Goal: Task Accomplishment & Management: Manage account settings

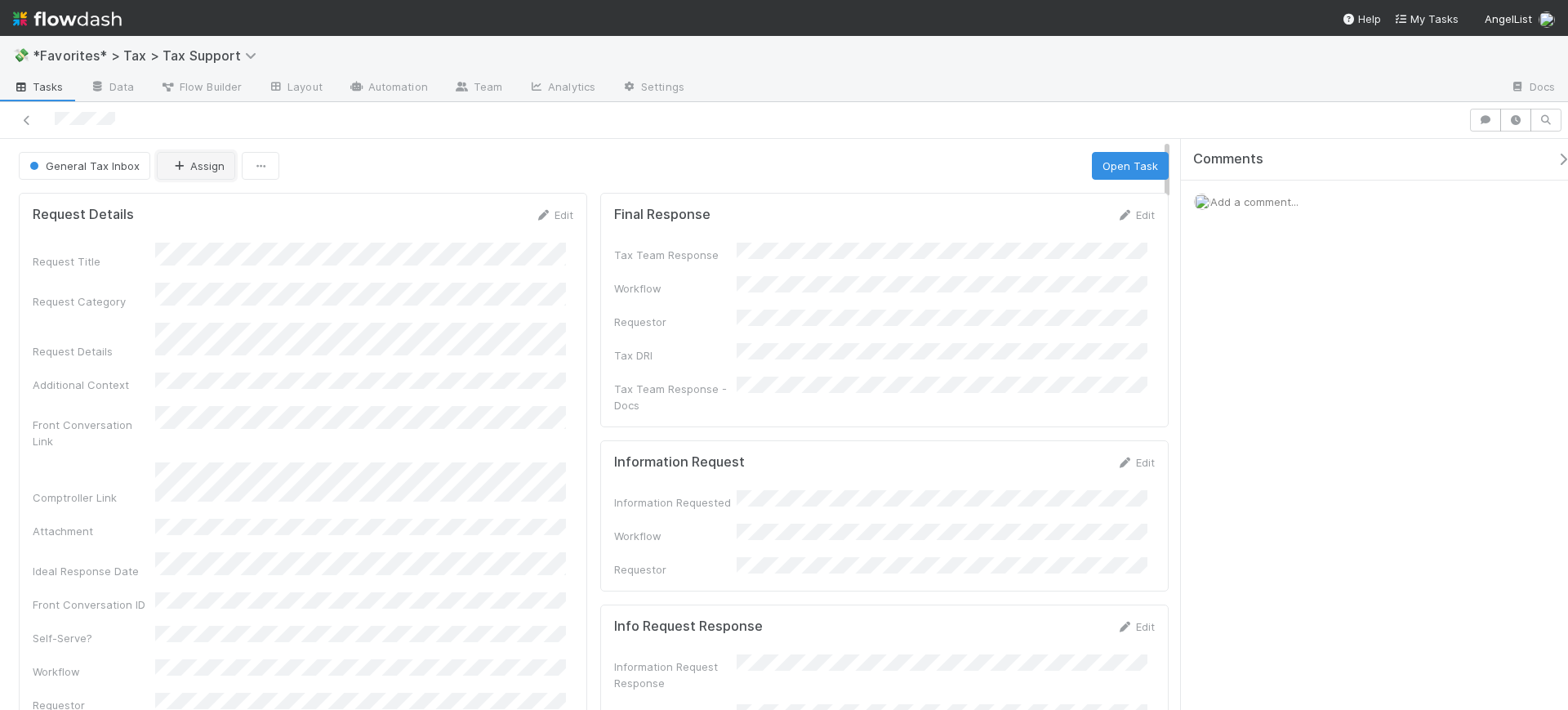
click at [204, 167] on button "Assign" at bounding box center [196, 165] width 79 height 28
click at [204, 208] on span "Helen Vo you" at bounding box center [232, 207] width 107 height 13
click at [590, 170] on div "General Tax Inbox Helen Vo Open Task" at bounding box center [594, 165] width 1150 height 28
click at [1355, 335] on div "Comments Add a comment..." at bounding box center [1375, 424] width 387 height 571
click at [1132, 166] on button "Open Task" at bounding box center [1130, 165] width 77 height 28
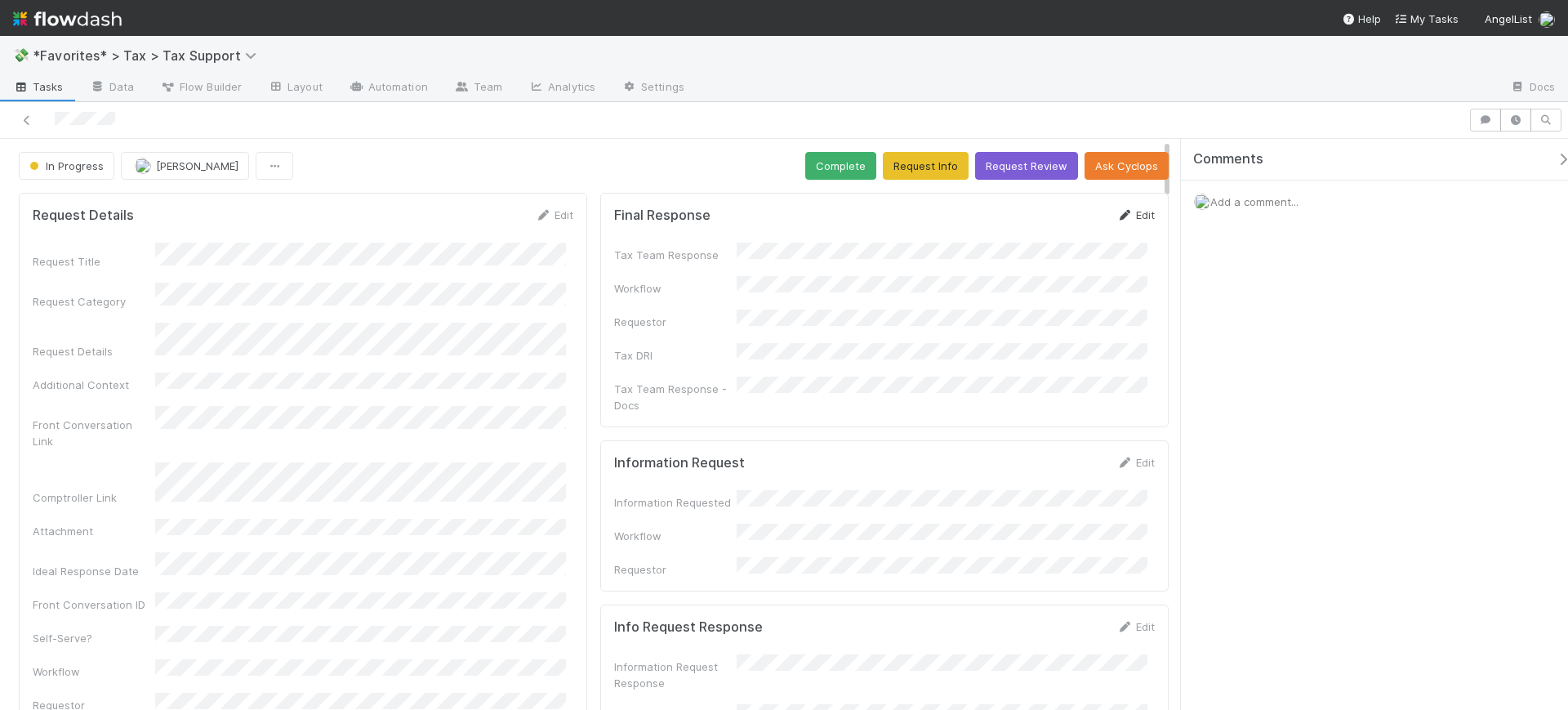
click at [1130, 219] on link "Edit" at bounding box center [1136, 215] width 39 height 13
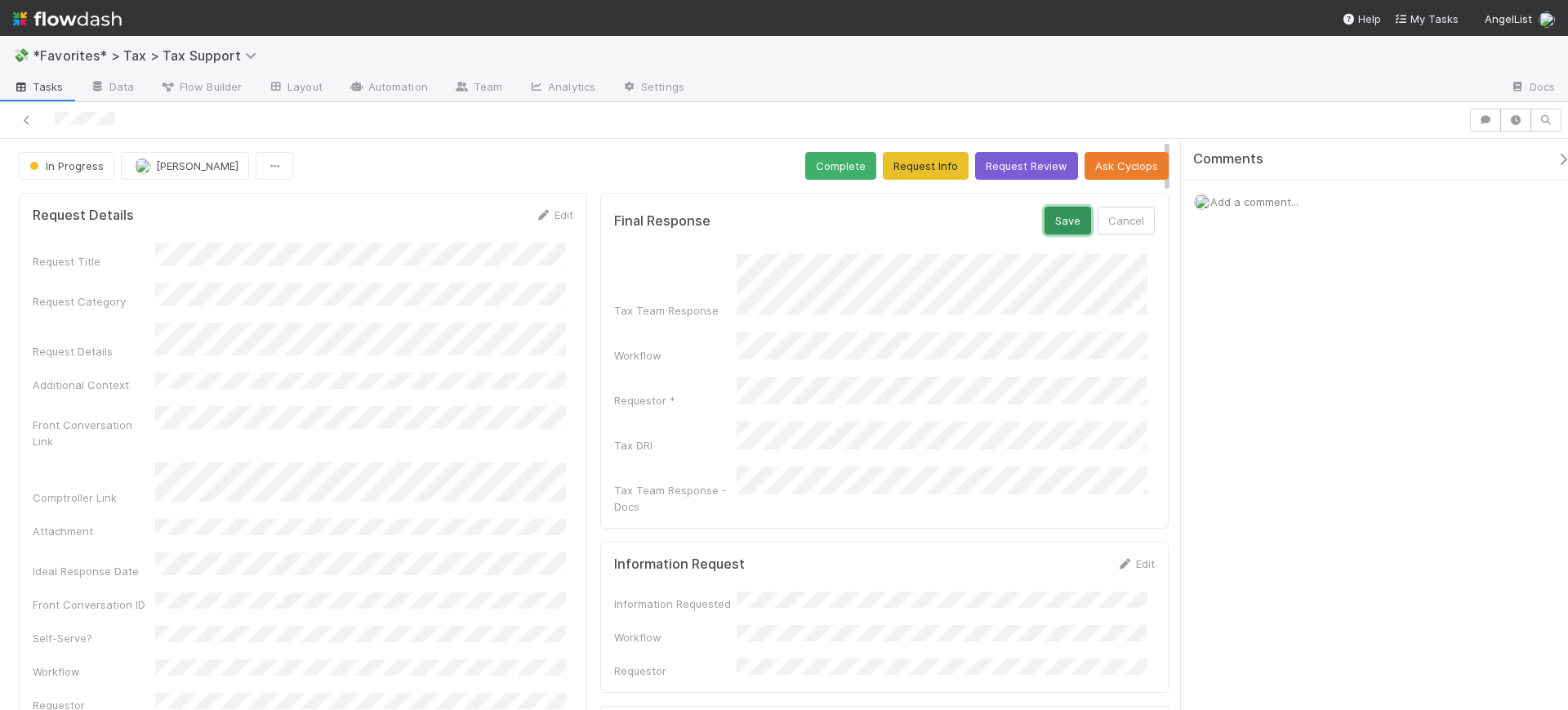
click at [1045, 219] on button "Save" at bounding box center [1068, 220] width 47 height 28
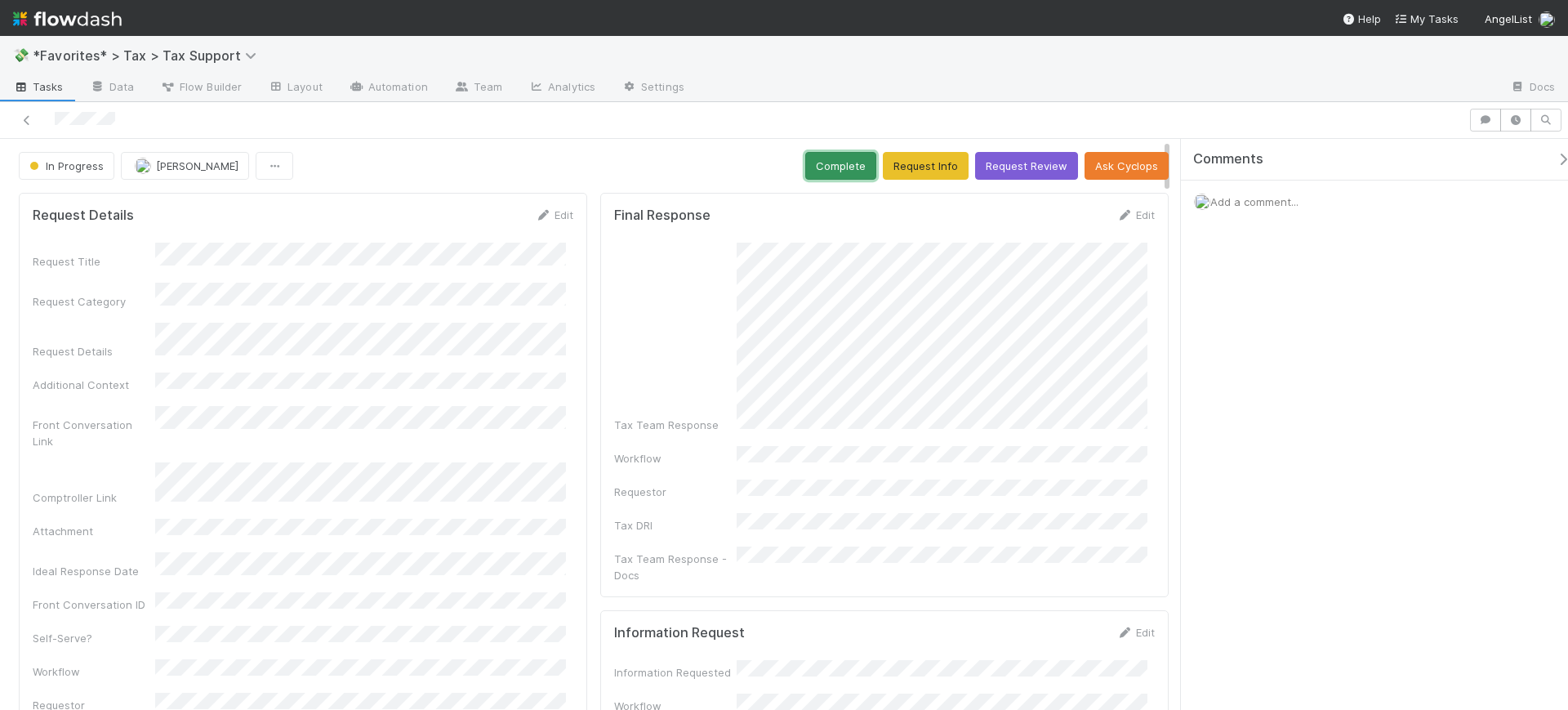
click at [827, 162] on button "Complete" at bounding box center [841, 165] width 71 height 28
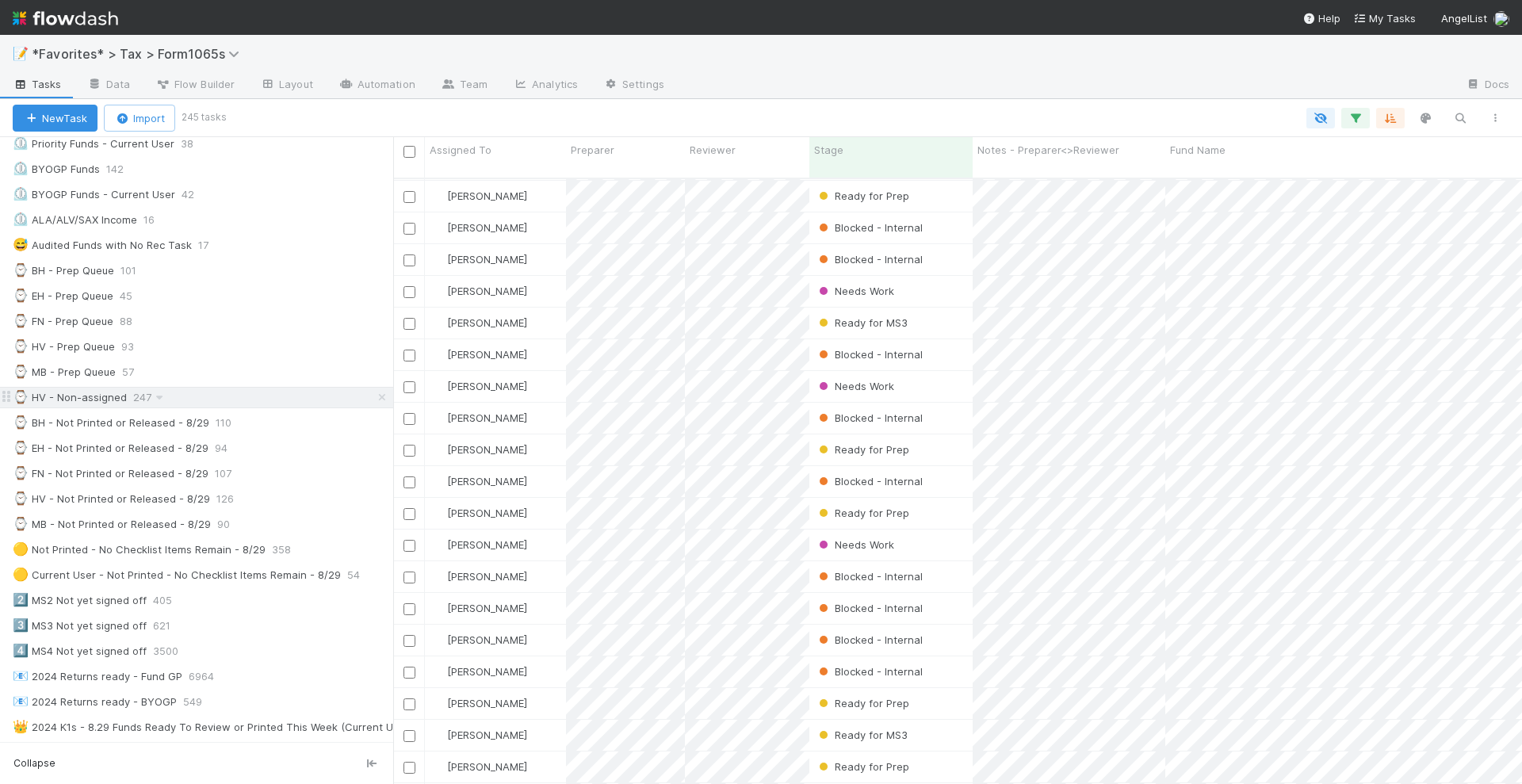
scroll to position [297, 0]
click at [171, 489] on div "⌚ HV - Not Printed or Released - 8/29" at bounding box center [111, 499] width 197 height 19
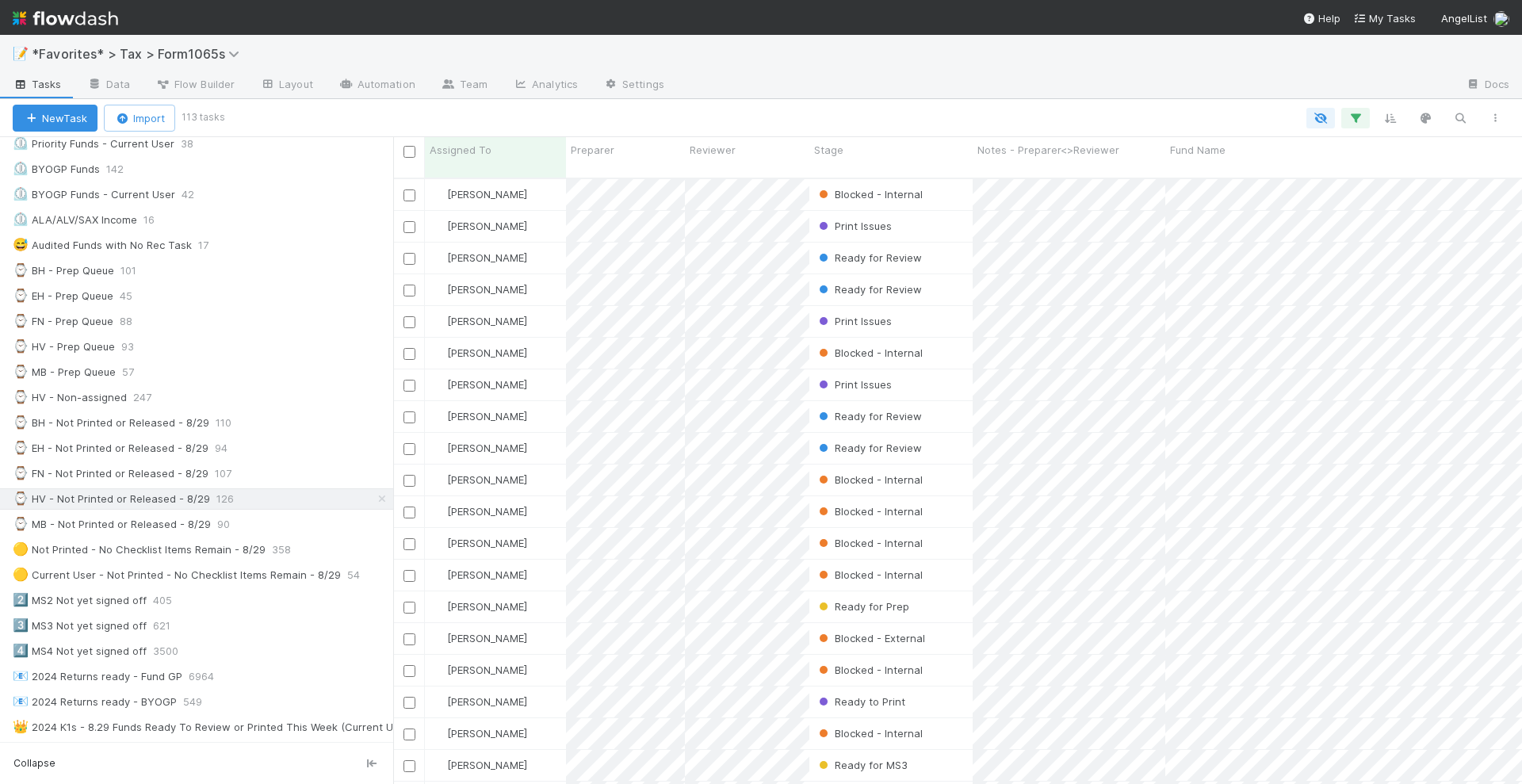
scroll to position [604, 1114]
click at [1364, 115] on button "button" at bounding box center [1355, 118] width 28 height 20
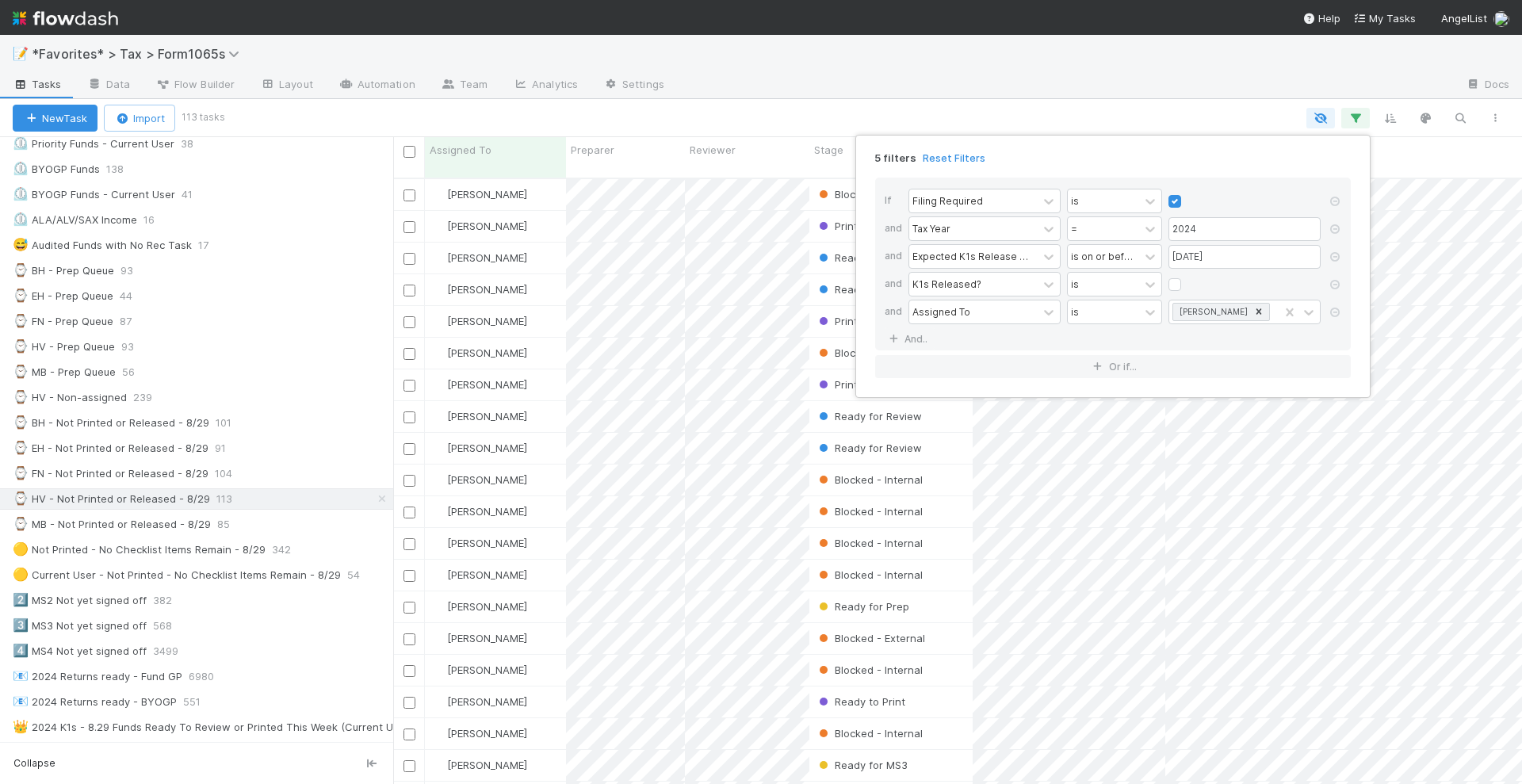
click at [1210, 115] on div "5 filters Reset Filters If Filing Required is and Tax Year = 2024 and Expected …" at bounding box center [761, 392] width 1522 height 784
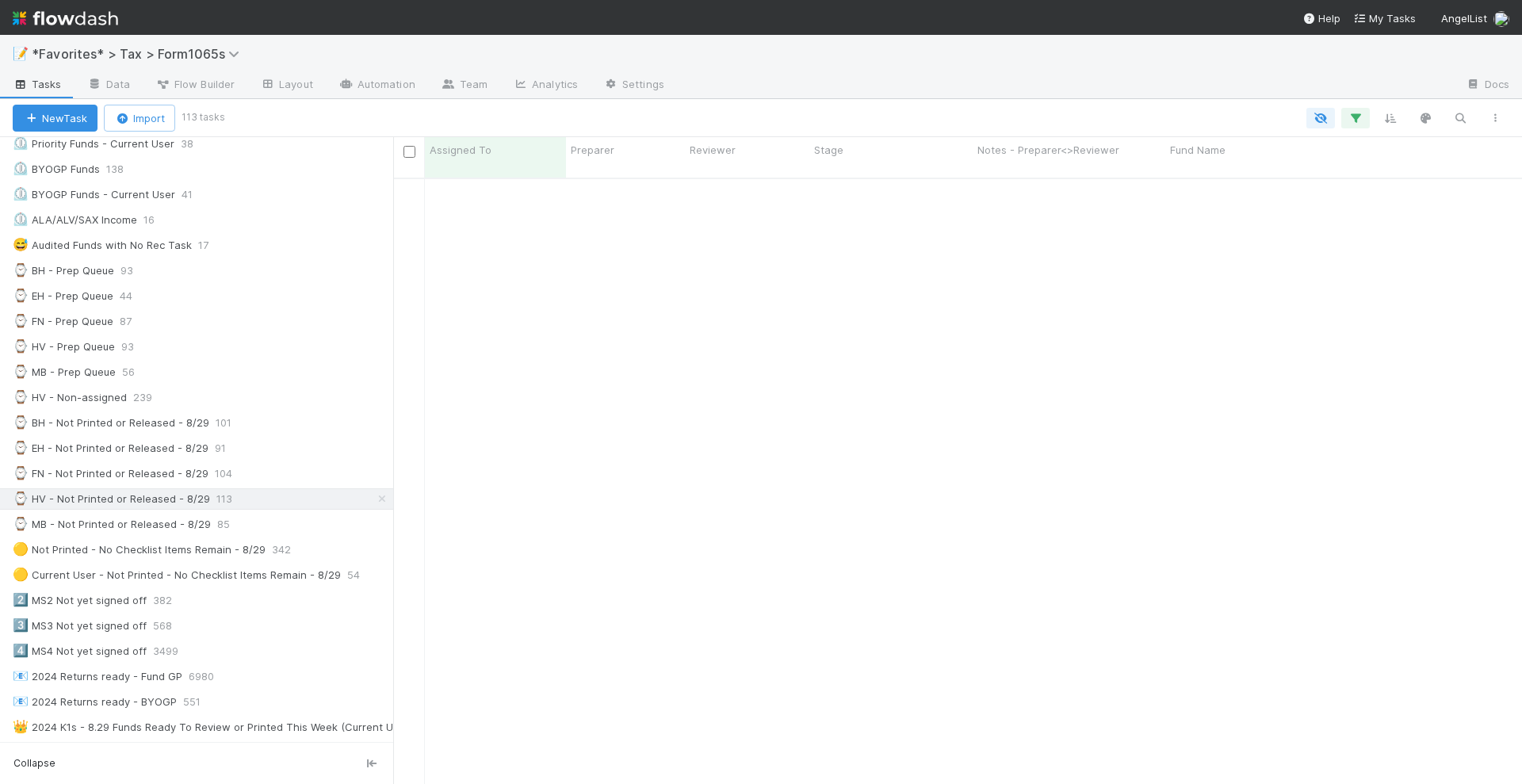
scroll to position [2662, 0]
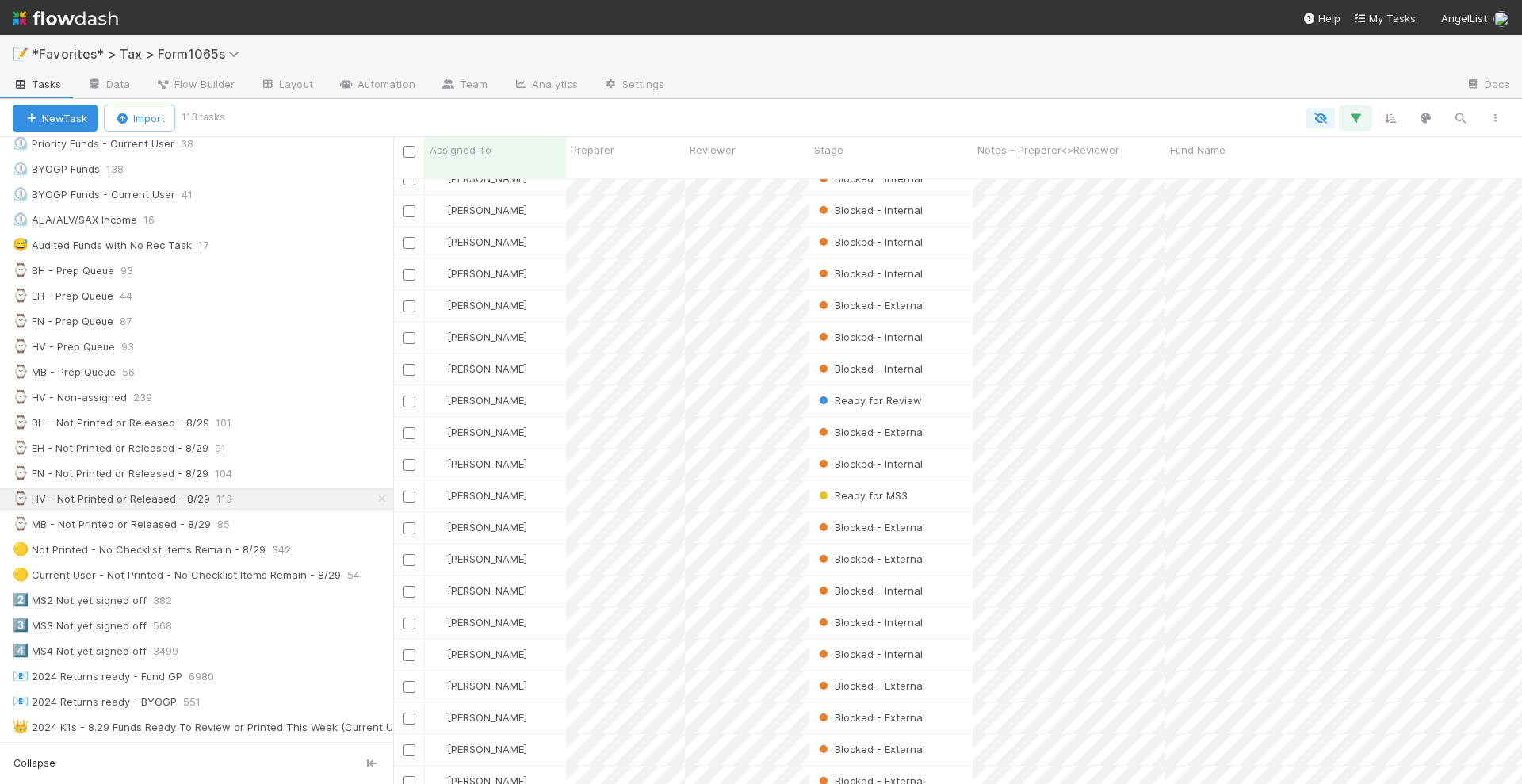
click at [1357, 121] on icon "button" at bounding box center [1356, 119] width 16 height 15
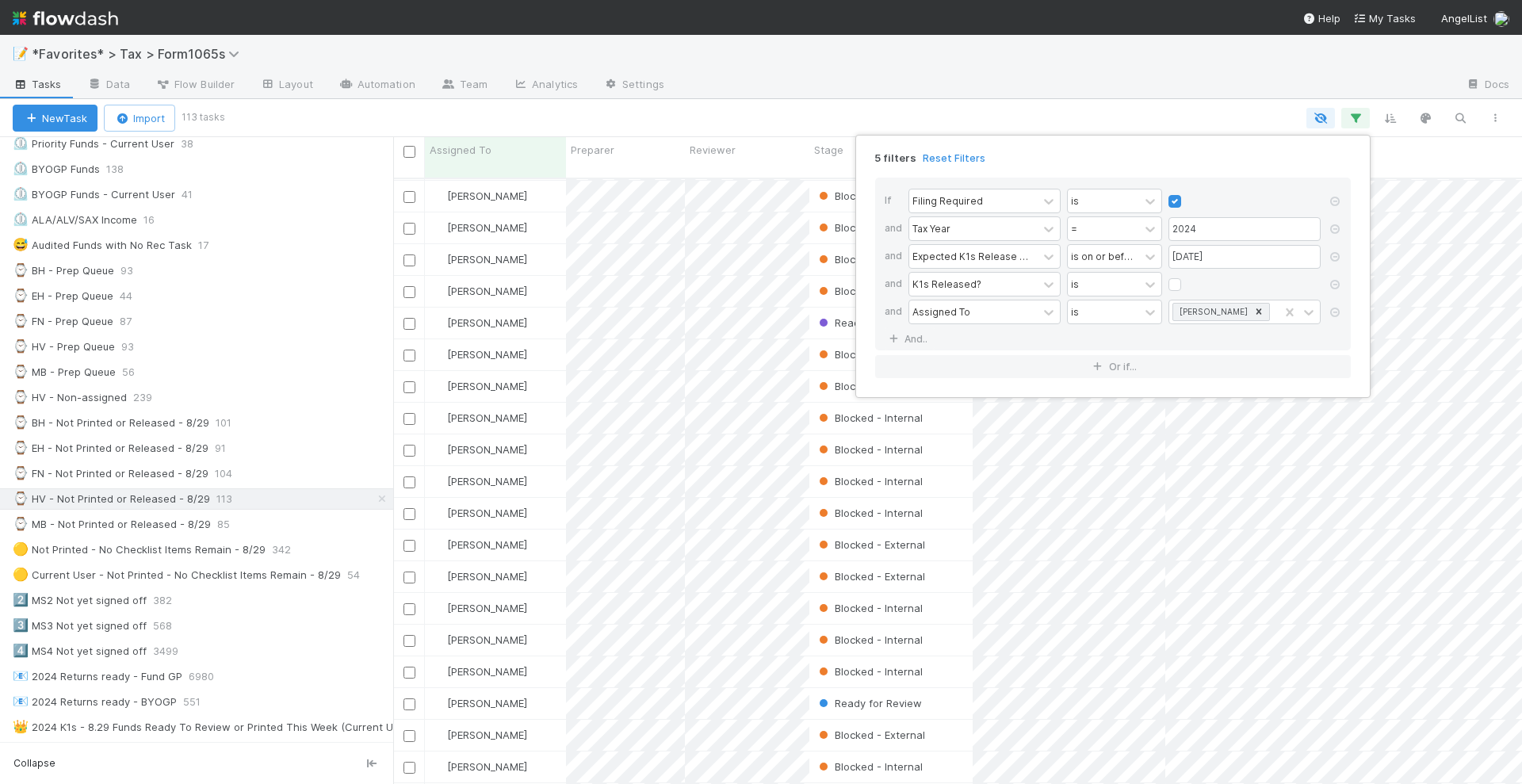
click at [804, 107] on div "5 filters Reset Filters If Filing Required is and Tax Year = 2024 and Expected …" at bounding box center [761, 392] width 1522 height 784
click at [863, 151] on div "Stage" at bounding box center [891, 150] width 154 height 16
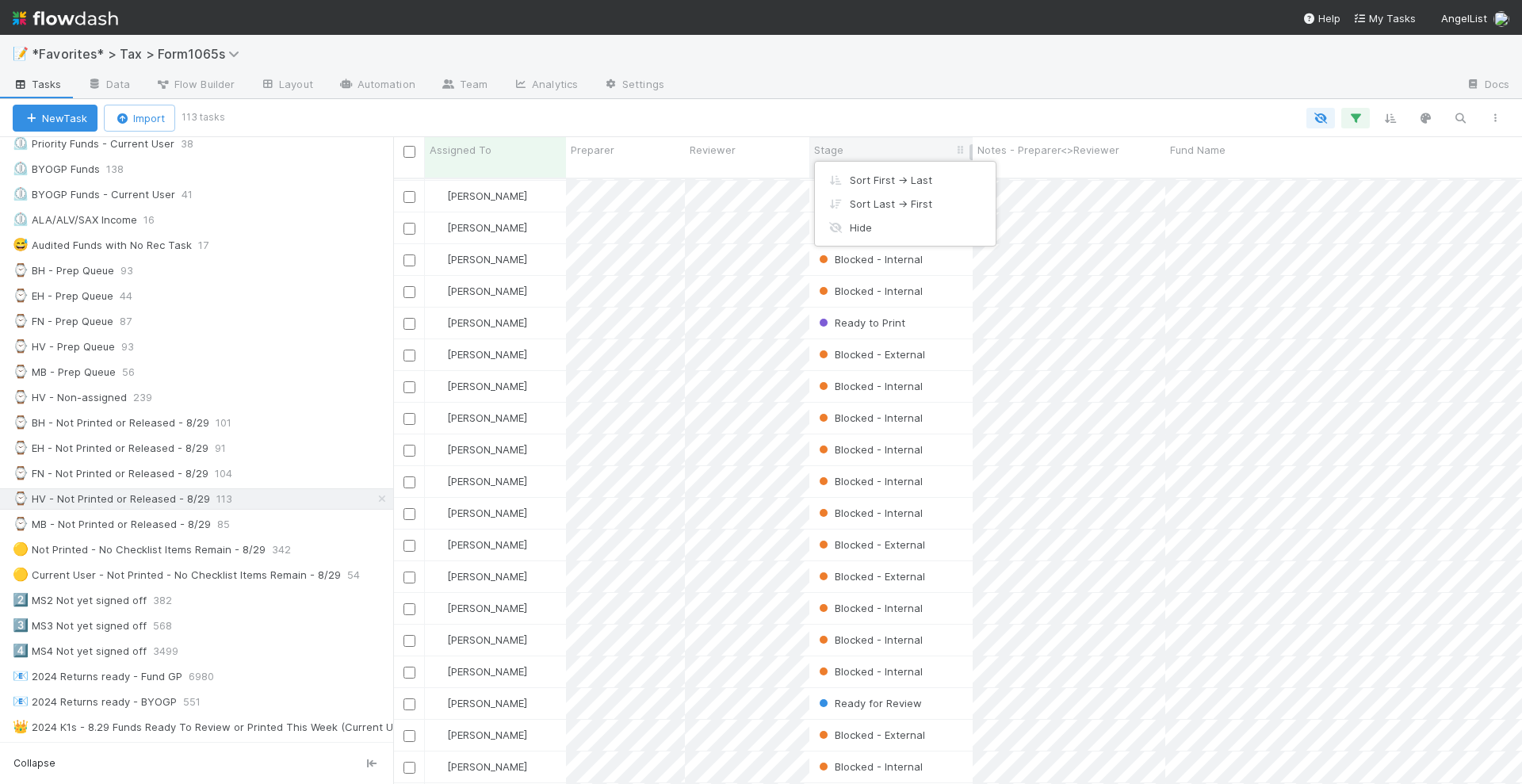
click at [865, 177] on div "Sort First → Last" at bounding box center [905, 180] width 180 height 24
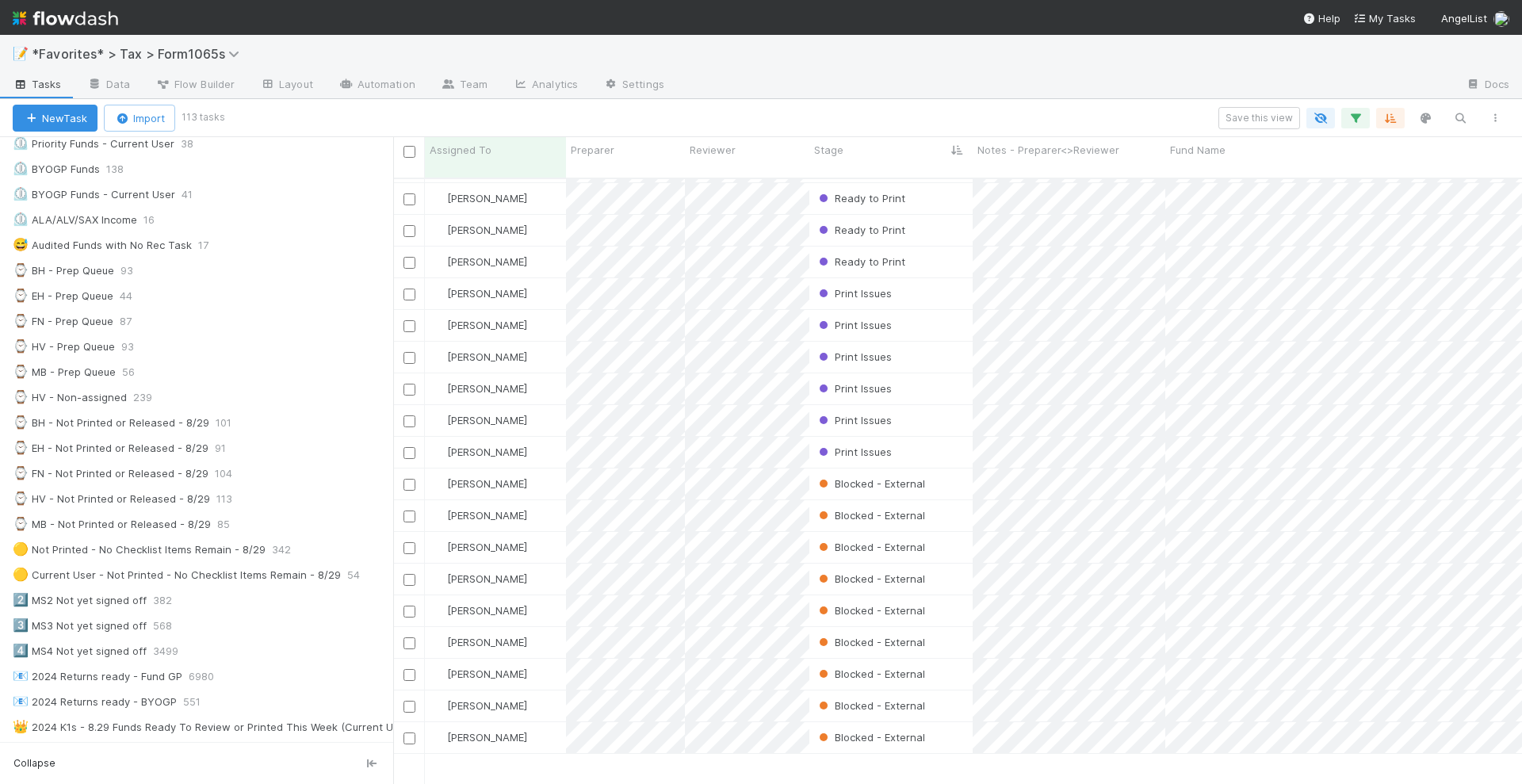
scroll to position [595, 0]
click at [1359, 119] on icon "button" at bounding box center [1356, 119] width 16 height 15
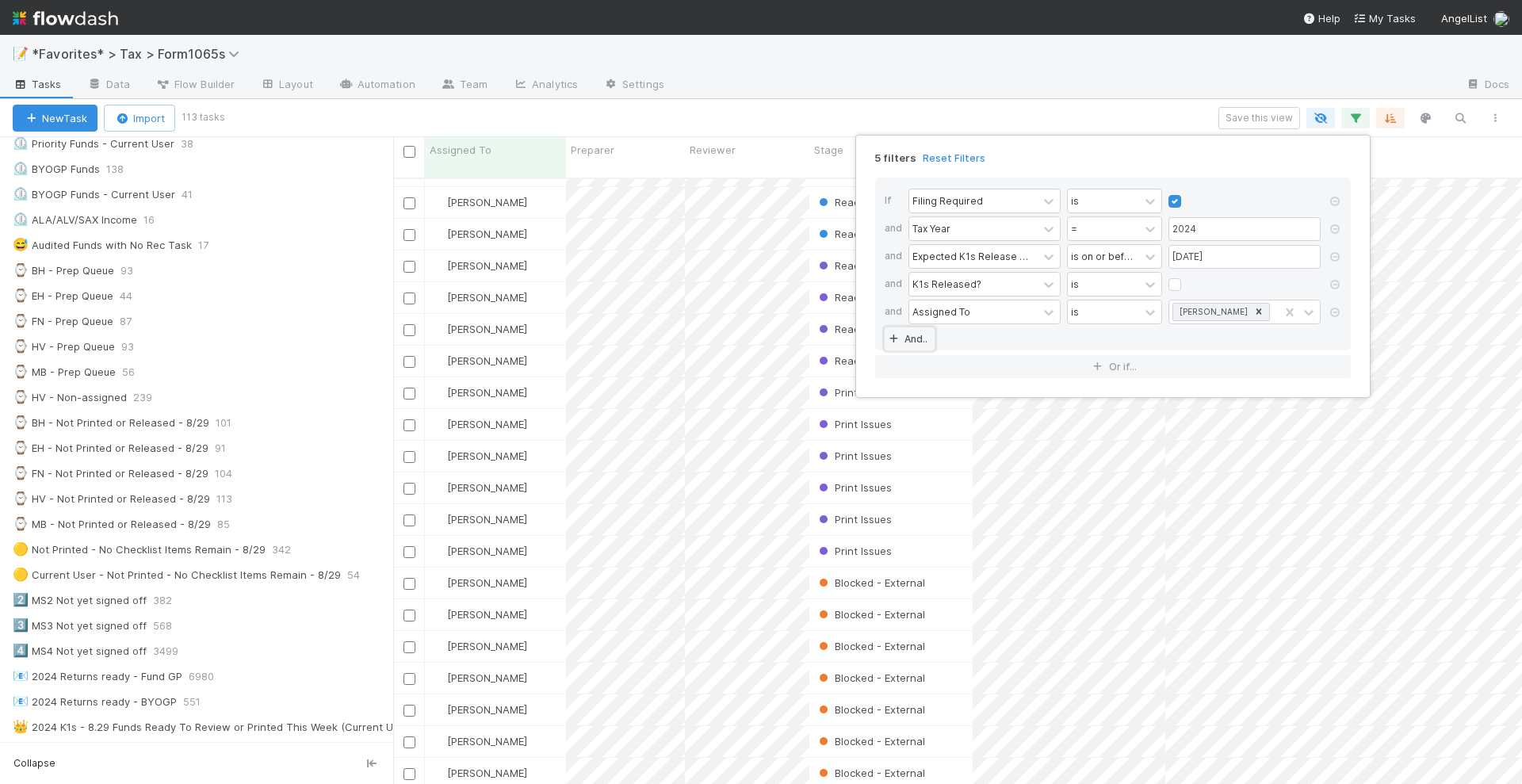
click at [920, 336] on link "And.." at bounding box center [909, 339] width 50 height 23
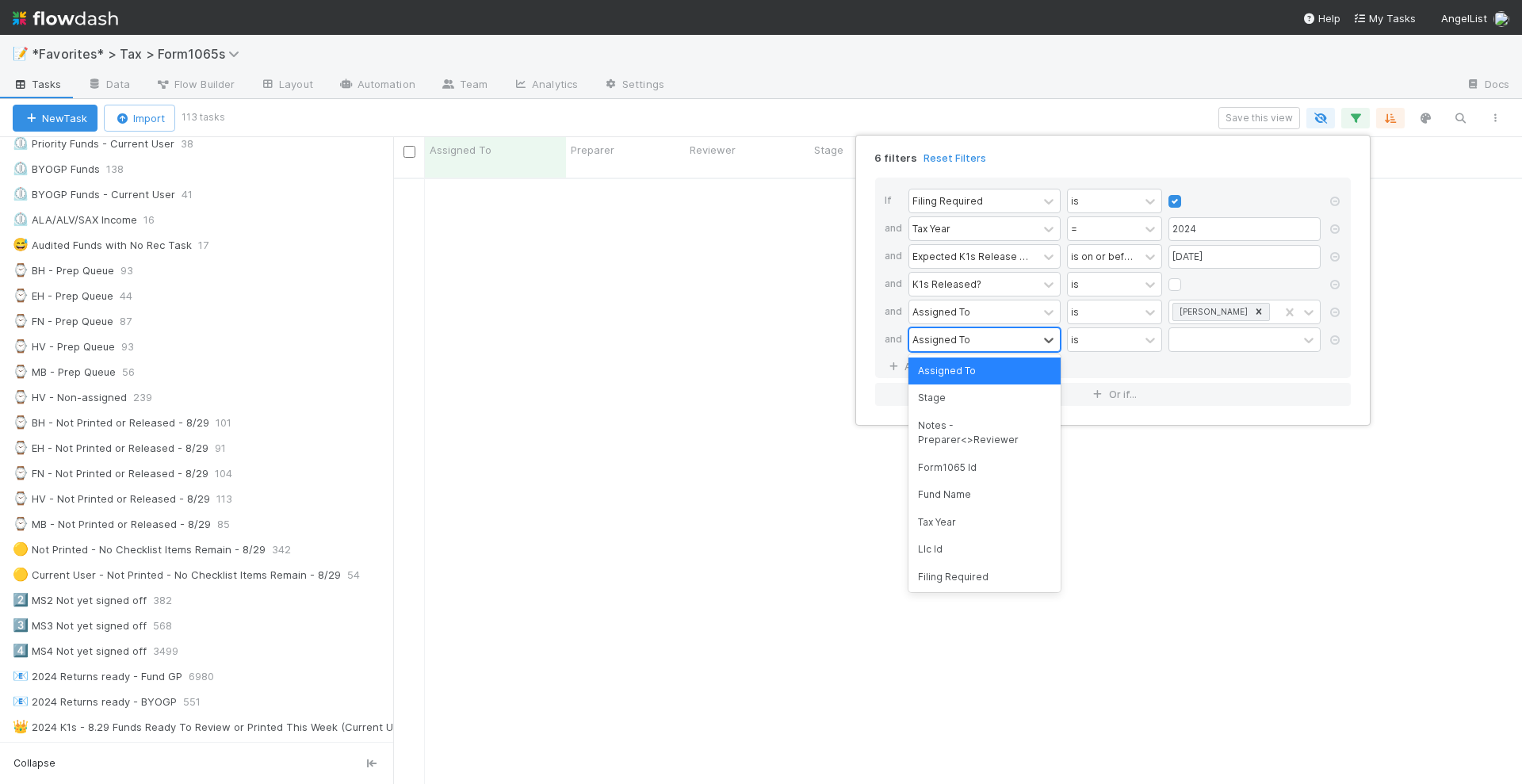
click at [965, 340] on div "Assigned To" at bounding box center [941, 340] width 58 height 15
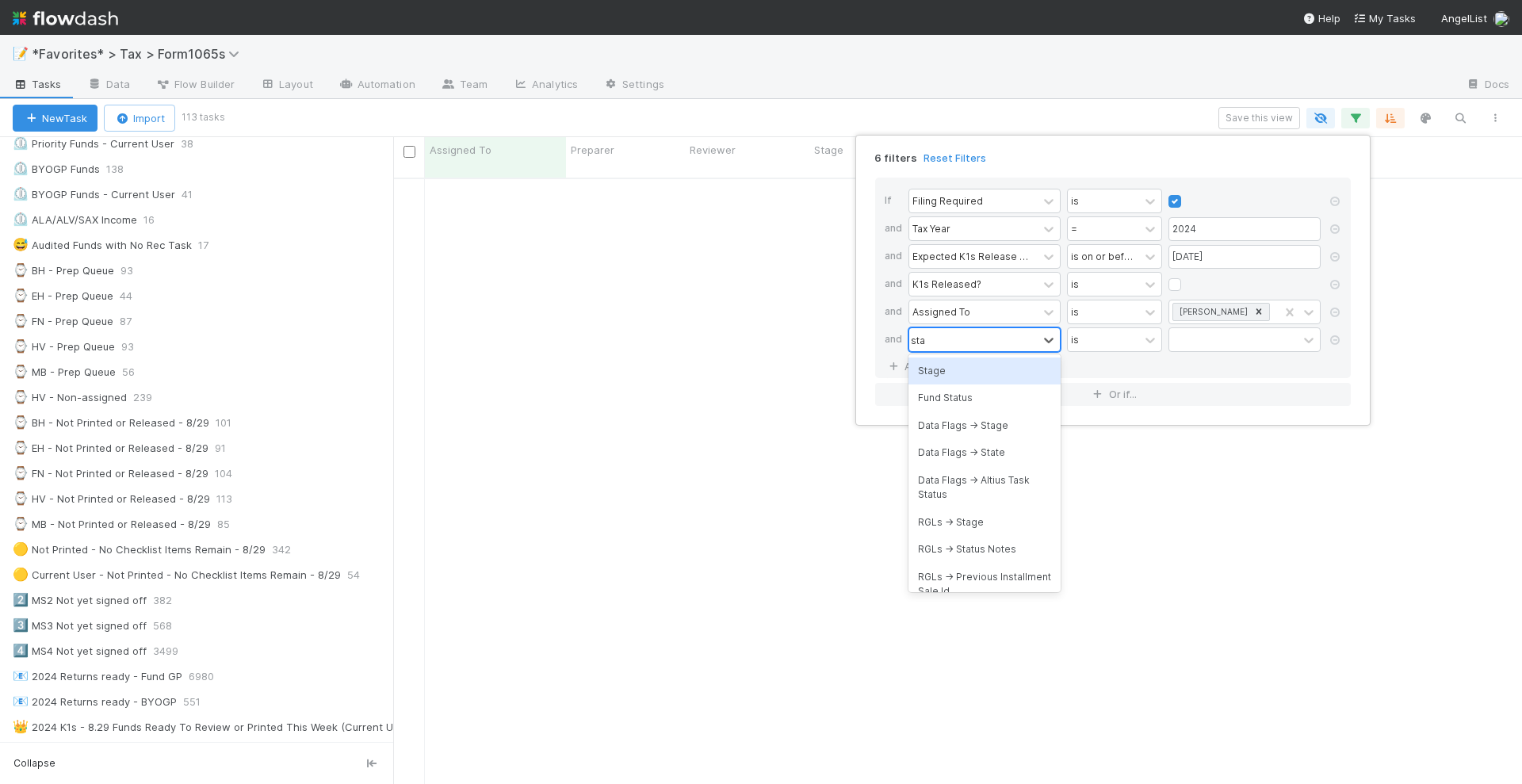
type input "stage"
click at [956, 370] on div "Stage" at bounding box center [984, 370] width 152 height 27
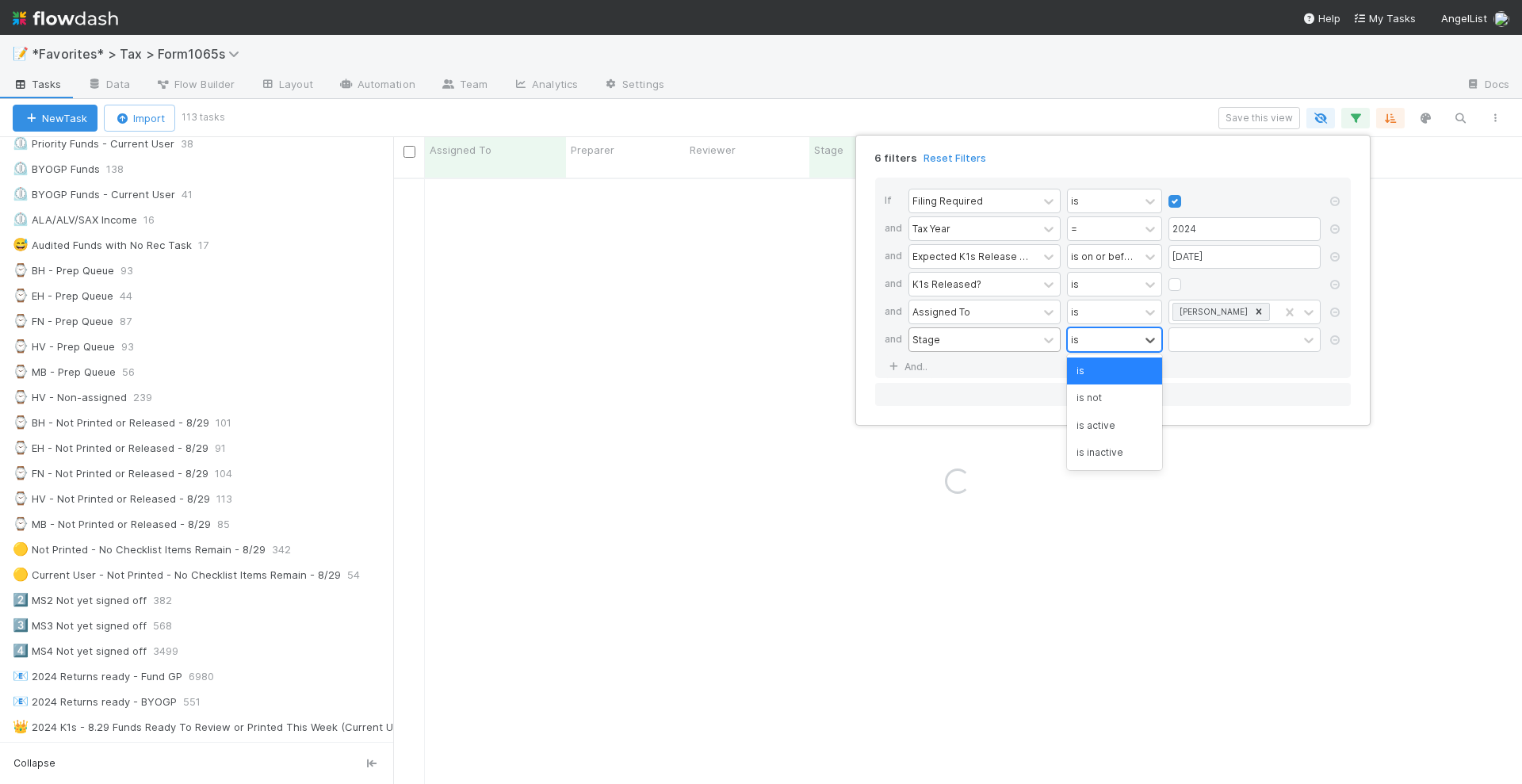
click at [1108, 335] on div "is" at bounding box center [1104, 340] width 72 height 23
click at [1099, 399] on div "is not" at bounding box center [1114, 397] width 95 height 27
click at [1189, 337] on div at bounding box center [1234, 340] width 128 height 23
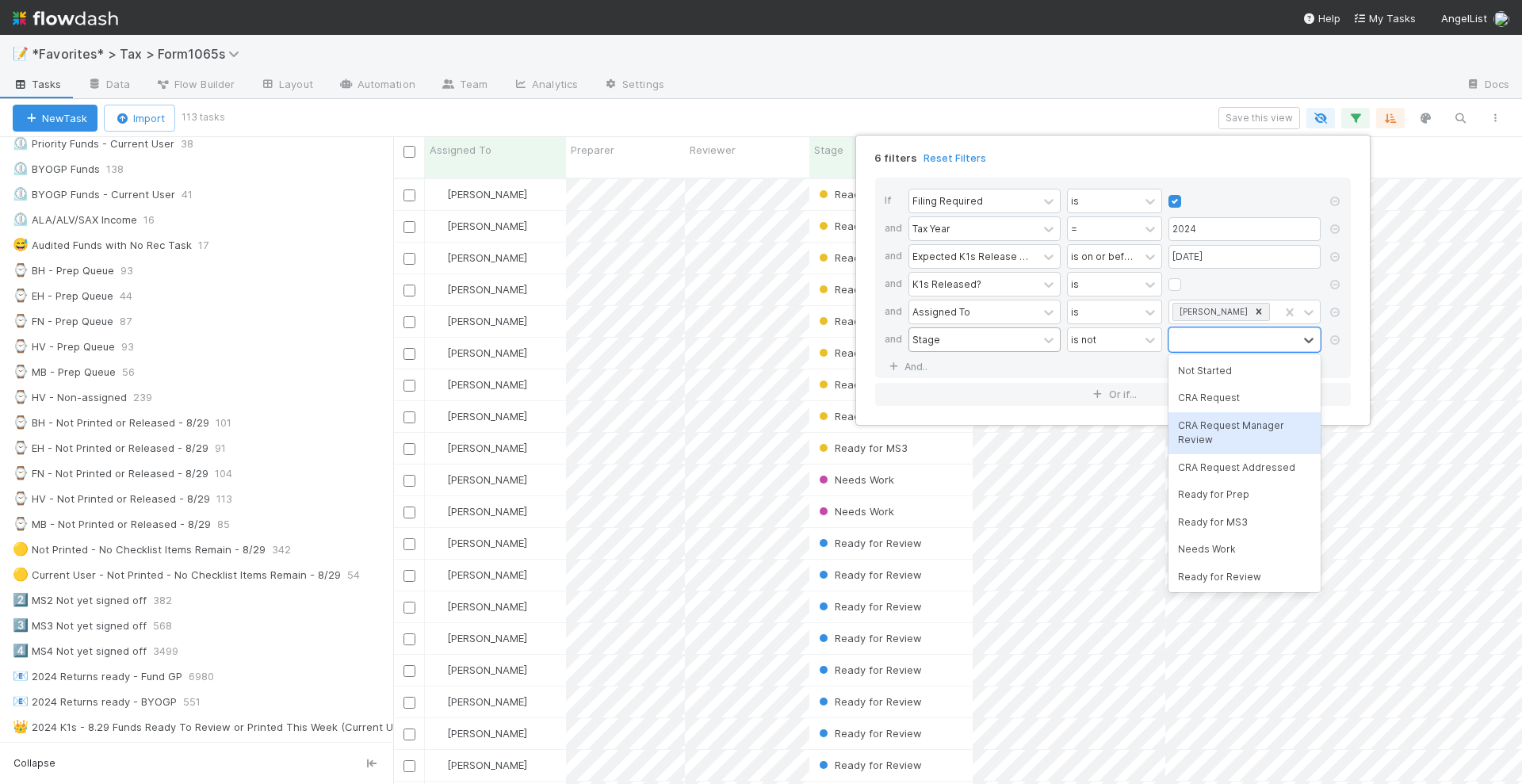
scroll to position [604, 1114]
click at [1256, 432] on div "CRA Request Manager Review" at bounding box center [1244, 433] width 152 height 42
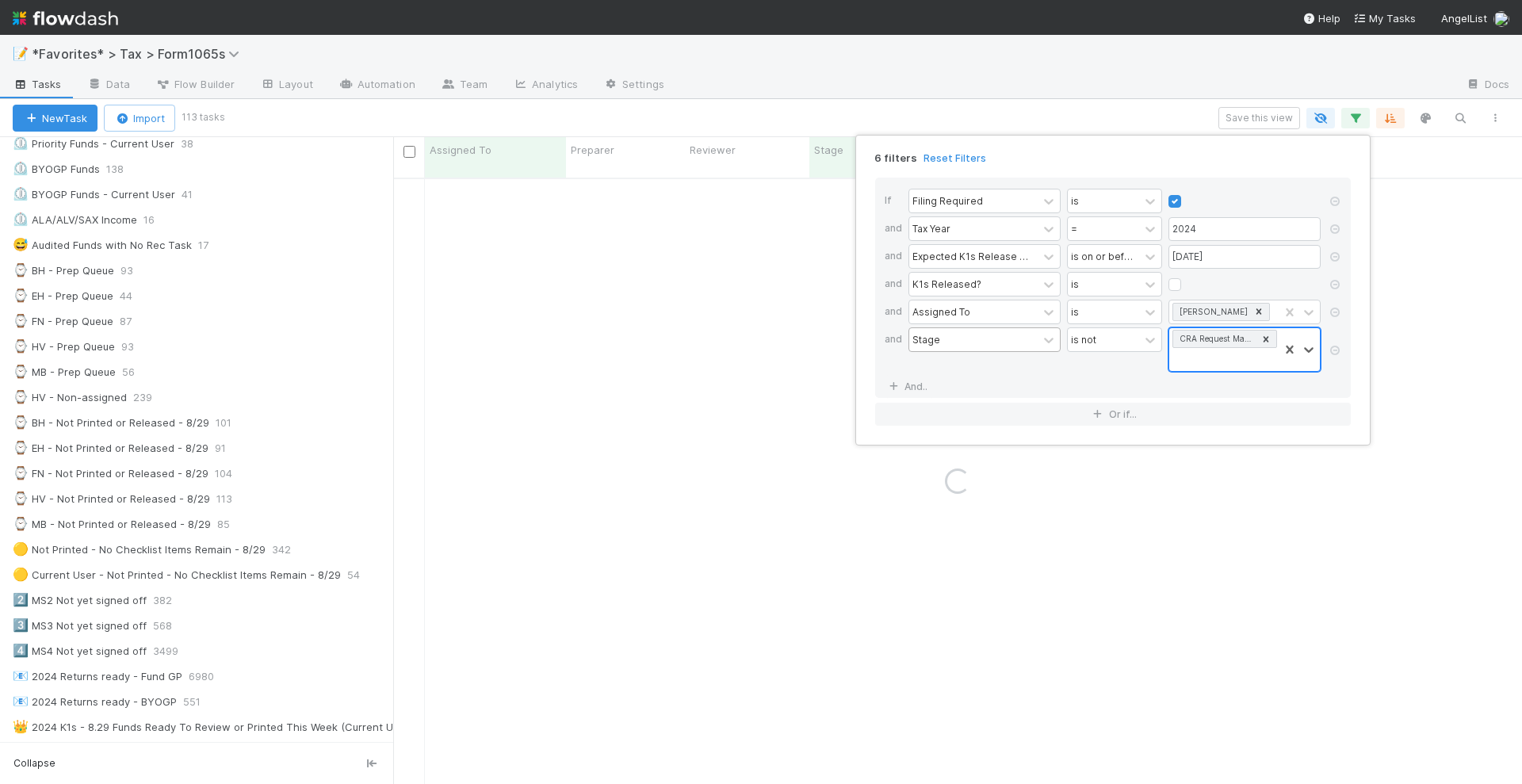
click at [1246, 357] on div "CRA Request Manager Review" at bounding box center [1224, 349] width 110 height 43
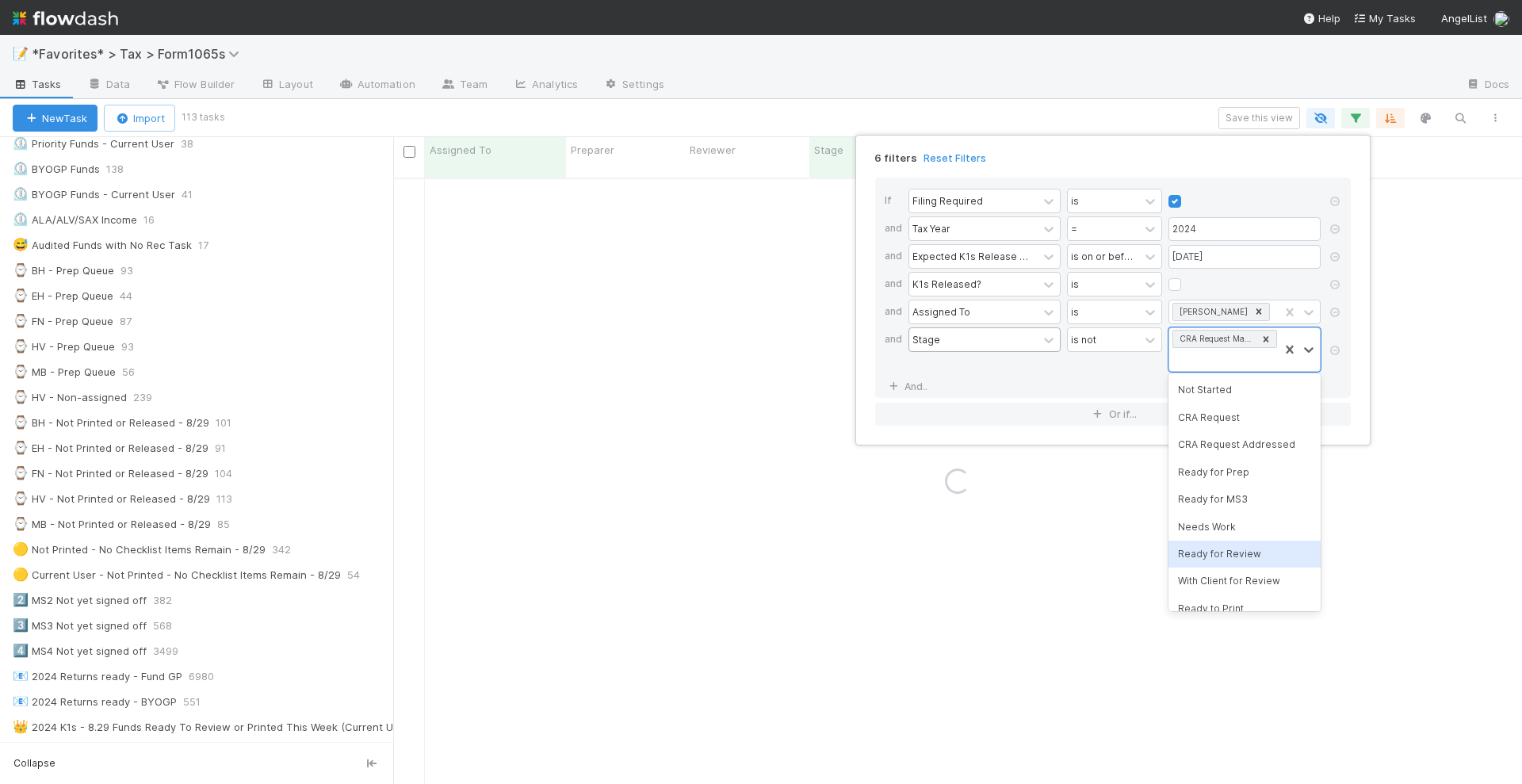
click at [1225, 551] on div "Ready for Review" at bounding box center [1244, 553] width 152 height 27
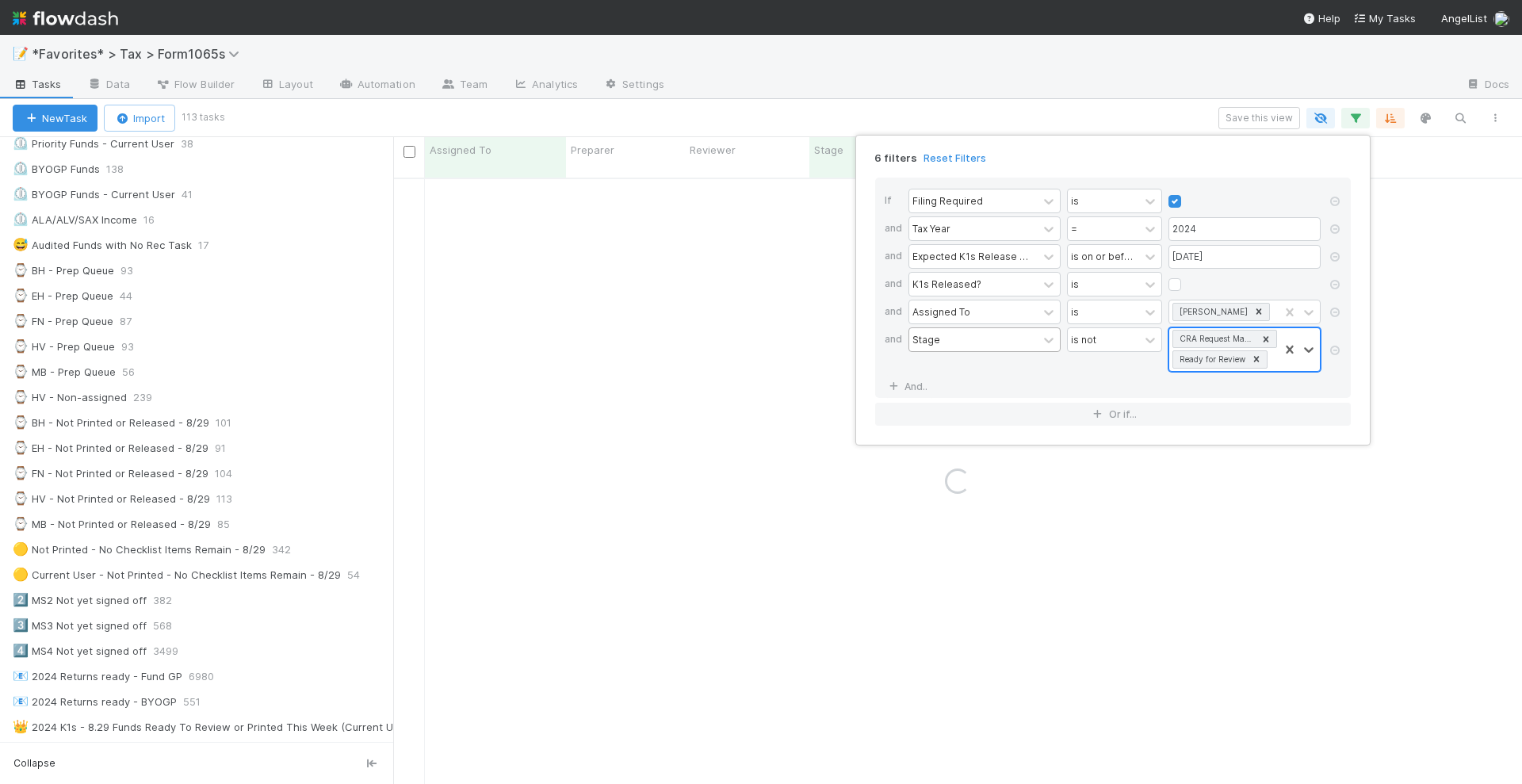
click at [1273, 358] on div "CRA Request Manager Review Ready for Review" at bounding box center [1224, 349] width 110 height 43
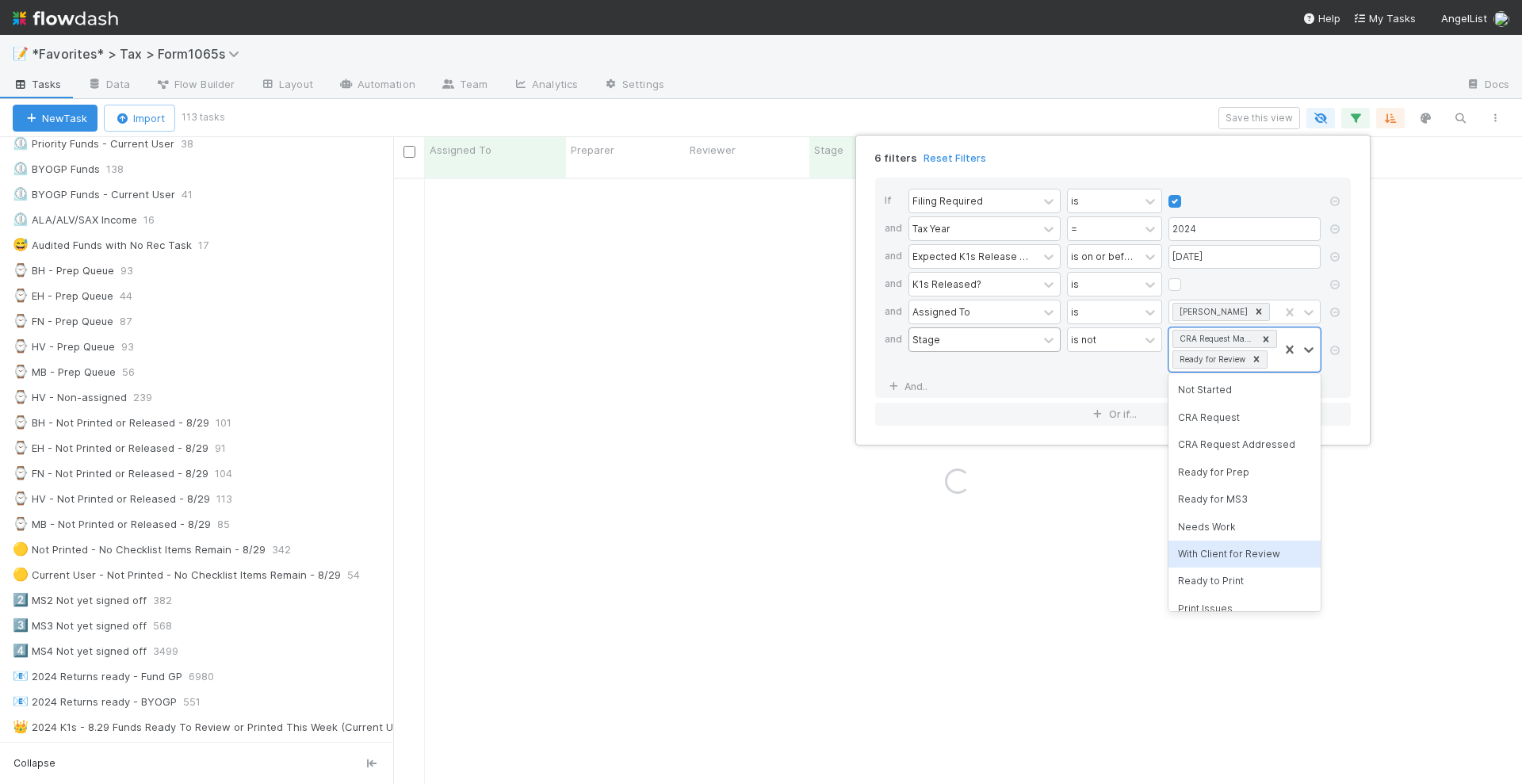
click at [1242, 548] on div "With Client for Review" at bounding box center [1244, 553] width 152 height 27
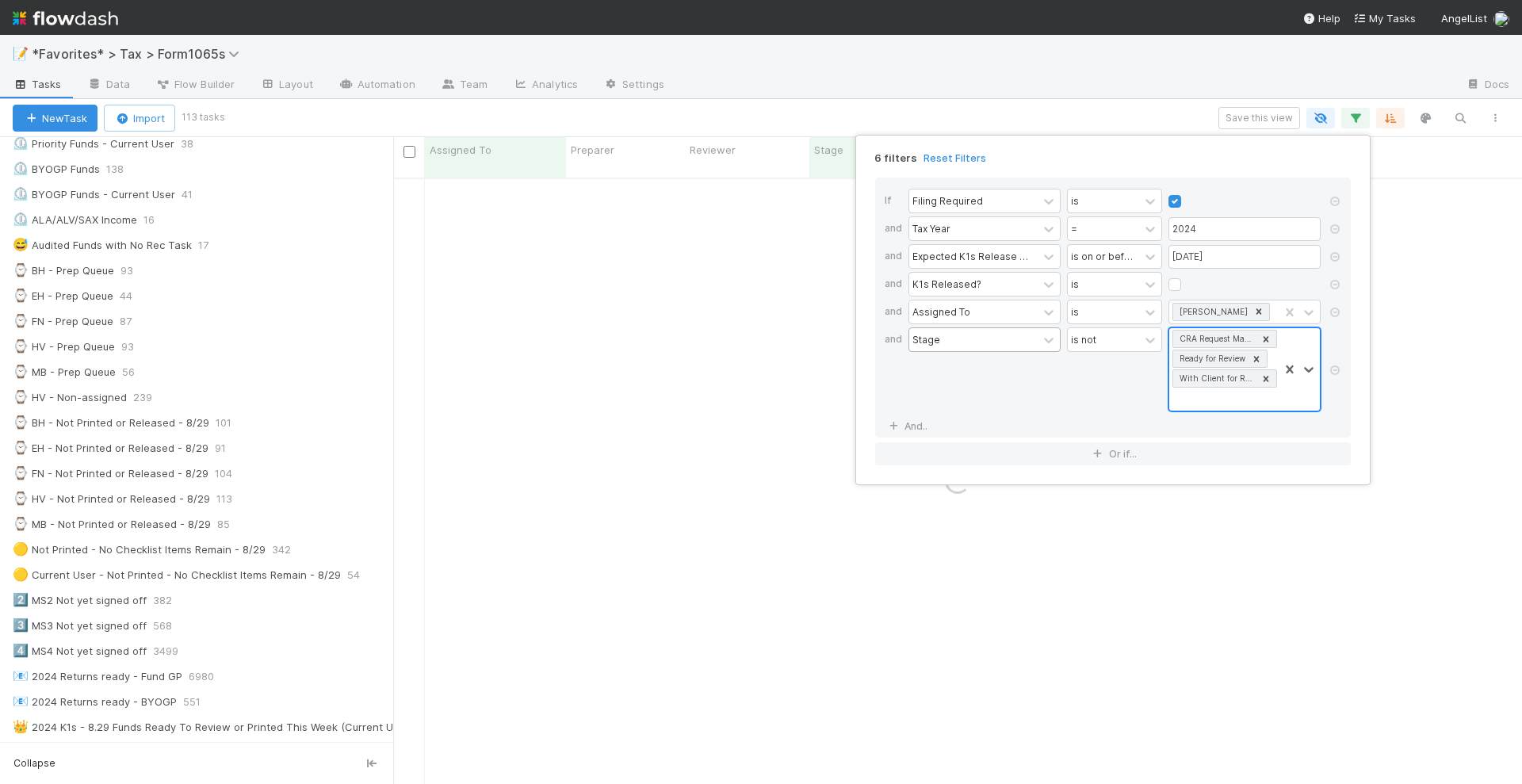
click at [1247, 401] on div "CRA Request Manager Review Ready for Review With Client for Review" at bounding box center [1224, 369] width 110 height 82
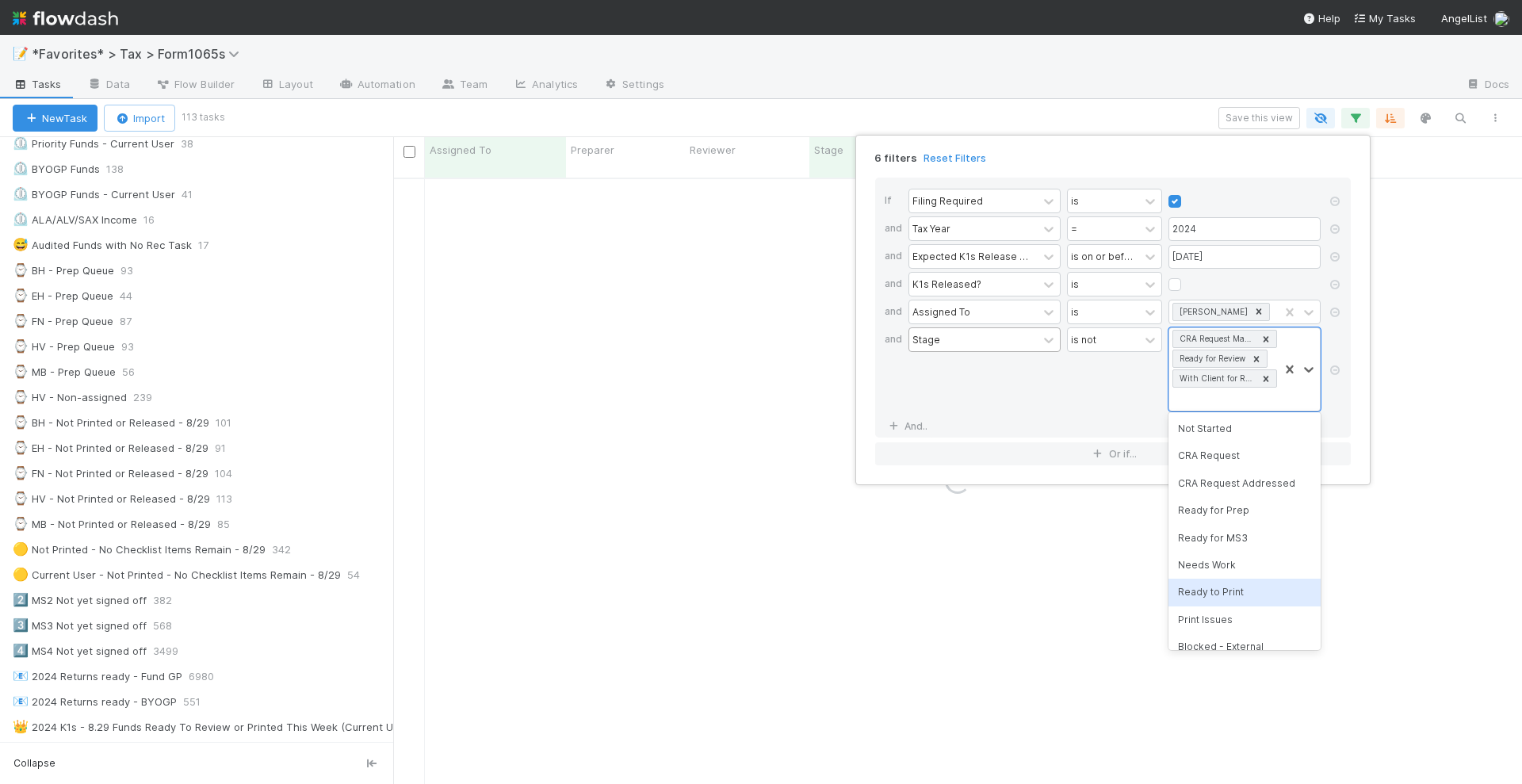
click at [1236, 589] on div "Ready to Print" at bounding box center [1244, 591] width 152 height 27
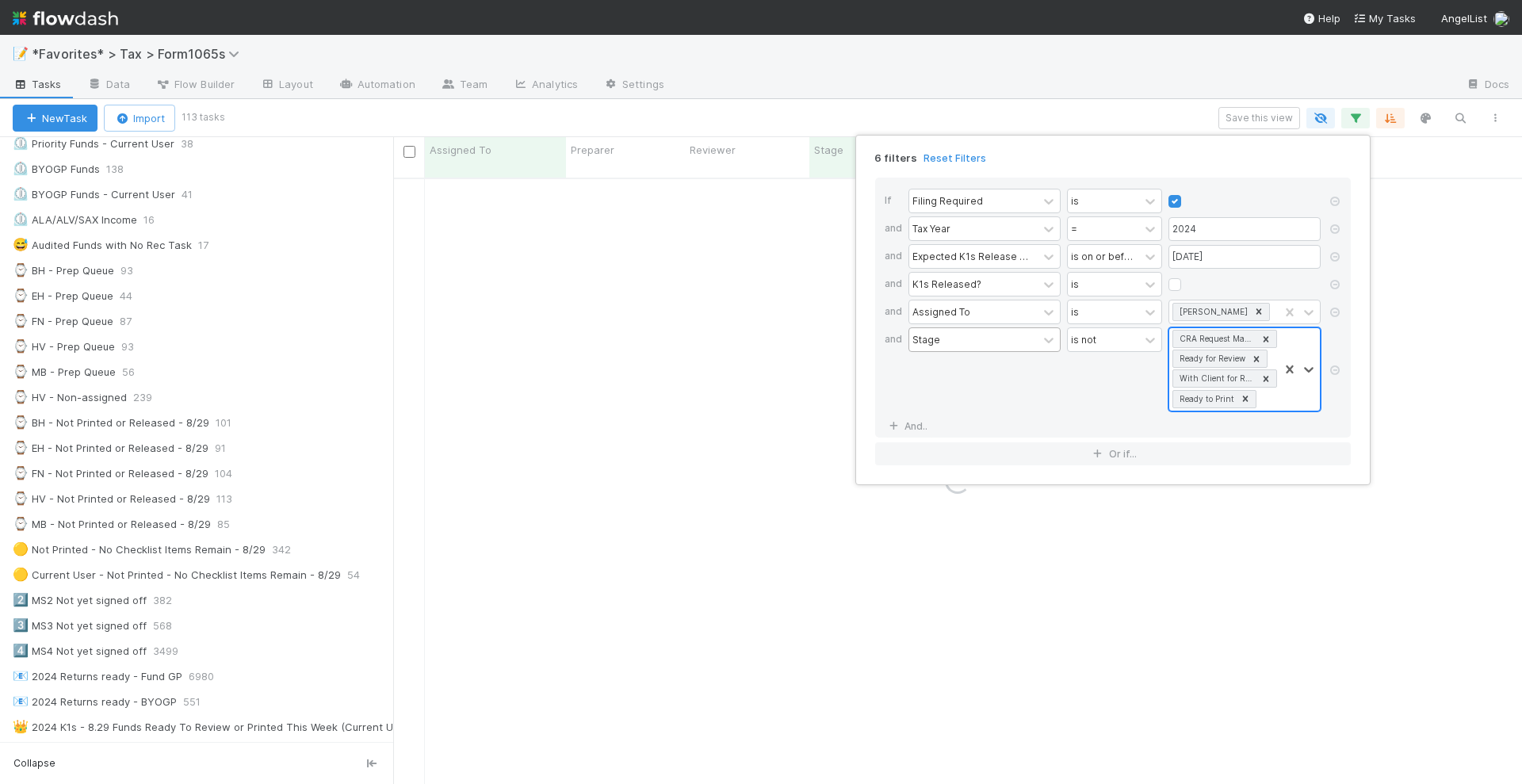
click at [1269, 395] on div "CRA Request Manager Review Ready for Review With Client for Review Ready to Pri…" at bounding box center [1224, 369] width 110 height 82
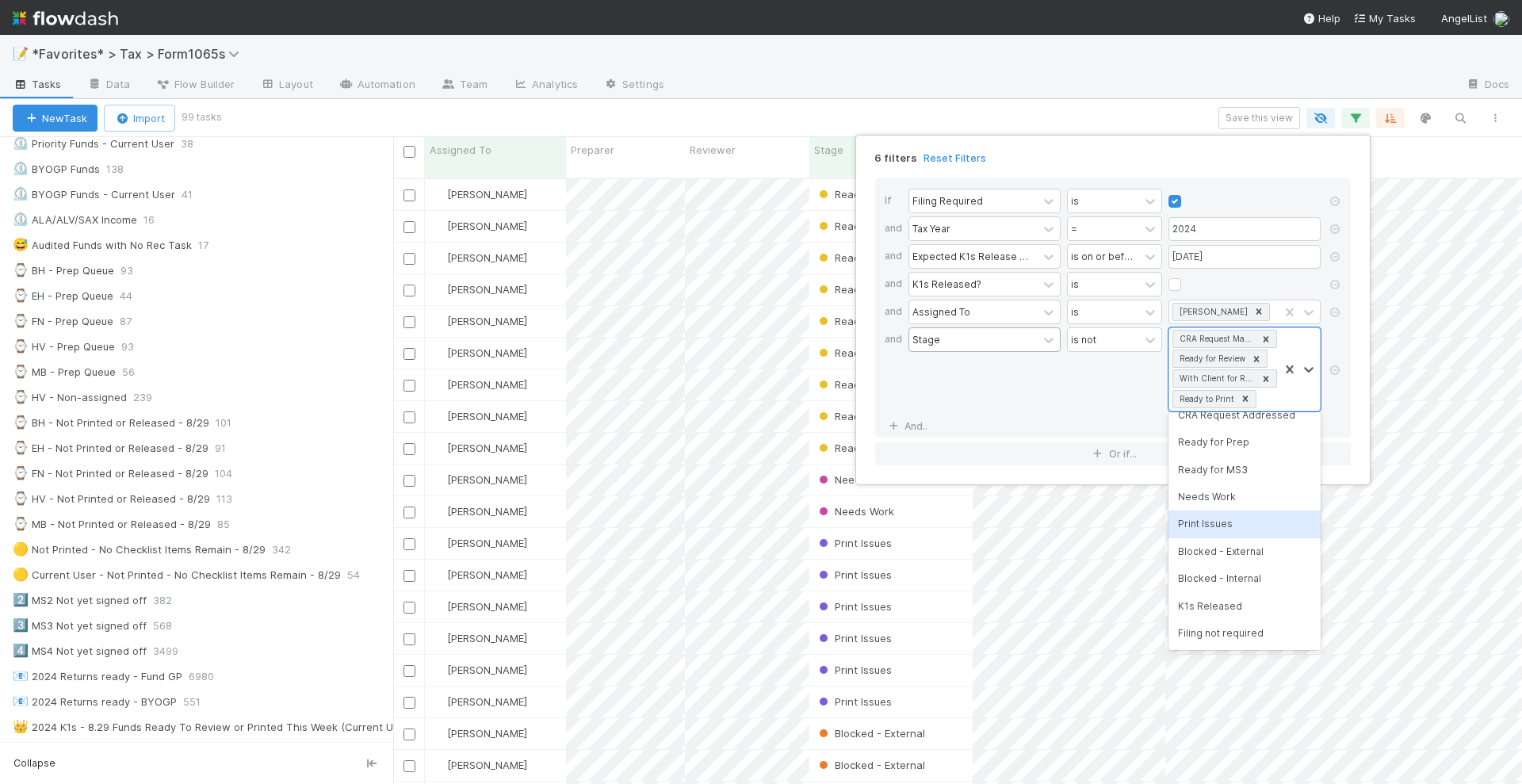
click at [1268, 529] on div "Print Issues" at bounding box center [1244, 523] width 152 height 27
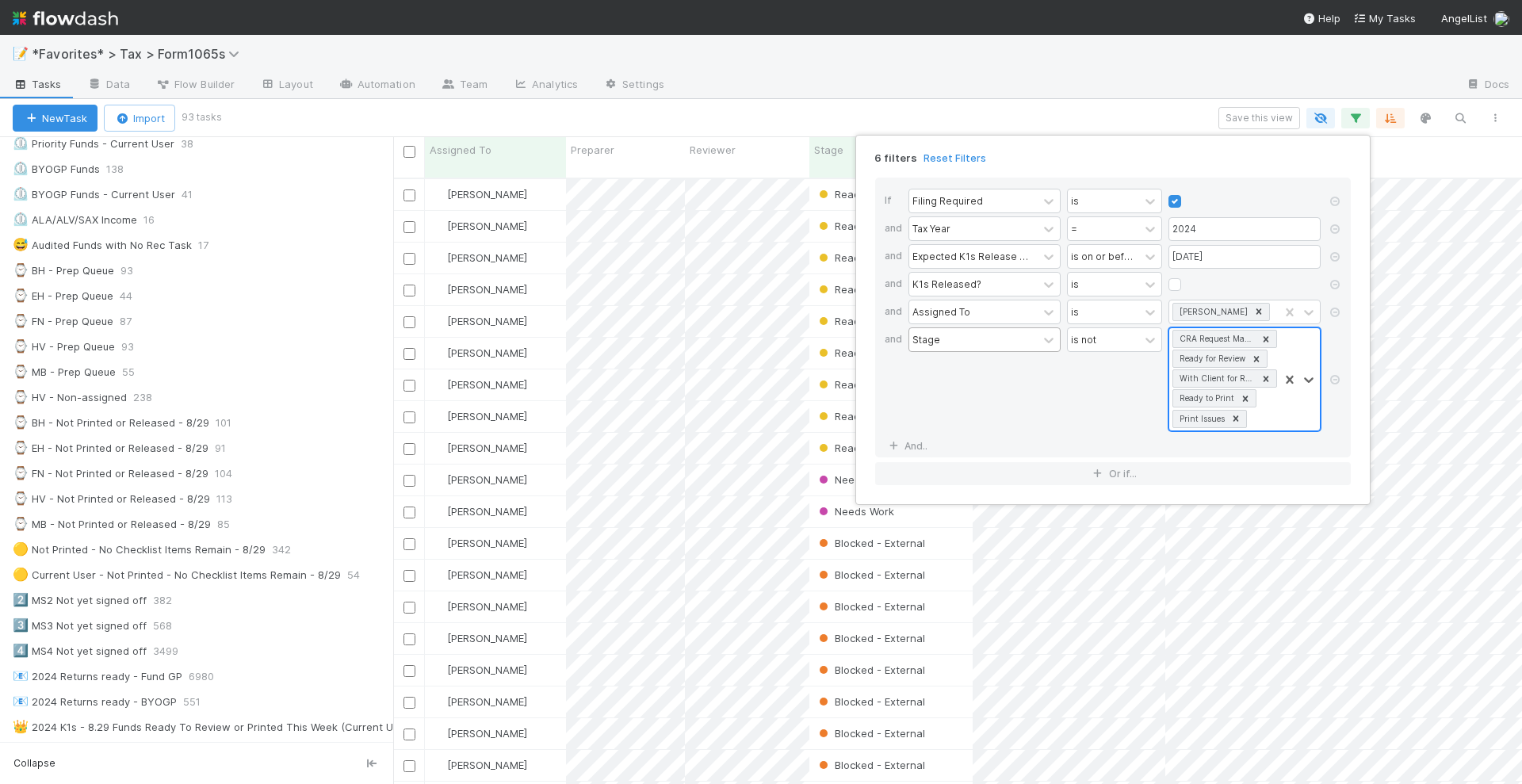
click at [1273, 421] on div "CRA Request Manager Review Ready for Review With Client for Review Ready to Pri…" at bounding box center [1224, 379] width 110 height 102
click at [1211, 622] on div "K1s Released" at bounding box center [1244, 625] width 152 height 27
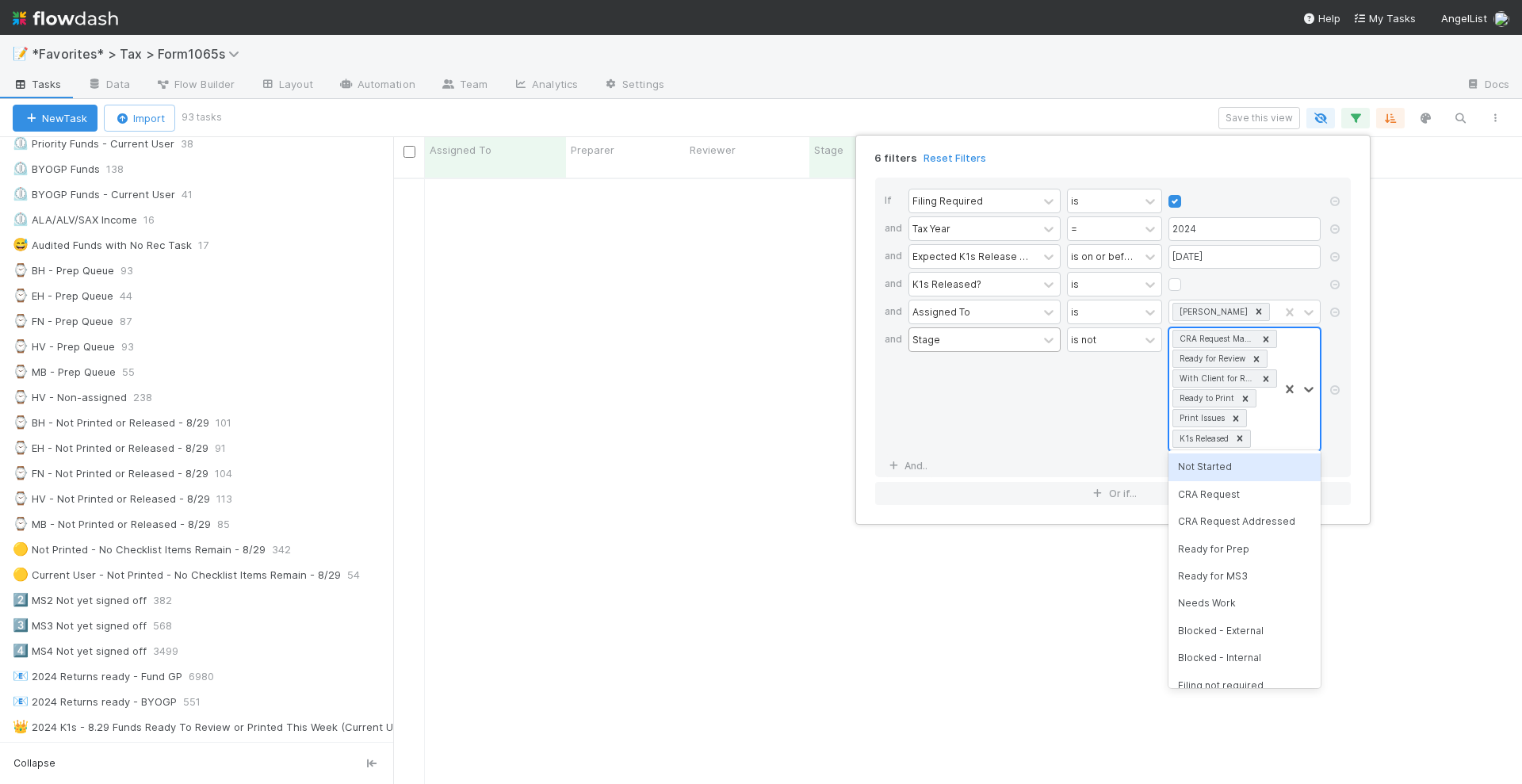
click at [1268, 435] on div "CRA Request Manager Review Ready for Review With Client for Review Ready to Pri…" at bounding box center [1224, 389] width 110 height 122
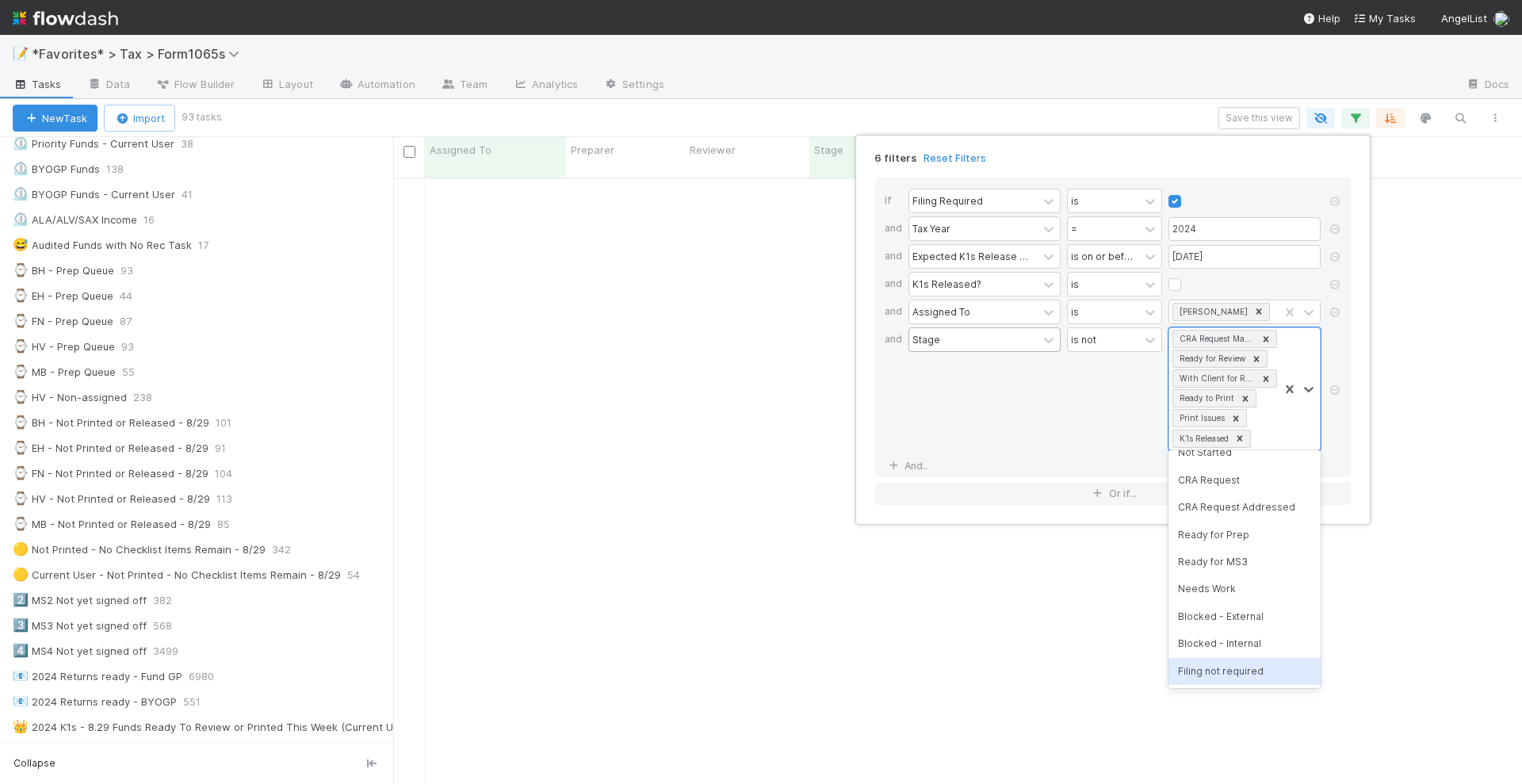
click at [1257, 665] on div "Filing not required" at bounding box center [1244, 671] width 152 height 27
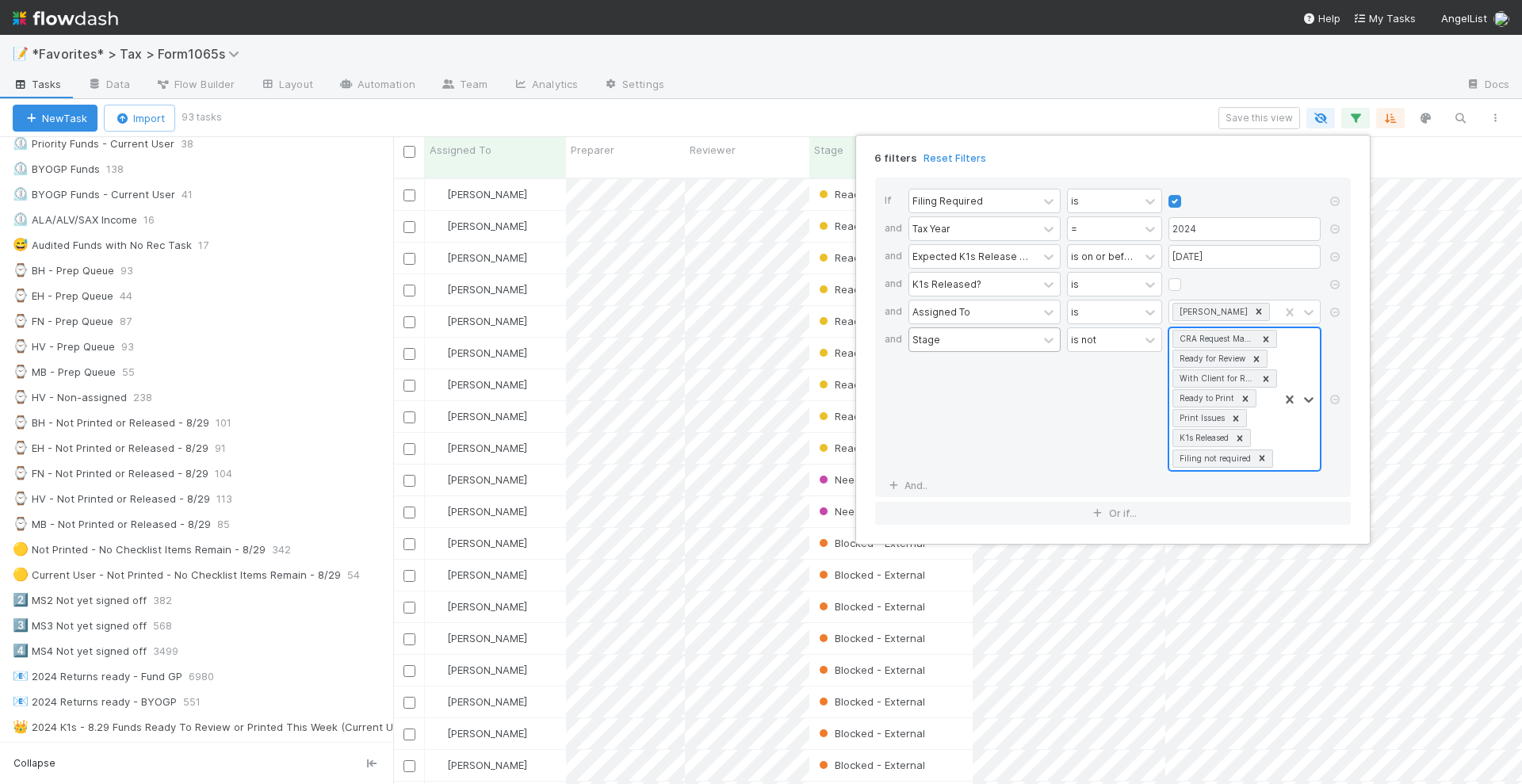
scroll to position [604, 1114]
click at [1076, 113] on div "6 filters Reset Filters If Filing Required is and Tax Year = 2024 and Expected …" at bounding box center [761, 392] width 1522 height 784
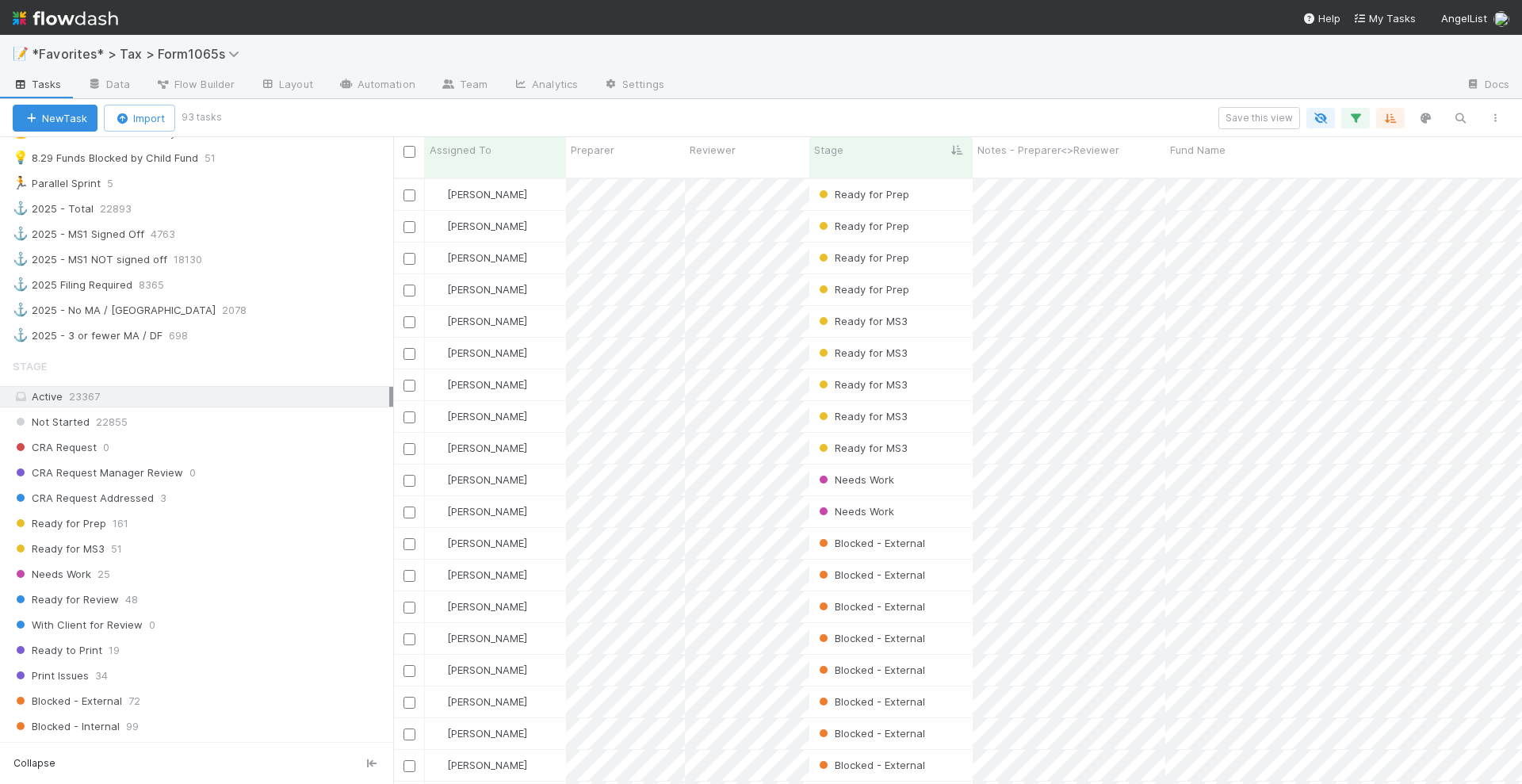
scroll to position [1165, 0]
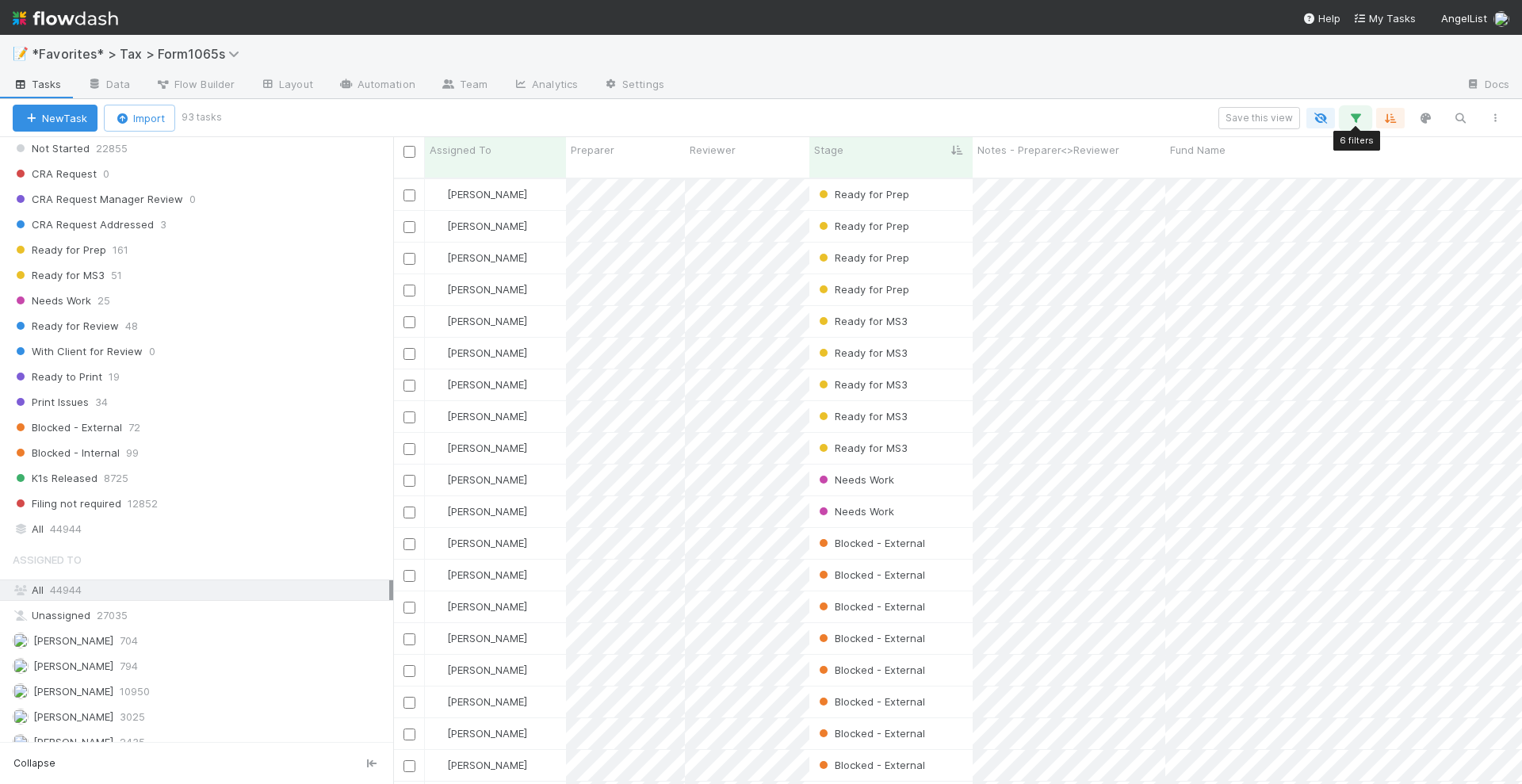
click at [1366, 117] on button "button" at bounding box center [1355, 118] width 28 height 20
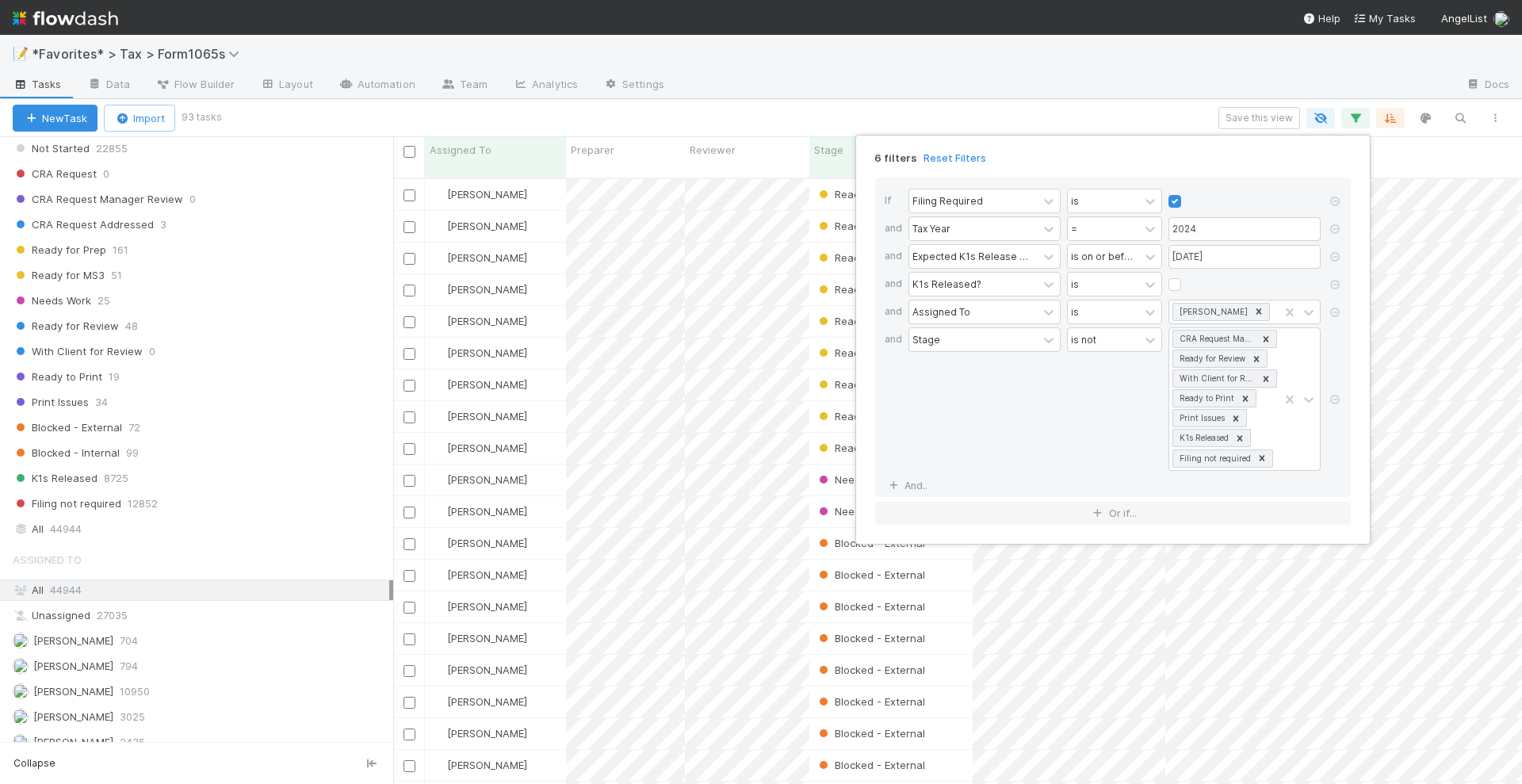
click at [1337, 399] on icon at bounding box center [1335, 400] width 16 height 10
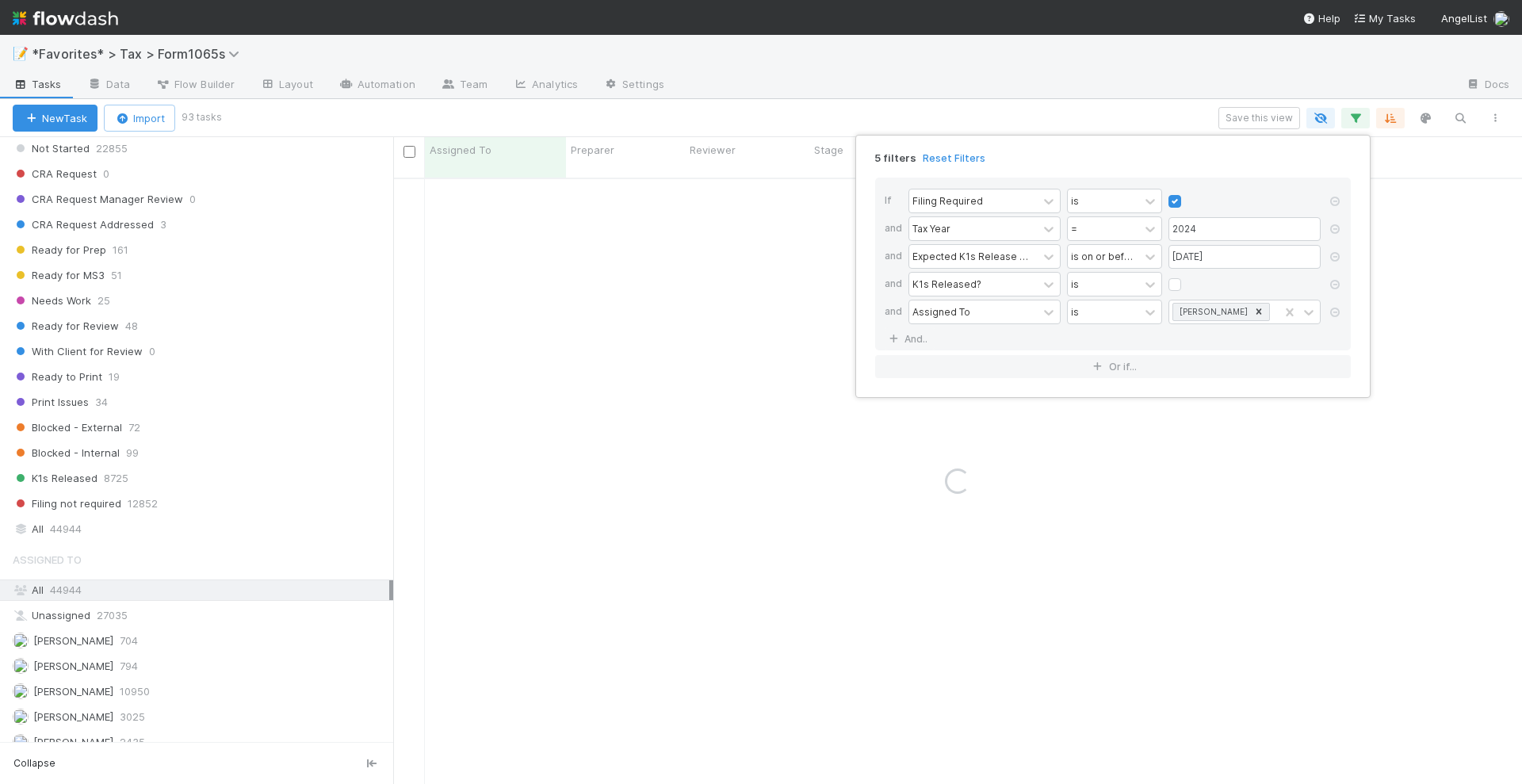
click at [913, 122] on div "5 filters Reset Filters If Filing Required is and Tax Year = 2024 and Expected …" at bounding box center [761, 392] width 1522 height 784
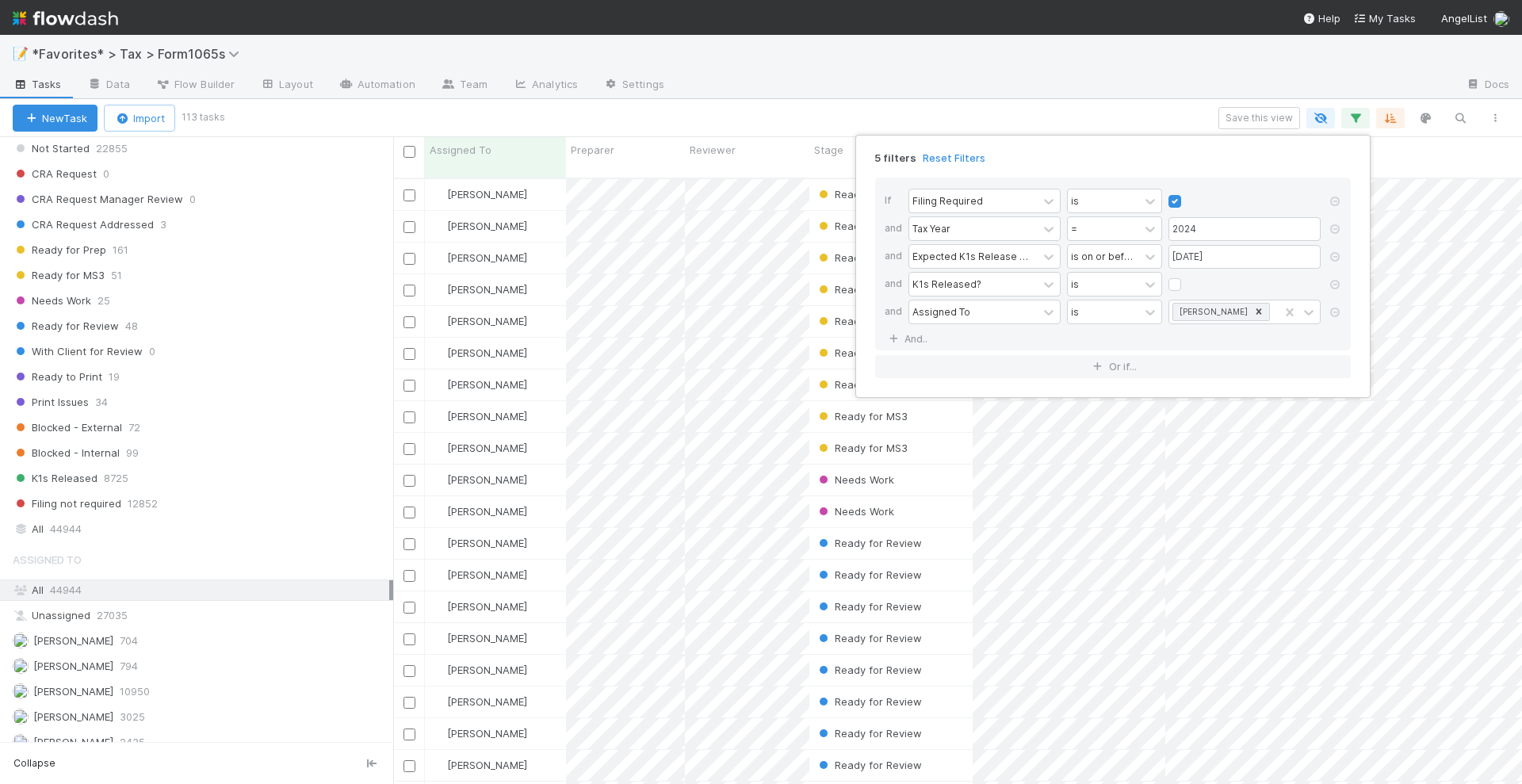
scroll to position [604, 1114]
click at [1060, 127] on div "5 filters Reset Filters If Filing Required is and Tax Year = 2024 and Expected …" at bounding box center [761, 392] width 1522 height 784
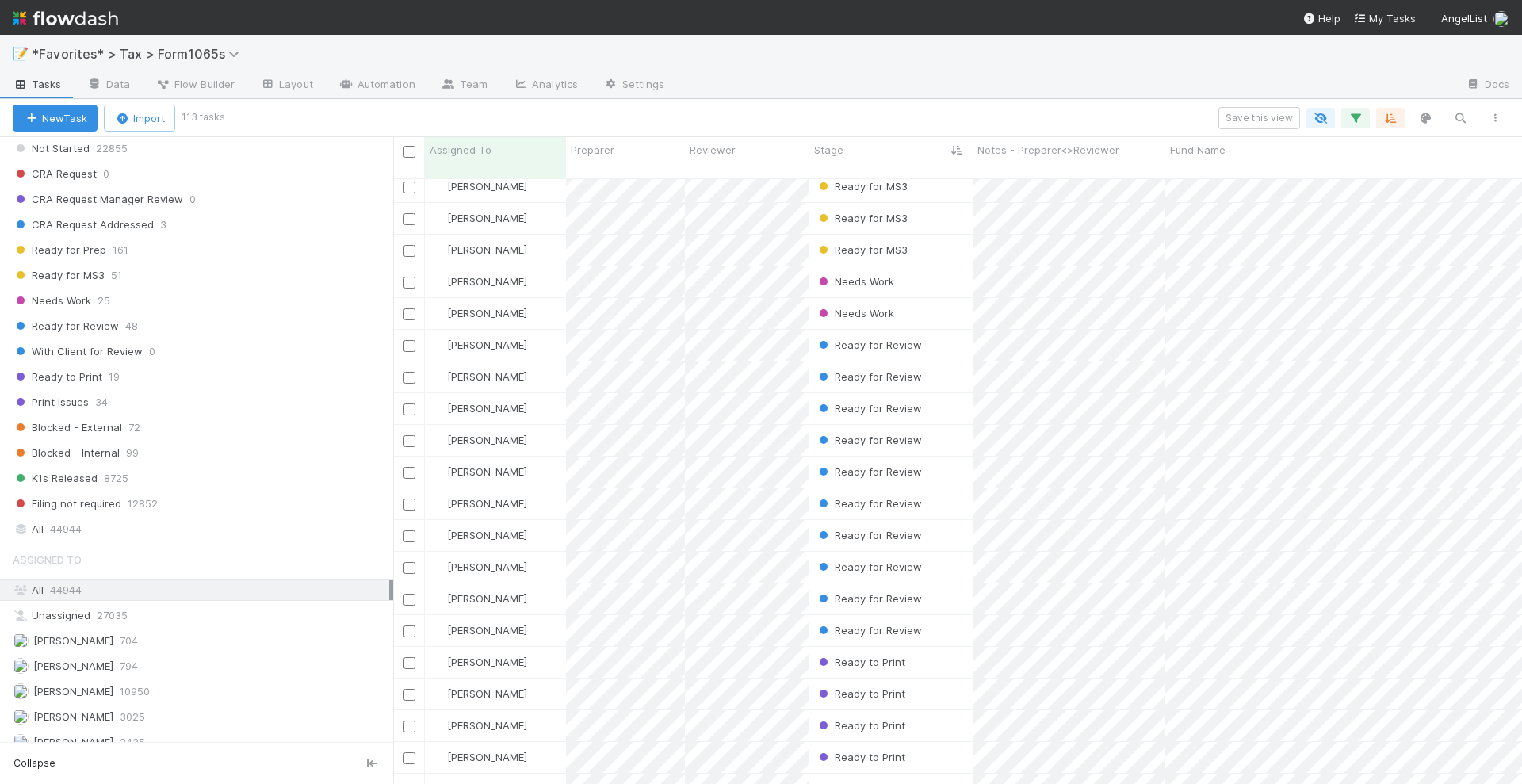
scroll to position [396, 0]
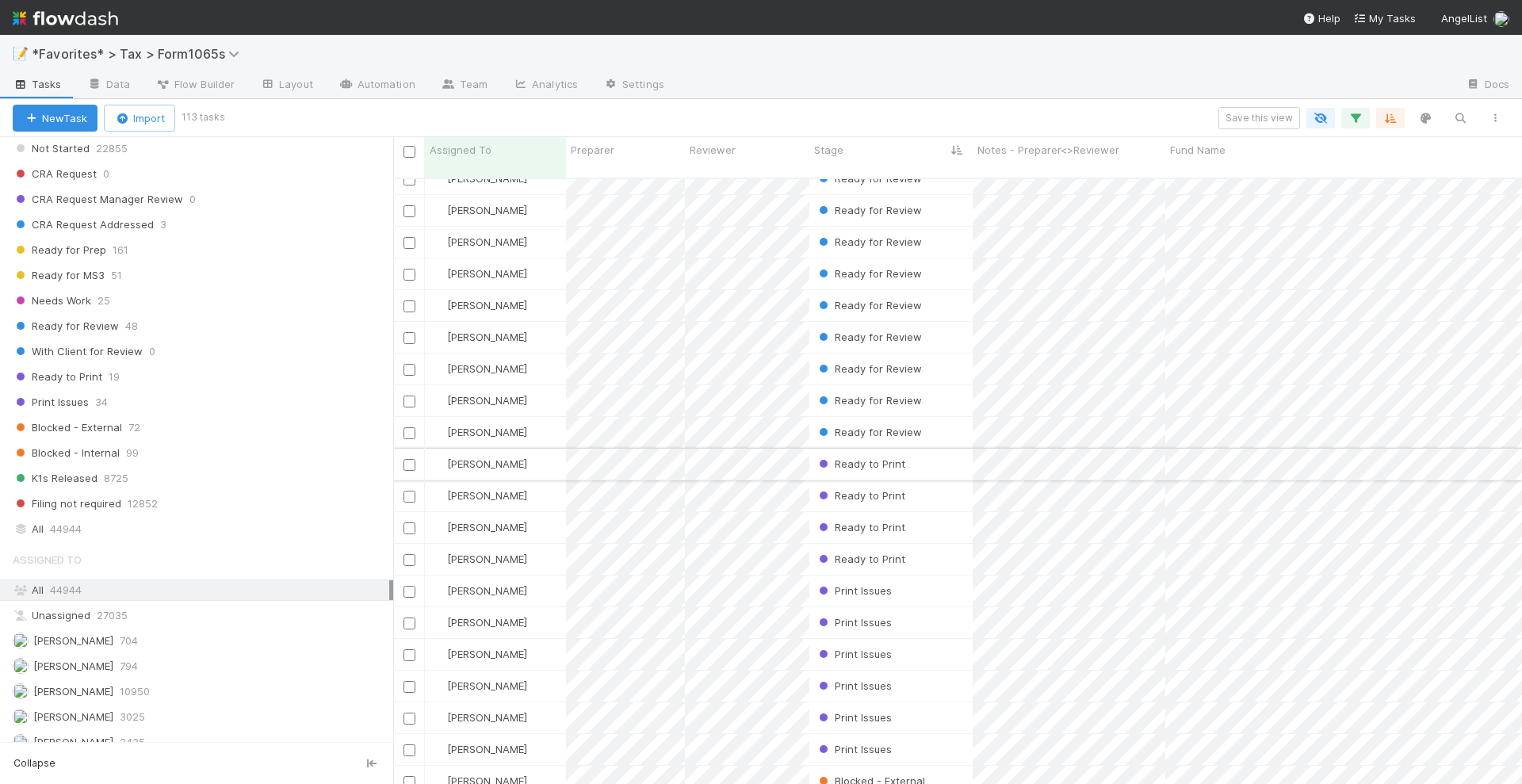
click at [960, 451] on div "Ready to Print" at bounding box center [891, 464] width 163 height 31
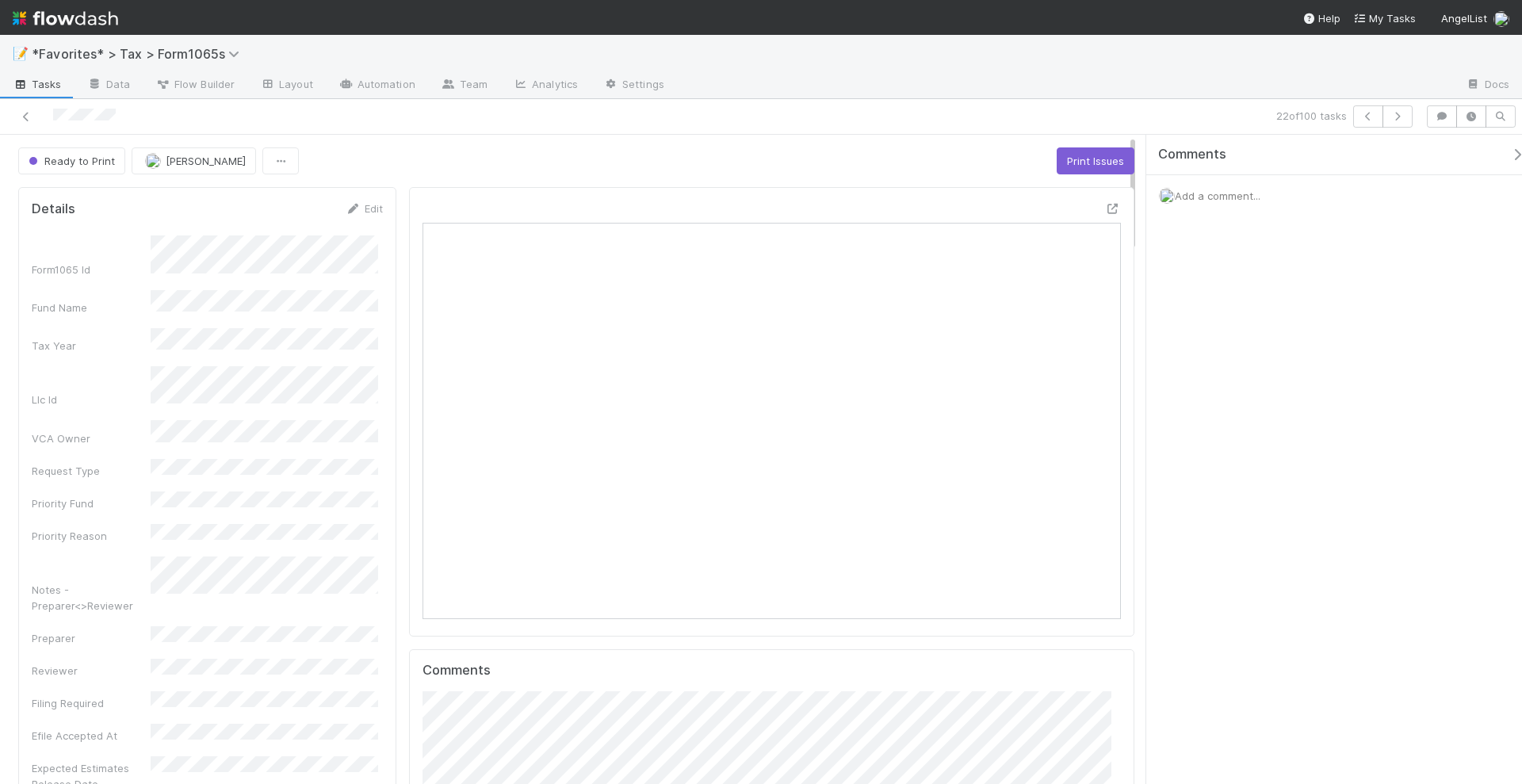
click at [577, 147] on div "Ready to Print Helen Vo Print Issues" at bounding box center [576, 160] width 1117 height 27
drag, startPoint x: 539, startPoint y: 149, endPoint x: 389, endPoint y: 146, distance: 150.0
click at [539, 149] on div "Ready to Print Helen Vo Print Issues" at bounding box center [576, 160] width 1117 height 27
click at [26, 123] on link at bounding box center [26, 117] width 16 height 16
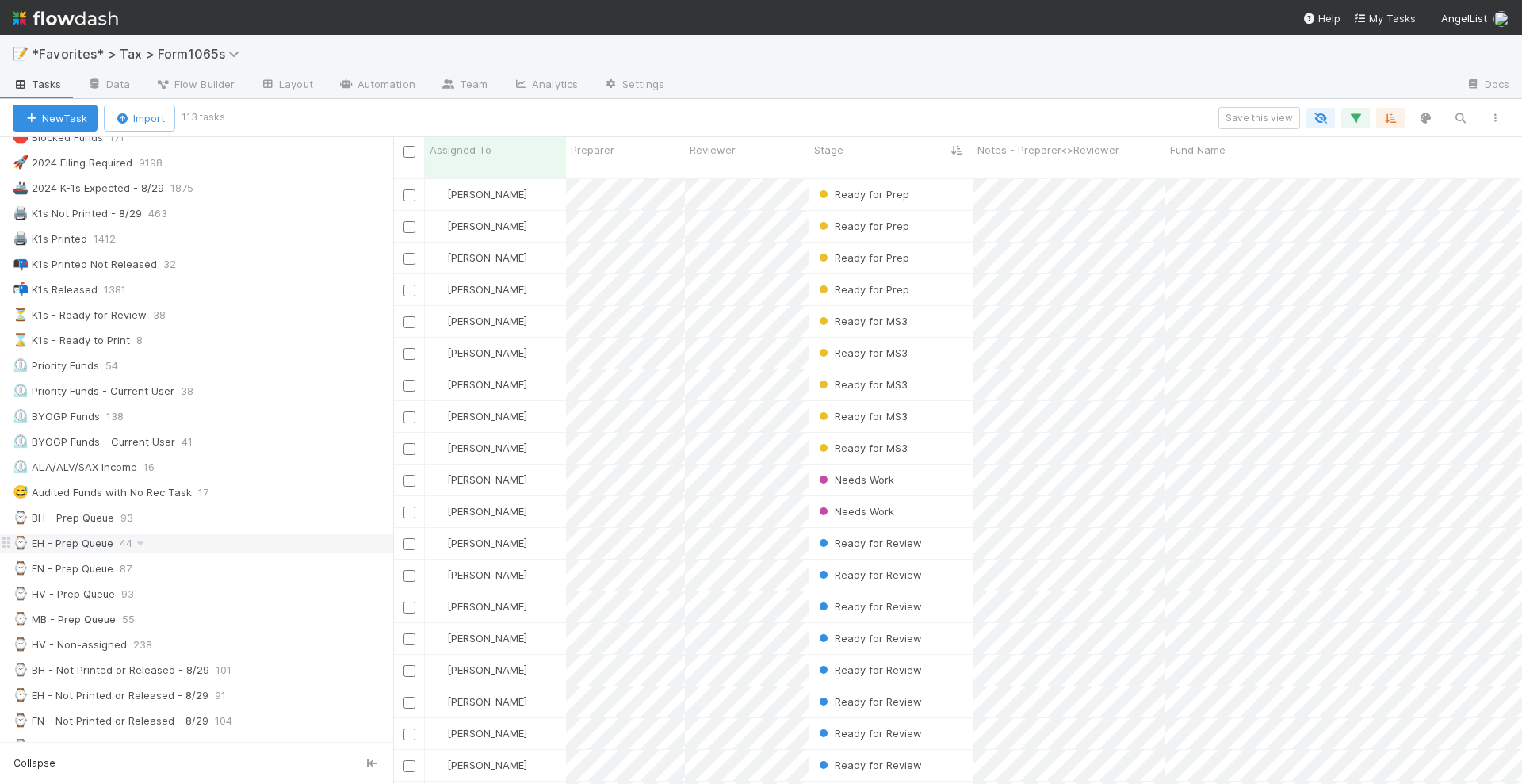
scroll to position [99, 0]
click at [1003, 66] on div "📝 *Favorites* > Tax > Form1065s" at bounding box center [761, 54] width 1522 height 38
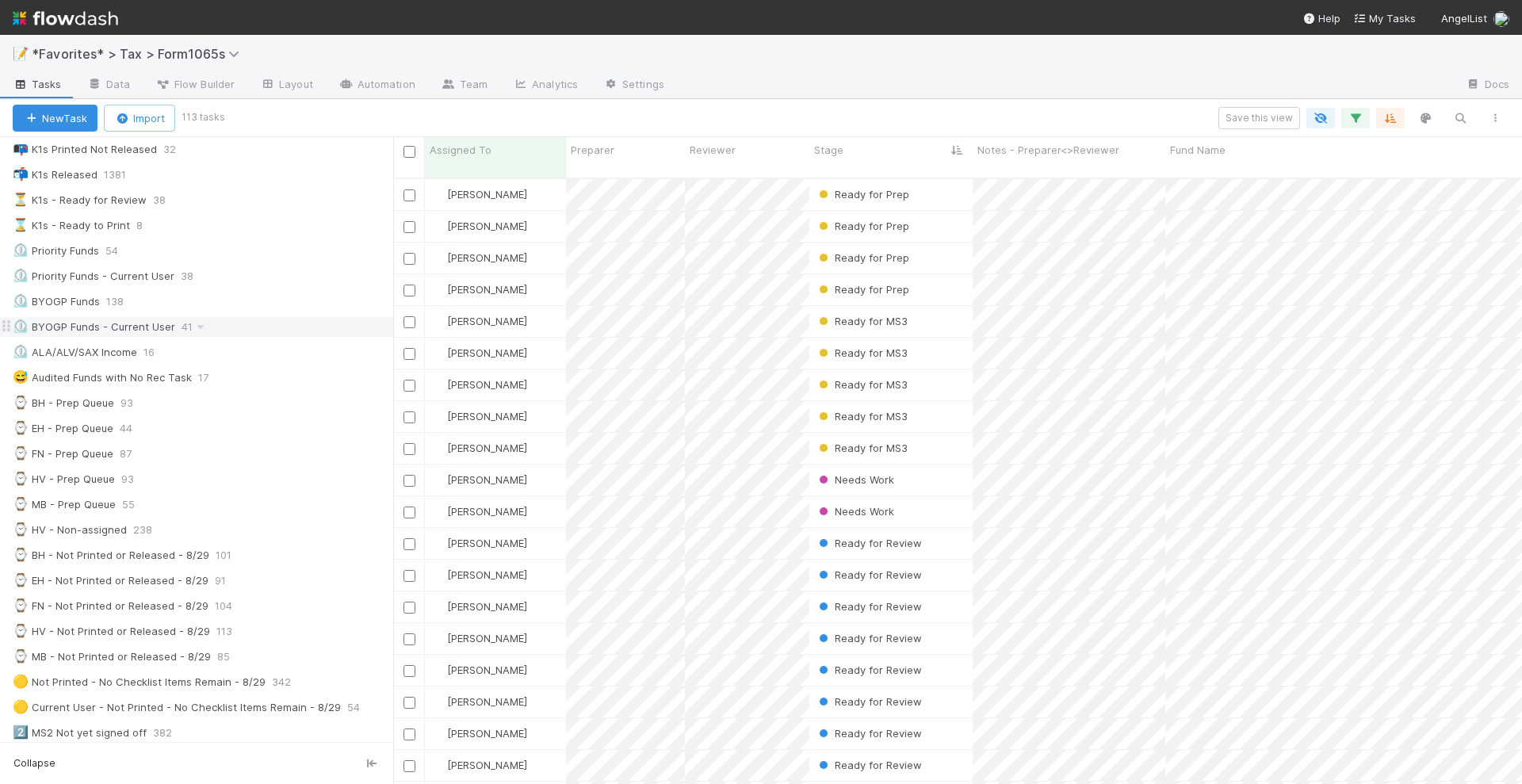
scroll to position [198, 0]
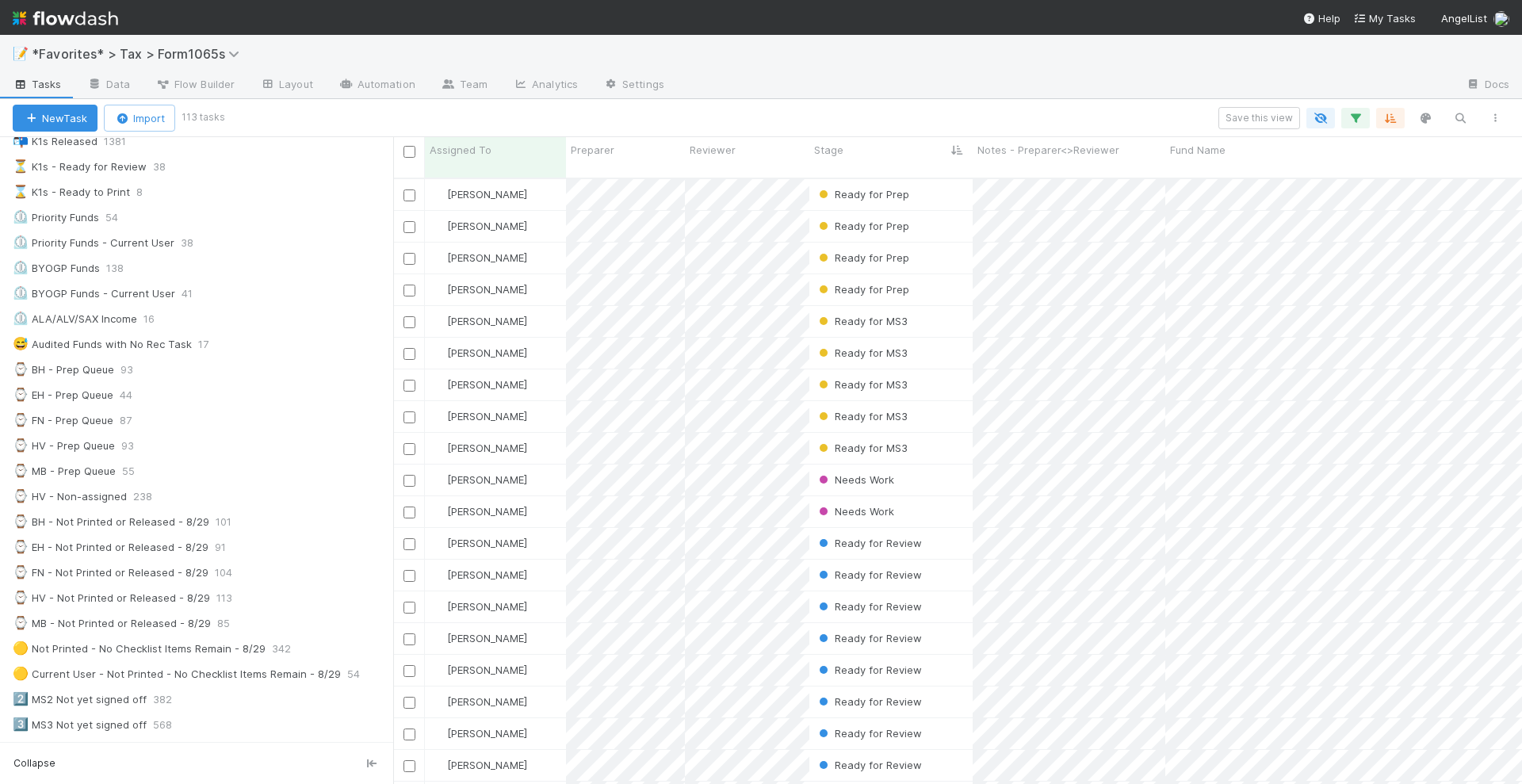
click at [98, 519] on div "🛑 Blocked Funds 171 🚀 2024 Filing Required 9198 🚢 2024 K-1s Expected - 8/29 187…" at bounding box center [197, 509] width 393 height 1061
click at [98, 537] on div "⌚ EH - Not Printed or Released - 8/29" at bounding box center [111, 547] width 196 height 19
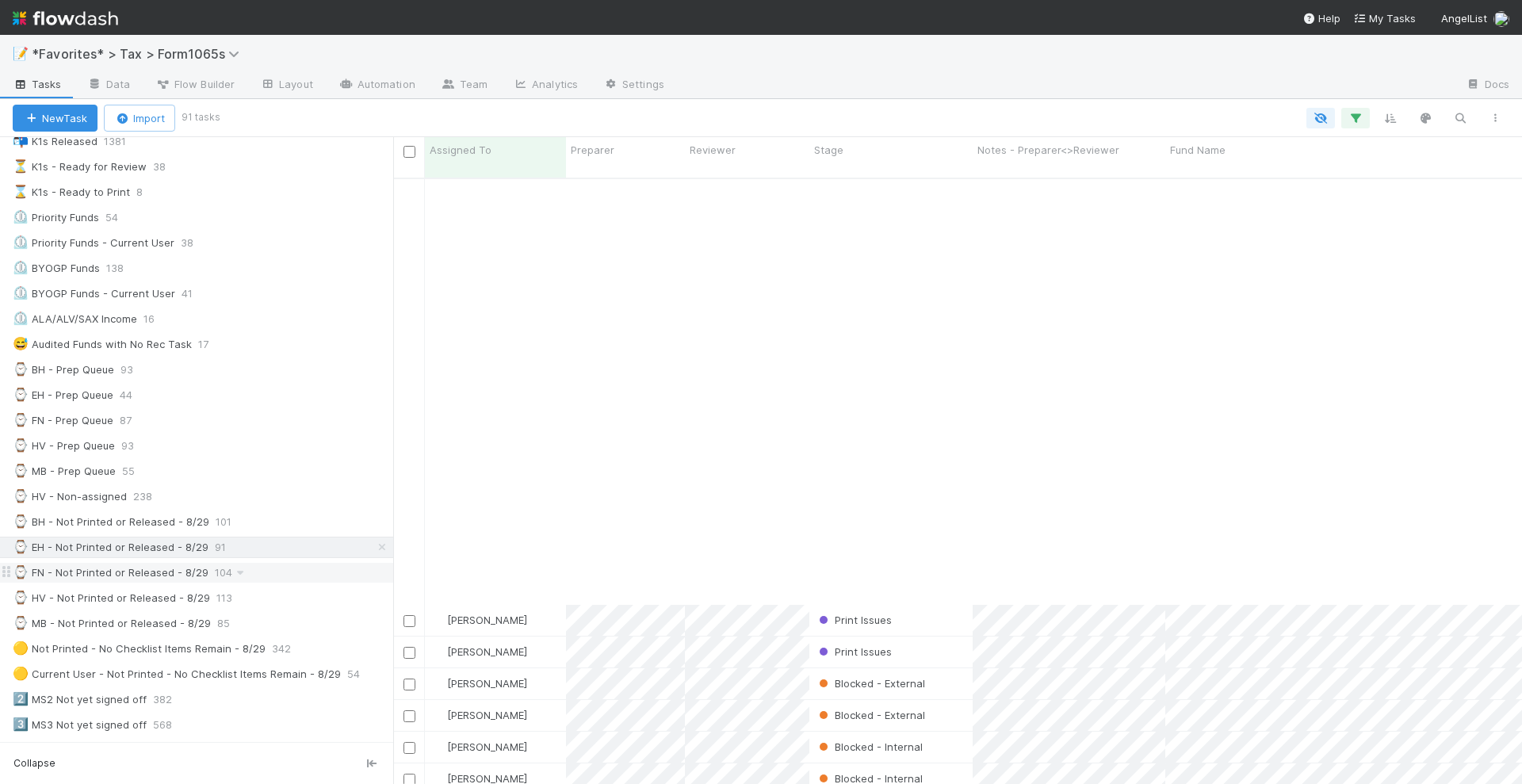
scroll to position [2081, 0]
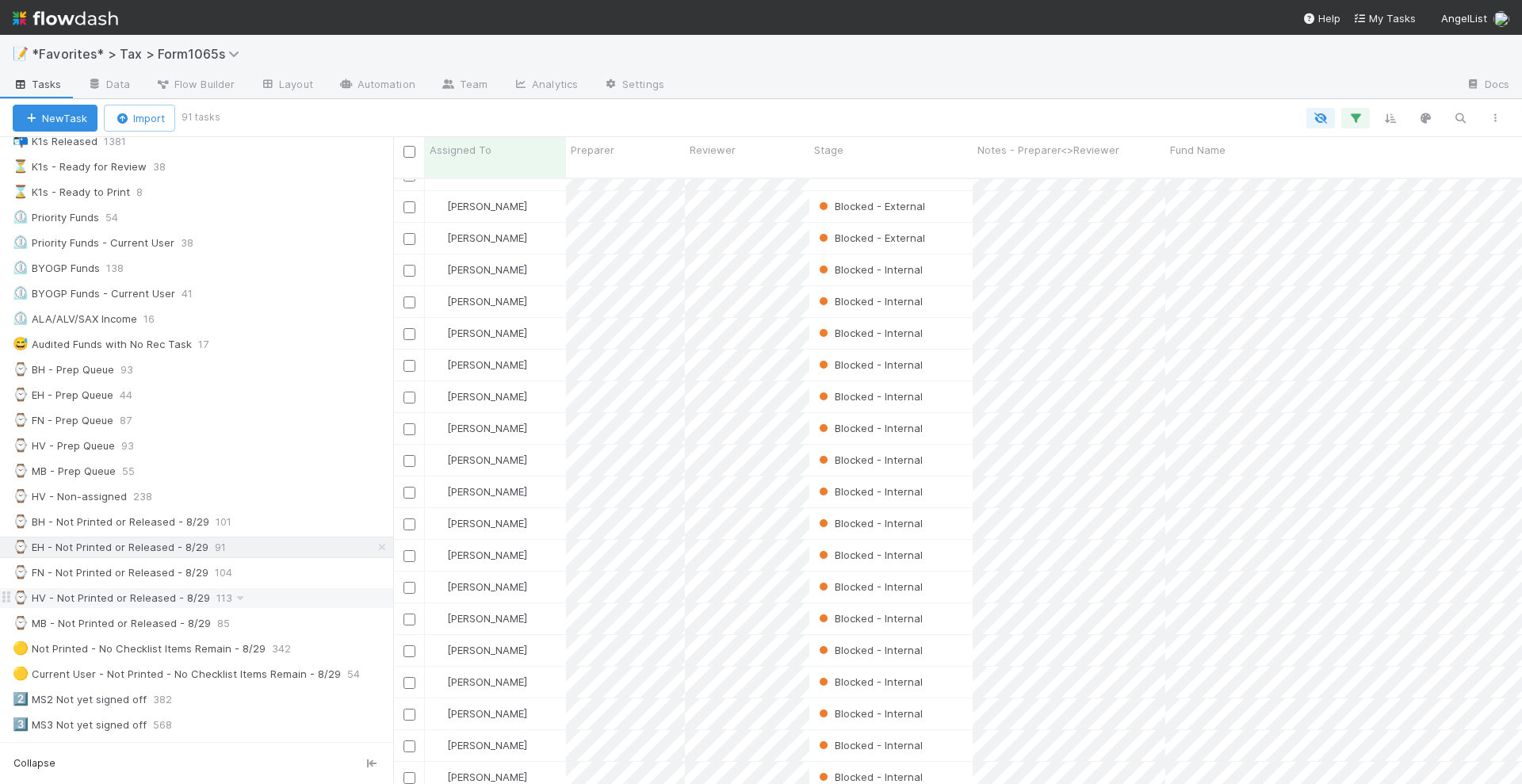
click at [126, 588] on div "⌚ HV - Not Printed or Released - 8/29" at bounding box center [111, 598] width 197 height 19
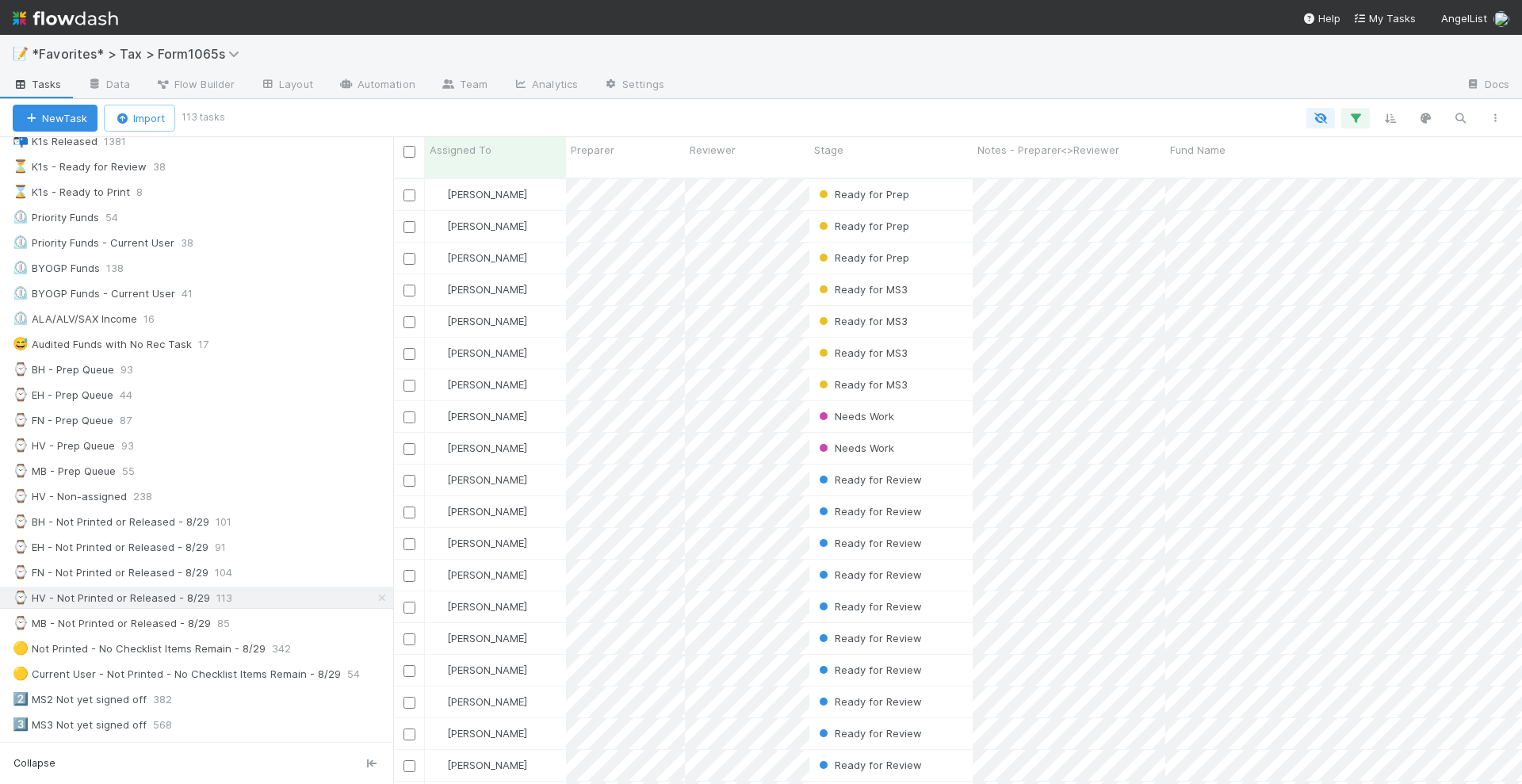
scroll to position [604, 1114]
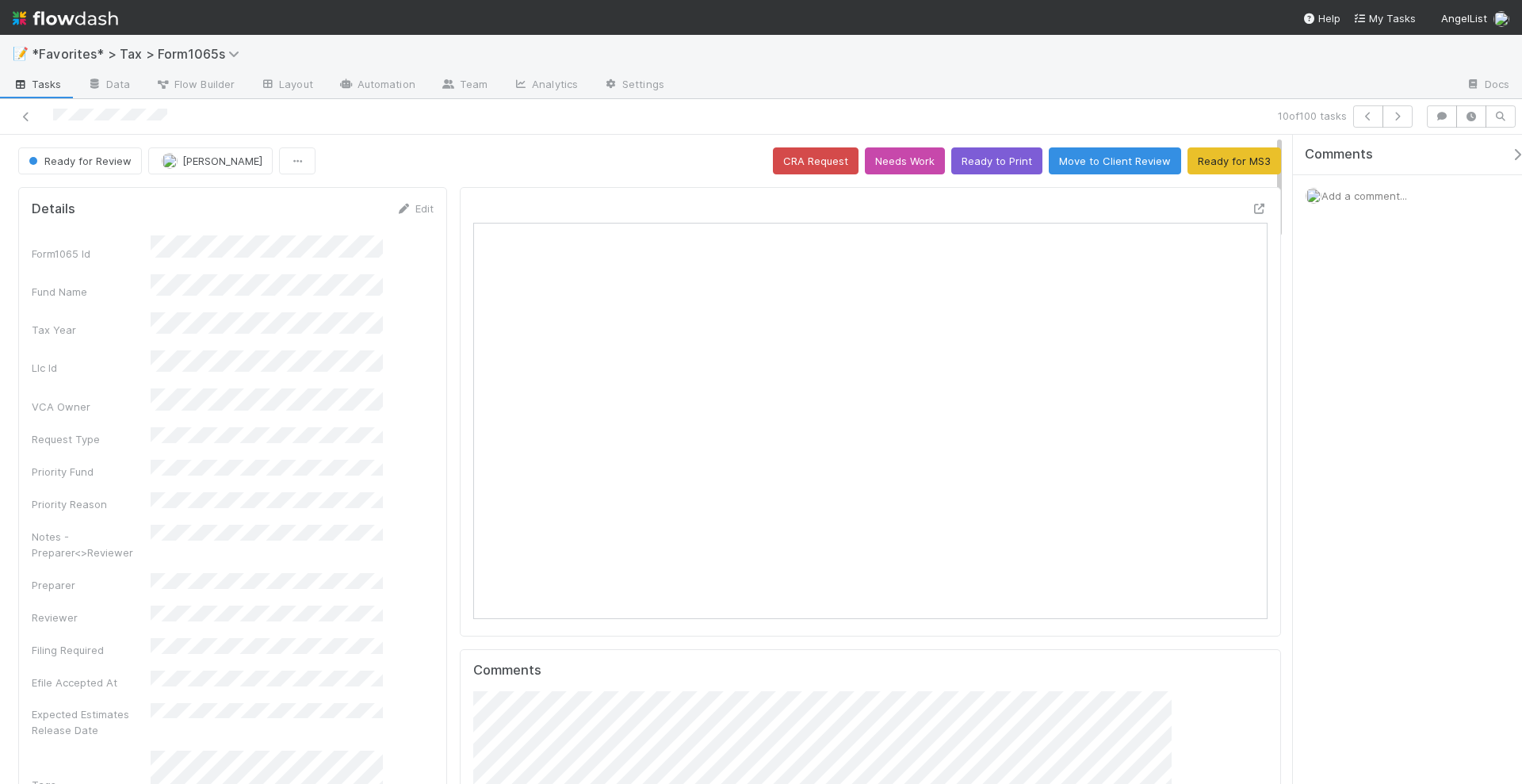
scroll to position [308, 770]
drag, startPoint x: 1395, startPoint y: 238, endPoint x: 1445, endPoint y: 240, distance: 50.0
click at [1444, 240] on div "Comments Add a comment..." at bounding box center [1403, 460] width 238 height 651
click at [1411, 117] on button "button" at bounding box center [1398, 116] width 30 height 22
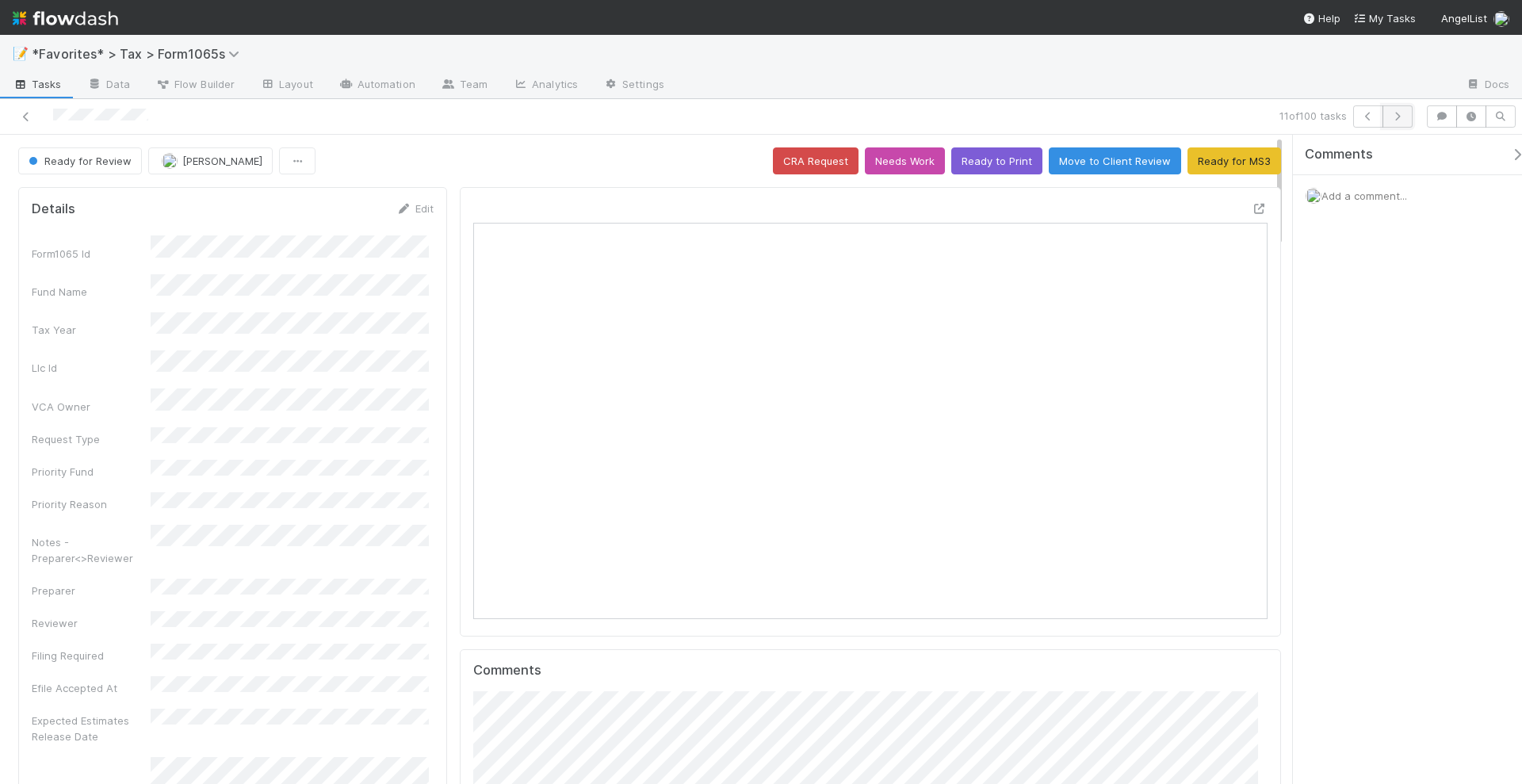
click at [1398, 114] on icon "button" at bounding box center [1398, 117] width 16 height 10
click at [28, 120] on link at bounding box center [26, 117] width 16 height 16
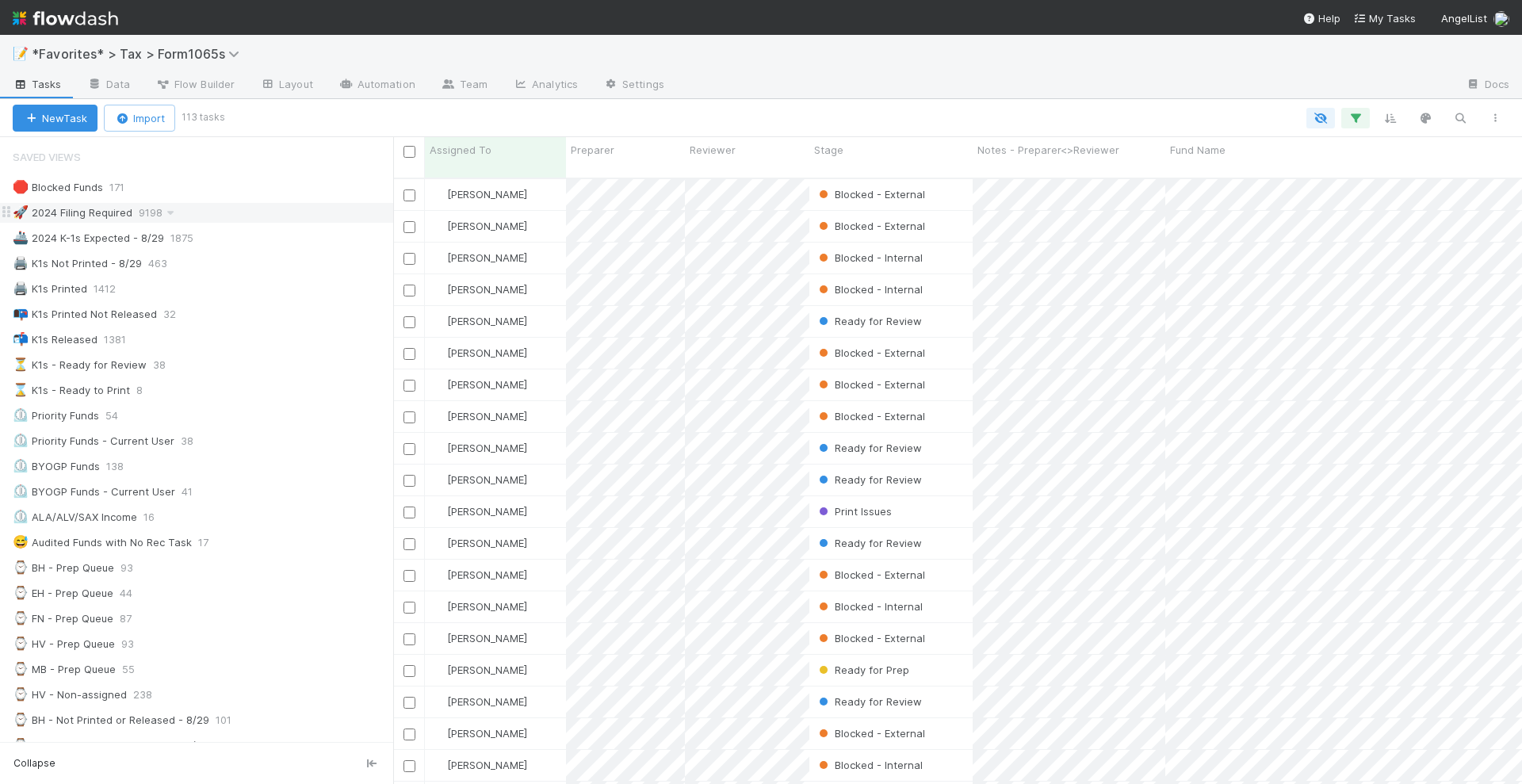
click at [287, 206] on div "🚀 2024 Filing Required 9198" at bounding box center [203, 213] width 380 height 19
click at [1351, 119] on icon "button" at bounding box center [1356, 119] width 16 height 15
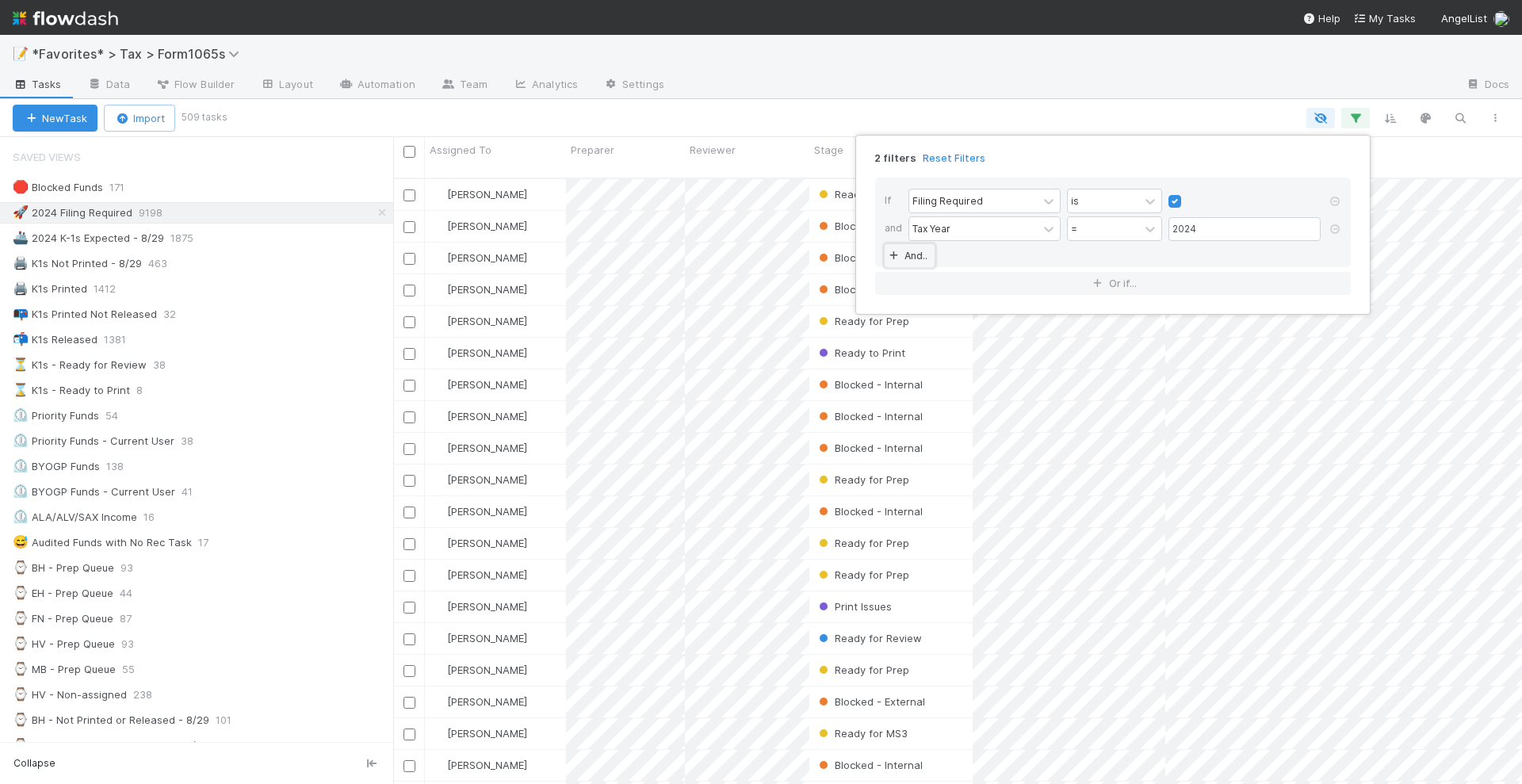
click at [916, 252] on link "And.." at bounding box center [909, 256] width 50 height 23
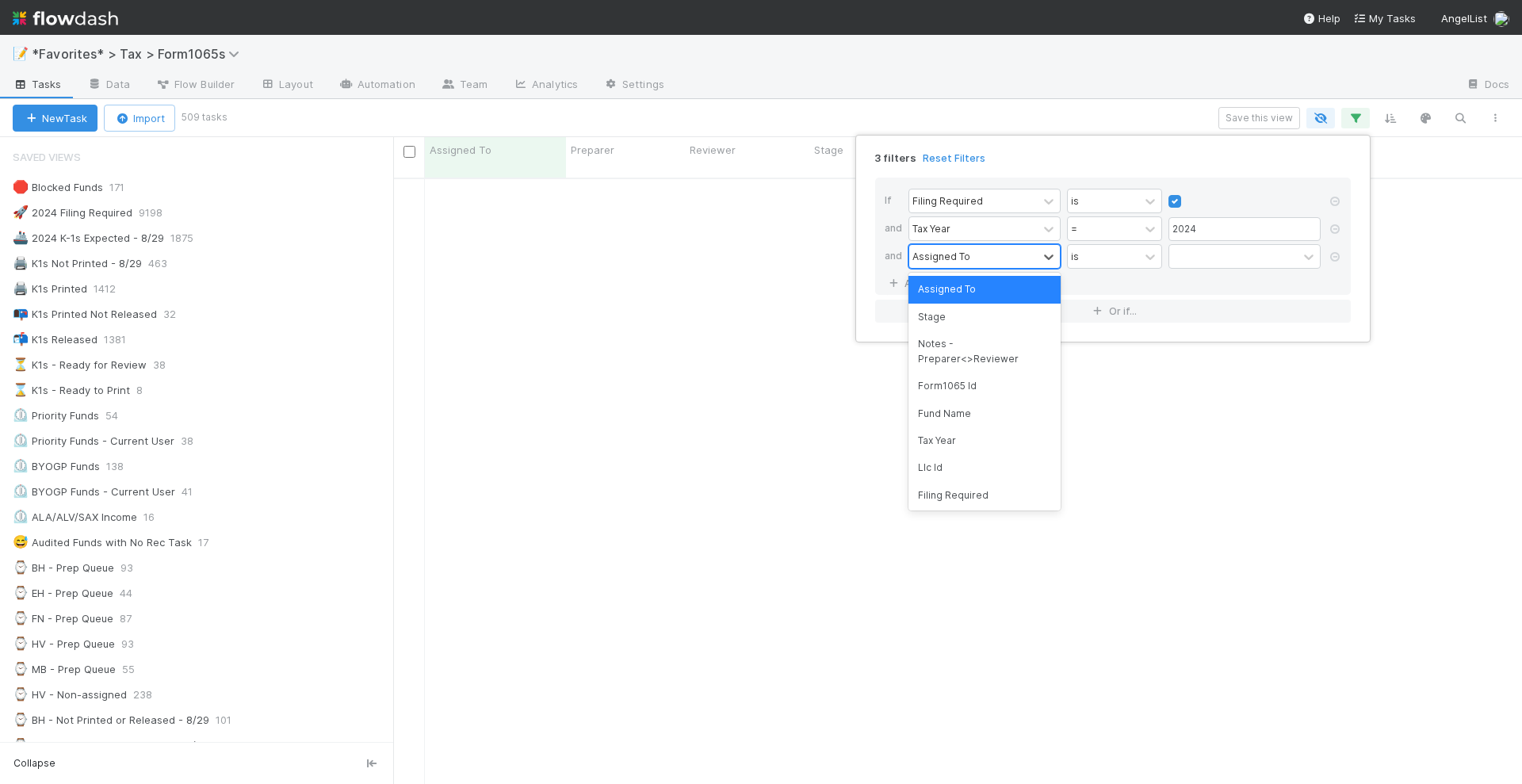
click at [958, 256] on div "Assigned To" at bounding box center [941, 256] width 58 height 15
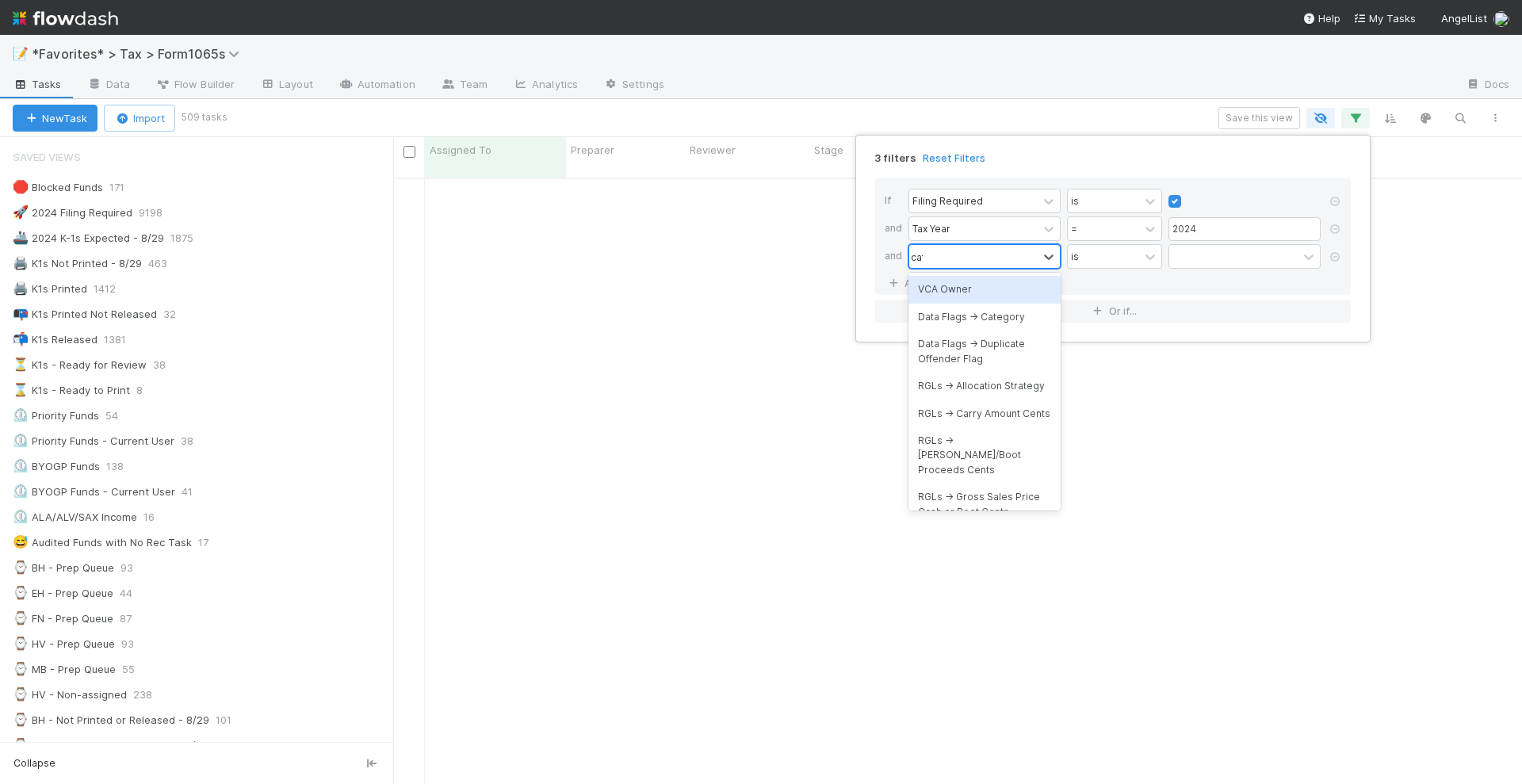
type input "cate"
click at [972, 383] on div "Manual Actions -> Category" at bounding box center [984, 386] width 152 height 27
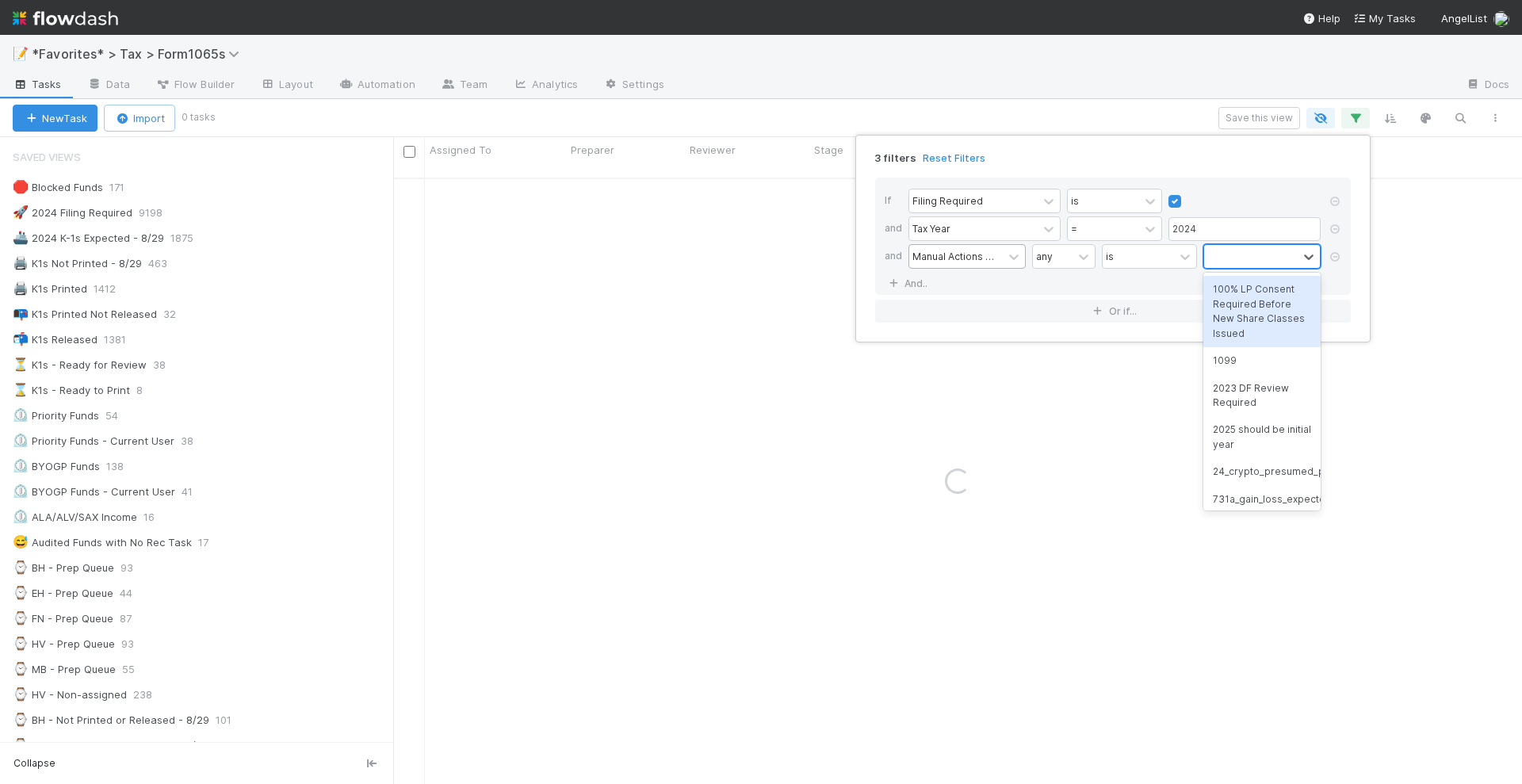
click at [1229, 253] on div at bounding box center [1251, 256] width 93 height 23
type input "reiss"
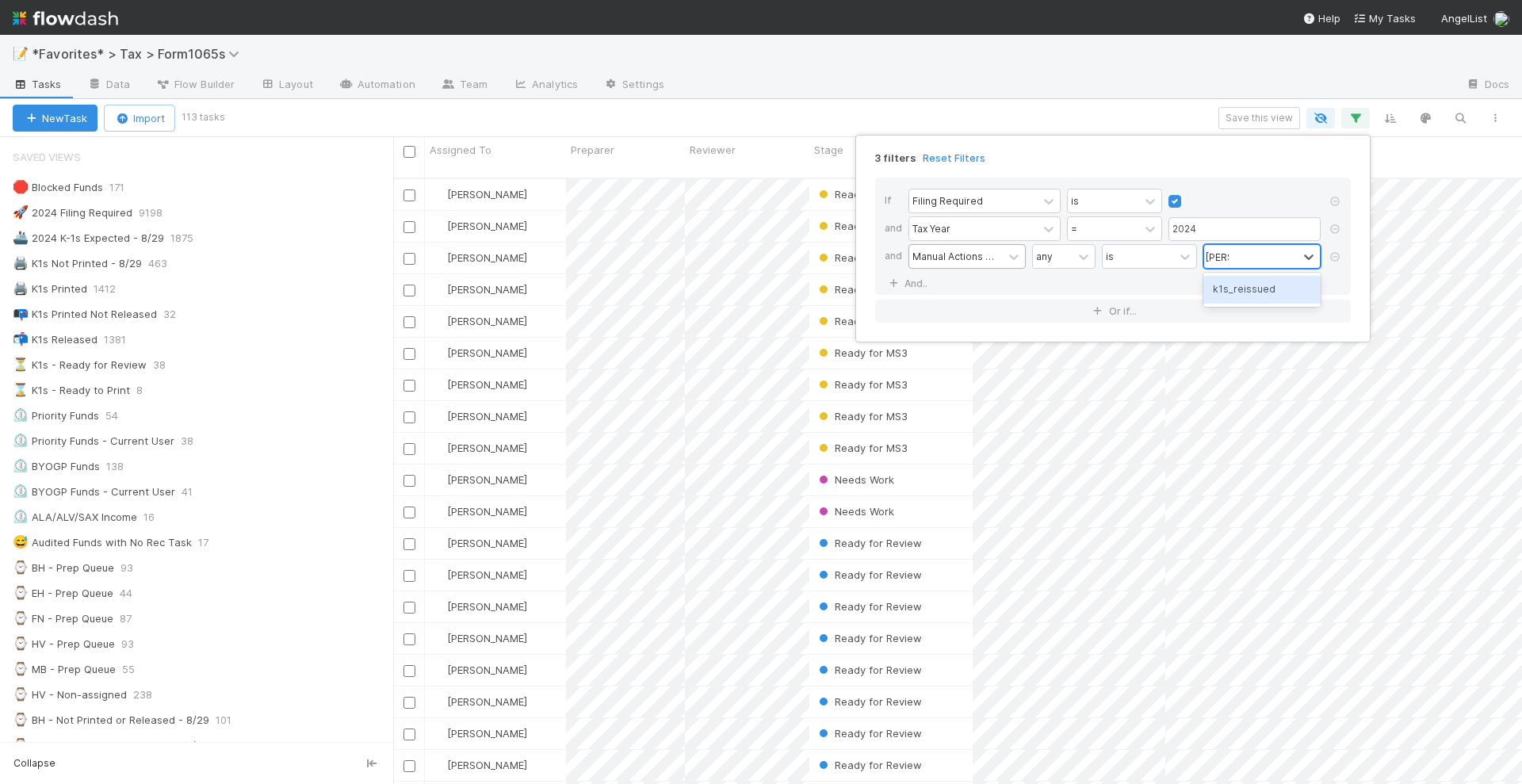
scroll to position [604, 1114]
click at [1244, 285] on div "k1s_reissued" at bounding box center [1262, 289] width 117 height 27
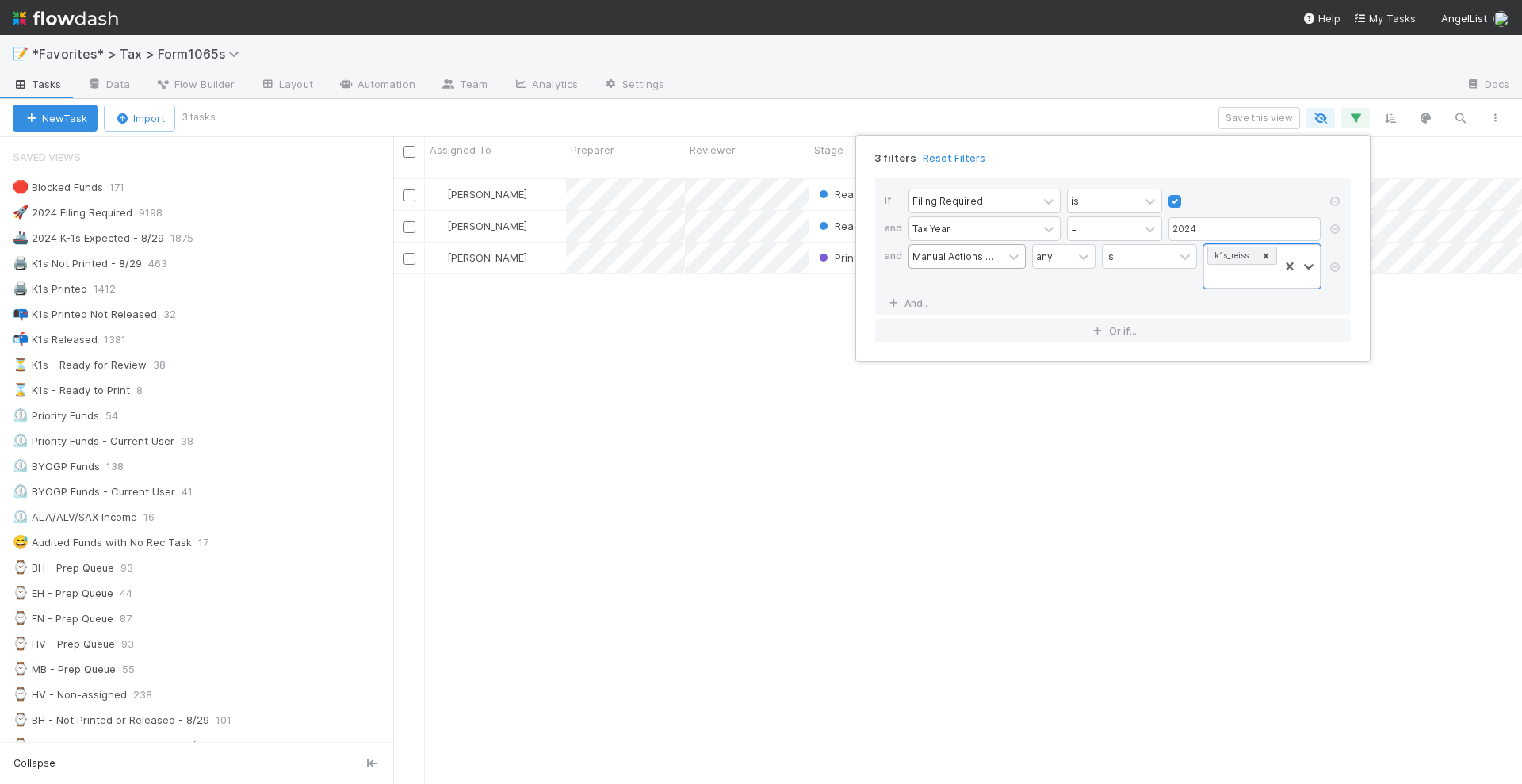
click at [1108, 112] on div "3 filters Reset Filters If Filing Required is and Tax Year = 2024 and Manual Ac…" at bounding box center [761, 392] width 1522 height 784
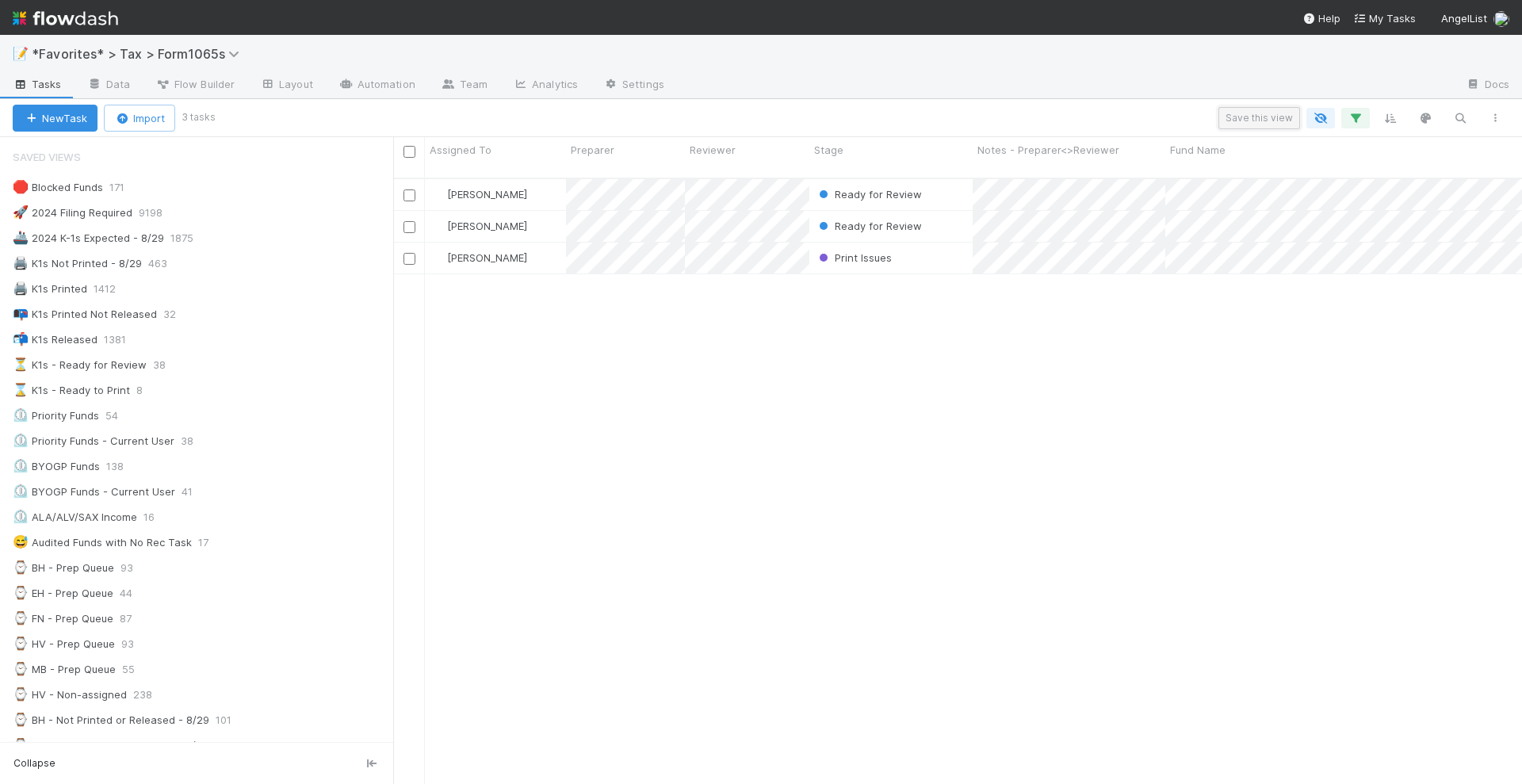
click at [1252, 115] on button "Save this view" at bounding box center [1260, 118] width 81 height 22
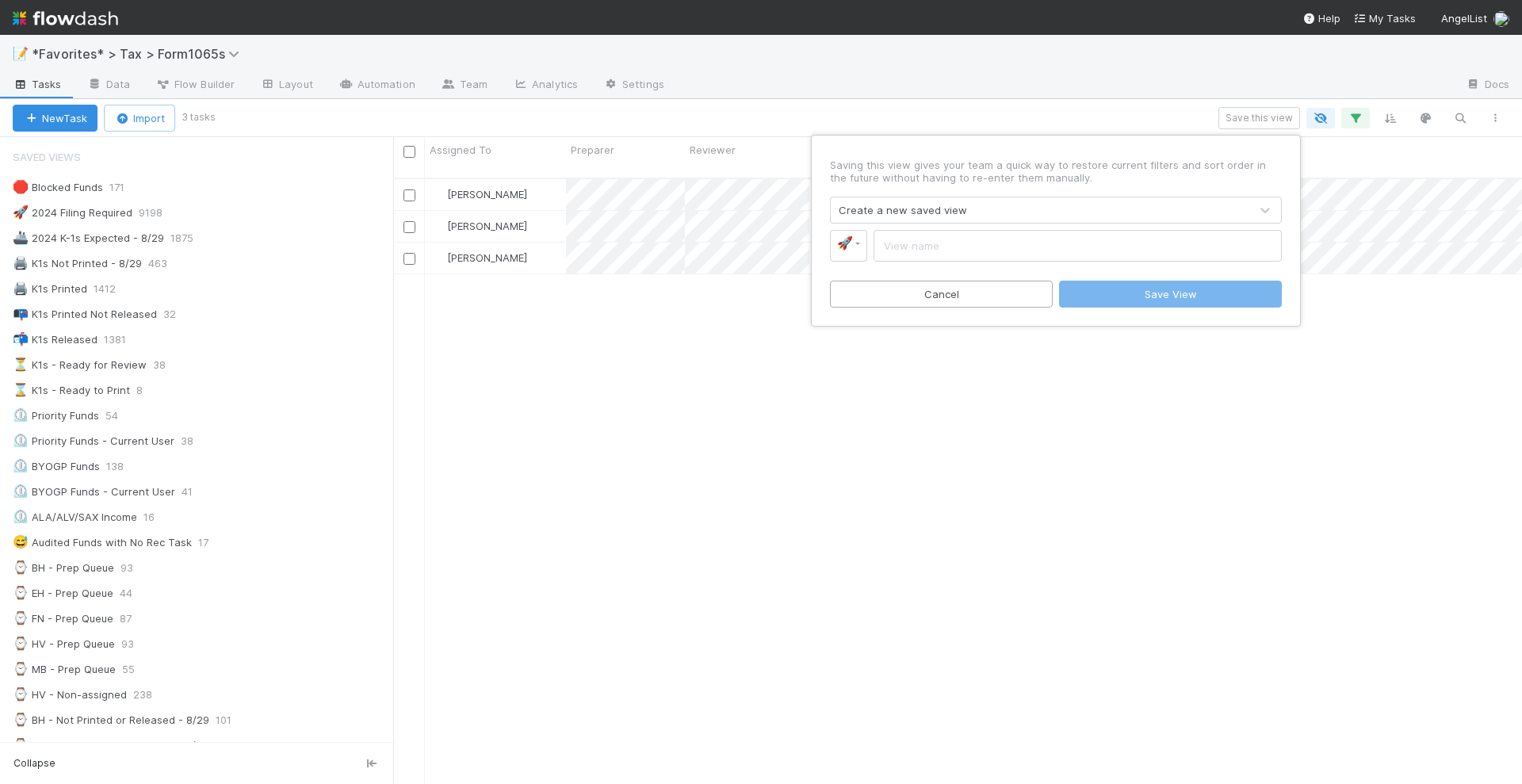
click at [870, 245] on div "🚀" at bounding box center [1056, 245] width 452 height 32
click at [968, 206] on div "Create a new saved view" at bounding box center [1039, 210] width 418 height 25
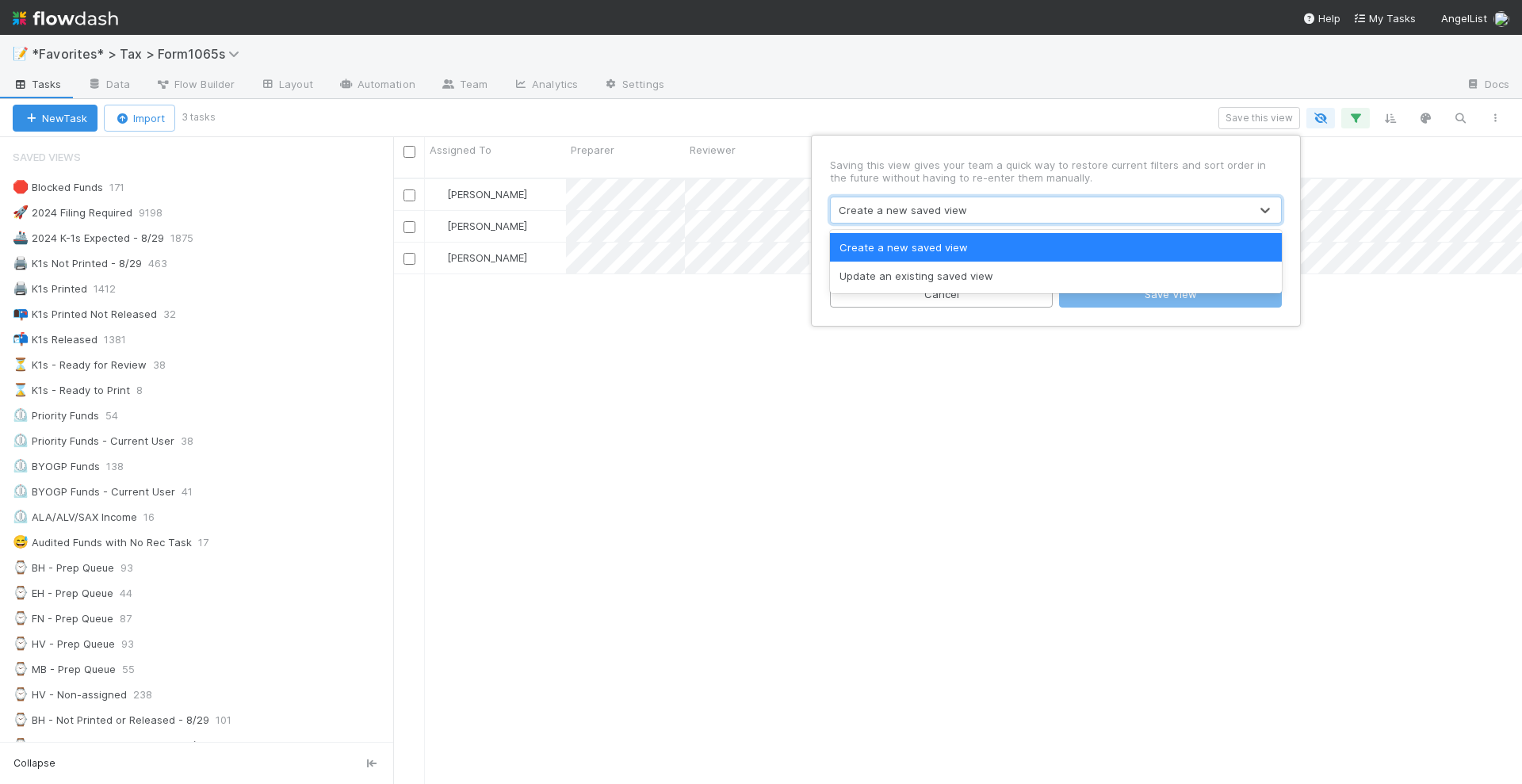
click at [891, 175] on p "Saving this view gives your team a quick way to restore current filters and sor…" at bounding box center [1056, 171] width 452 height 25
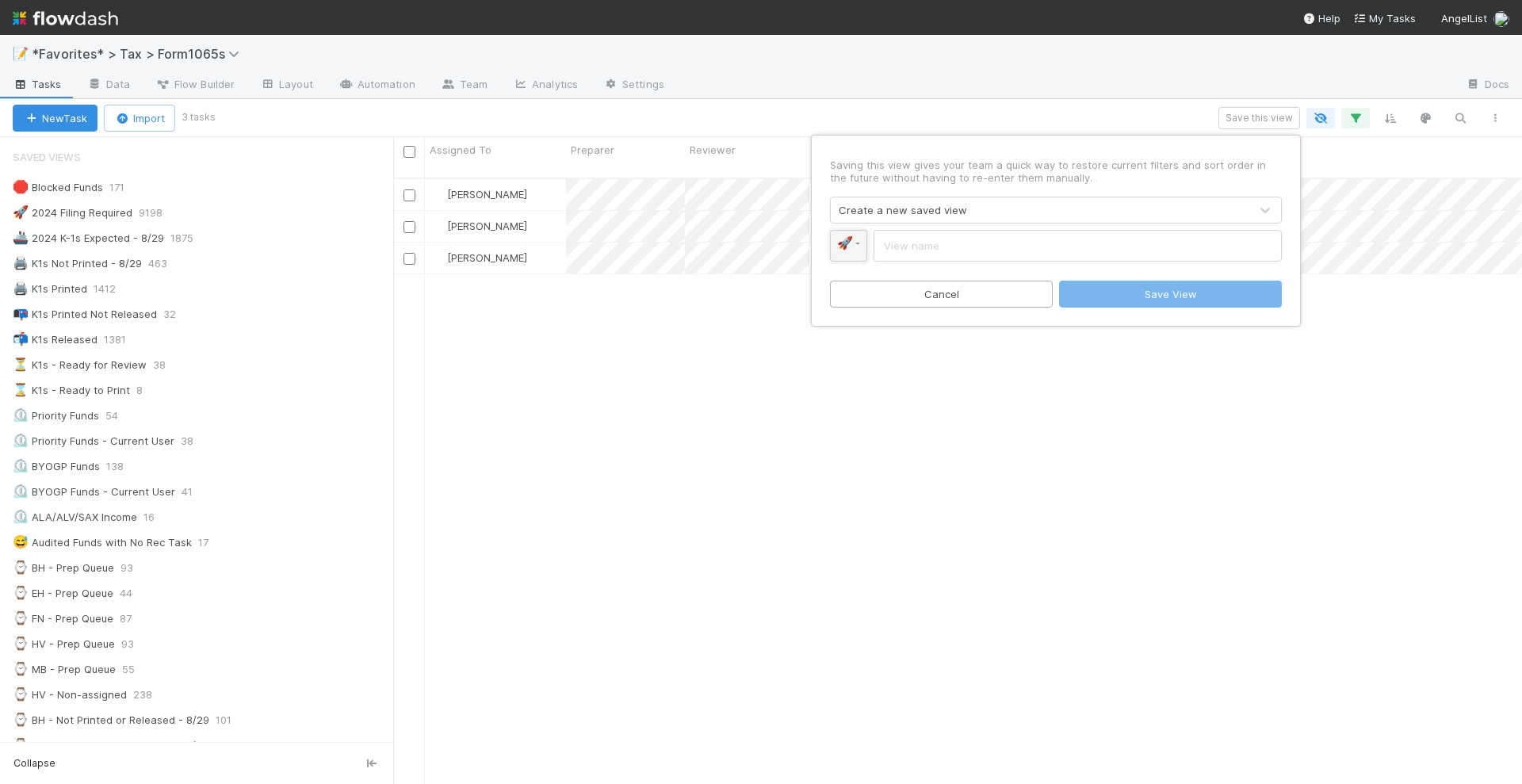
click at [852, 237] on span "🚀" at bounding box center [845, 243] width 16 height 14
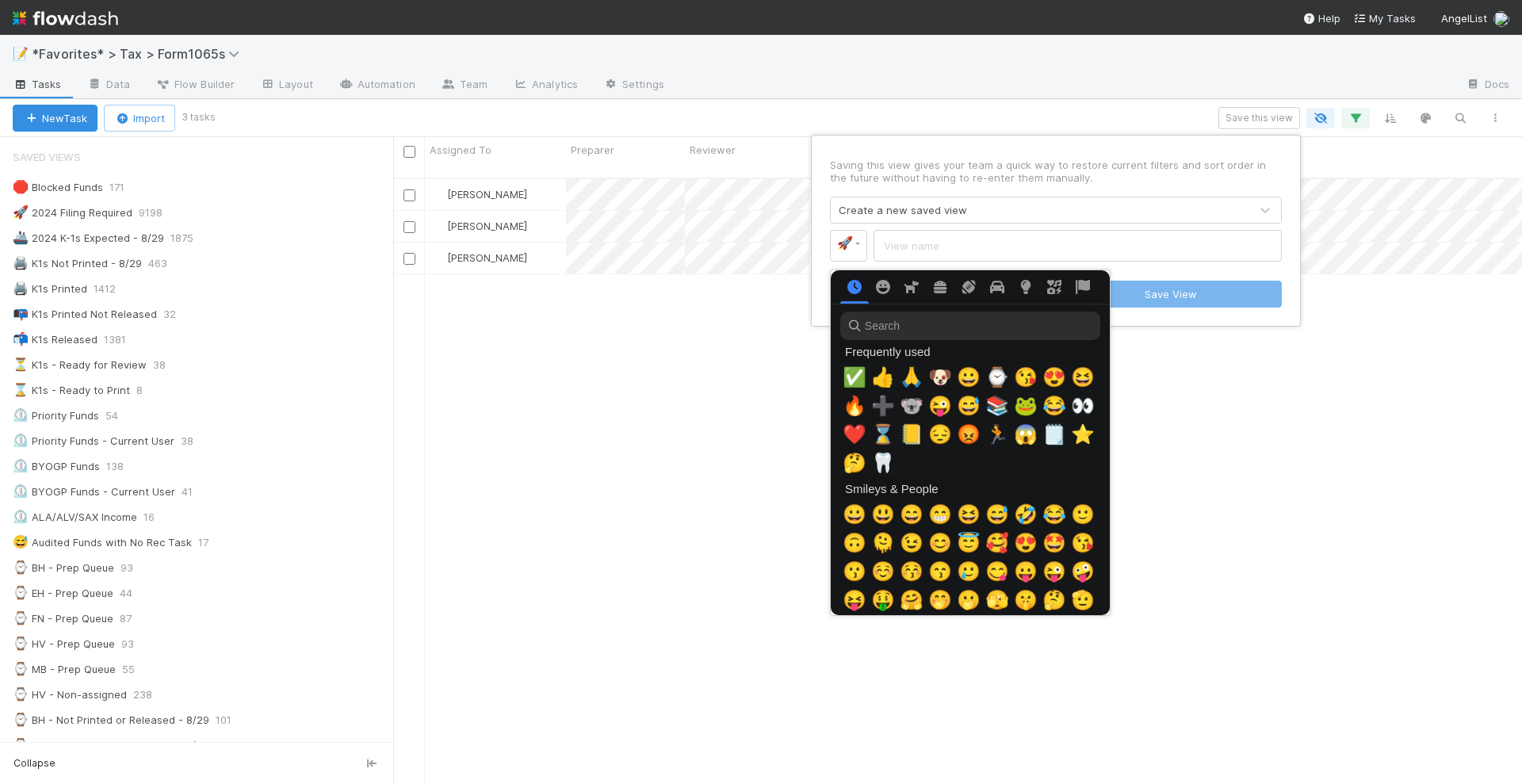
click at [906, 323] on input "search" at bounding box center [970, 325] width 260 height 28
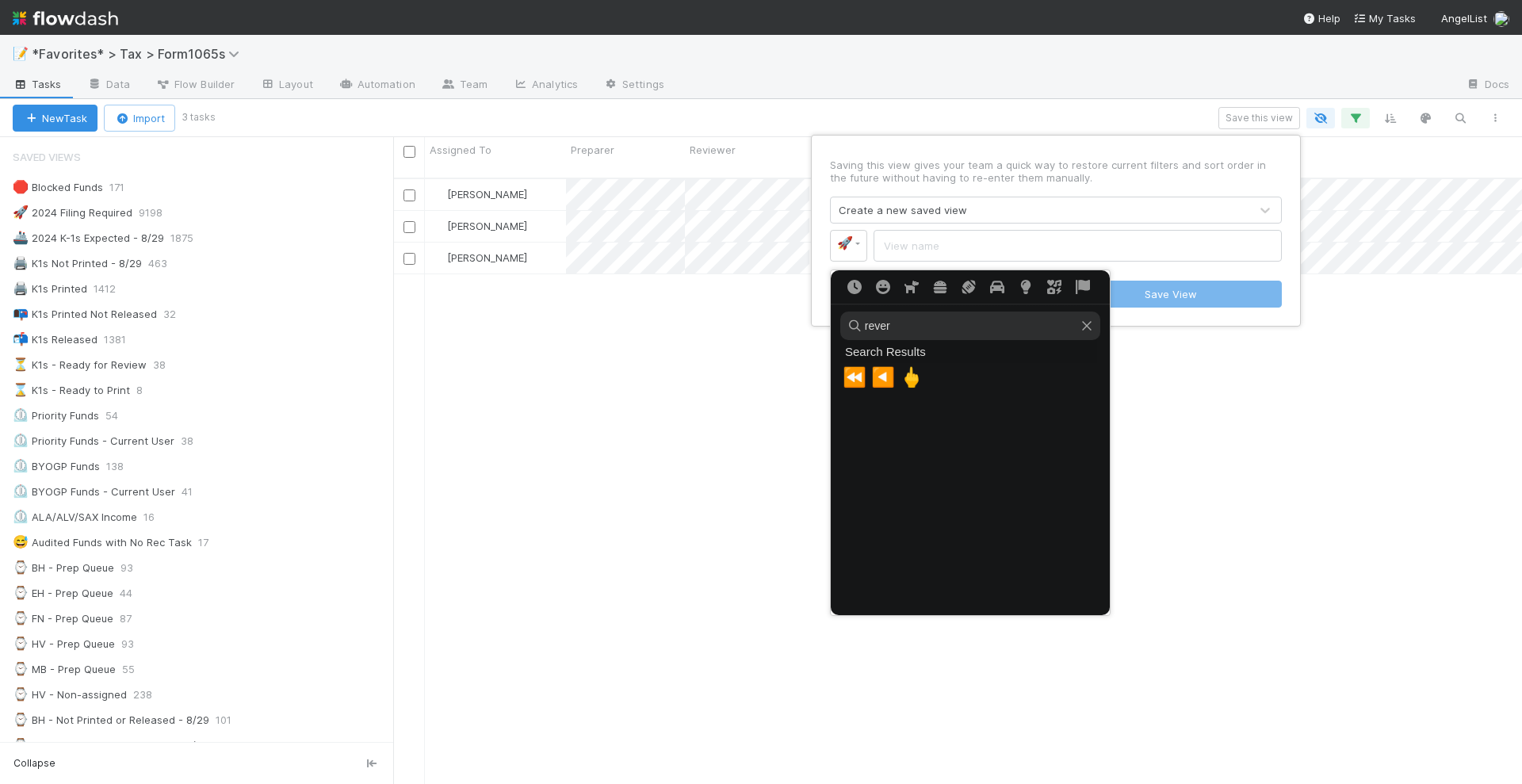
click at [925, 329] on input "rever" at bounding box center [970, 325] width 260 height 28
type input "rever"
click at [851, 375] on span "⏪" at bounding box center [854, 377] width 24 height 22
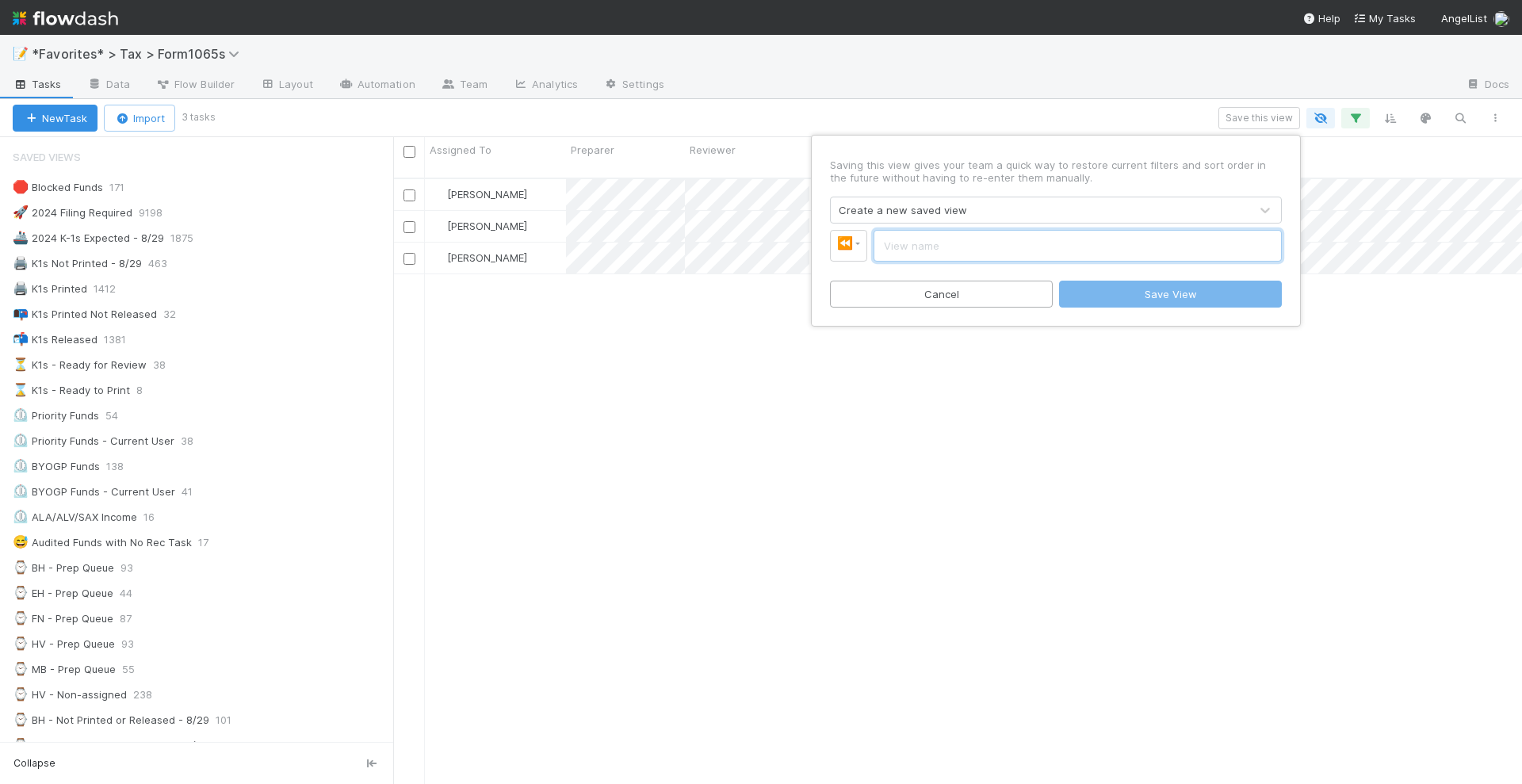
click at [973, 235] on input "text" at bounding box center [1078, 245] width 408 height 32
type input "2024 - Reissuances"
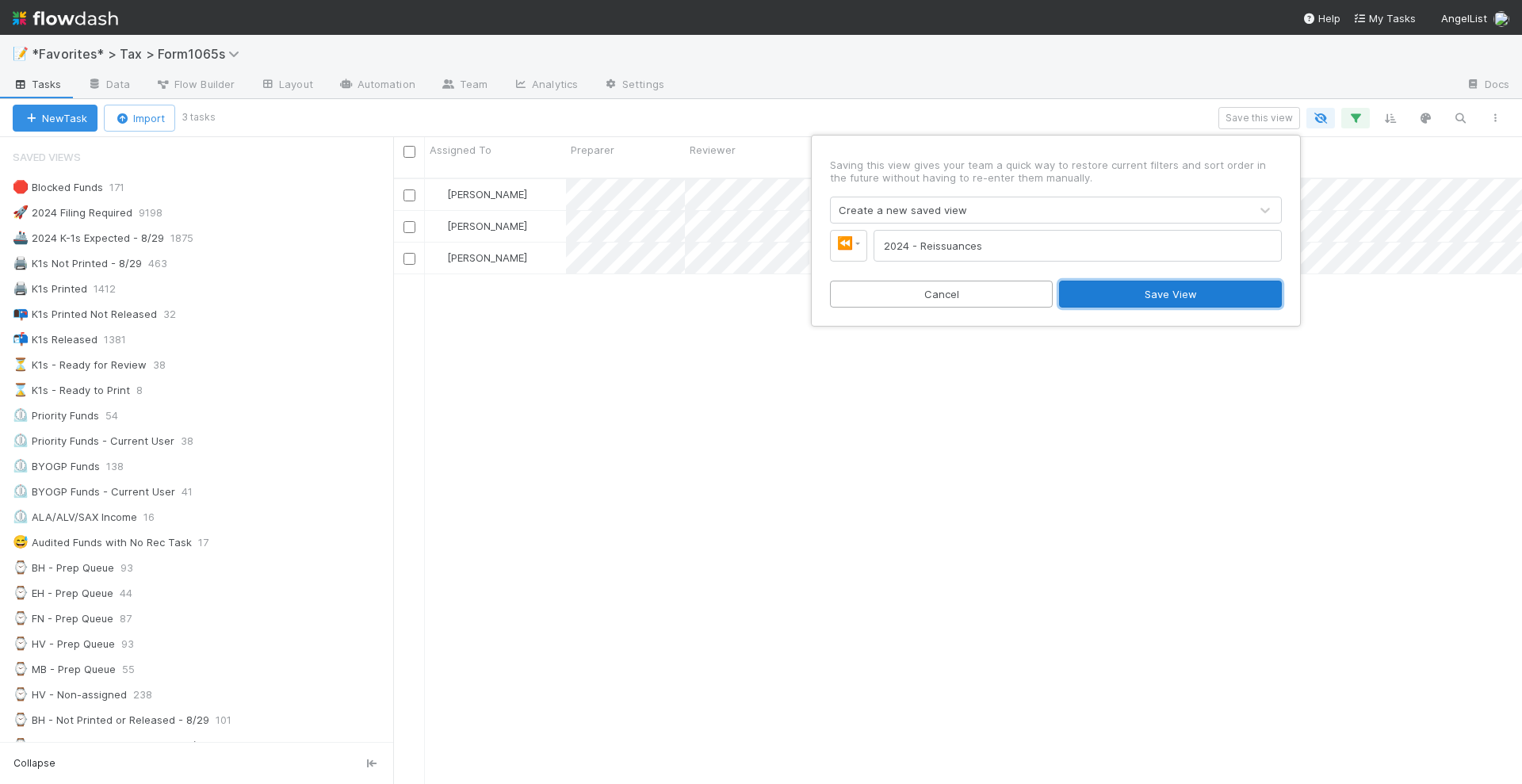
click at [1132, 297] on button "Save View" at bounding box center [1170, 293] width 223 height 27
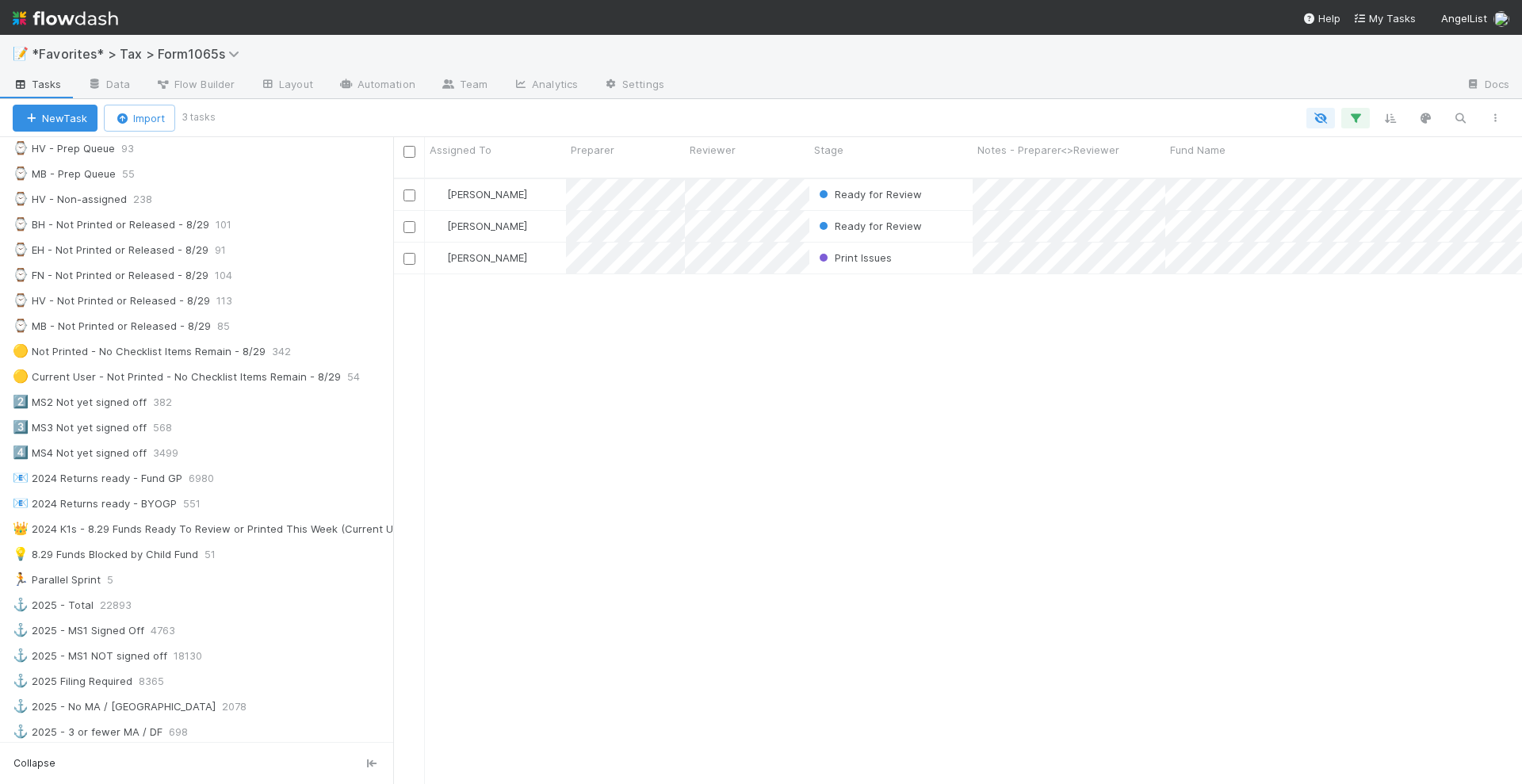
scroll to position [694, 0]
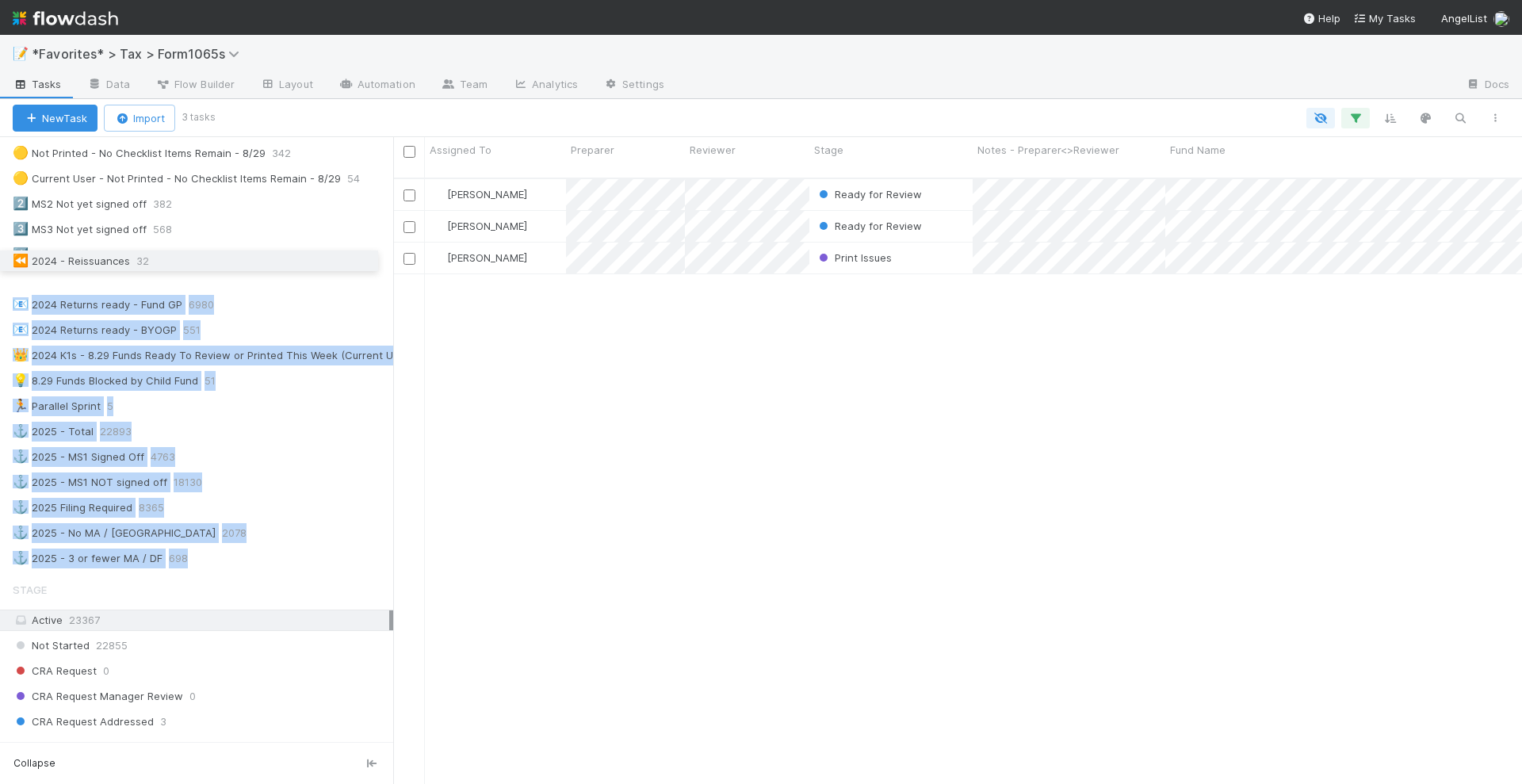
drag, startPoint x: 7, startPoint y: 533, endPoint x: 2, endPoint y: 260, distance: 273.0
click at [2, 260] on div "🛑 Blocked Funds 171 🚀 2024 Filing Required 9198 🚢 2024 K-1s Expected - 8/29 187…" at bounding box center [197, 27] width 393 height 1087
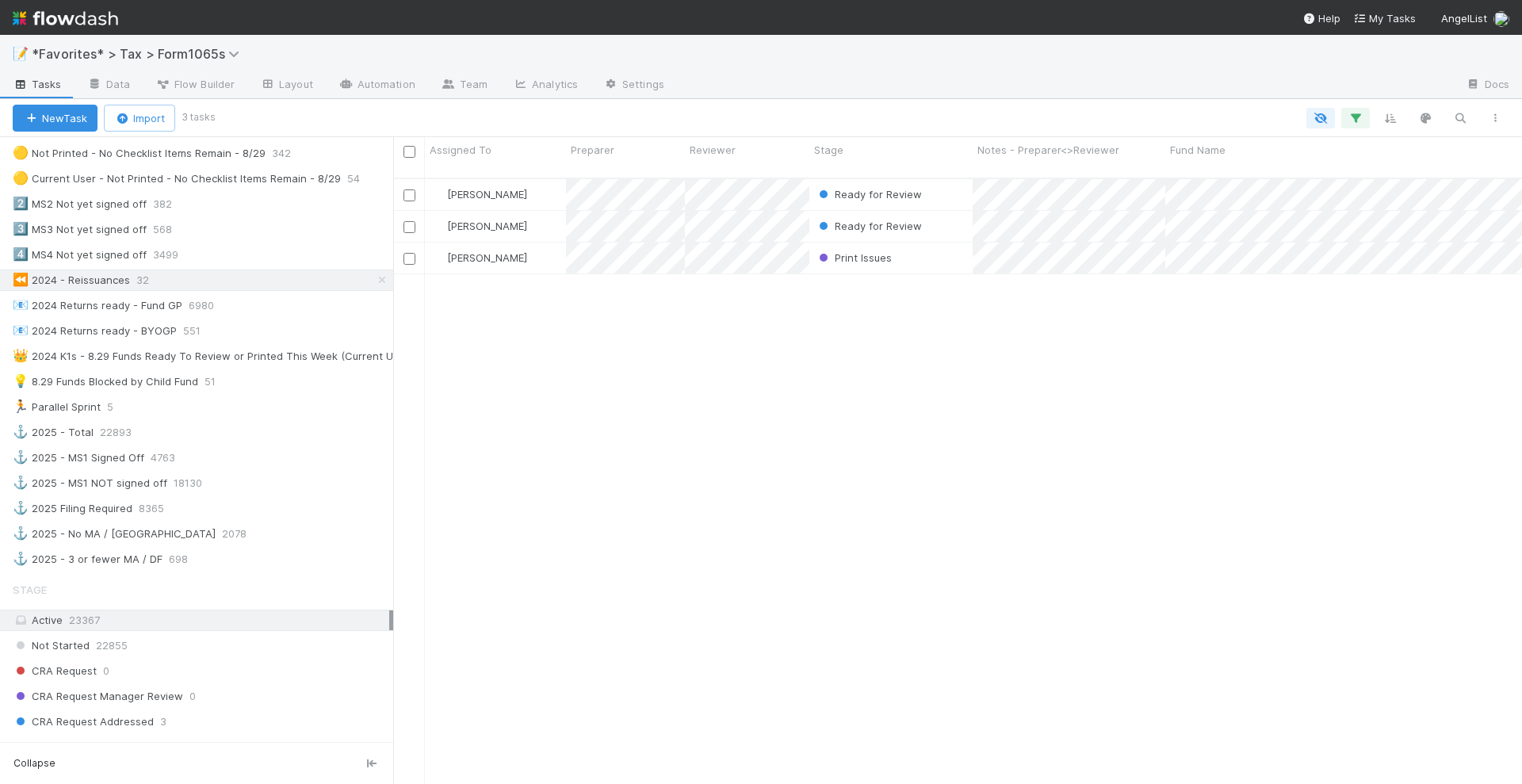
click at [774, 491] on div "Helen Vo Ready for Review 8/14/25, 9:09:58 AM 9 4 0 3 1 1 0 4 Michael Binck Rea…" at bounding box center [957, 487] width 1129 height 618
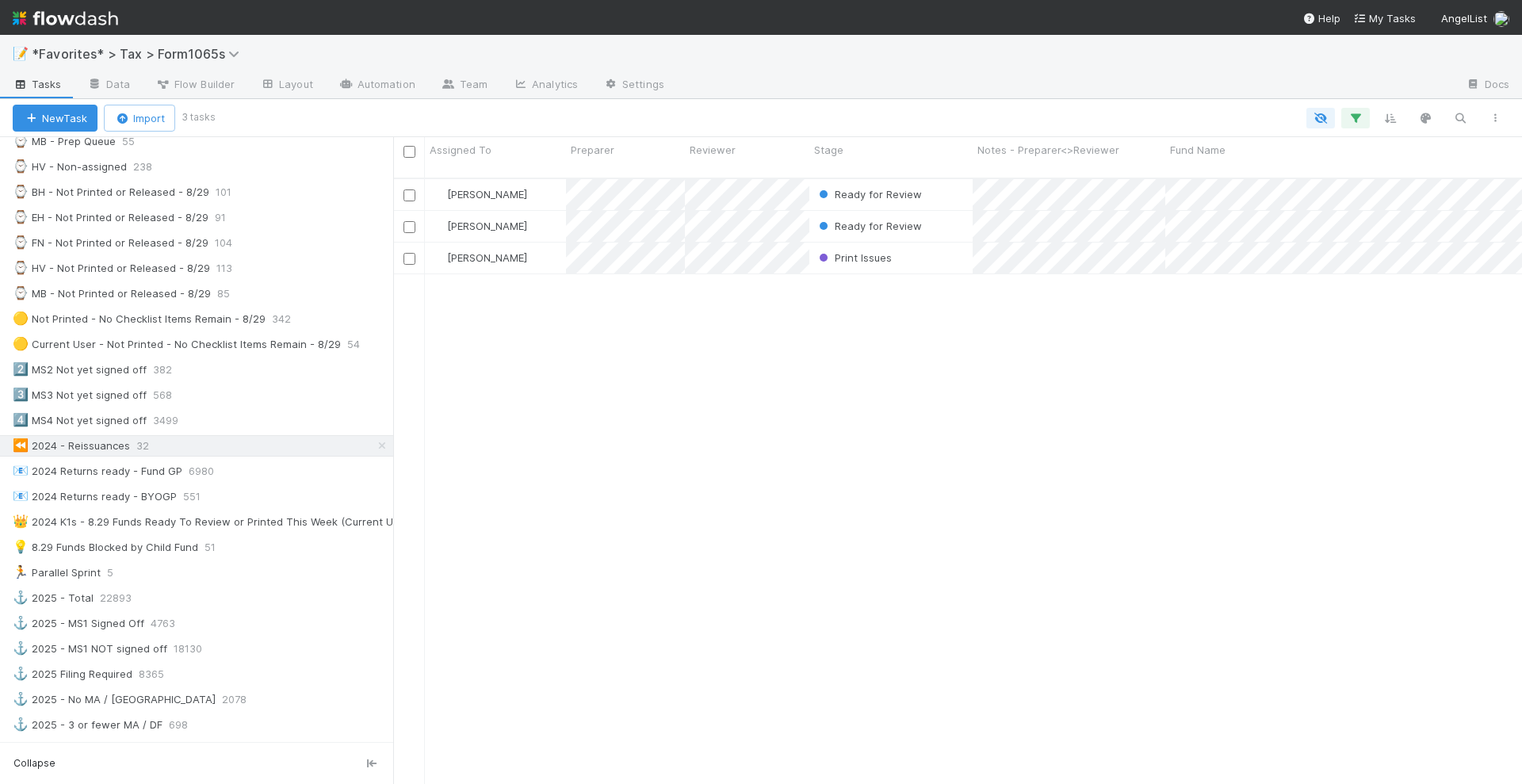
scroll to position [496, 0]
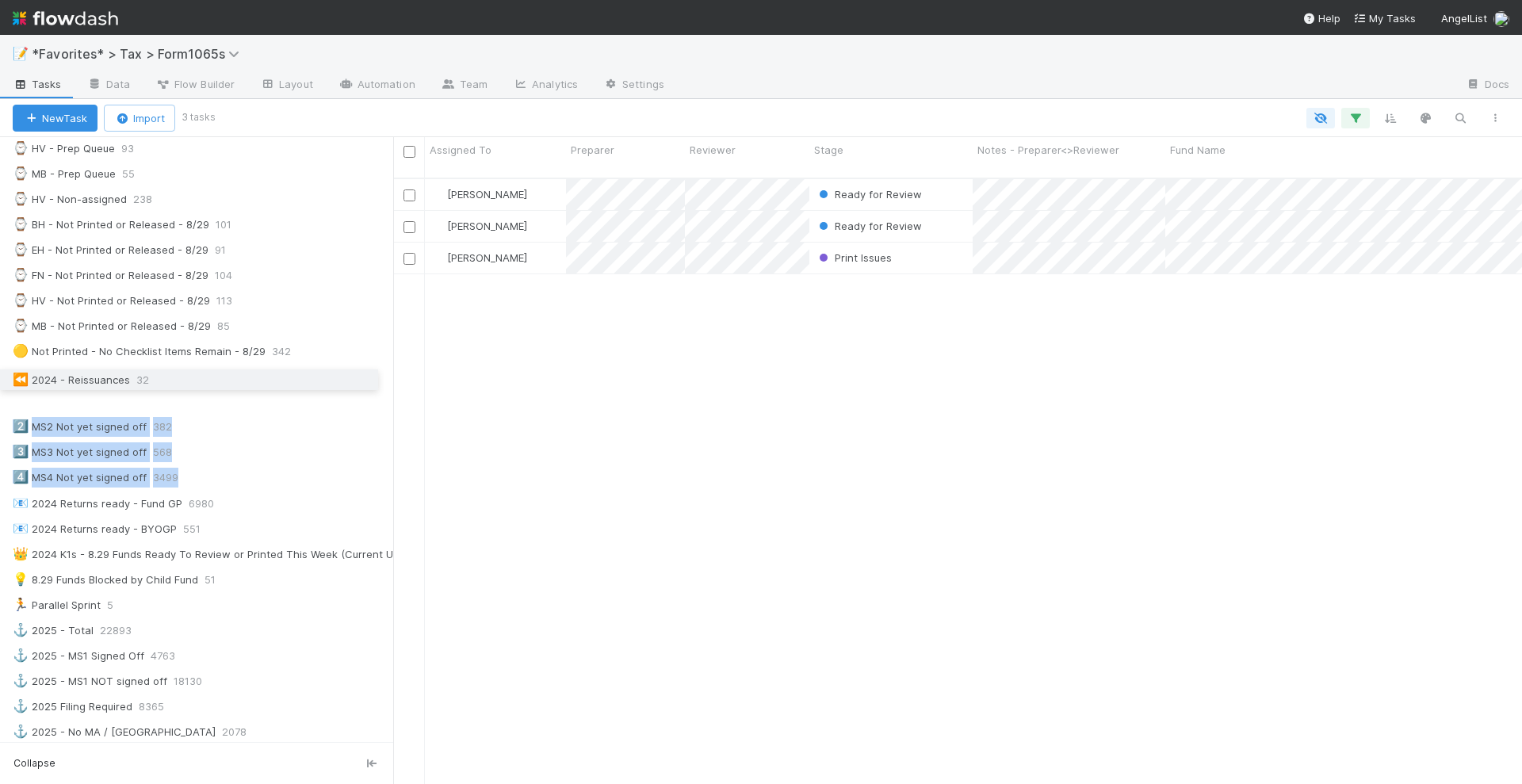
drag, startPoint x: 8, startPoint y: 457, endPoint x: 5, endPoint y: 377, distance: 80.1
click at [5, 377] on div "🛑 Blocked Funds 171 🚀 2024 Filing Required 9198 🚢 2024 K-1s Expected - 8/29 187…" at bounding box center [197, 225] width 393 height 1087
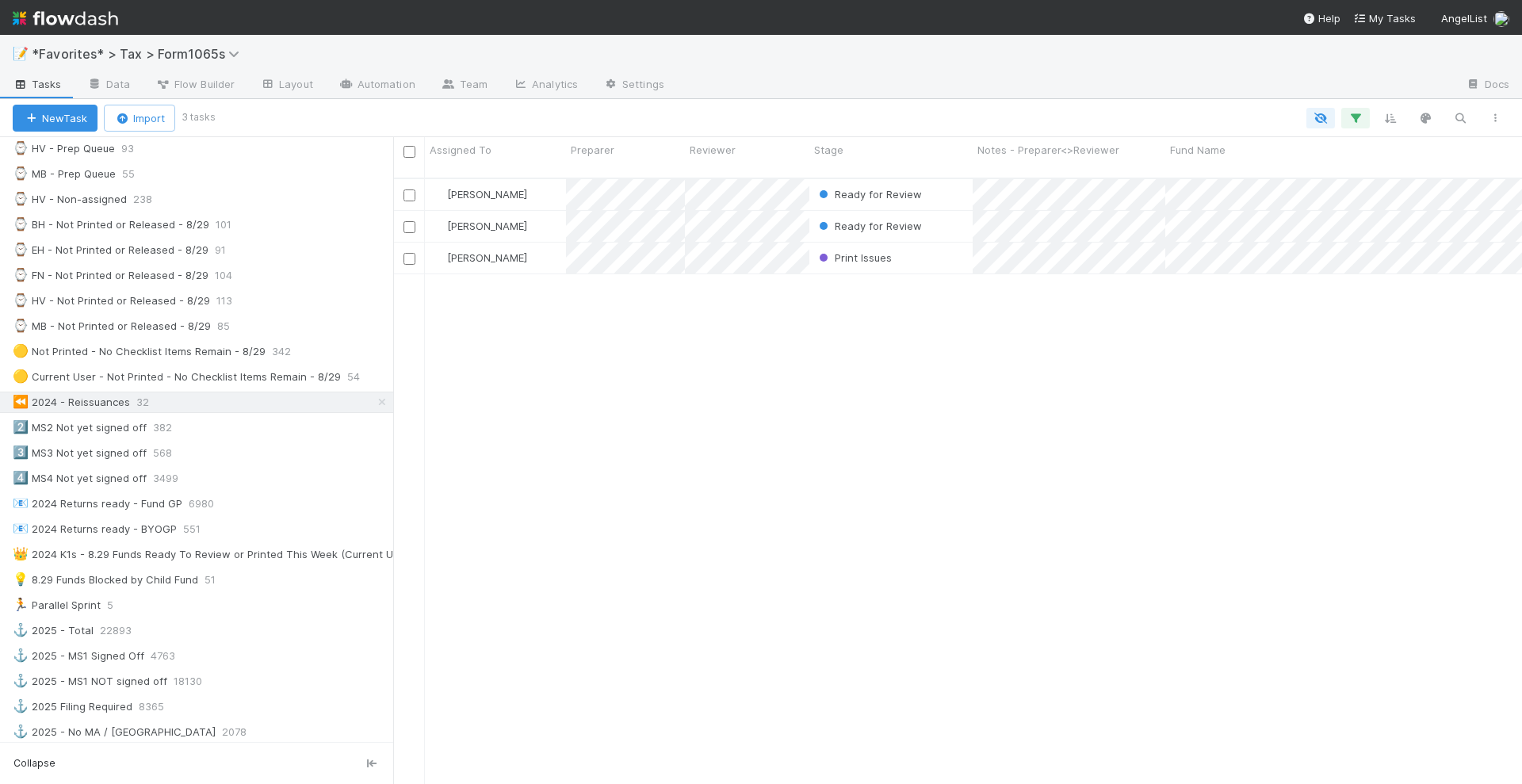
click at [691, 491] on div "Helen Vo Ready for Review 8/14/25, 9:09:58 AM 9 4 0 3 1 1 0 4 Michael Binck Rea…" at bounding box center [957, 487] width 1129 height 618
click at [885, 188] on span "Ready for Review" at bounding box center [869, 194] width 106 height 13
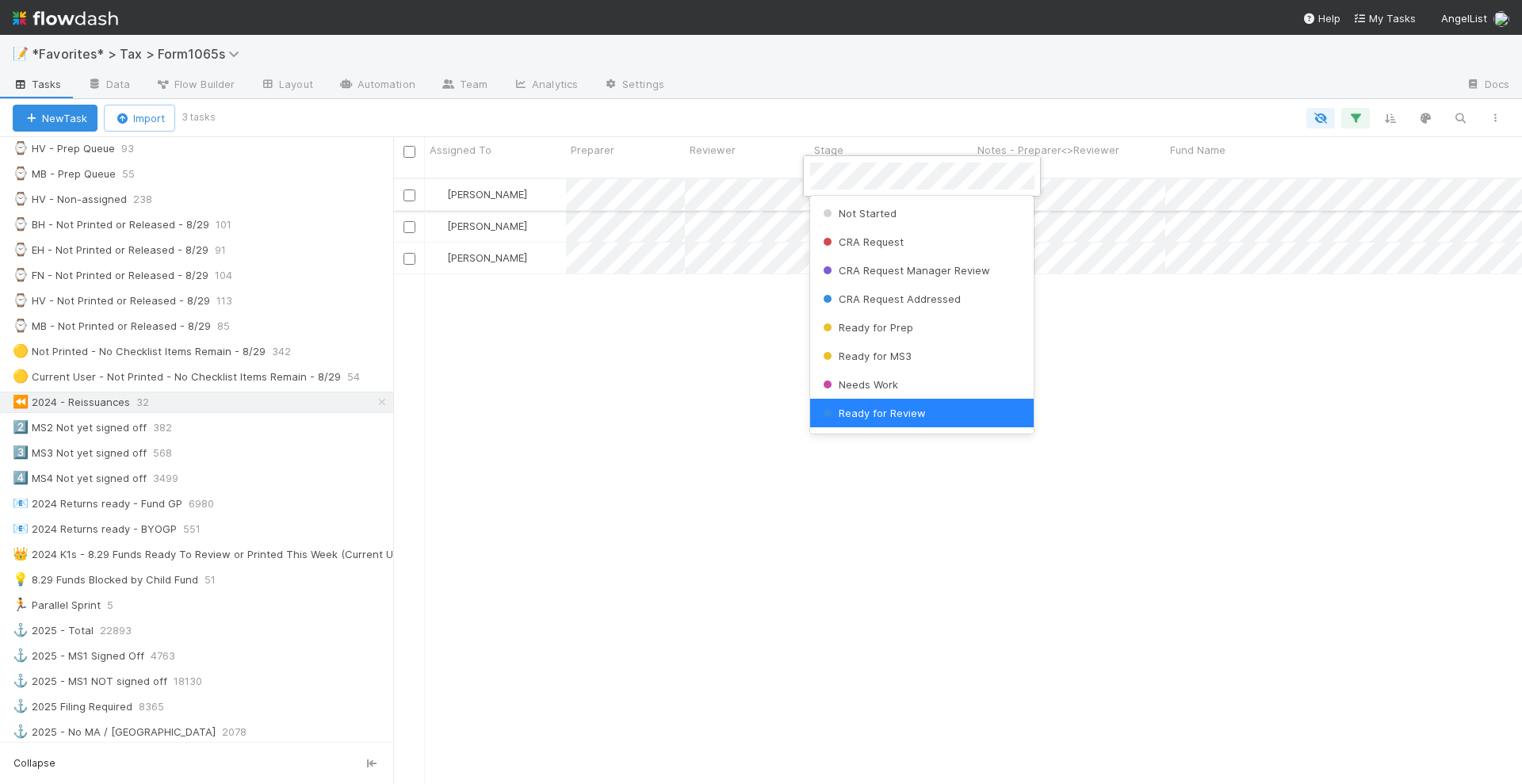
scroll to position [2, 0]
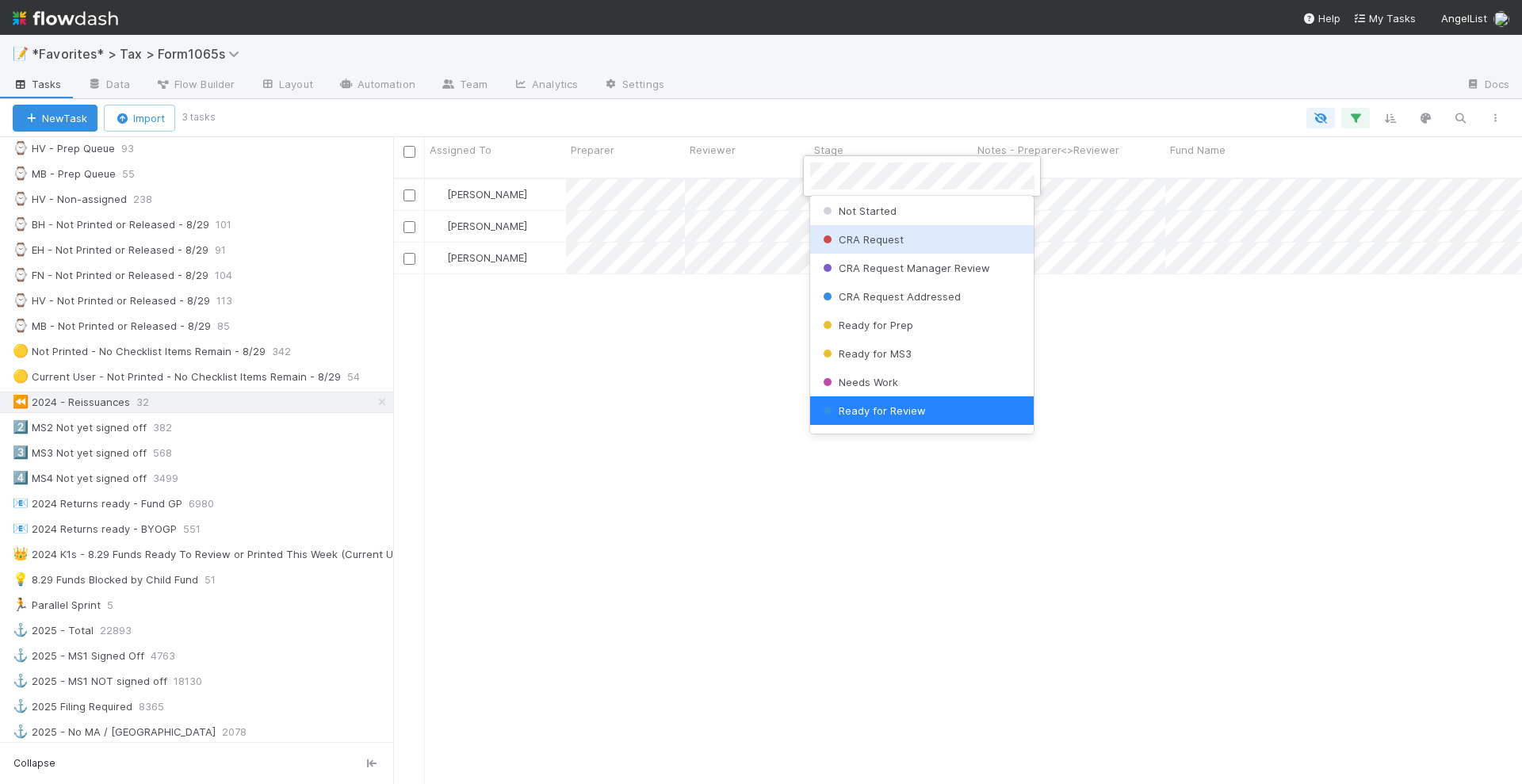
click at [645, 372] on div at bounding box center [761, 392] width 1522 height 784
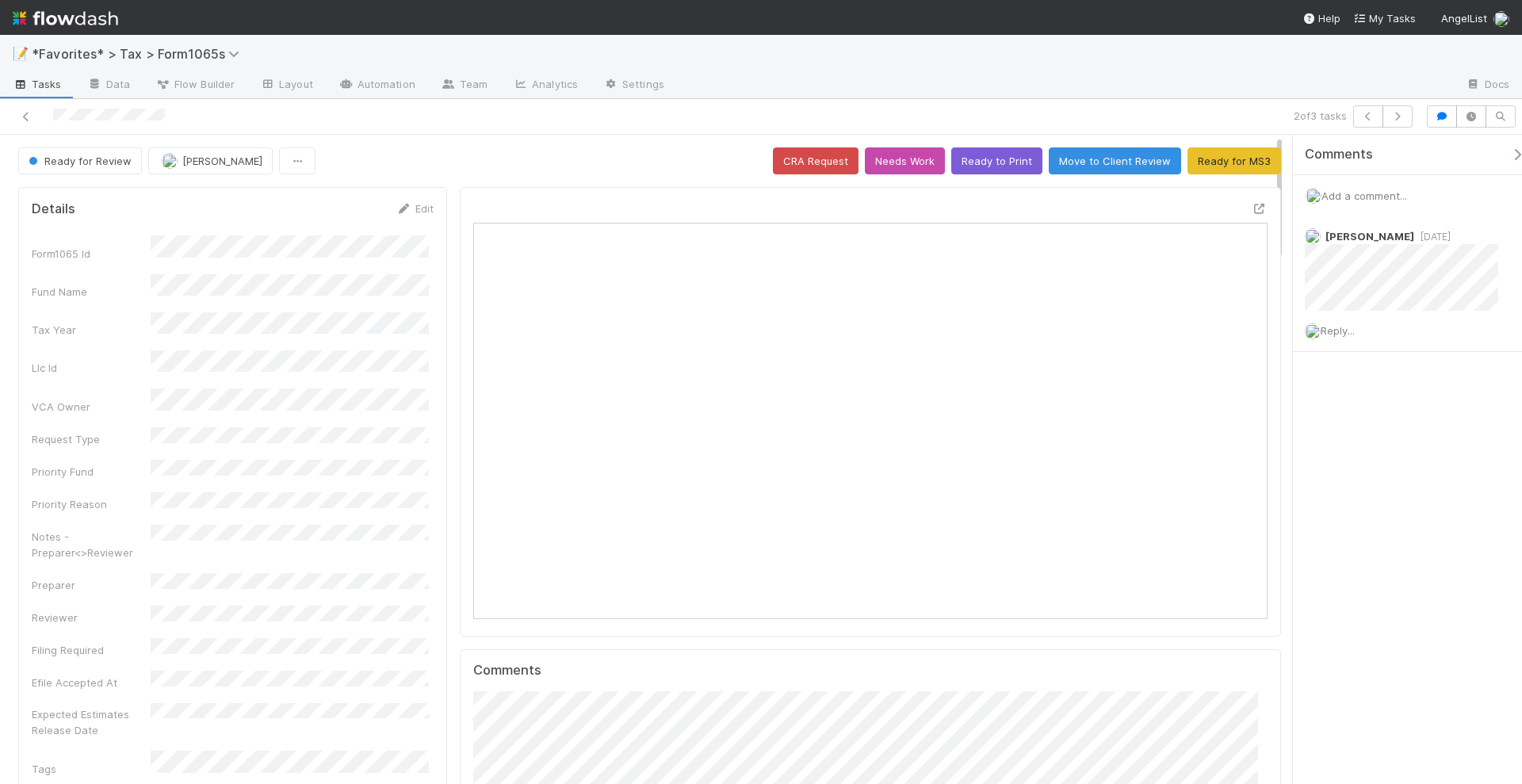
scroll to position [308, 770]
click at [1405, 119] on icon "button" at bounding box center [1398, 117] width 16 height 10
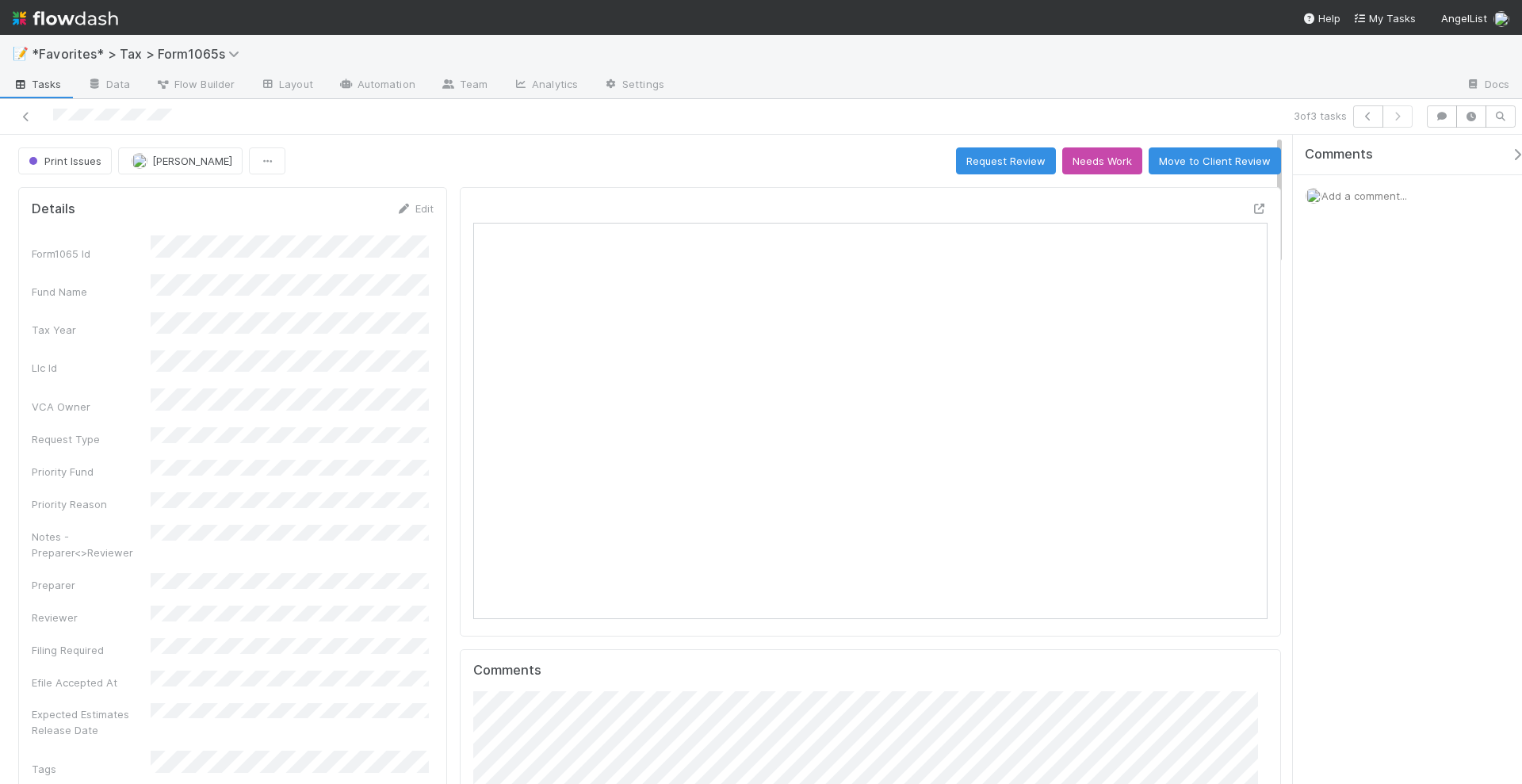
scroll to position [308, 382]
click at [27, 119] on icon at bounding box center [26, 117] width 16 height 11
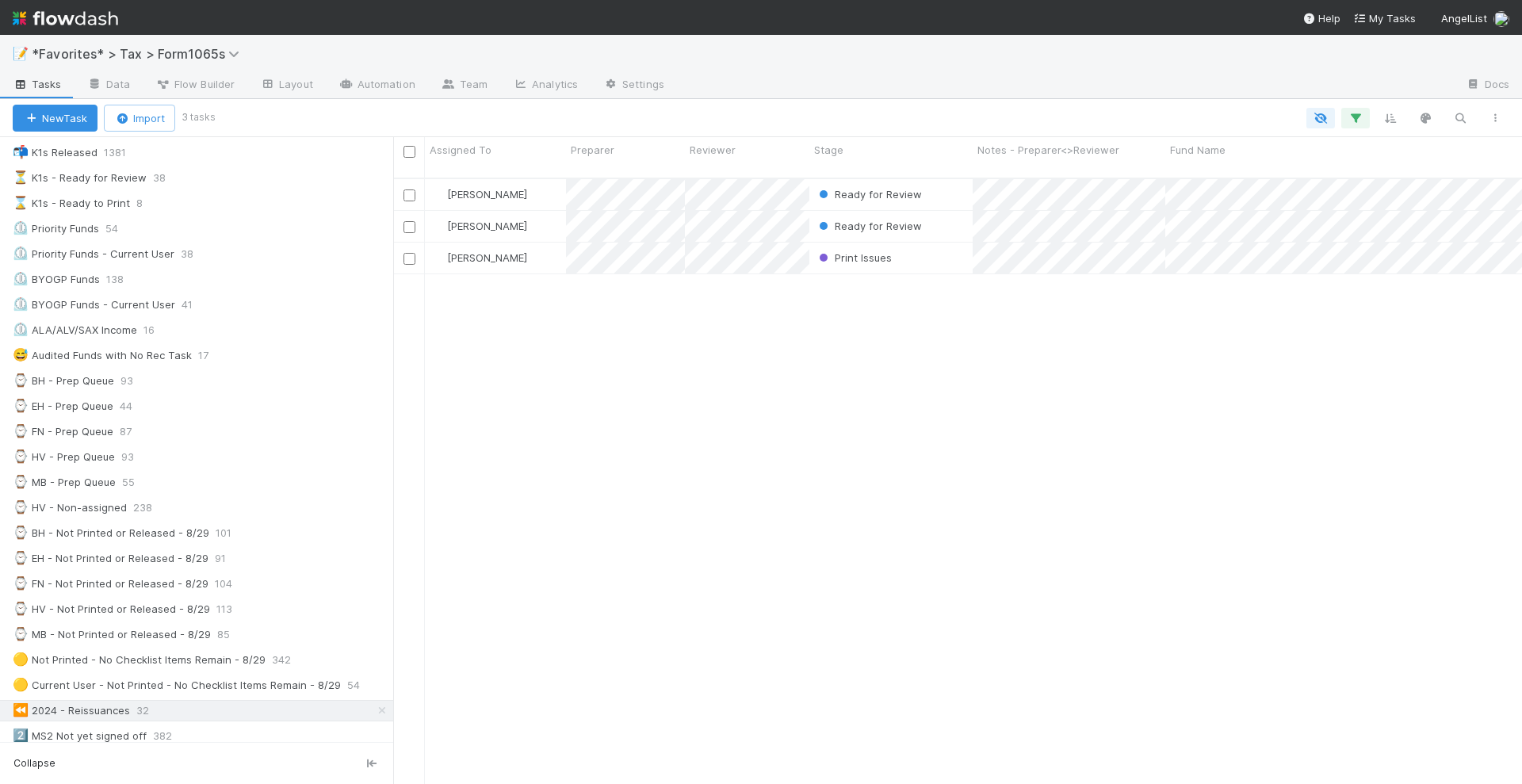
scroll to position [297, 0]
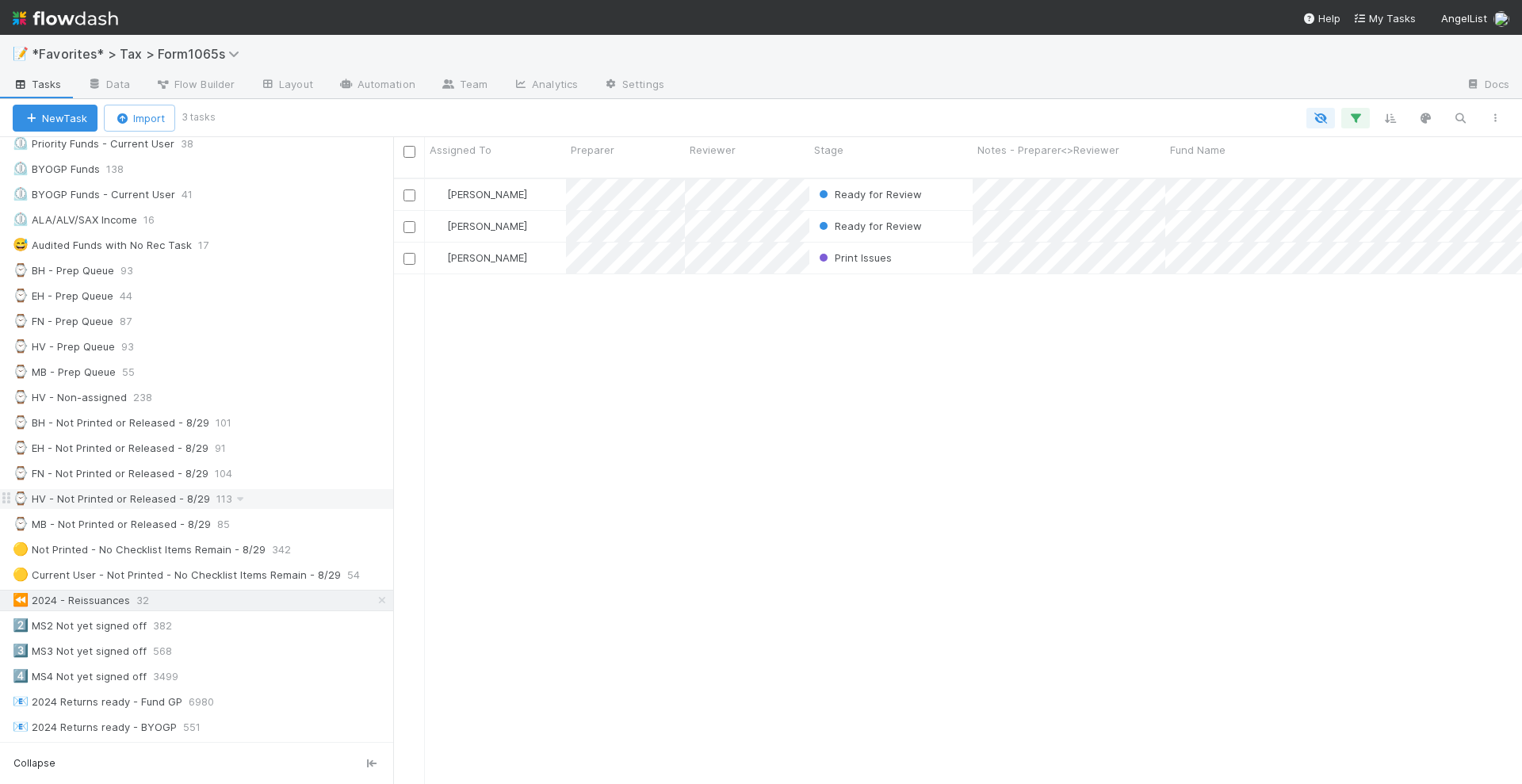
click at [106, 489] on div "⌚ HV - Not Printed or Released - 8/29" at bounding box center [111, 499] width 197 height 19
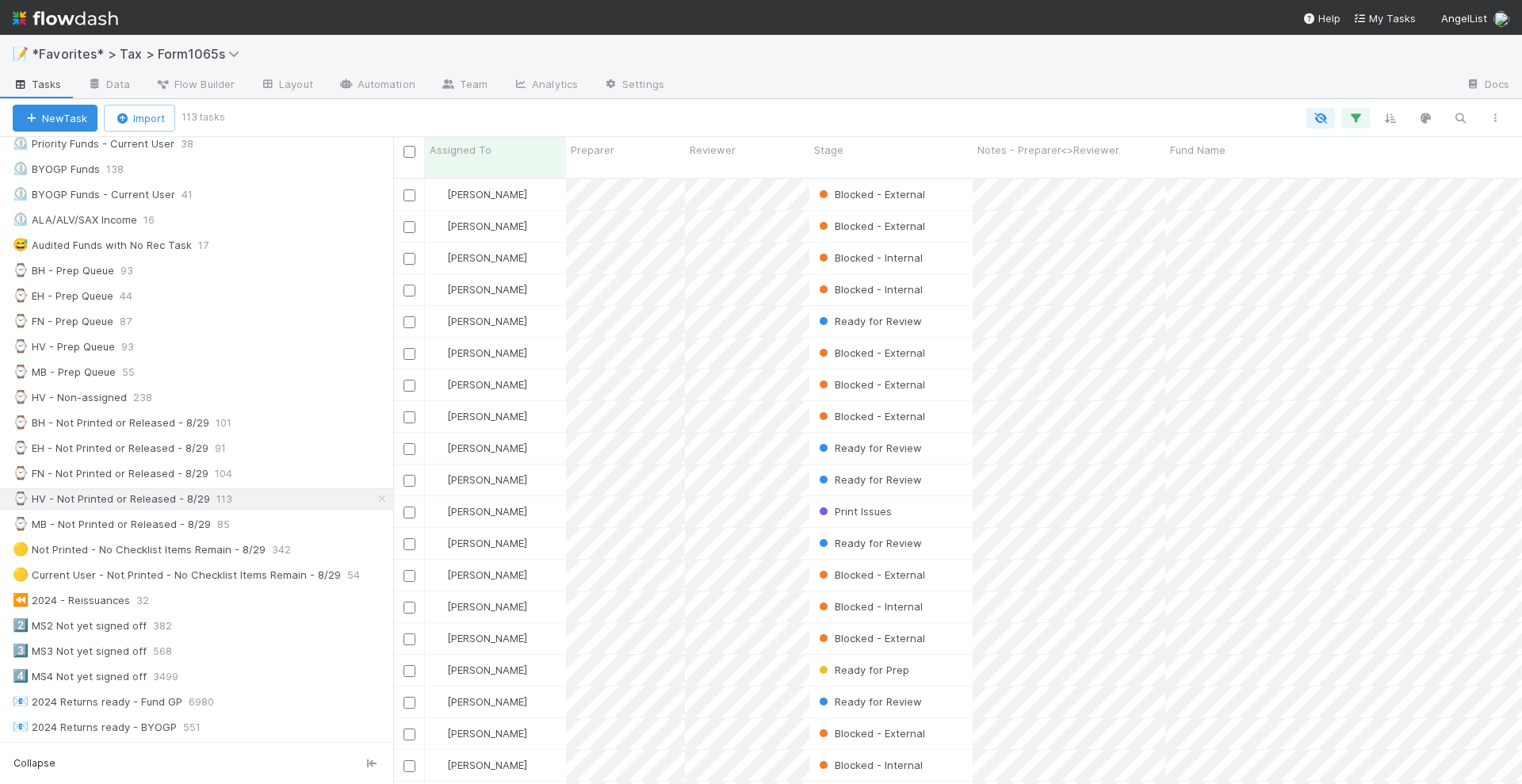
scroll to position [604, 1114]
click at [849, 146] on div "Stage" at bounding box center [891, 150] width 154 height 16
click at [861, 171] on div "Sort First → Last" at bounding box center [905, 180] width 180 height 24
click at [946, 251] on div "Ready for Prep" at bounding box center [891, 258] width 163 height 31
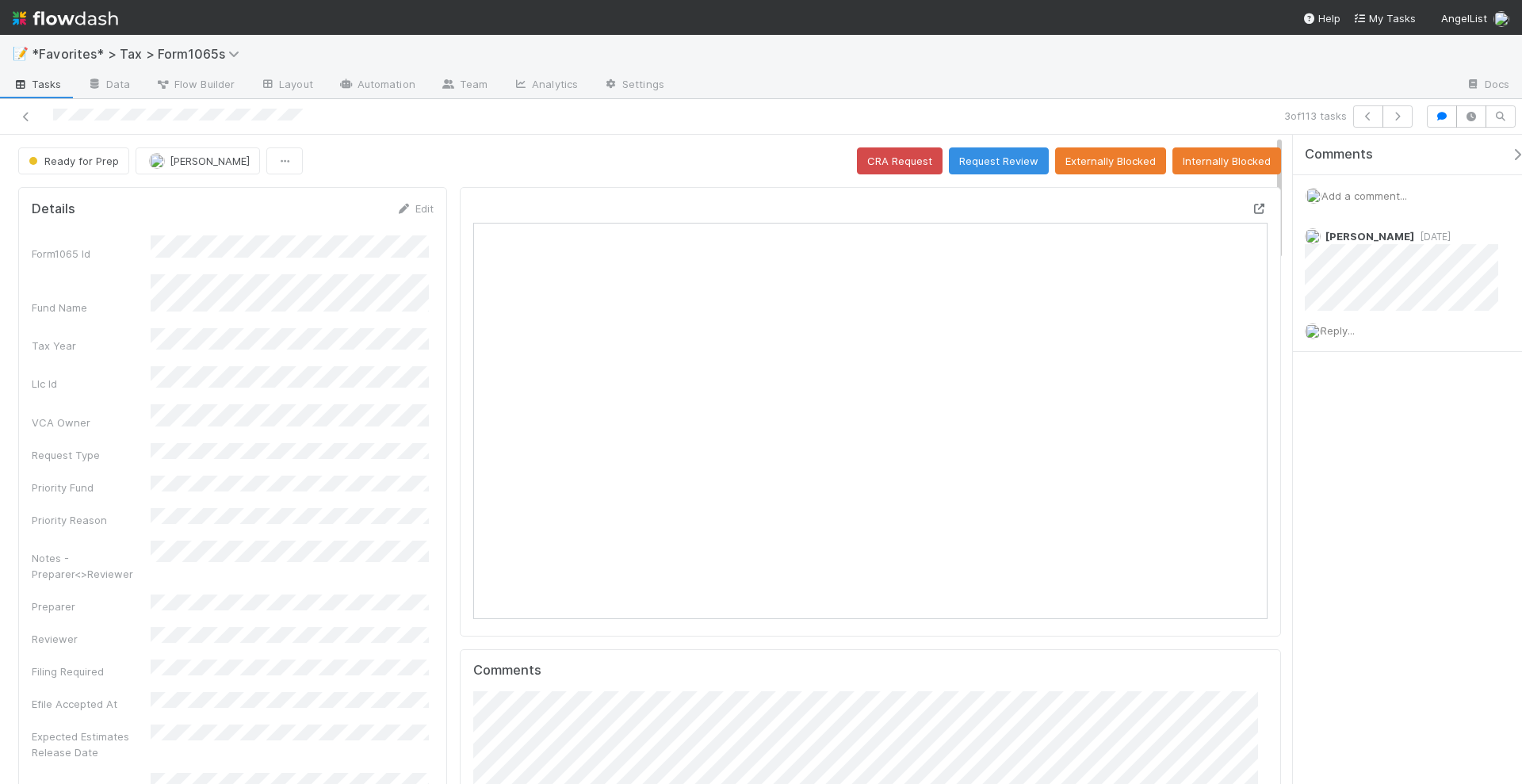
scroll to position [308, 382]
click at [1252, 205] on icon at bounding box center [1260, 209] width 16 height 11
click at [99, 16] on img at bounding box center [66, 18] width 106 height 27
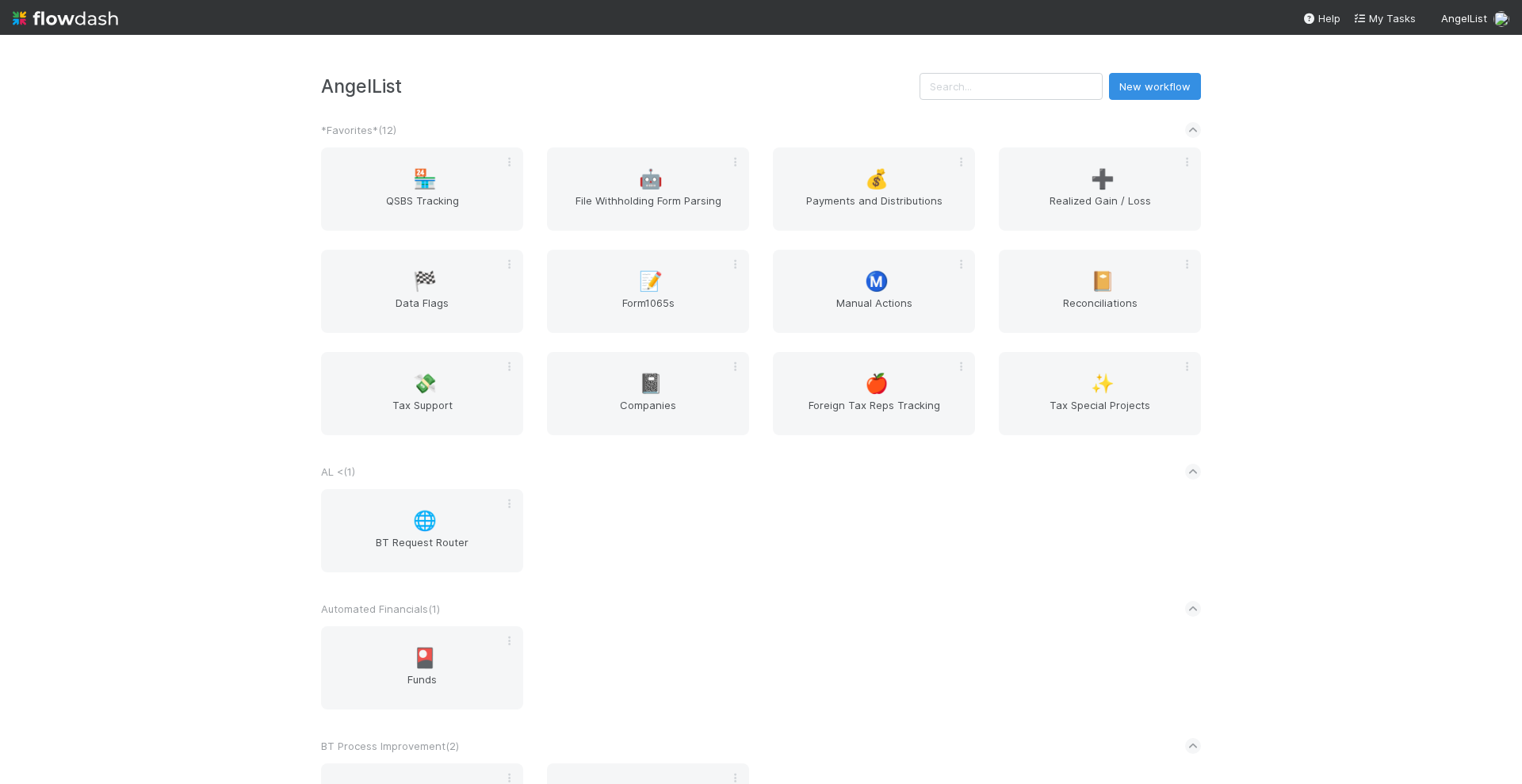
click at [1325, 317] on div "AngelList New workflow *Favorites* ( 12 ) 🏪 QSBS Tracking 🤖 File Withholding Fo…" at bounding box center [761, 409] width 1522 height 749
click at [892, 297] on span "Manual Actions" at bounding box center [874, 310] width 189 height 32
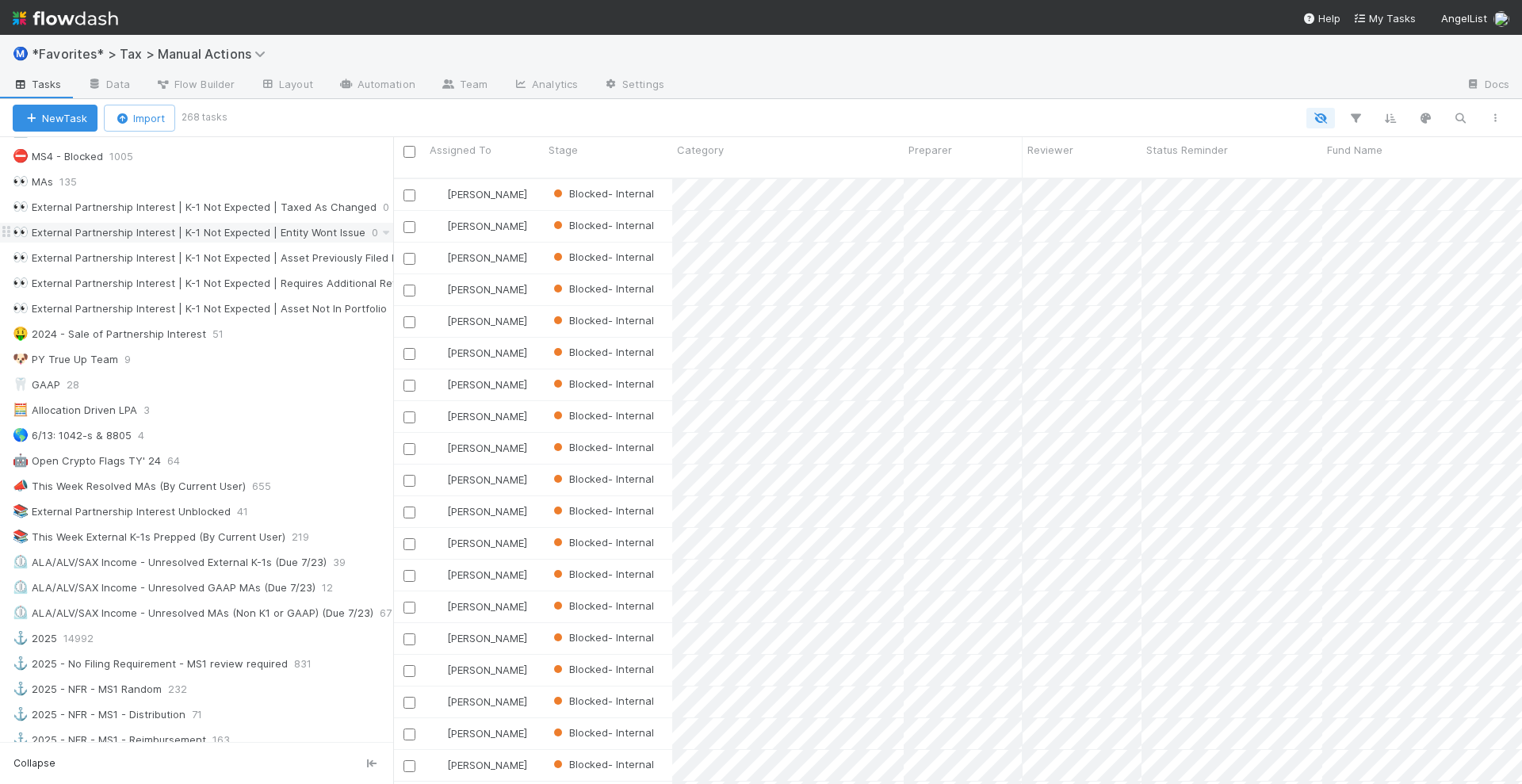
scroll to position [694, 0]
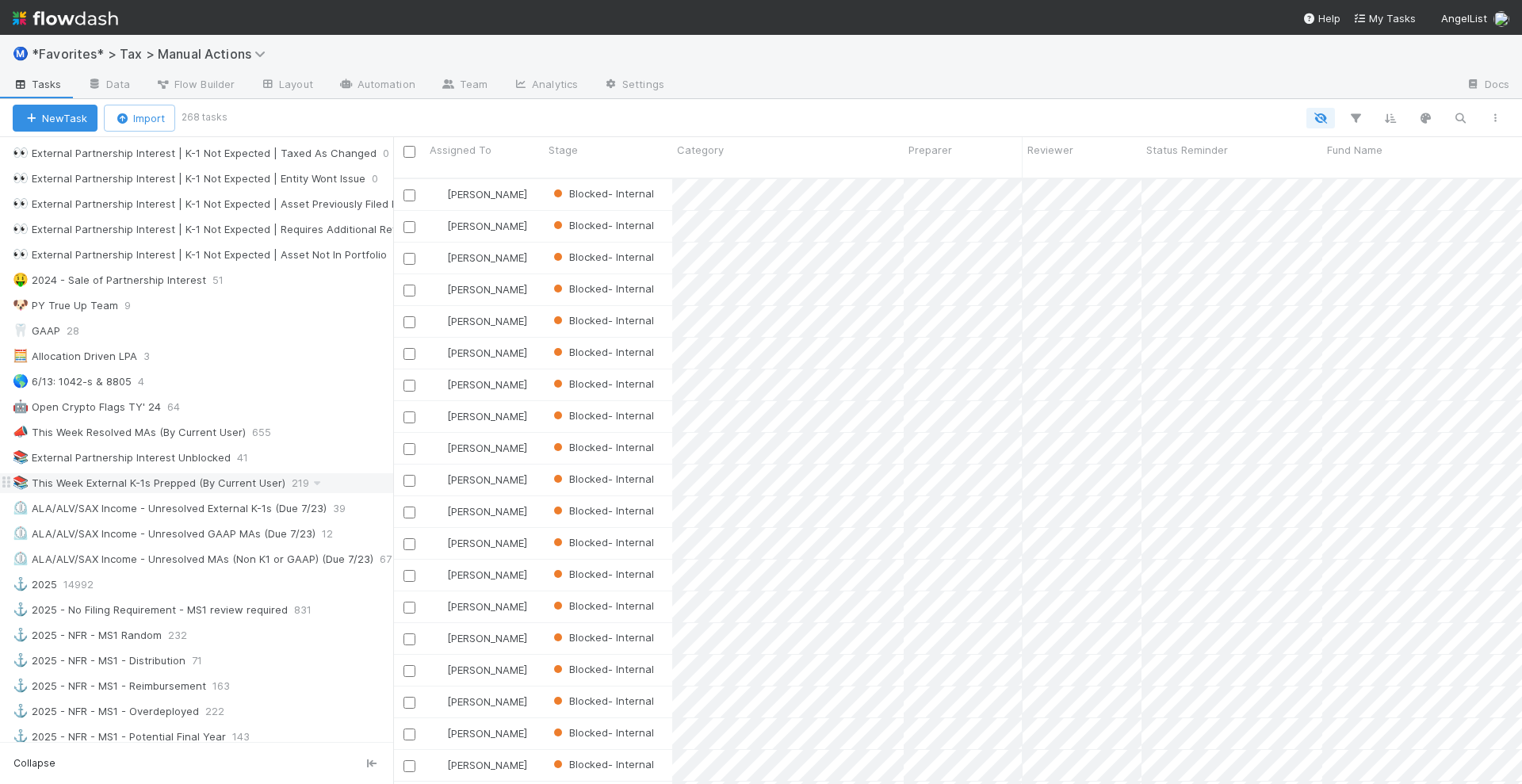
click at [144, 473] on div "📚 This Week External K-1s Prepped (By Current User)" at bounding box center [150, 483] width 273 height 19
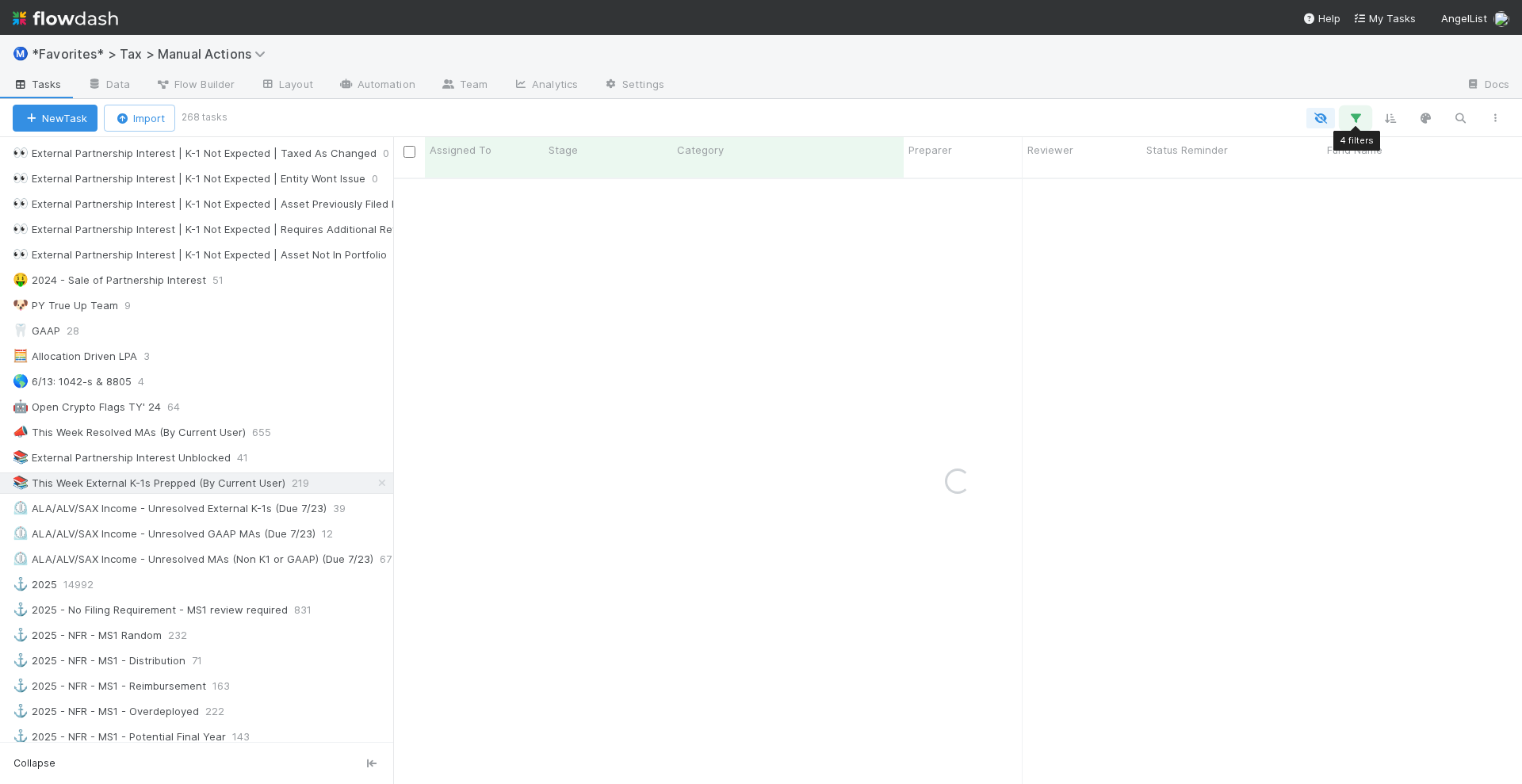
click at [1362, 119] on icon "button" at bounding box center [1356, 119] width 16 height 15
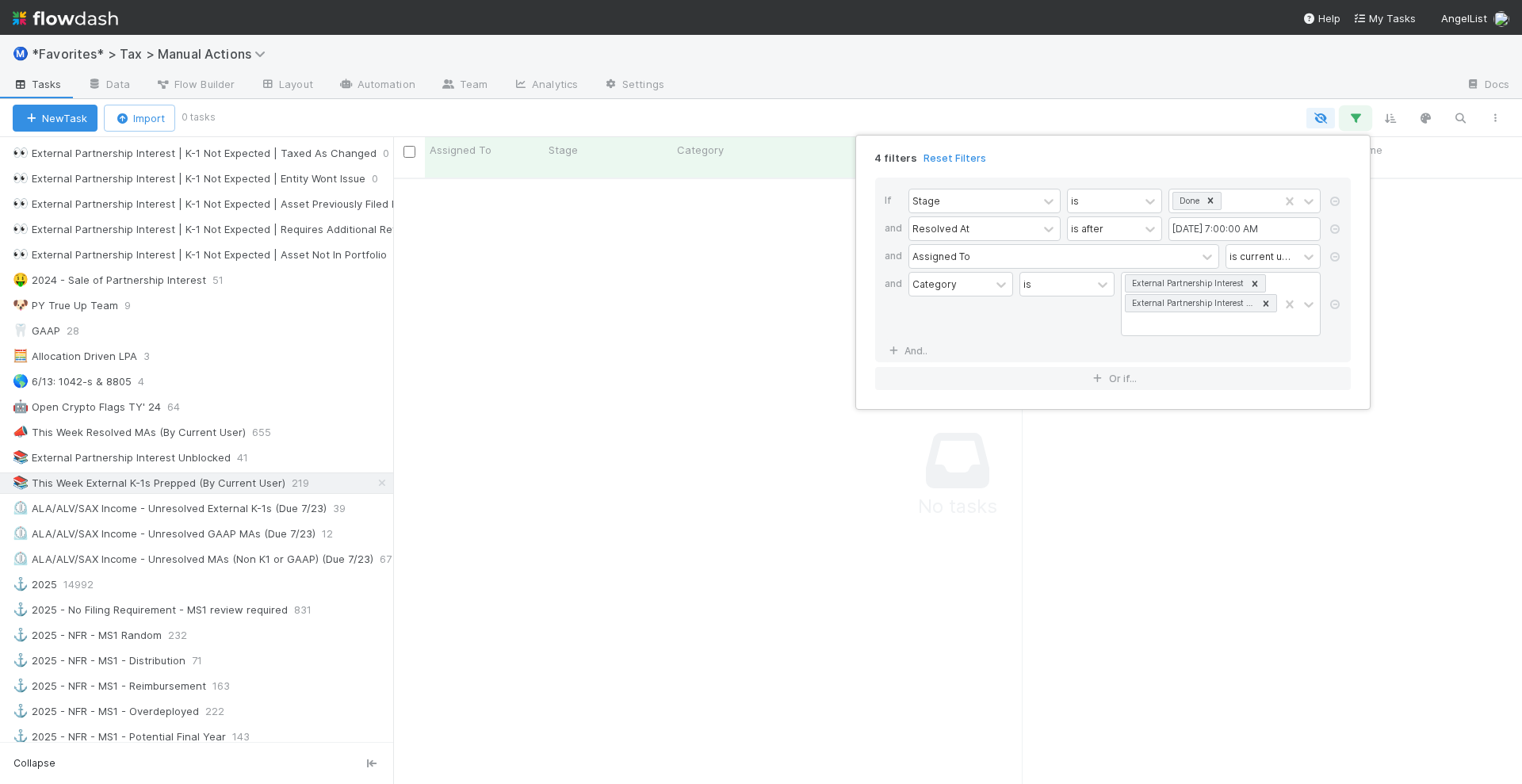
scroll to position [589, 1099]
click at [1228, 64] on div "4 filters Reset Filters If Stage is Done and Resolved At is after 07/21/2025 7:…" at bounding box center [761, 392] width 1522 height 784
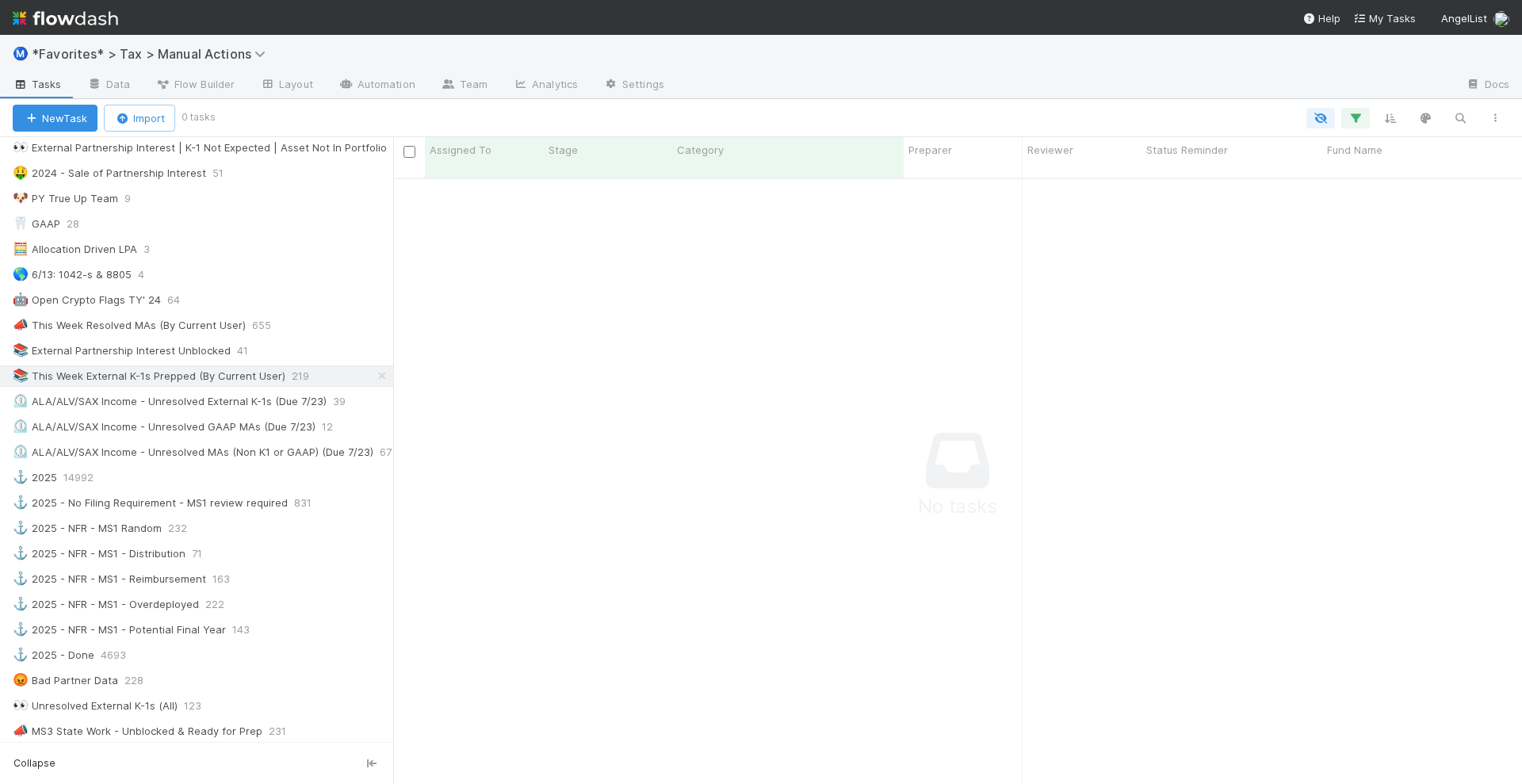
scroll to position [694, 0]
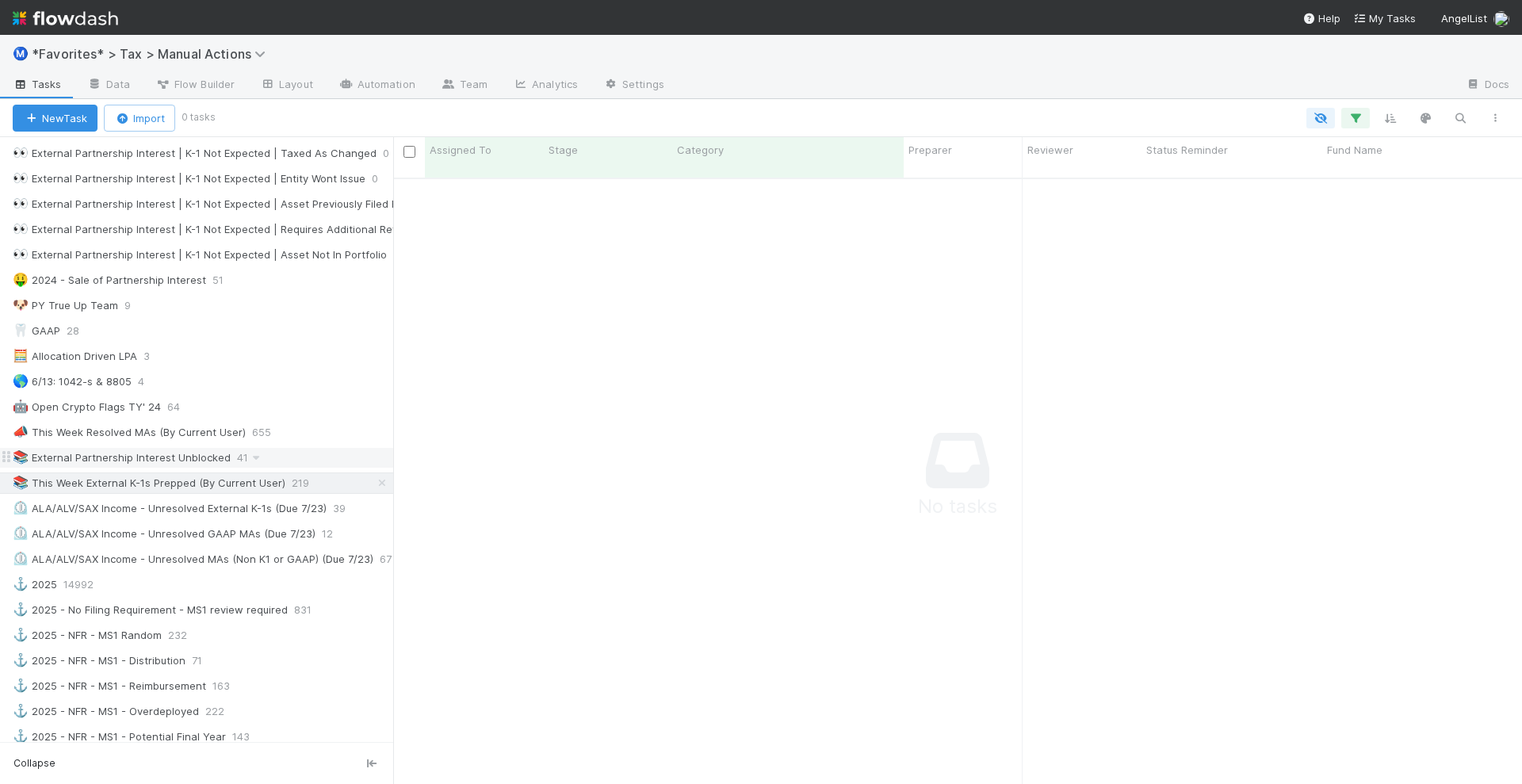
click at [151, 448] on div "📚 External Partnership Interest Unblocked" at bounding box center [122, 457] width 218 height 19
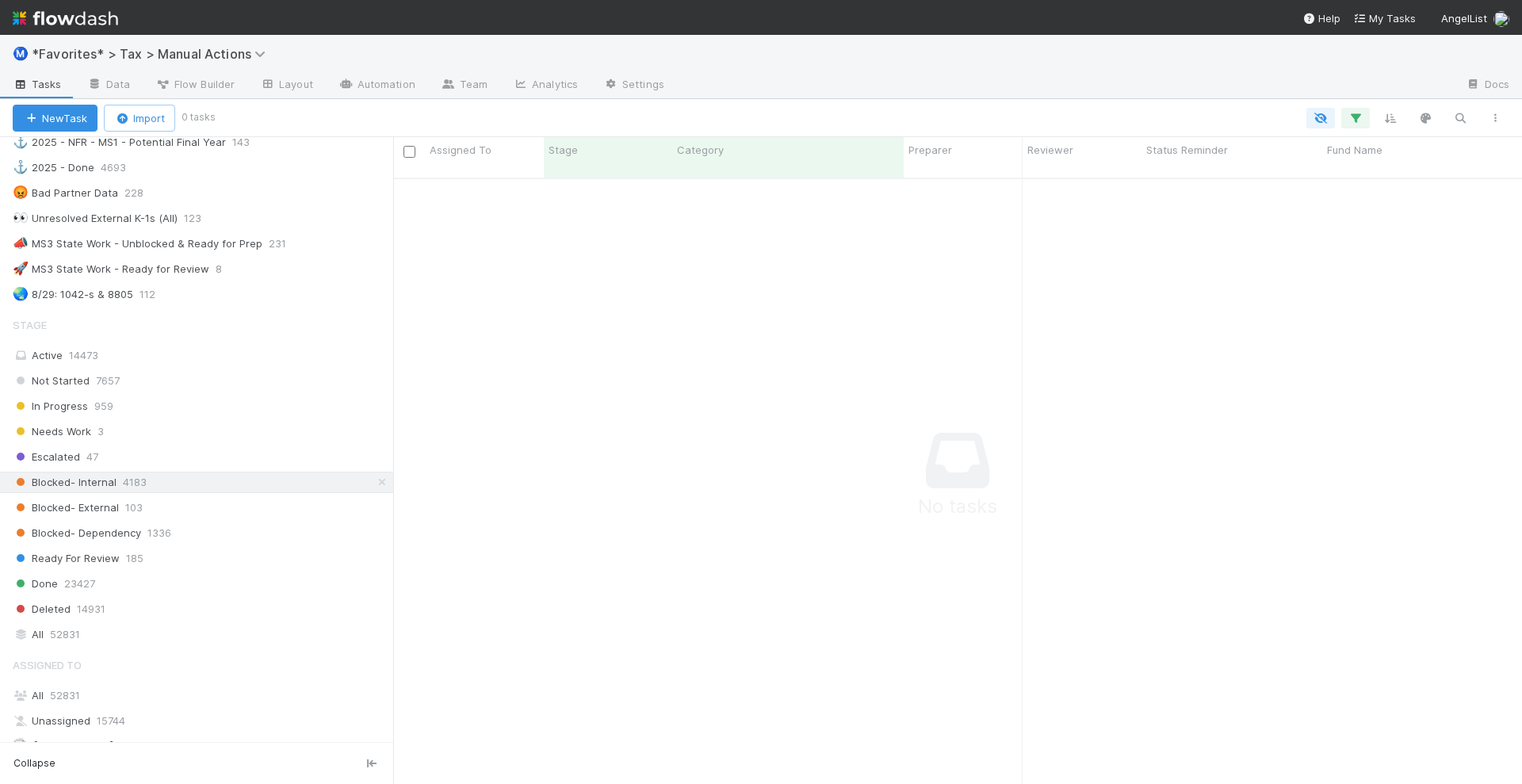
scroll to position [589, 1099]
click at [171, 345] on div "Active 14473" at bounding box center [201, 355] width 376 height 19
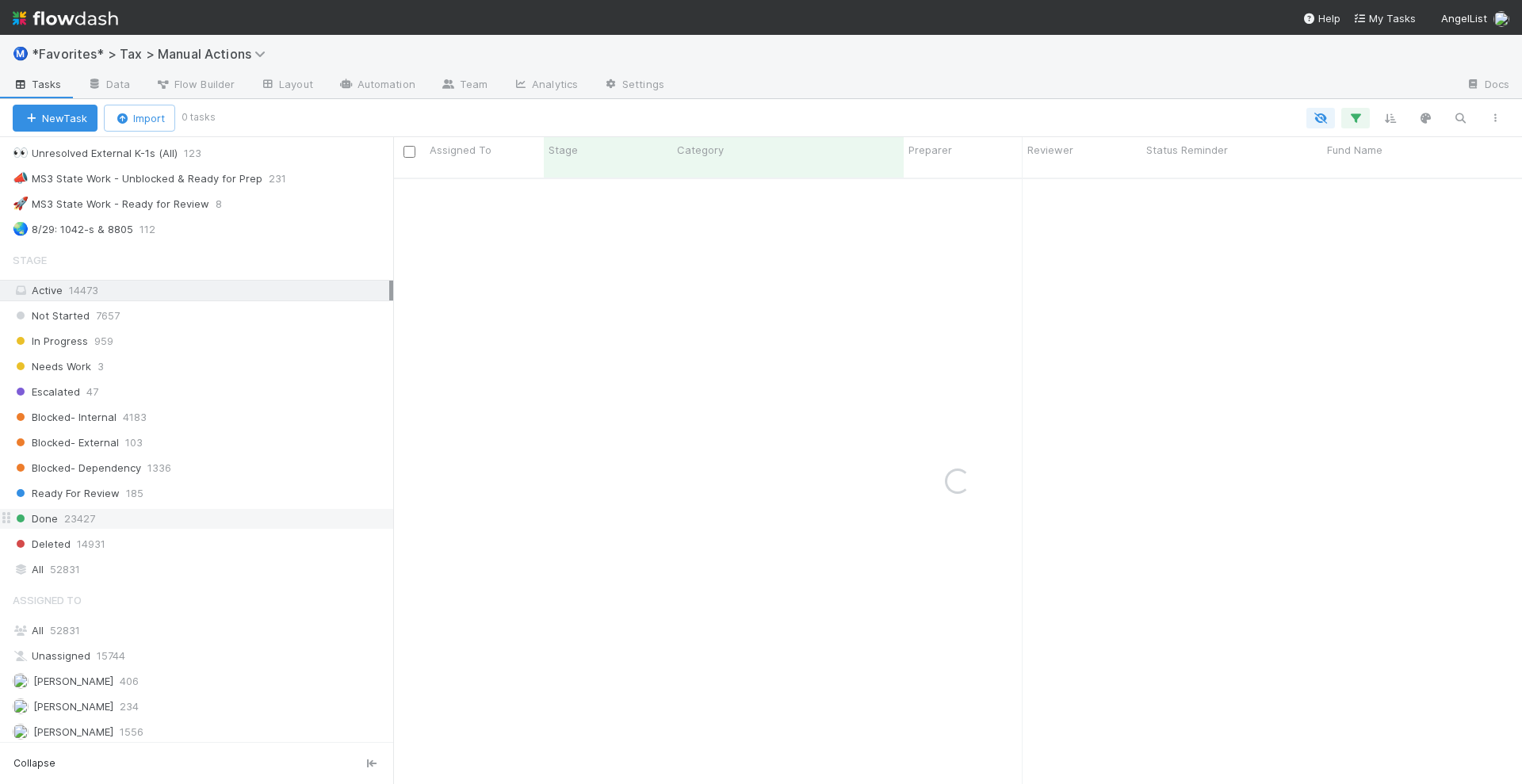
scroll to position [1486, 0]
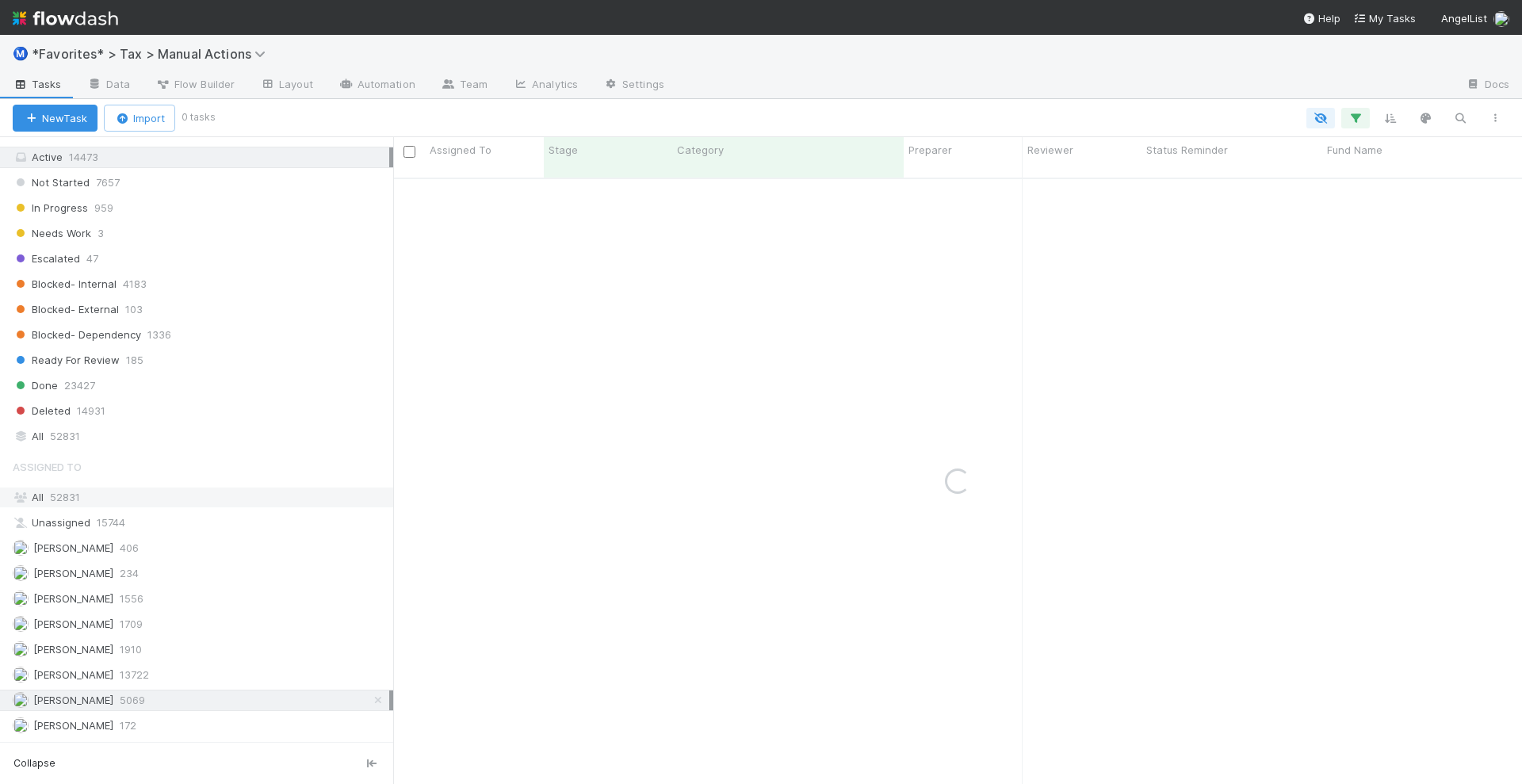
click at [179, 487] on div "All 52831" at bounding box center [201, 497] width 376 height 19
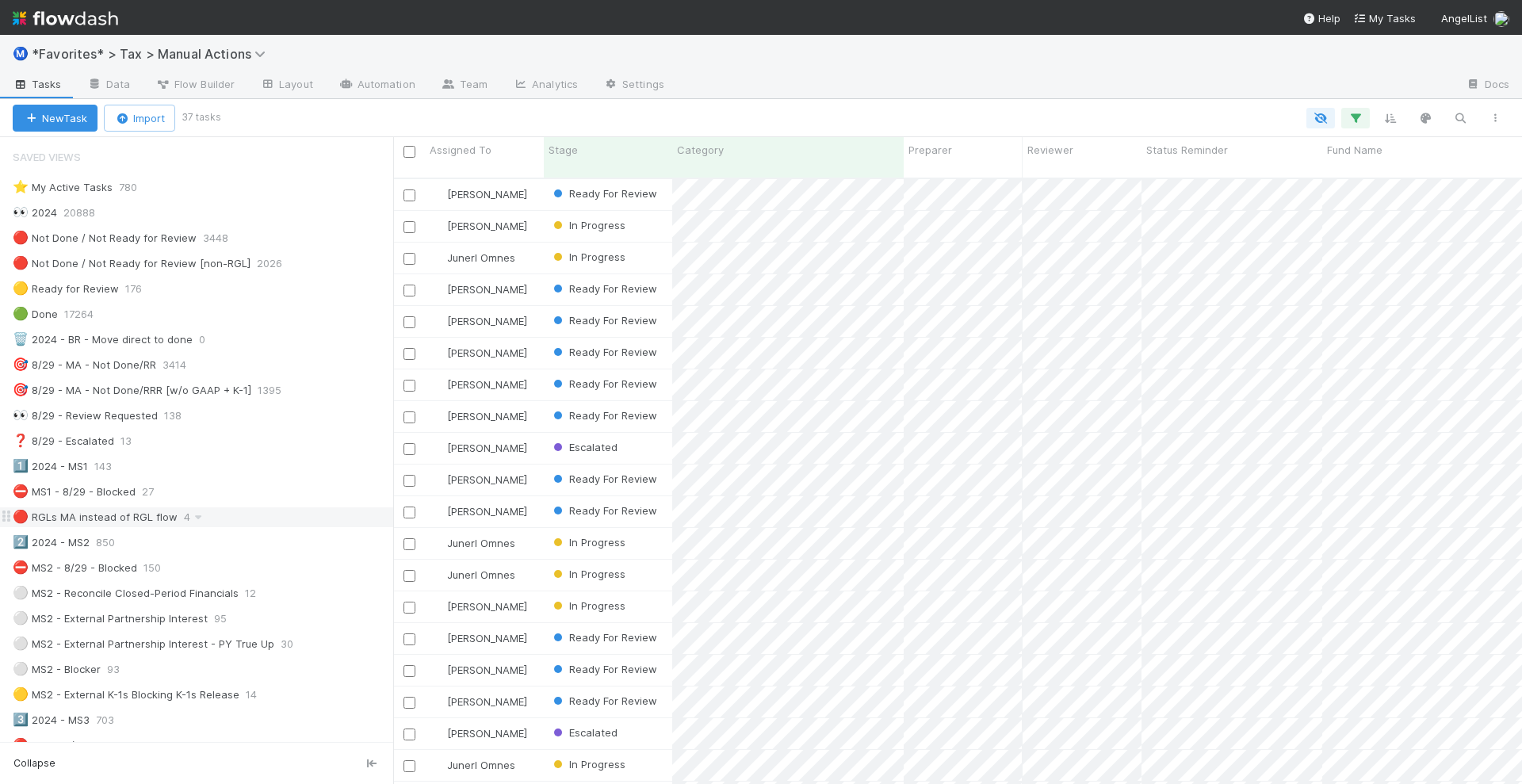
scroll to position [604, 1114]
click at [1359, 115] on icon "button" at bounding box center [1356, 119] width 16 height 15
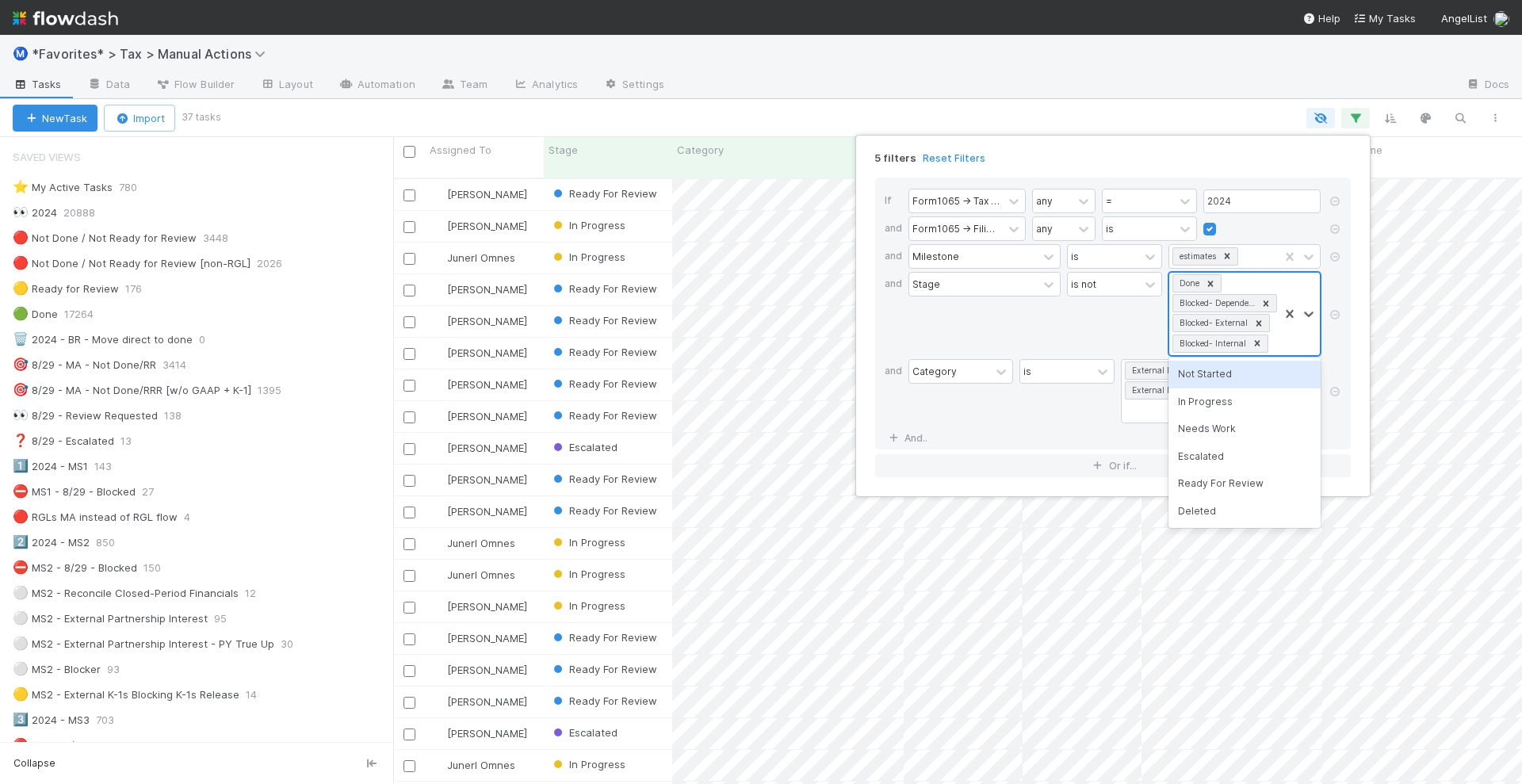
click at [1252, 275] on div "Done Blocked- Dependency Blocked- External Blocked- Internal" at bounding box center [1224, 314] width 110 height 82
type input "read"
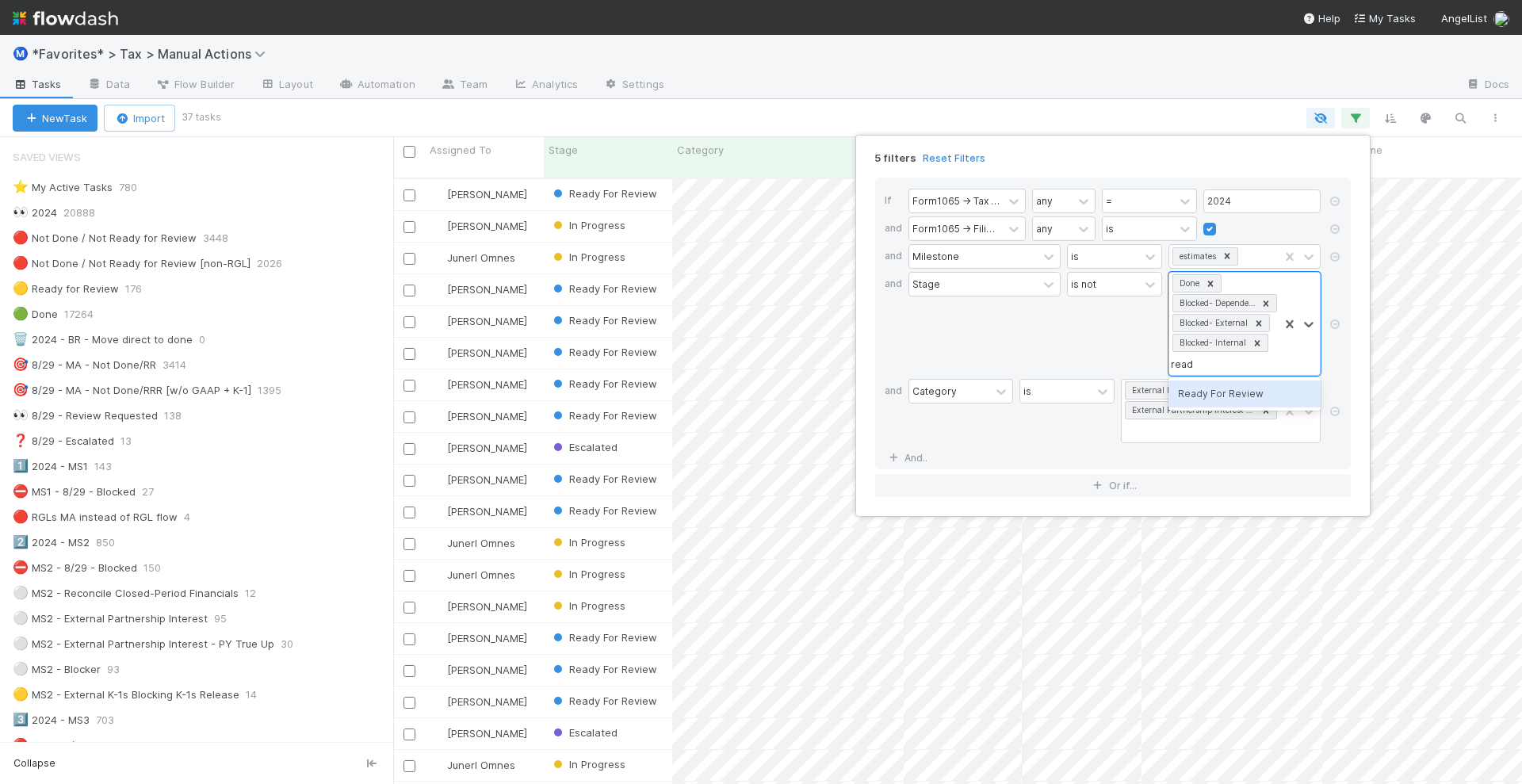
click at [1237, 392] on div "Ready For Review" at bounding box center [1244, 393] width 152 height 27
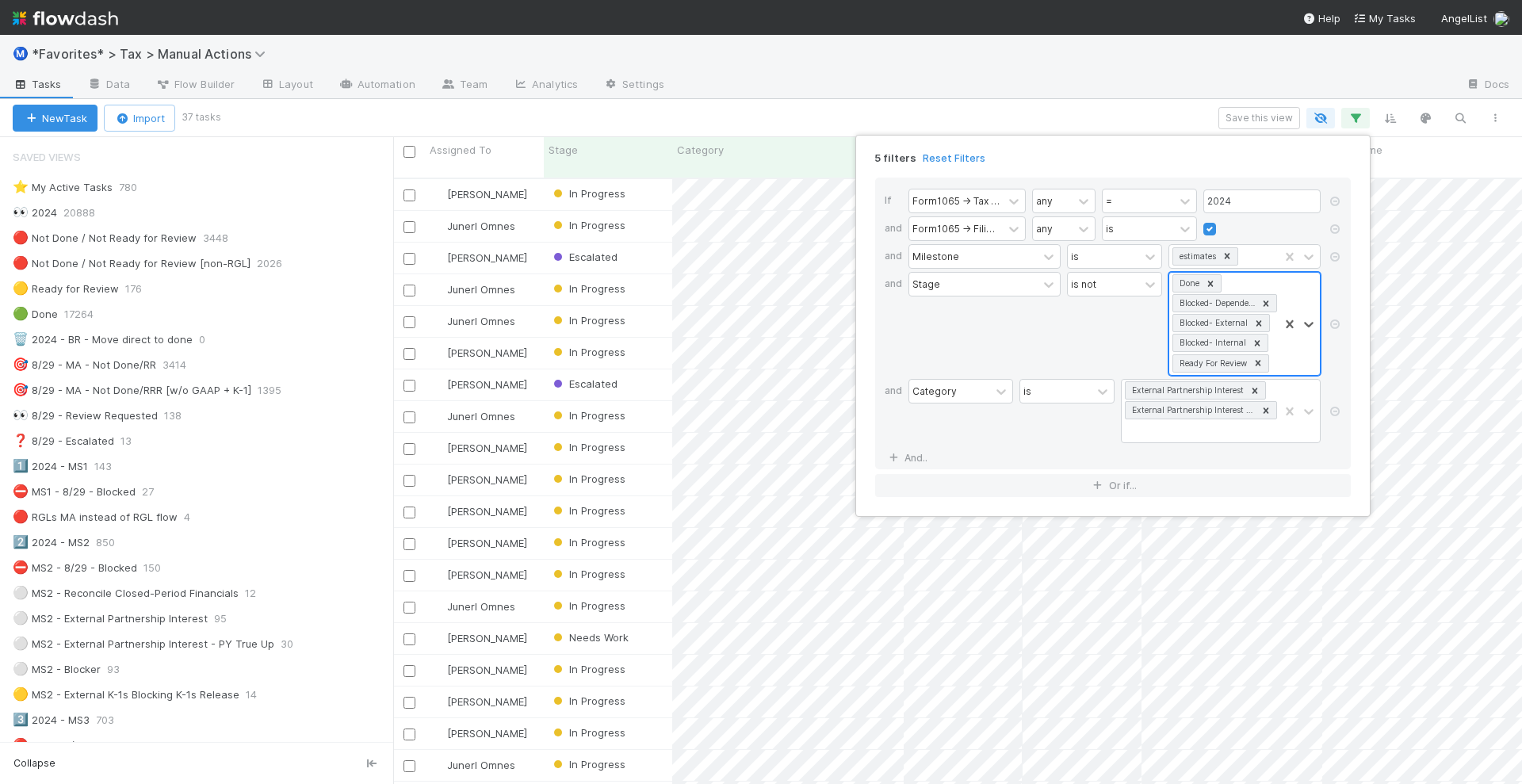
scroll to position [604, 1114]
click at [1264, 300] on icon at bounding box center [1266, 304] width 11 height 11
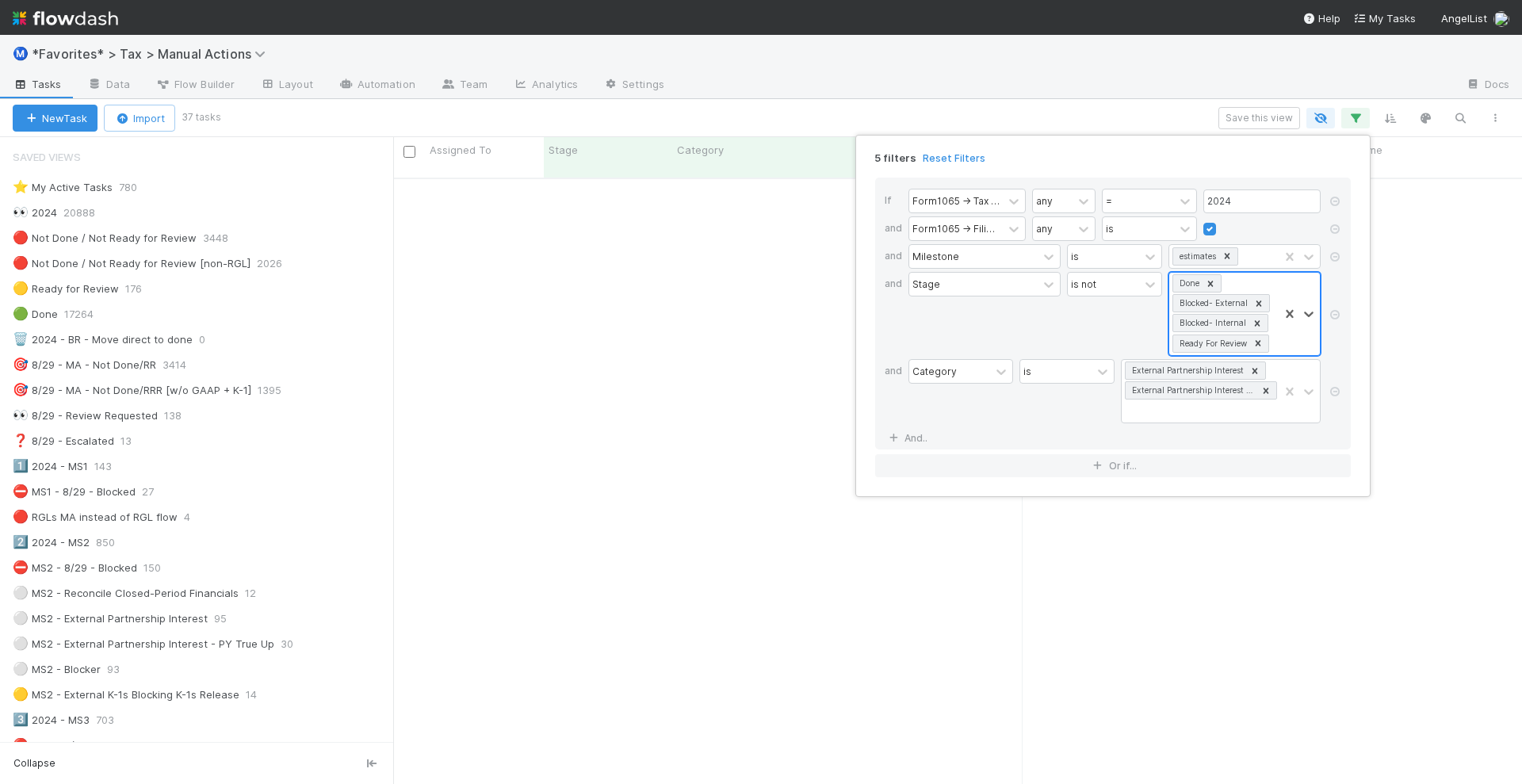
click at [1259, 301] on icon at bounding box center [1259, 303] width 6 height 6
click at [1259, 298] on icon at bounding box center [1258, 304] width 11 height 11
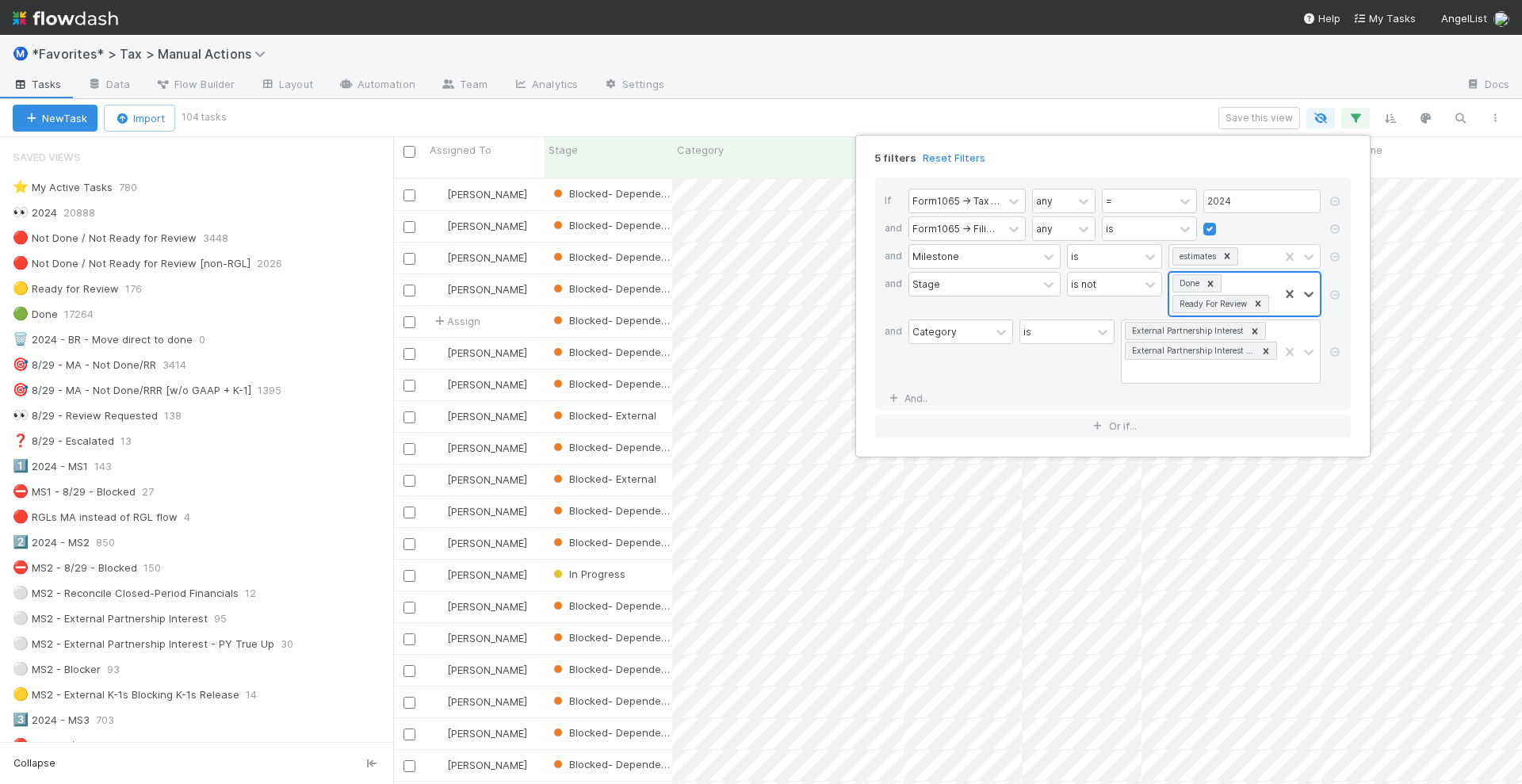
click at [1136, 93] on div "5 filters Reset Filters If Form1065 -> Tax Year any = 2024 and Form1065 -> Fili…" at bounding box center [761, 392] width 1522 height 784
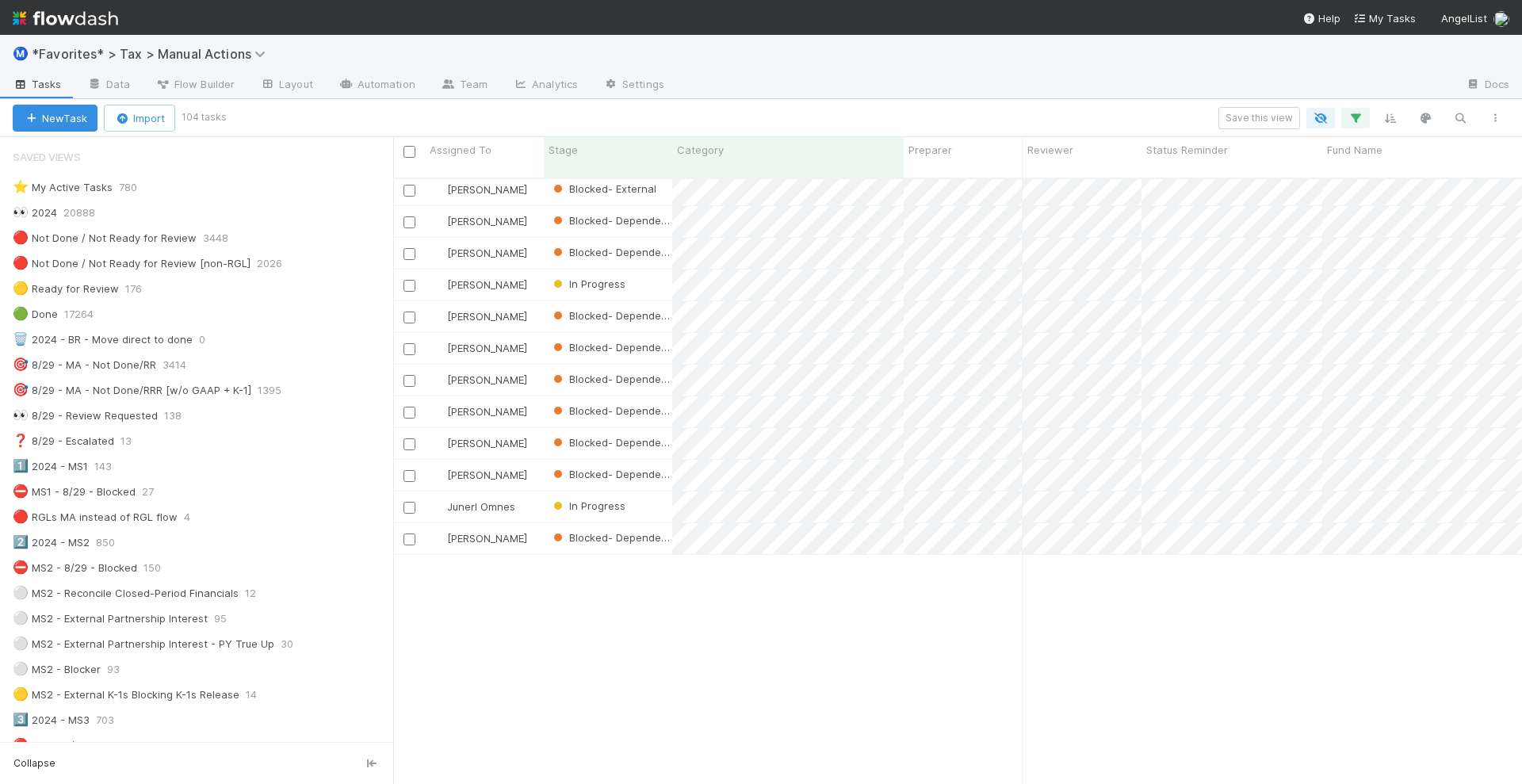
scroll to position [0, 0]
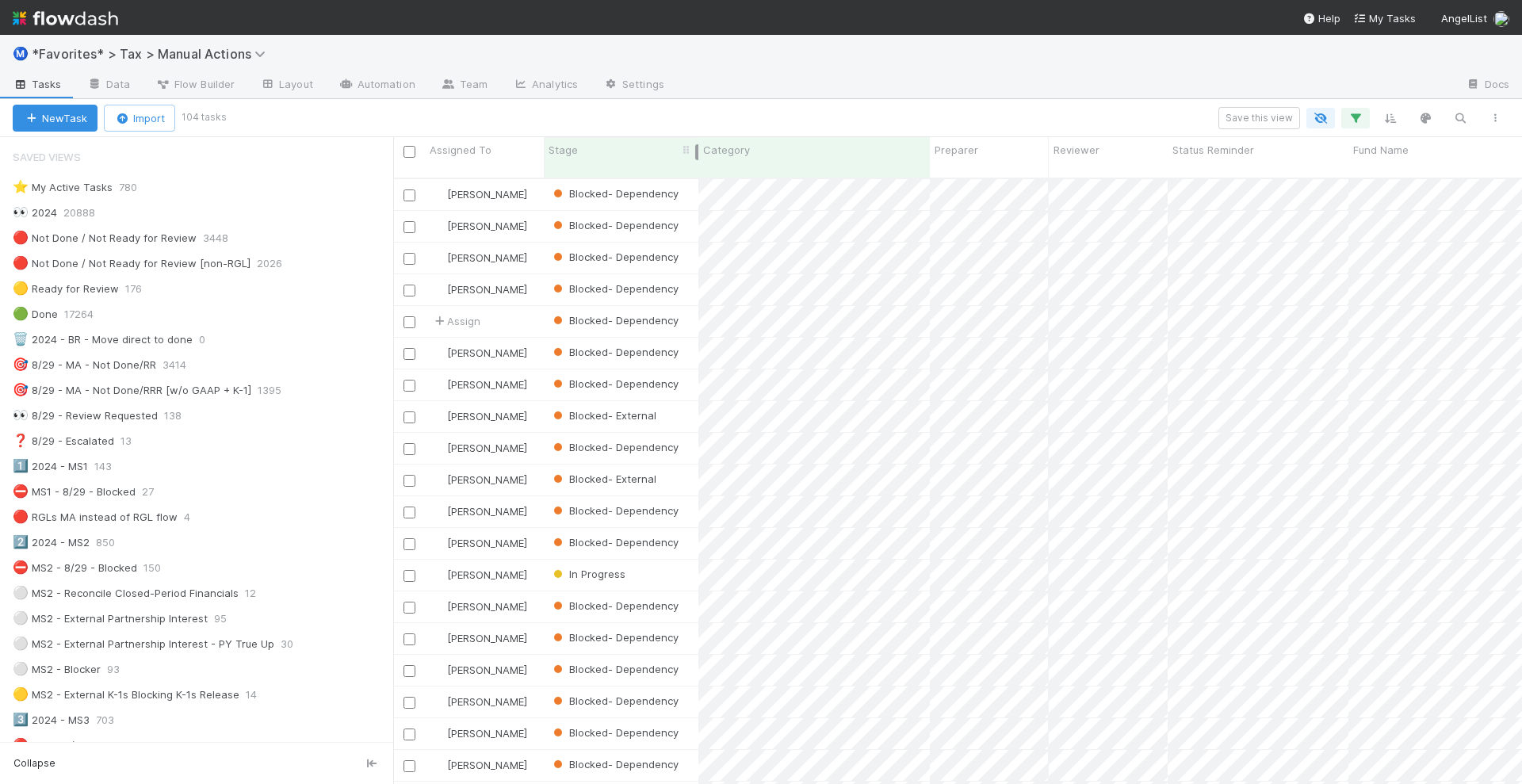
drag, startPoint x: 670, startPoint y: 154, endPoint x: 697, endPoint y: 155, distance: 27.0
click at [697, 155] on div at bounding box center [697, 153] width 3 height 16
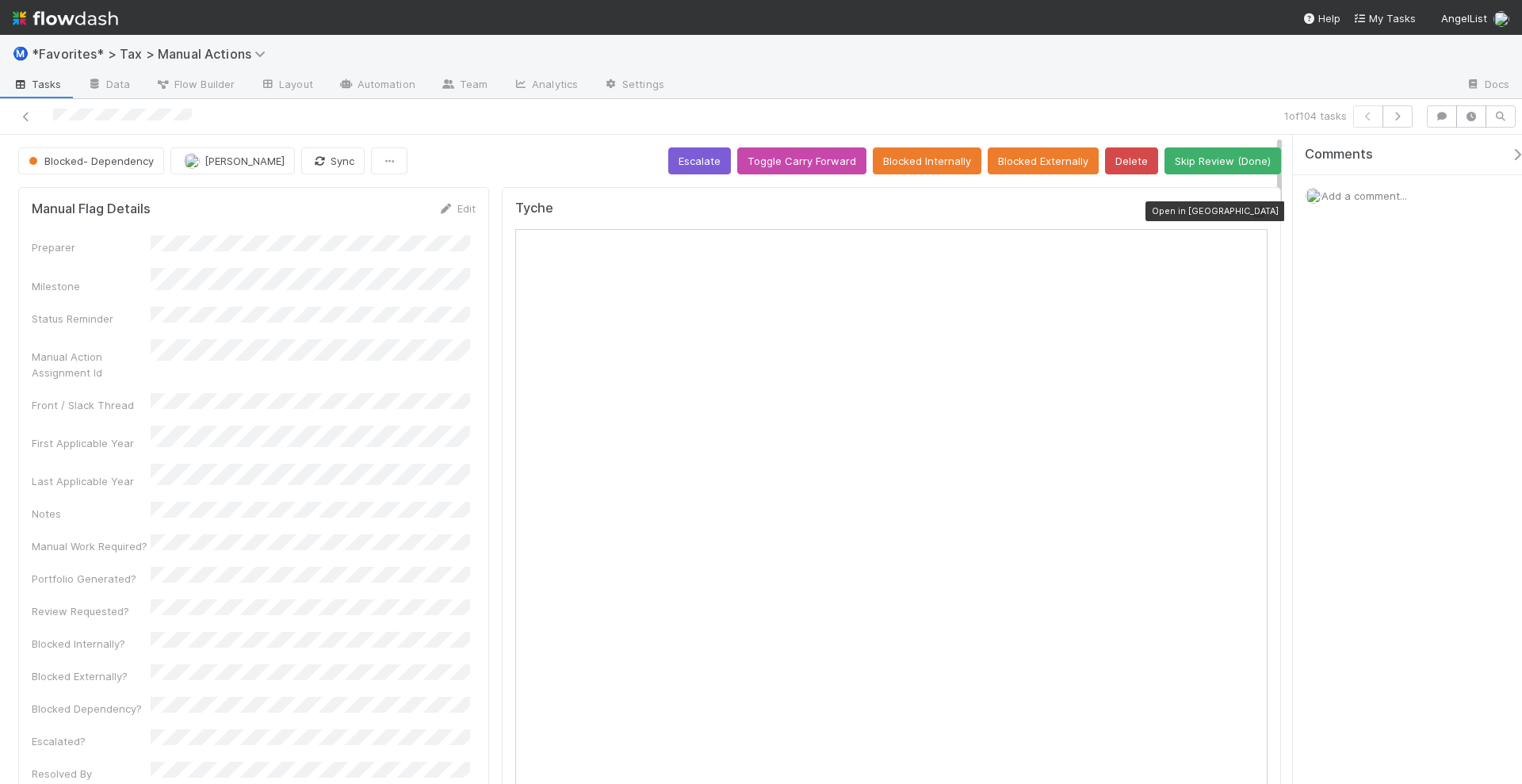
click at [1252, 208] on icon at bounding box center [1260, 212] width 16 height 11
click at [1403, 114] on icon "button" at bounding box center [1398, 117] width 16 height 10
click at [1253, 206] on div "Tyche" at bounding box center [891, 613] width 779 height 852
click at [1252, 207] on icon at bounding box center [1260, 212] width 16 height 11
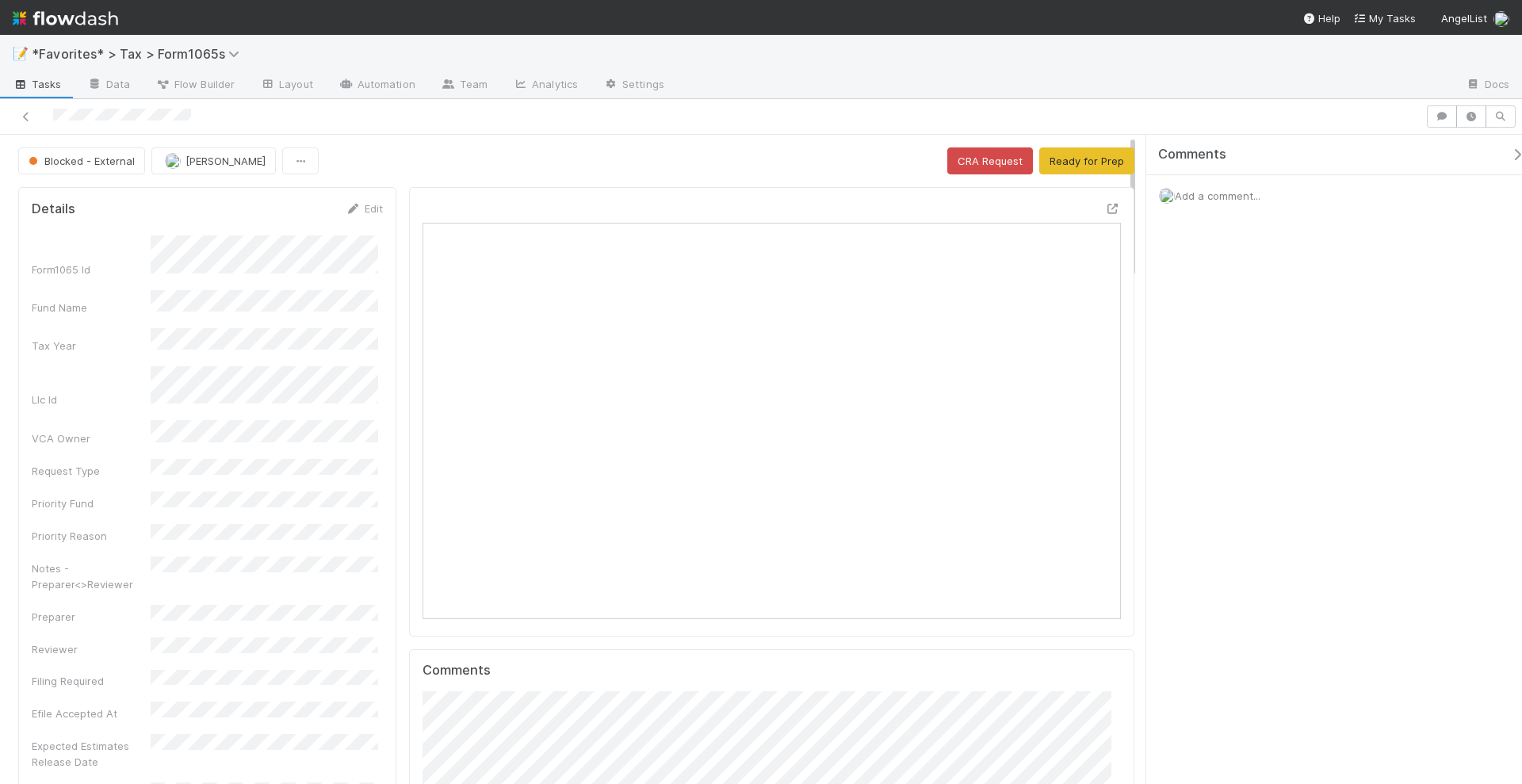
scroll to position [308, 674]
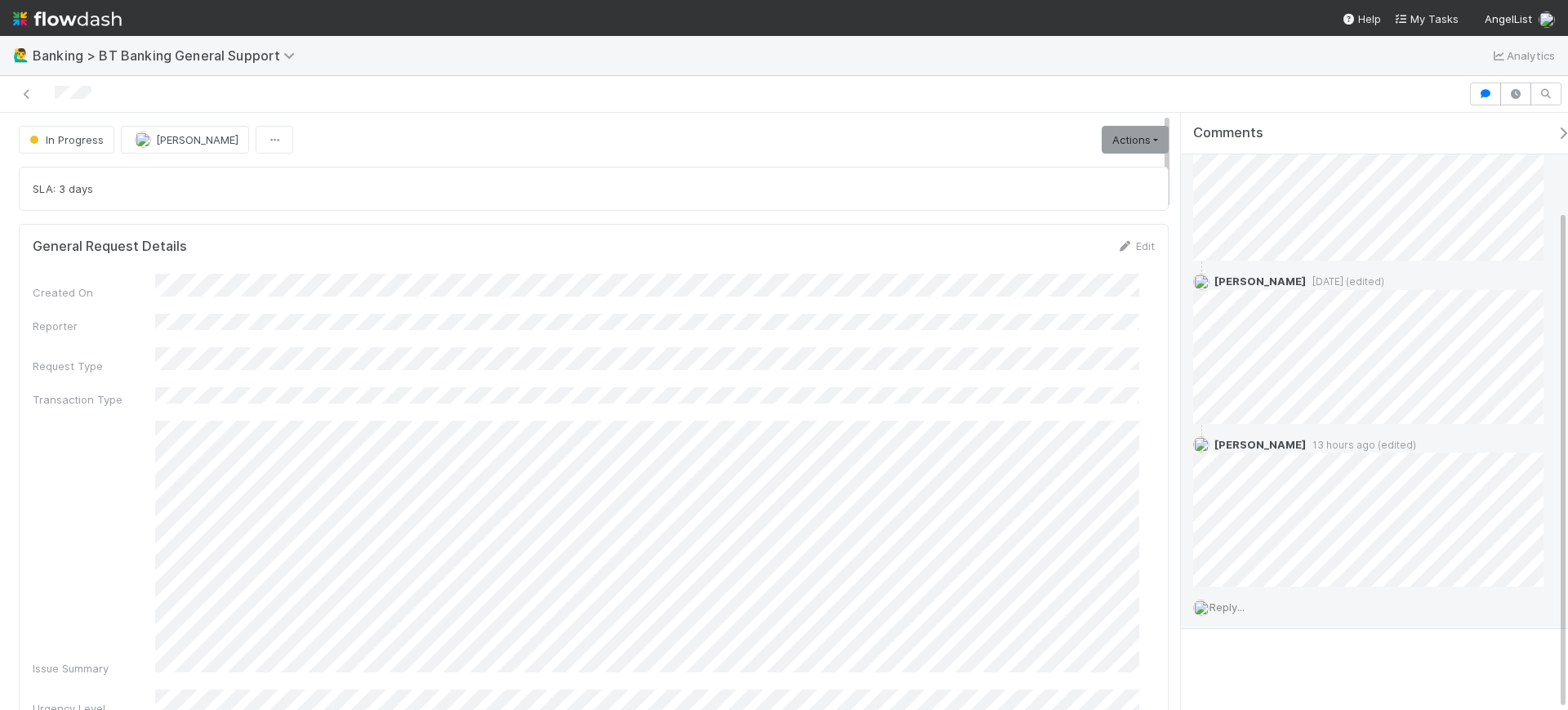
scroll to position [116, 0]
click at [1238, 610] on span "Reply..." at bounding box center [1227, 606] width 35 height 13
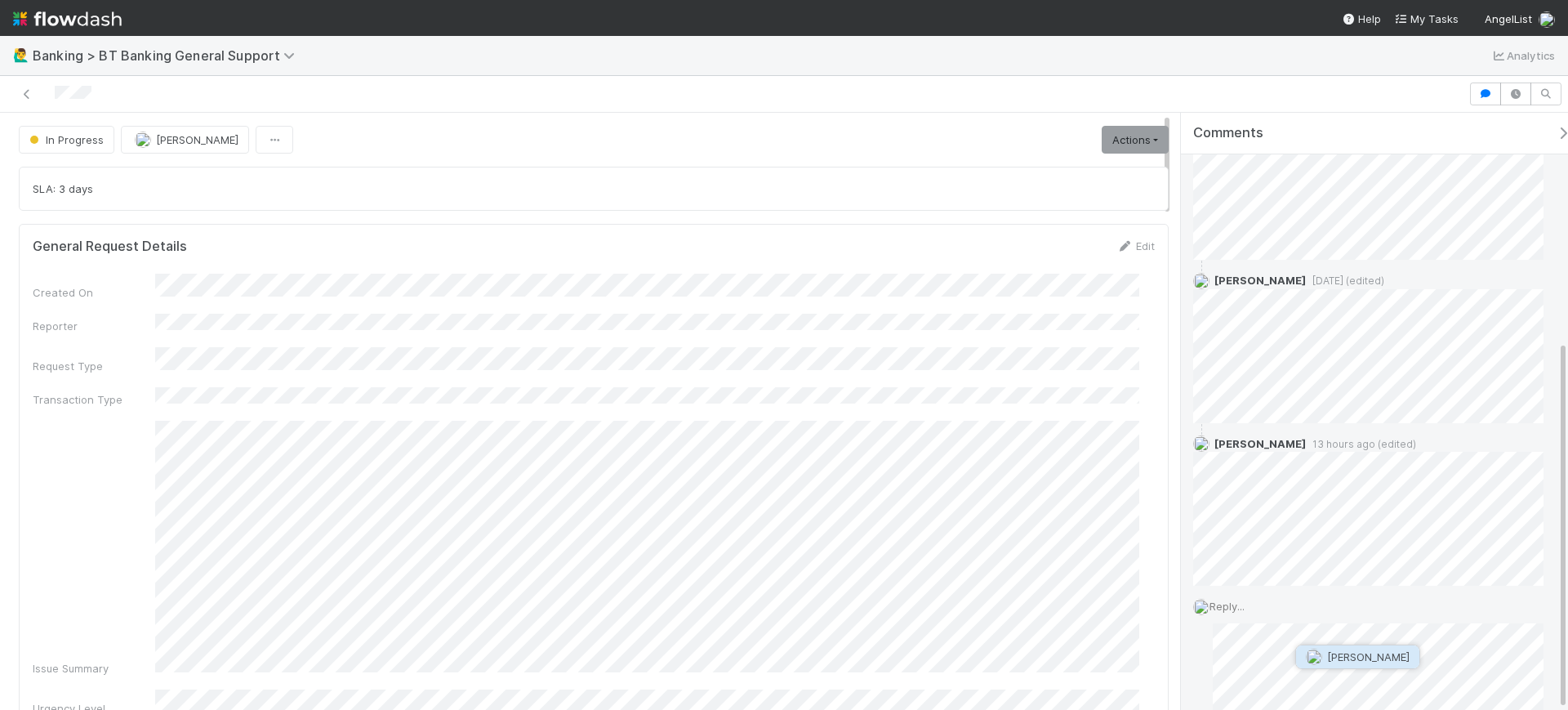
scroll to position [368, 0]
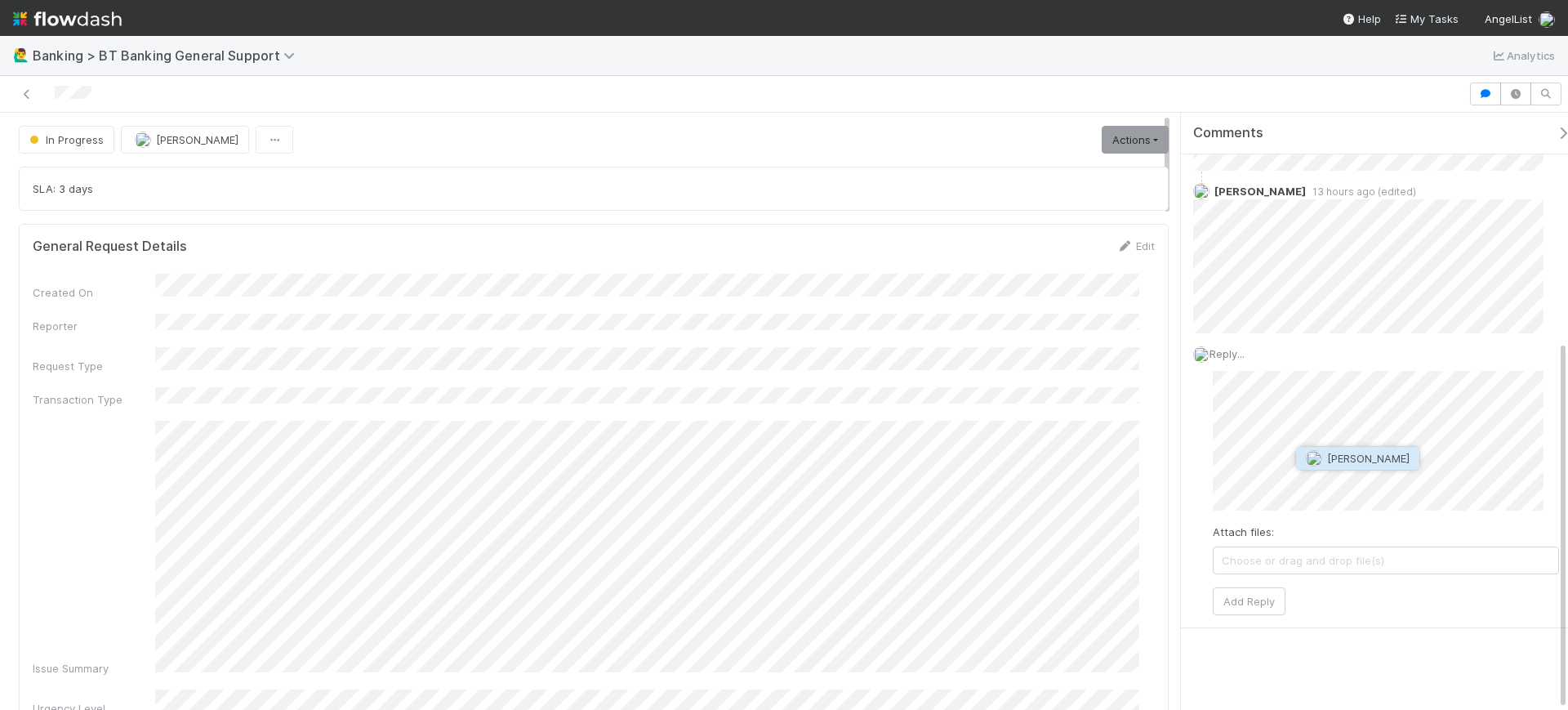
click at [1376, 466] on button "Grace Cunnie" at bounding box center [1357, 458] width 123 height 23
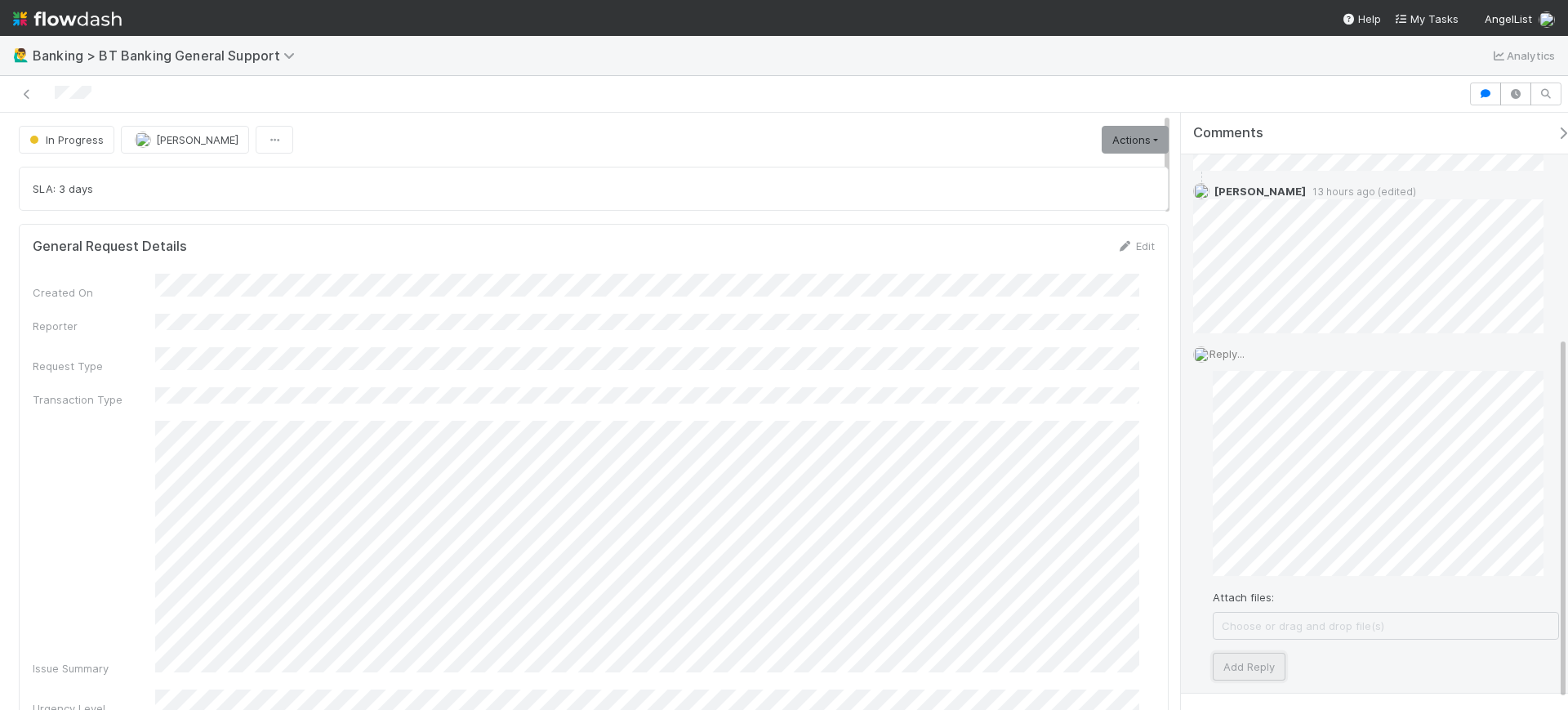
click at [1267, 670] on button "Add Reply" at bounding box center [1249, 666] width 73 height 28
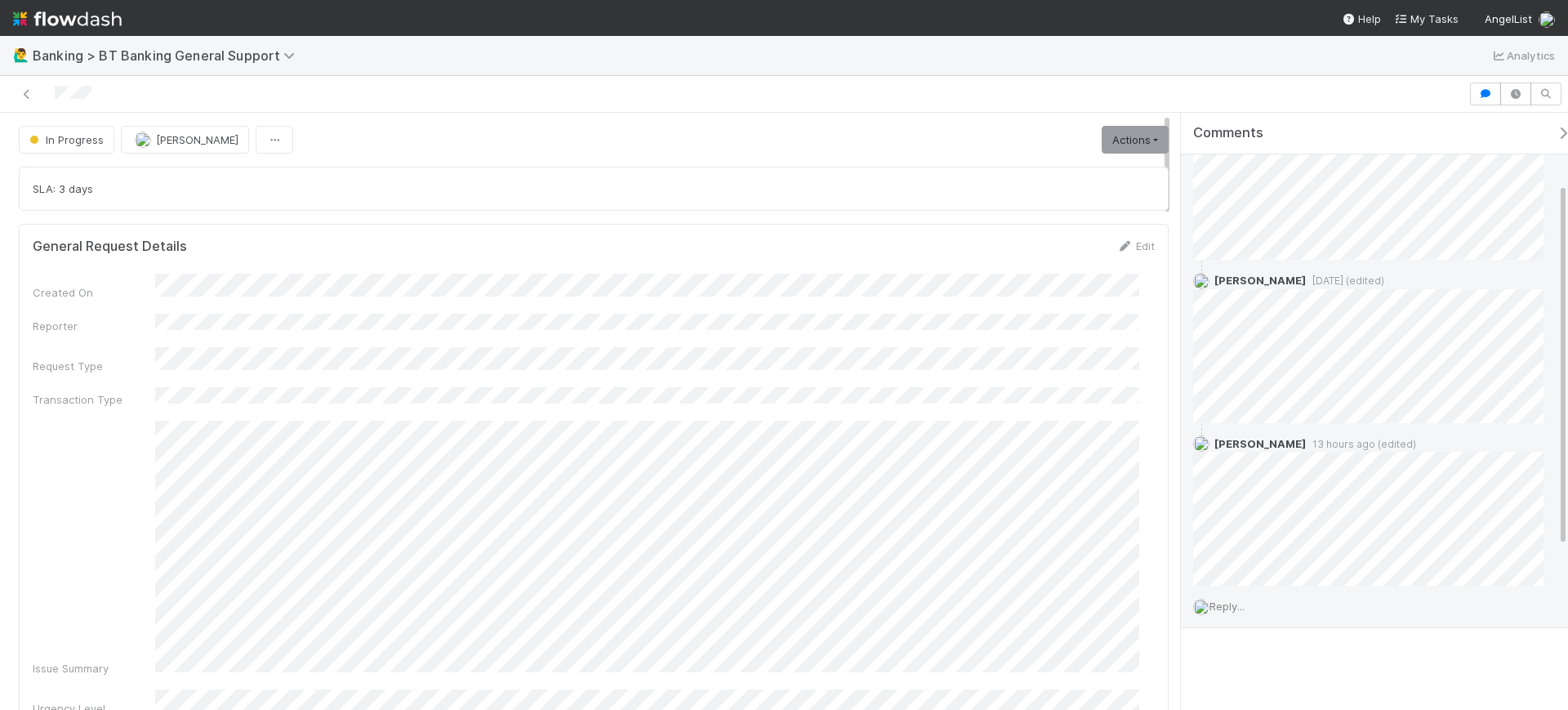
scroll to position [327, 0]
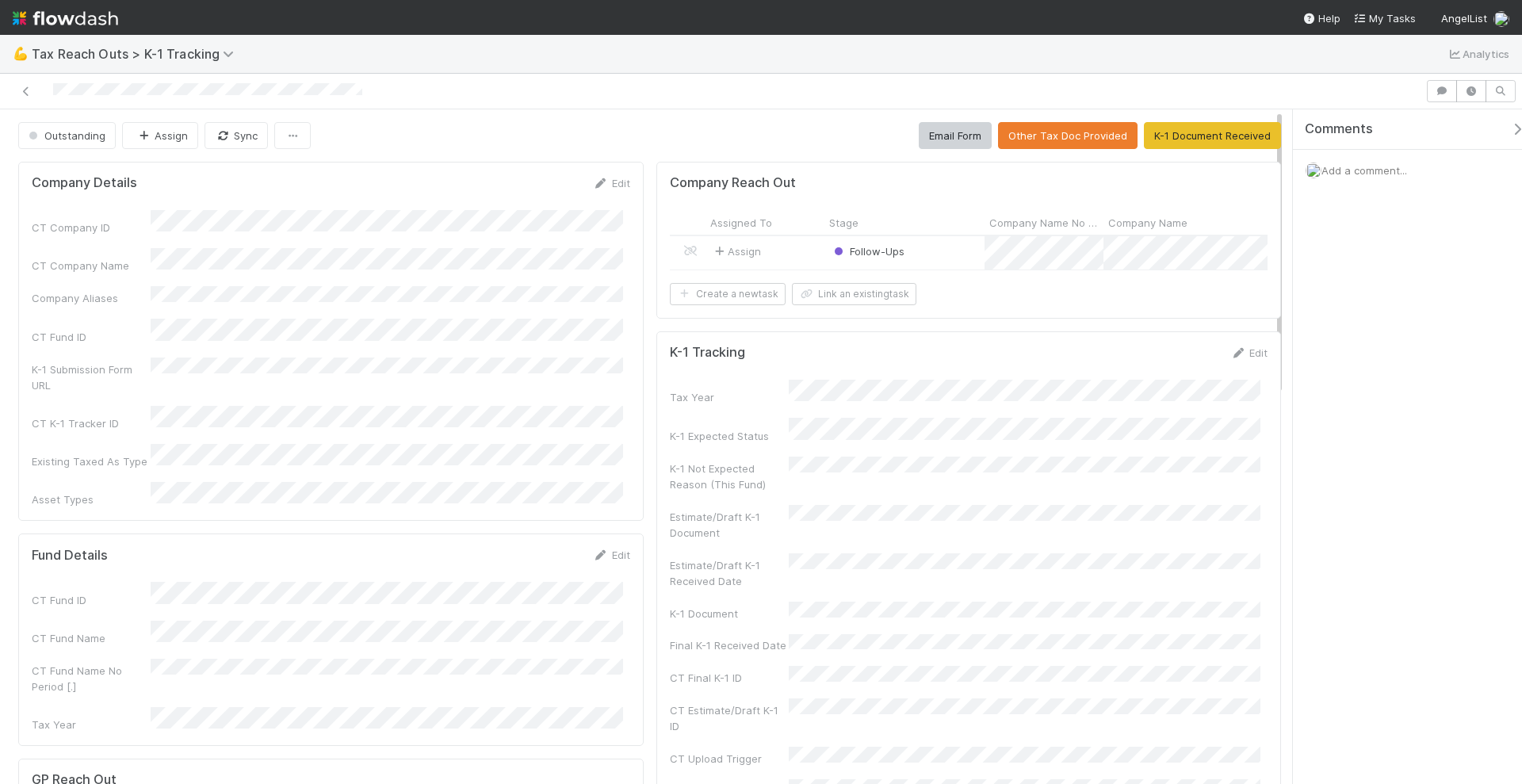
click at [783, 250] on div "Assign" at bounding box center [765, 253] width 119 height 33
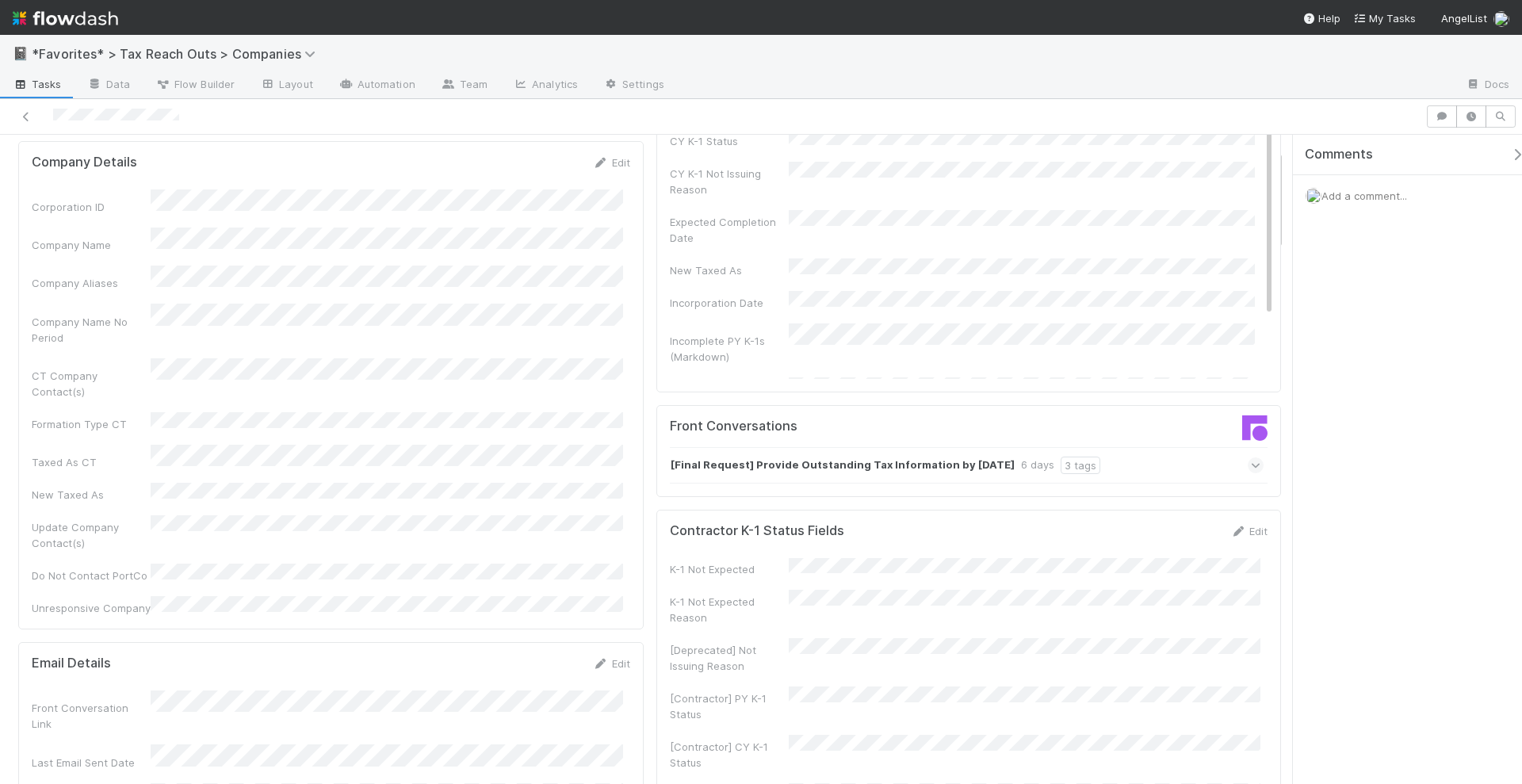
scroll to position [99, 0]
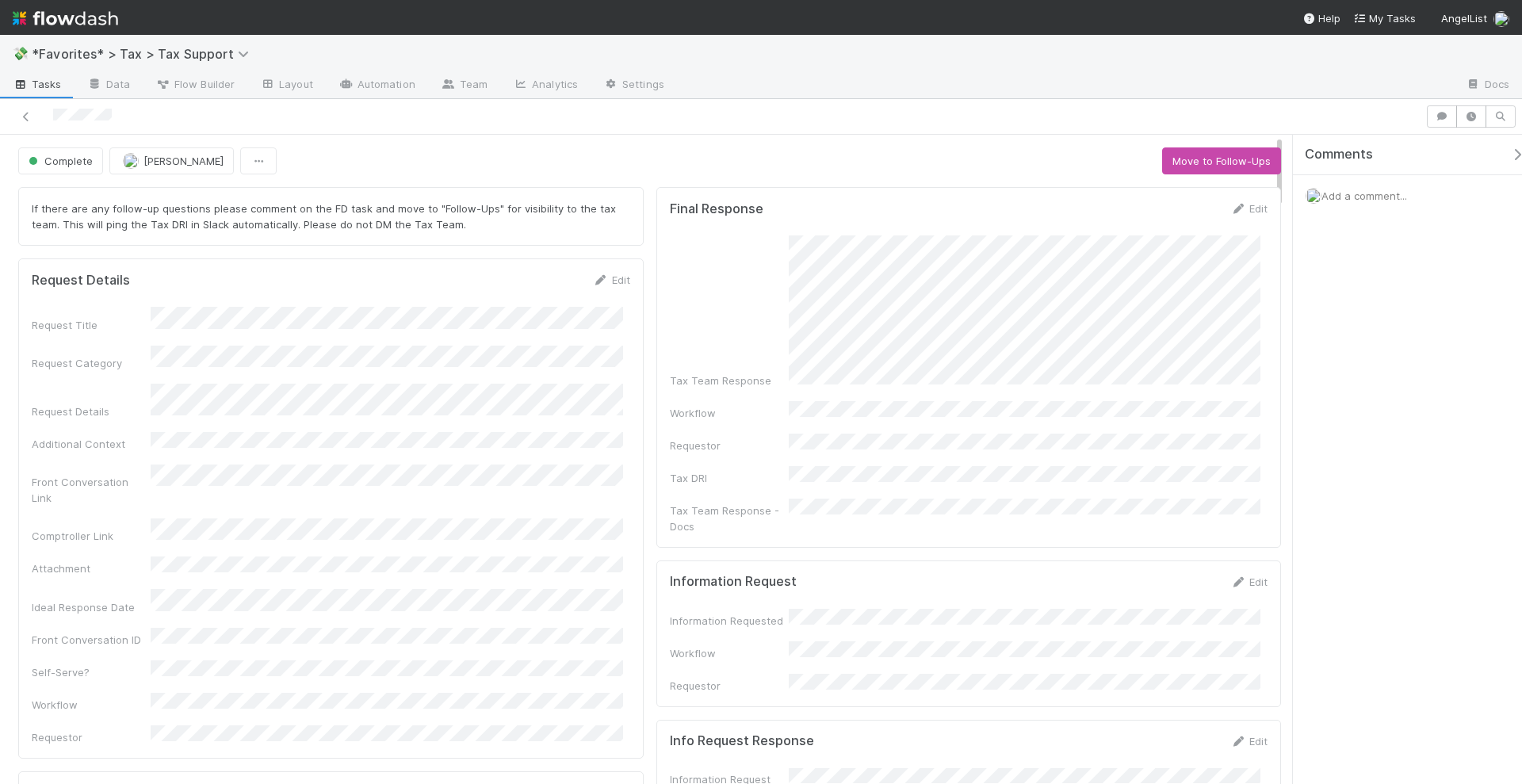
click at [1401, 321] on div "Comments Add a comment..." at bounding box center [1407, 460] width 229 height 651
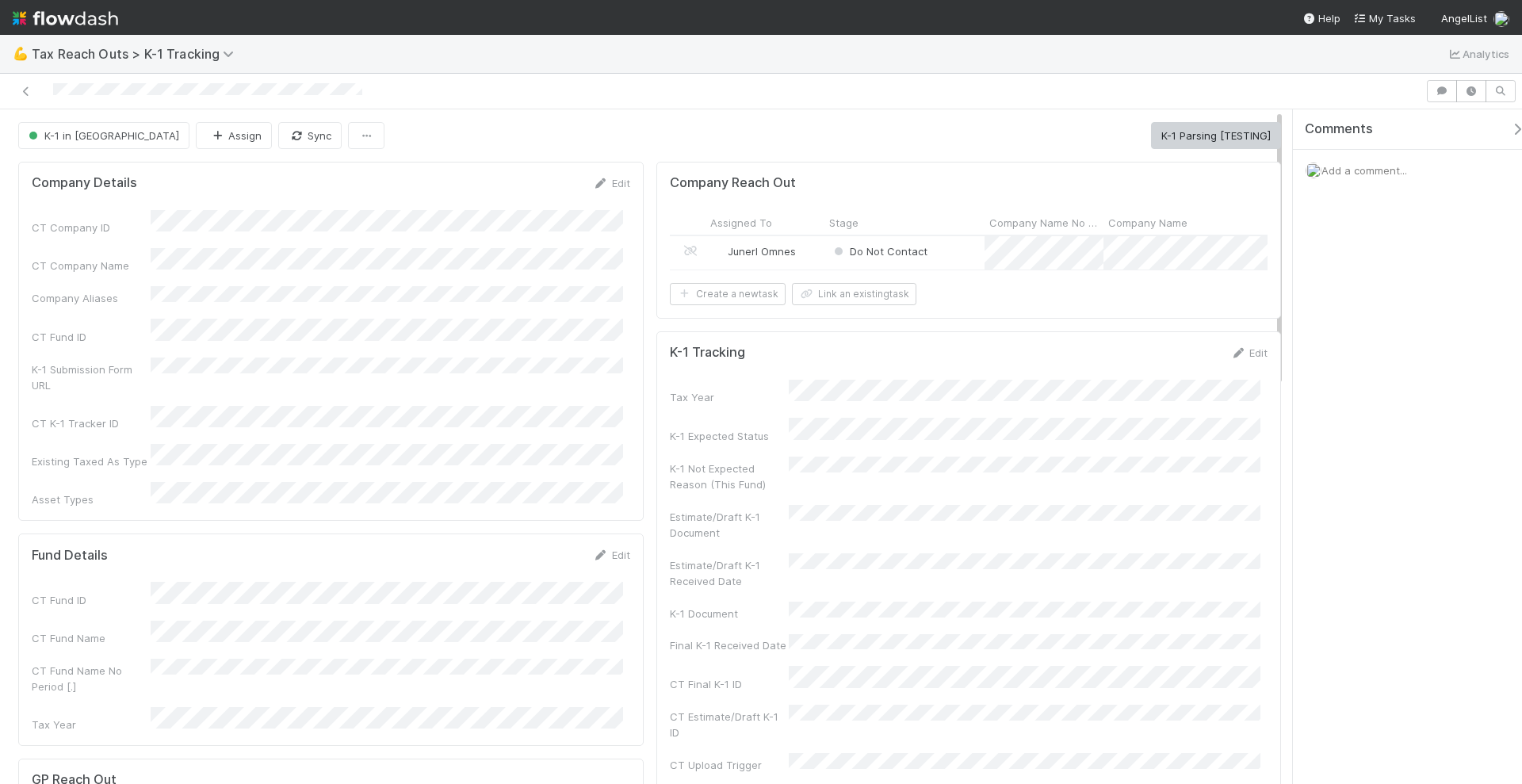
click at [807, 256] on div "Junerl Omnes" at bounding box center [765, 253] width 119 height 33
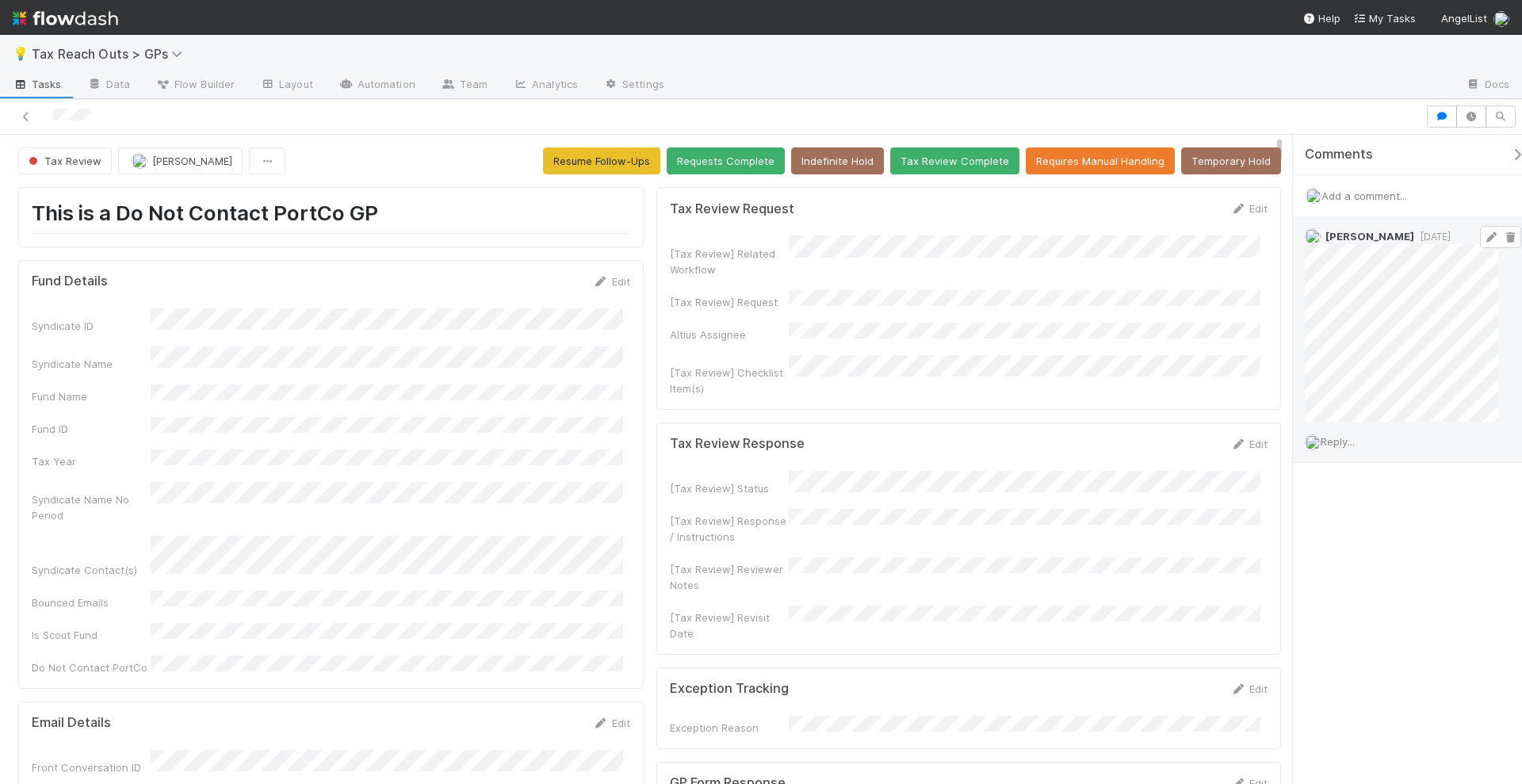
scroll to position [308, 1206]
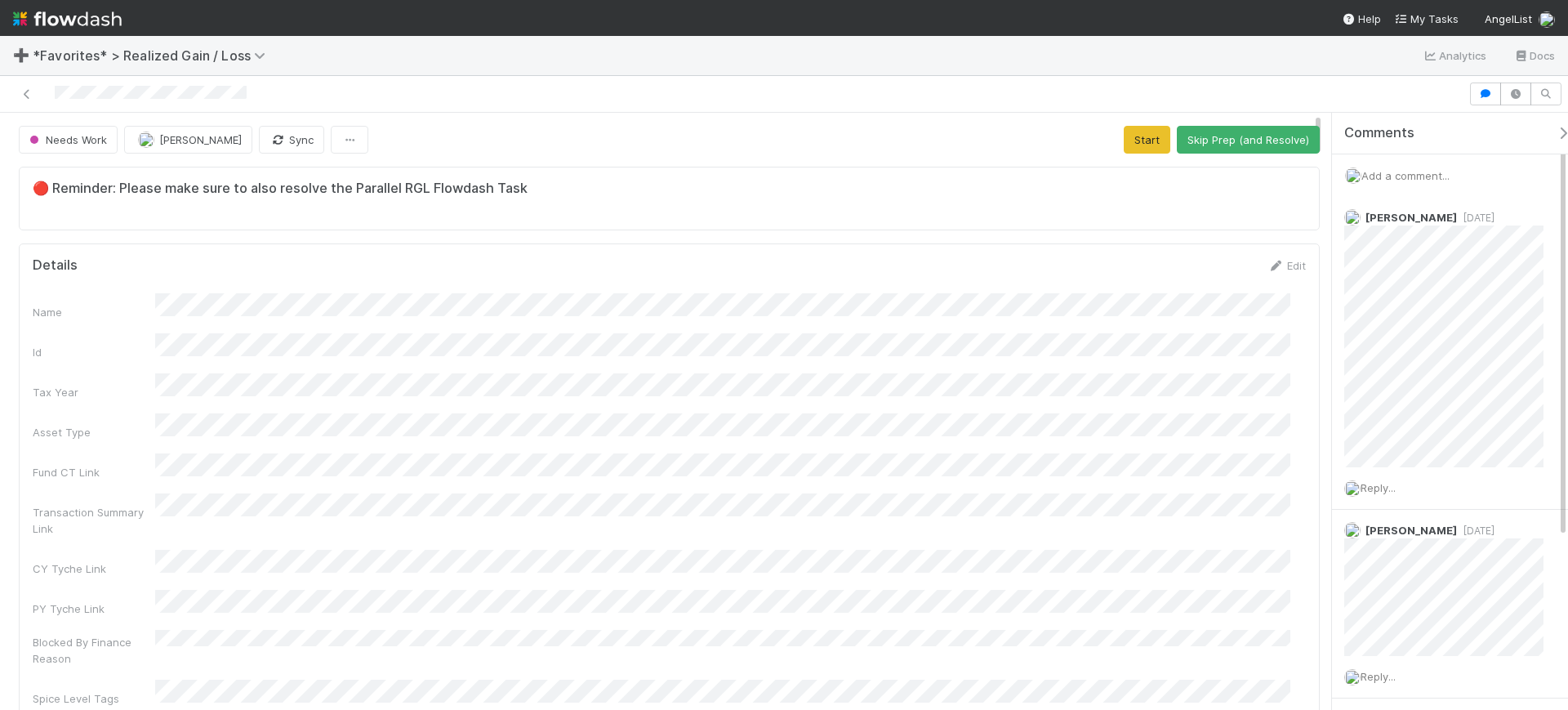
scroll to position [316, 1242]
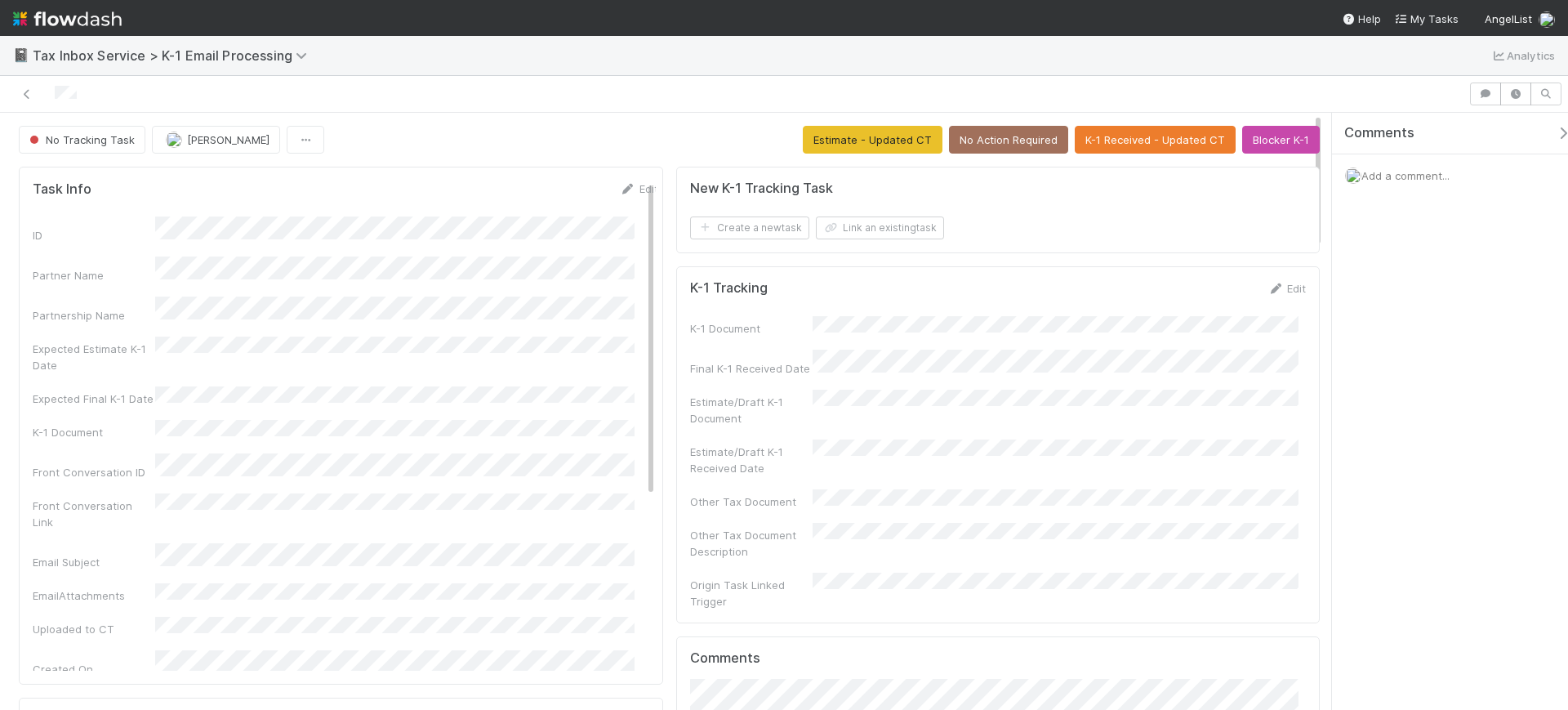
click at [1396, 178] on span "Add a comment..." at bounding box center [1405, 176] width 88 height 13
click at [1385, 451] on button "Add Comment" at bounding box center [1406, 450] width 95 height 28
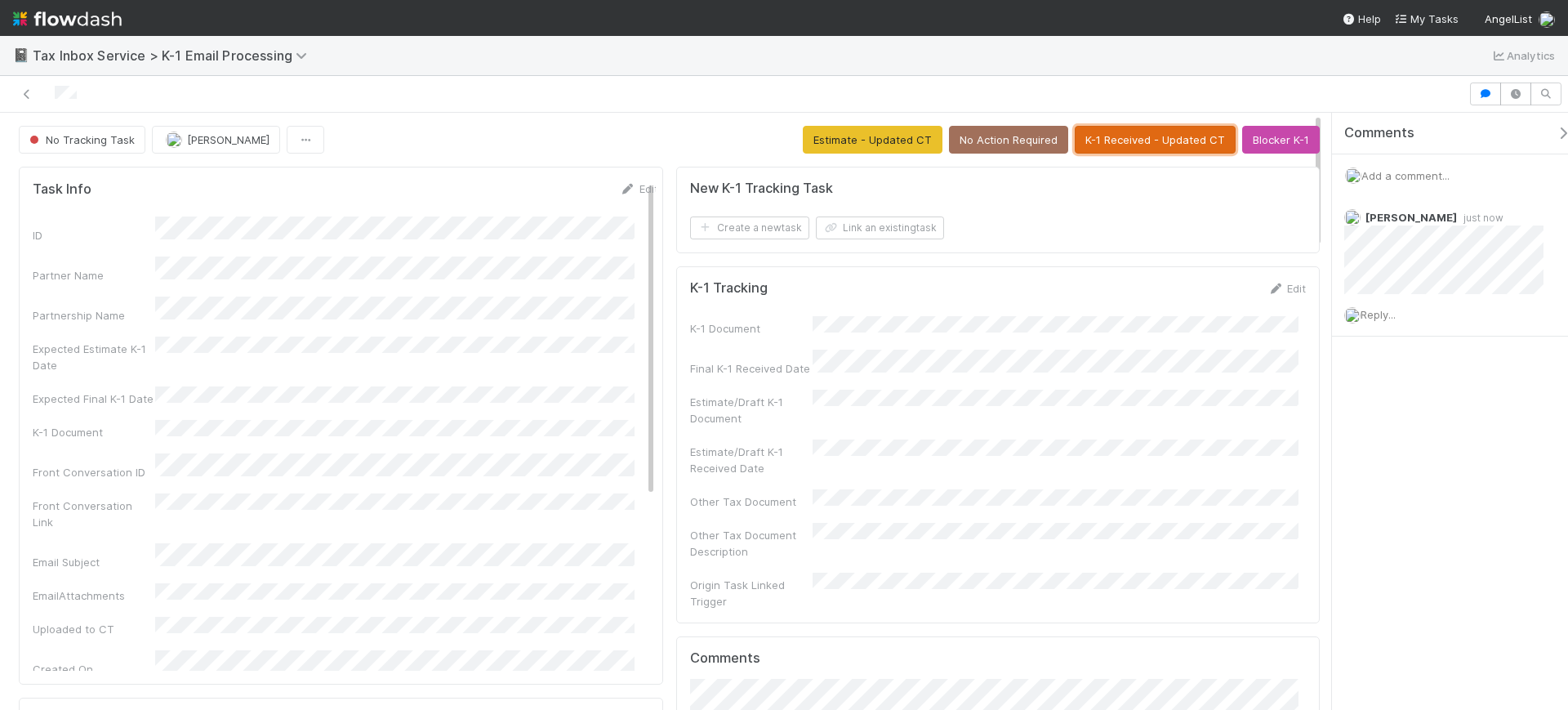
click at [1154, 141] on button "K-1 Received - Updated CT" at bounding box center [1155, 139] width 161 height 28
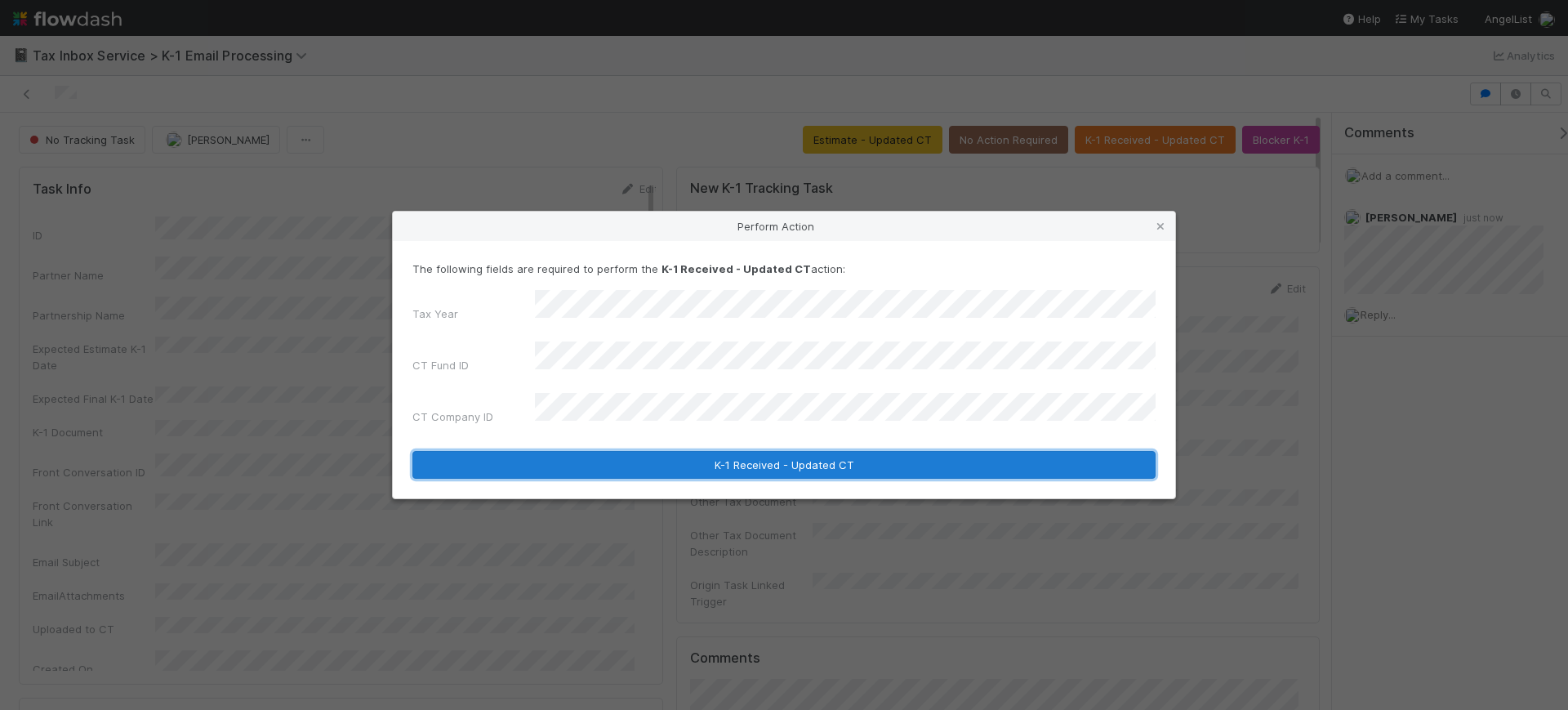
click at [638, 459] on button "K-1 Received - Updated CT" at bounding box center [784, 465] width 743 height 28
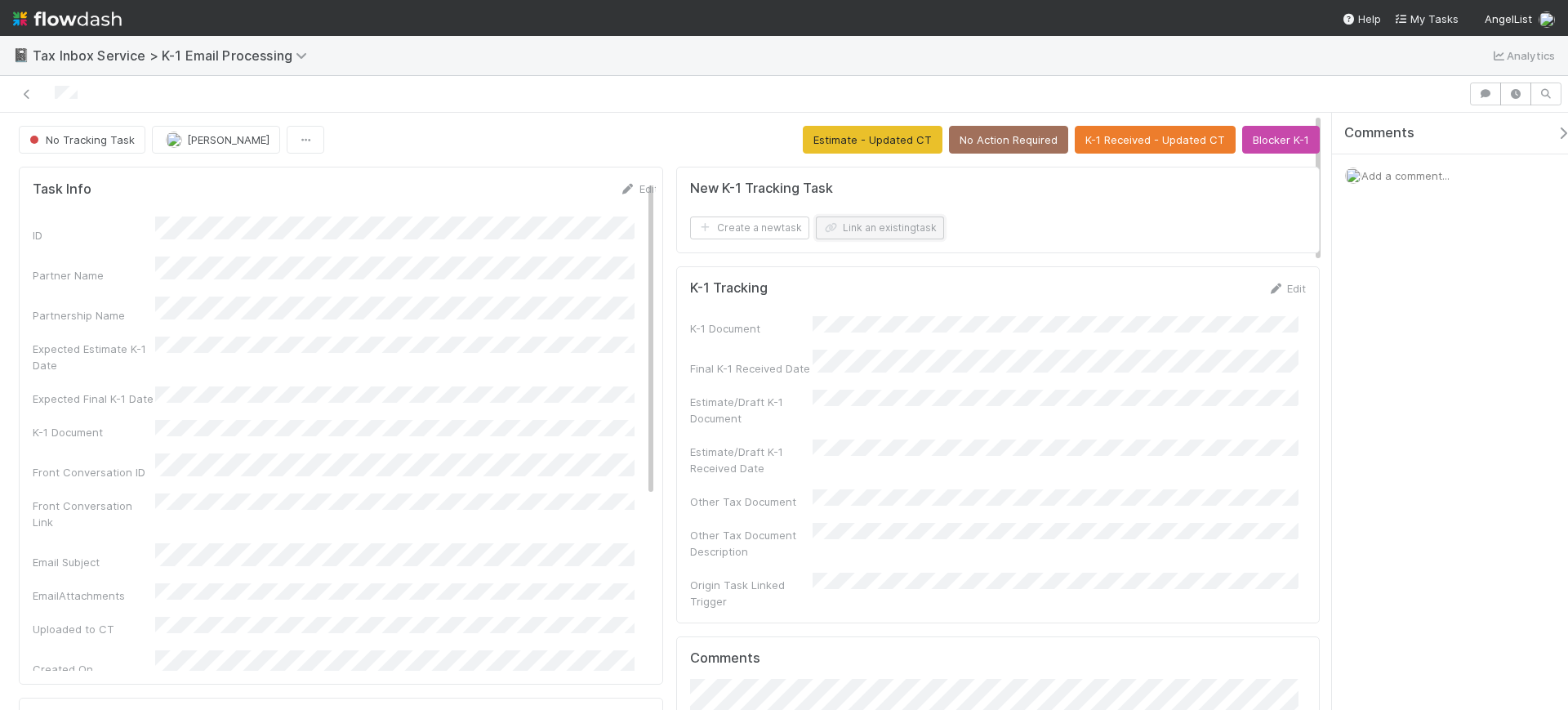
click at [882, 229] on button "Link an existing task" at bounding box center [880, 228] width 128 height 23
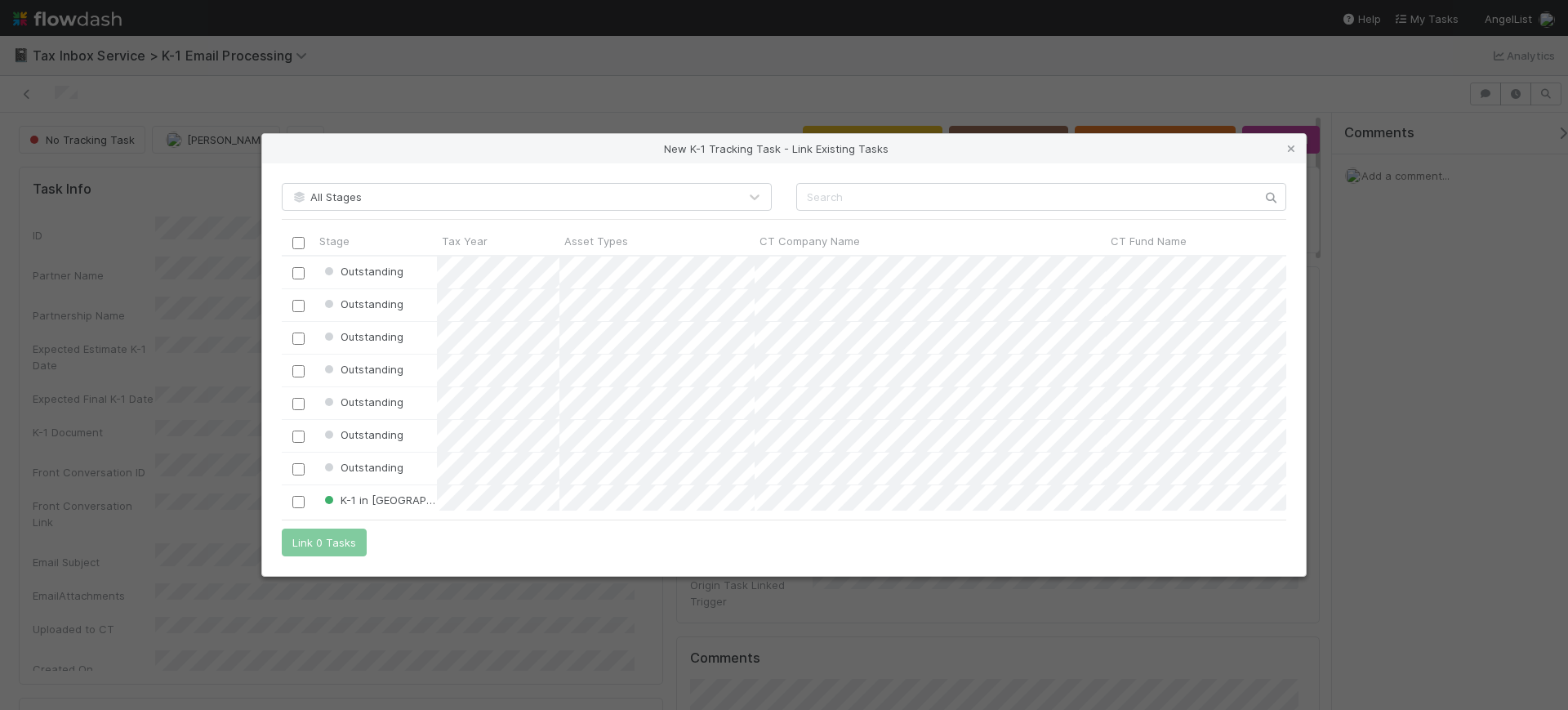
scroll to position [240, 990]
click at [906, 196] on input "text" at bounding box center [1041, 197] width 490 height 28
click at [979, 84] on div "New K-1 Tracking Task - Link Existing Tasks All Stages Stage Tax Year Asset Typ…" at bounding box center [784, 355] width 1568 height 710
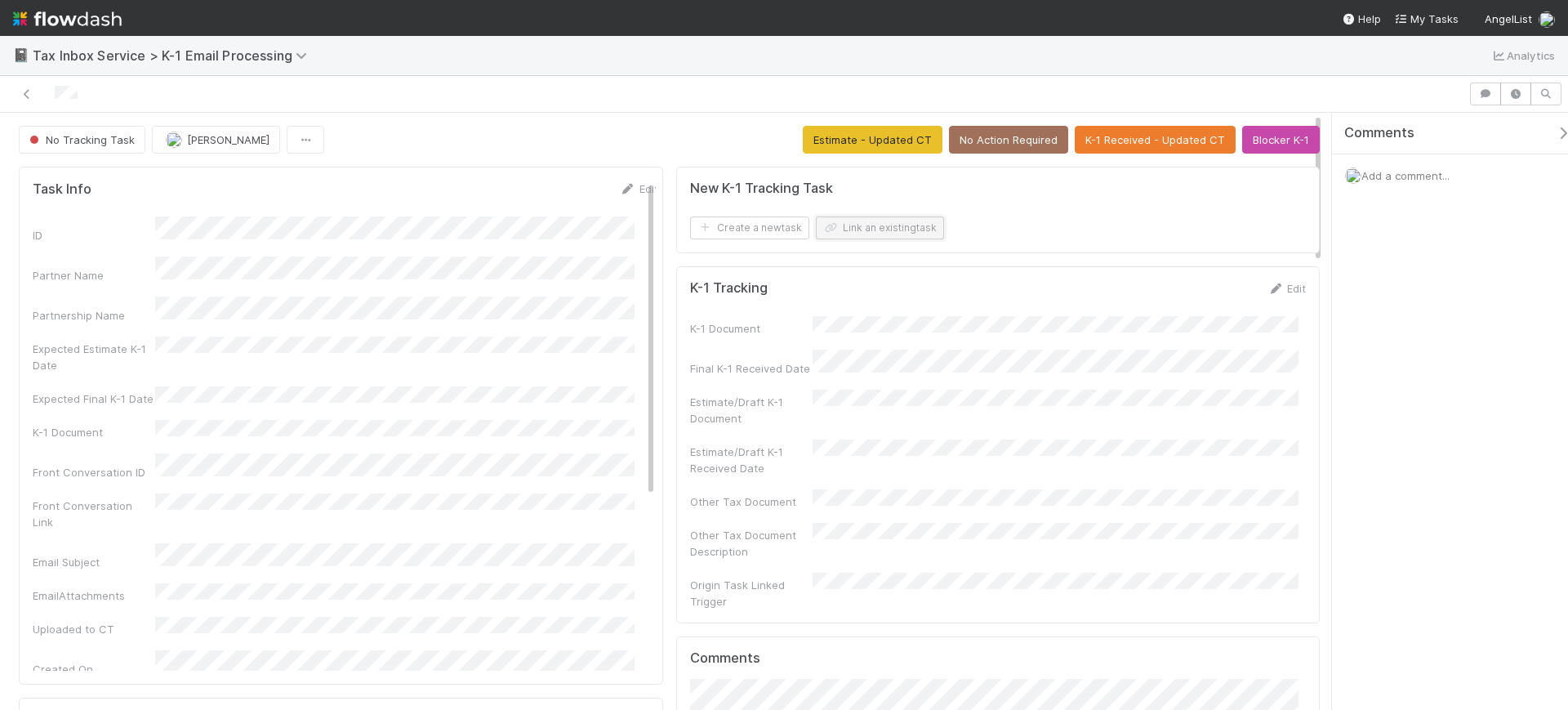
click at [874, 223] on button "Link an existing task" at bounding box center [880, 228] width 128 height 23
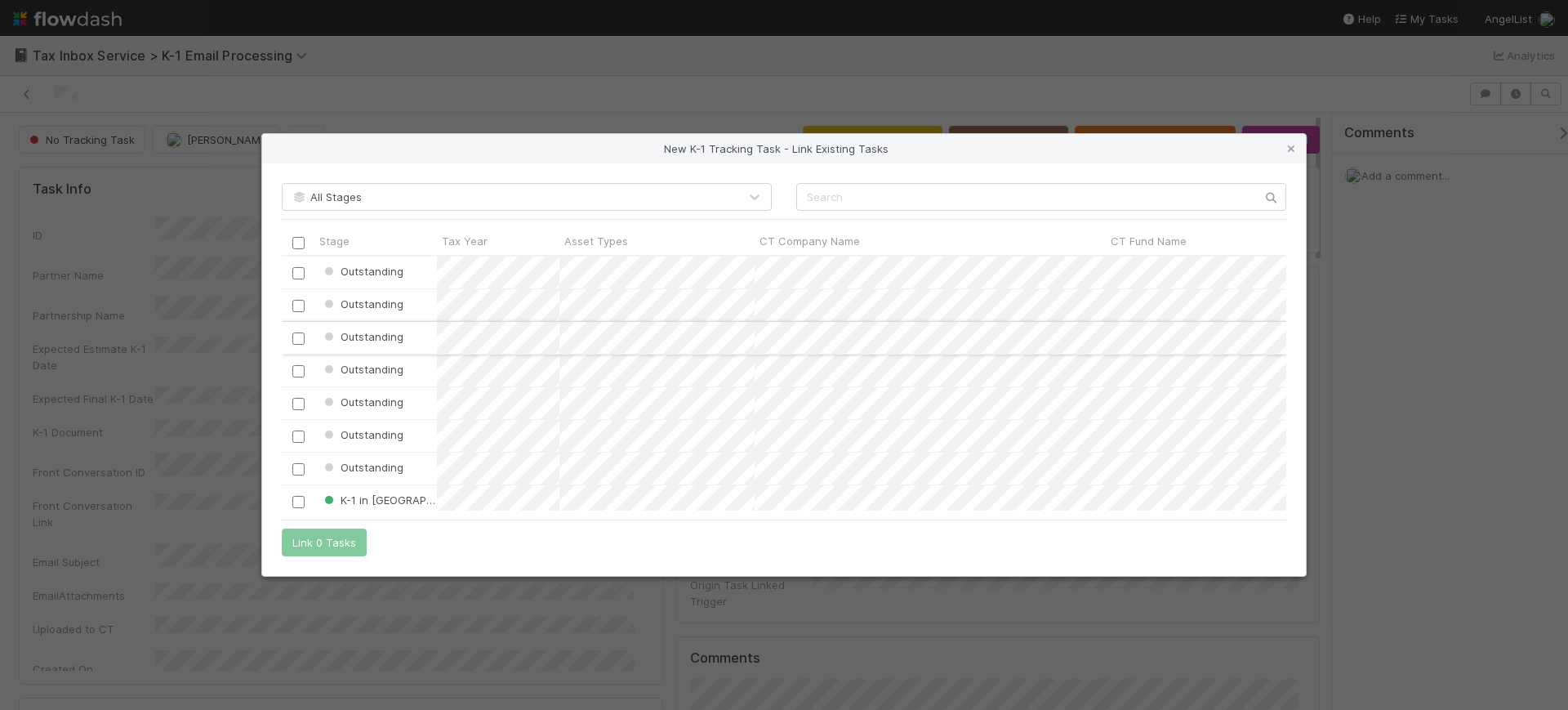
click at [299, 340] on input "checkbox" at bounding box center [298, 338] width 13 height 13
click at [321, 546] on button "Link 1 Task" at bounding box center [321, 542] width 78 height 28
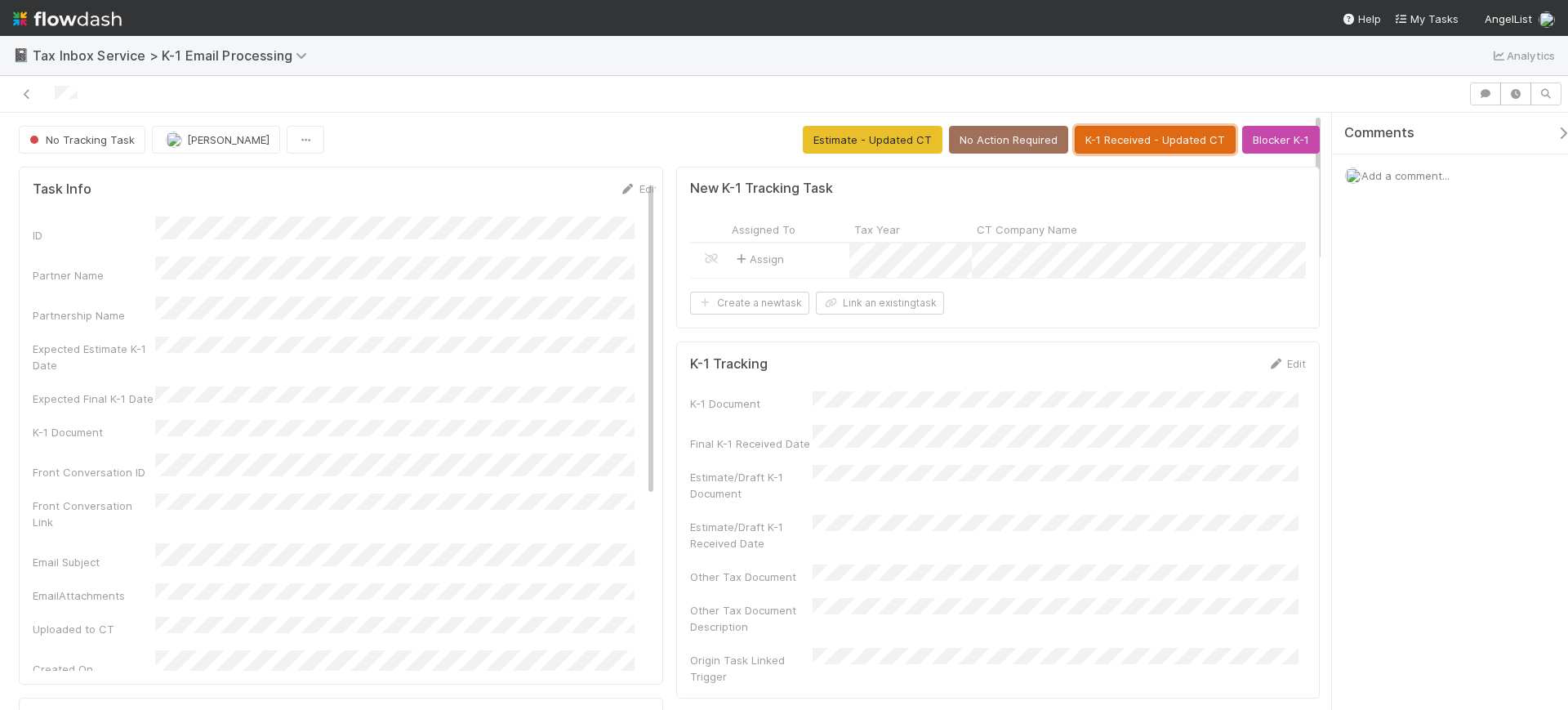
click at [1123, 141] on button "K-1 Received - Updated CT" at bounding box center [1155, 139] width 161 height 28
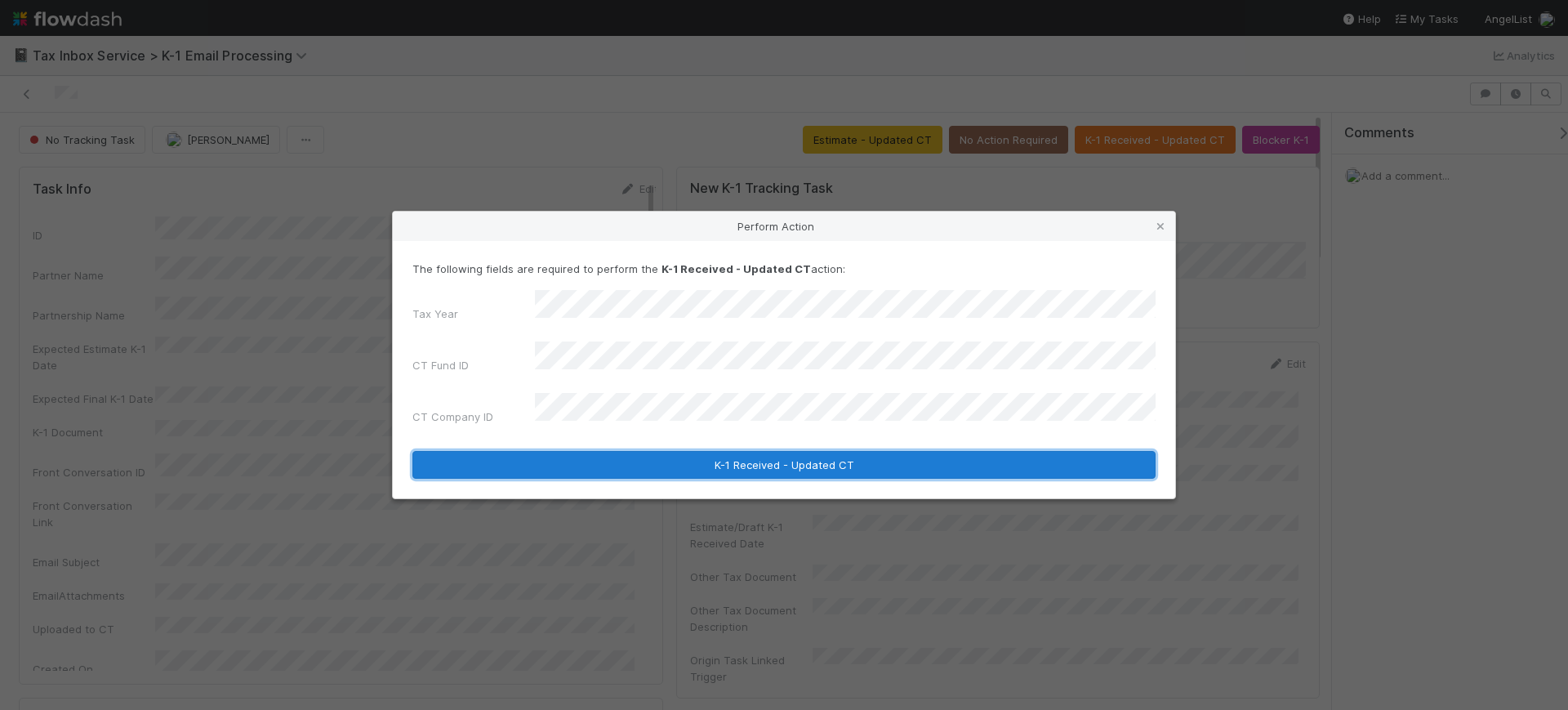
click at [748, 453] on button "K-1 Received - Updated CT" at bounding box center [784, 465] width 743 height 28
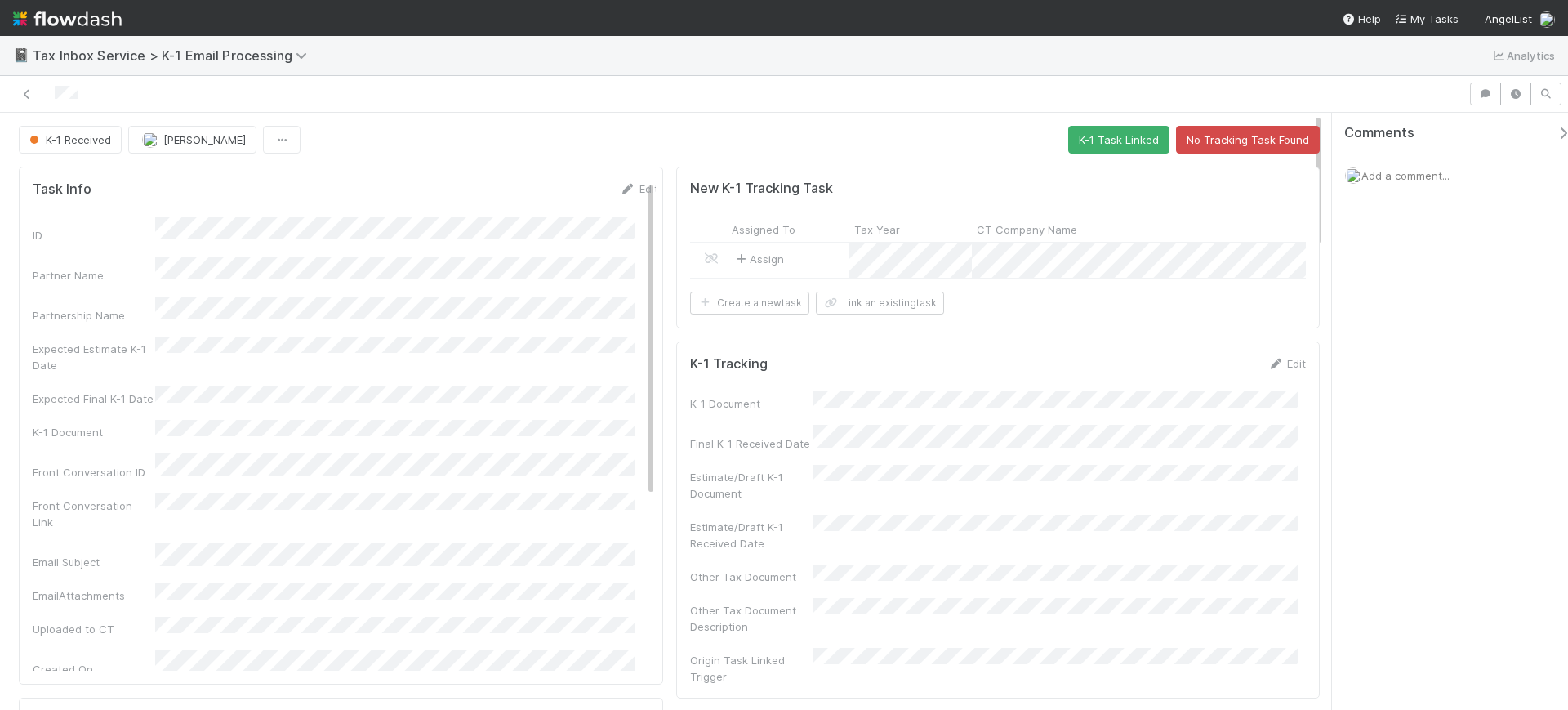
click at [655, 126] on div "K-1 Received Sam Dragul K-1 Task Linked No Tracking Task Found" at bounding box center [669, 139] width 1301 height 28
click at [1096, 138] on button "K-1 Task Linked" at bounding box center [1118, 139] width 101 height 28
click at [647, 146] on div "K-1 Task Linked Sam Dragul K-1 Task Linked" at bounding box center [669, 139] width 1301 height 28
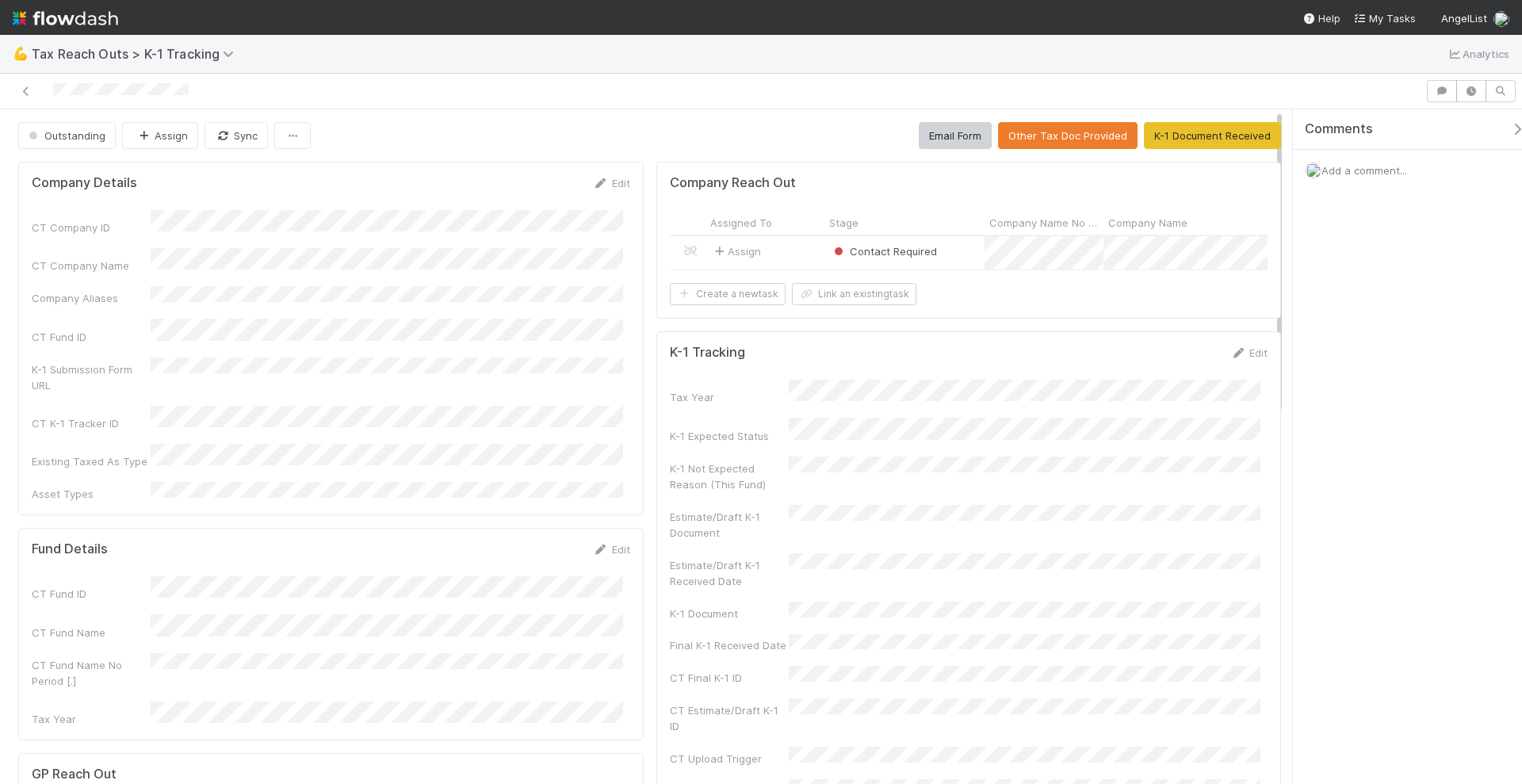
click at [786, 253] on div "Assign" at bounding box center [765, 253] width 119 height 33
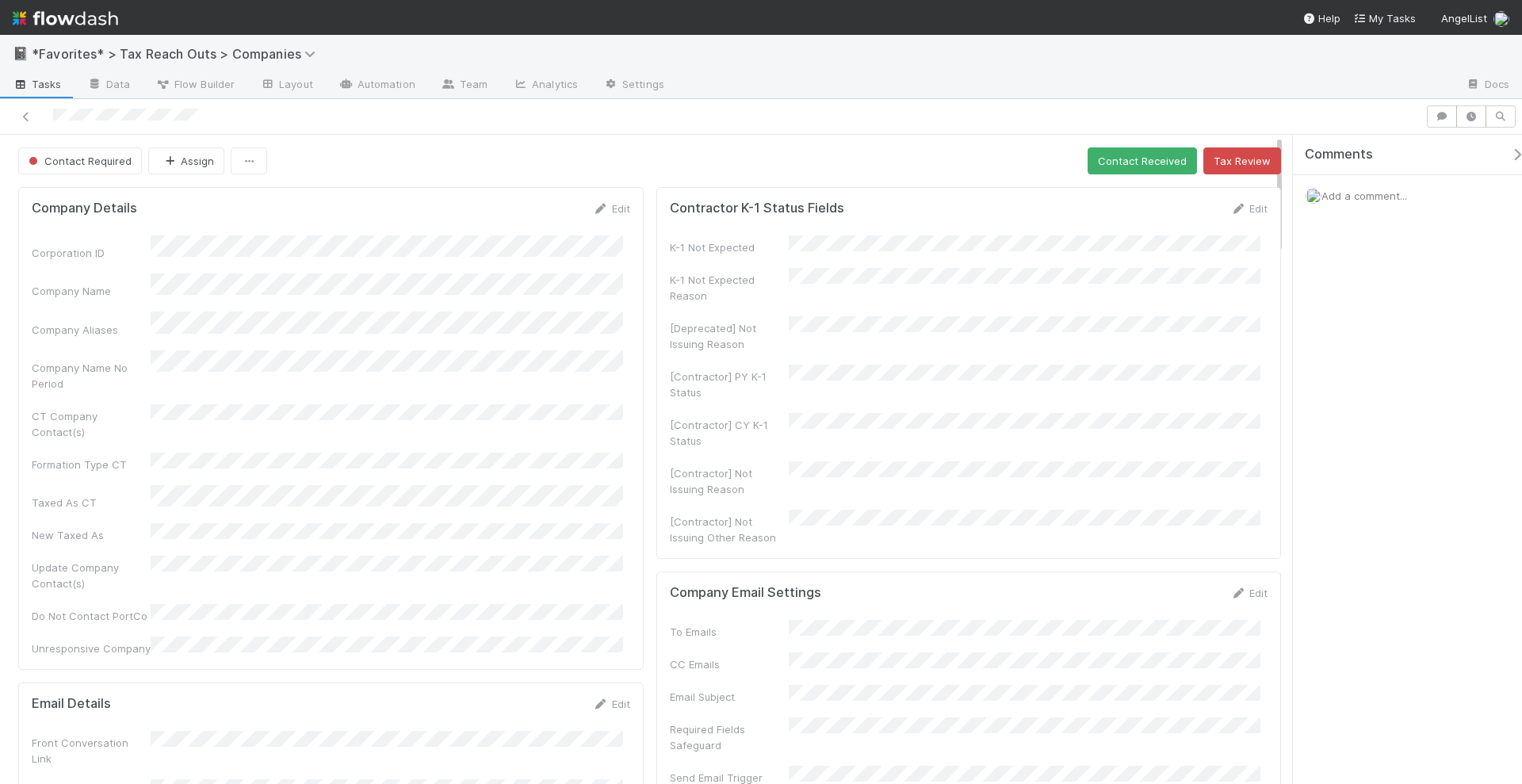
copy div
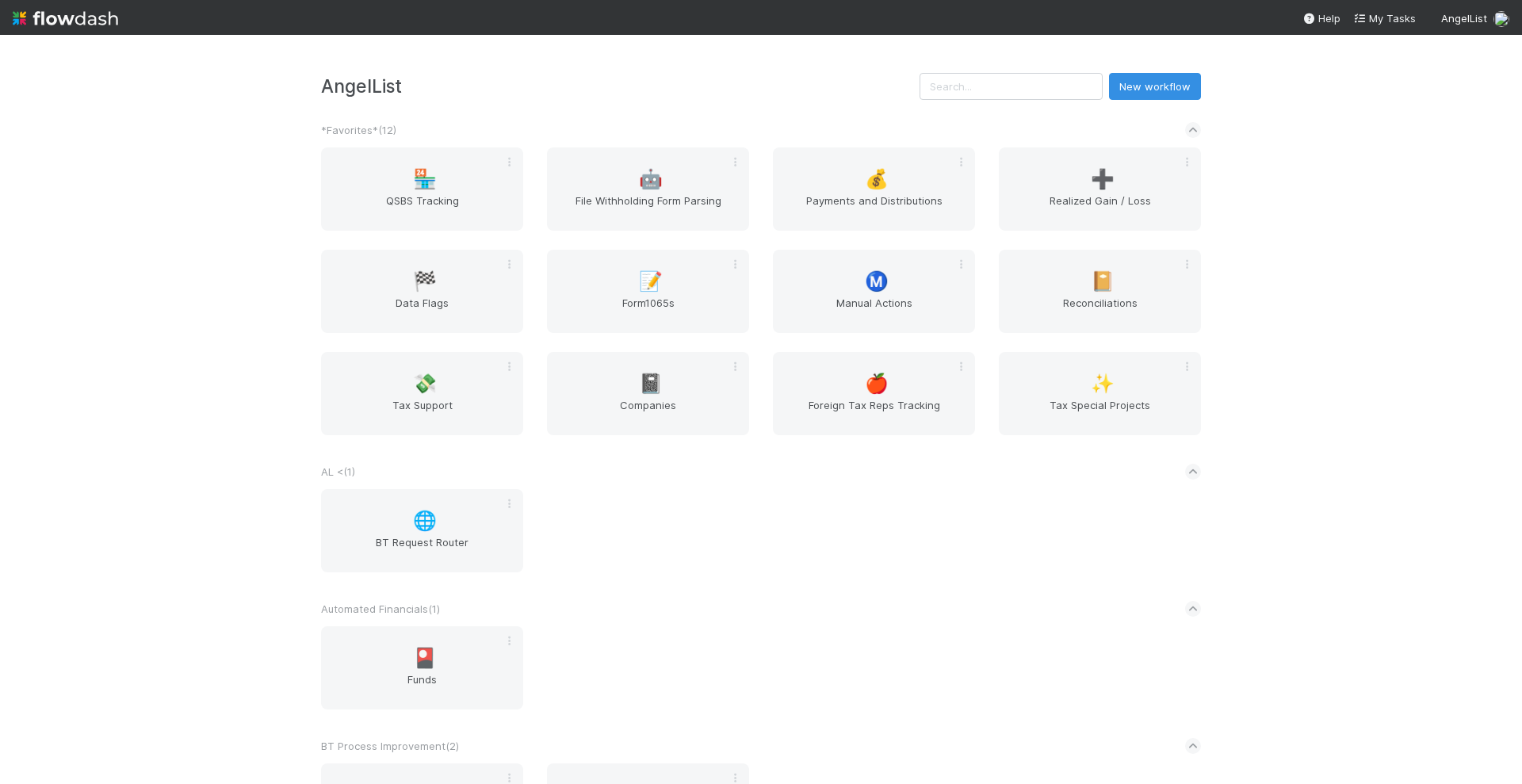
click at [1440, 364] on div "AngelList New workflow *Favorites* ( 12 ) 🏪 QSBS Tracking 🤖 File Withholding Fo…" at bounding box center [761, 409] width 1522 height 749
click at [413, 292] on div "🏁" at bounding box center [422, 282] width 19 height 19
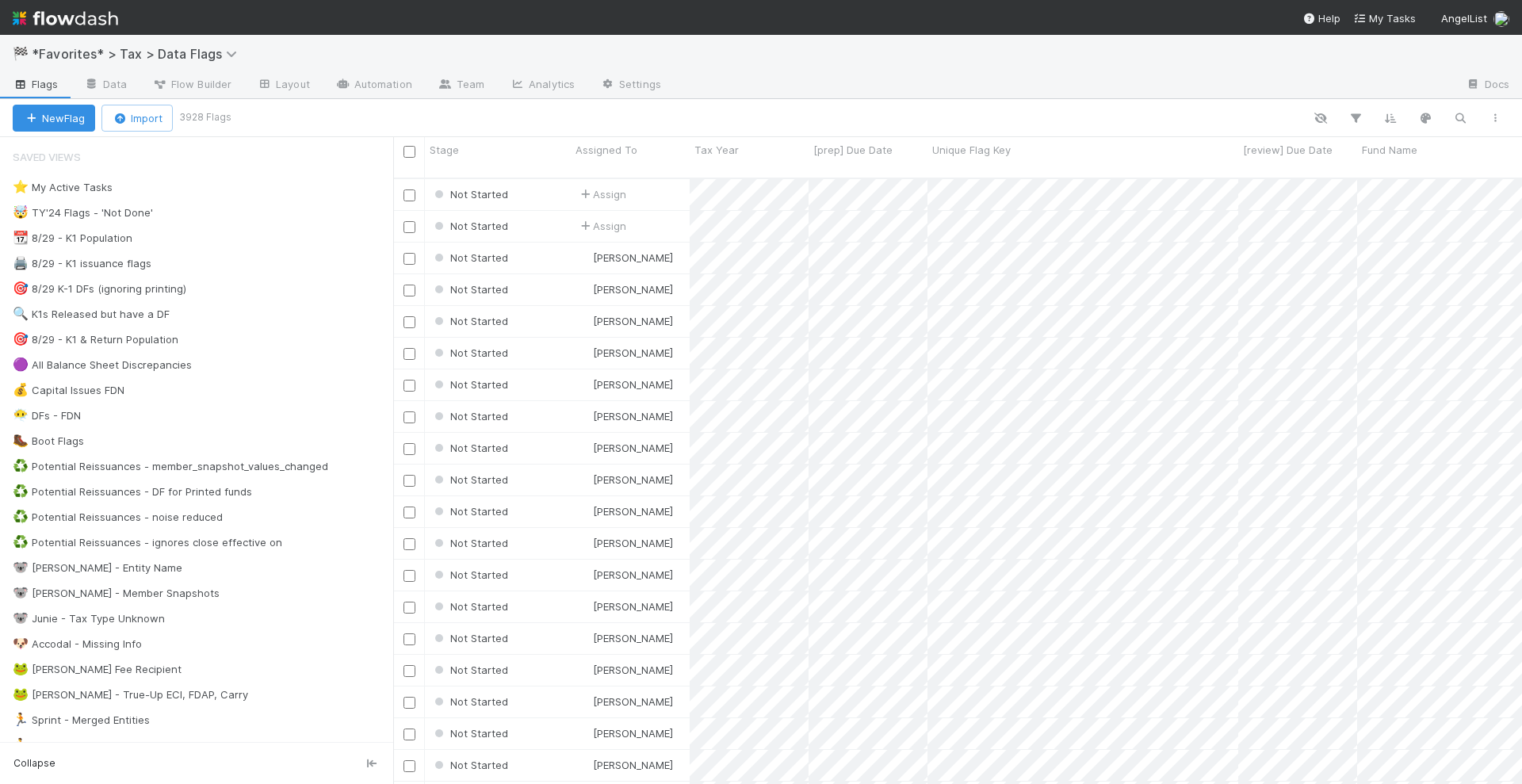
scroll to position [604, 1114]
click at [123, 20] on nav "Help My Tasks AngelList" at bounding box center [761, 17] width 1522 height 35
click at [87, 13] on img at bounding box center [66, 18] width 106 height 27
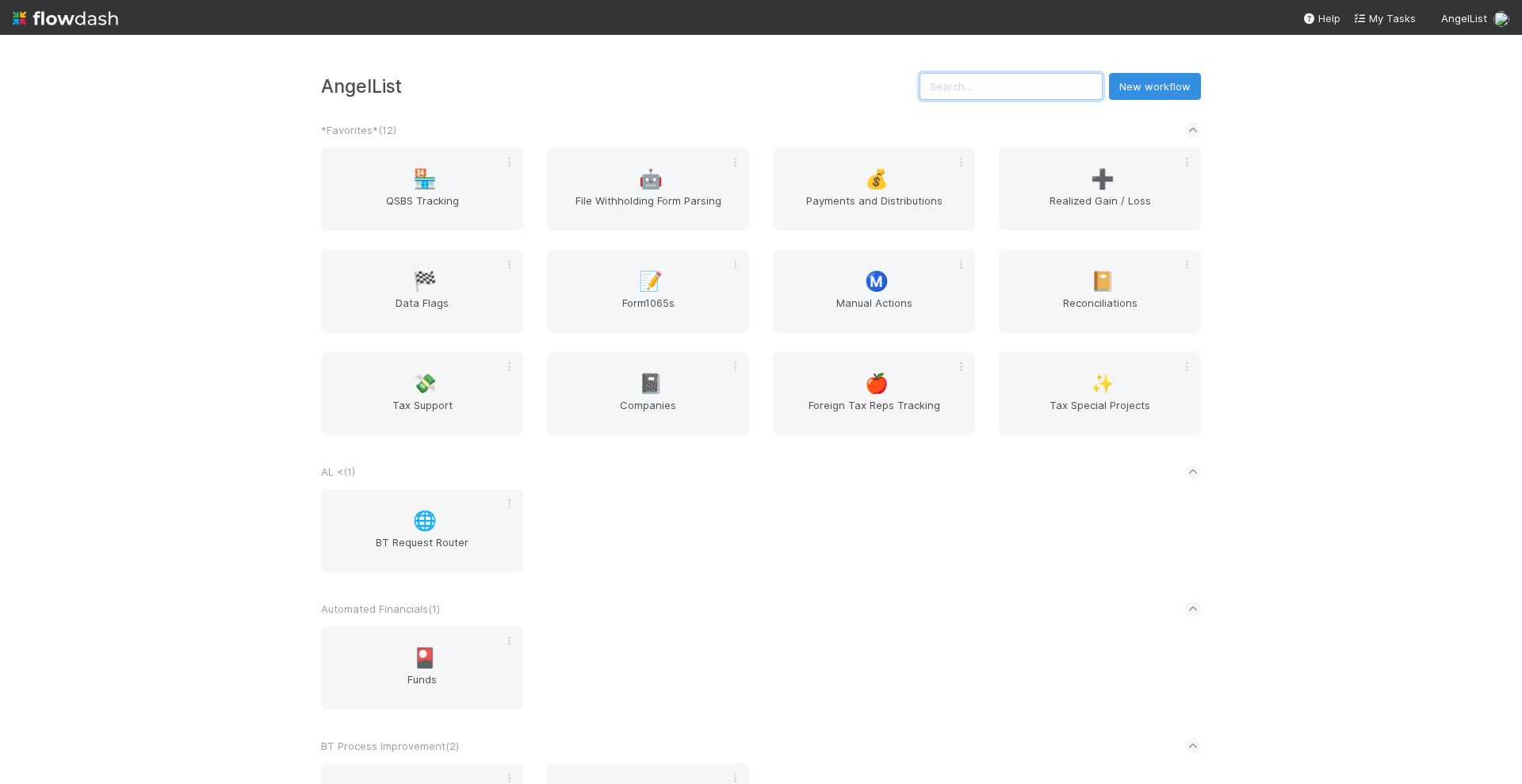
click at [999, 95] on input "text" at bounding box center [1011, 86] width 183 height 27
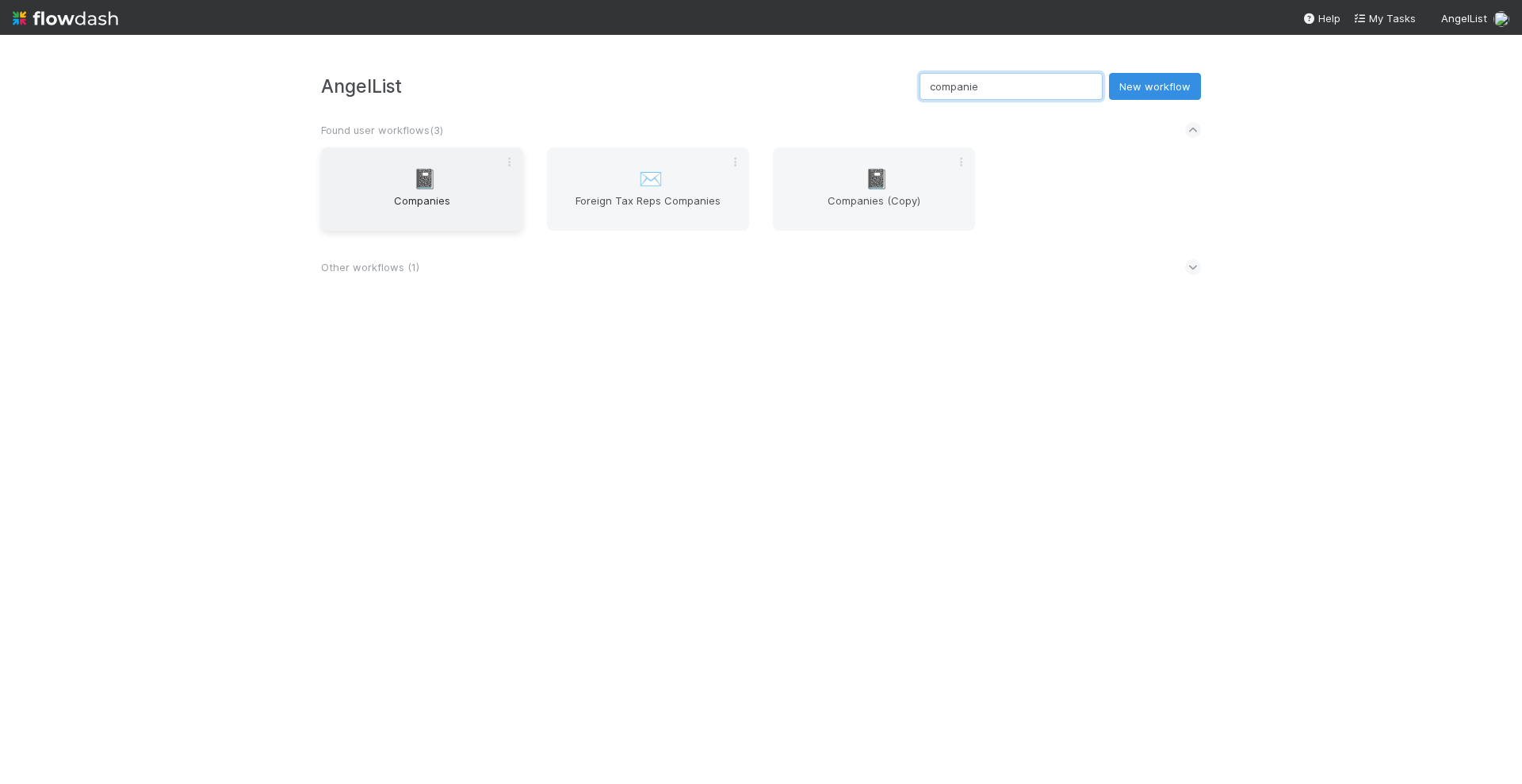
type input "companie"
click at [435, 162] on div "📓 Companies" at bounding box center [422, 188] width 202 height 83
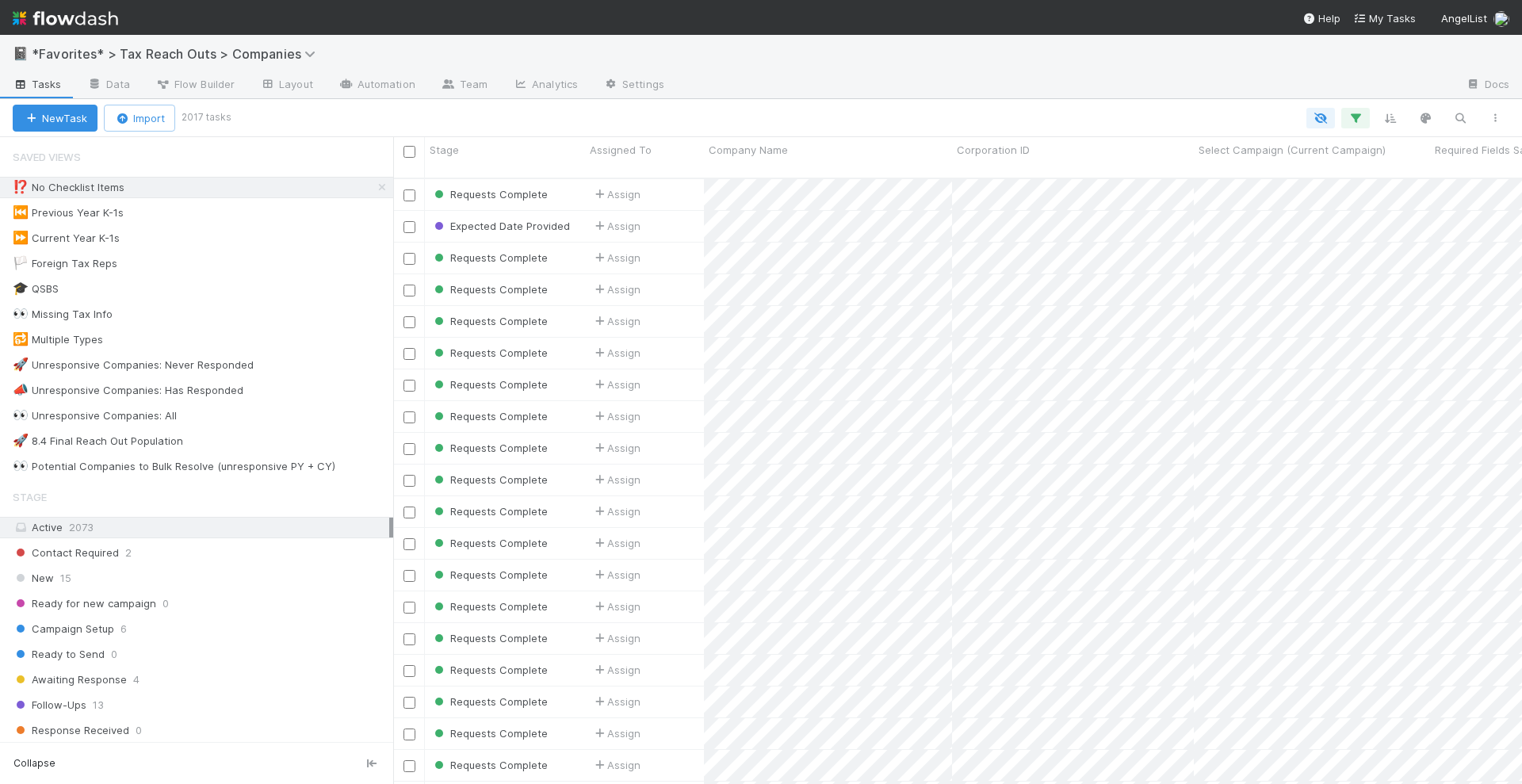
scroll to position [604, 1114]
click at [375, 188] on icon at bounding box center [383, 187] width 16 height 11
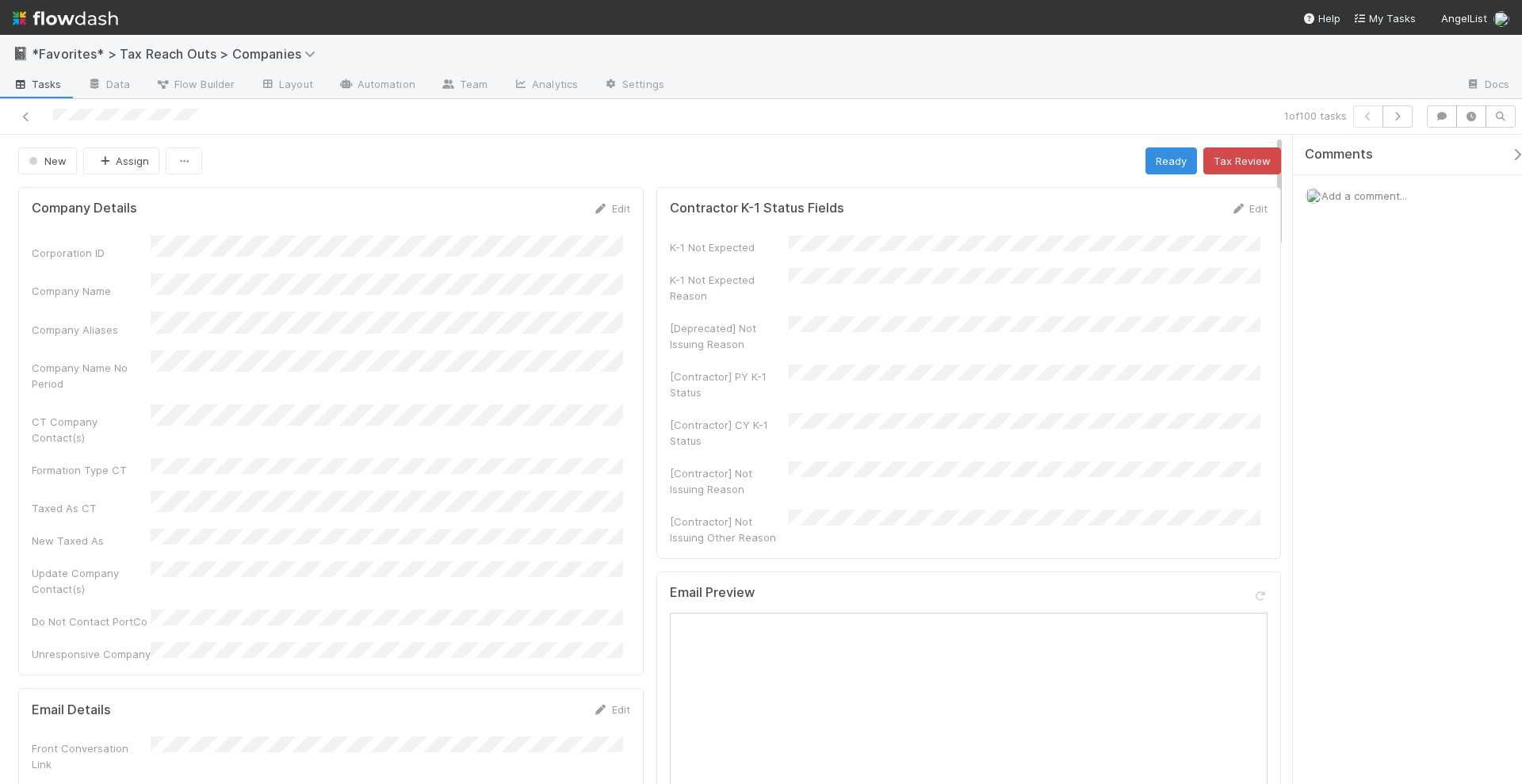
click at [596, 368] on div "Company Name No Period" at bounding box center [331, 370] width 599 height 41
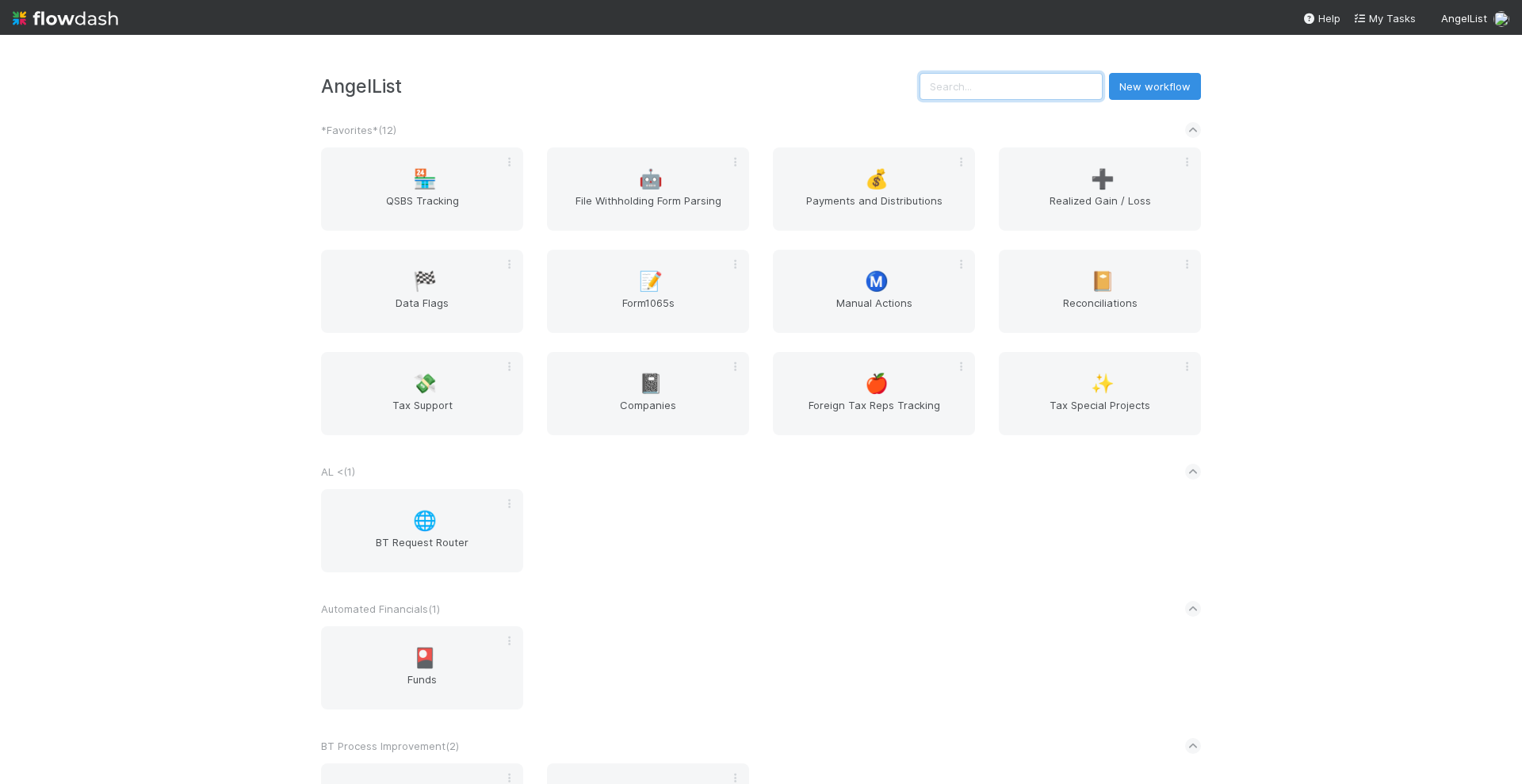
click at [1047, 81] on input "text" at bounding box center [1011, 86] width 183 height 27
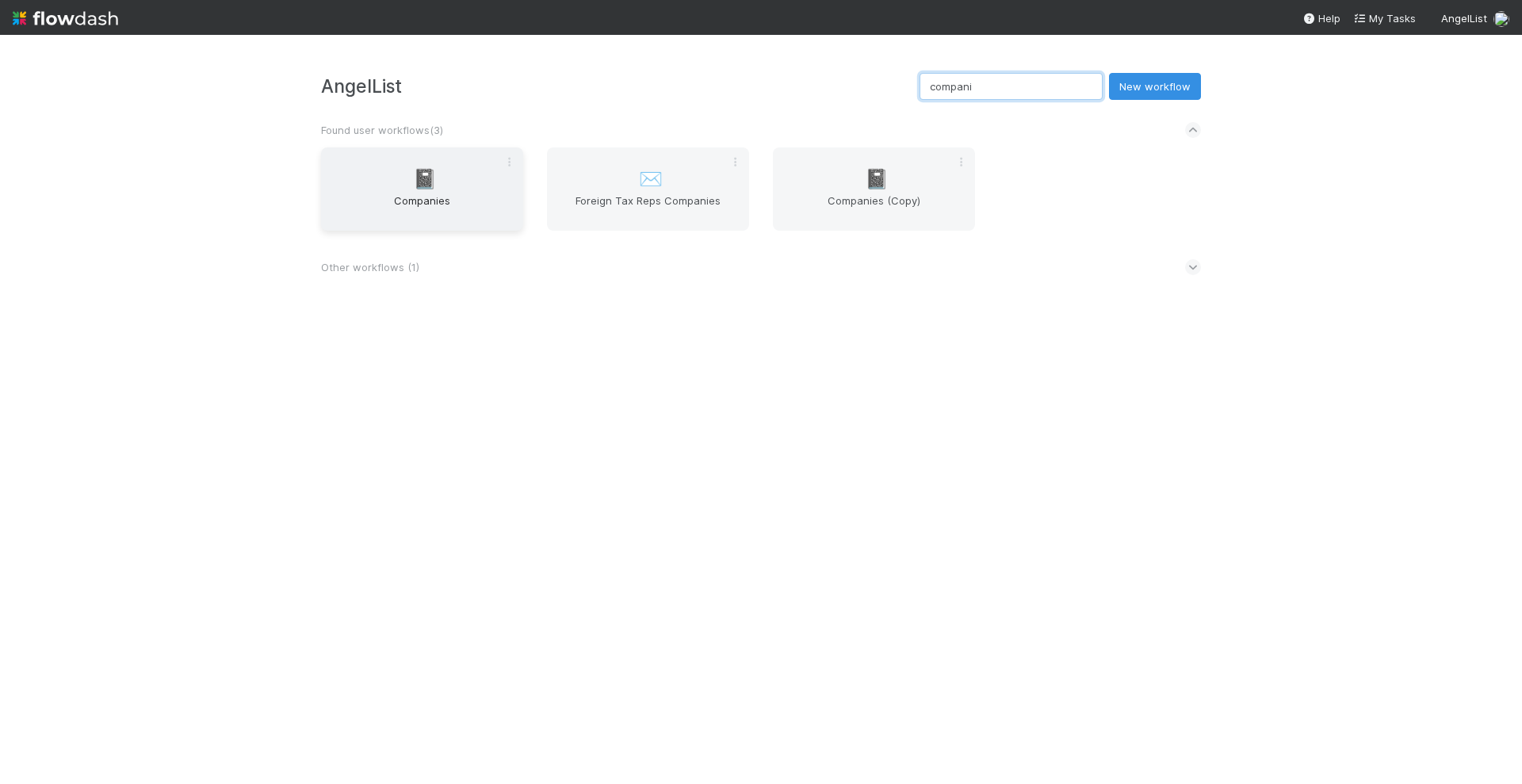
type input "compani"
click at [440, 182] on div "📓 Companies" at bounding box center [422, 188] width 202 height 83
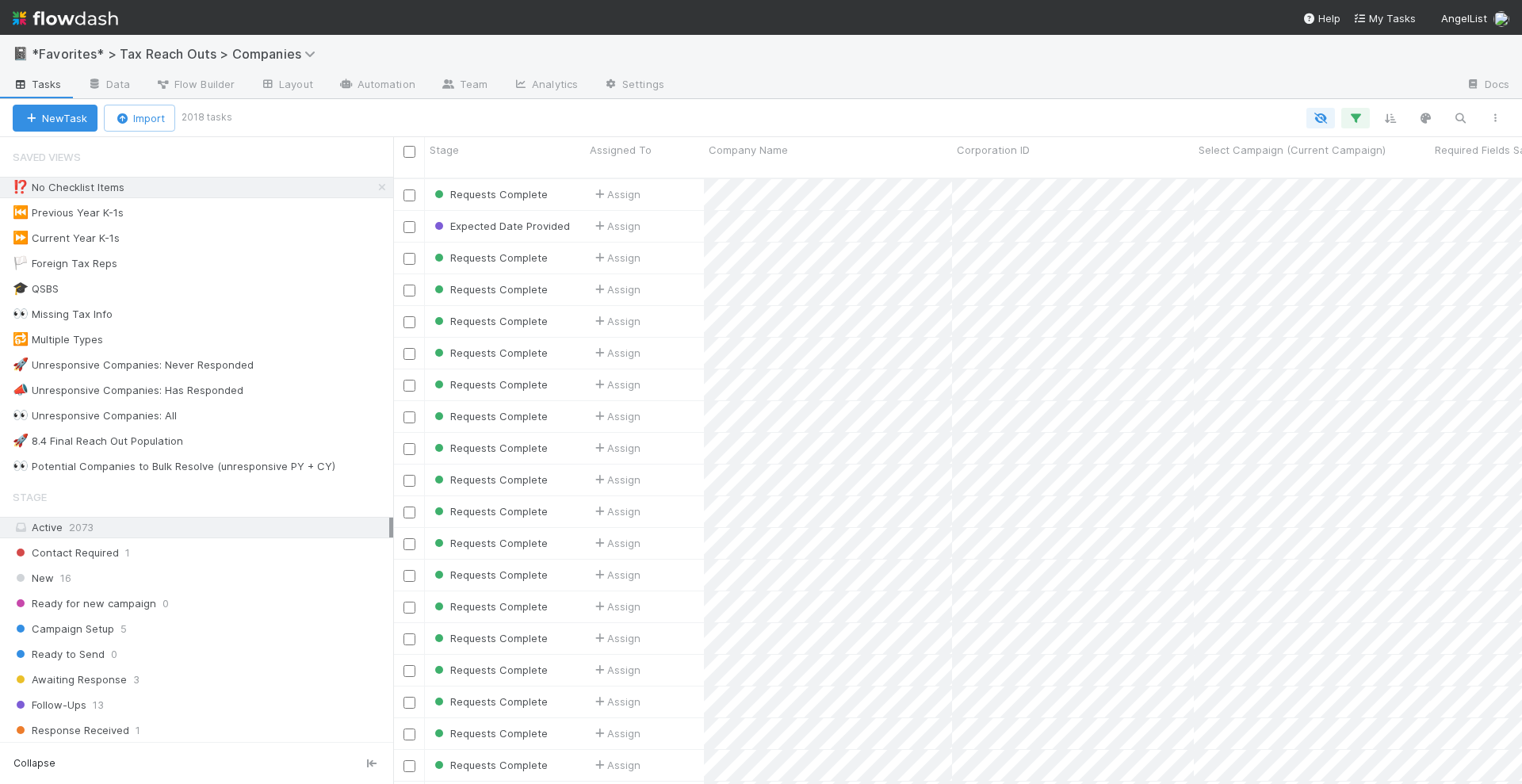
scroll to position [604, 1114]
click at [375, 182] on icon at bounding box center [383, 187] width 16 height 11
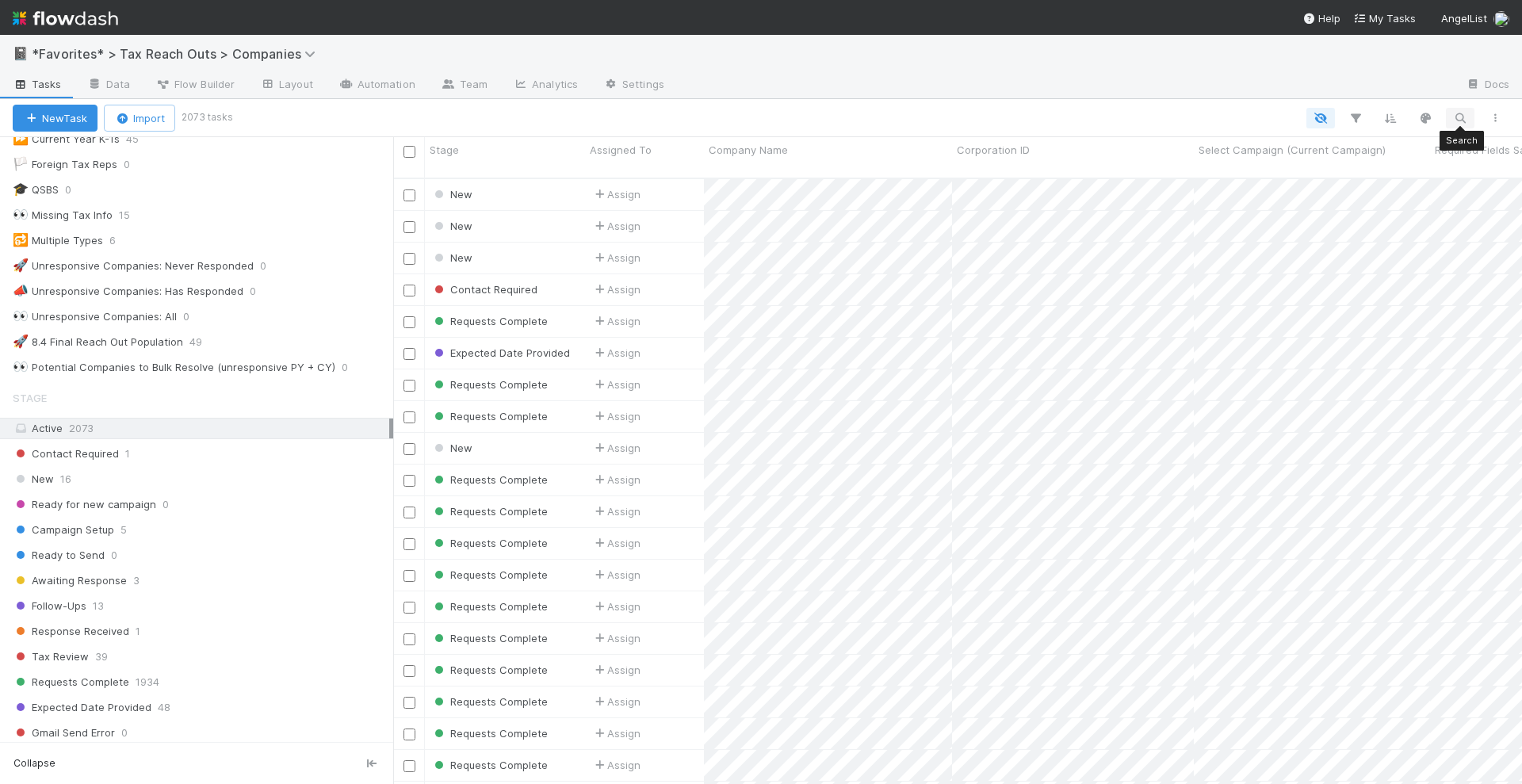
scroll to position [604, 1114]
drag, startPoint x: 1457, startPoint y: 115, endPoint x: 1015, endPoint y: 87, distance: 442.9
click at [1015, 87] on div "📓 *Favorites* > Tax Reach Outs > Companies Tasks Data Flow Builder Layout Autom…" at bounding box center [761, 409] width 1522 height 749
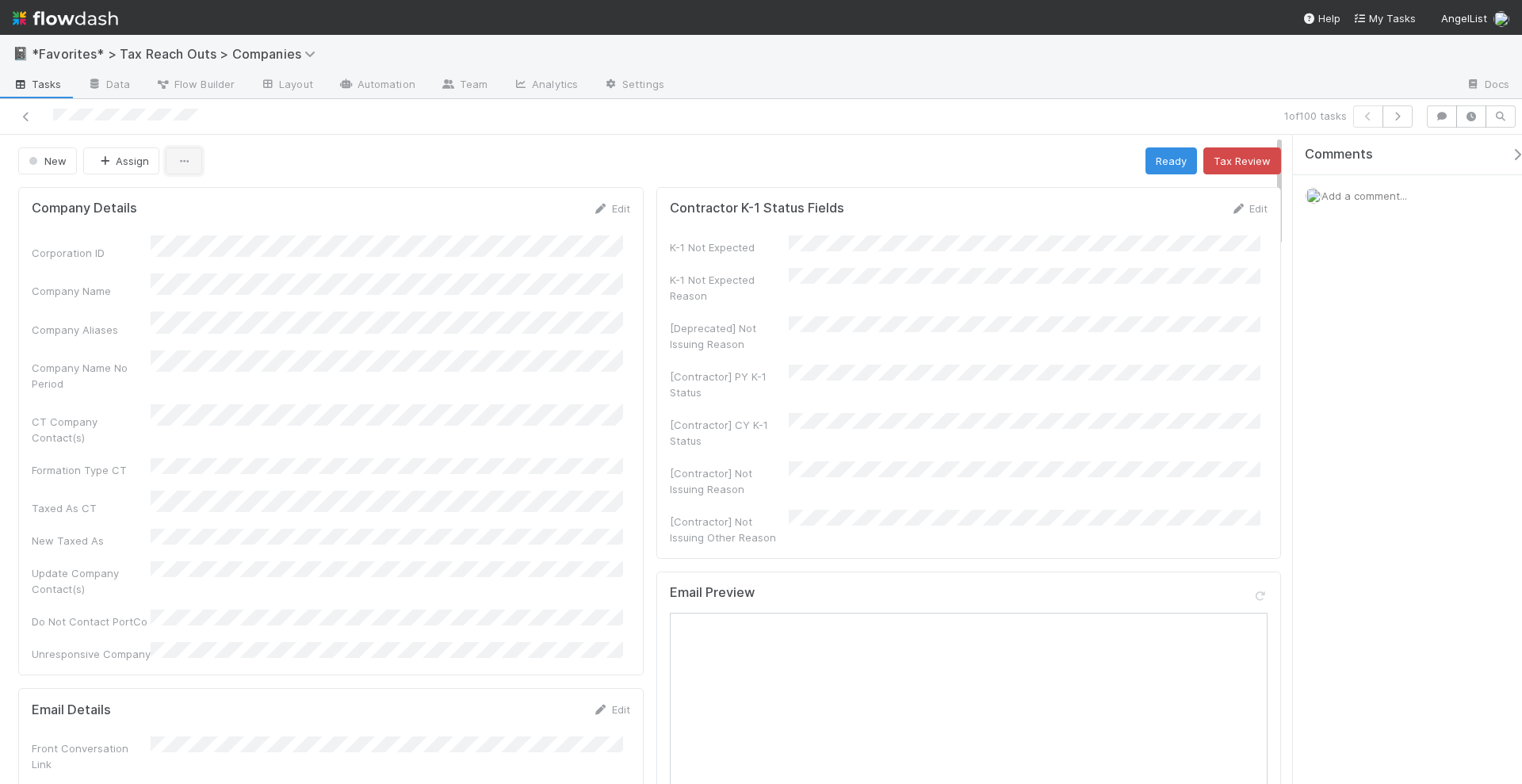
click at [177, 163] on button "button" at bounding box center [184, 160] width 37 height 27
click at [472, 154] on div "Duplicate Delete" at bounding box center [761, 392] width 1522 height 784
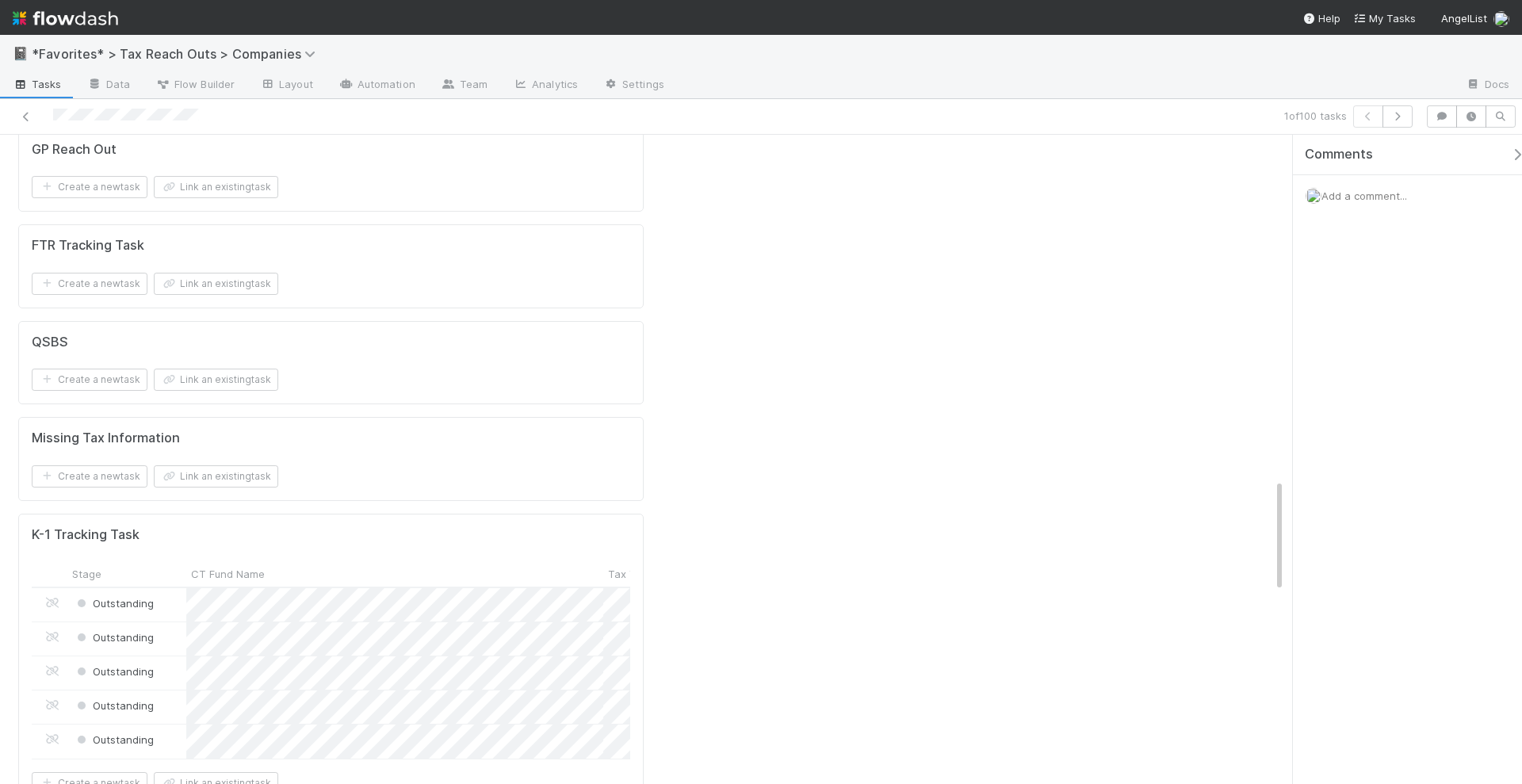
scroll to position [1982, 0]
click at [179, 591] on div "Outstanding" at bounding box center [127, 608] width 119 height 33
click at [173, 626] on div "Outstanding" at bounding box center [127, 642] width 119 height 33
click at [176, 660] on div "Outstanding" at bounding box center [127, 676] width 119 height 33
click at [174, 694] on div "Outstanding" at bounding box center [127, 710] width 119 height 33
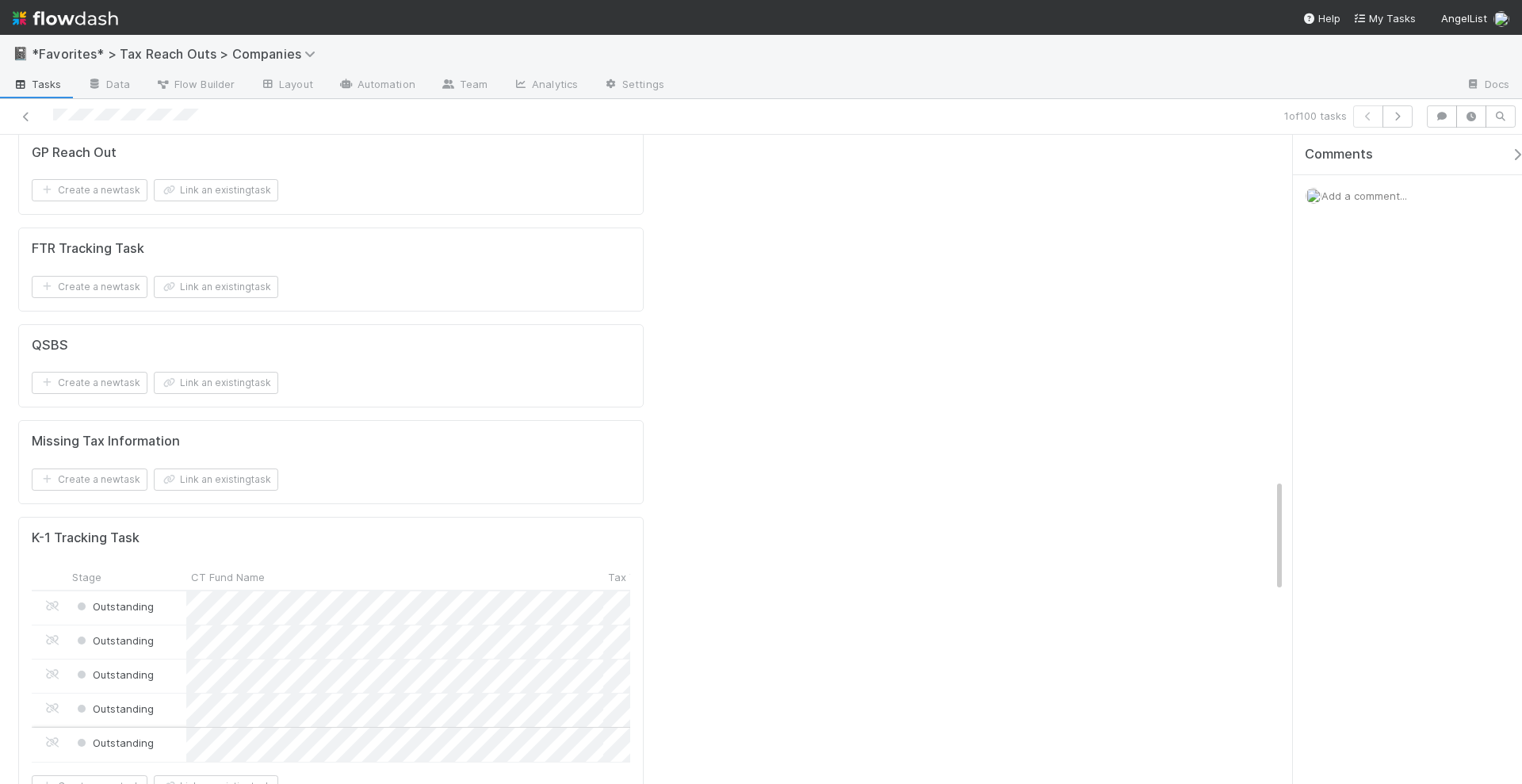
click at [171, 728] on div "Outstanding" at bounding box center [127, 744] width 119 height 33
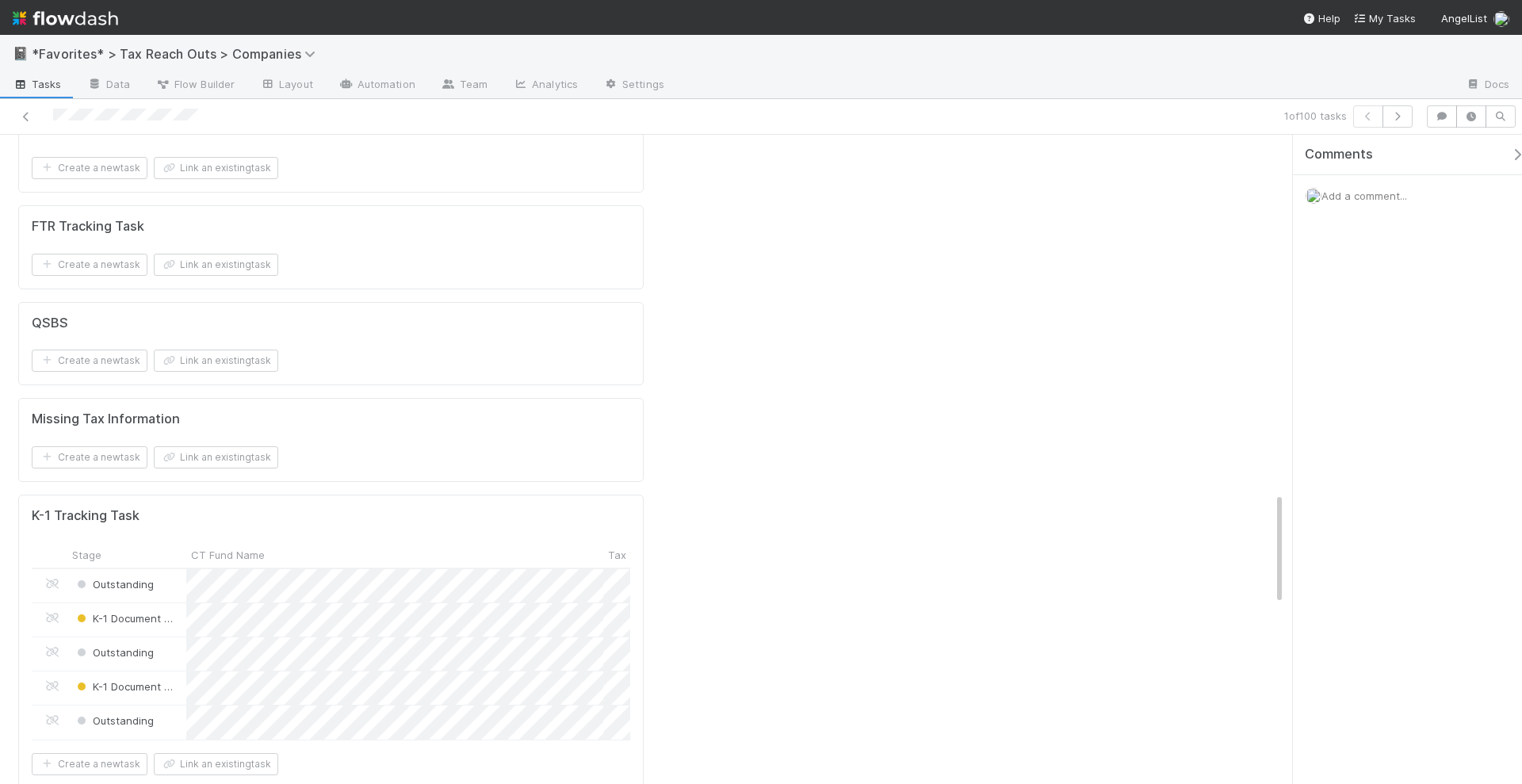
scroll to position [2081, 0]
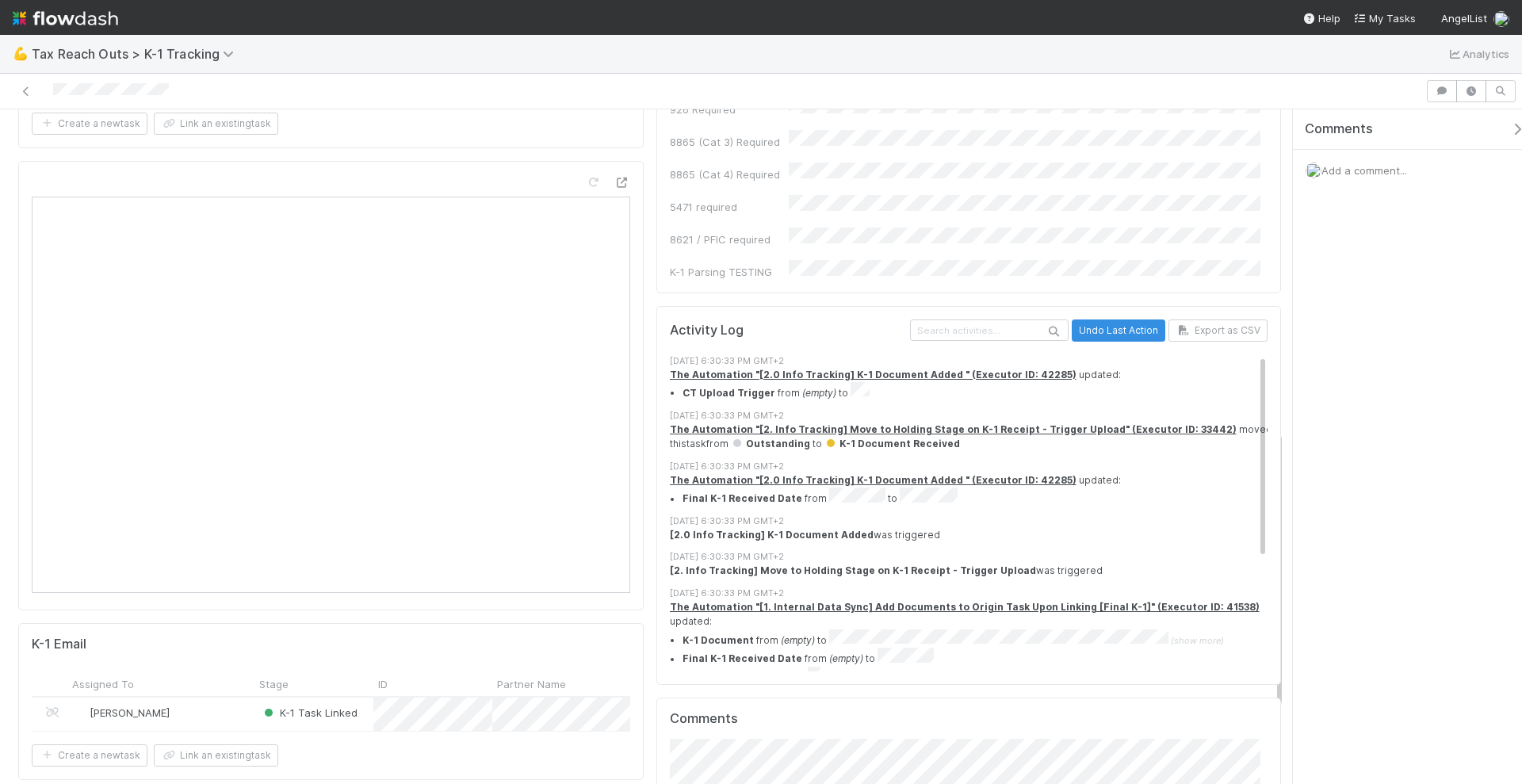
scroll to position [793, 0]
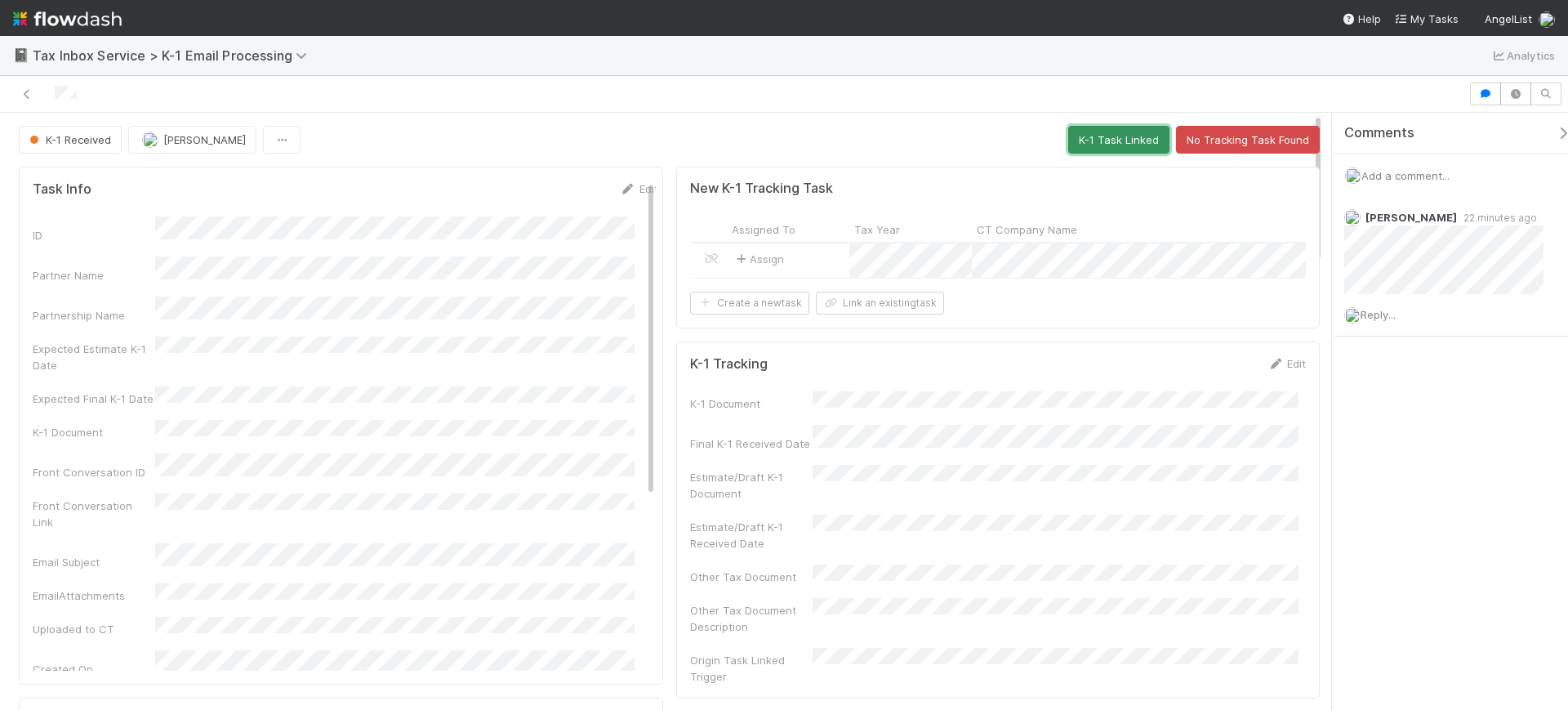
click at [1078, 139] on button "K-1 Task Linked" at bounding box center [1118, 139] width 101 height 28
click at [1078, 139] on div "K-1 Received Sam Dragul Loading..." at bounding box center [669, 139] width 1301 height 28
click at [638, 126] on div "K-1 Task Linked Sam Dragul K-1 Task Linked" at bounding box center [669, 139] width 1301 height 28
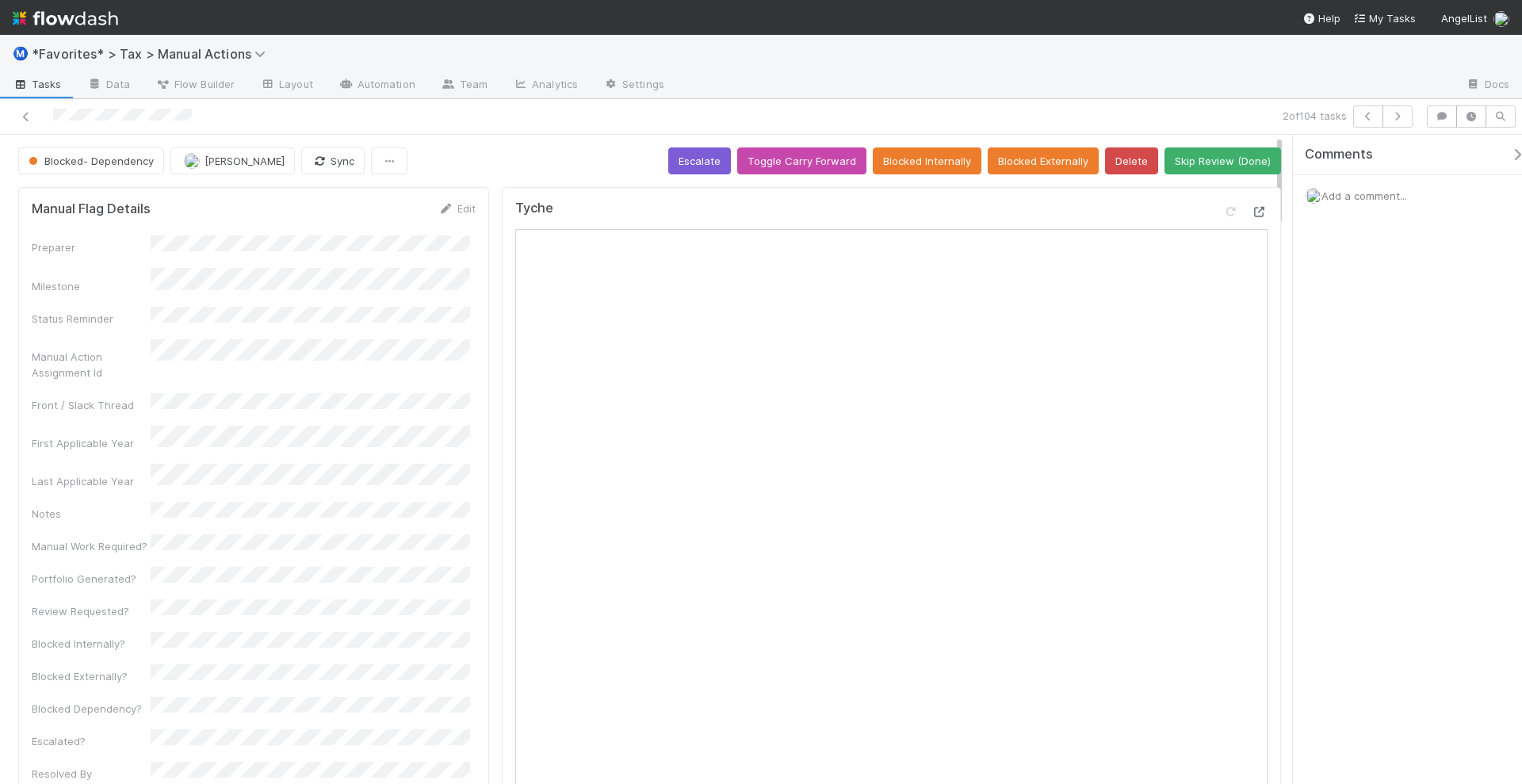
click at [1252, 210] on icon at bounding box center [1260, 212] width 16 height 11
click at [301, 155] on button "Sync" at bounding box center [333, 160] width 63 height 27
click at [505, 157] on div "Blocked- Dependency [PERSON_NAME] Sync Requested Escalate Toggle Carry Forward …" at bounding box center [649, 160] width 1263 height 27
click at [87, 150] on div "Blocked- Dependency" at bounding box center [93, 160] width 152 height 27
click at [513, 154] on div "Blocked- Dependency [PERSON_NAME] Sync Escalate Toggle Carry Forward Blocked In…" at bounding box center [649, 160] width 1263 height 27
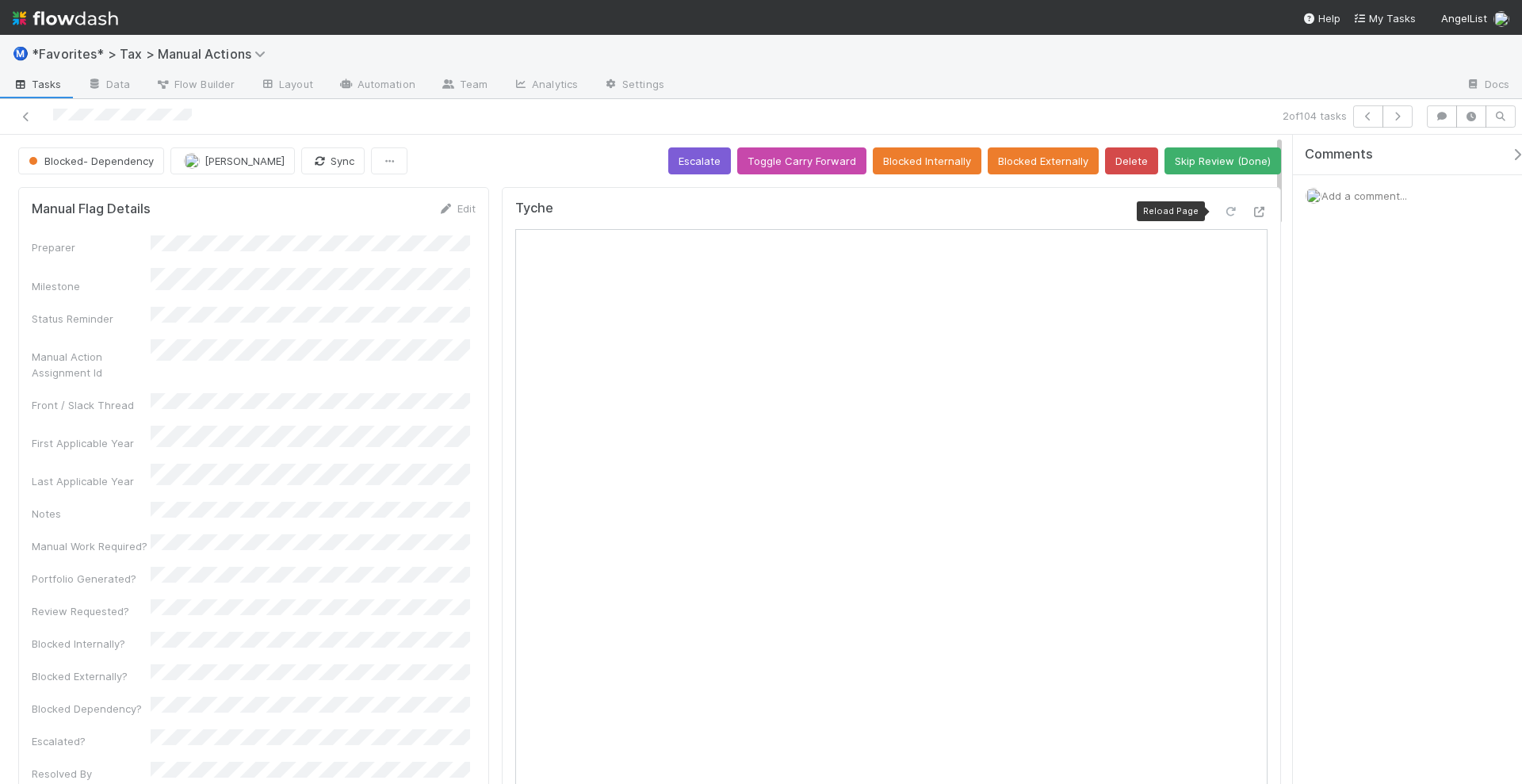
click at [1223, 210] on icon at bounding box center [1231, 212] width 16 height 11
click at [495, 158] on div "Blocked- Dependency [PERSON_NAME] Sync Escalate Toggle Carry Forward Blocked In…" at bounding box center [649, 160] width 1263 height 27
click at [110, 157] on div "Blocked- Dependency" at bounding box center [93, 160] width 152 height 27
click at [926, 161] on button "Blocked Internally" at bounding box center [927, 160] width 109 height 27
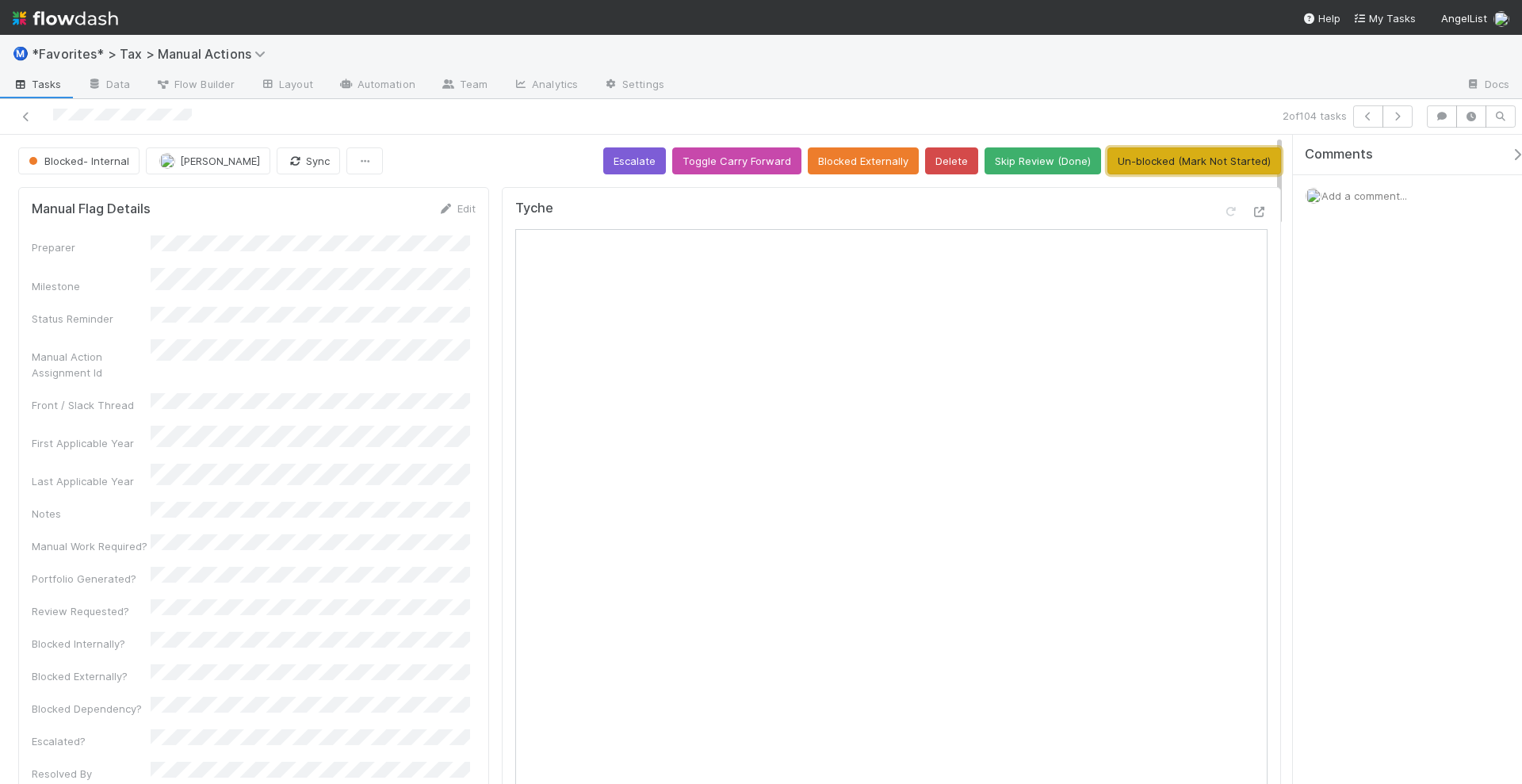
click at [1188, 159] on button "Un-blocked (Mark Not Started)" at bounding box center [1195, 160] width 174 height 27
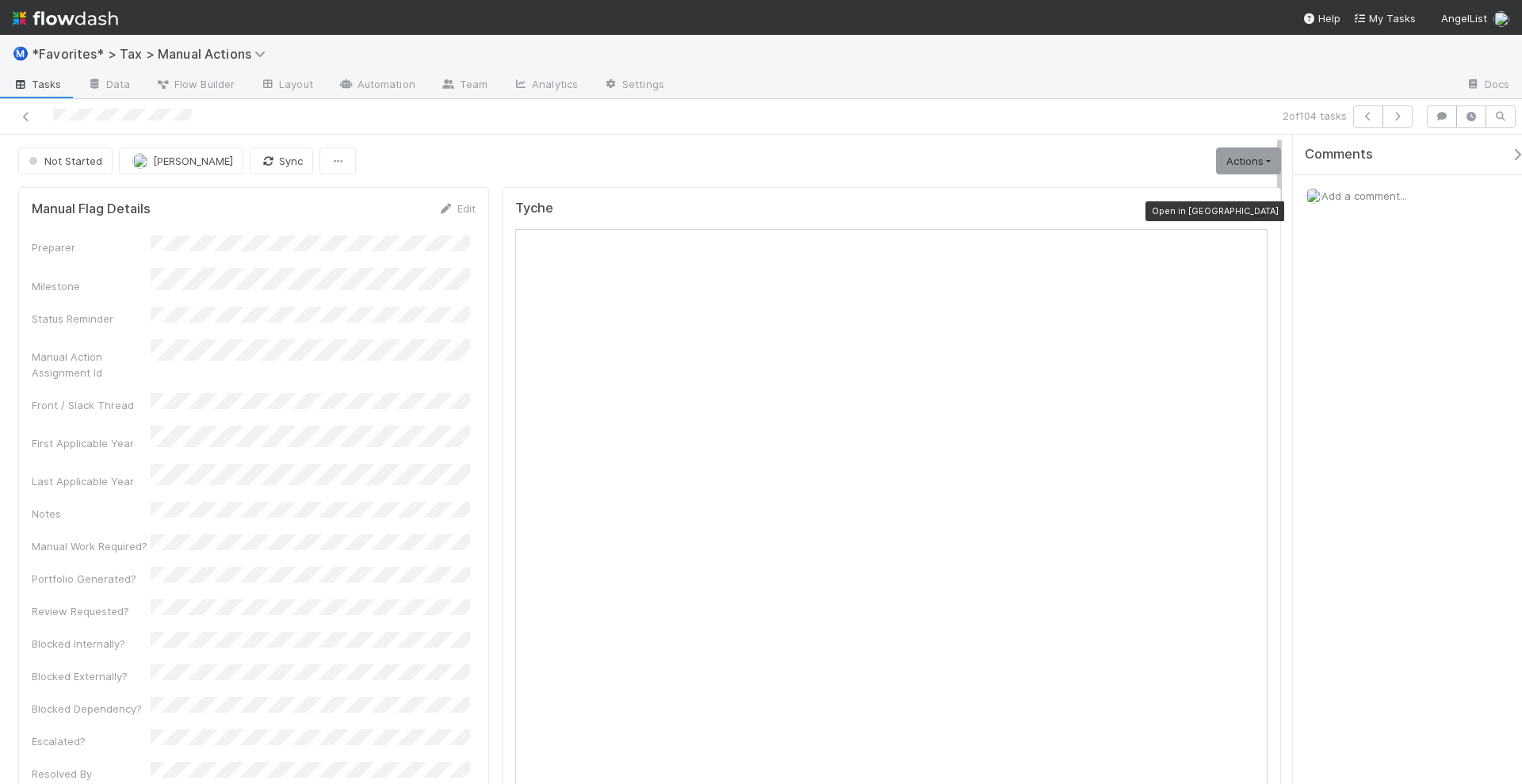
click at [1252, 207] on icon at bounding box center [1260, 212] width 16 height 11
click at [1381, 112] on button "button" at bounding box center [1368, 116] width 30 height 22
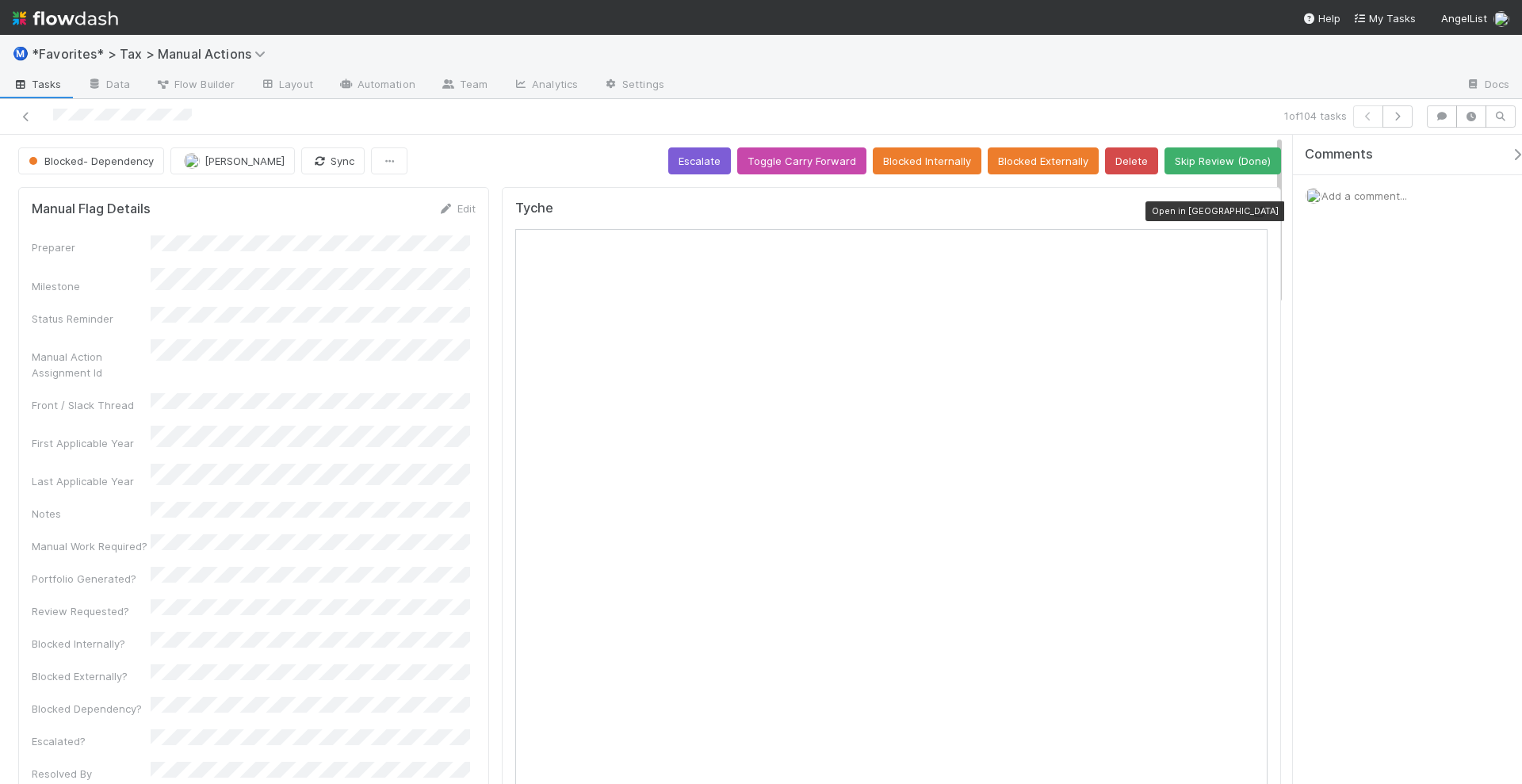
click at [1252, 207] on icon at bounding box center [1260, 212] width 16 height 11
click at [1398, 112] on icon "button" at bounding box center [1398, 117] width 16 height 10
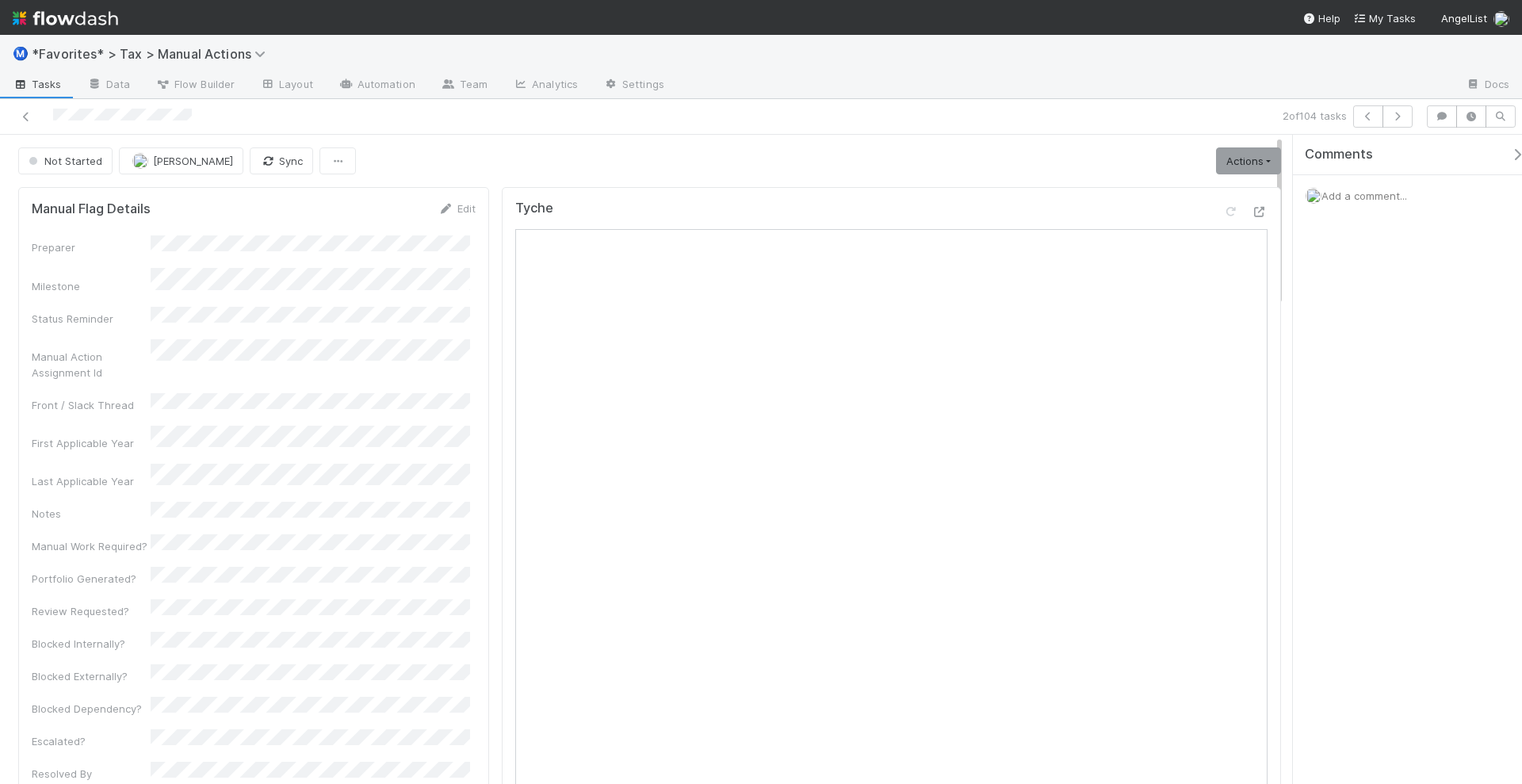
click at [1006, 148] on div "Not Started Helen Vo Sync Actions Start Escalate Toggle Carry Forward Blocked I…" at bounding box center [649, 160] width 1263 height 27
click at [1258, 154] on link "Actions" at bounding box center [1249, 160] width 65 height 27
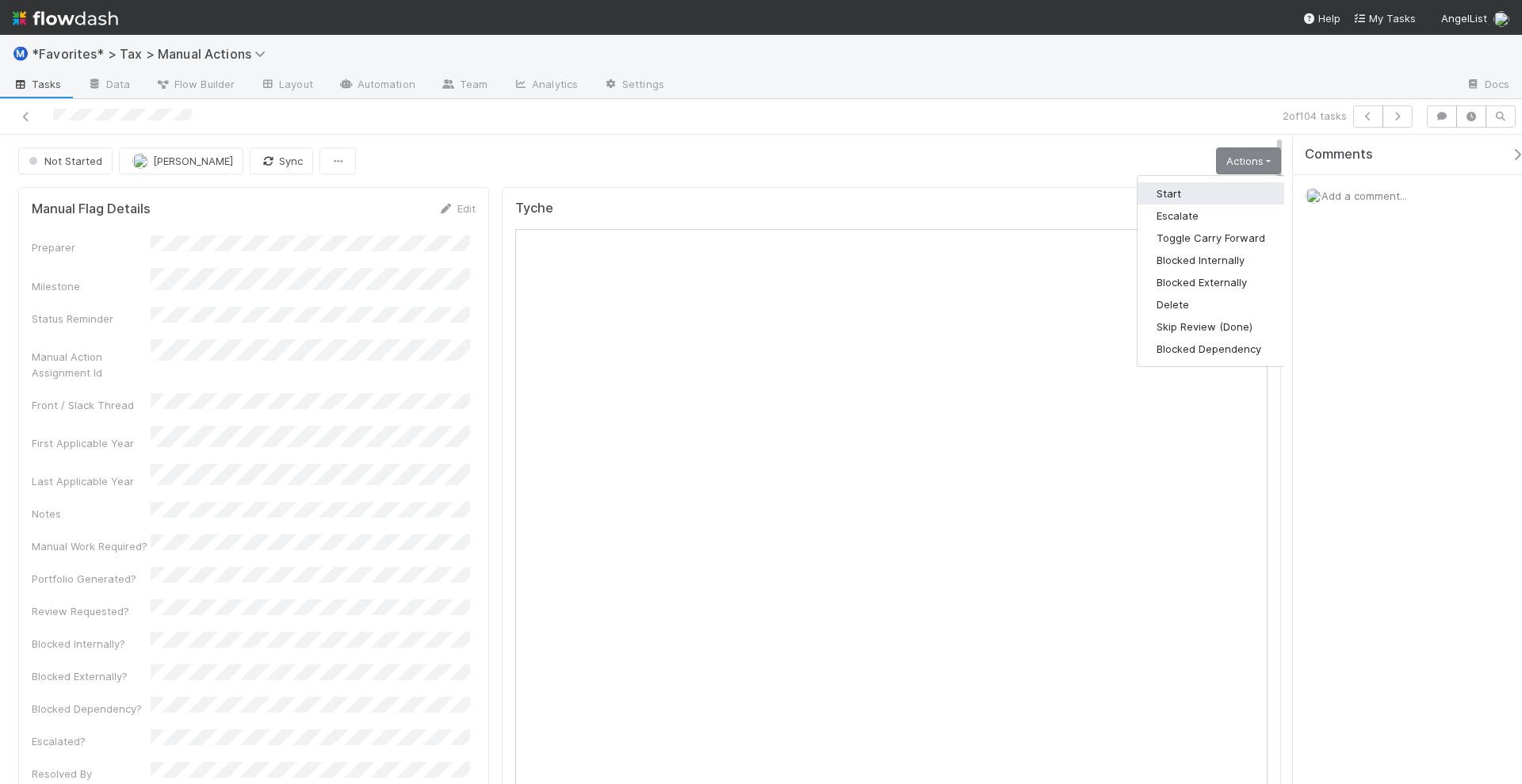
click at [1180, 188] on button "Start" at bounding box center [1211, 193] width 146 height 22
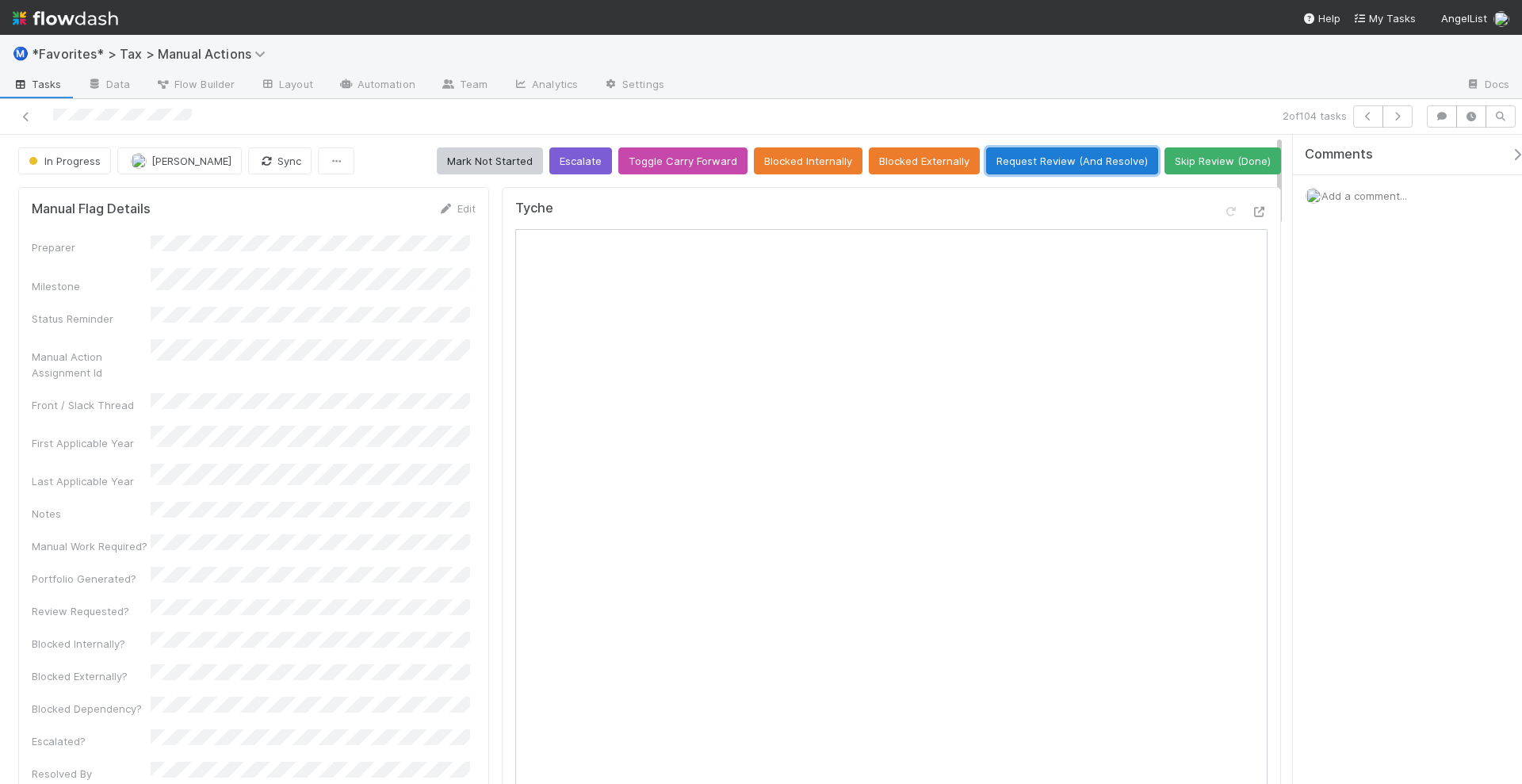
click at [1086, 162] on button "Request Review (And Resolve)" at bounding box center [1073, 160] width 172 height 27
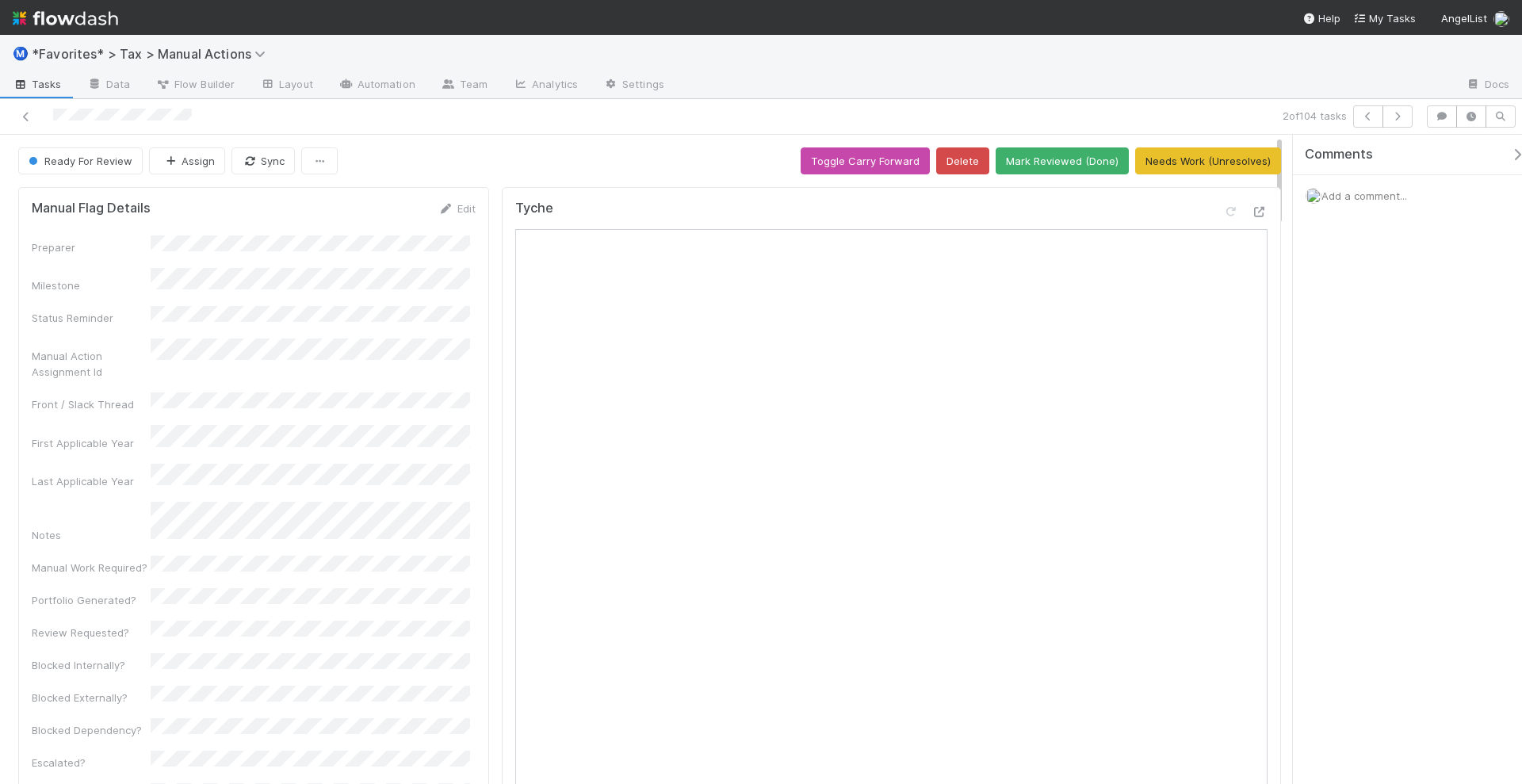
click at [1426, 396] on div "Comments Add a comment..." at bounding box center [1407, 460] width 229 height 651
click at [1403, 123] on button "button" at bounding box center [1398, 116] width 30 height 22
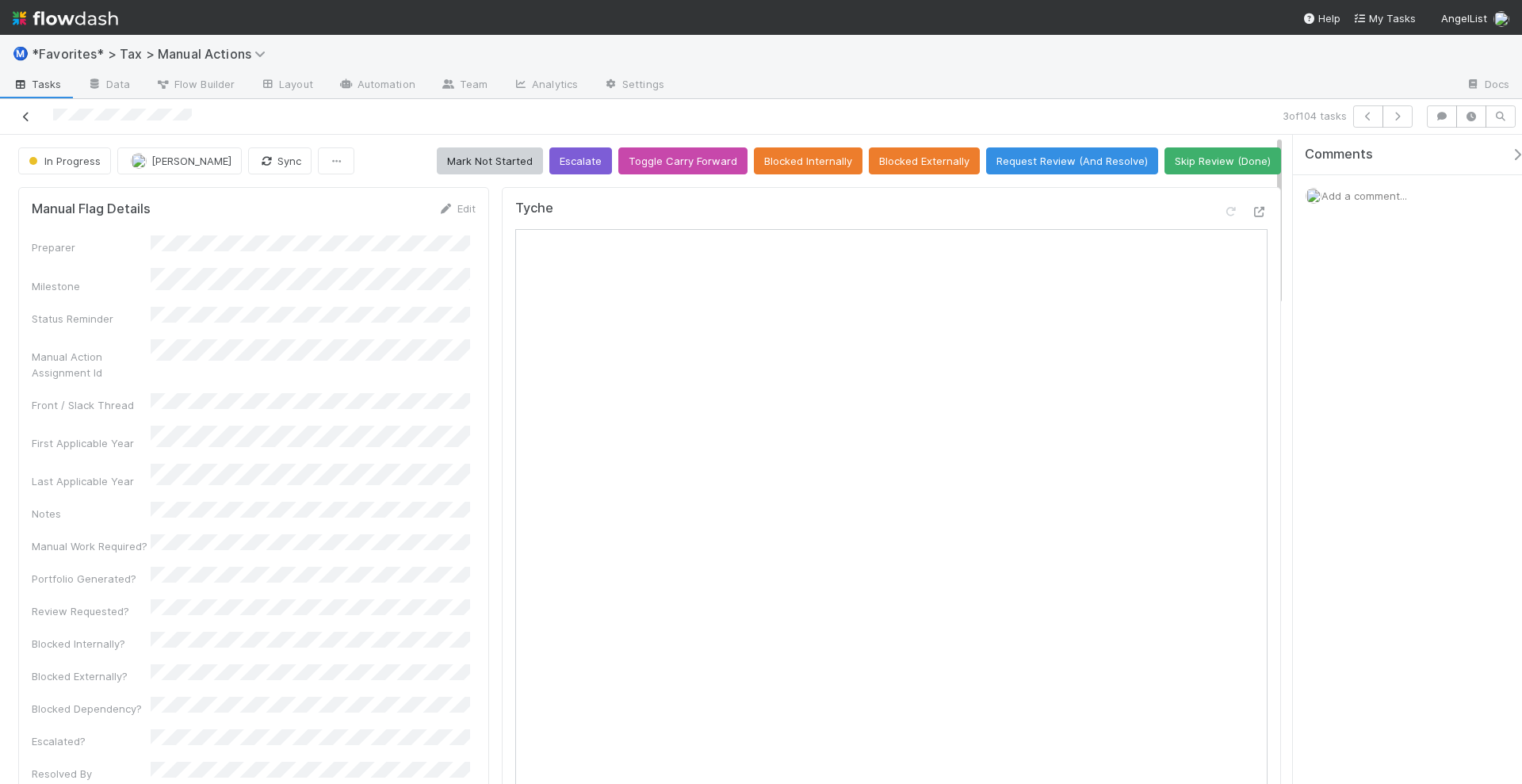
click at [23, 121] on link at bounding box center [26, 117] width 16 height 16
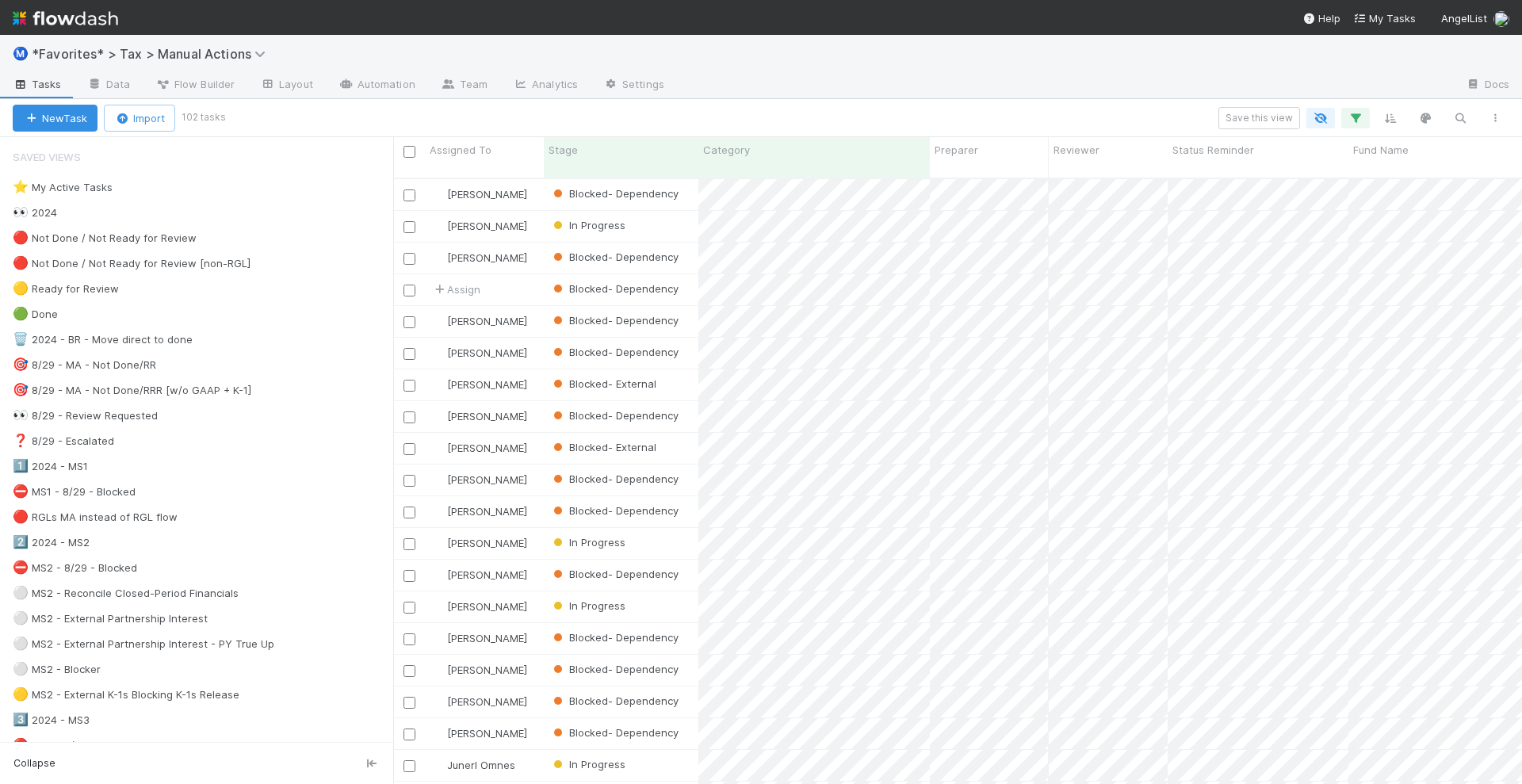
scroll to position [604, 1114]
click at [1352, 120] on icon "button" at bounding box center [1356, 119] width 16 height 15
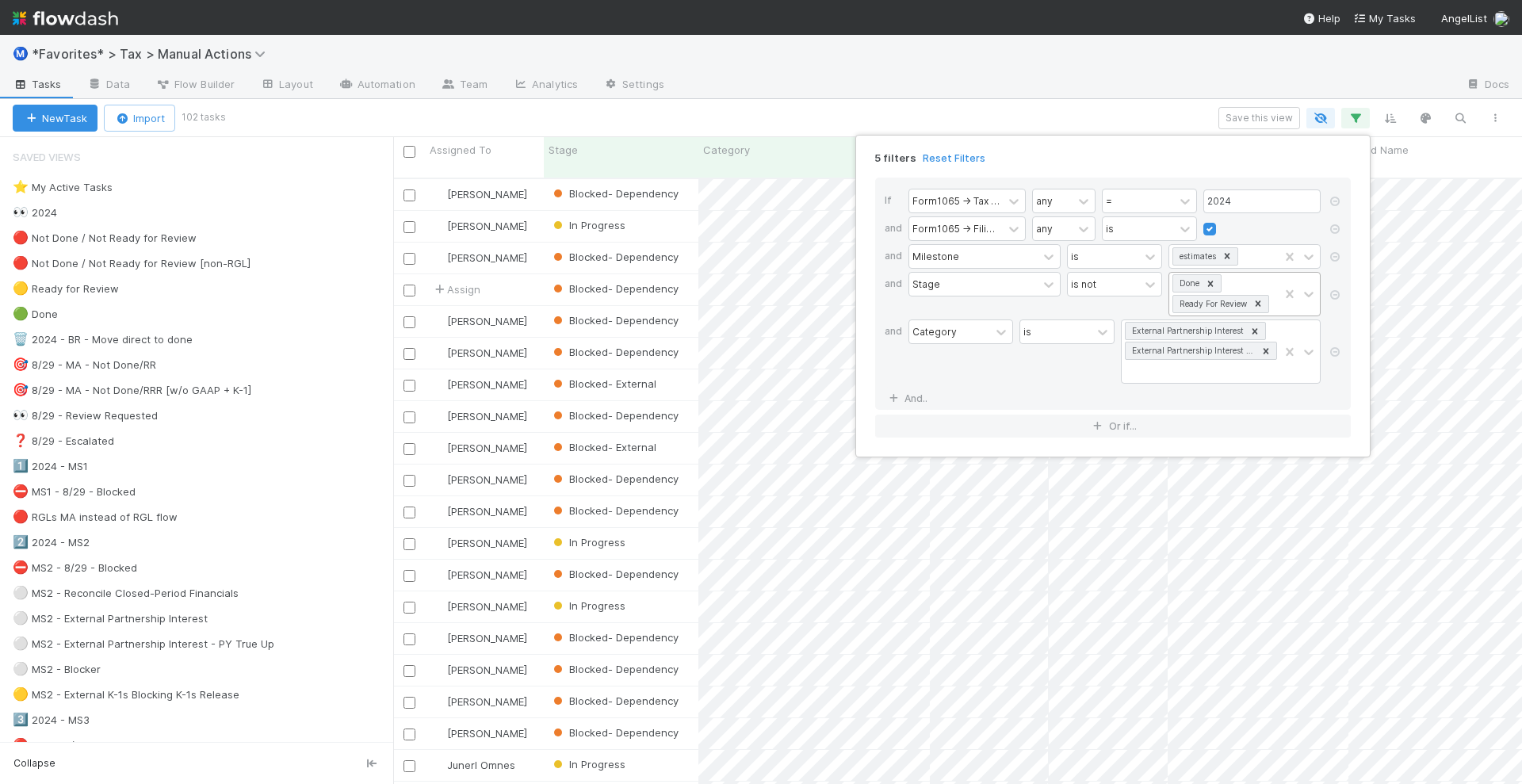
scroll to position [1, 0]
click at [1241, 279] on div "Done Ready For Review" at bounding box center [1224, 294] width 110 height 43
type input "in p"
click at [1206, 351] on div "In Progress" at bounding box center [1244, 355] width 152 height 27
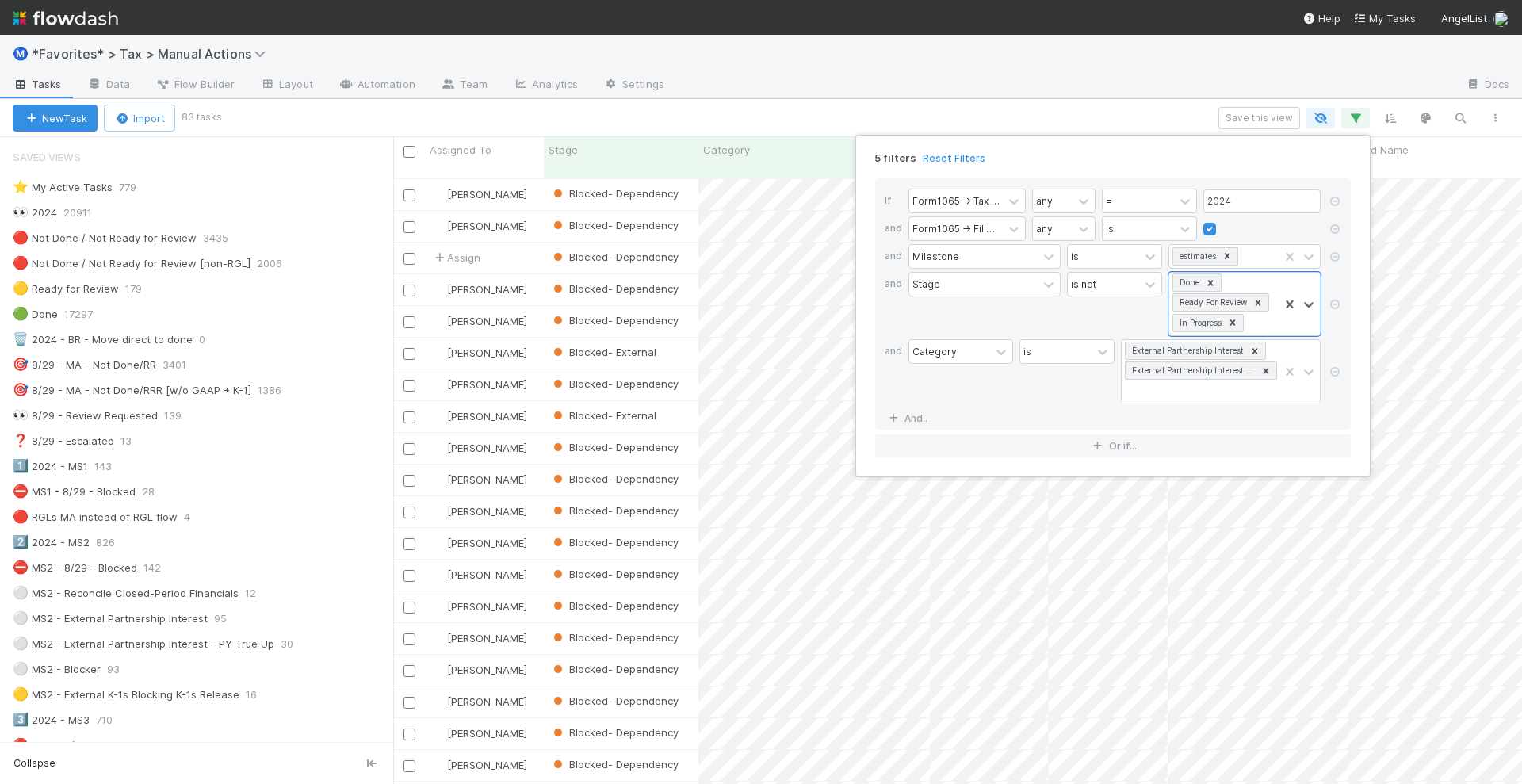
scroll to position [604, 1114]
click at [935, 112] on div "5 filters Reset Filters If Form1065 -> Tax Year any = 2024 and Form1065 -> Fili…" at bounding box center [761, 392] width 1522 height 784
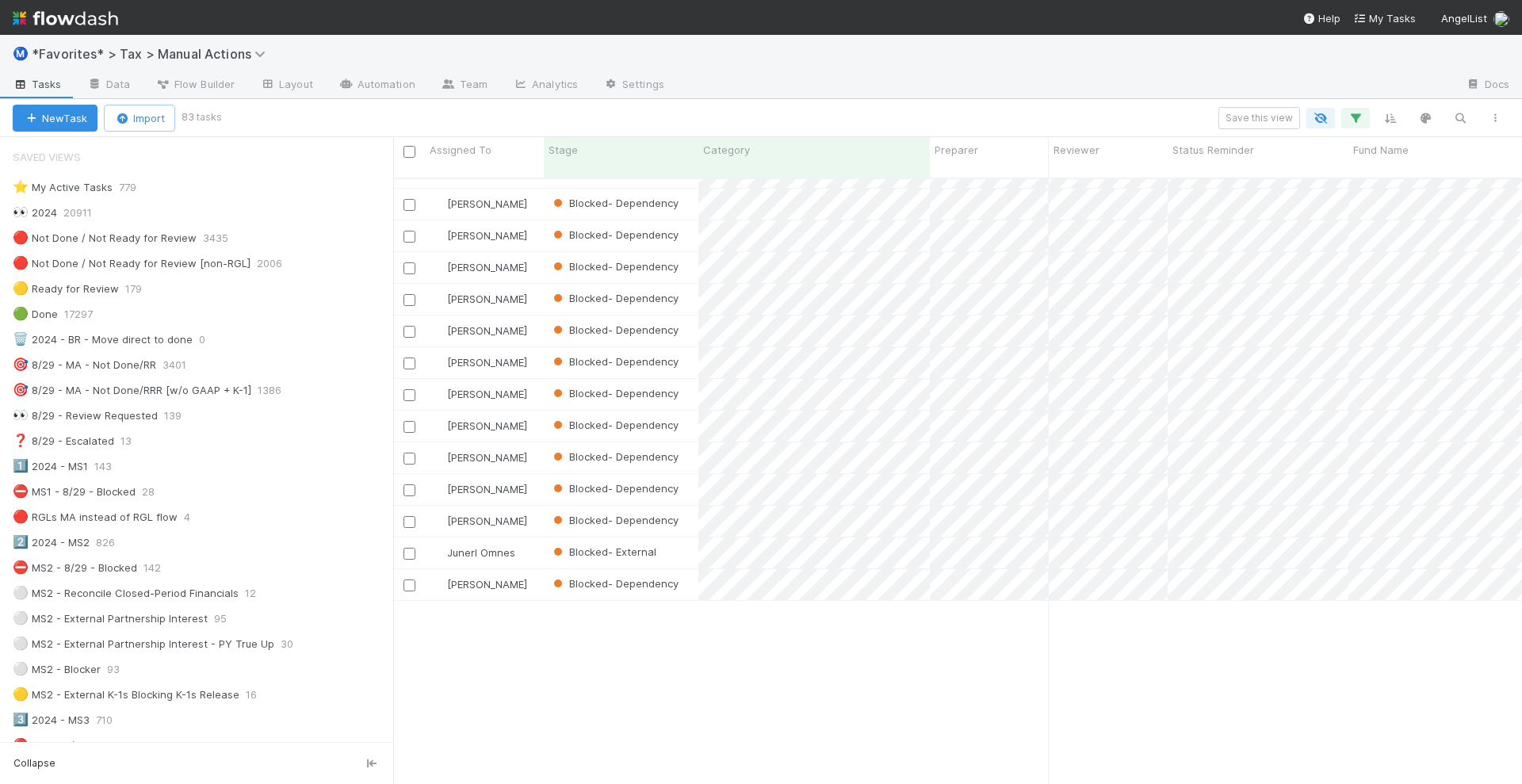
scroll to position [0, 0]
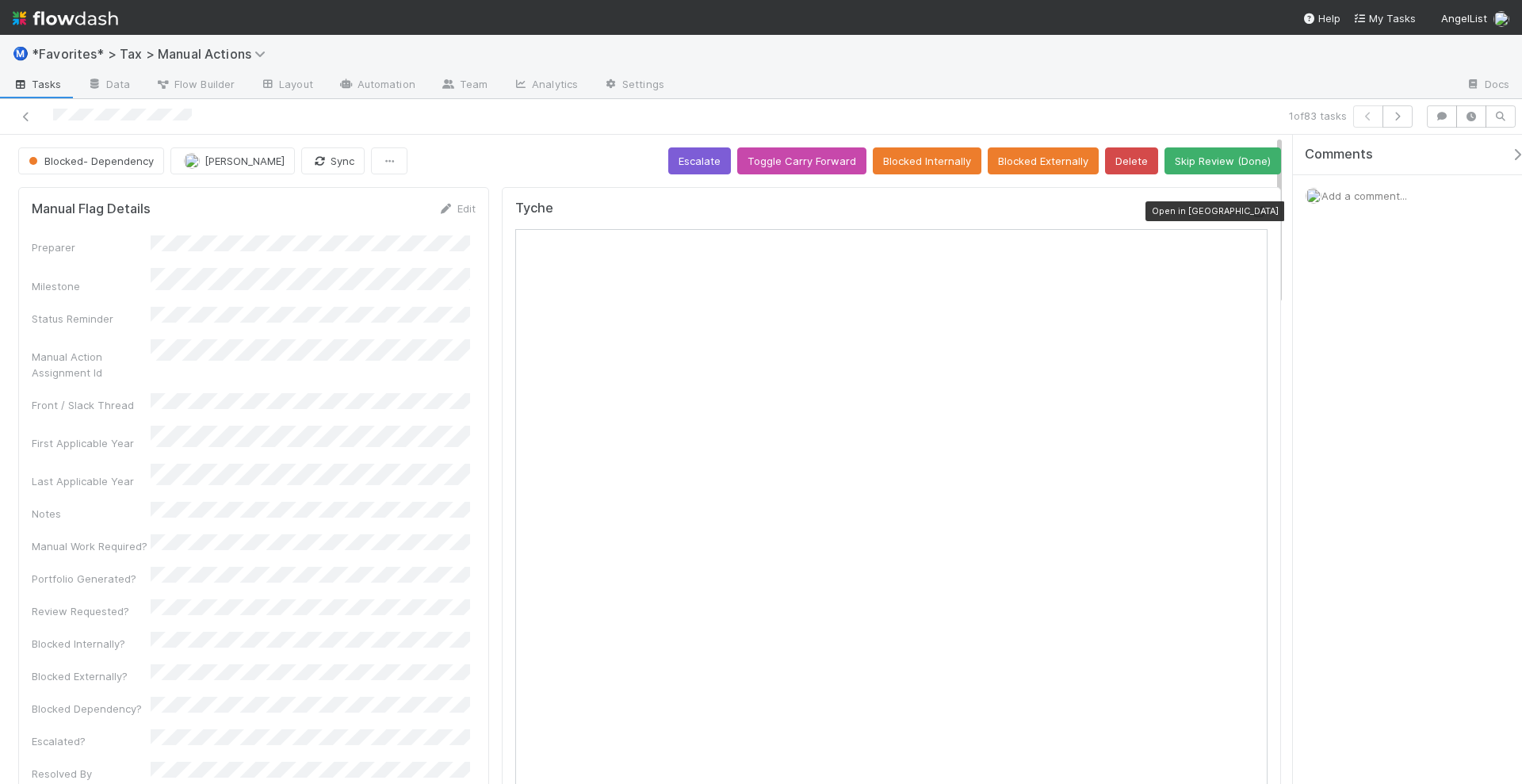
click at [1252, 207] on icon at bounding box center [1260, 212] width 16 height 11
click at [1037, 159] on button "Blocked Externally" at bounding box center [1043, 160] width 111 height 27
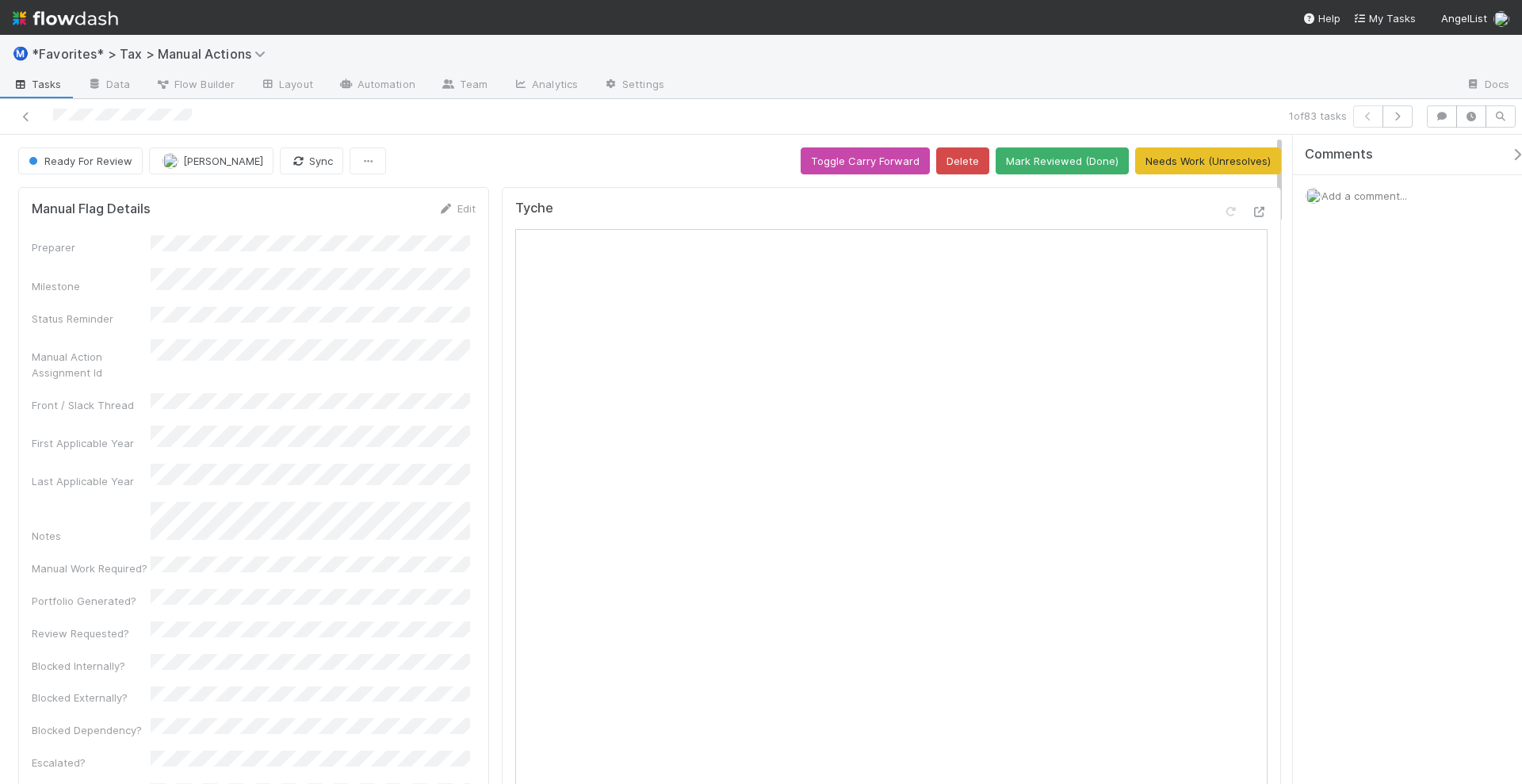
click at [1407, 127] on div "1 of 83 tasks" at bounding box center [761, 117] width 1522 height 36
click at [1408, 115] on button "button" at bounding box center [1398, 116] width 30 height 22
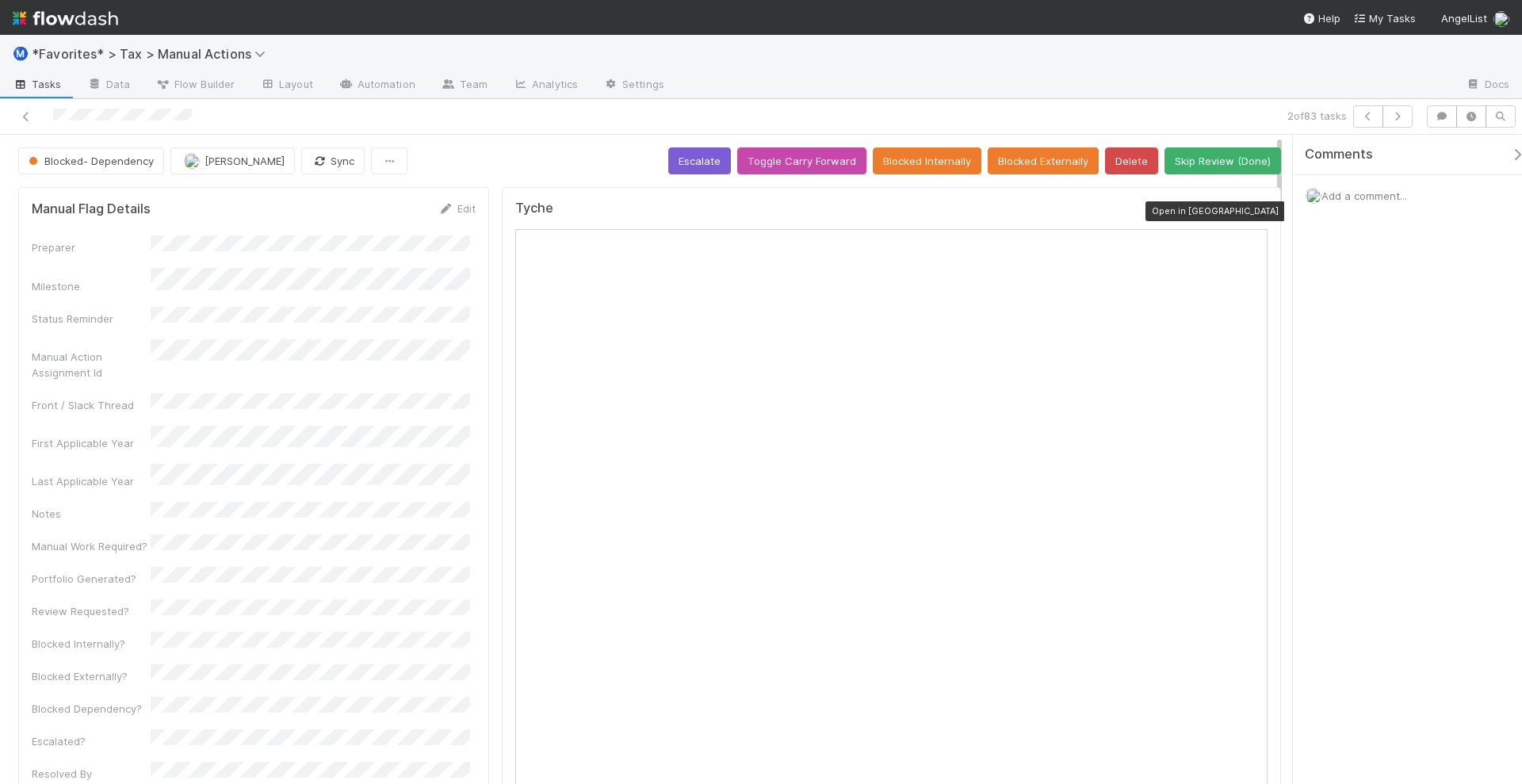
click at [1252, 207] on icon at bounding box center [1260, 212] width 16 height 11
click at [1022, 161] on button "Blocked Externally" at bounding box center [1043, 160] width 111 height 27
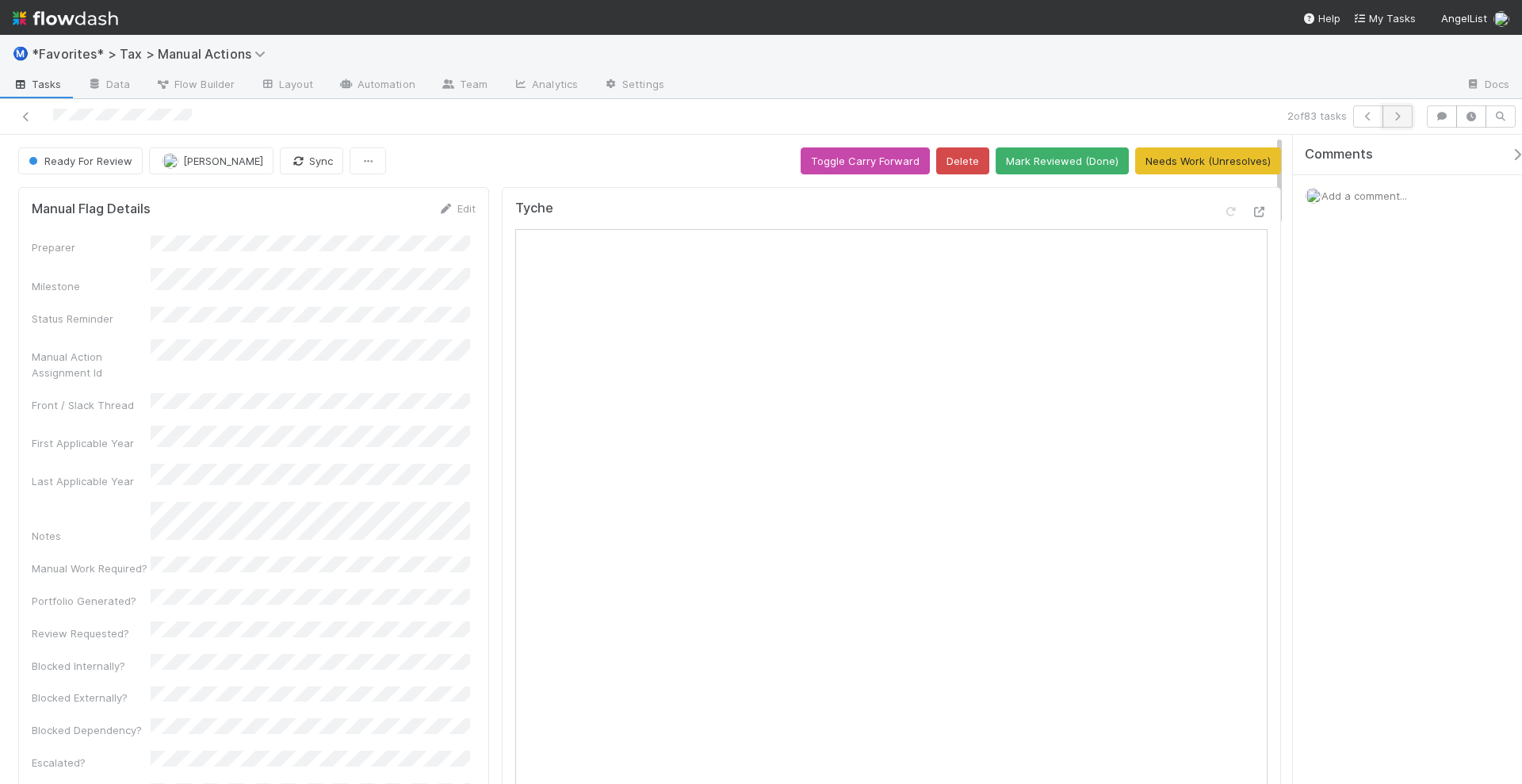
click at [1404, 117] on icon "button" at bounding box center [1398, 117] width 16 height 10
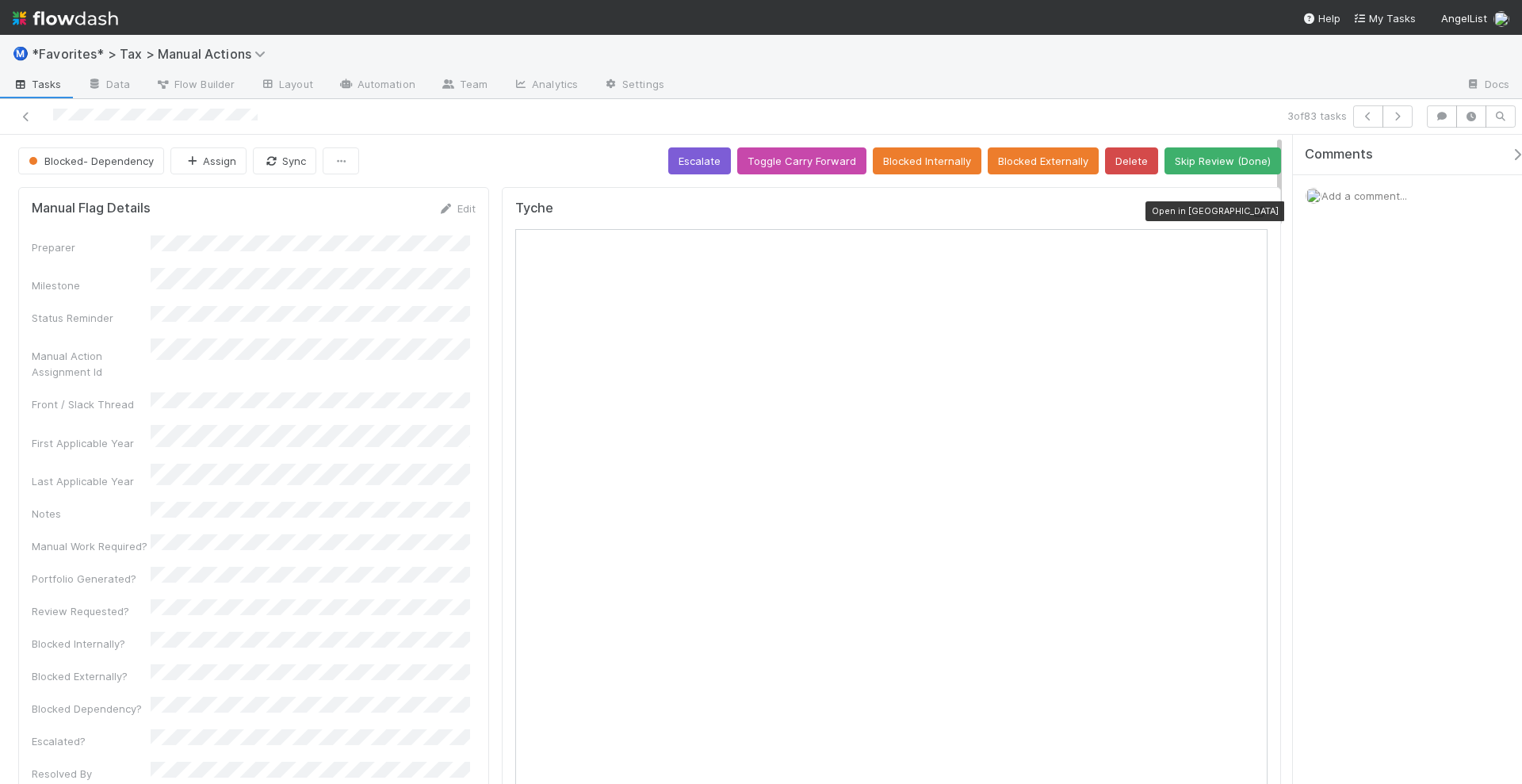
click at [1252, 207] on icon at bounding box center [1260, 212] width 16 height 11
click at [1376, 195] on span "Add a comment..." at bounding box center [1364, 196] width 85 height 13
click at [1391, 442] on button "Add Comment" at bounding box center [1364, 440] width 92 height 27
click at [1399, 112] on icon "button" at bounding box center [1398, 117] width 16 height 10
click at [1252, 207] on icon at bounding box center [1260, 212] width 16 height 11
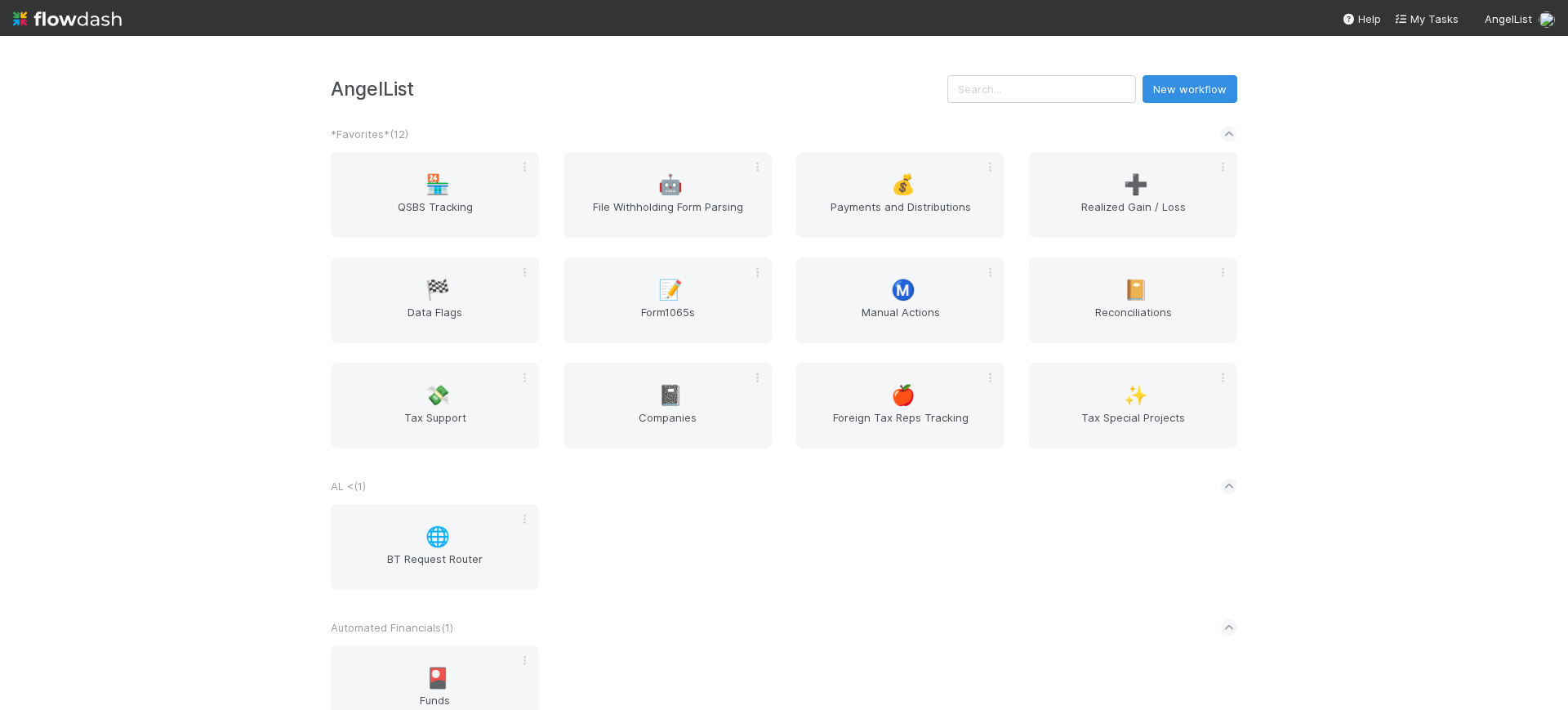
click at [1467, 299] on div "AngelList New workflow *Favorites* ( 12 ) 🏪 QSBS Tracking 🤖 File Withholding Fo…" at bounding box center [784, 373] width 1568 height 674
click at [865, 310] on span "Manual Actions" at bounding box center [900, 320] width 195 height 33
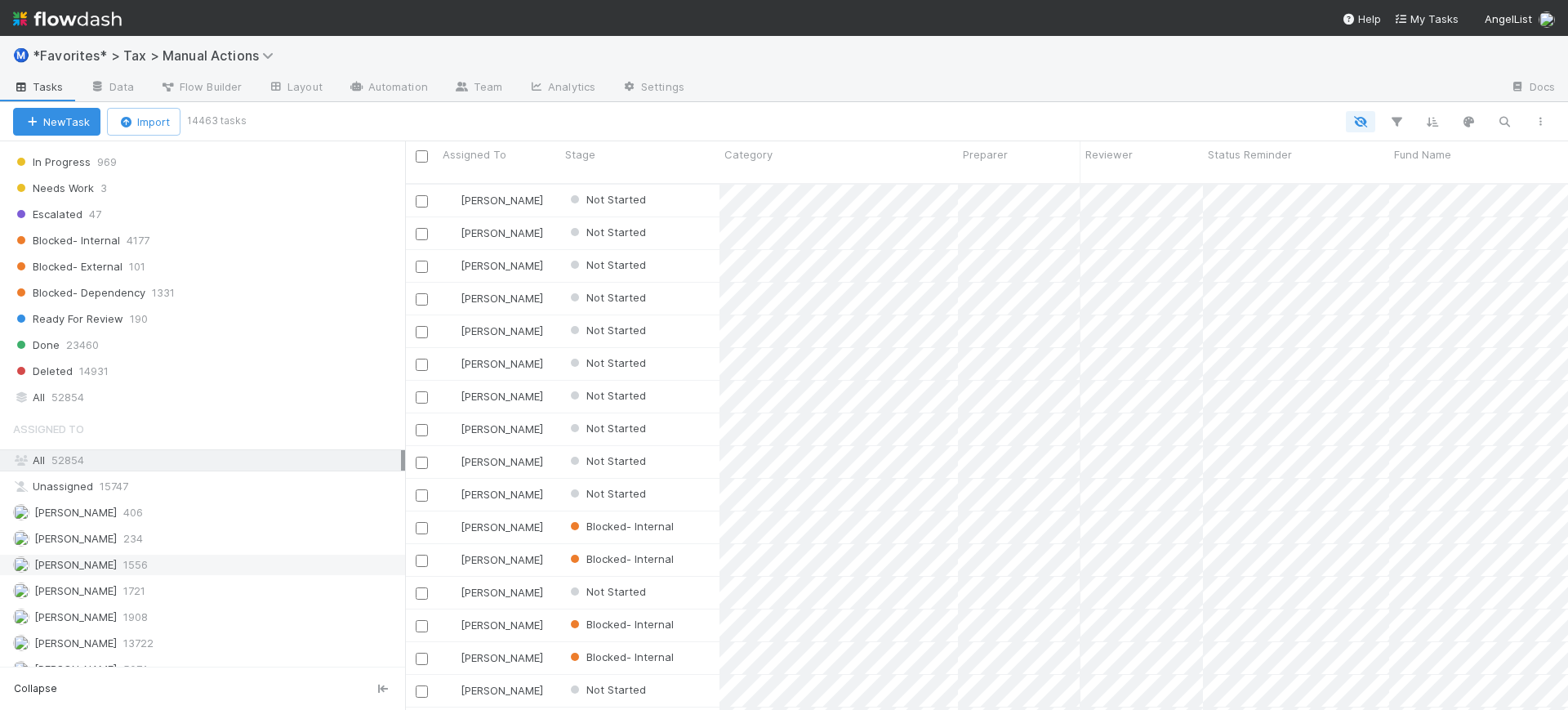
scroll to position [1759, 0]
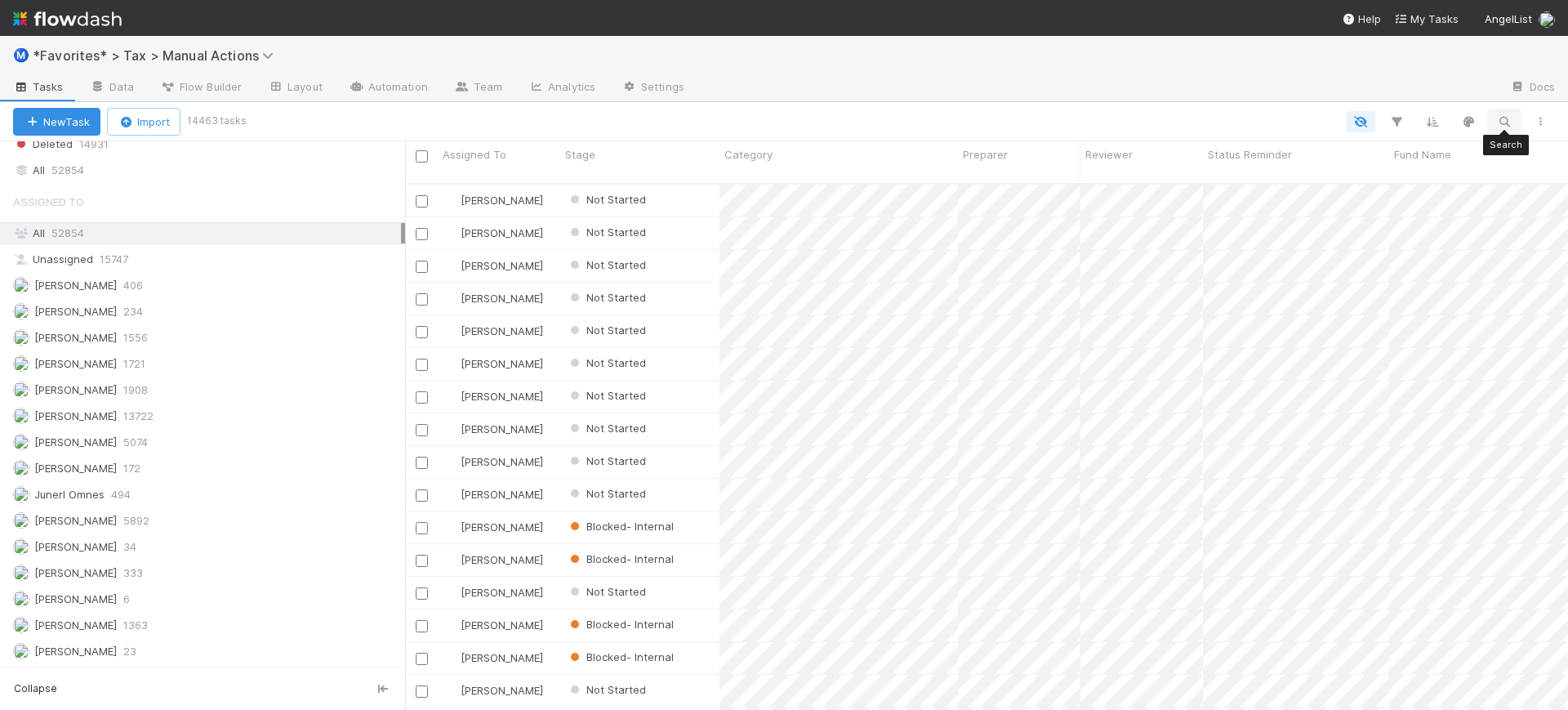
click at [1495, 123] on button "button" at bounding box center [1504, 121] width 29 height 21
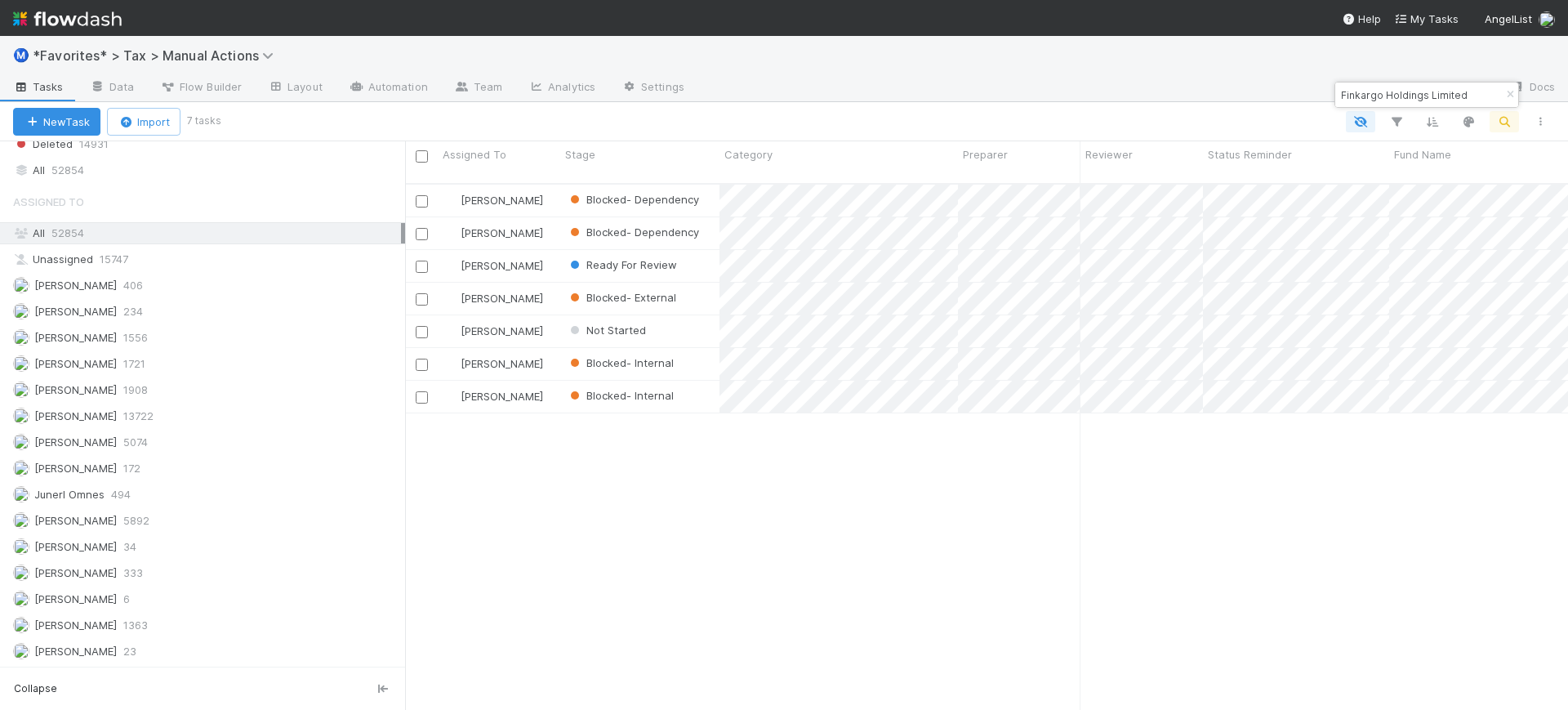
scroll to position [524, 1148]
type input "Finkargo Holdings Limited"
click at [1225, 113] on div at bounding box center [888, 121] width 1340 height 21
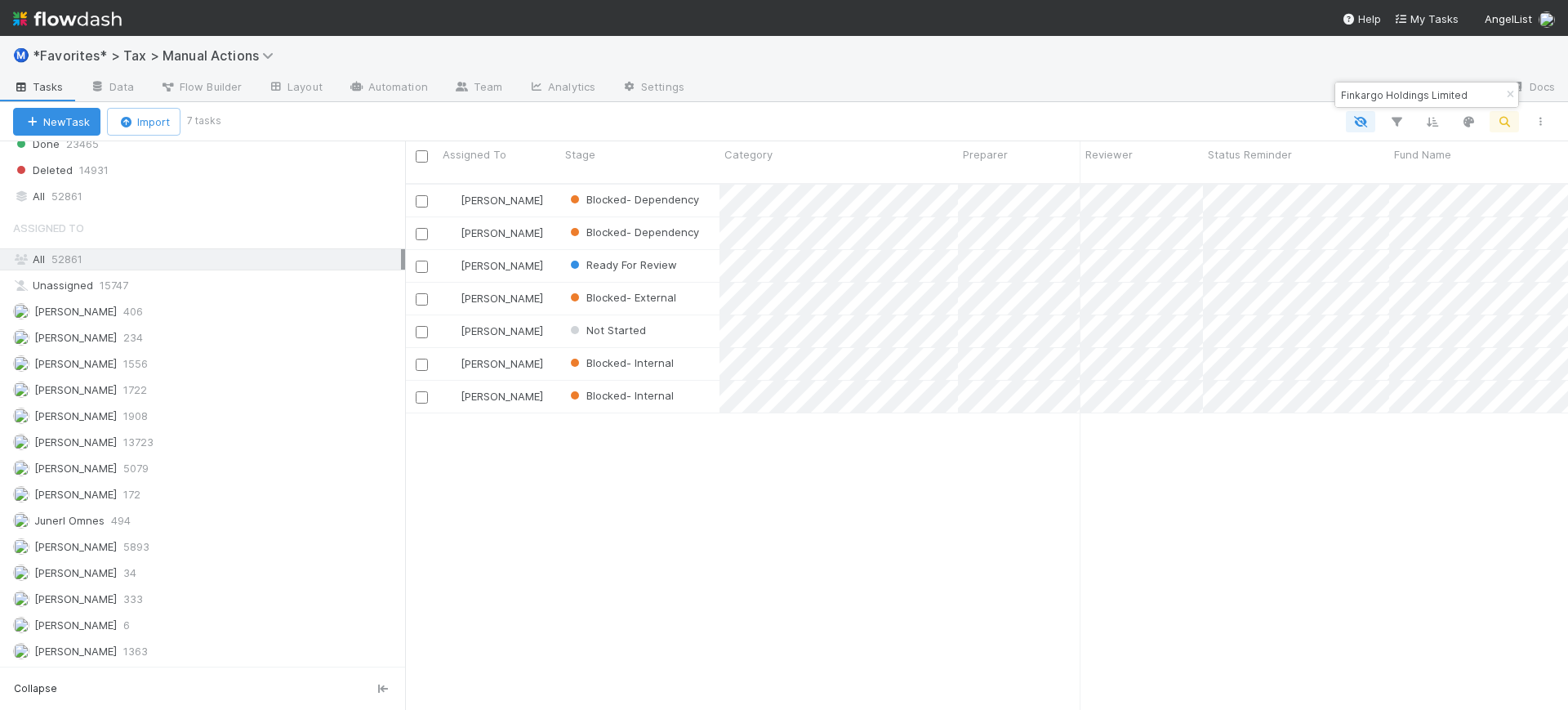
scroll to position [1785, 0]
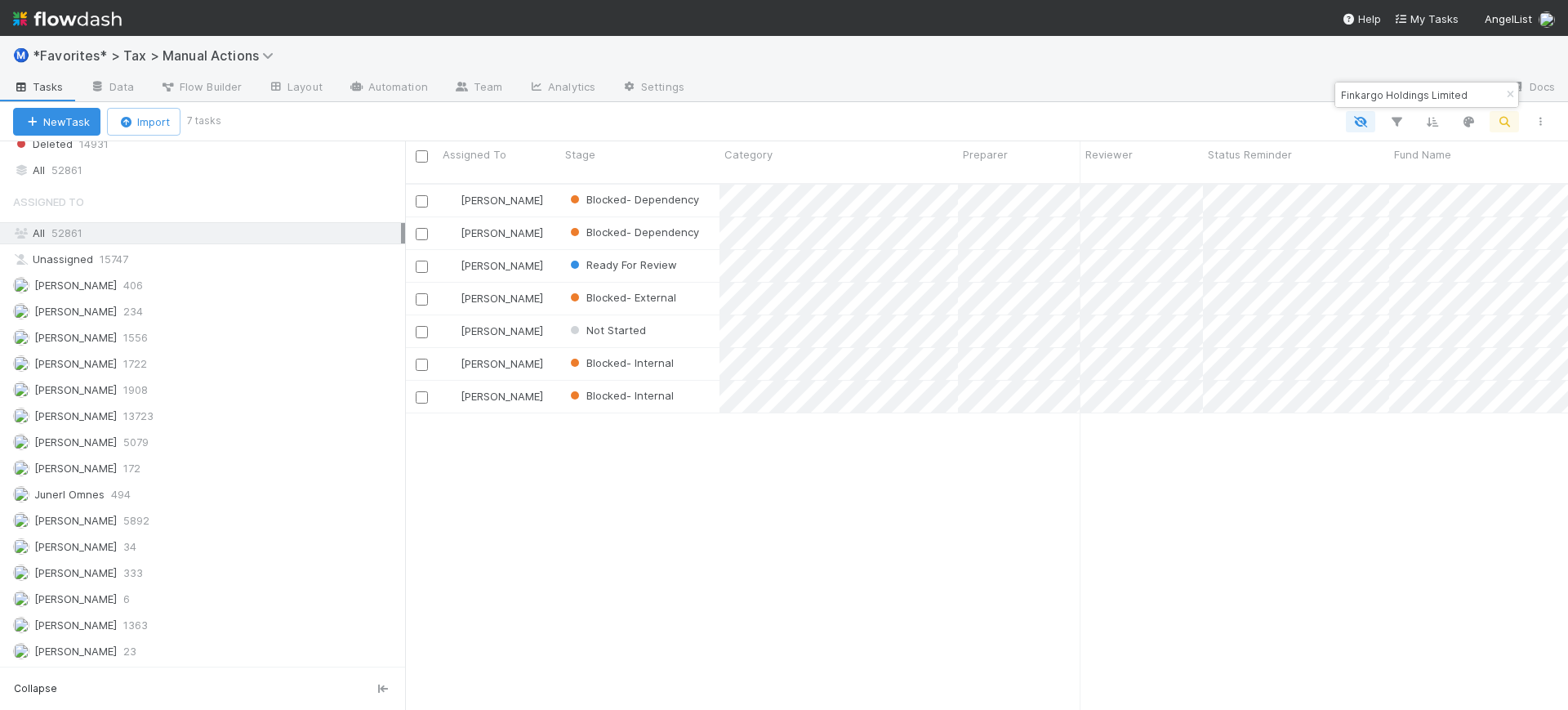
click at [941, 564] on div "[PERSON_NAME] Blocked- Dependency [DATE] 9:52:48 AM [DATE] 2:51:45 AM 0 0 0 1 0…" at bounding box center [986, 454] width 1163 height 539
click at [1245, 494] on div "[PERSON_NAME] Blocked- Dependency [DATE] 9:52:48 AM [DATE] 2:51:45 AM 0 0 0 1 0…" at bounding box center [986, 454] width 1163 height 539
click at [966, 579] on div "[PERSON_NAME] Blocked- Dependency [DATE] 9:52:48 AM [DATE] 2:51:45 AM 0 0 0 1 0…" at bounding box center [986, 454] width 1163 height 539
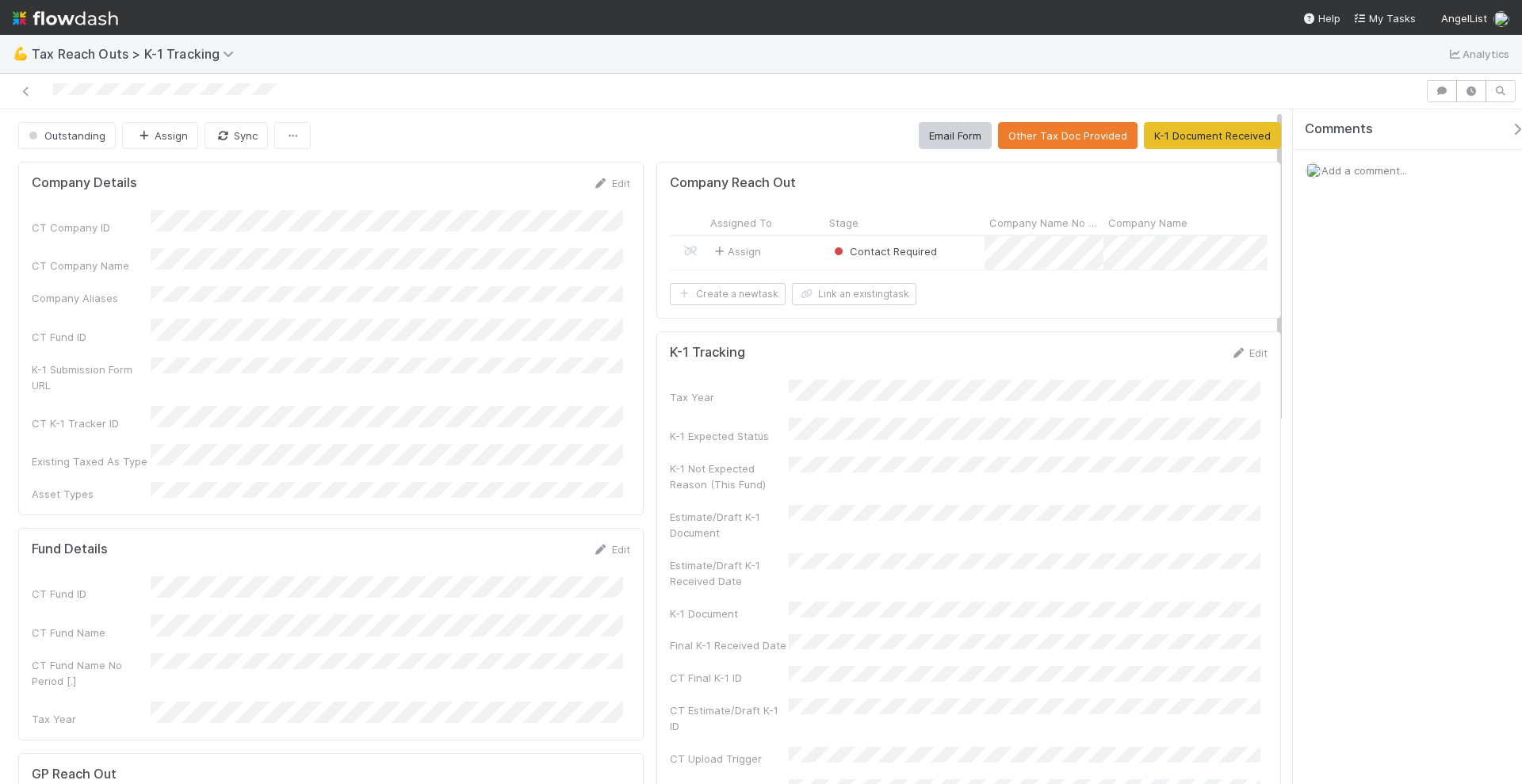
click at [797, 254] on div "Assign" at bounding box center [765, 253] width 119 height 33
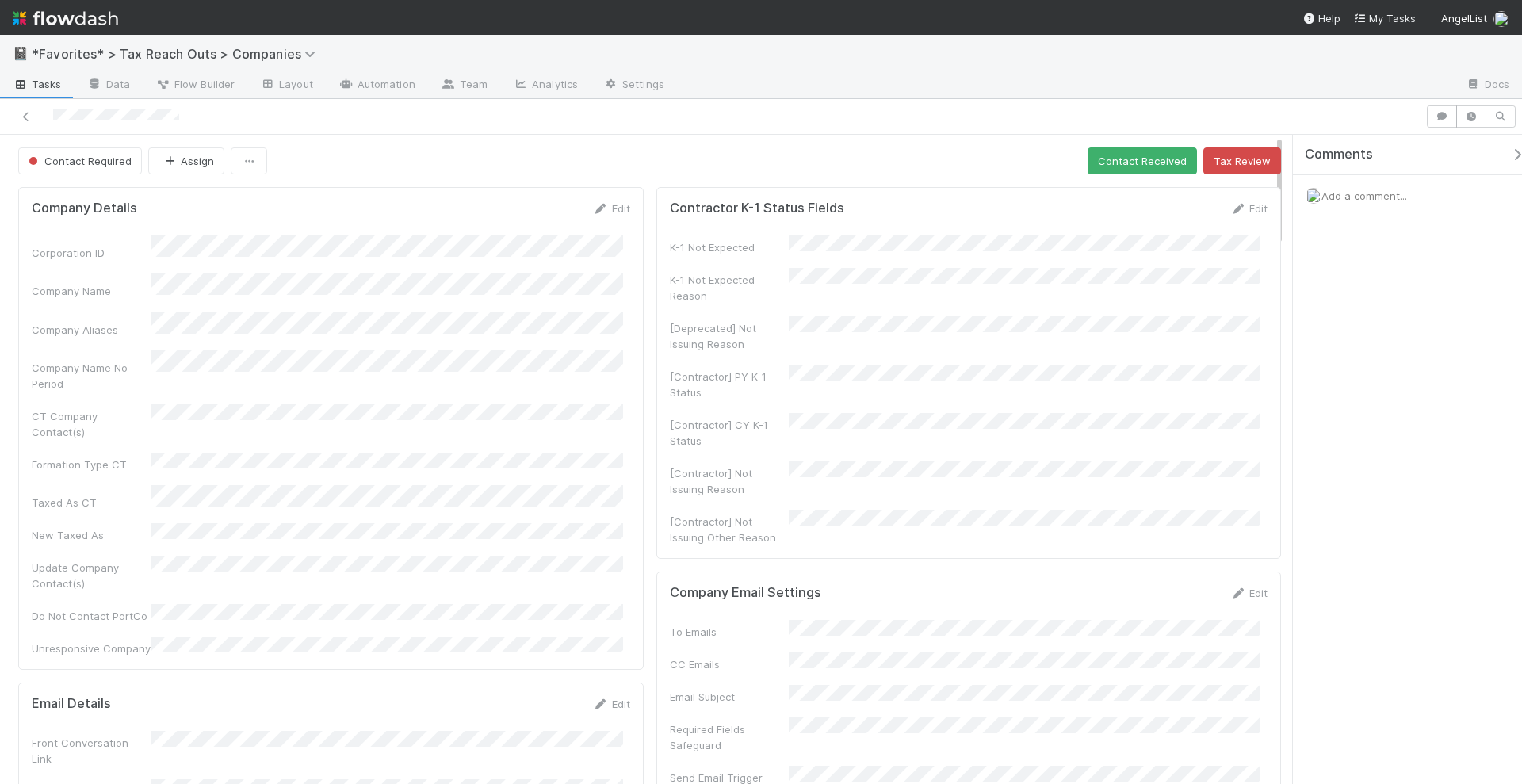
drag, startPoint x: 51, startPoint y: 119, endPoint x: 194, endPoint y: 123, distance: 143.1
click at [194, 123] on div at bounding box center [713, 116] width 1413 height 22
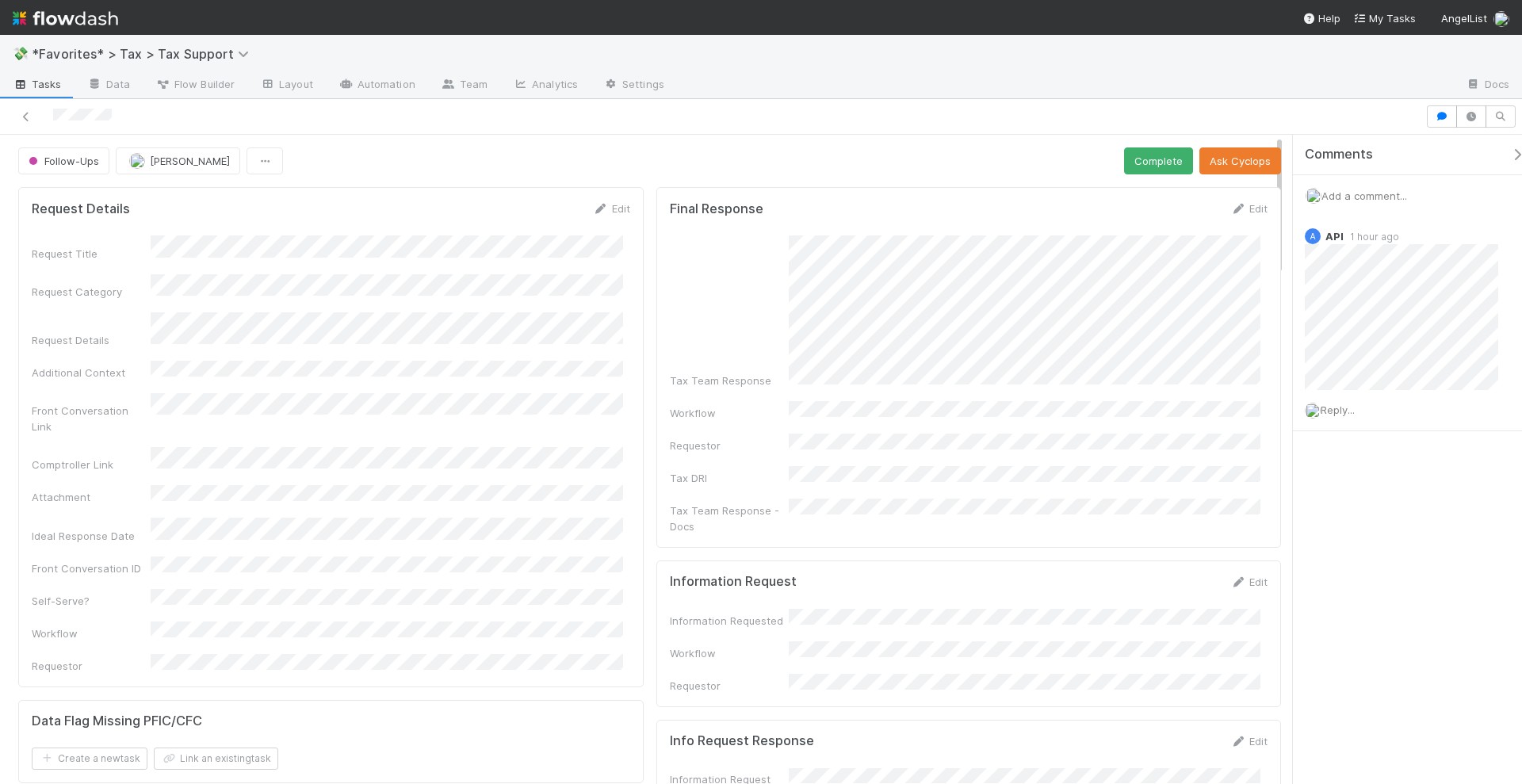
click at [1335, 460] on div "Comments Add a comment... A API 1 hour ago Reply..." at bounding box center [1415, 323] width 245 height 375
click at [1338, 410] on span "Reply..." at bounding box center [1338, 410] width 34 height 13
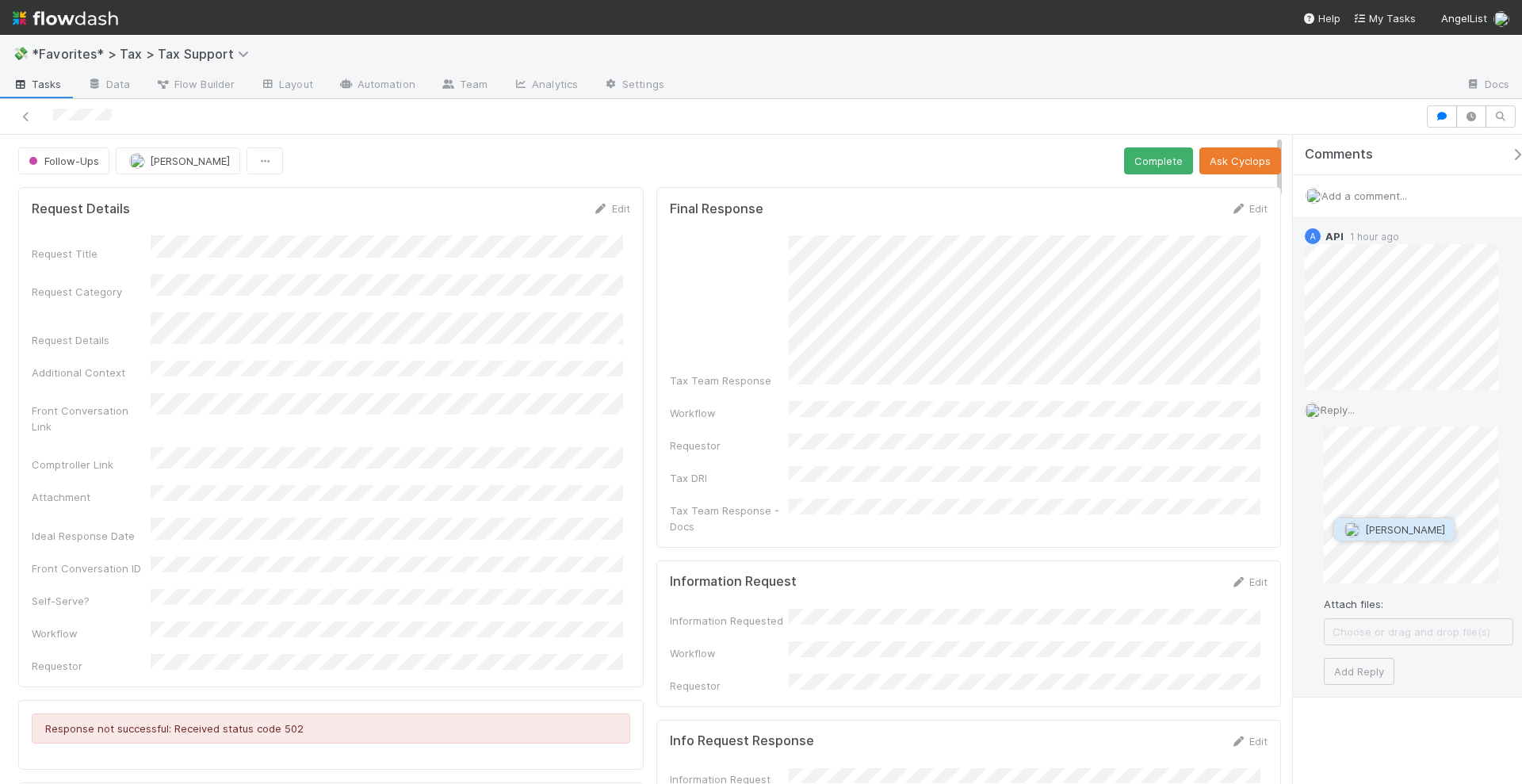
click at [1410, 528] on span "[PERSON_NAME]" at bounding box center [1405, 530] width 80 height 13
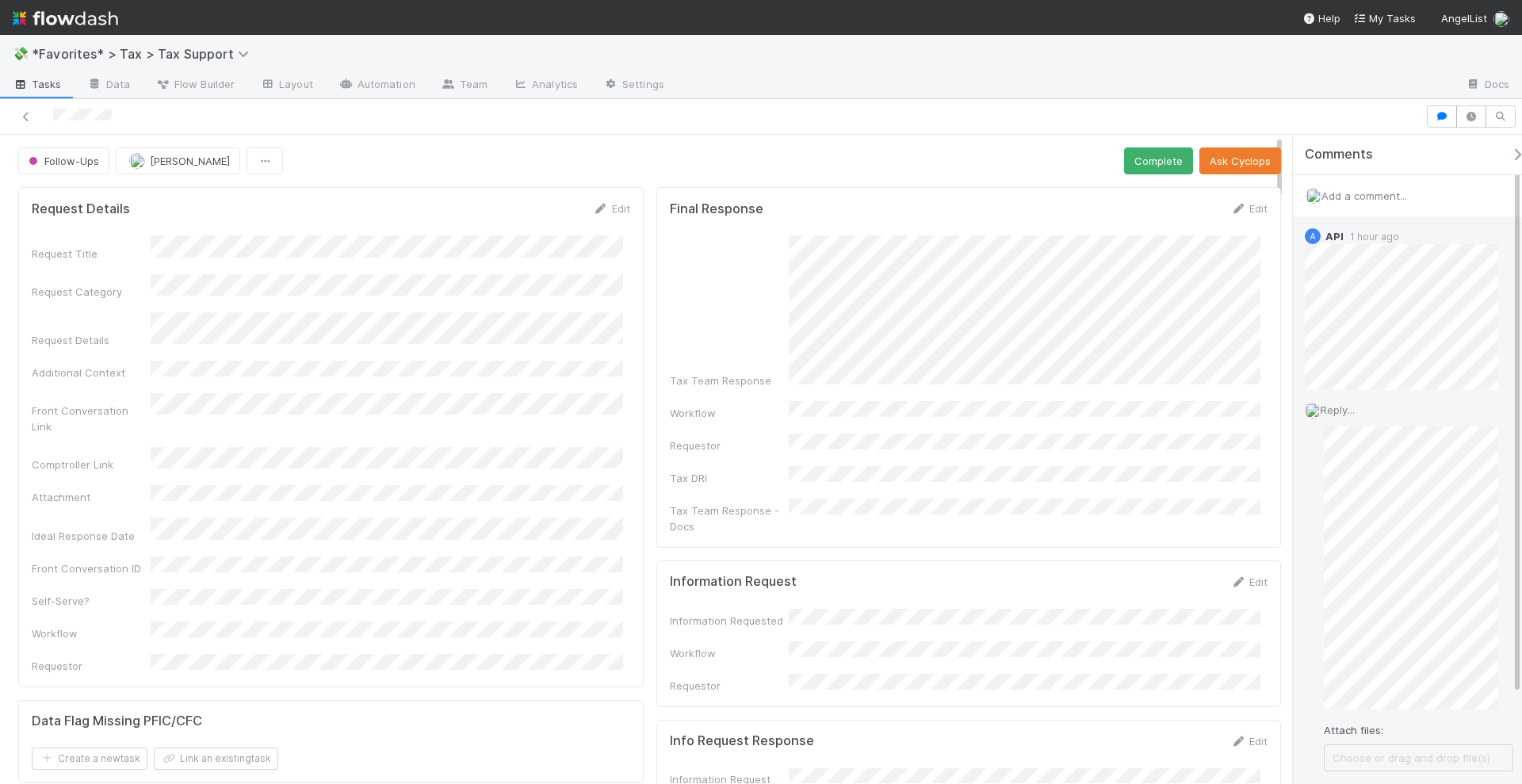
scroll to position [115, 0]
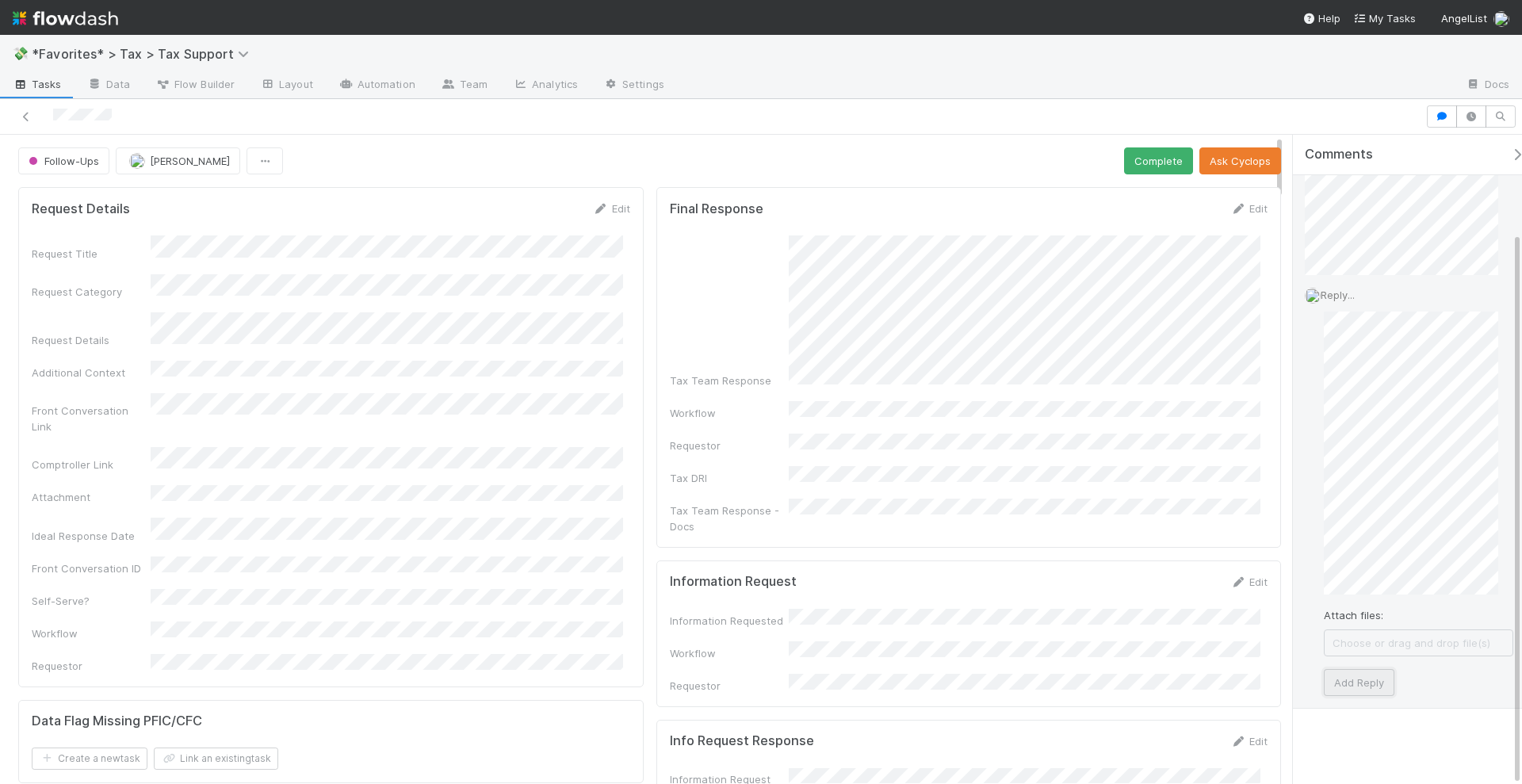
click at [1383, 680] on button "Add Reply" at bounding box center [1359, 682] width 71 height 27
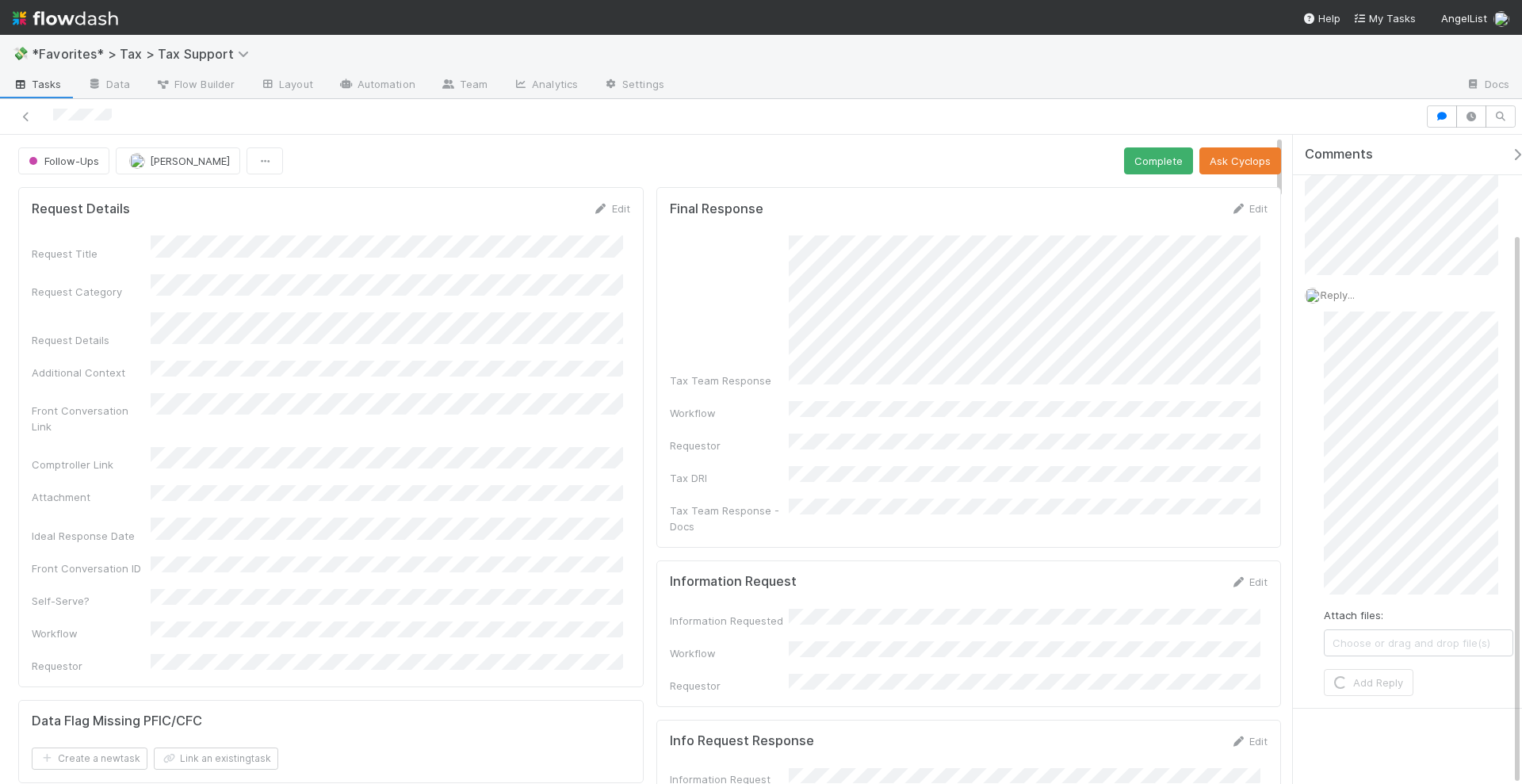
scroll to position [0, 0]
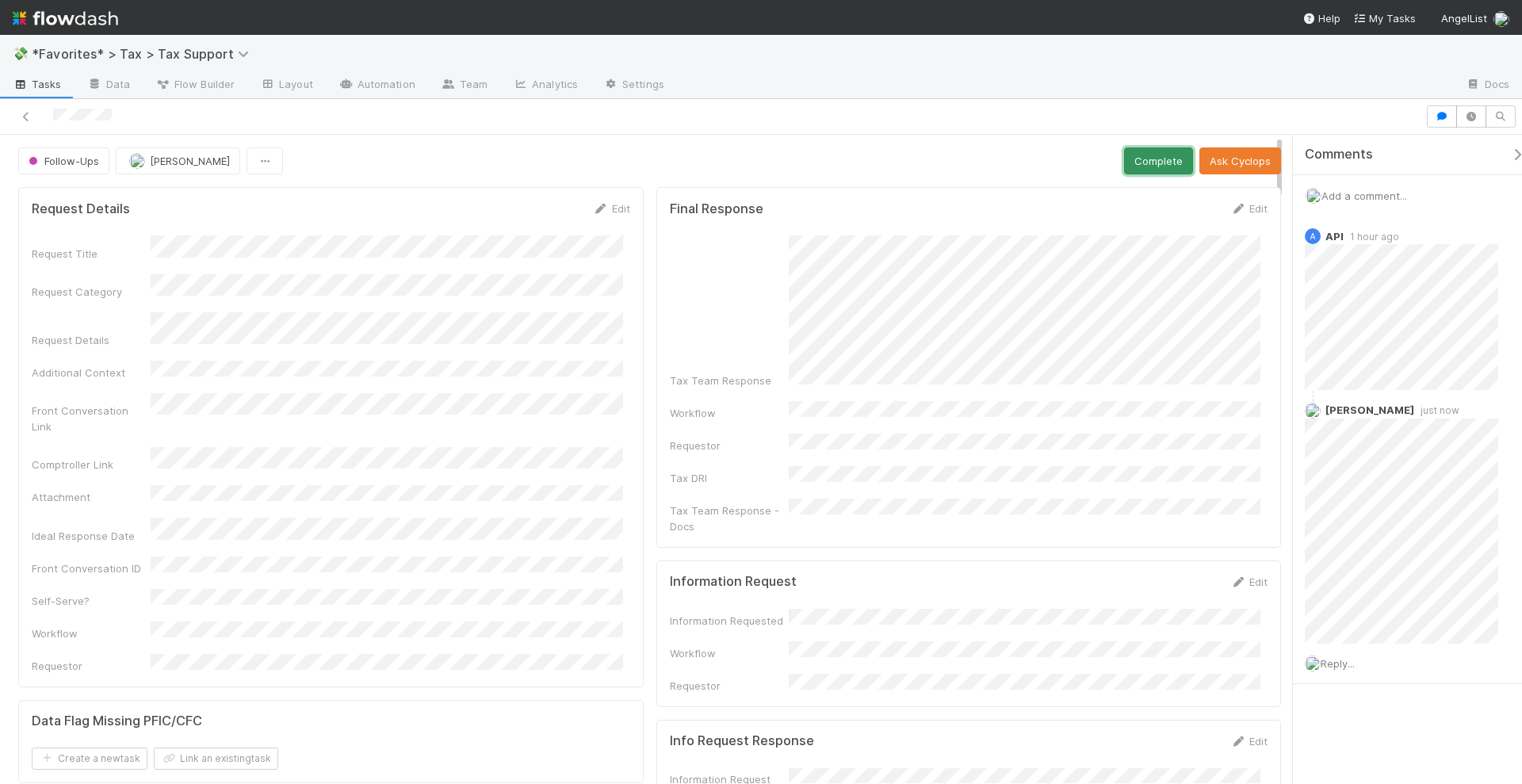
click at [1160, 152] on button "Complete" at bounding box center [1158, 160] width 69 height 27
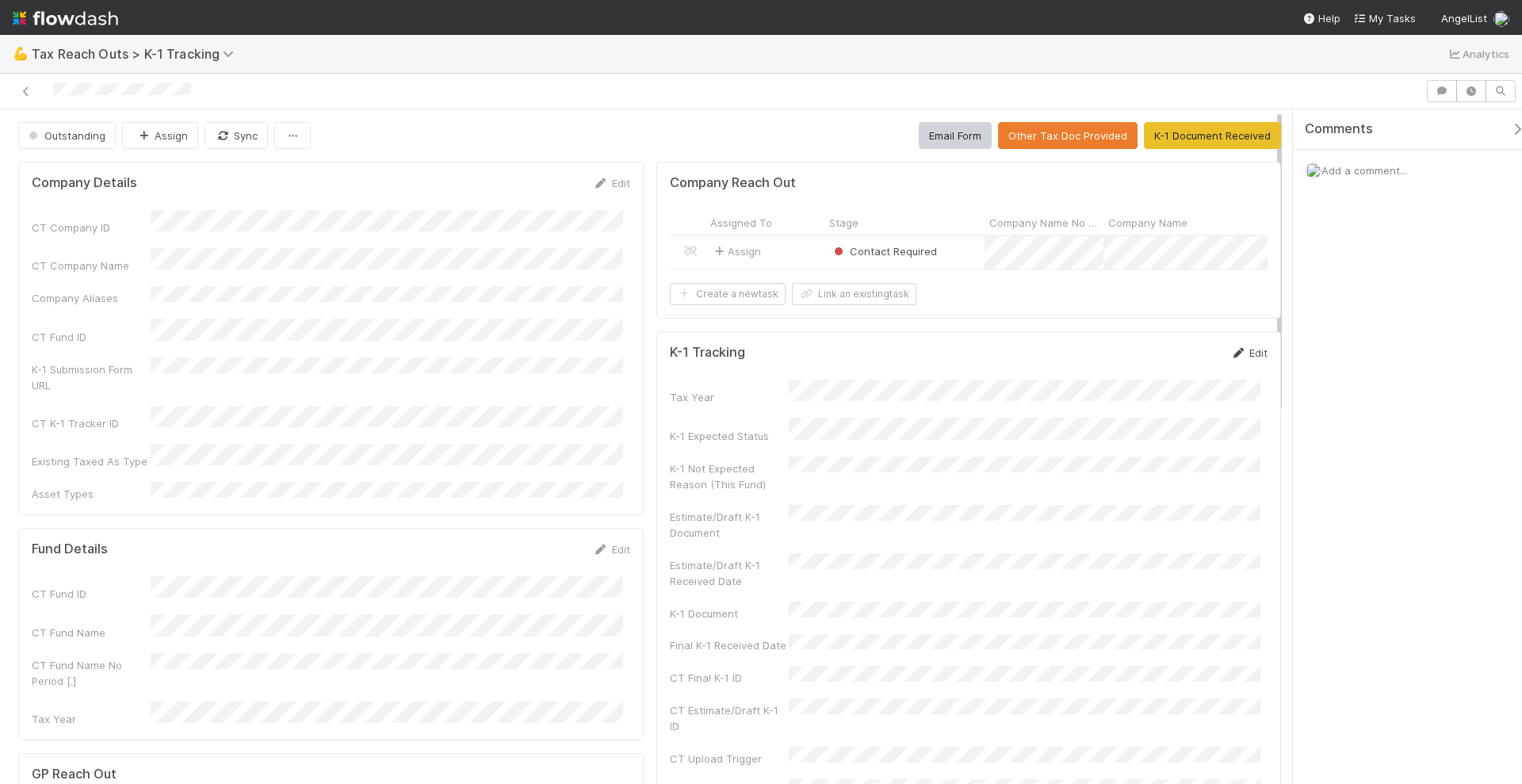
click at [1238, 359] on link "Edit" at bounding box center [1249, 353] width 37 height 13
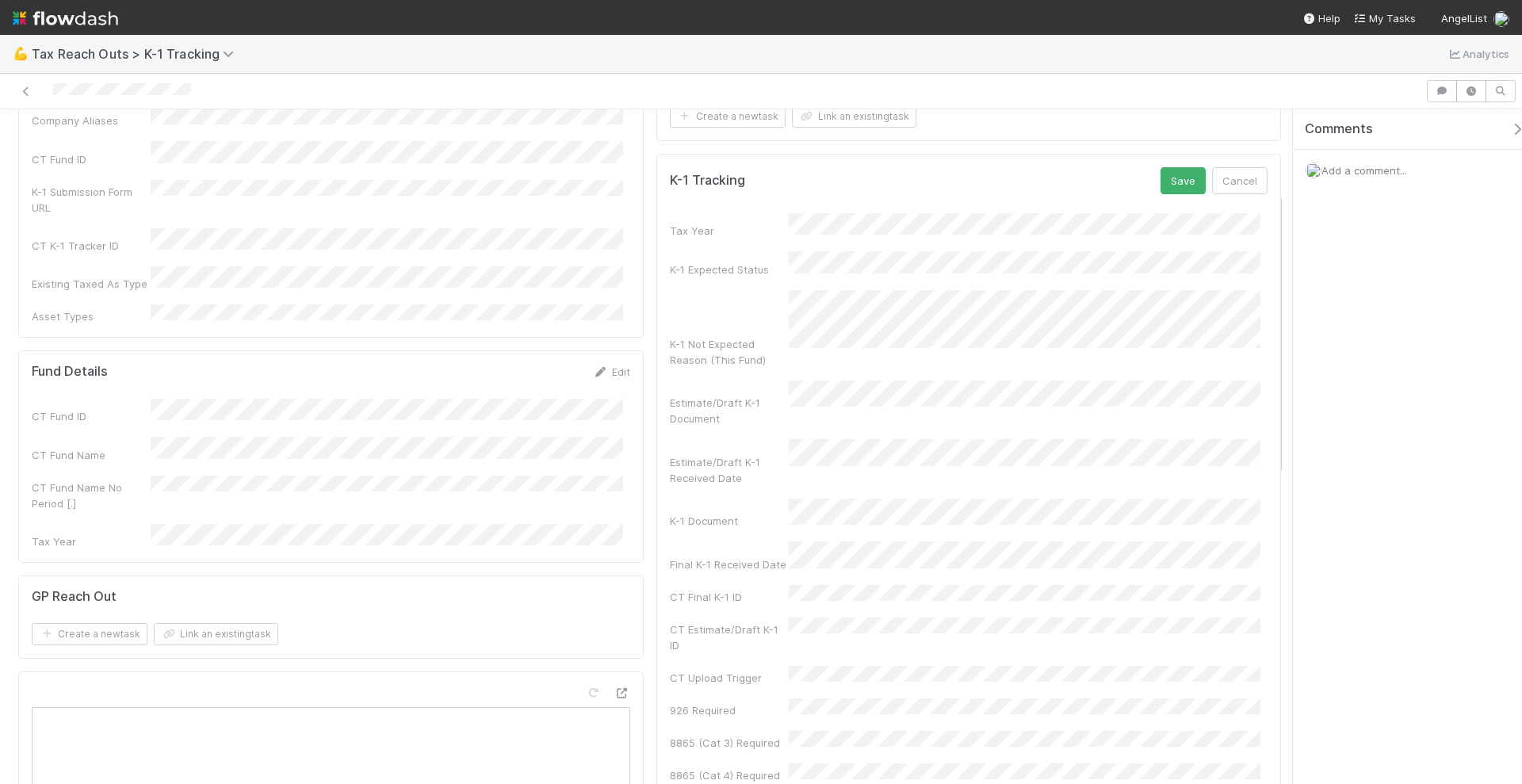
scroll to position [198, 0]
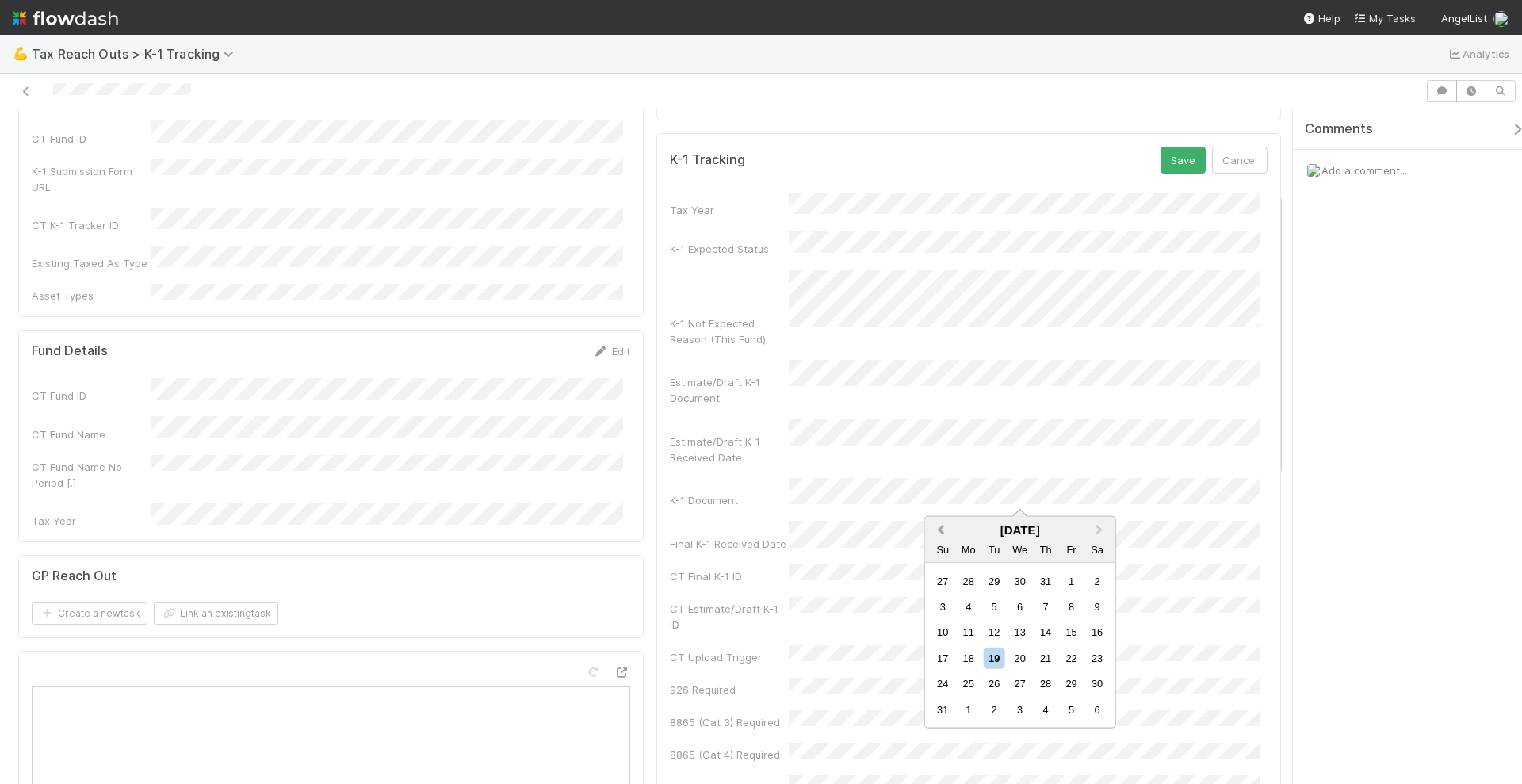
click at [941, 528] on span "Previous Month" at bounding box center [941, 530] width 0 height 18
click at [1049, 580] on div "3" at bounding box center [1046, 580] width 21 height 21
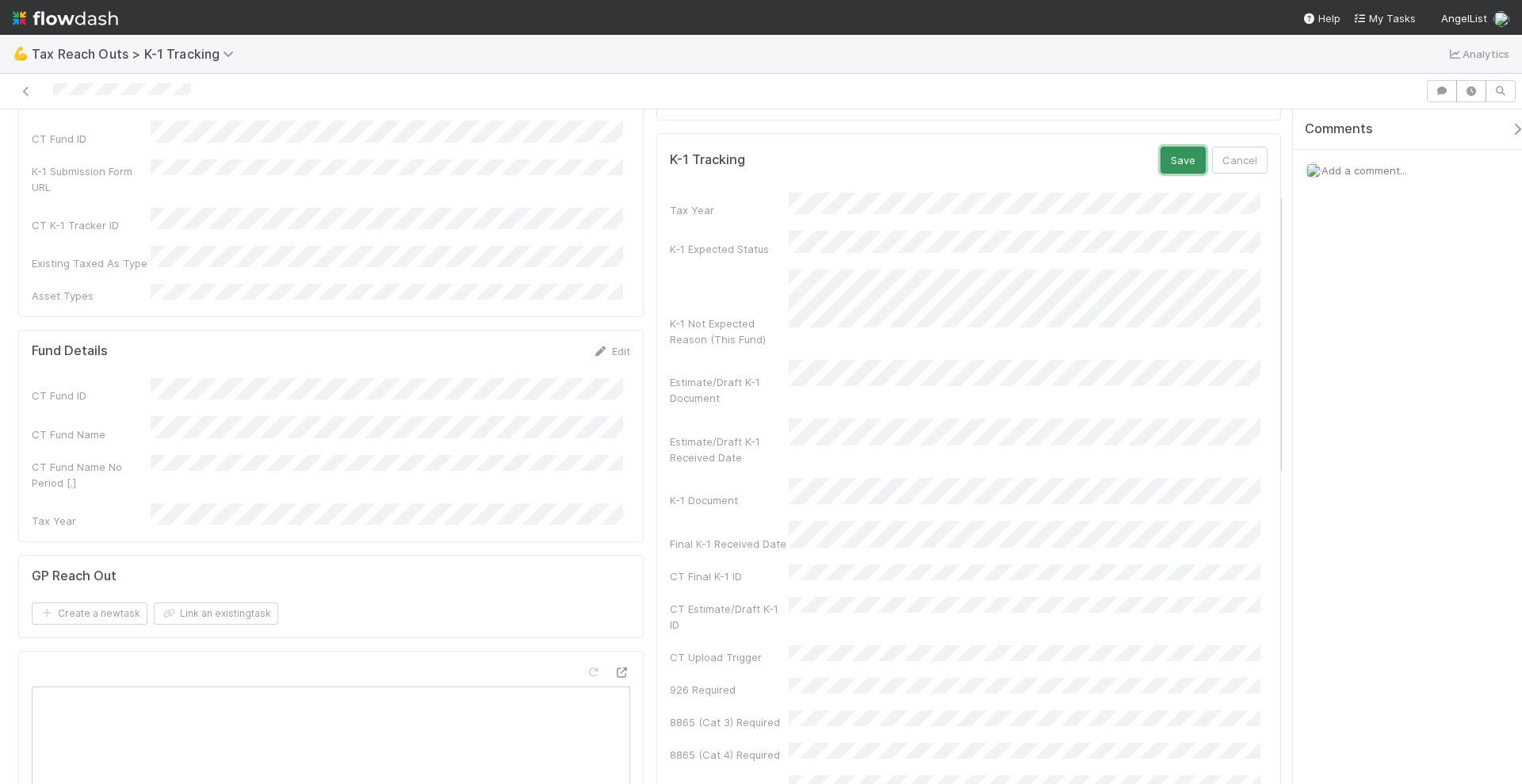
click at [1172, 173] on button "Save" at bounding box center [1183, 159] width 46 height 27
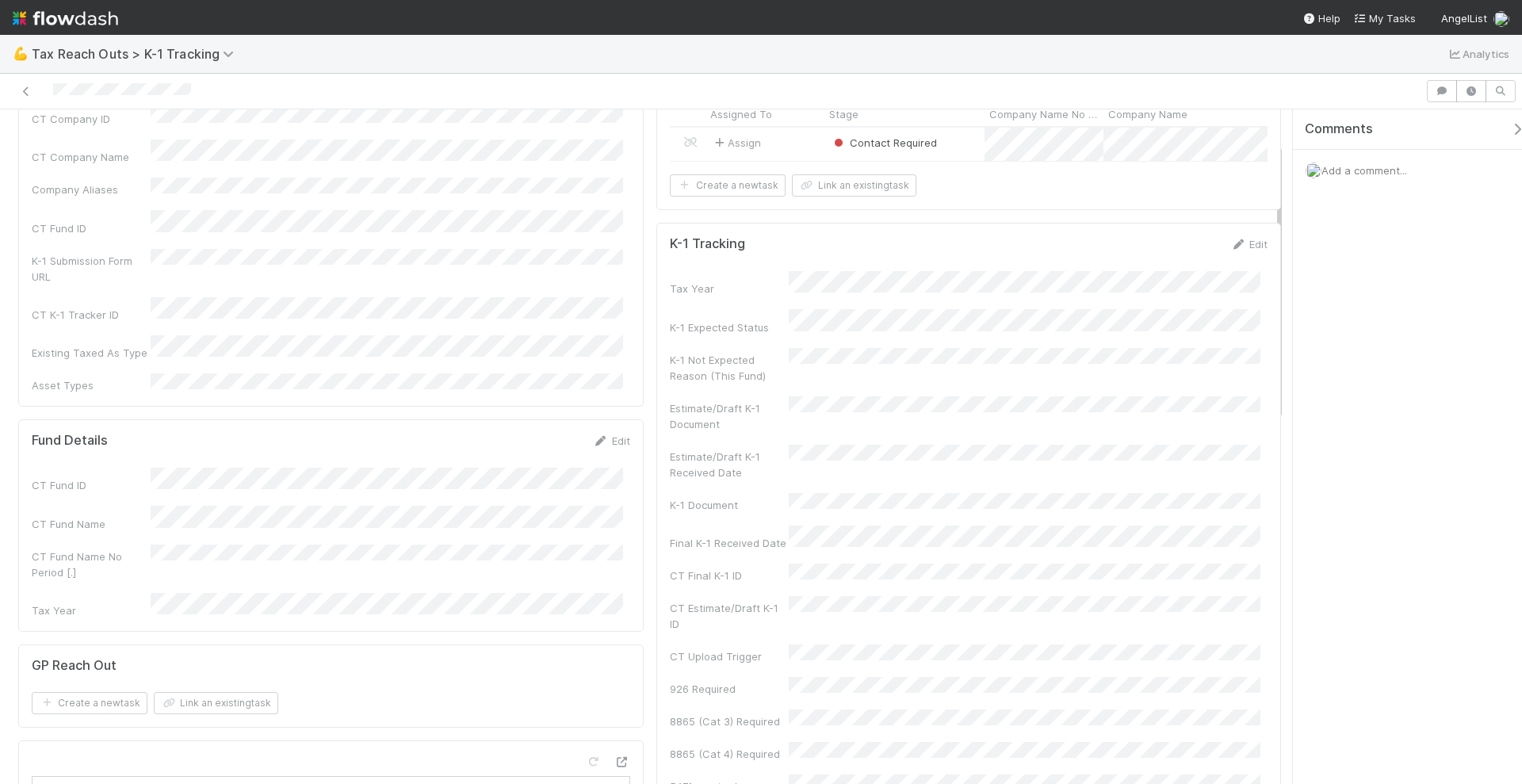
scroll to position [0, 0]
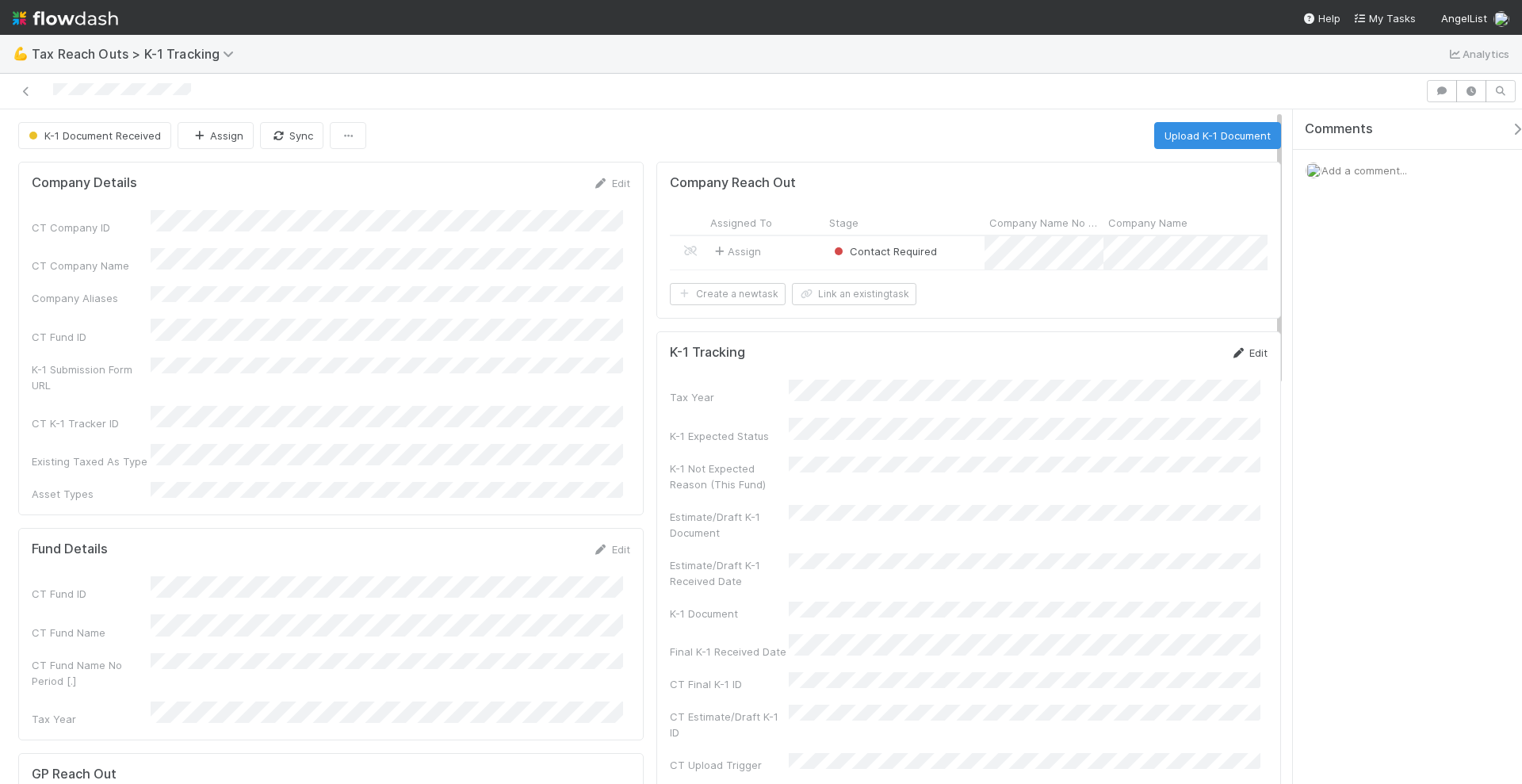
click at [1236, 359] on link "Edit" at bounding box center [1249, 353] width 37 height 13
click at [1241, 367] on button "Cancel" at bounding box center [1240, 357] width 55 height 27
click at [1220, 123] on button "Upload K-1 Document" at bounding box center [1218, 135] width 127 height 27
click at [626, 123] on div "K-1 Document Received Assign Sync Upload K-1 Document" at bounding box center [649, 135] width 1263 height 27
click at [1184, 131] on button "Upload K-1 Document" at bounding box center [1218, 135] width 127 height 27
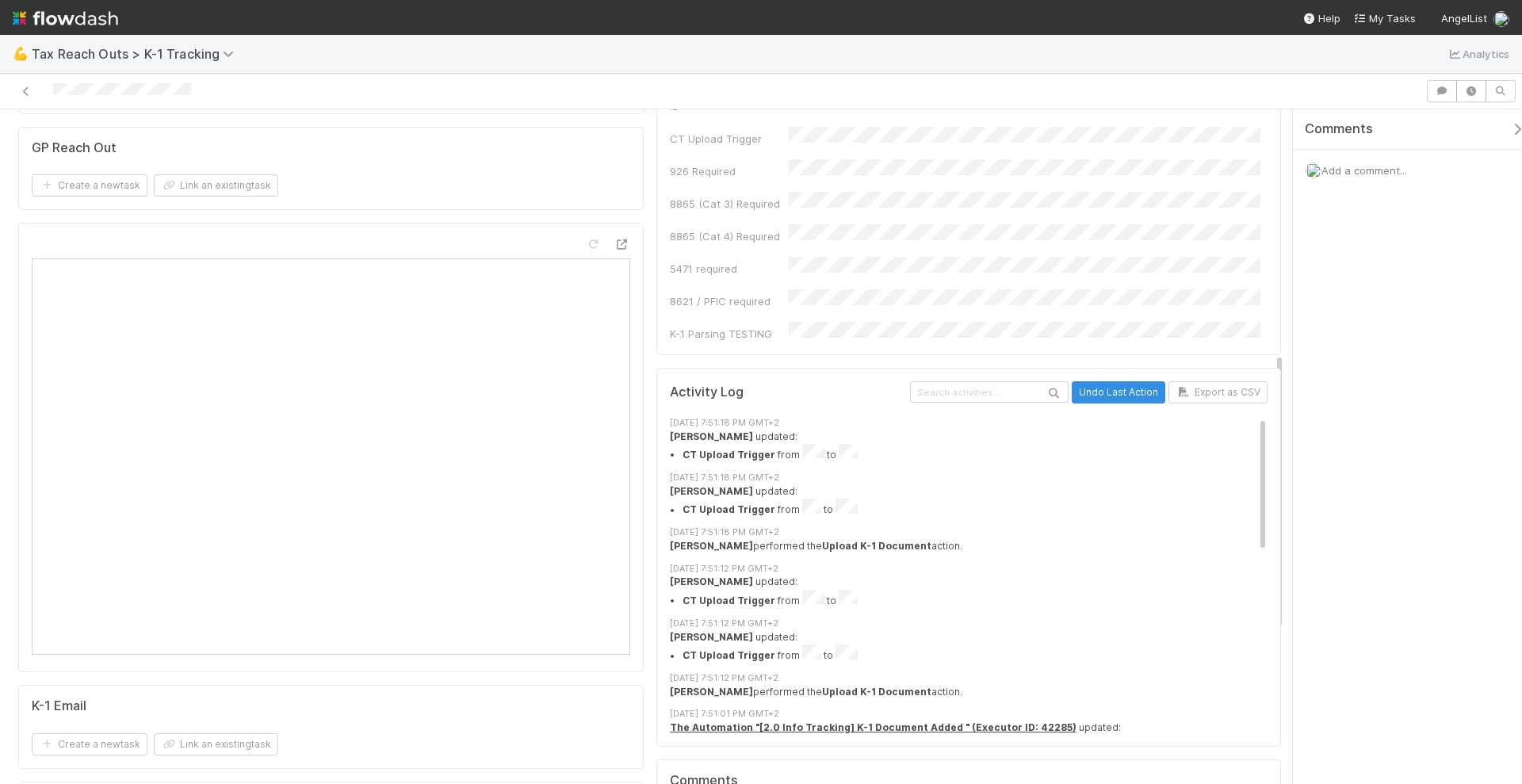
scroll to position [595, 0]
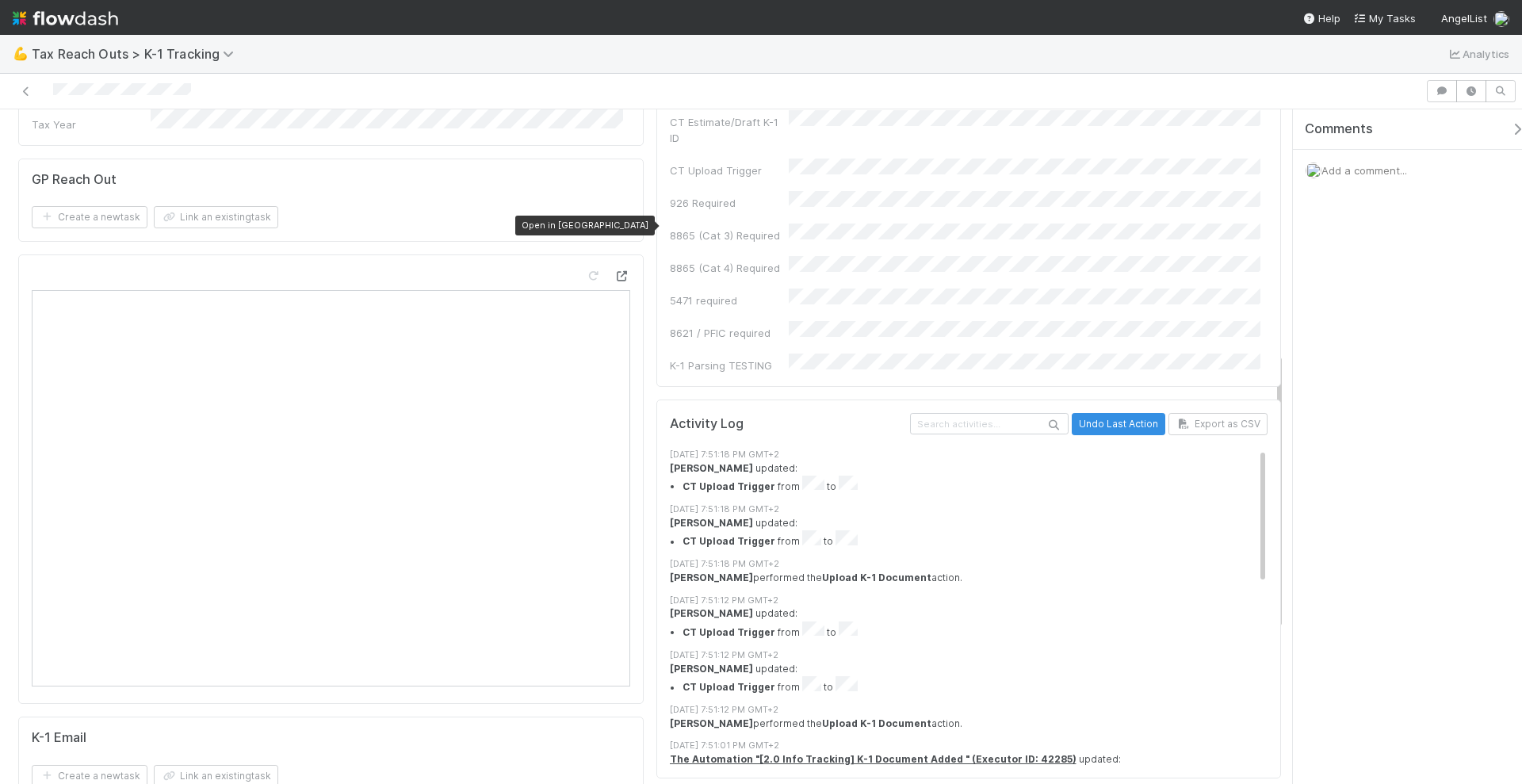
click at [618, 271] on icon at bounding box center [622, 276] width 16 height 11
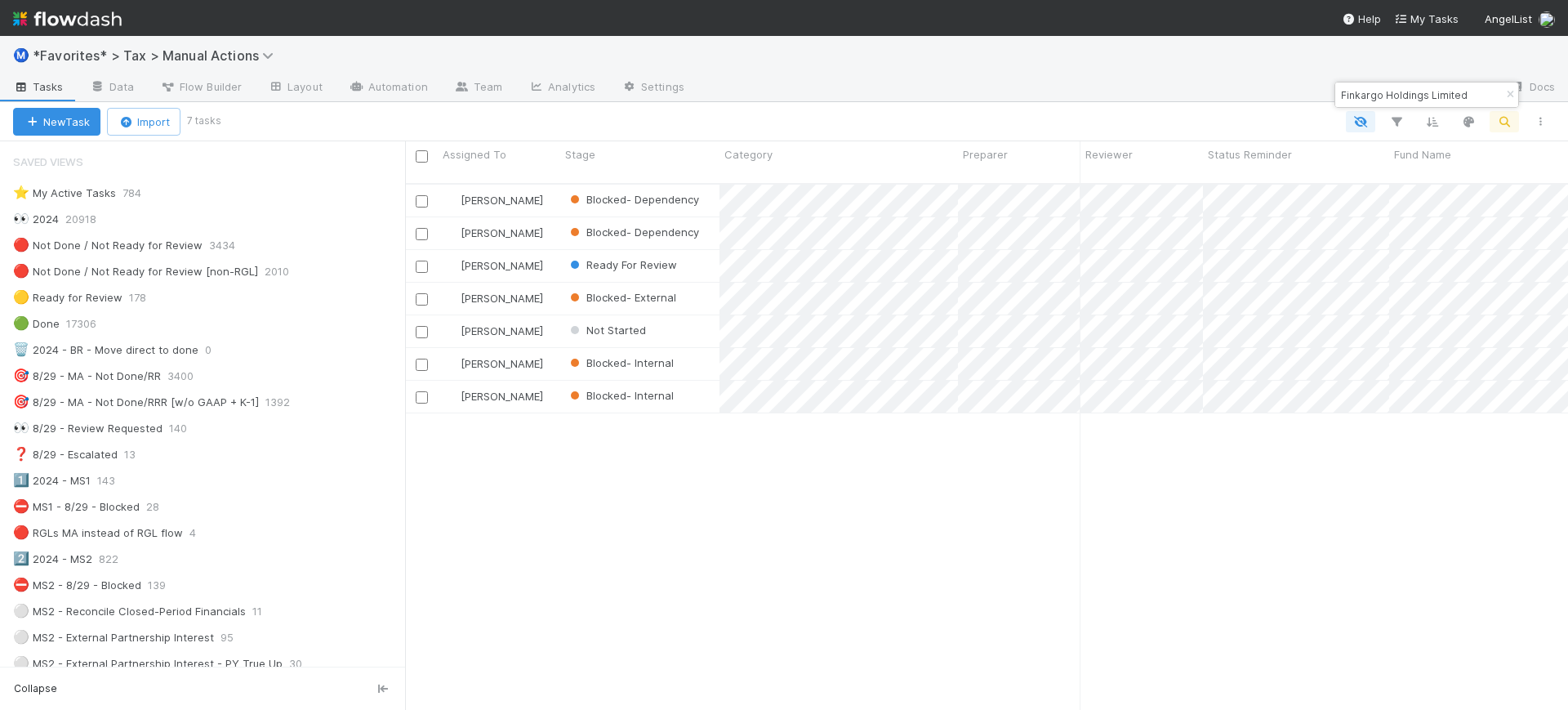
scroll to position [1785, 0]
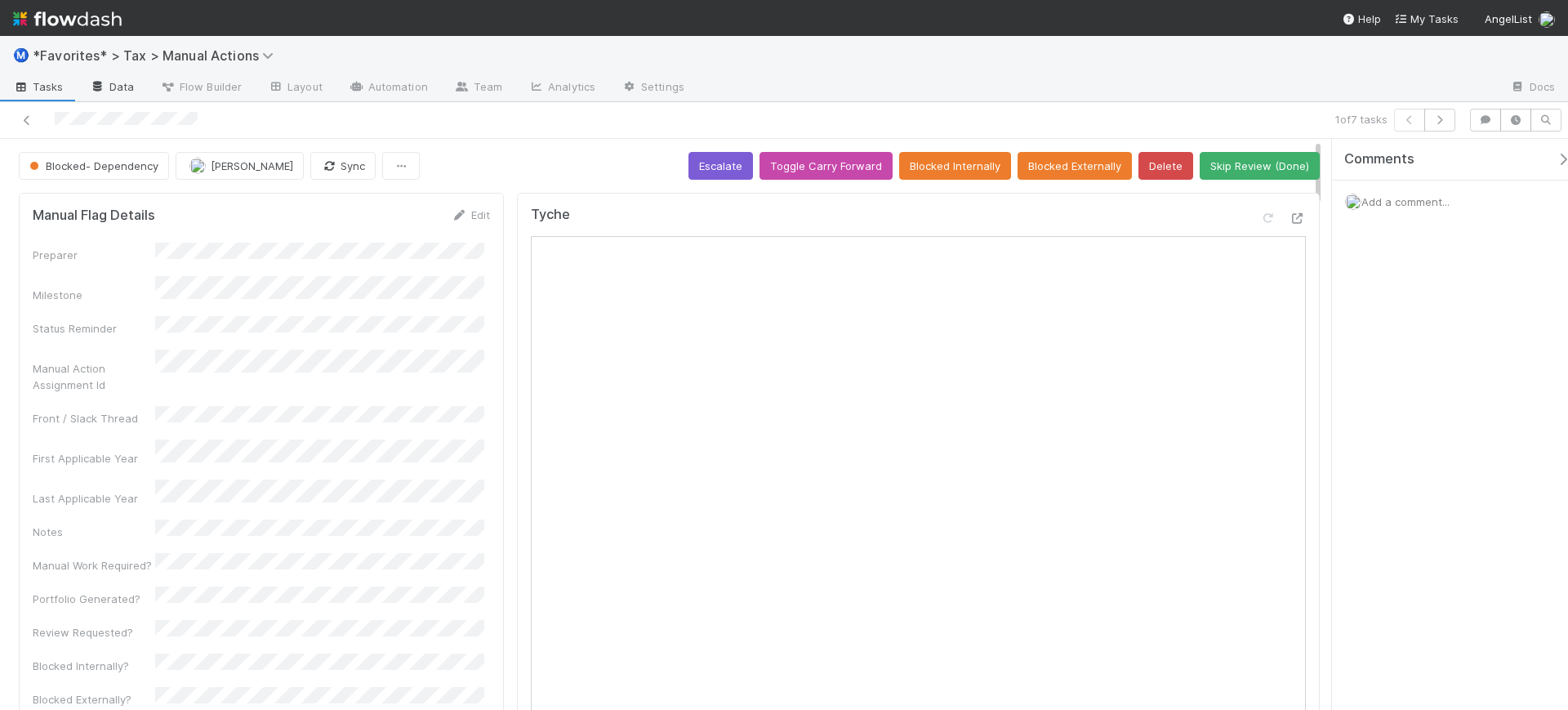
click at [116, 85] on link "Data" at bounding box center [112, 88] width 70 height 26
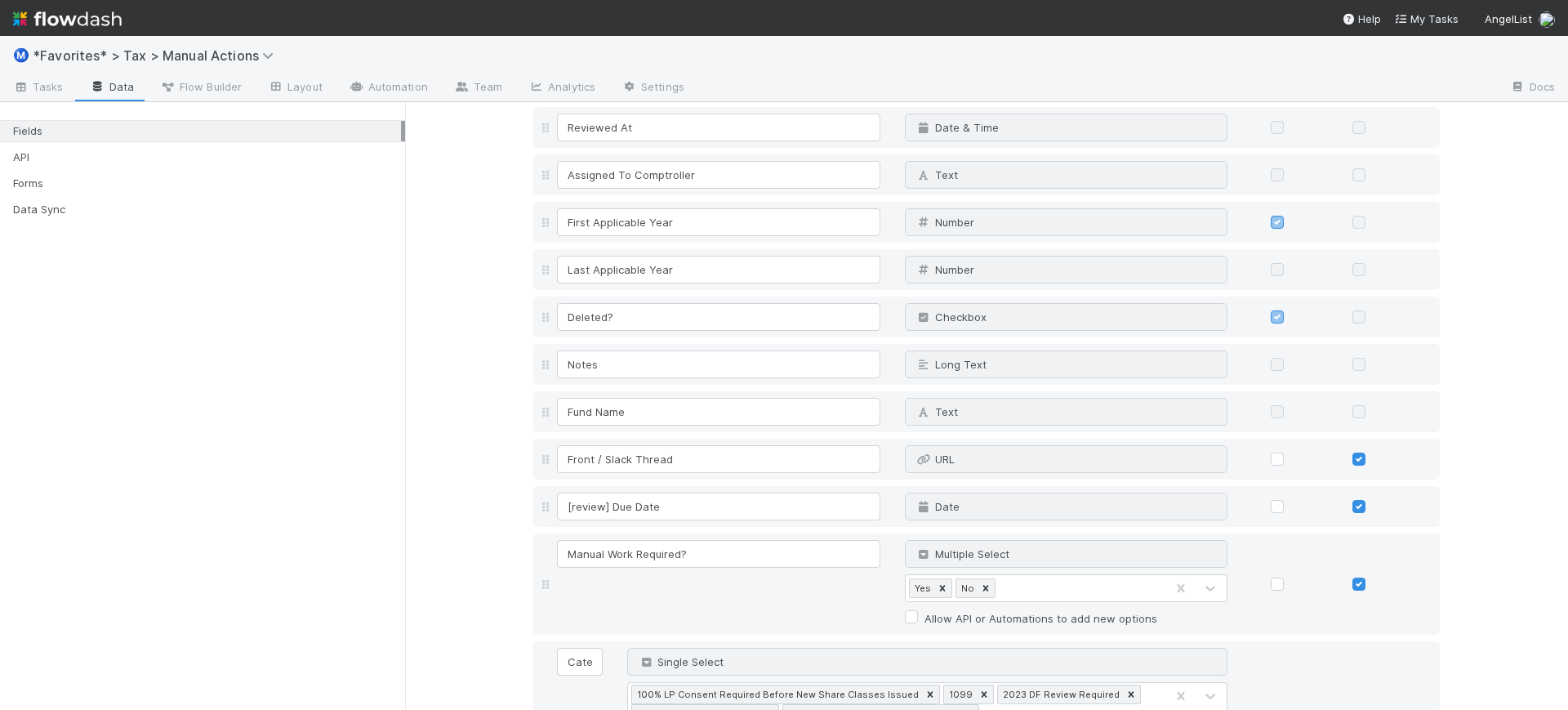
scroll to position [919, 0]
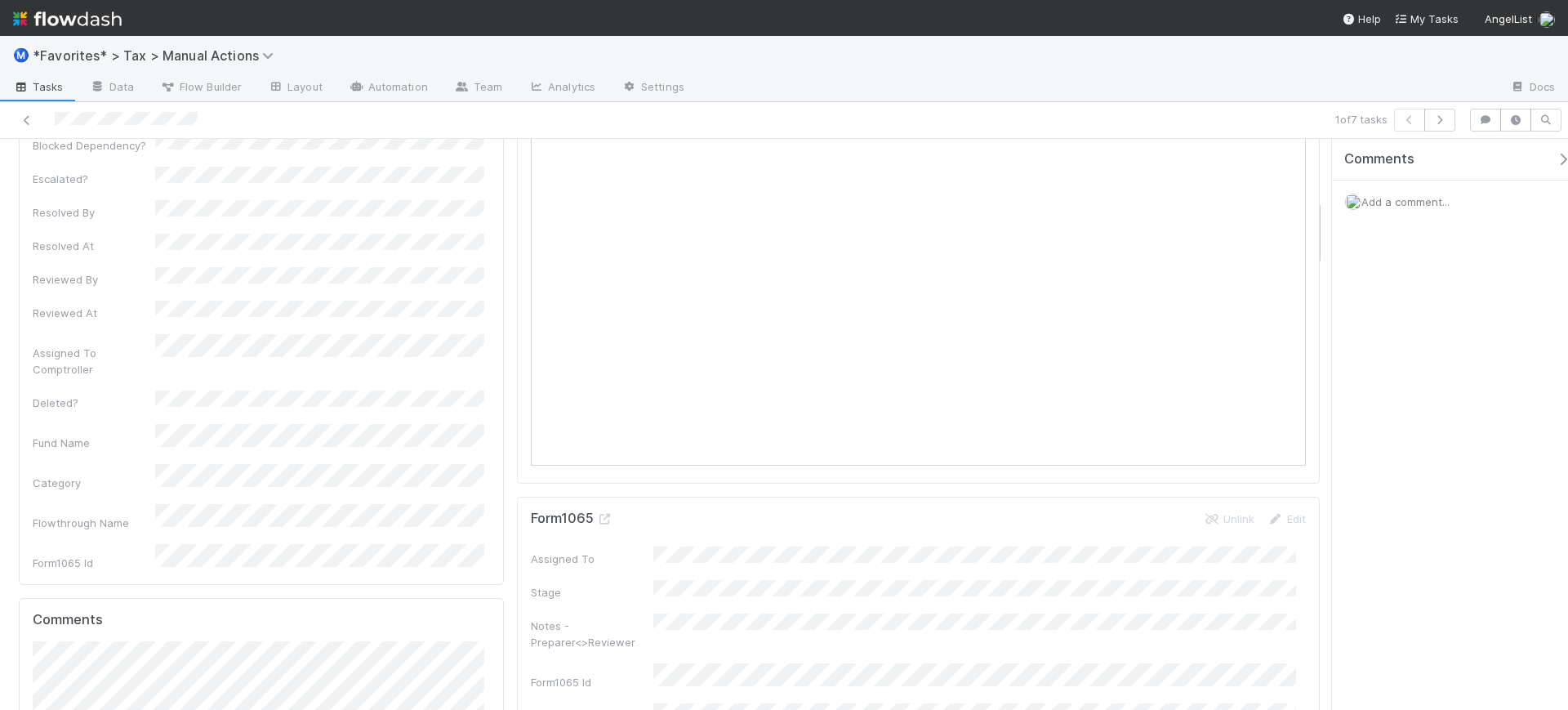
scroll to position [511, 0]
click at [1284, 592] on link "Edit" at bounding box center [1287, 595] width 39 height 13
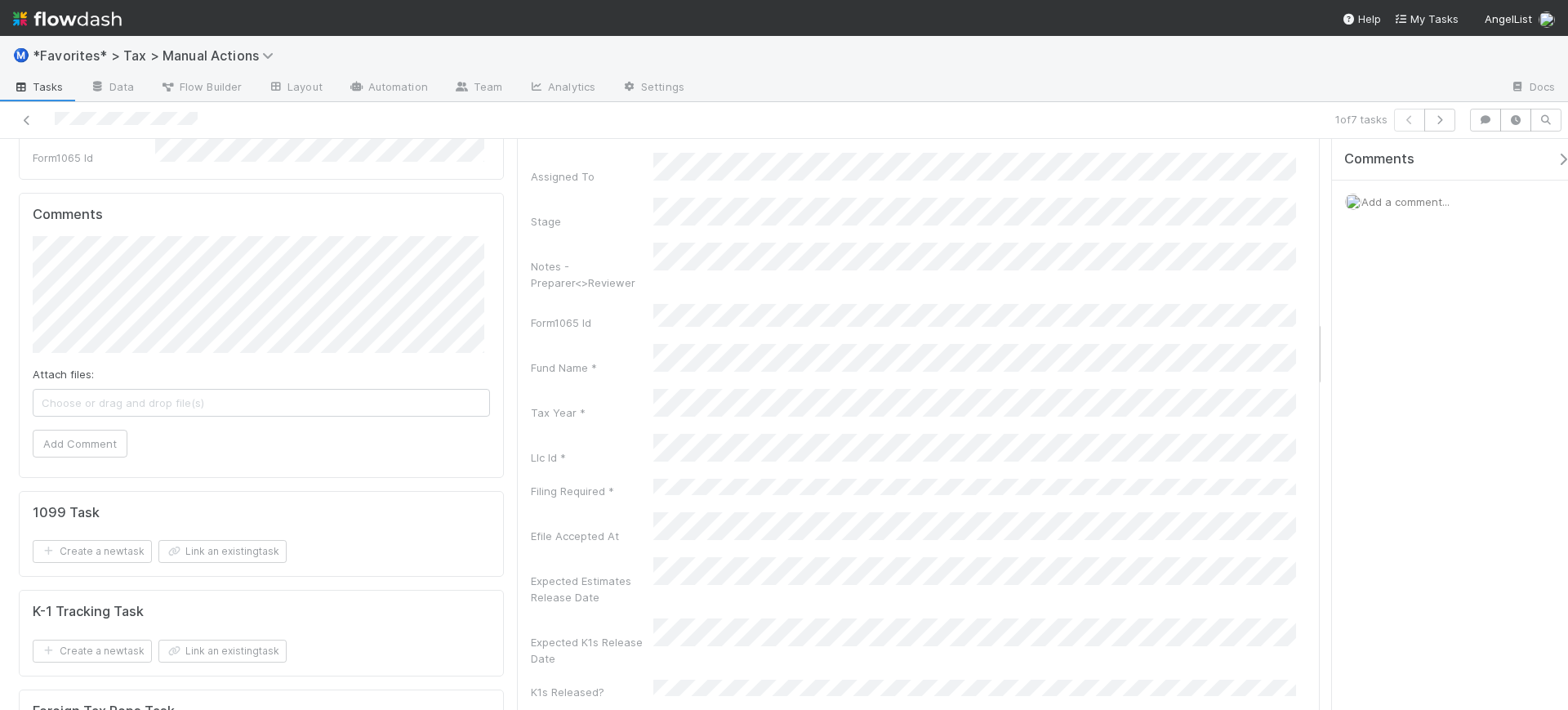
scroll to position [817, 0]
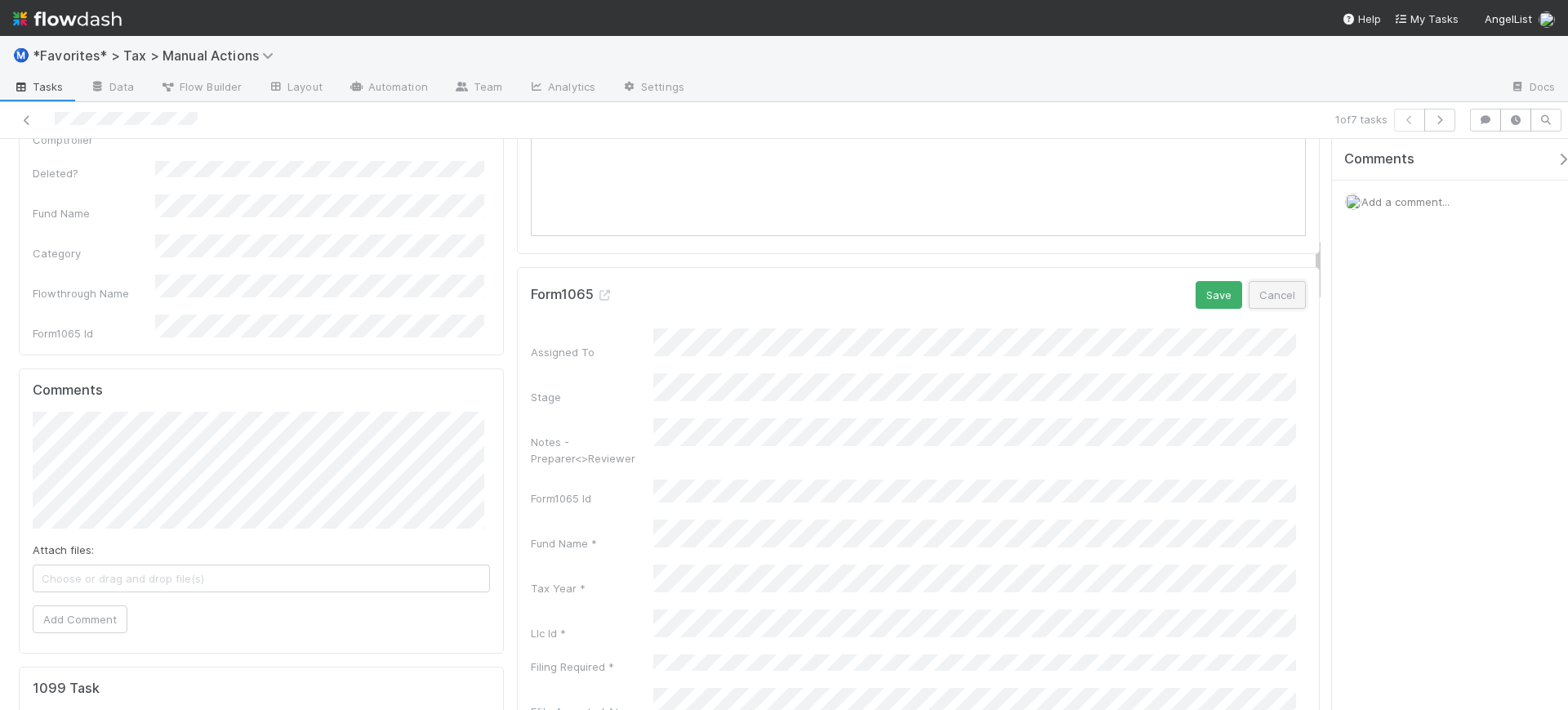
click at [1279, 296] on button "Cancel" at bounding box center [1278, 295] width 57 height 28
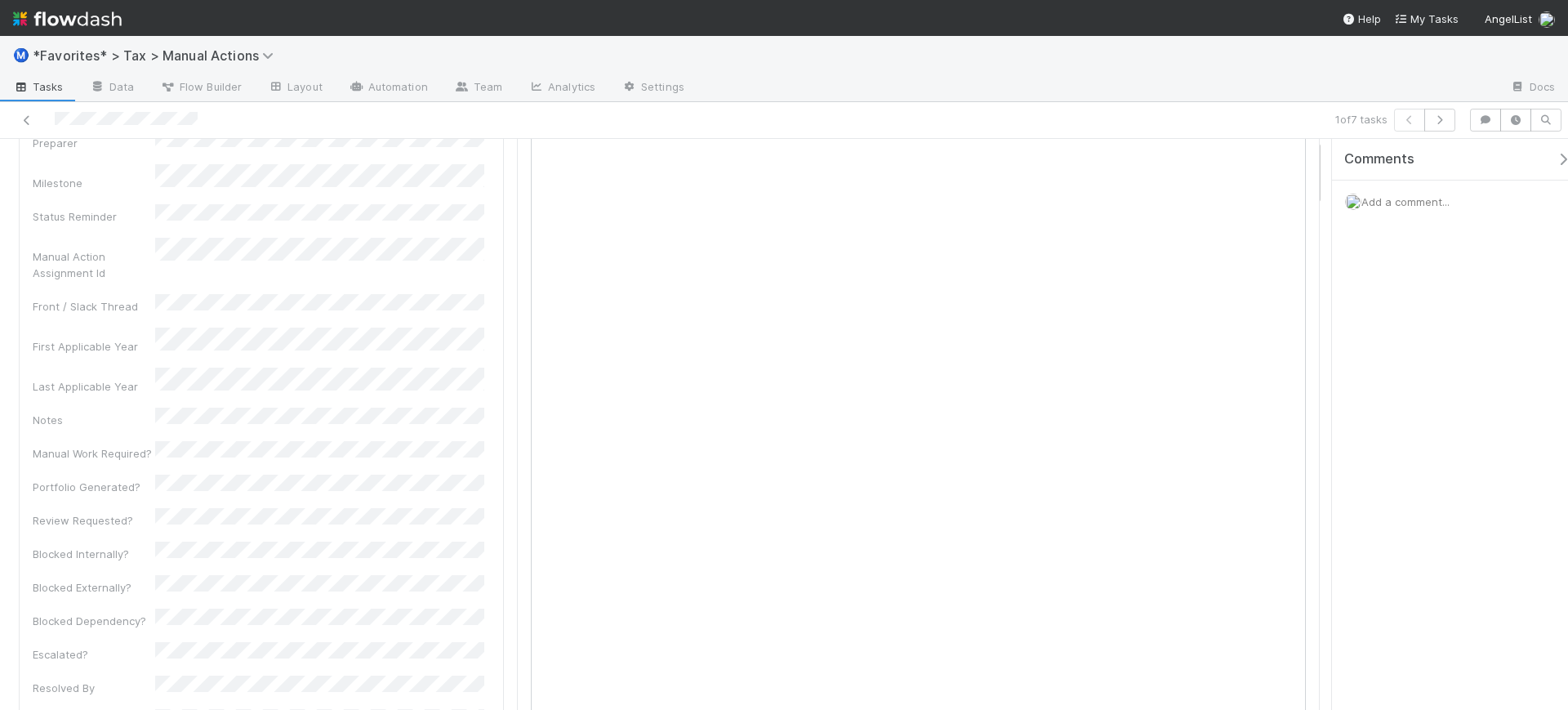
scroll to position [0, 0]
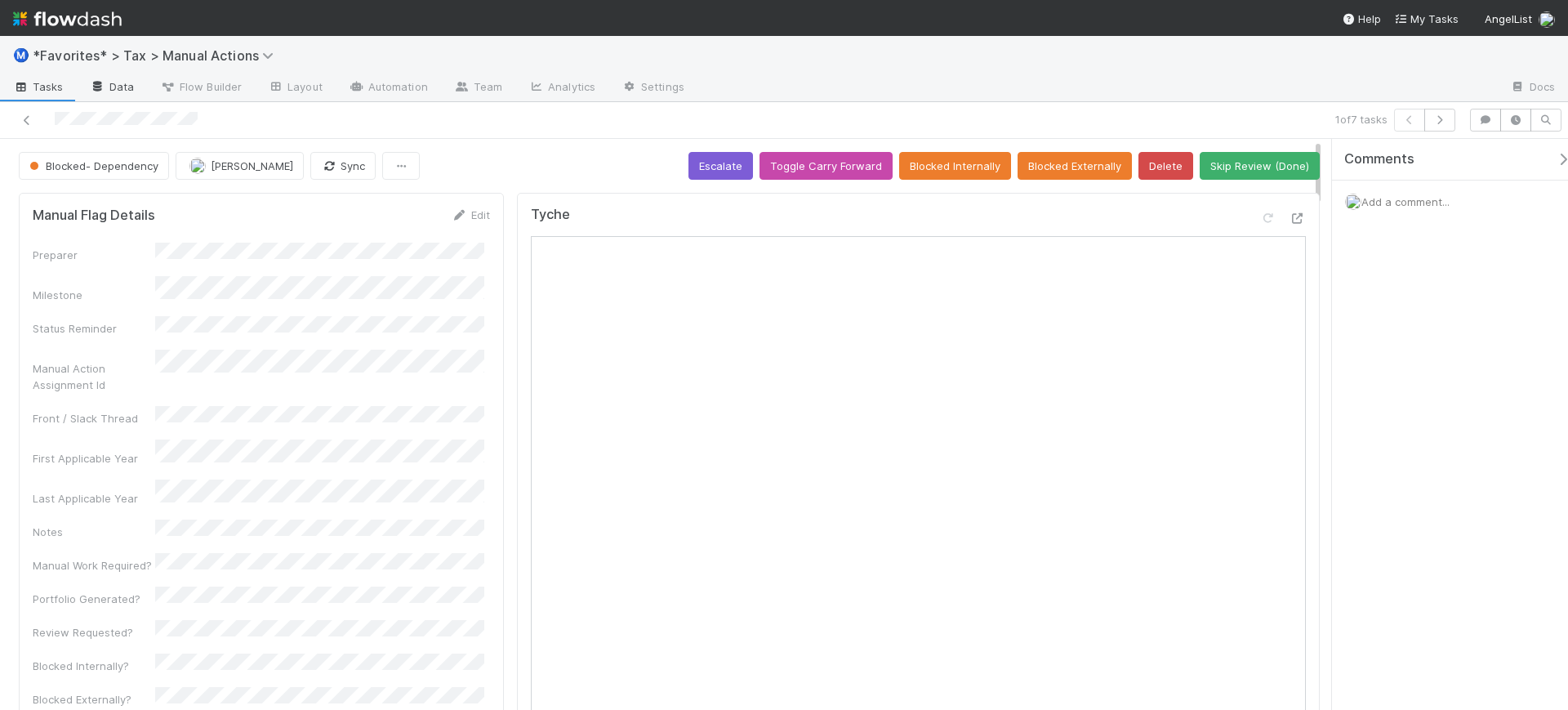
click at [122, 84] on link "Data" at bounding box center [112, 88] width 70 height 26
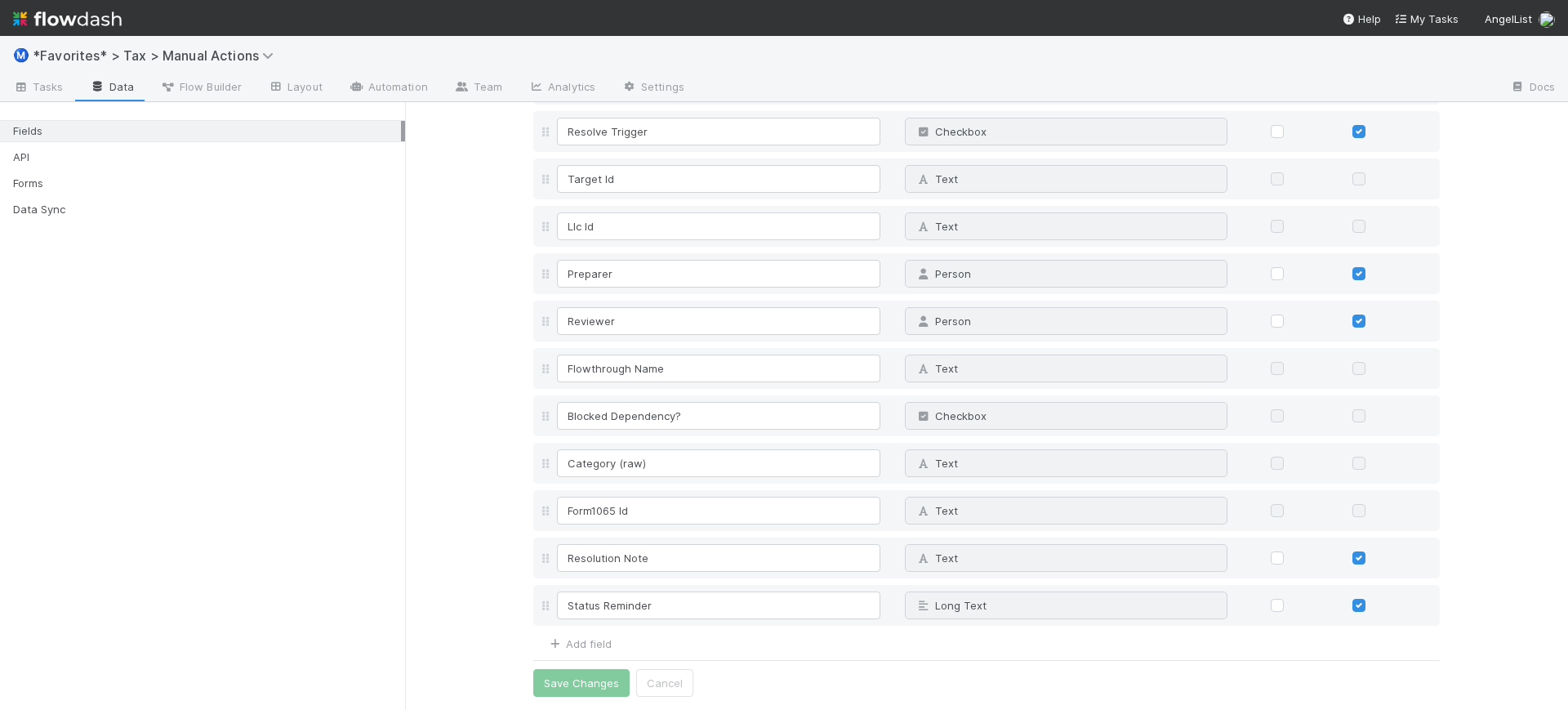
scroll to position [4934, 0]
click at [589, 647] on link "Add field" at bounding box center [579, 644] width 65 height 13
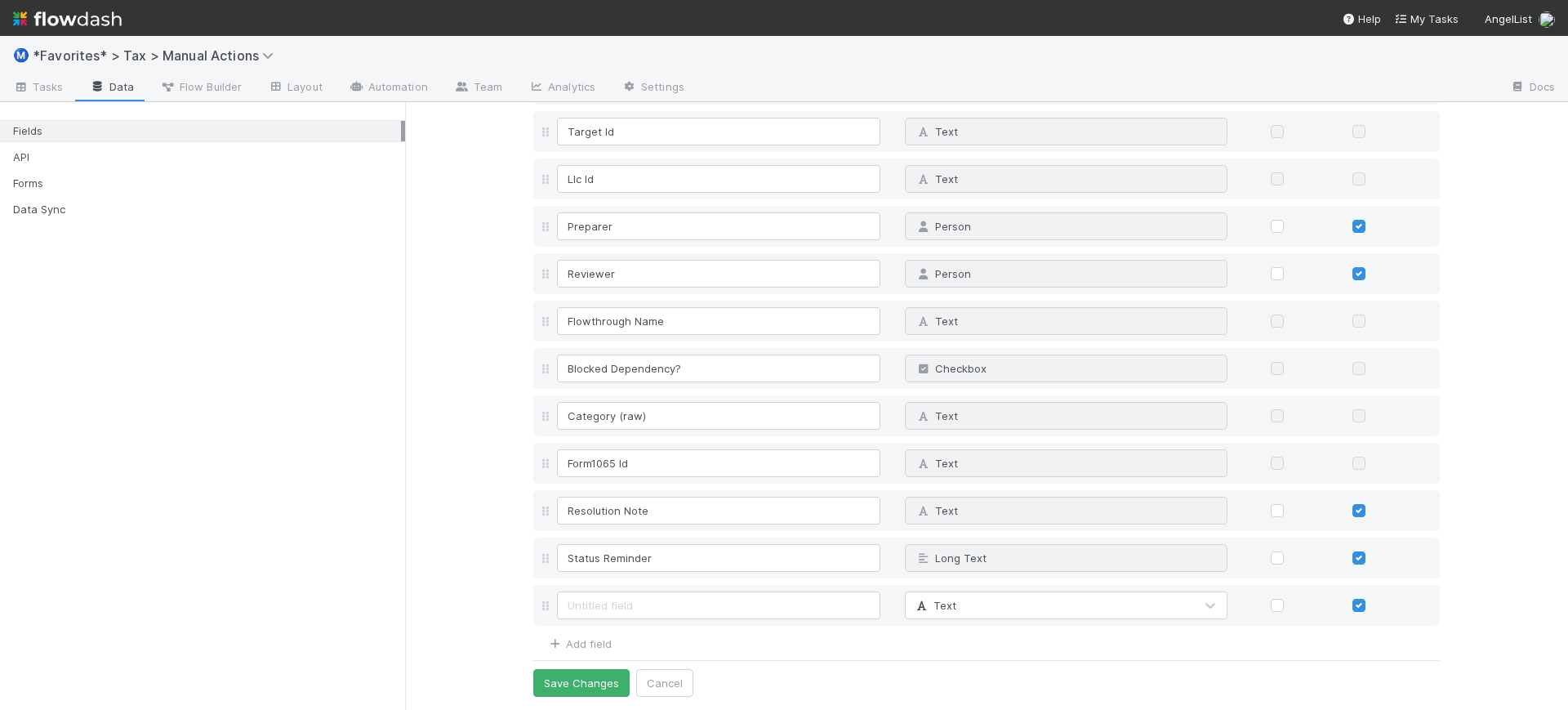
scroll to position [4982, 0]
click at [585, 608] on input at bounding box center [718, 605] width 323 height 28
type input "Priority MA"
click at [1016, 610] on div "Text" at bounding box center [1050, 605] width 289 height 26
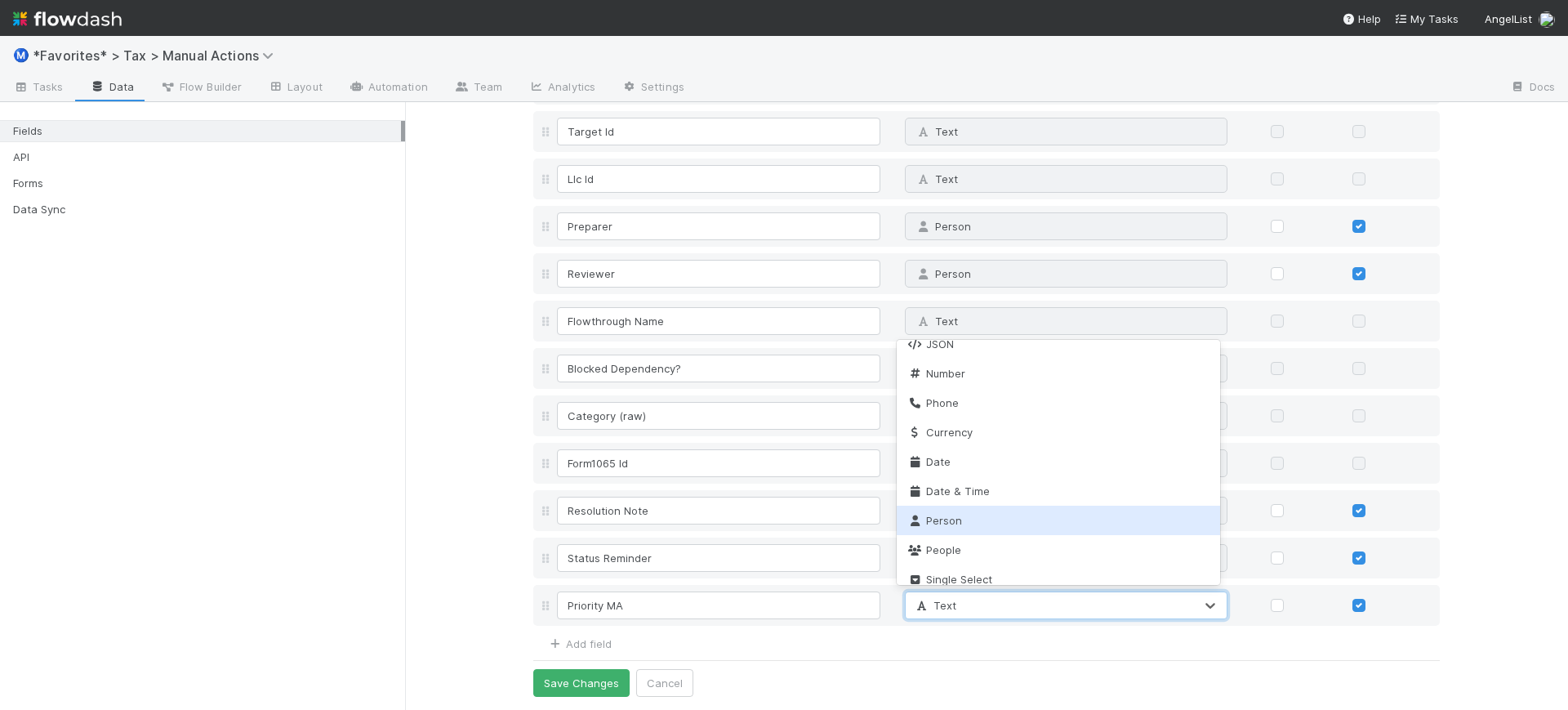
scroll to position [204, 0]
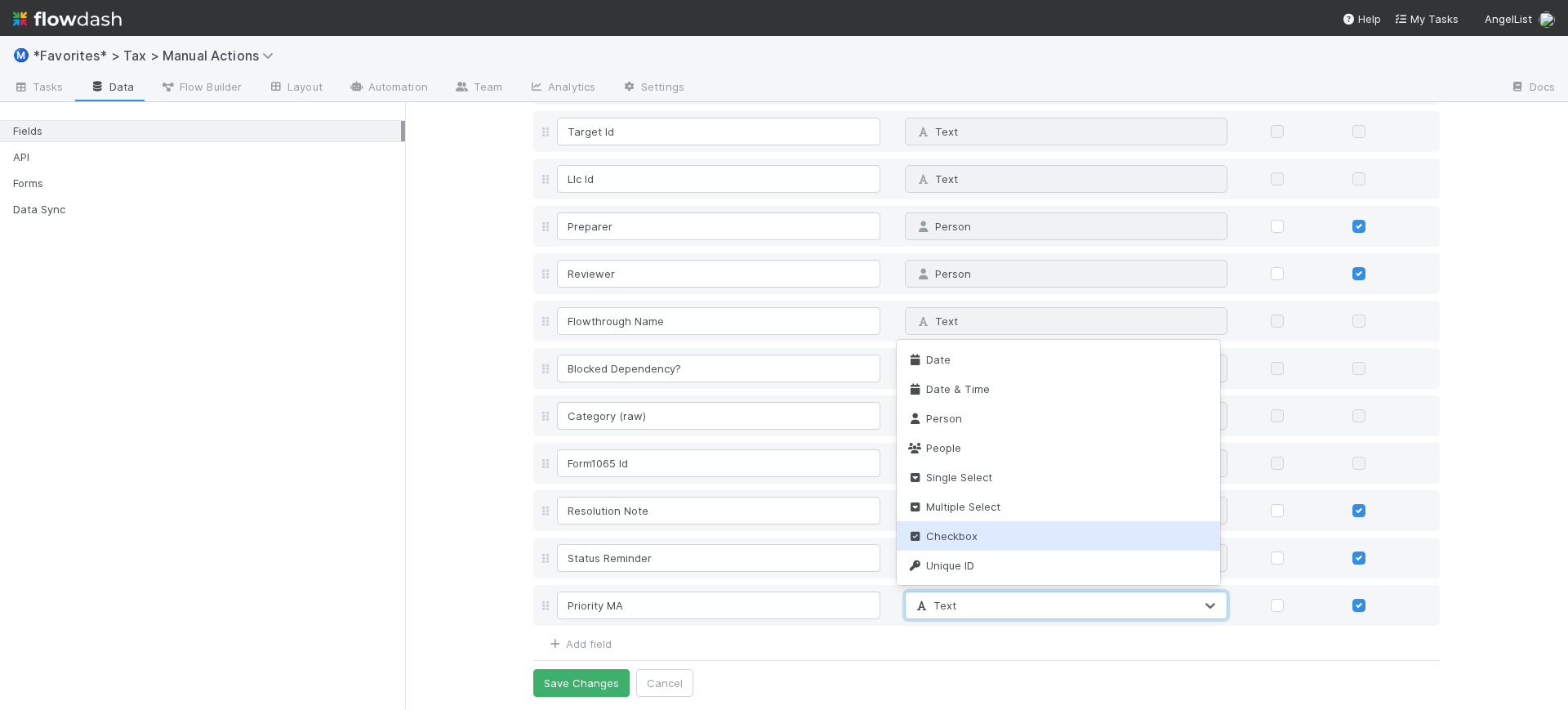
click at [1019, 537] on div "Checkbox" at bounding box center [1058, 535] width 323 height 29
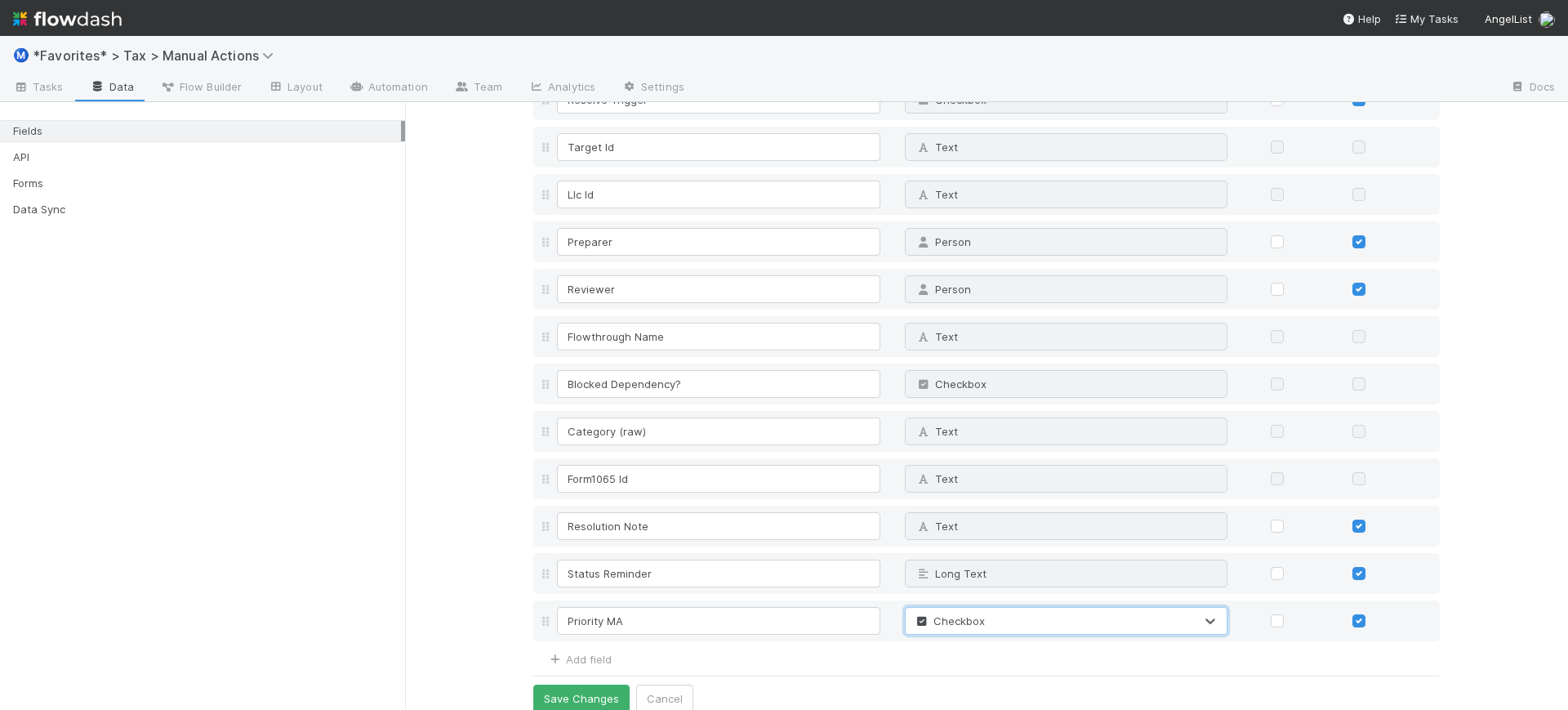
scroll to position [4982, 0]
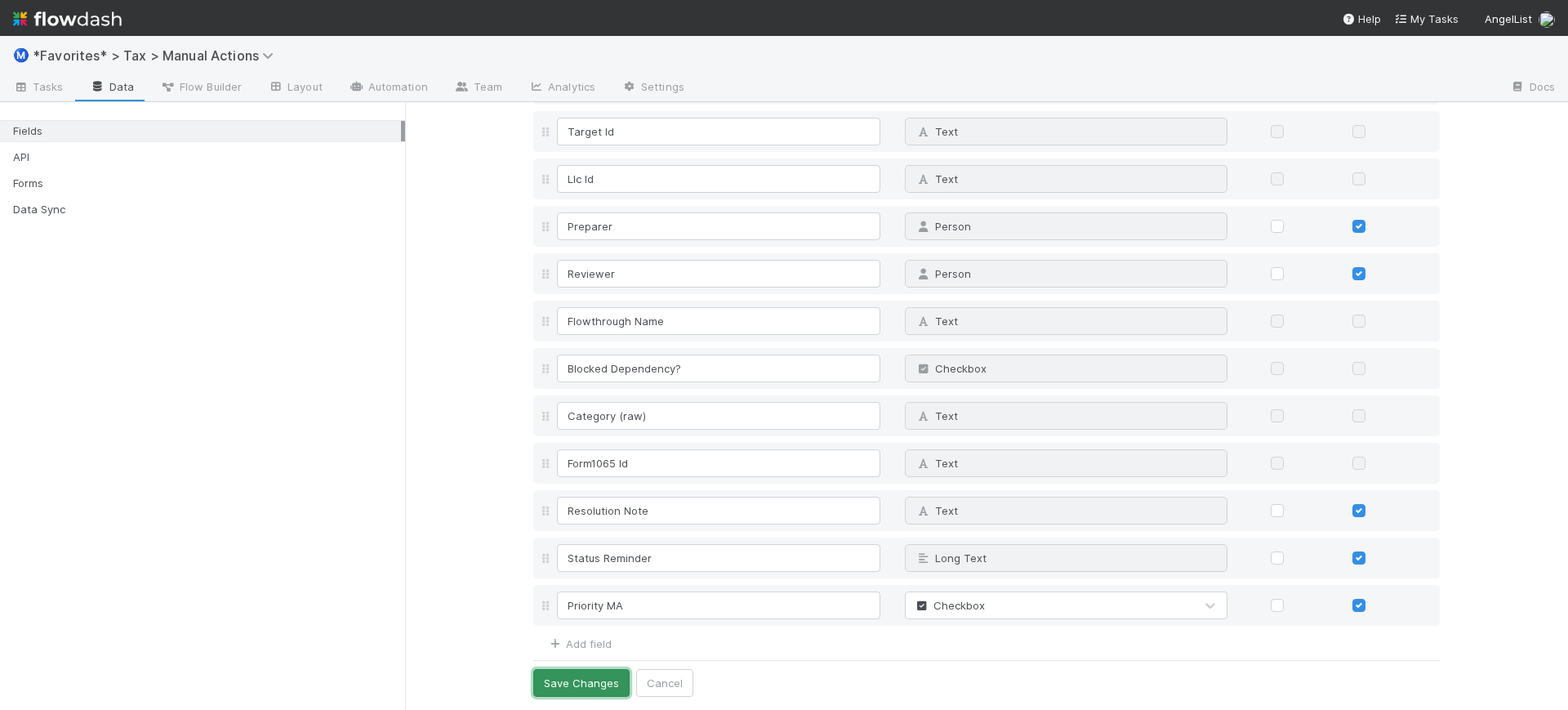
click at [578, 680] on button "Save Changes" at bounding box center [581, 682] width 96 height 28
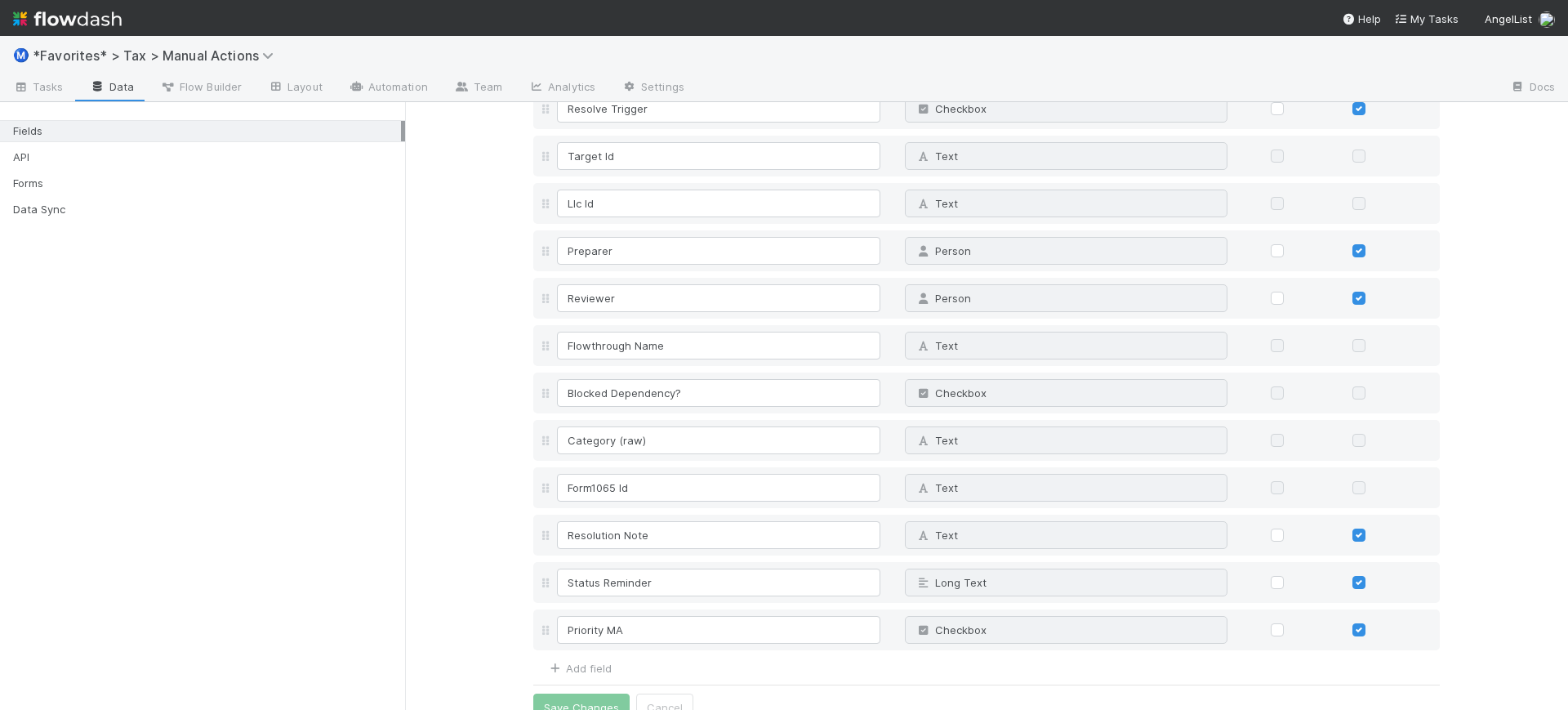
scroll to position [5025, 0]
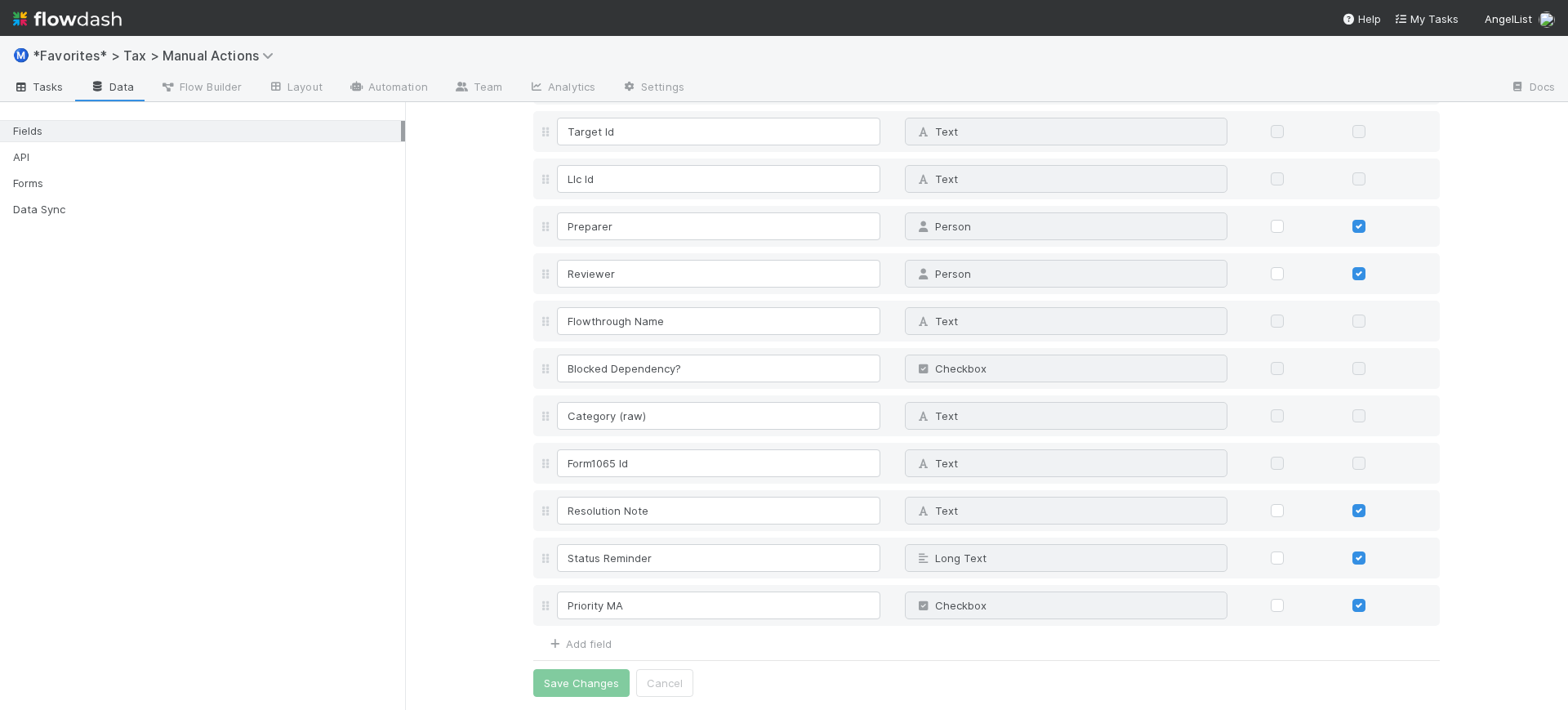
click at [51, 85] on span "Tasks" at bounding box center [39, 87] width 50 height 17
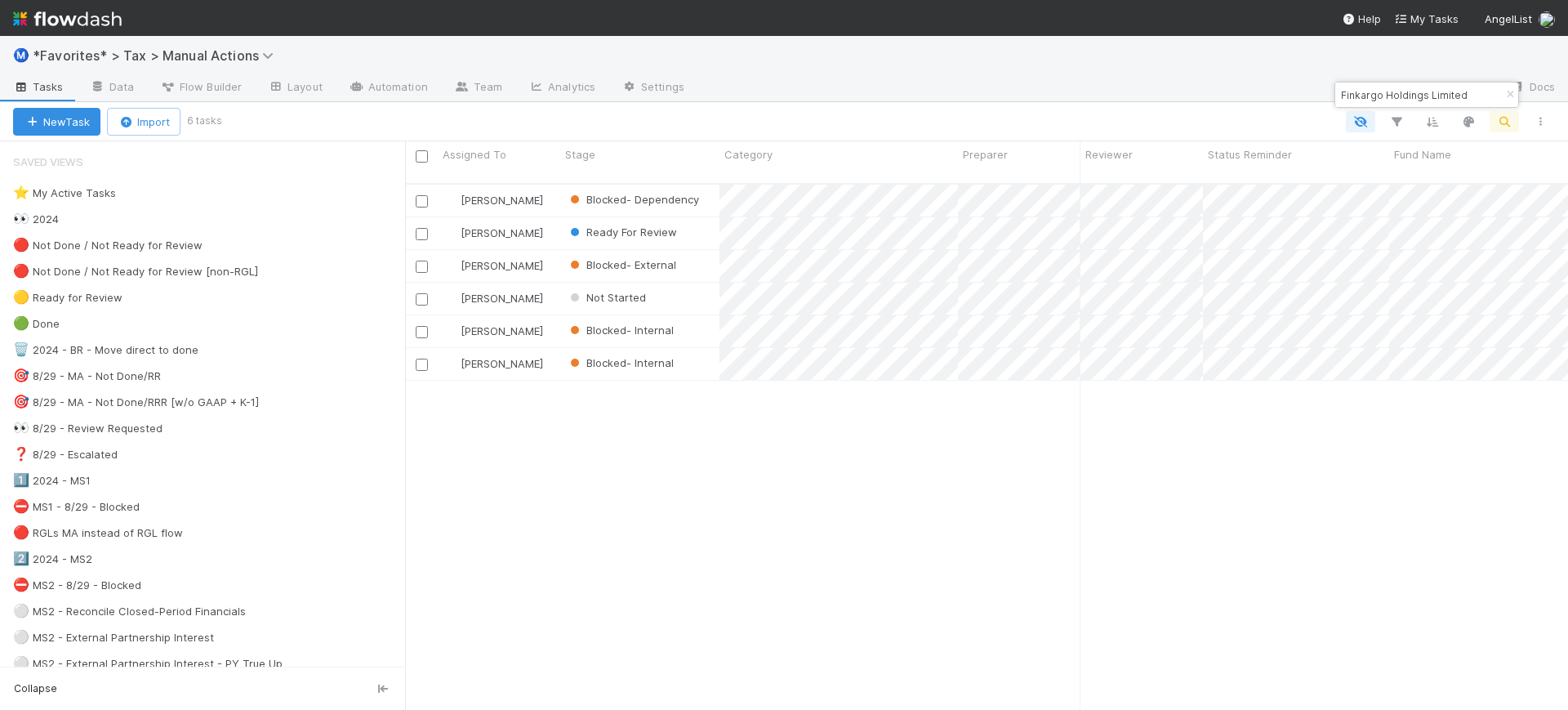
scroll to position [524, 1148]
click at [1262, 70] on div "Ⓜ️ *Favorites* > Tax > Manual Actions" at bounding box center [784, 55] width 1568 height 39
click at [421, 160] on input "checkbox" at bounding box center [422, 157] width 13 height 13
checkbox input "true"
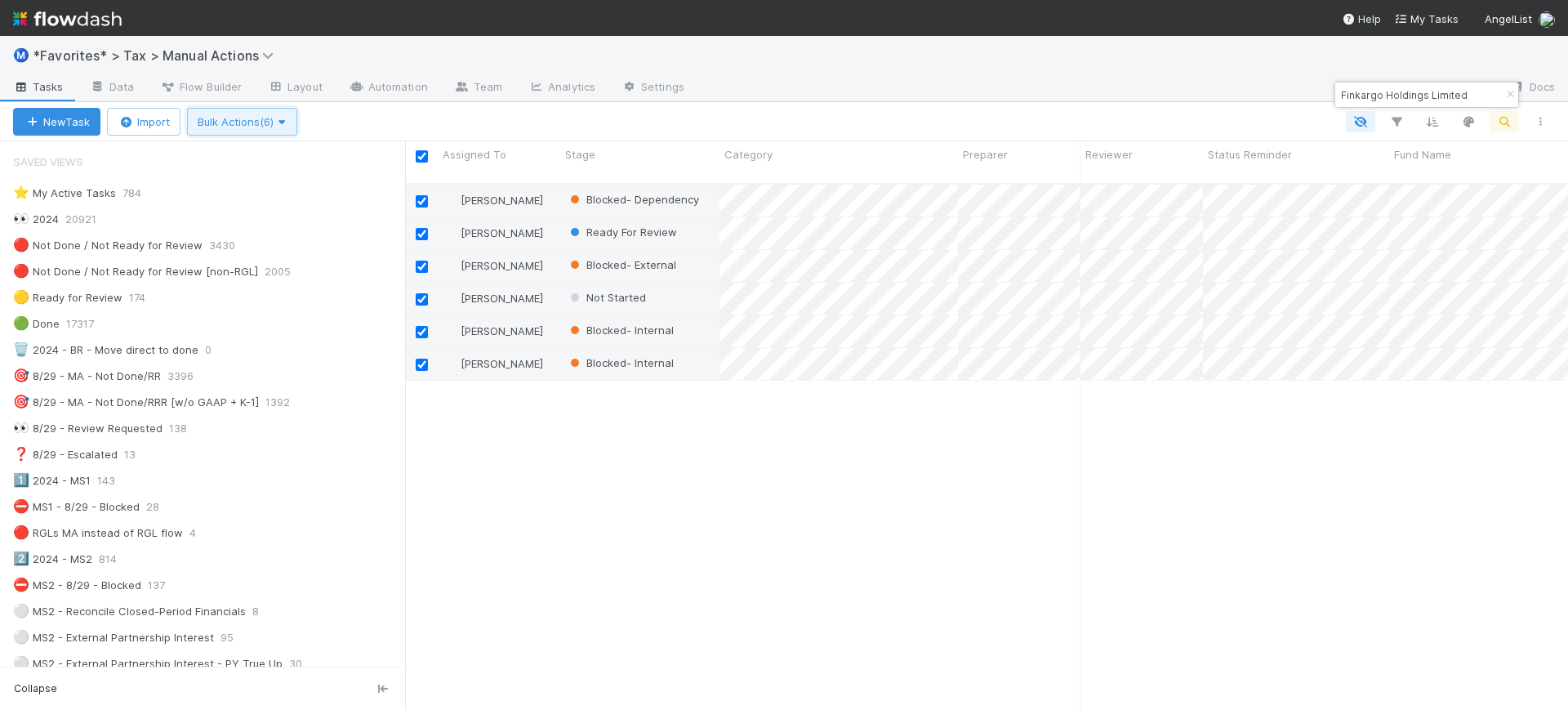
click at [289, 118] on icon "button" at bounding box center [282, 122] width 17 height 11
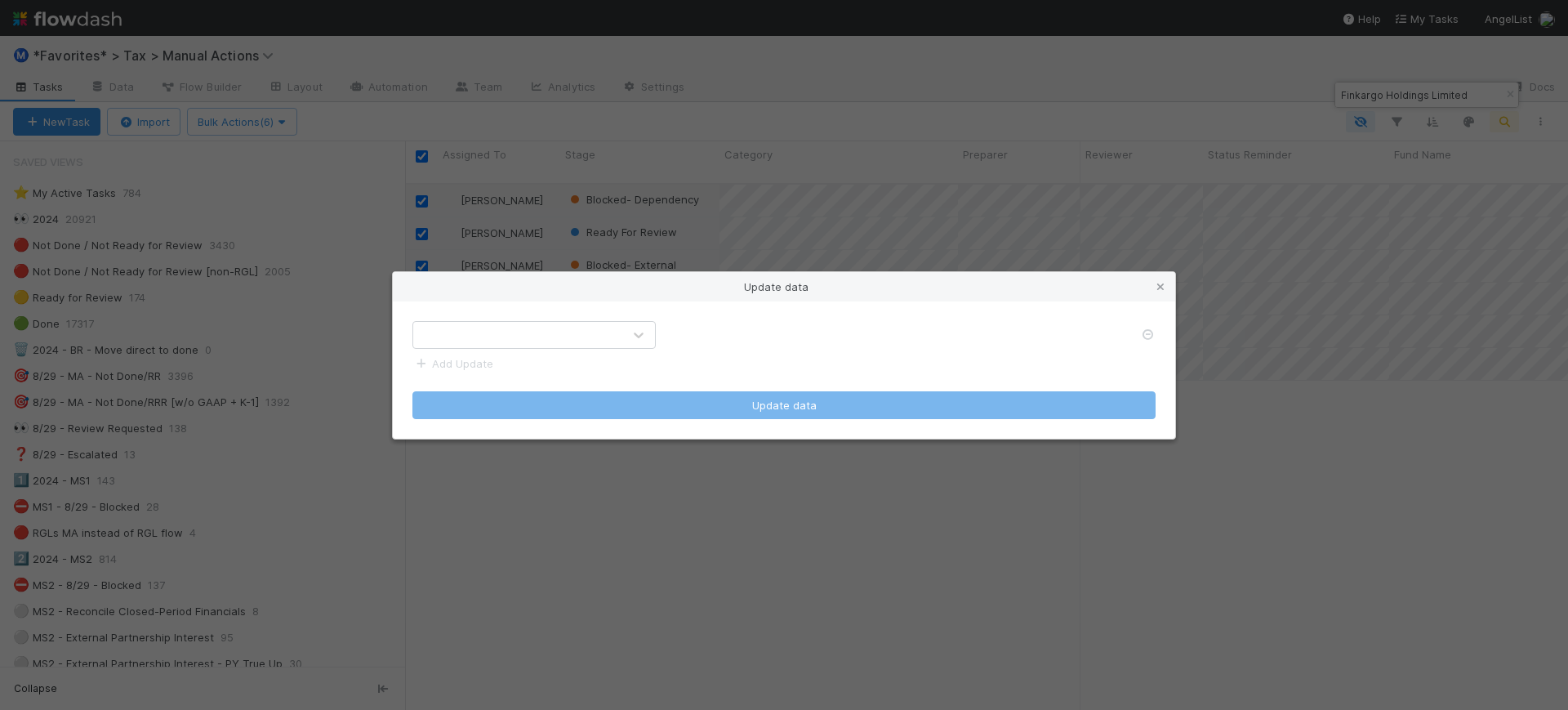
click at [568, 340] on div at bounding box center [518, 334] width 209 height 26
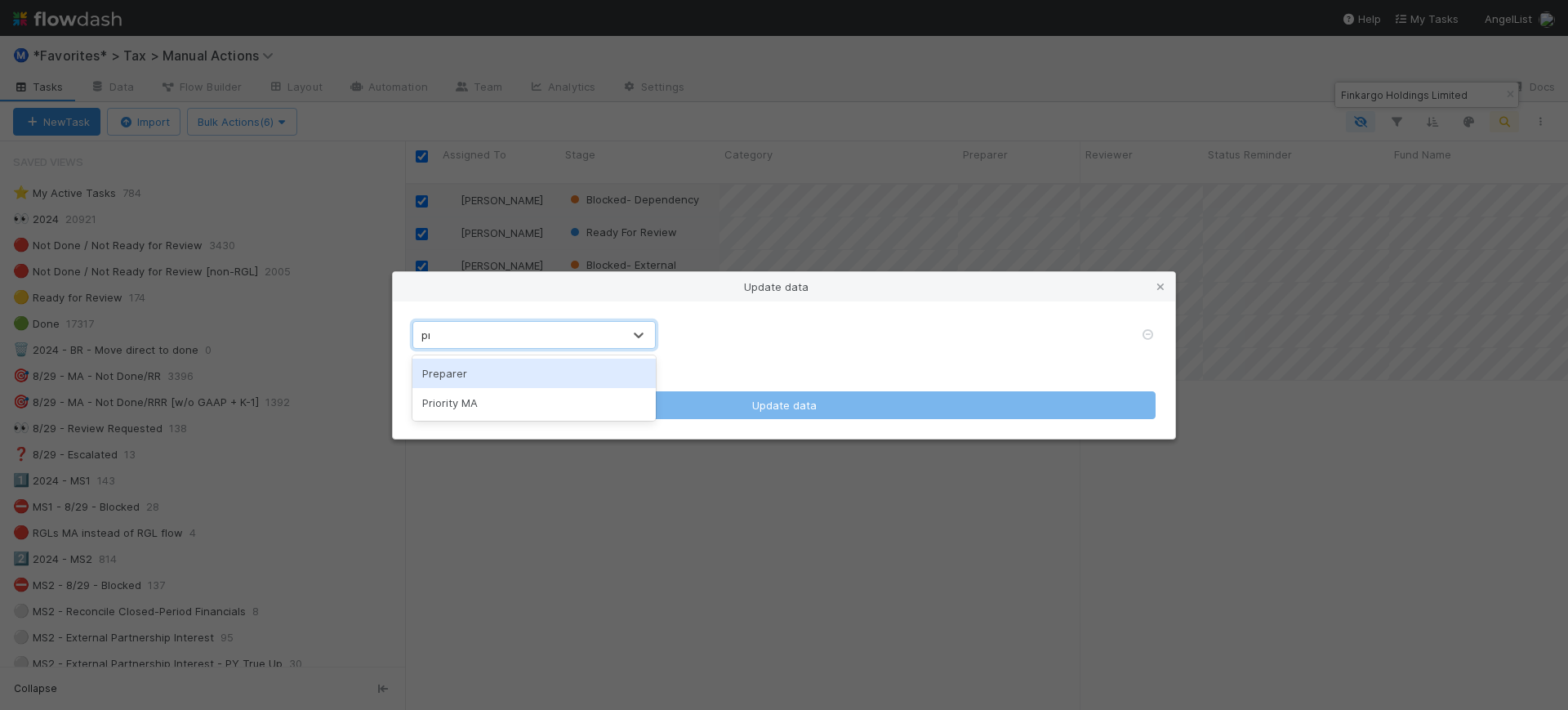
type input "prior"
click at [567, 359] on div "Priority MA" at bounding box center [534, 373] width 244 height 29
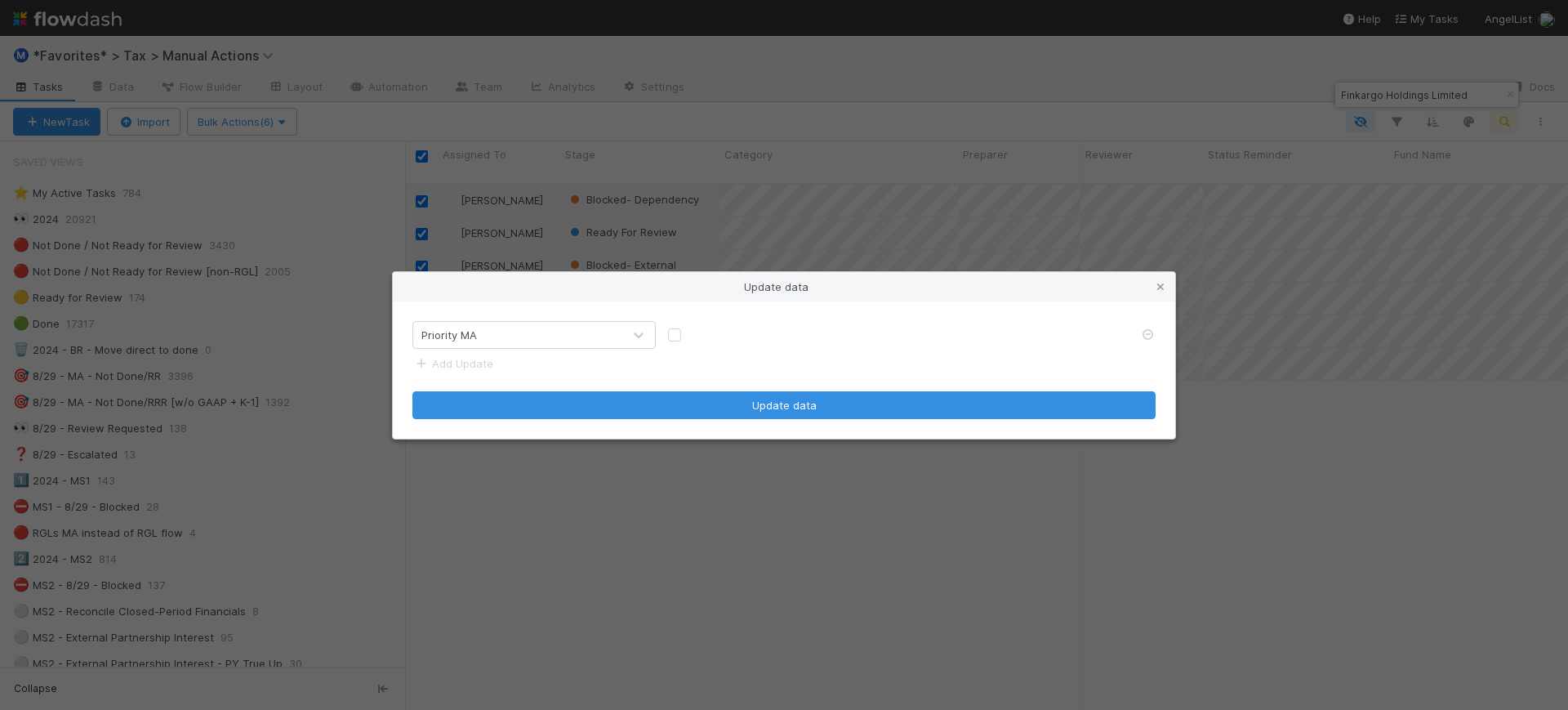
click at [688, 327] on label at bounding box center [688, 327] width 0 height 0
click at [676, 338] on input "checkbox" at bounding box center [675, 334] width 13 height 15
checkbox input "true"
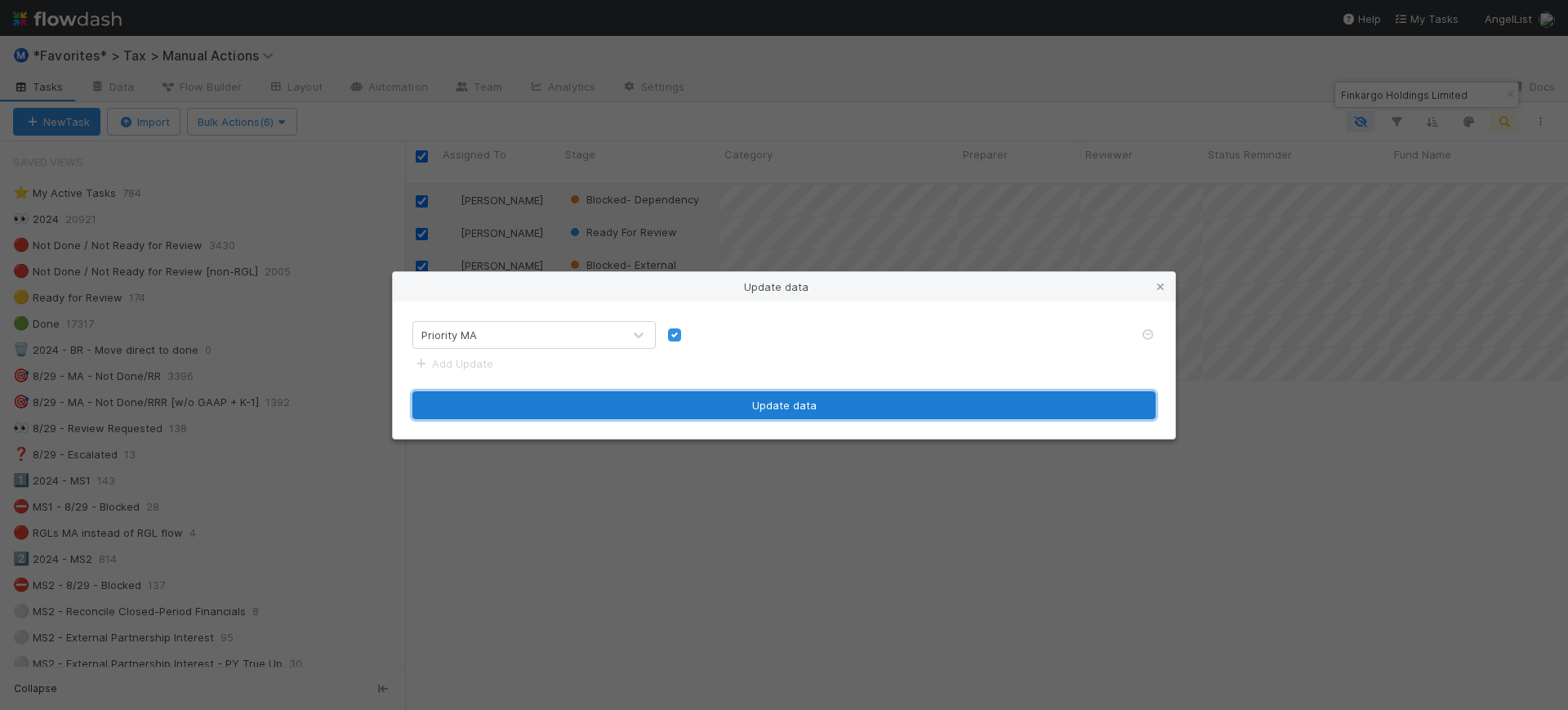
click at [691, 409] on button "Update data" at bounding box center [784, 404] width 743 height 28
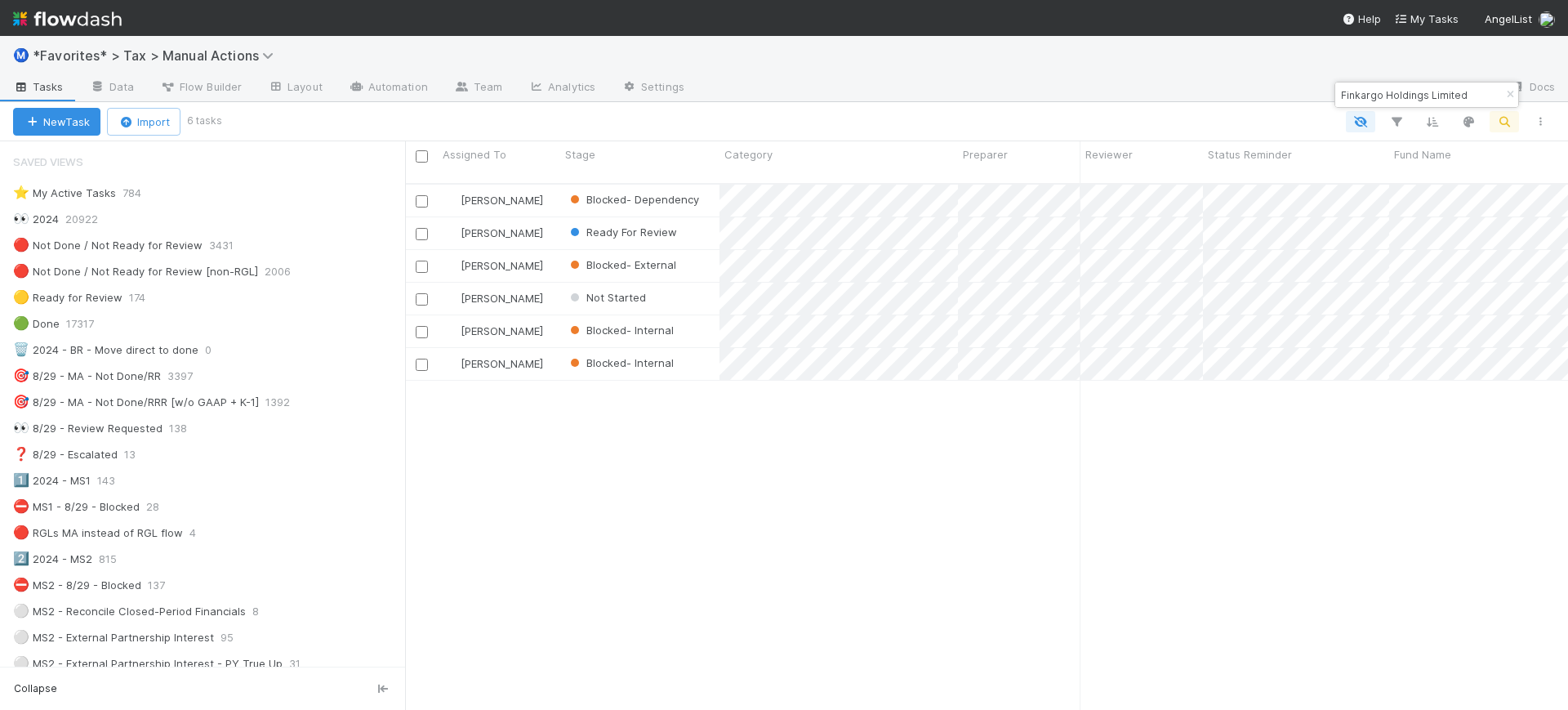
click at [754, 482] on div "Enrique Hernandez Blocked- Dependency 8/12/25, 9:52:48 AM 8/19/25, 7:57:50 PM 0…" at bounding box center [986, 454] width 1163 height 539
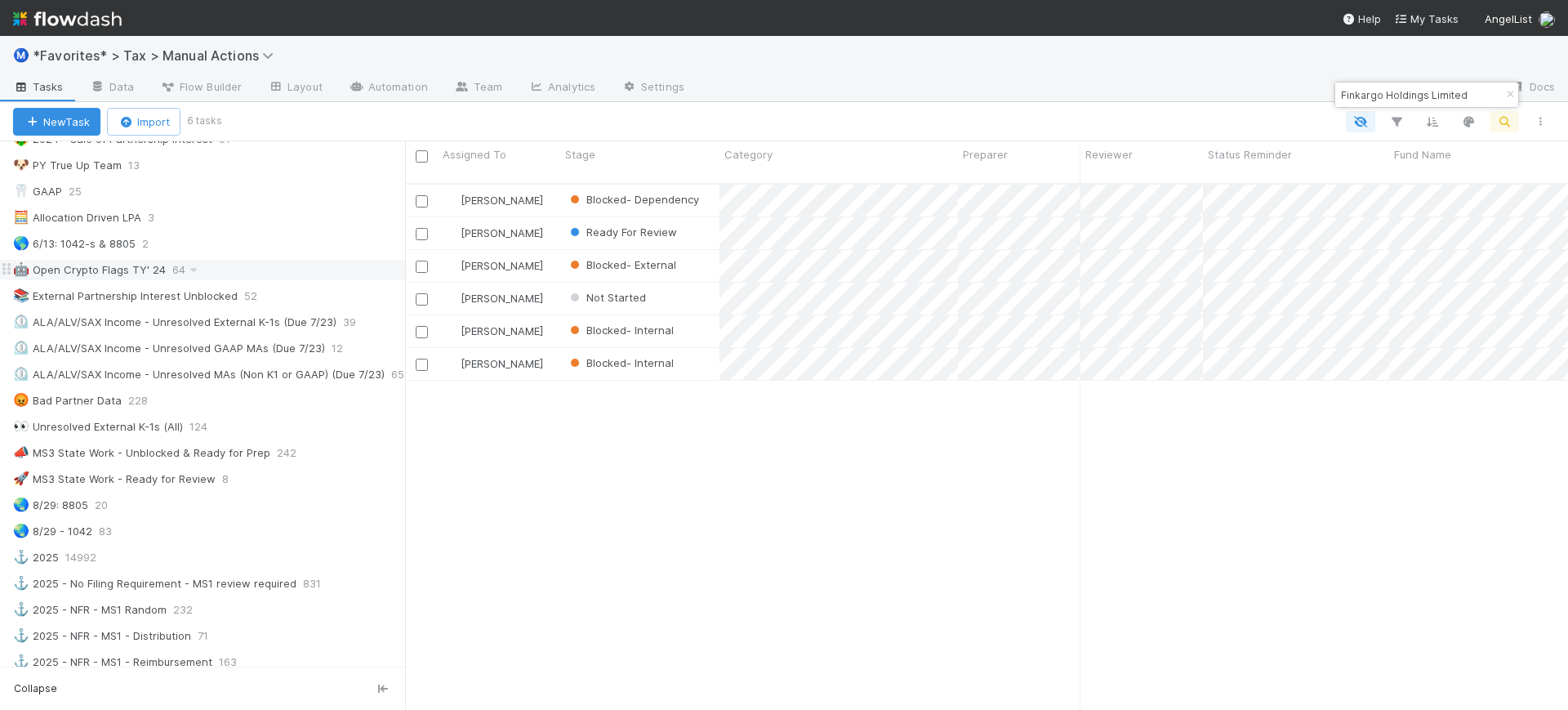
scroll to position [817, 0]
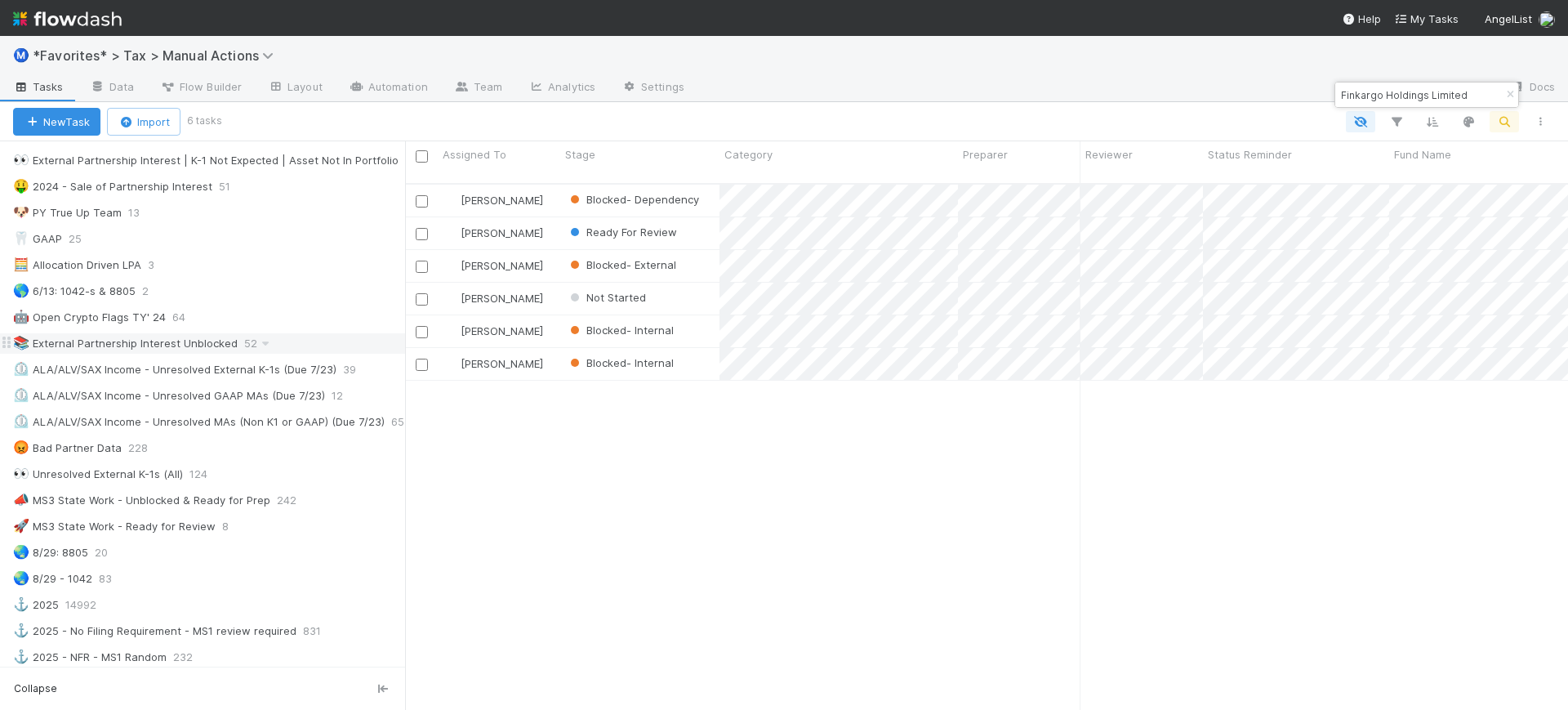
click at [192, 349] on div "📚 External Partnership Interest Unblocked" at bounding box center [126, 343] width 224 height 20
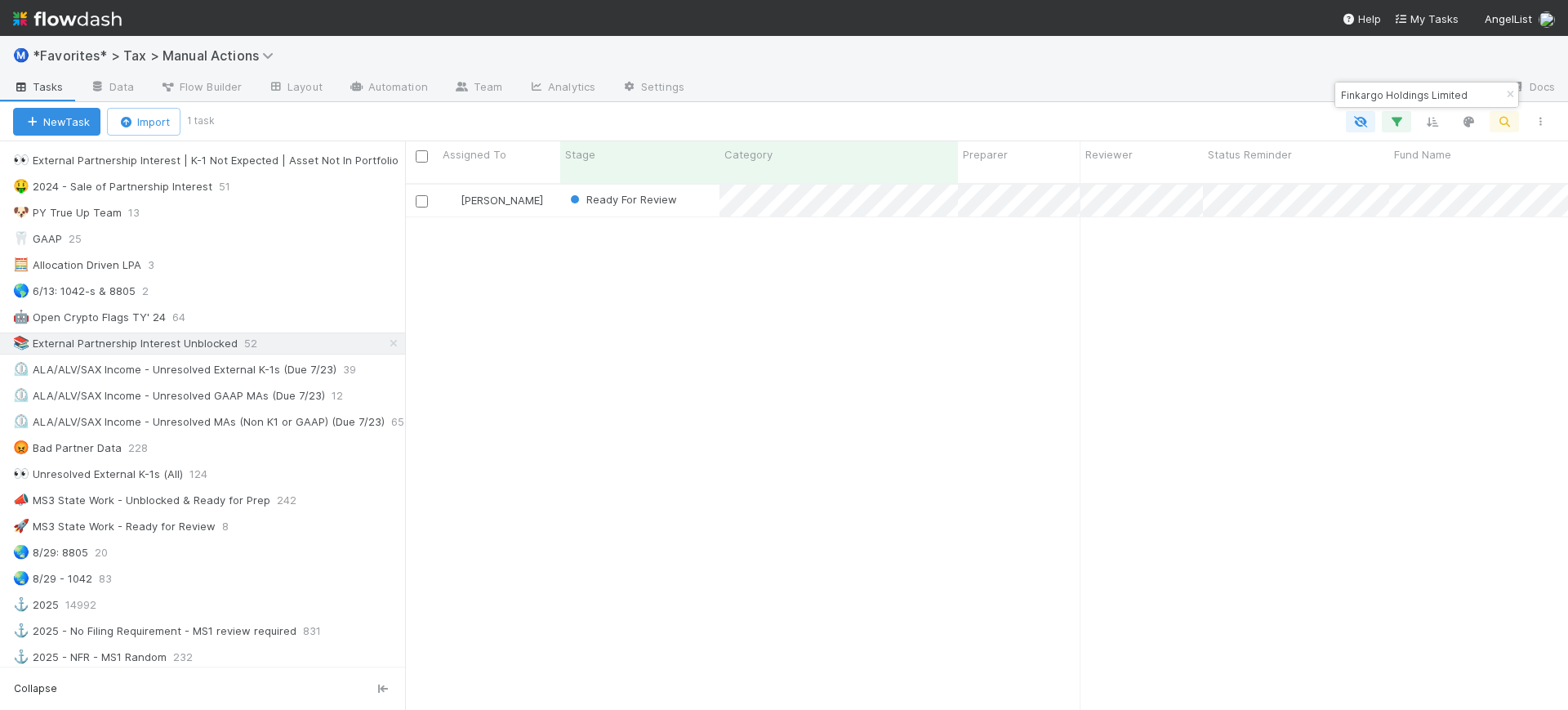
scroll to position [524, 1148]
click at [1509, 92] on icon "button" at bounding box center [1510, 95] width 17 height 10
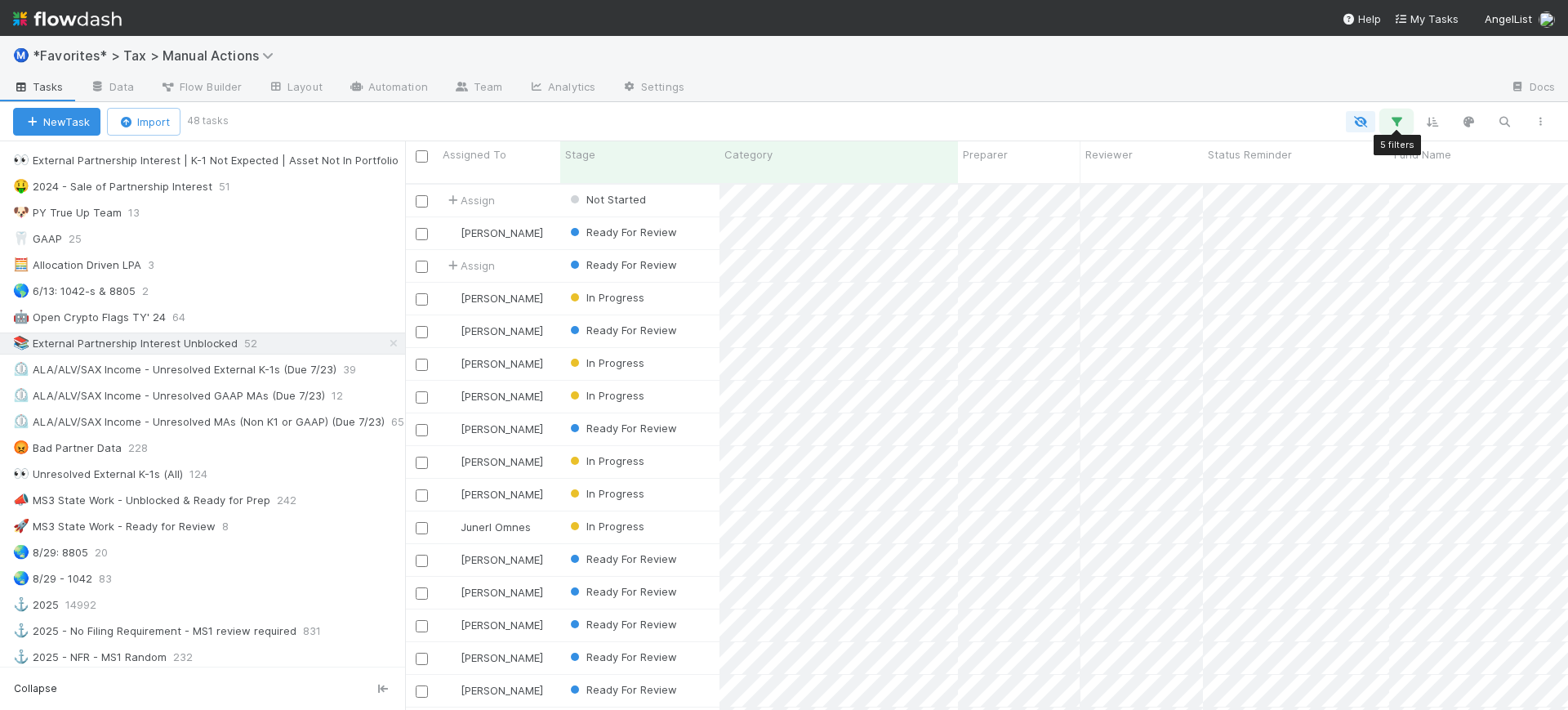
click at [1398, 119] on icon "button" at bounding box center [1397, 122] width 17 height 15
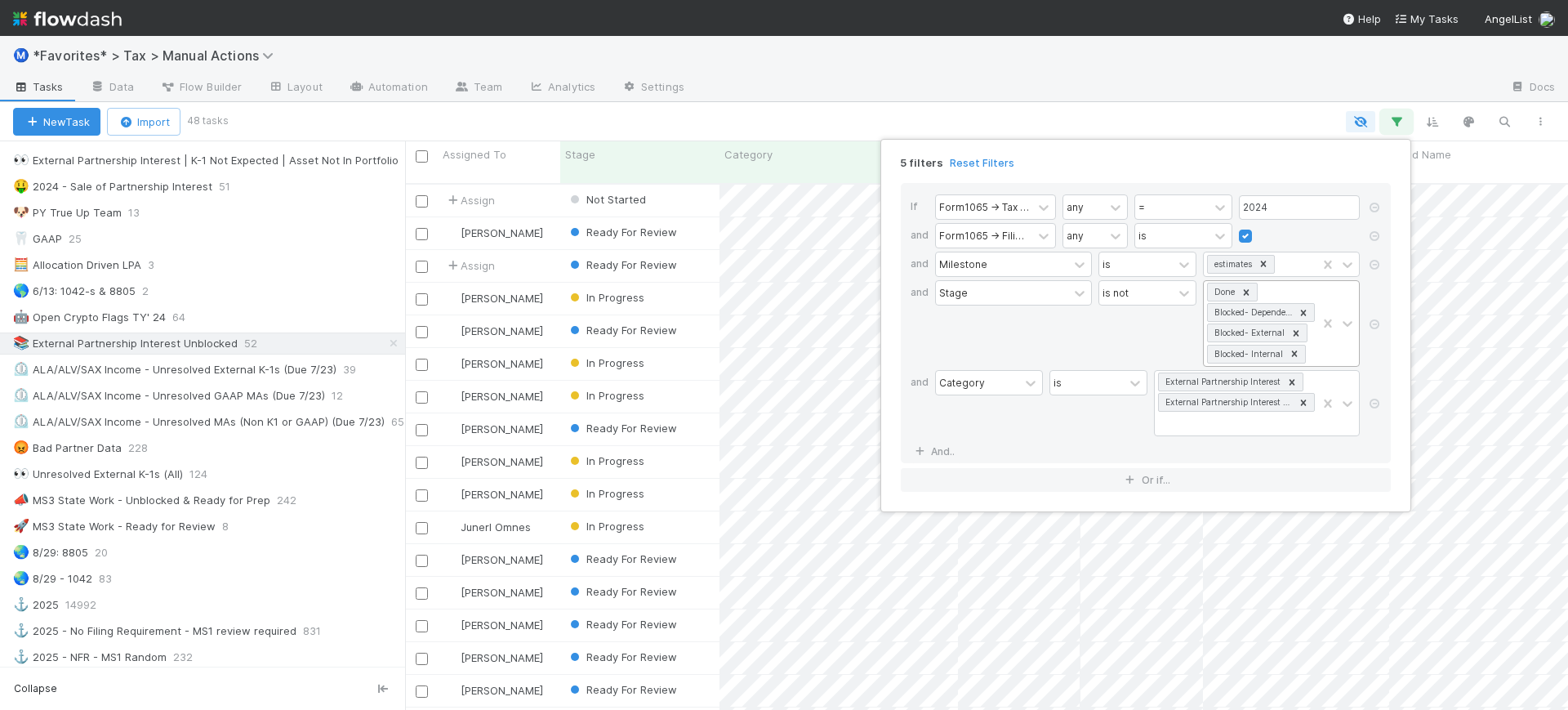
click at [1301, 311] on icon at bounding box center [1303, 313] width 12 height 12
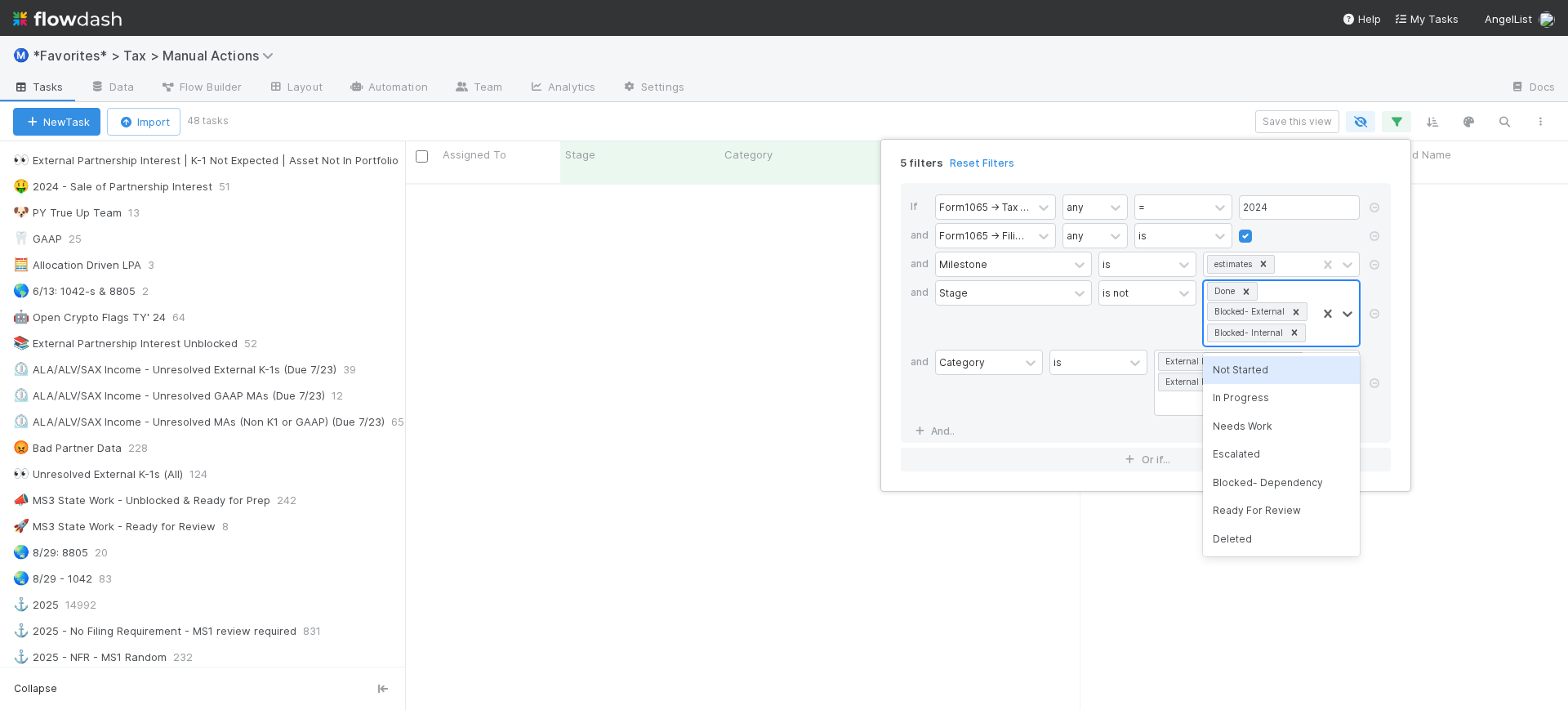
click at [1295, 311] on icon at bounding box center [1296, 311] width 6 height 6
click at [1289, 309] on icon at bounding box center [1295, 312] width 12 height 12
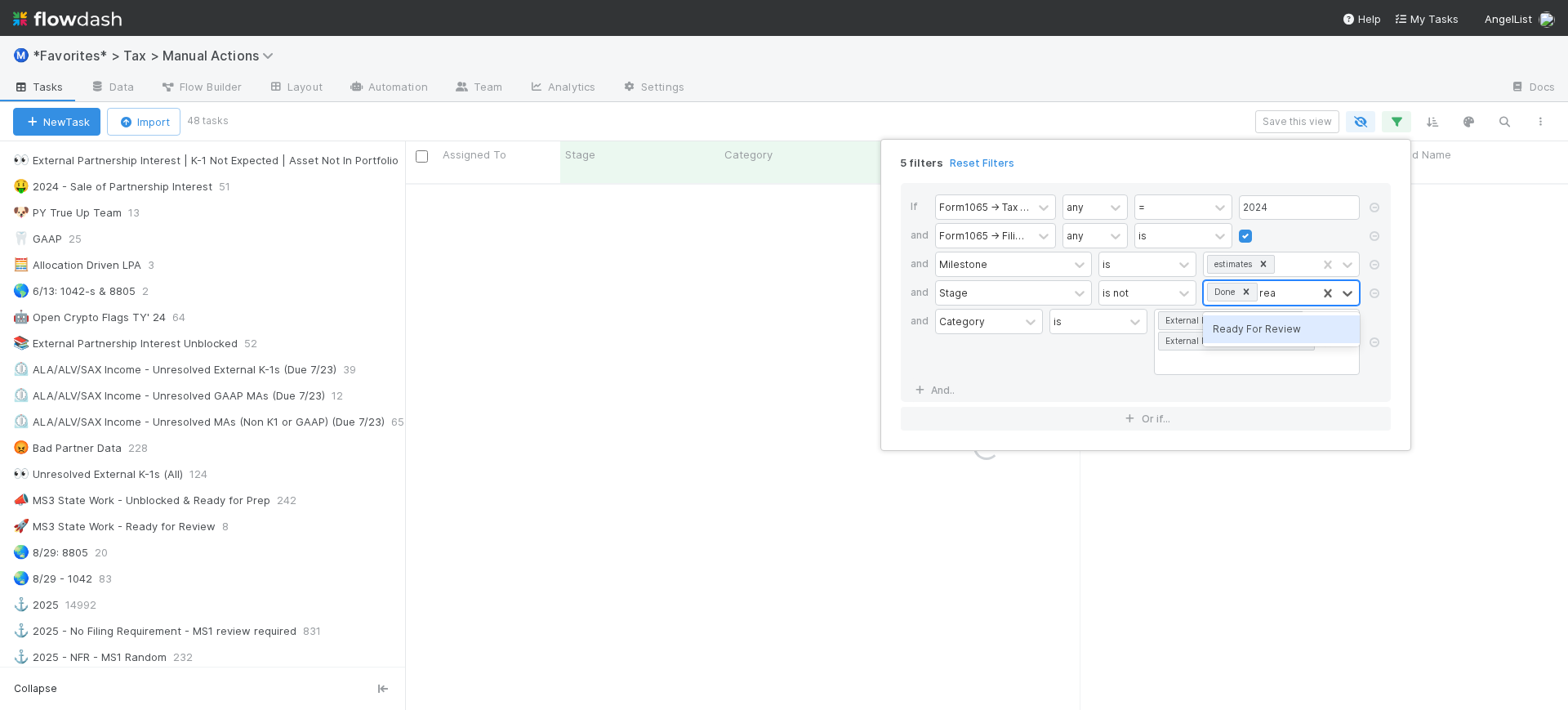
type input "read"
click at [1275, 334] on div "Ready For Review" at bounding box center [1281, 329] width 157 height 28
click at [941, 412] on link "And.." at bounding box center [936, 410] width 51 height 23
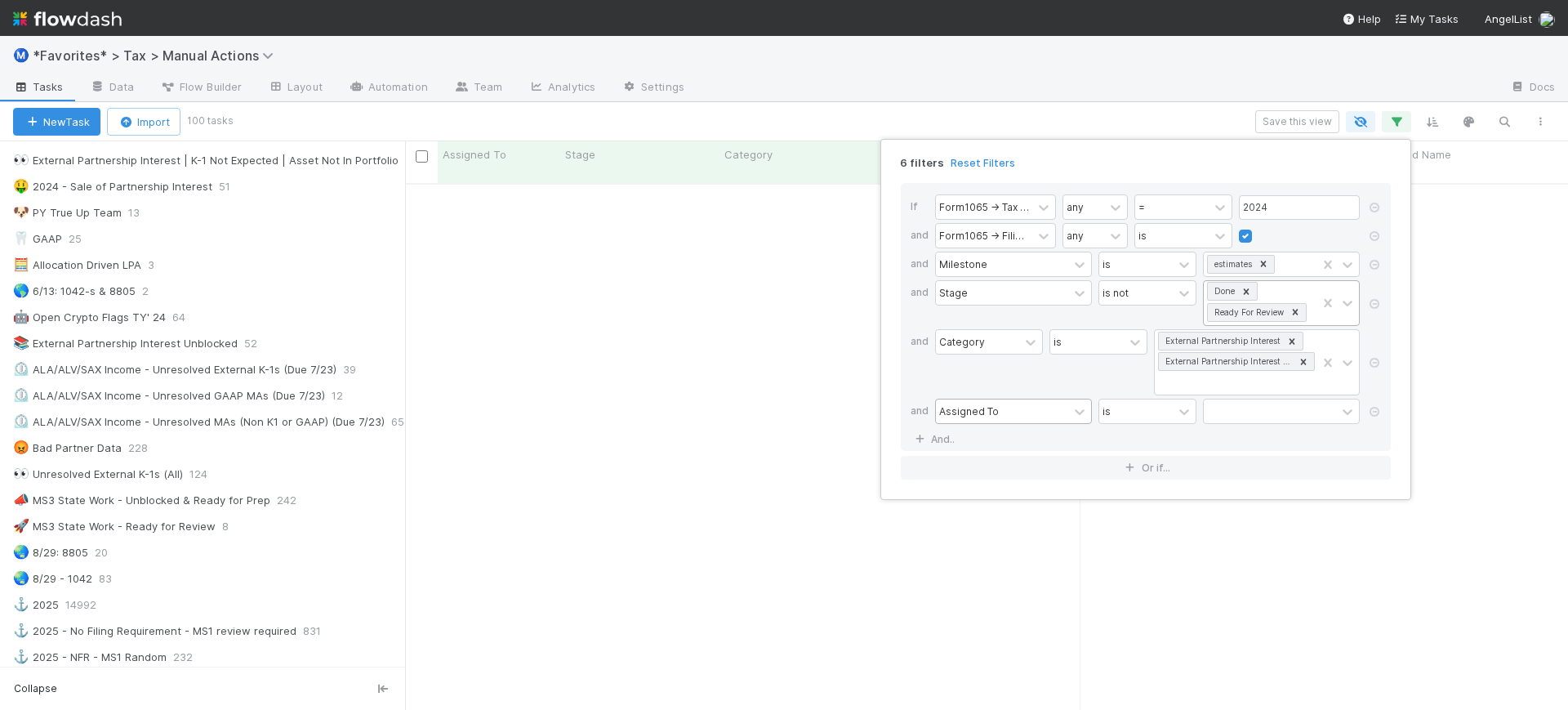
click at [994, 409] on div "Assigned To" at bounding box center [969, 411] width 59 height 15
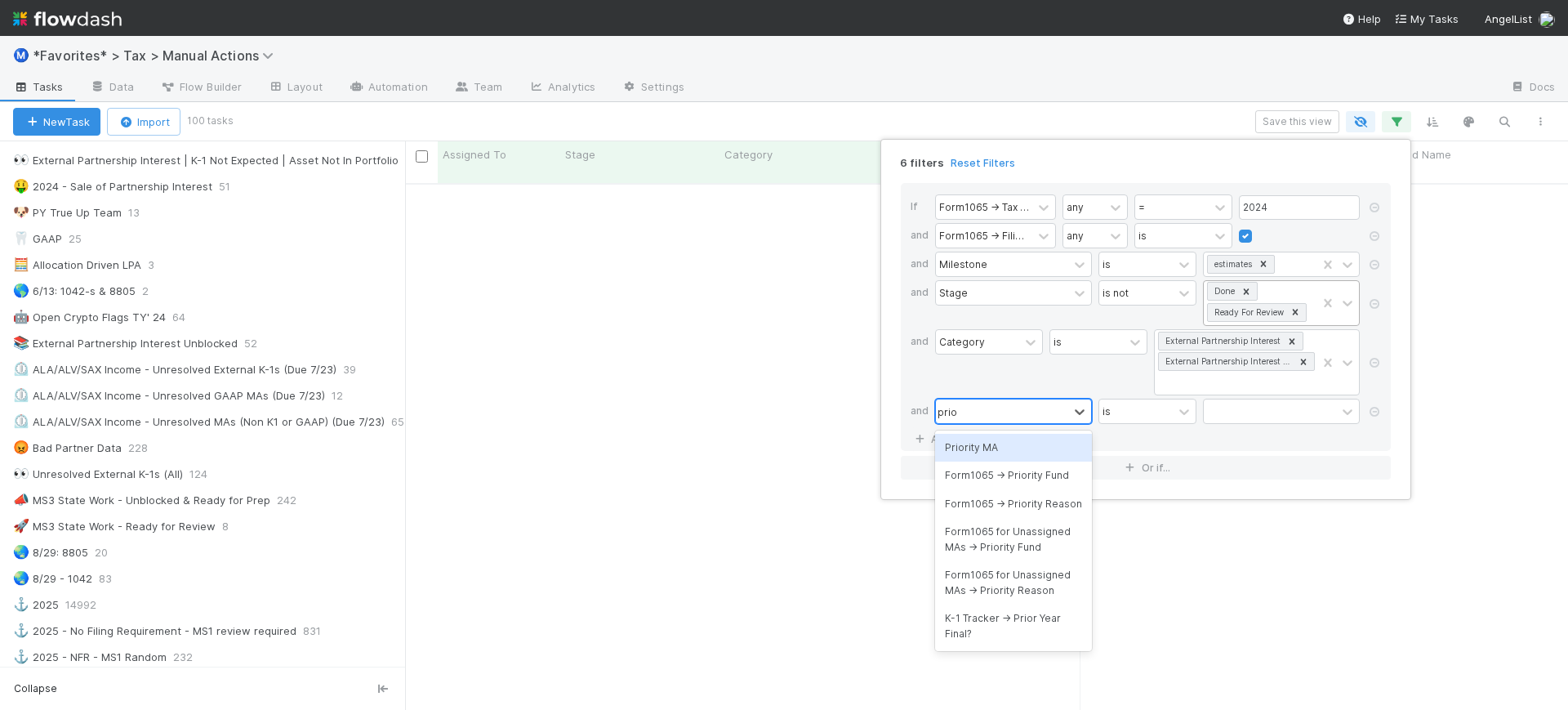
type input "prior"
click at [1031, 452] on div "Priority MA" at bounding box center [1013, 447] width 157 height 28
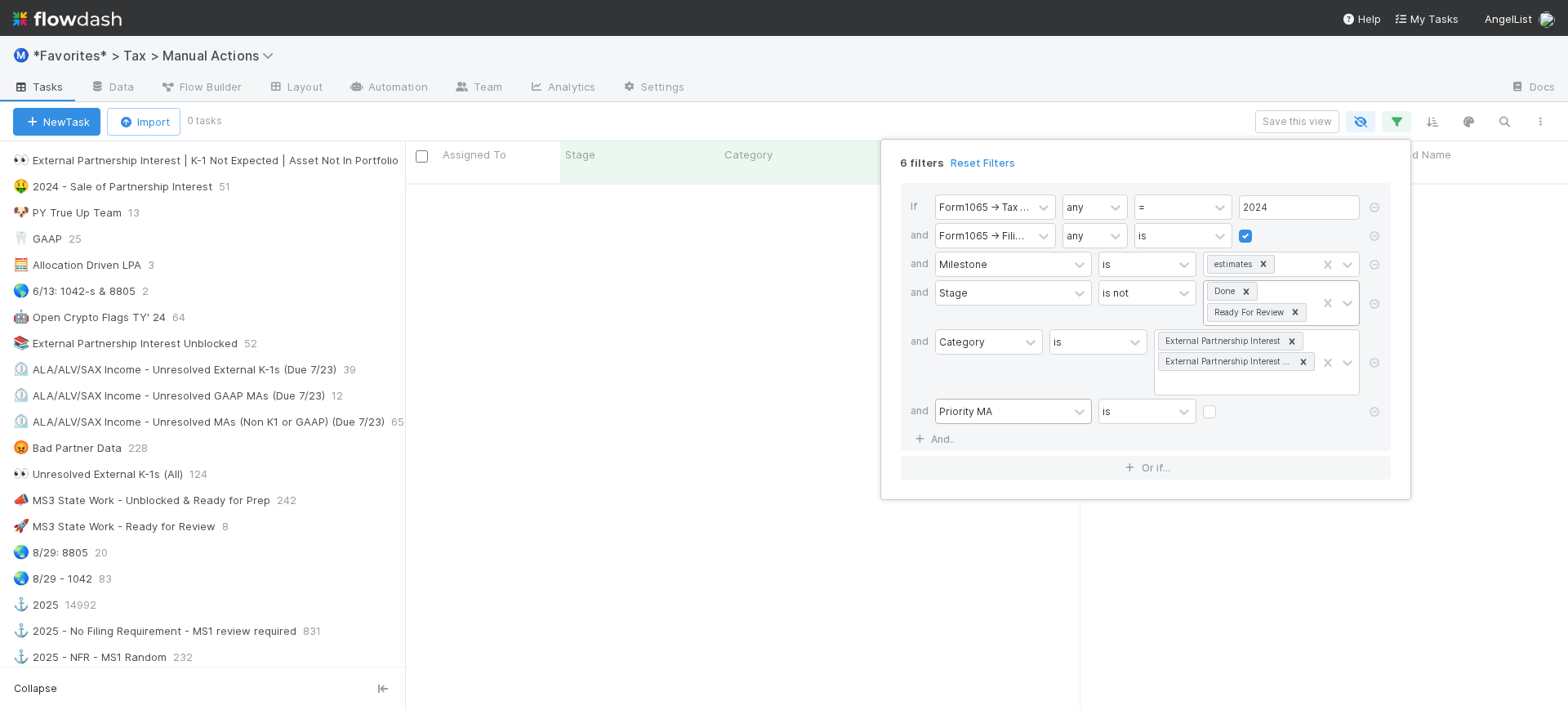
click at [1223, 404] on label at bounding box center [1223, 404] width 0 height 0
click at [1214, 414] on input "checkbox" at bounding box center [1210, 415] width 13 height 24
checkbox input "true"
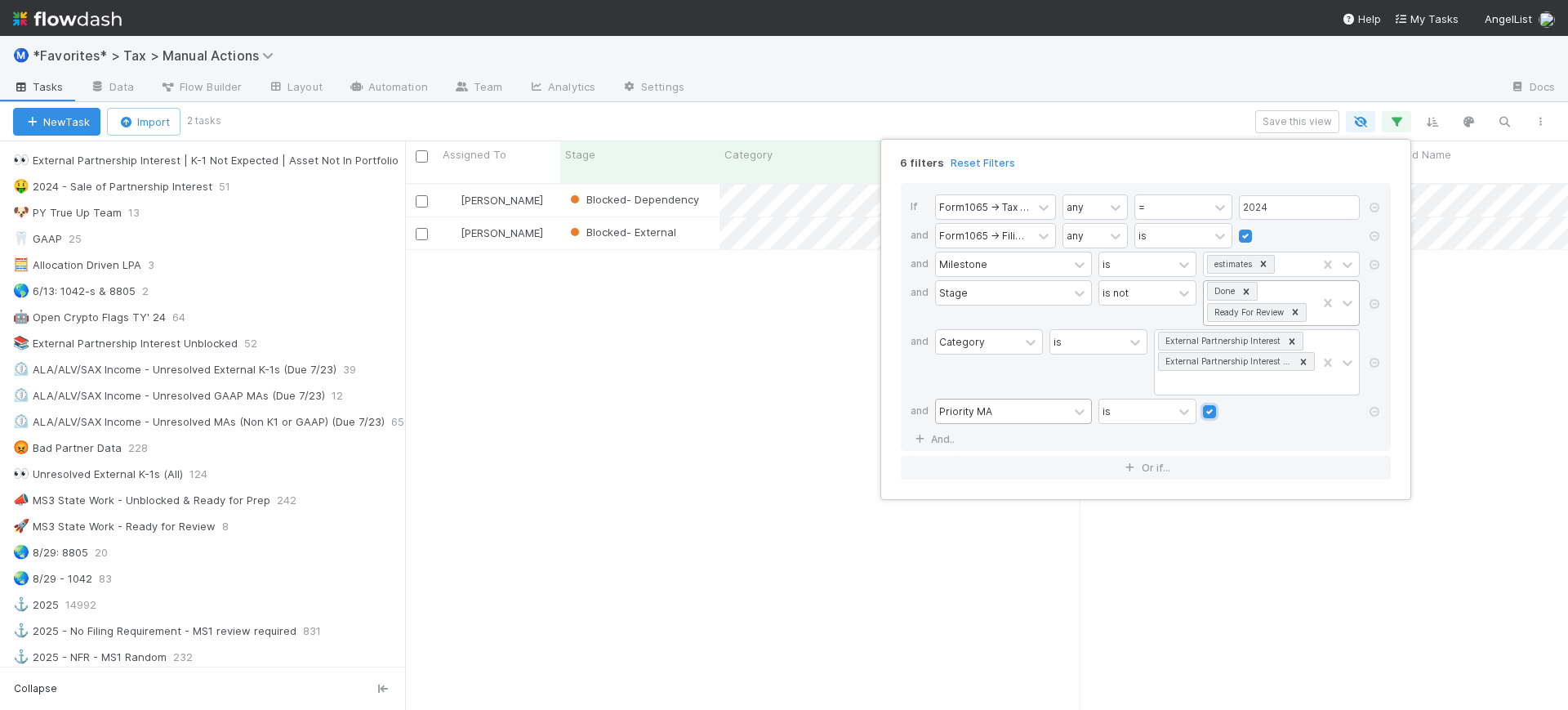
scroll to position [524, 1148]
click at [1160, 114] on div "6 filters Reset Filters If Form1065 -> Tax Year any = 2024 and Form1065 -> Fili…" at bounding box center [784, 355] width 1568 height 710
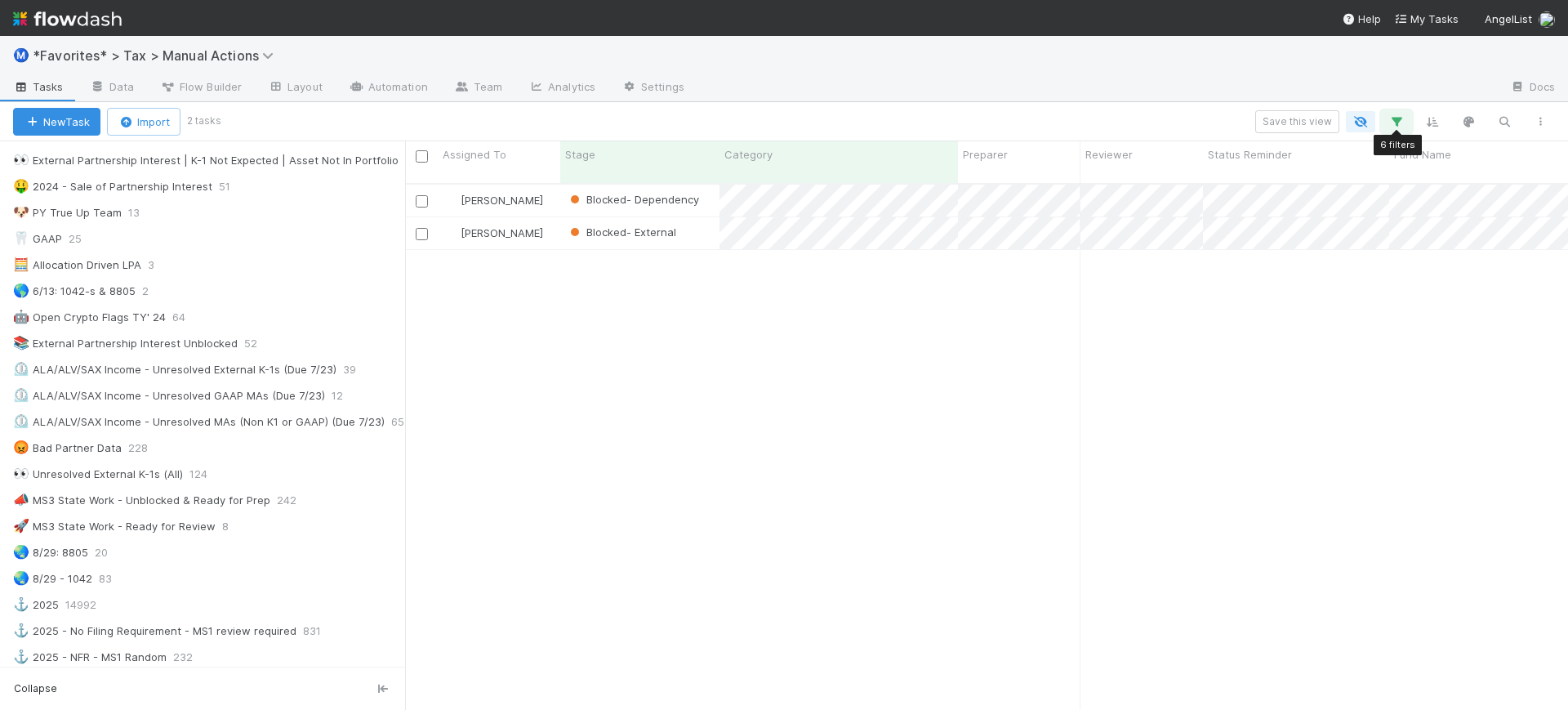
click at [1400, 122] on icon "button" at bounding box center [1397, 122] width 17 height 15
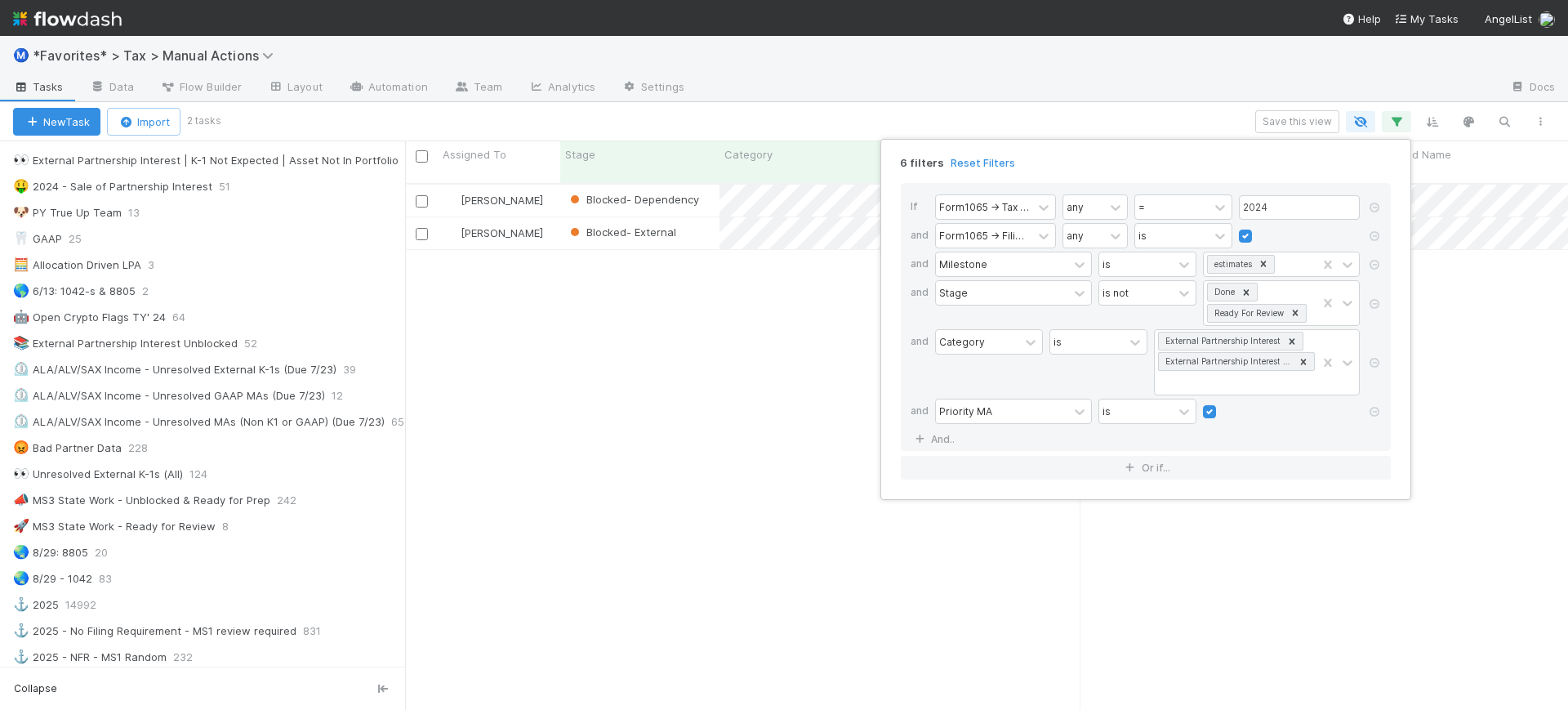
click at [1134, 115] on div "6 filters Reset Filters If Form1065 -> Tax Year any = 2024 and Form1065 -> Fili…" at bounding box center [784, 355] width 1568 height 710
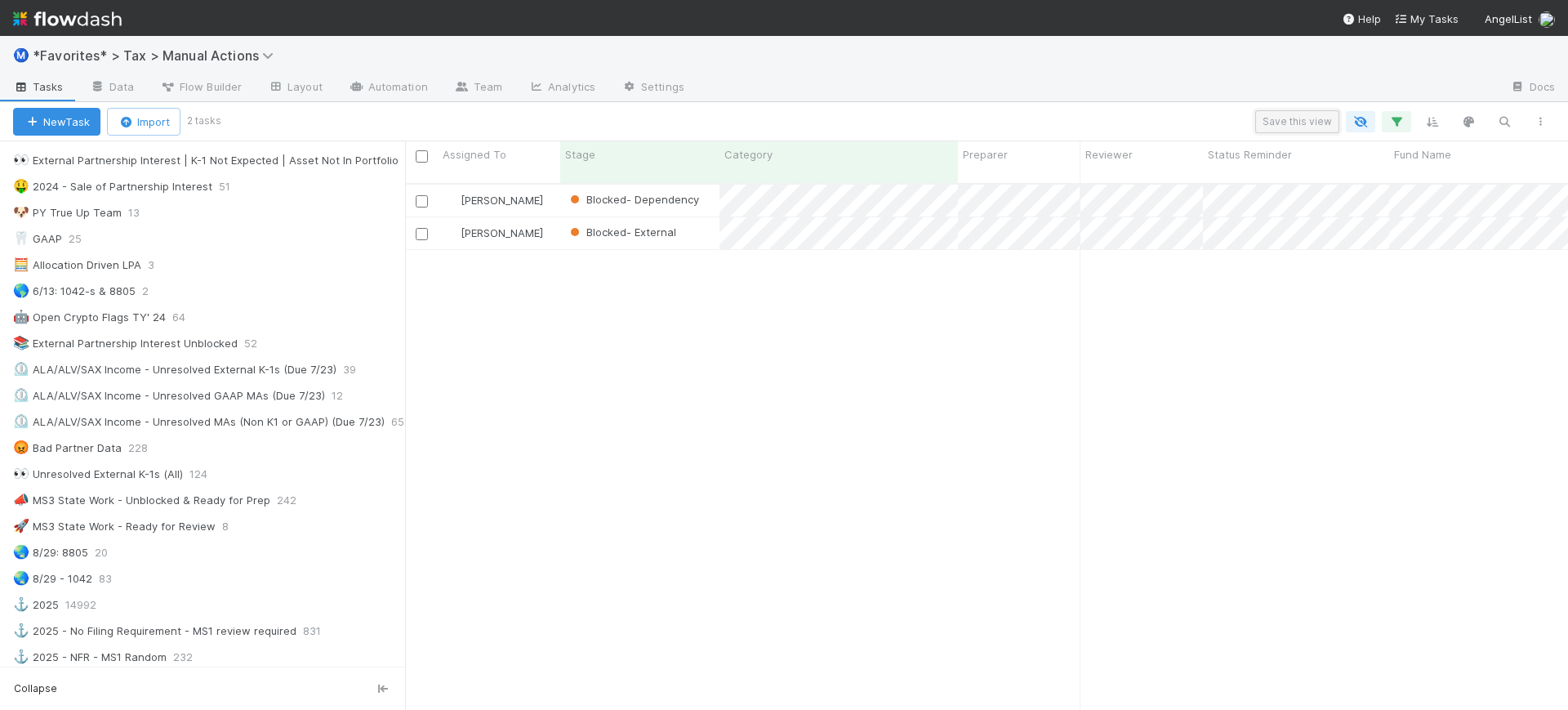
click at [1311, 119] on button "Save this view" at bounding box center [1298, 121] width 84 height 23
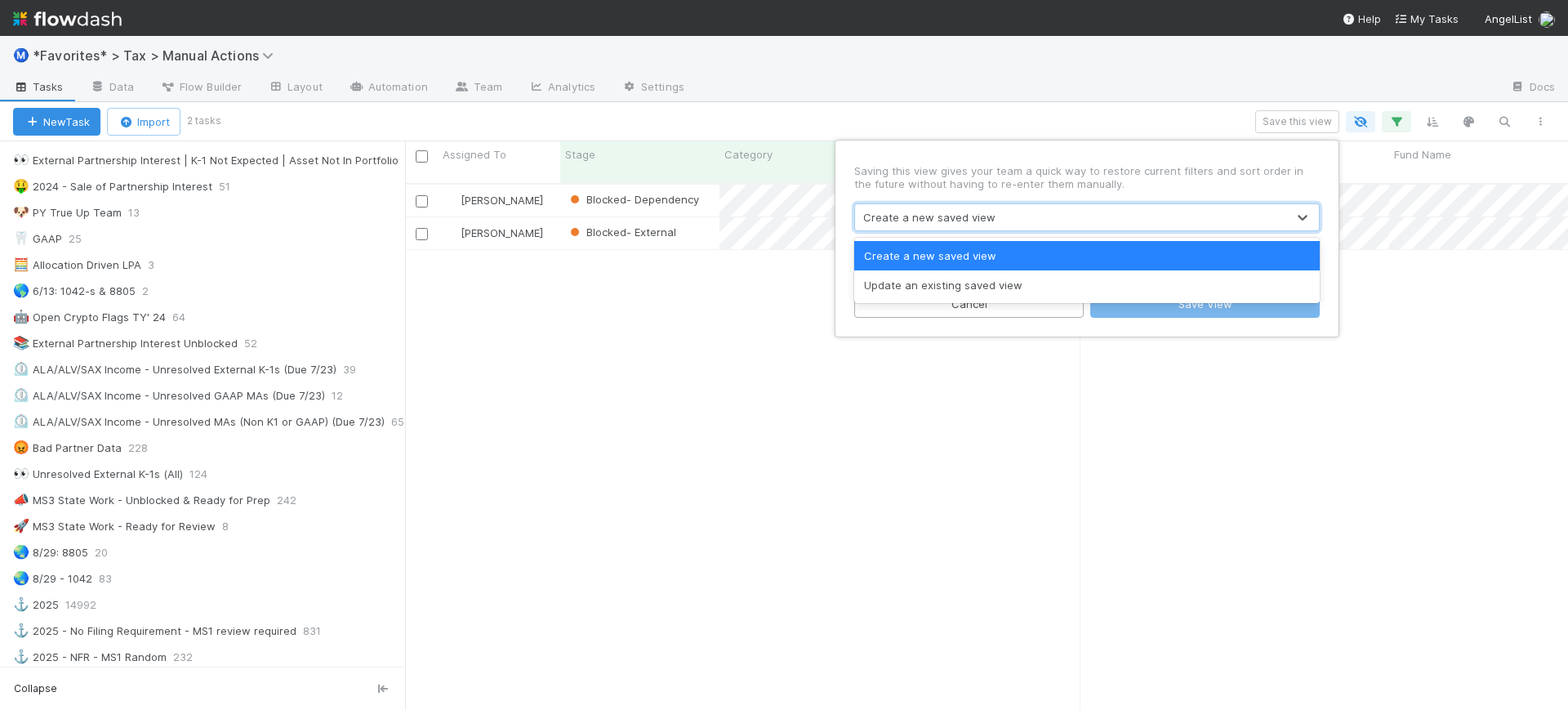
click at [990, 220] on div "Create a new saved view" at bounding box center [1071, 217] width 431 height 26
click at [1016, 150] on div "Saving this view gives your team a quick way to restore current filters and sor…" at bounding box center [1087, 239] width 490 height 183
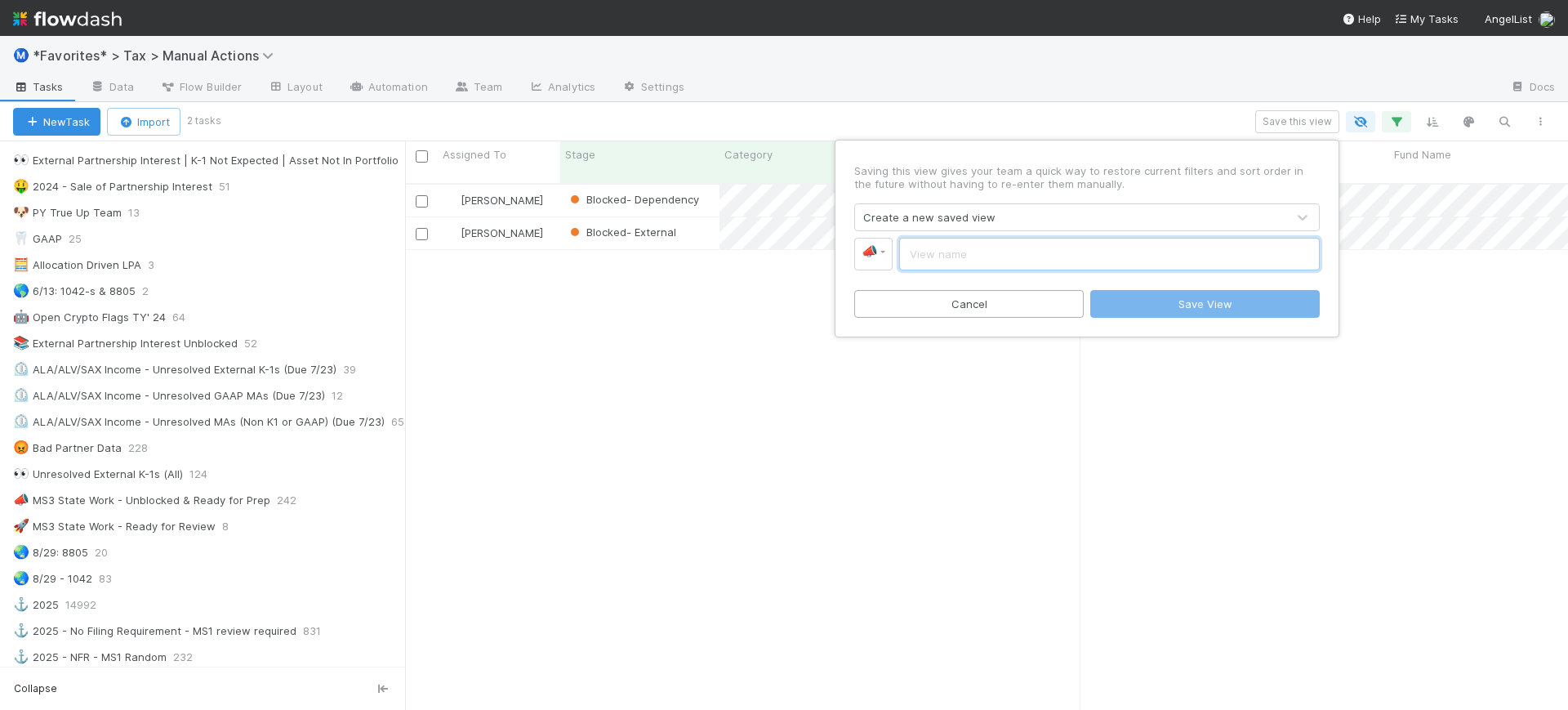
click at [974, 249] on input "text" at bounding box center [1109, 254] width 420 height 33
type input "External K-1s - Priority"
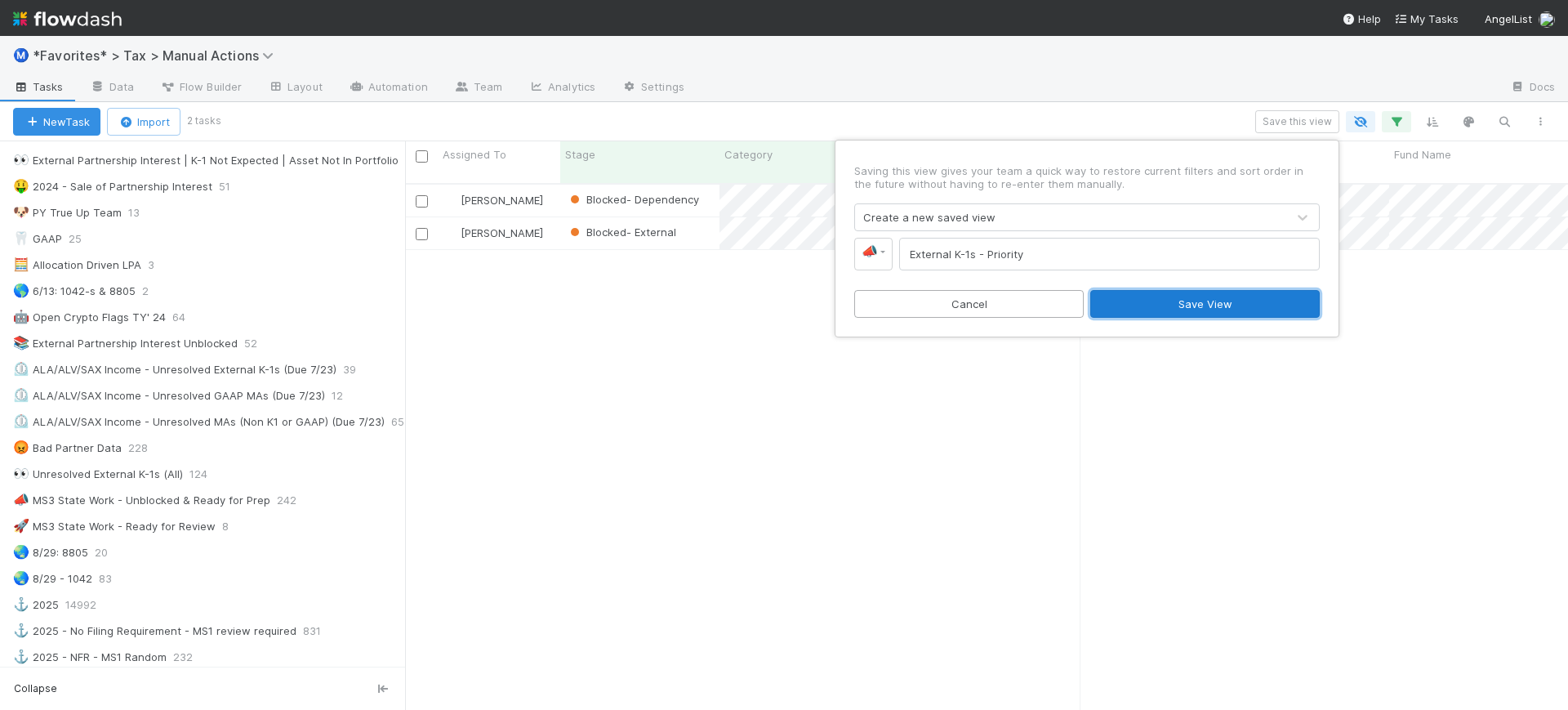
click at [1165, 303] on button "Save View" at bounding box center [1206, 303] width 229 height 28
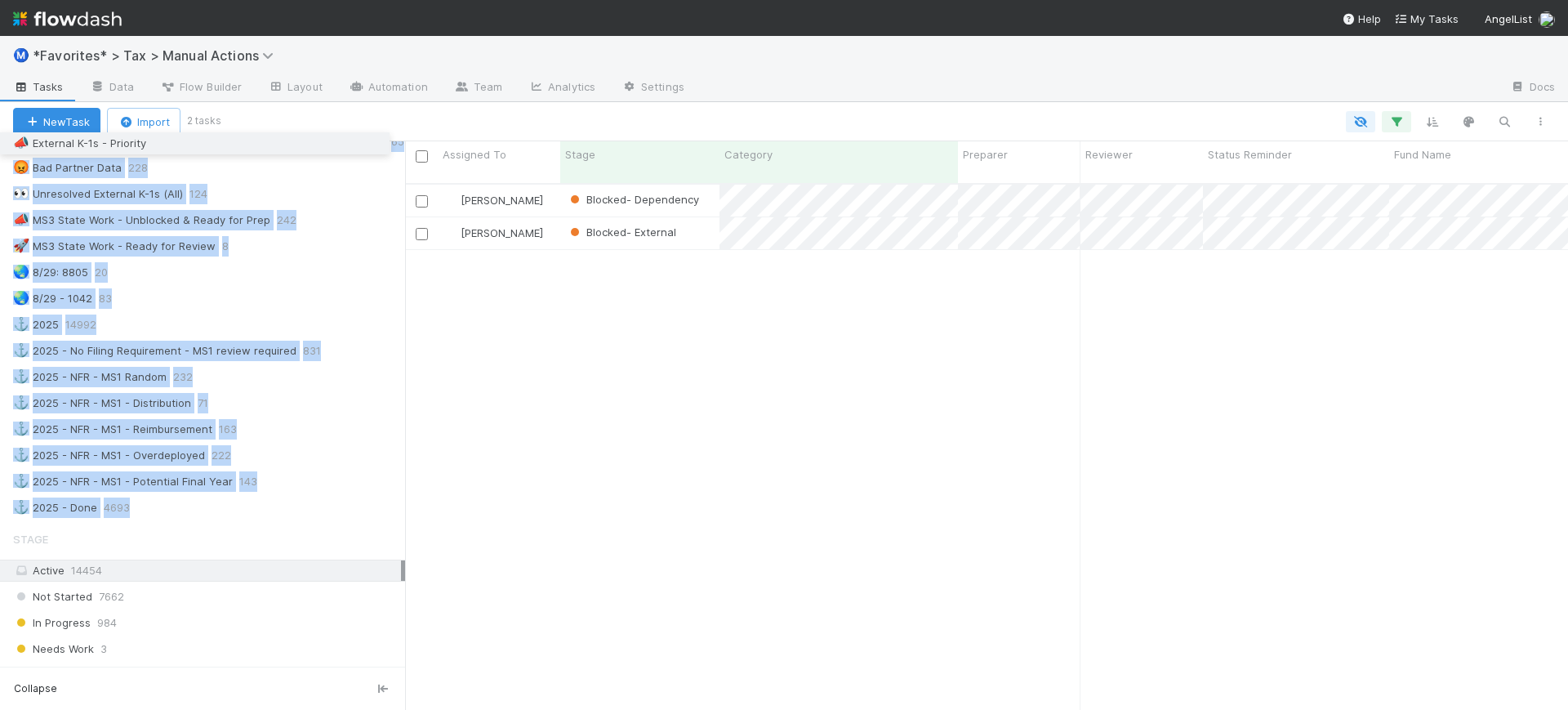
scroll to position [982, 0]
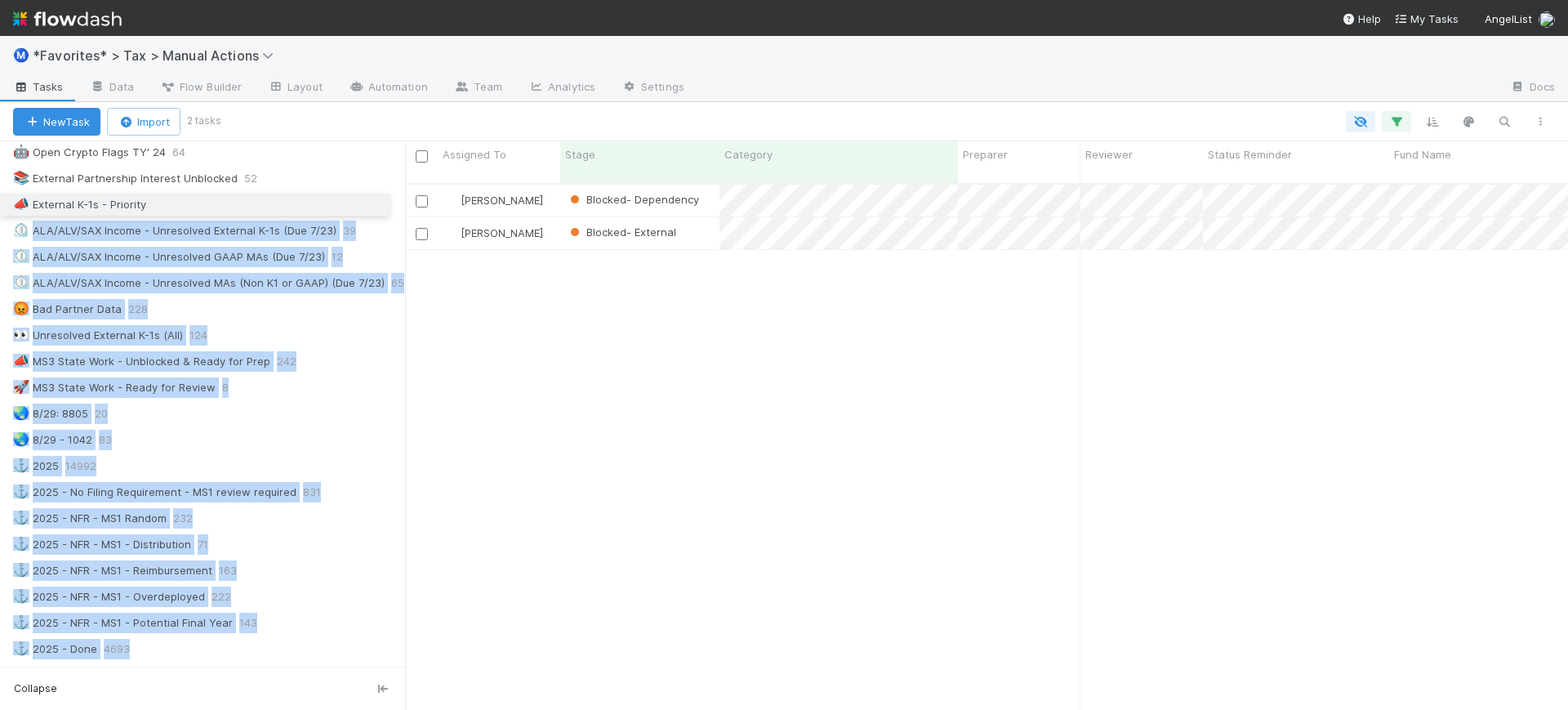
drag, startPoint x: 9, startPoint y: 511, endPoint x: 23, endPoint y: 208, distance: 303.3
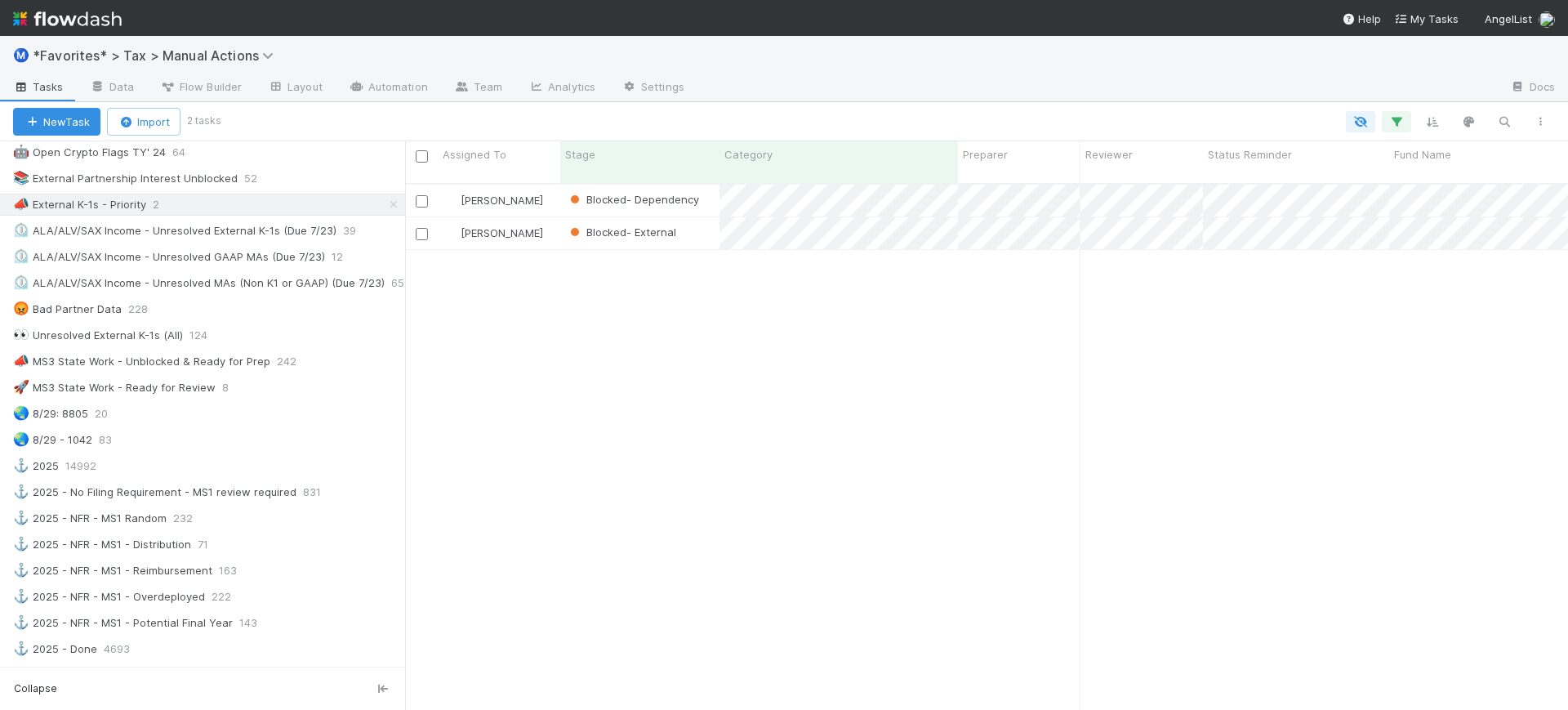
click at [866, 453] on div "Enrique Hernandez Blocked- Dependency 8/12/25, 9:52:48 AM 8/19/25, 7:57:50 PM 0…" at bounding box center [986, 454] width 1163 height 539
drag, startPoint x: 11, startPoint y: 200, endPoint x: 10, endPoint y: 178, distance: 22.0
click at [164, 178] on icon at bounding box center [167, 178] width 17 height 11
click at [224, 280] on div "Rename this view" at bounding box center [240, 278] width 166 height 24
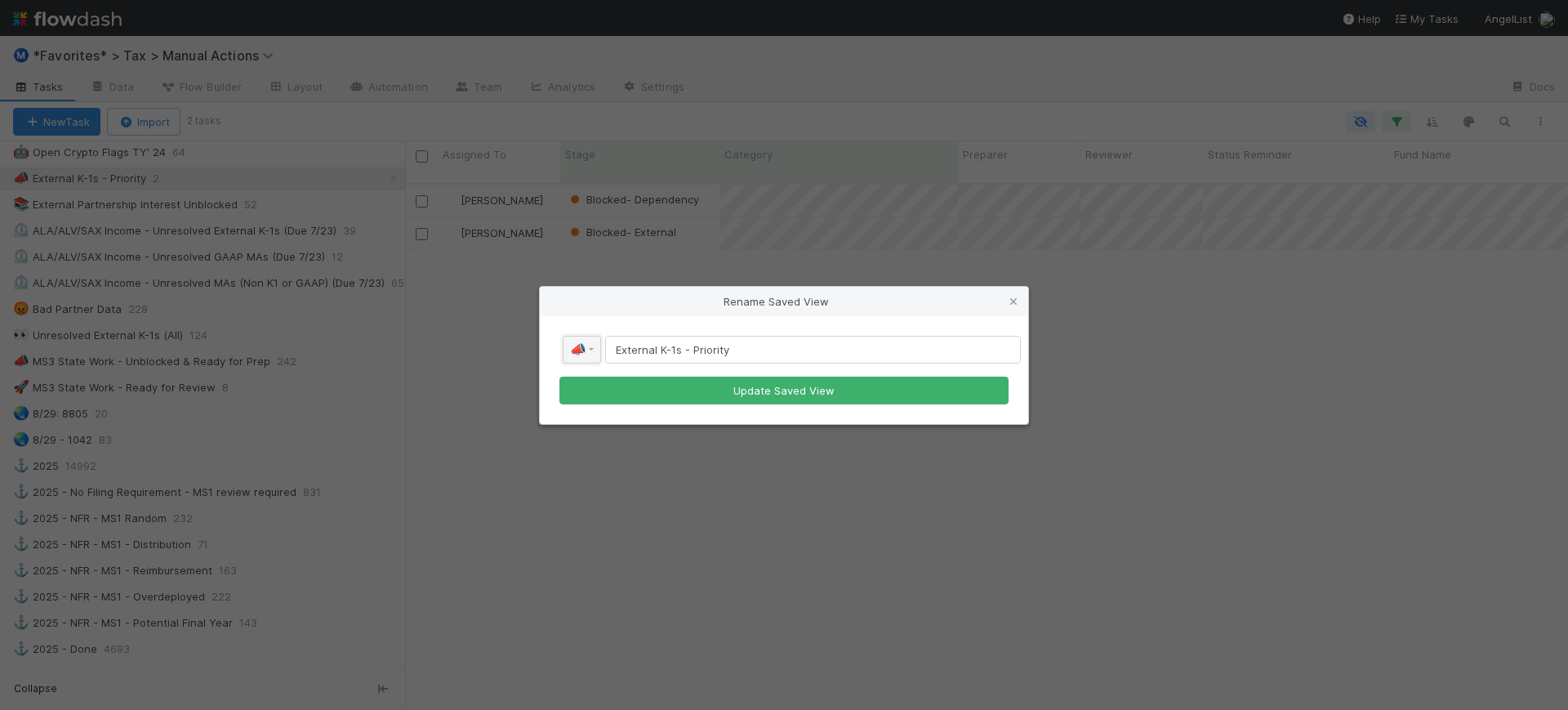
click at [591, 352] on link "📣" at bounding box center [582, 349] width 39 height 28
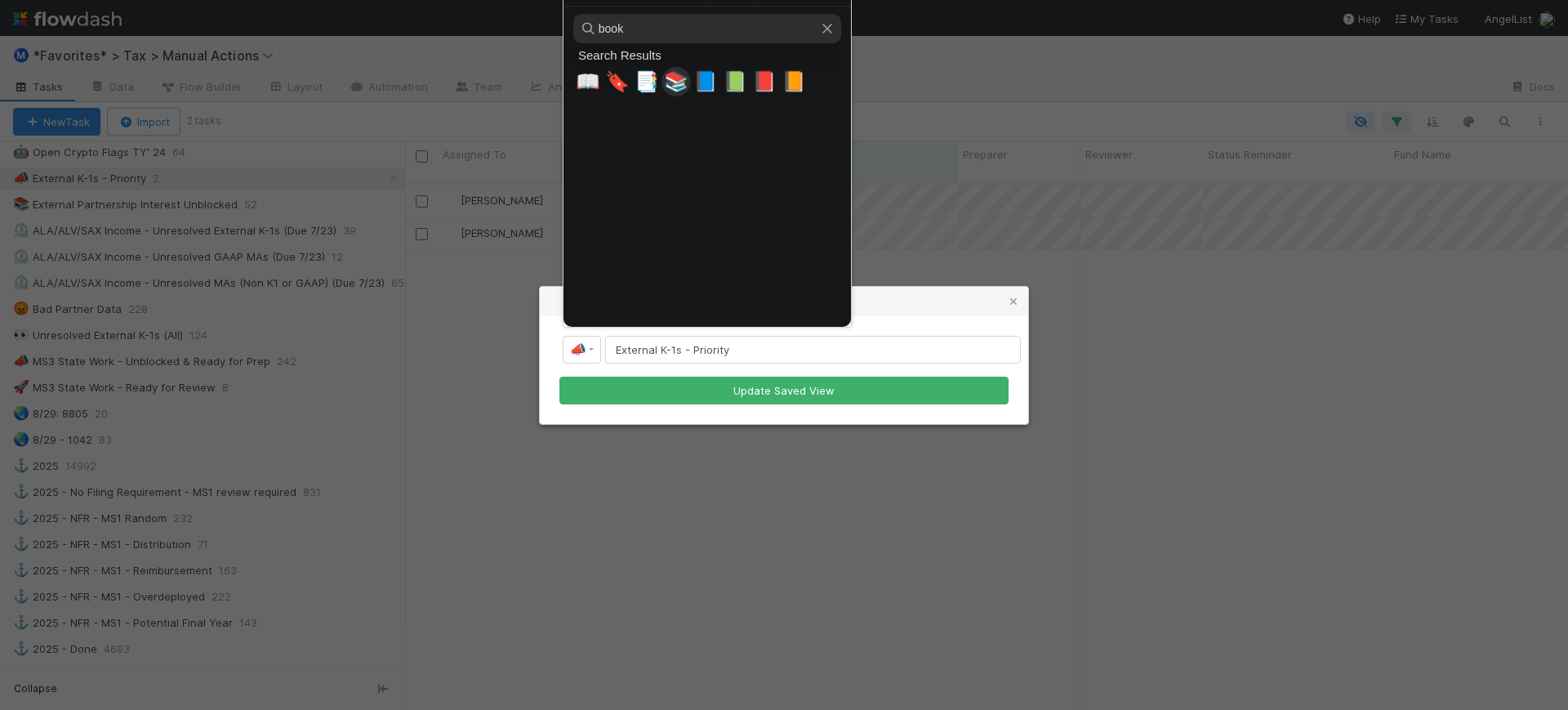
type input "book"
click at [682, 78] on span "📚" at bounding box center [676, 81] width 24 height 23
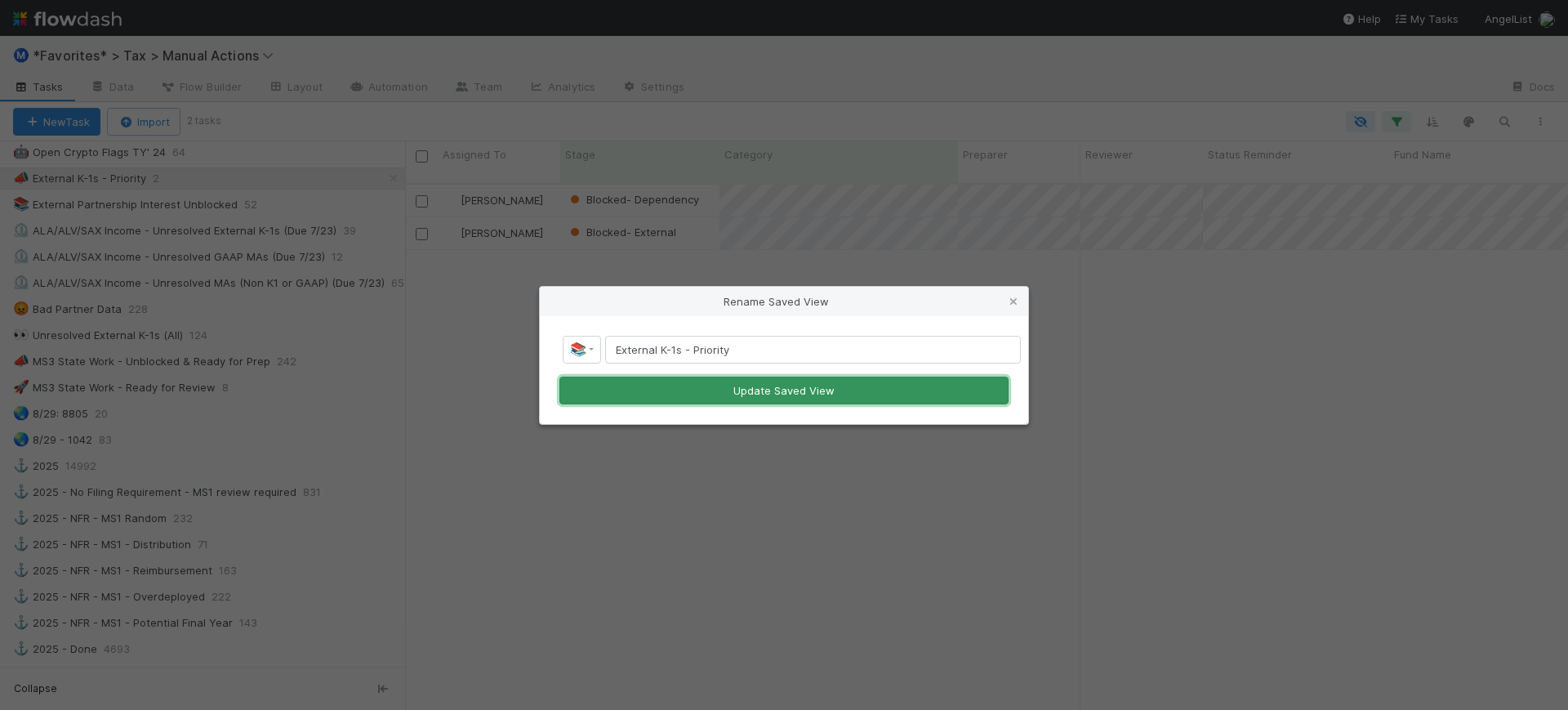
click at [774, 394] on button "Update Saved View" at bounding box center [784, 390] width 450 height 28
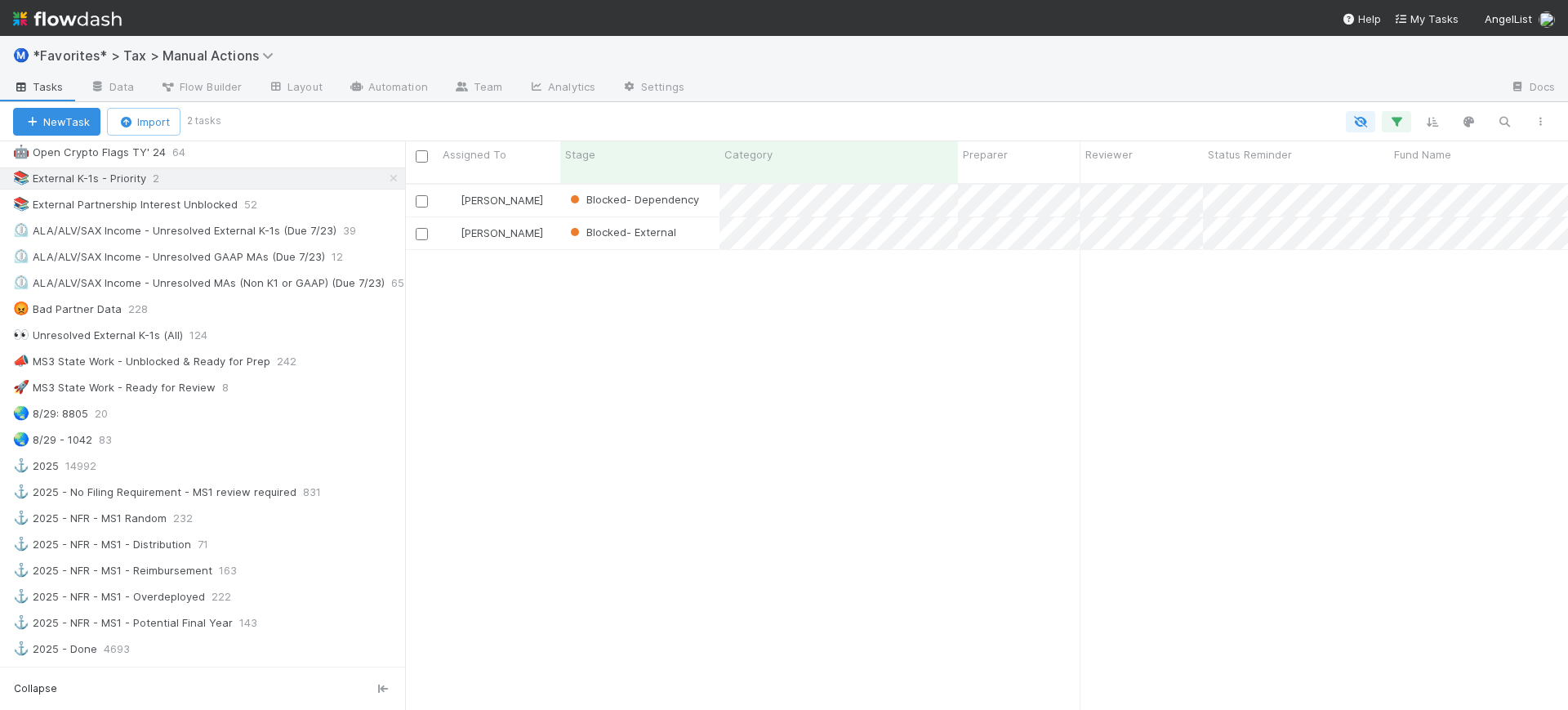
click at [721, 485] on div "Enrique Hernandez Blocked- Dependency 8/12/25, 9:52:48 AM 8/19/25, 7:57:50 PM 0…" at bounding box center [986, 454] width 1163 height 539
click at [745, 382] on div "Enrique Hernandez Blocked- Dependency 8/12/25, 9:52:48 AM 8/19/25, 7:57:50 PM 0…" at bounding box center [986, 454] width 1163 height 539
click at [1056, 456] on div "Enrique Hernandez Blocked- Dependency 8/12/25, 9:52:48 AM 8/19/25, 7:57:50 PM 0…" at bounding box center [986, 454] width 1163 height 539
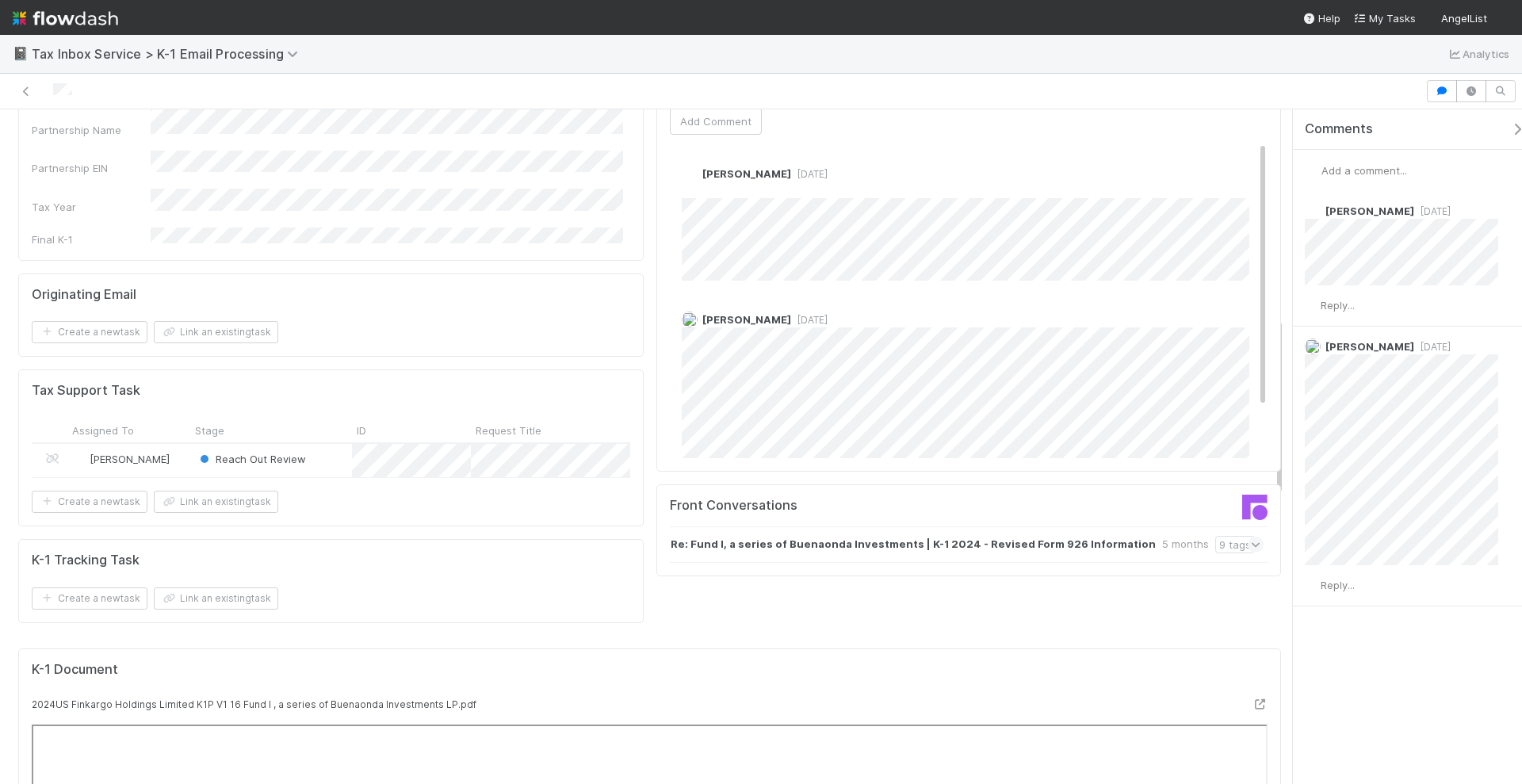
scroll to position [793, 0]
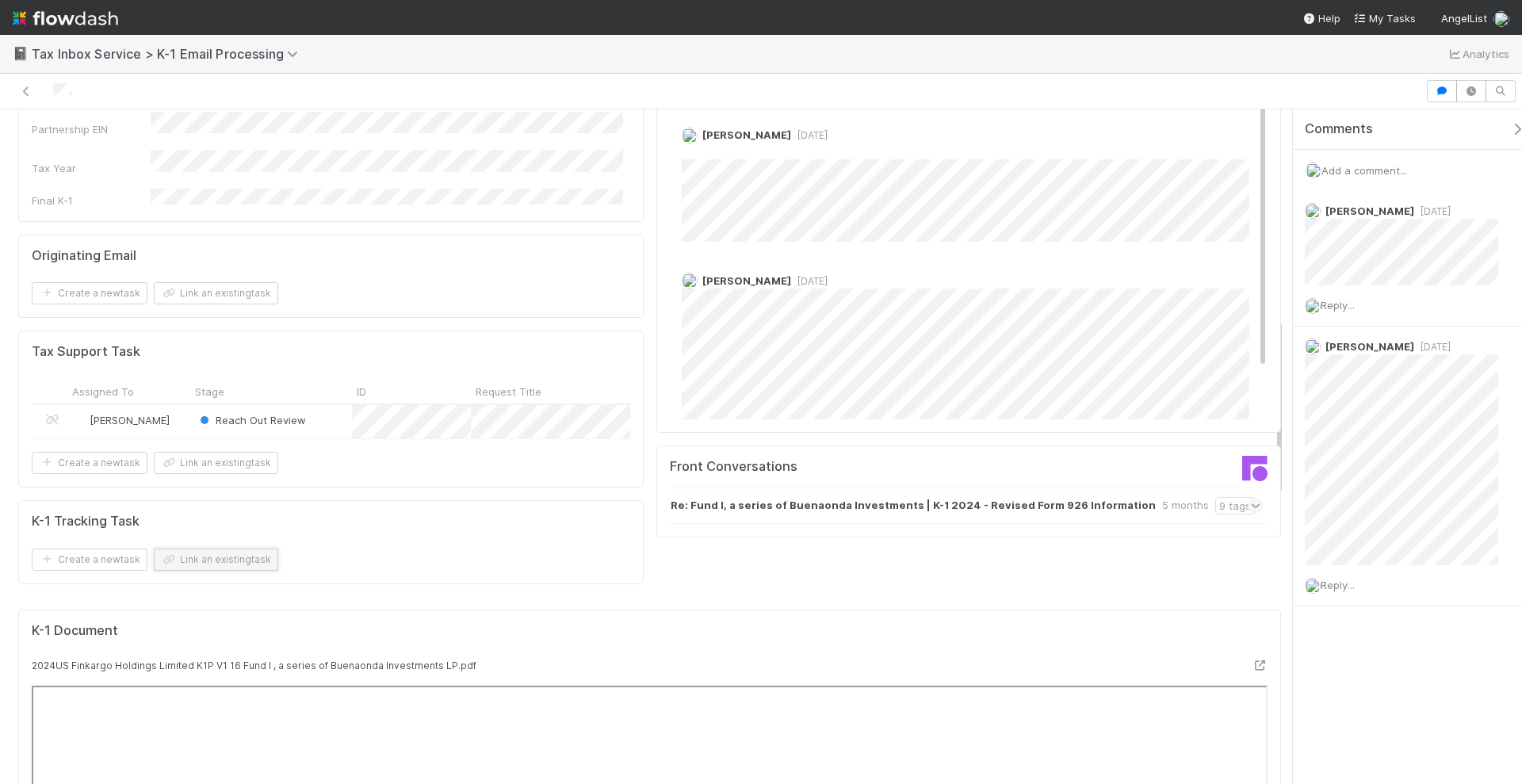
click at [228, 548] on button "Link an existing task" at bounding box center [215, 559] width 124 height 22
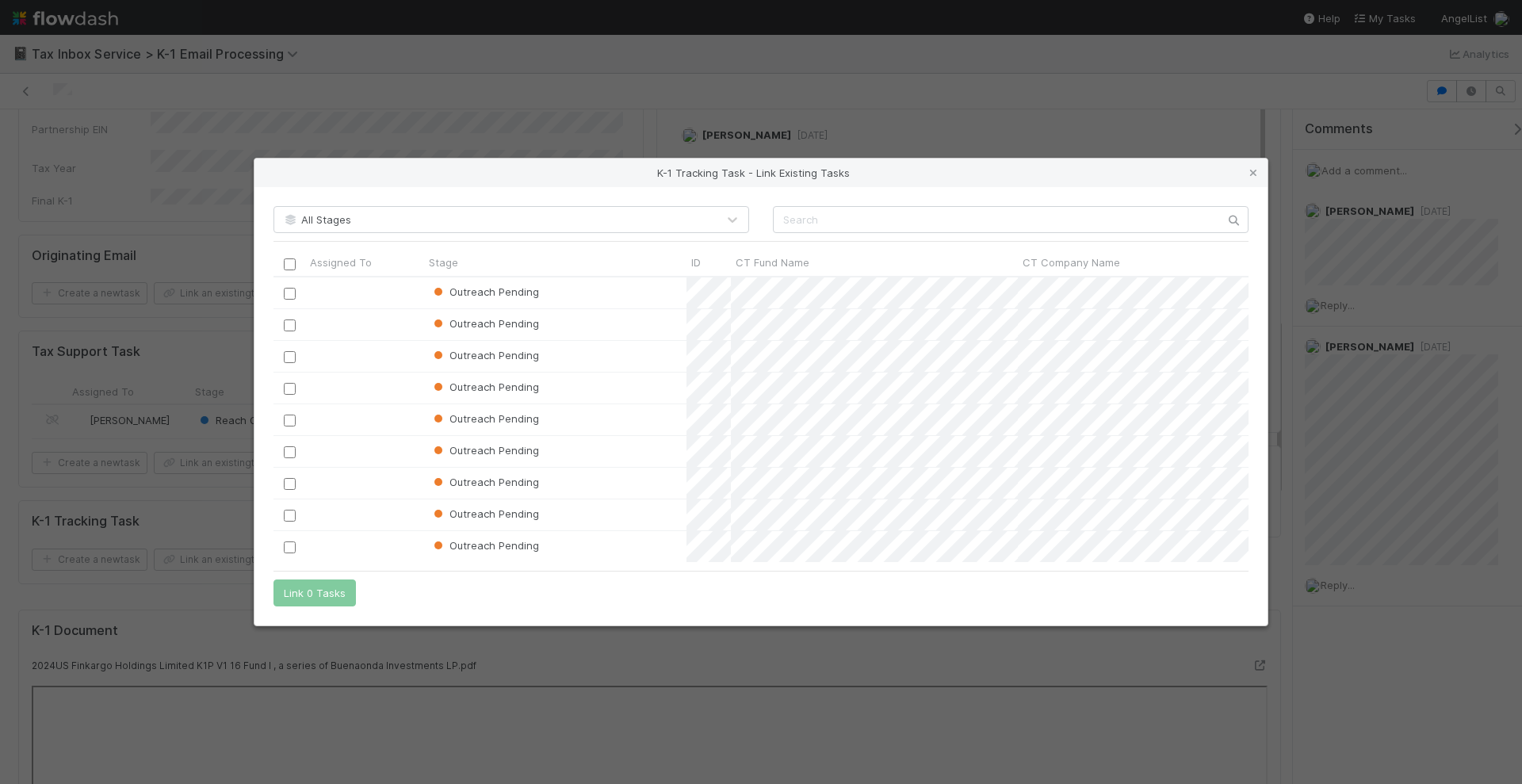
scroll to position [271, 960]
click at [1257, 171] on icon at bounding box center [1254, 173] width 16 height 11
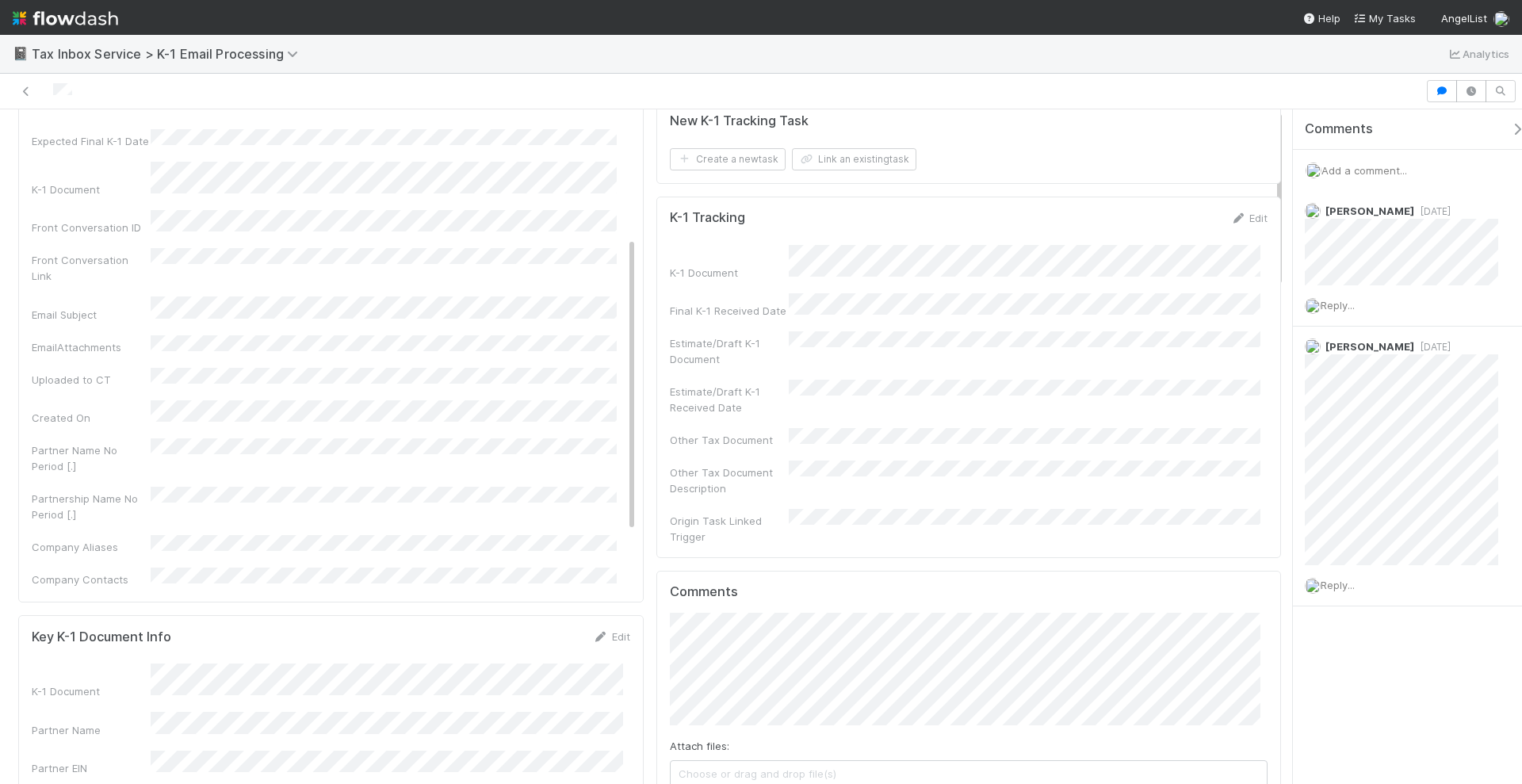
scroll to position [0, 0]
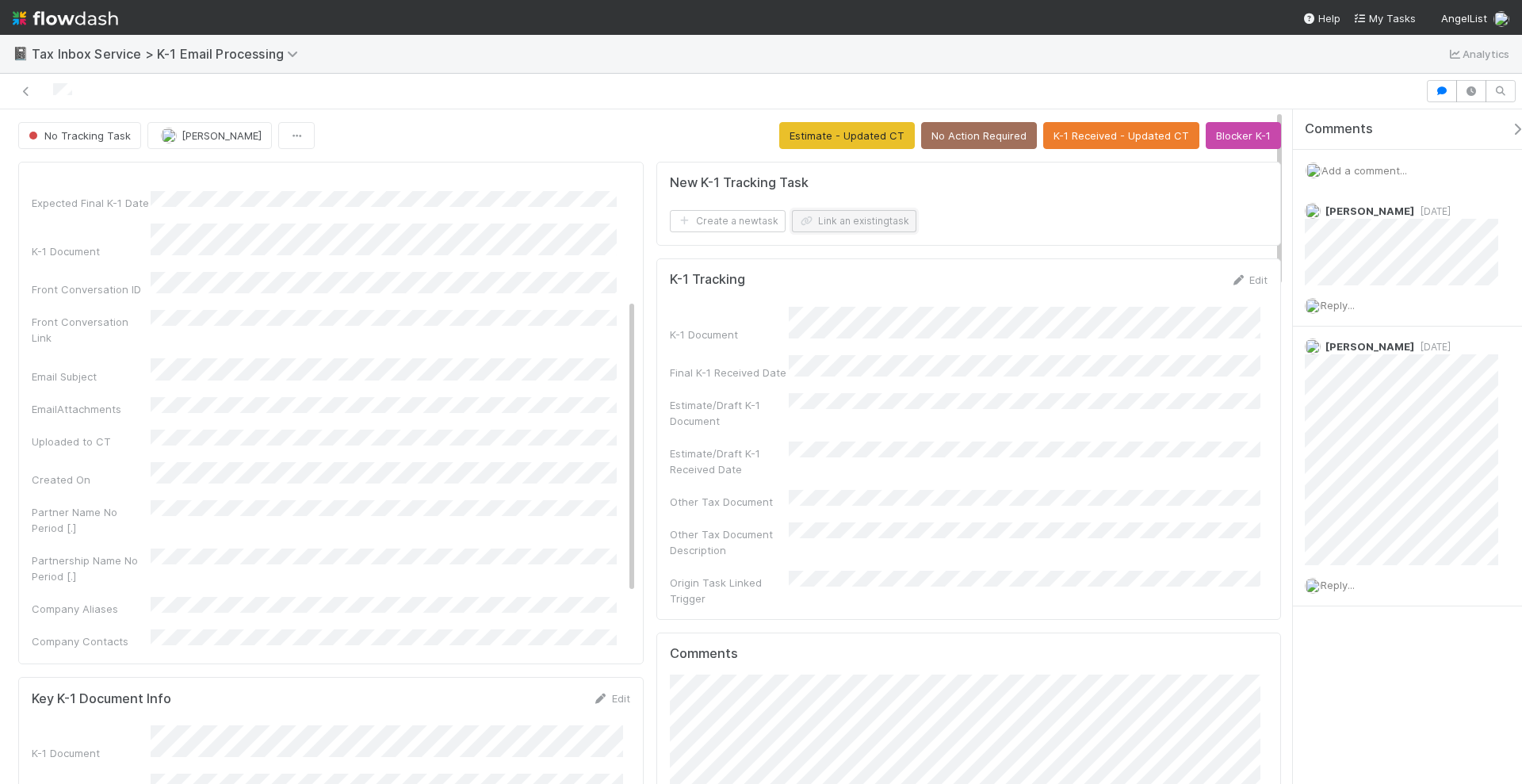
click at [839, 219] on button "Link an existing task" at bounding box center [854, 221] width 124 height 22
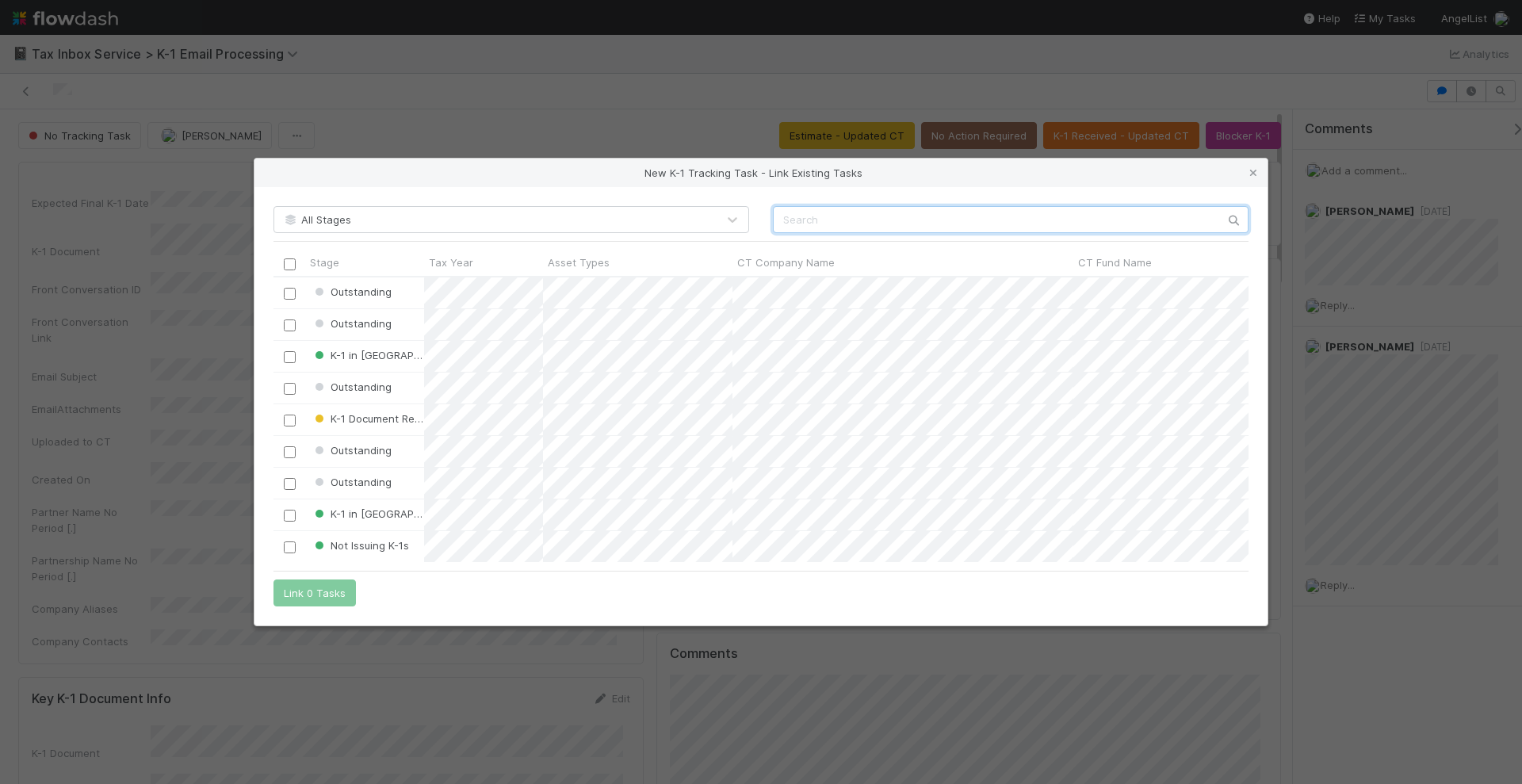
click at [896, 219] on input "text" at bounding box center [1010, 219] width 475 height 27
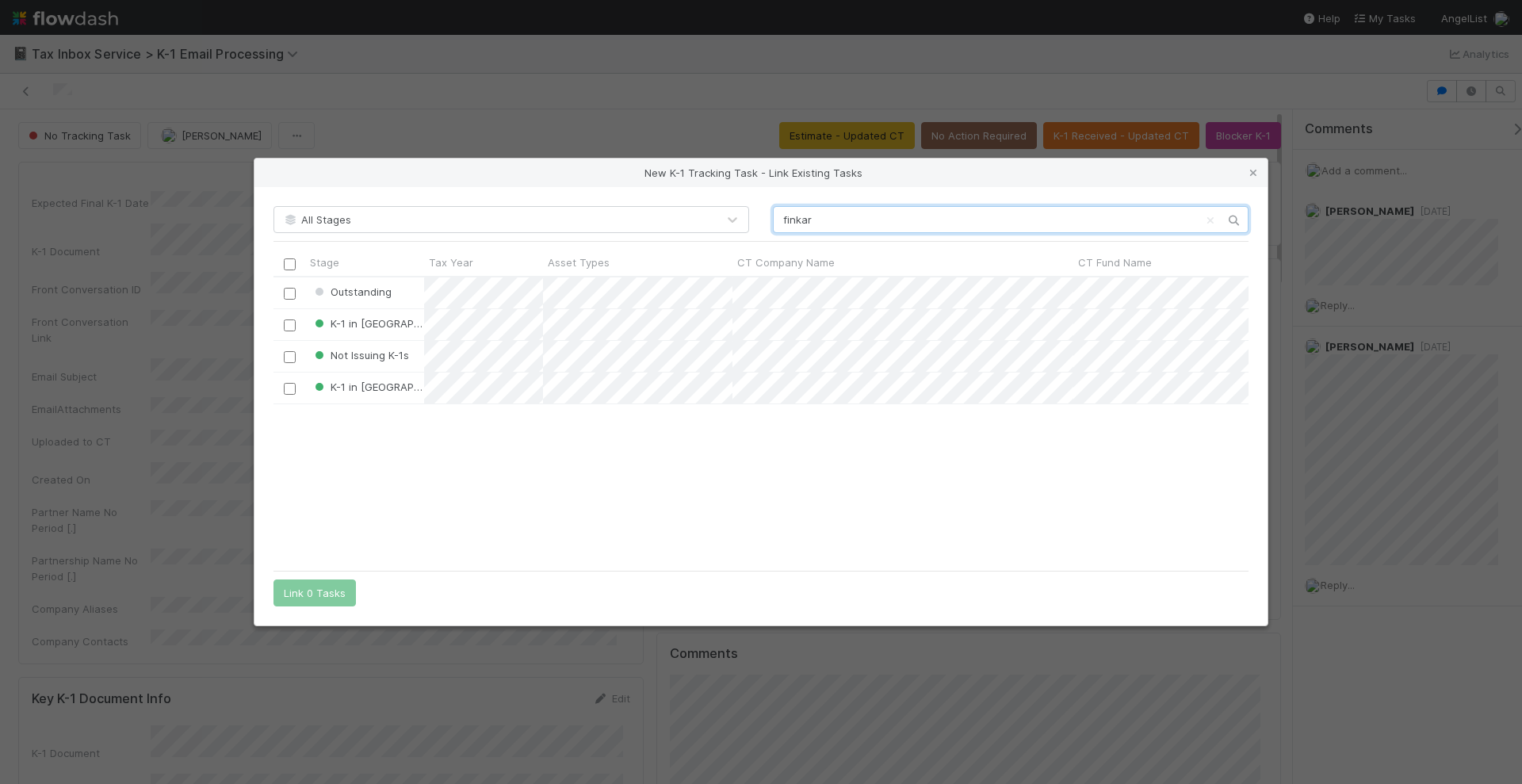
scroll to position [271, 960]
type input "finkar"
click at [293, 292] on input "checkbox" at bounding box center [289, 293] width 12 height 12
click at [289, 589] on button "Link 1 Task" at bounding box center [311, 592] width 76 height 27
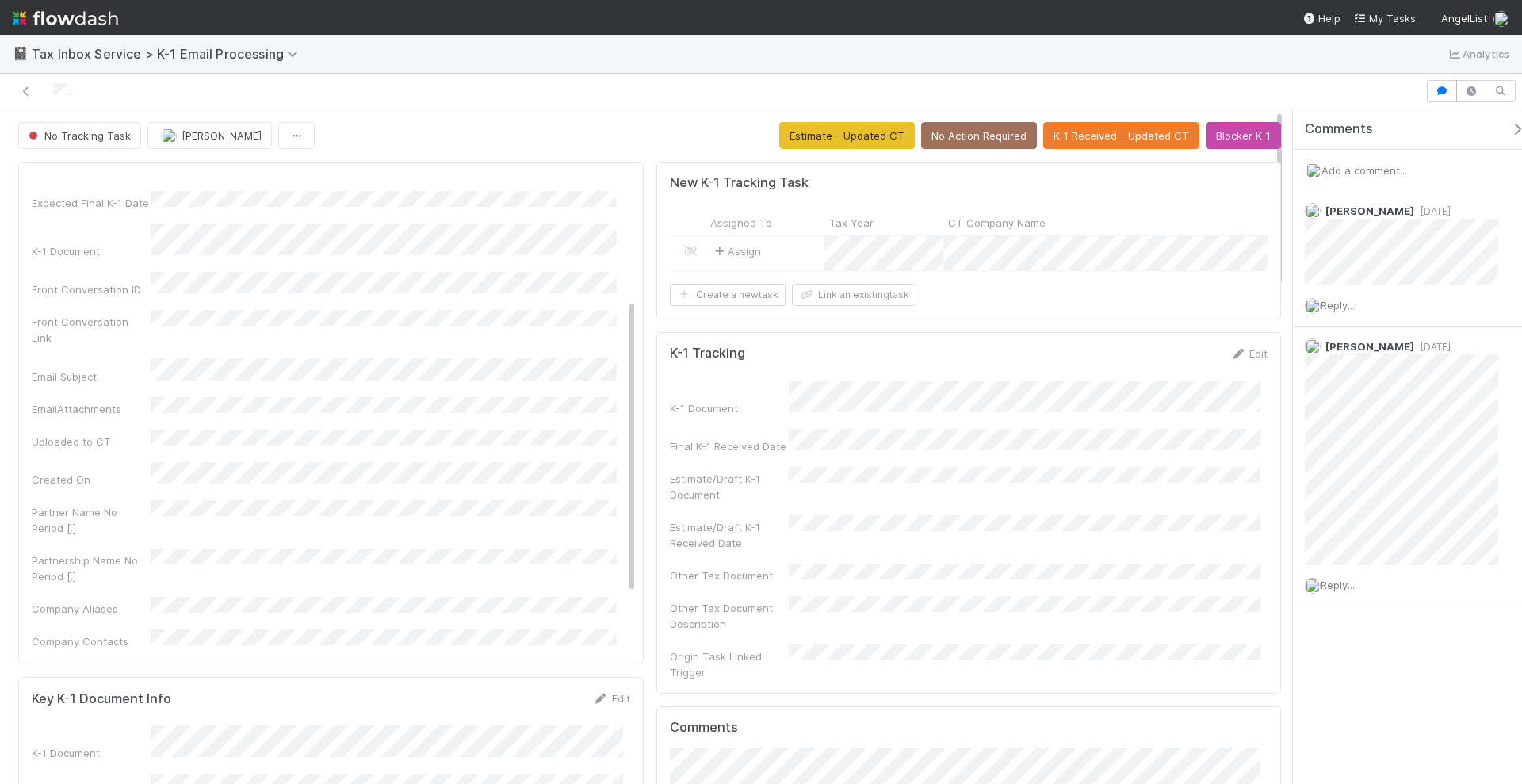
click at [1364, 704] on div "Comments Add a comment... Helen Vo 1 week ago Reply... Raven Jacinto 2 months a…" at bounding box center [1407, 448] width 229 height 676
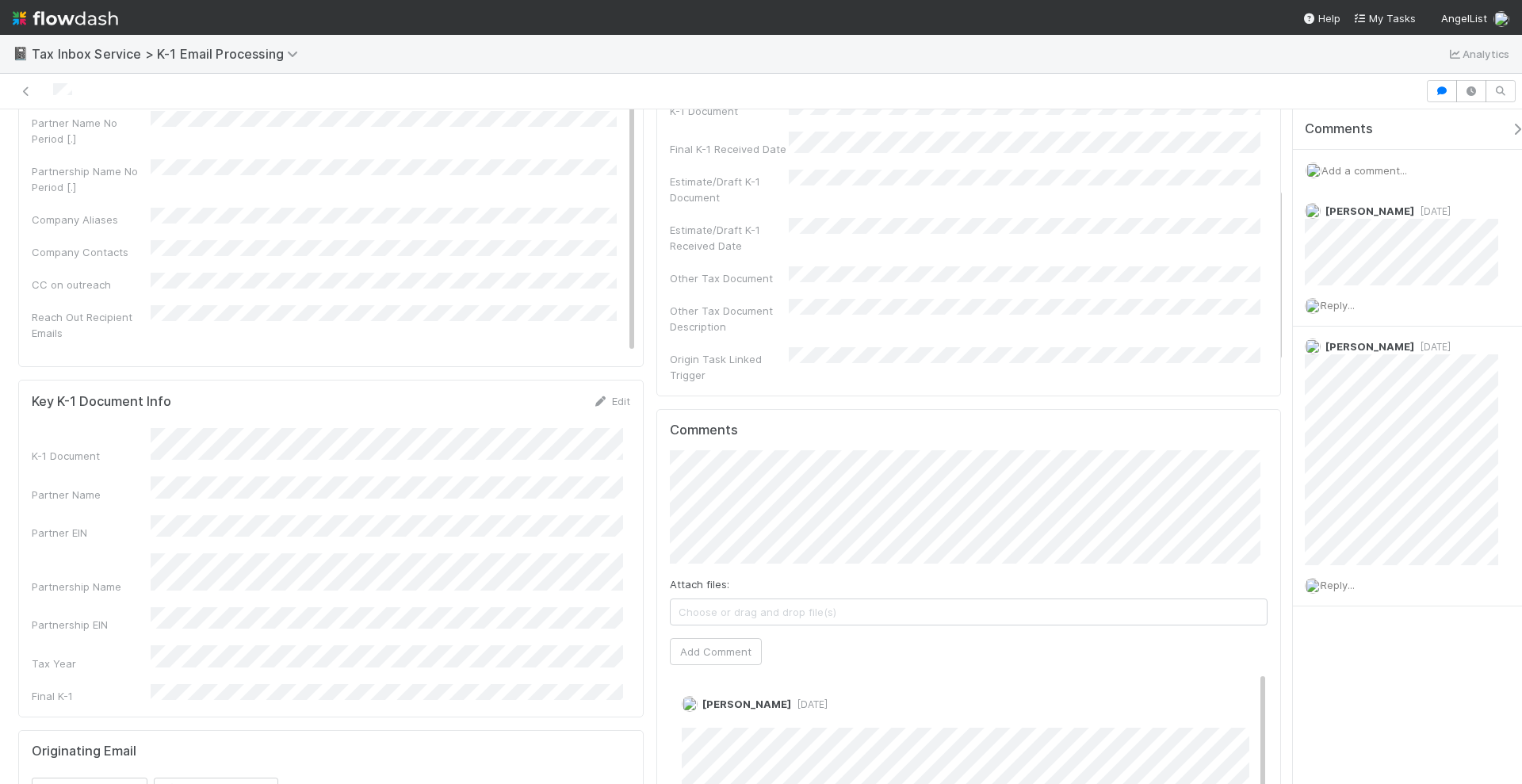
scroll to position [0, 0]
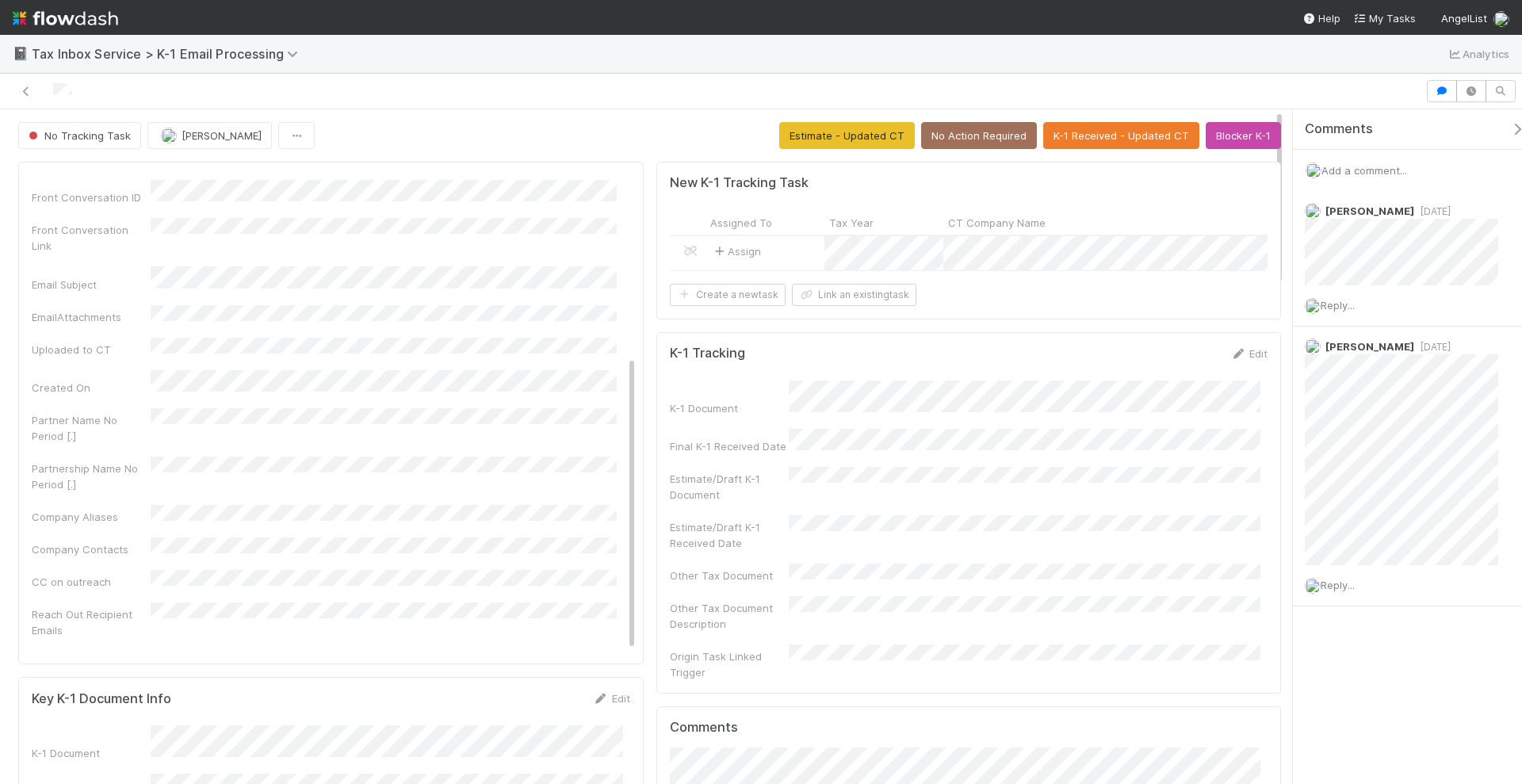
click at [799, 253] on div "Assign" at bounding box center [765, 253] width 119 height 33
click at [1114, 132] on button "K-1 Received - Updated CT" at bounding box center [1121, 135] width 156 height 27
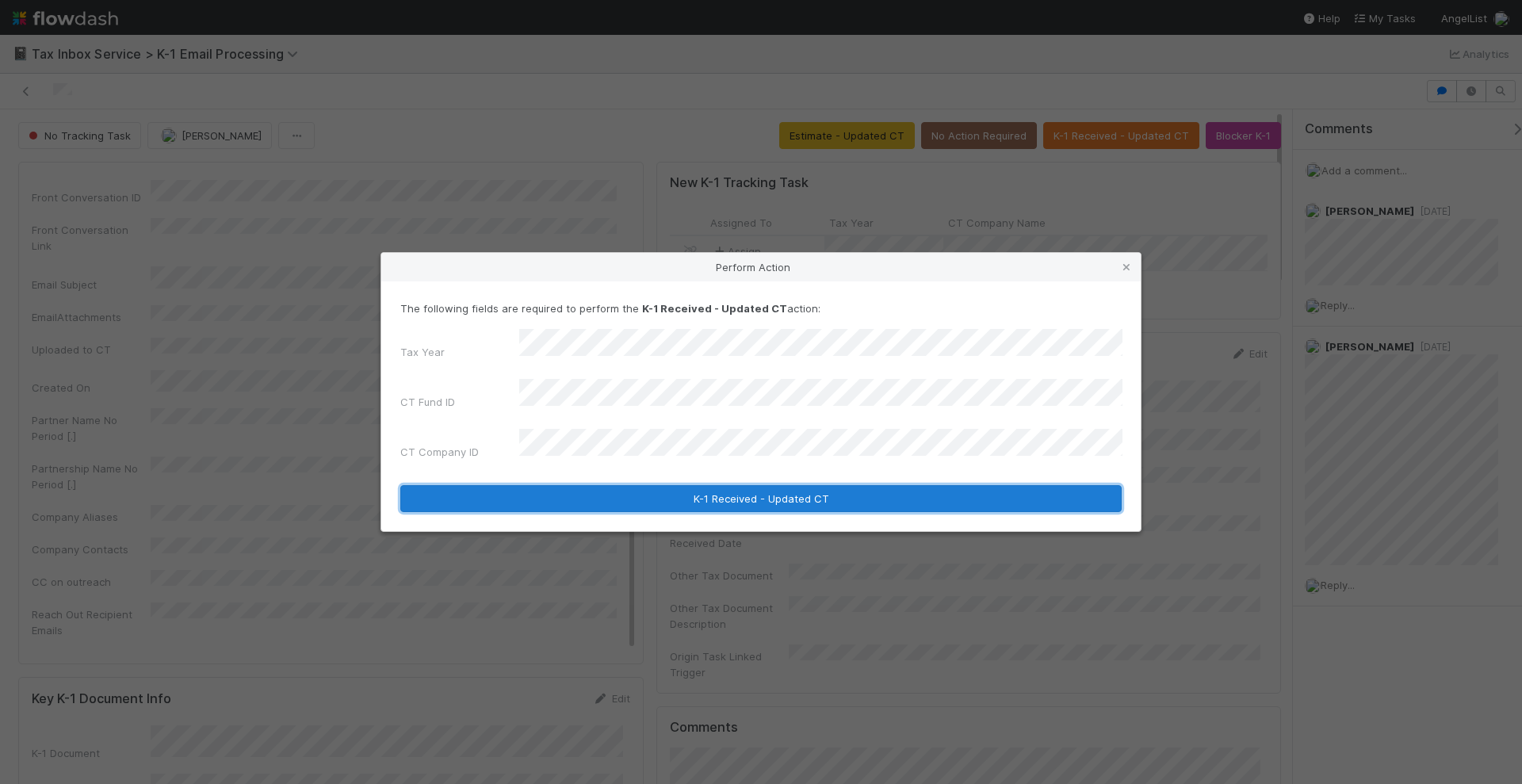
click at [643, 485] on button "K-1 Received - Updated CT" at bounding box center [761, 498] width 722 height 27
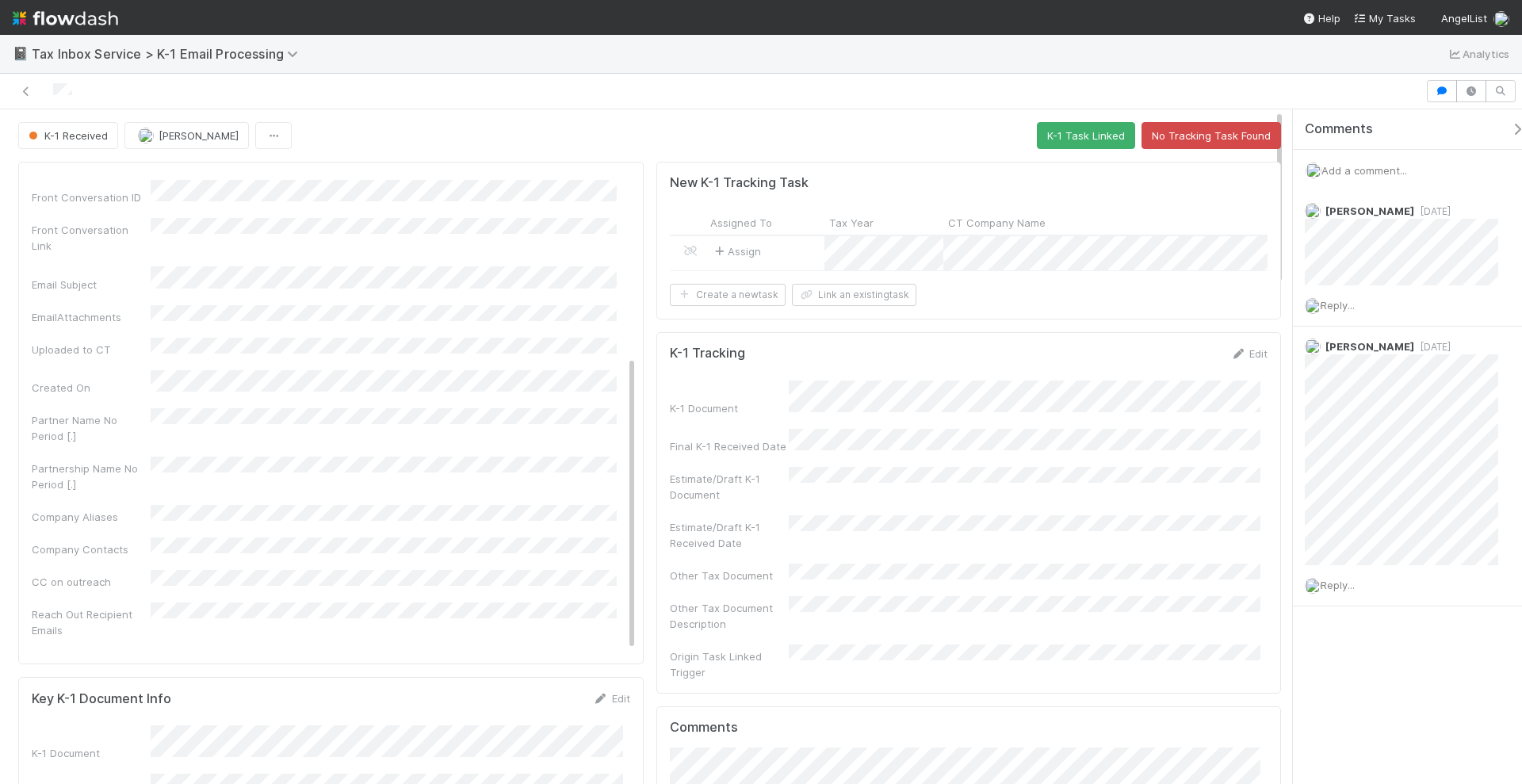
click at [1450, 665] on div "Comments Add a comment... Helen Vo 1 week ago Reply... Raven Jacinto 2 months a…" at bounding box center [1415, 397] width 245 height 576
click at [1074, 139] on button "K-1 Task Linked" at bounding box center [1086, 135] width 98 height 27
click at [631, 126] on div "K-1 Task Linked Enrique Hernandez K-1 Task Linked" at bounding box center [649, 135] width 1263 height 27
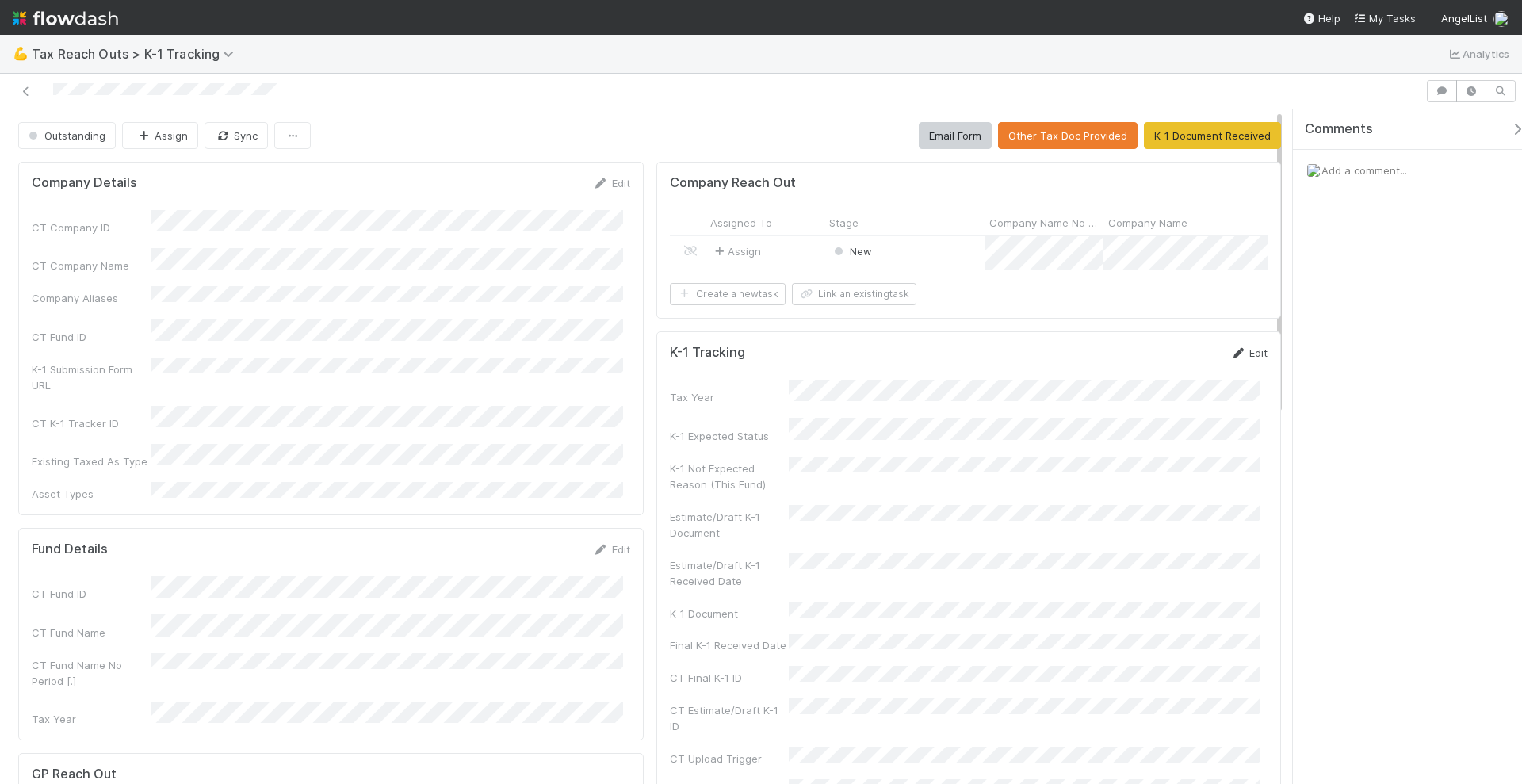
click at [1238, 359] on link "Edit" at bounding box center [1249, 353] width 37 height 13
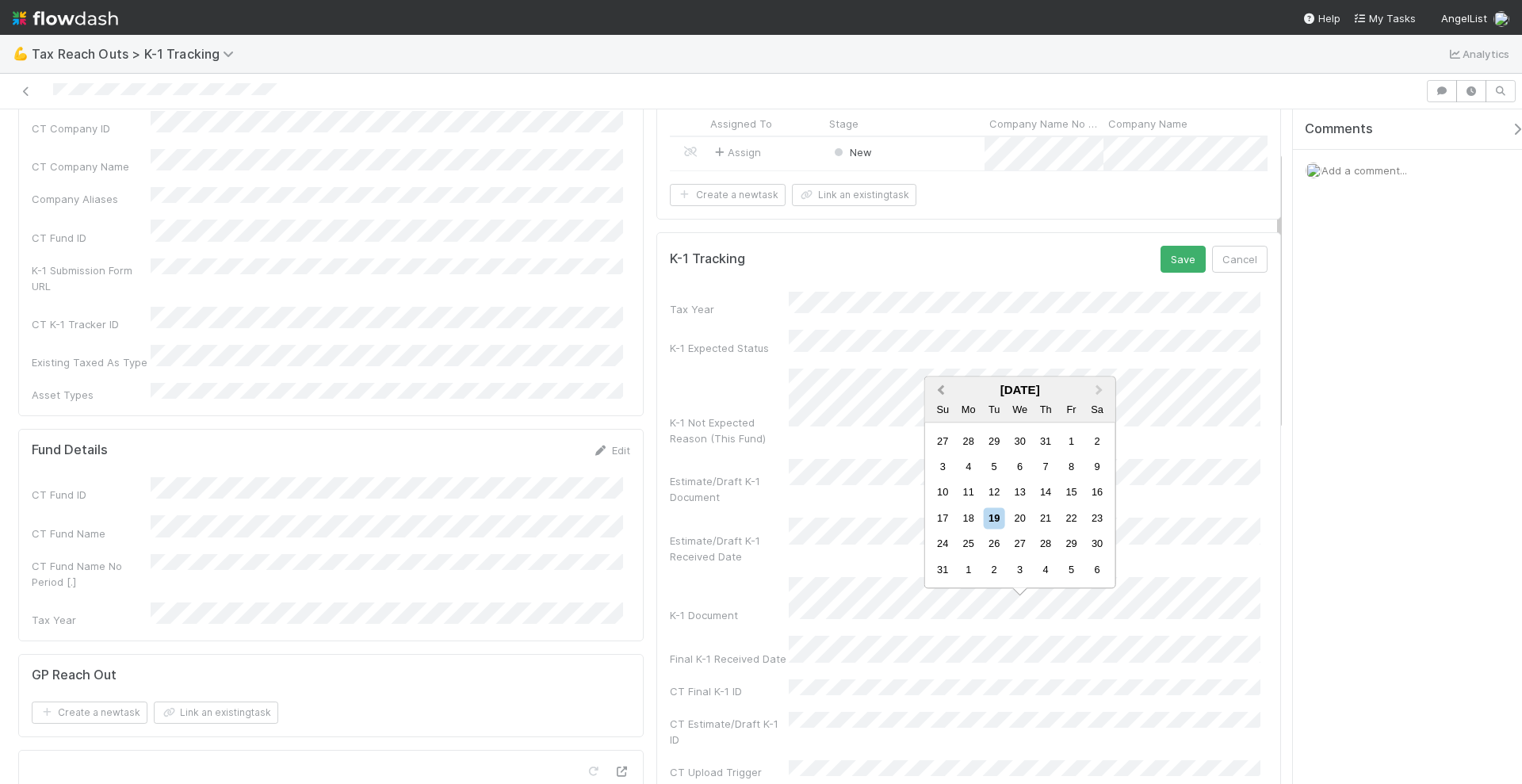
click at [941, 383] on span "Previous Month" at bounding box center [941, 390] width 0 height 18
click at [939, 392] on button "Previous Month" at bounding box center [939, 390] width 25 height 25
click at [941, 414] on span "Previous Month" at bounding box center [941, 416] width 0 height 18
click at [941, 418] on span "Previous Month" at bounding box center [941, 416] width 0 height 18
click at [941, 418] on span "Previous Month" at bounding box center [941, 416] width 0 height 18
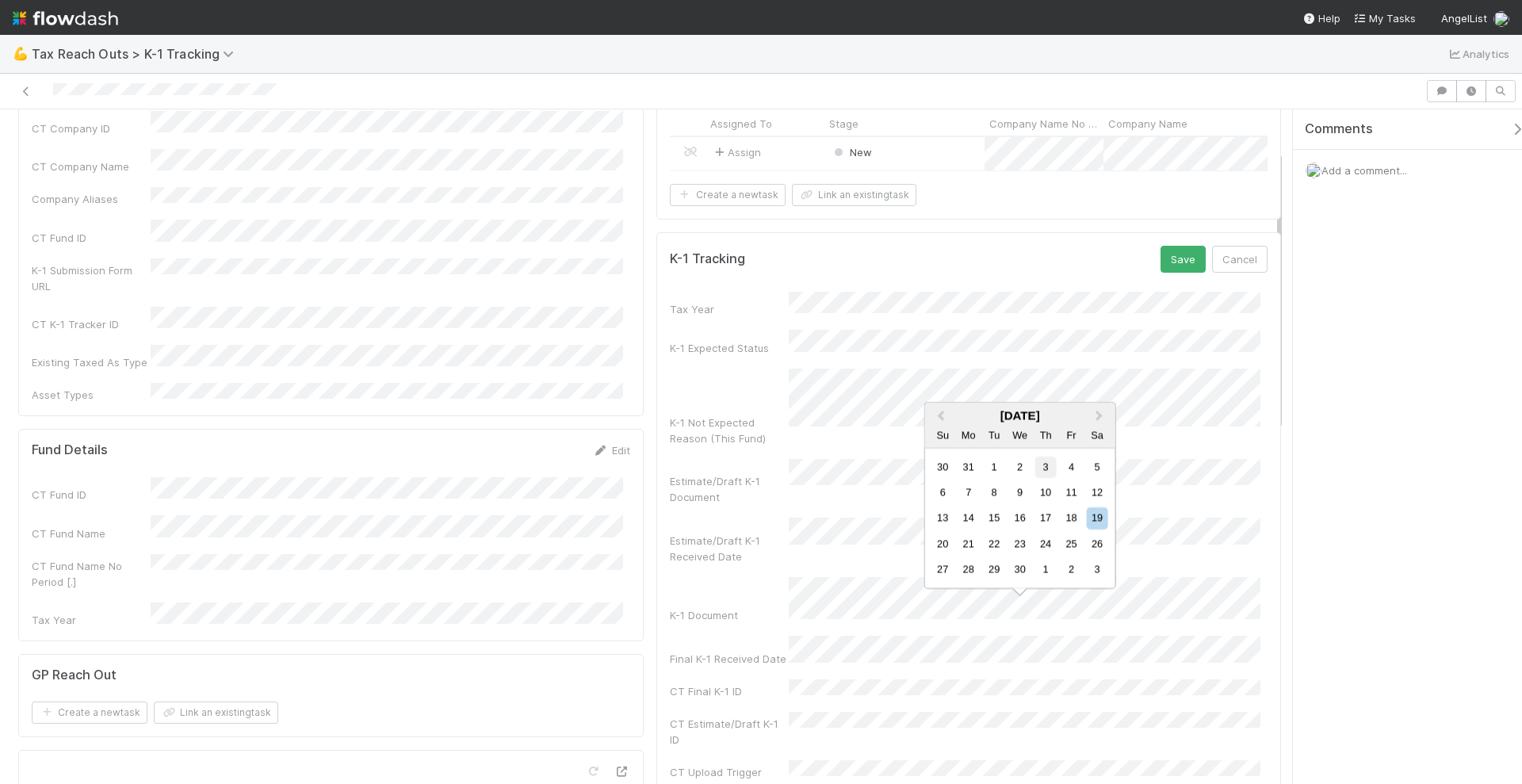
click at [1053, 465] on div "3" at bounding box center [1046, 466] width 21 height 21
click at [1379, 436] on div "Comments Add a comment..." at bounding box center [1407, 448] width 229 height 676
click at [1182, 264] on button "Save" at bounding box center [1183, 258] width 46 height 27
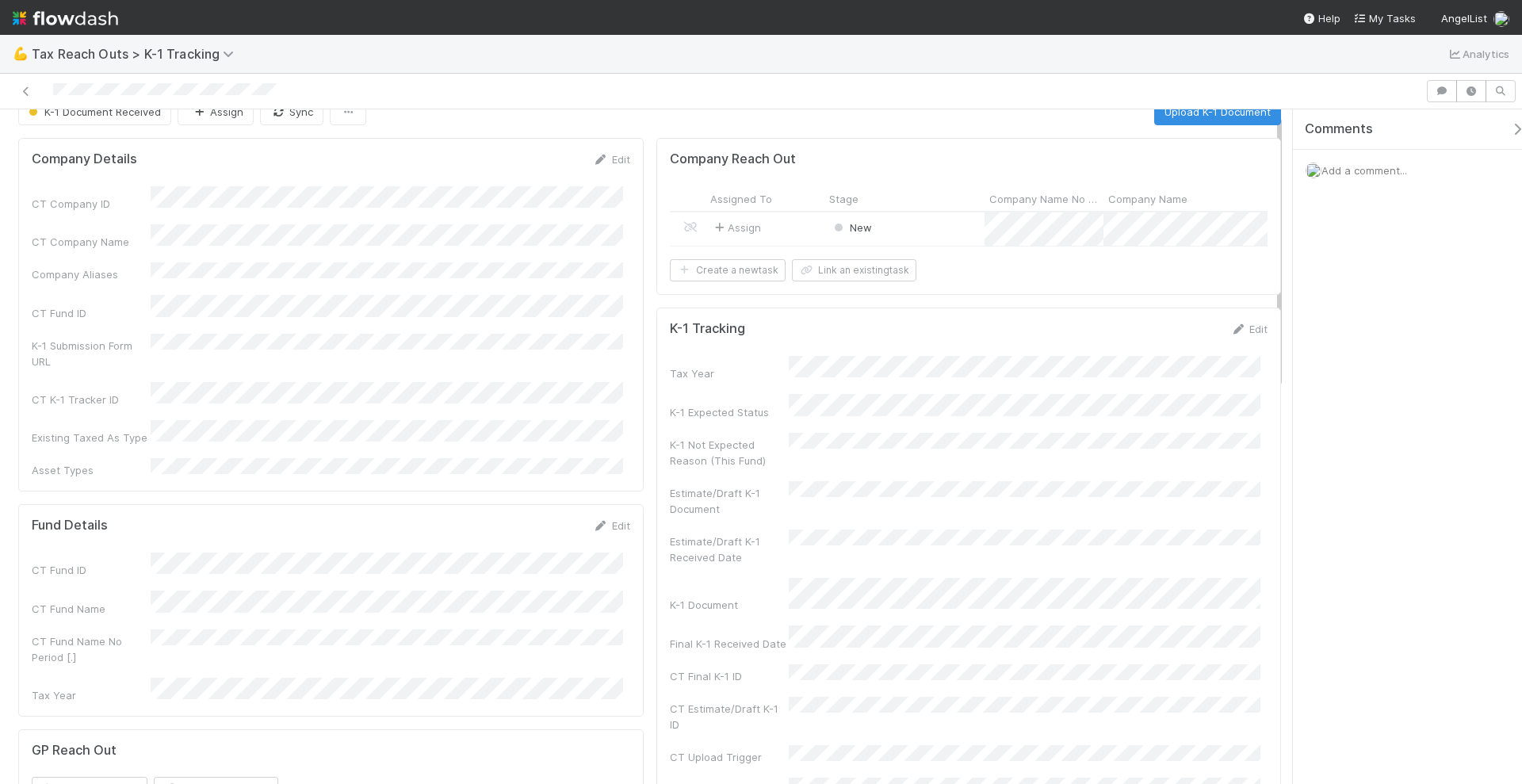
scroll to position [0, 0]
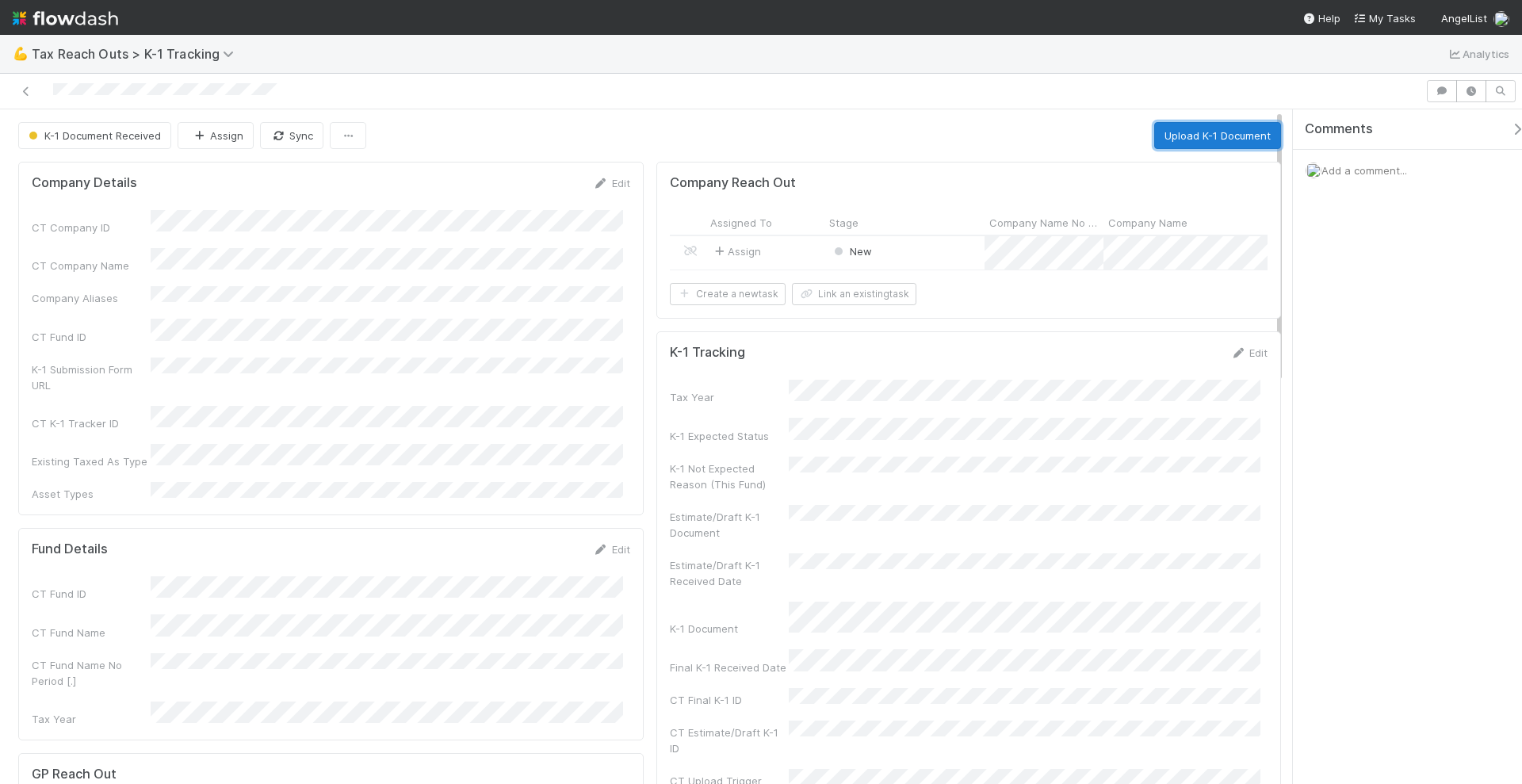
click at [1178, 136] on button "Upload K-1 Document" at bounding box center [1218, 135] width 127 height 27
click at [1199, 134] on button "Upload K-1 Document" at bounding box center [1218, 135] width 127 height 27
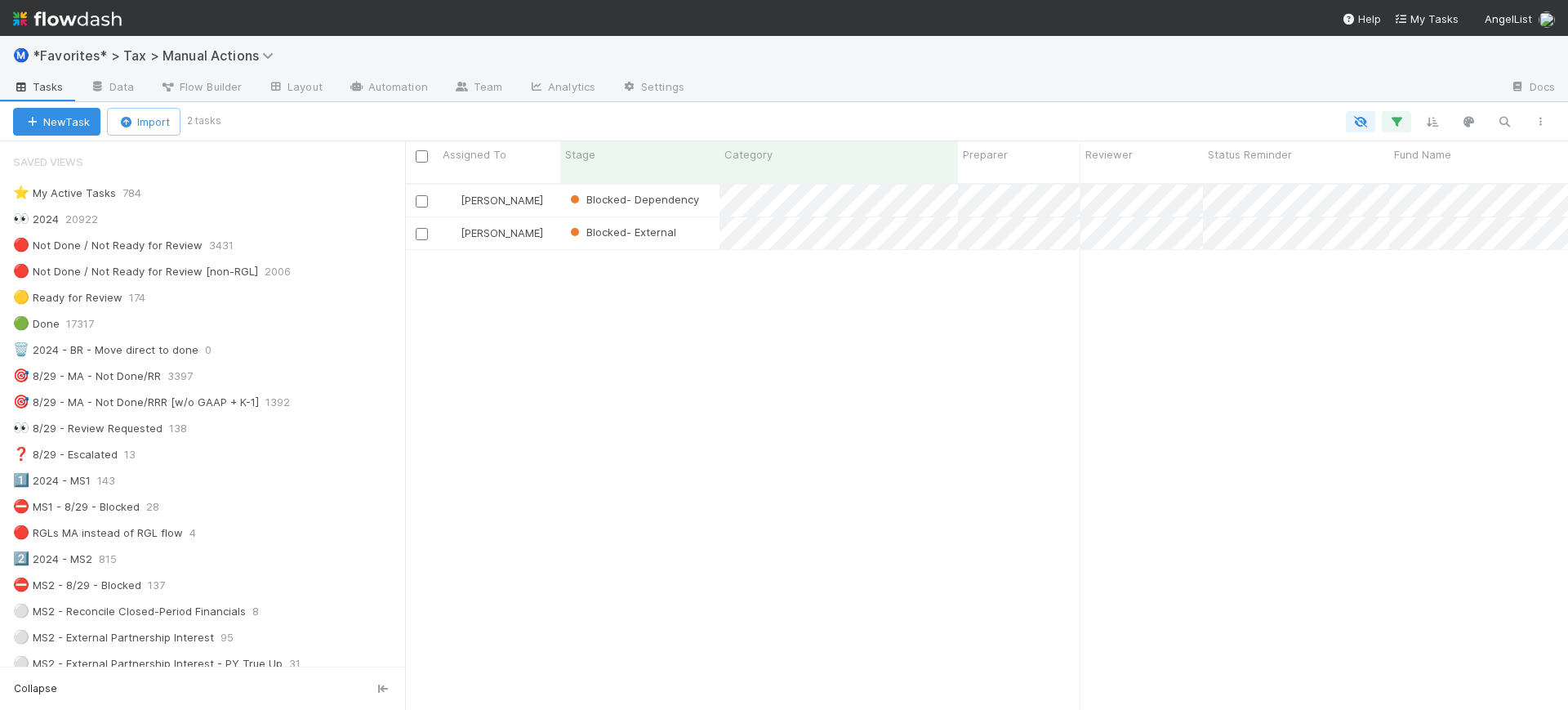
scroll to position [982, 0]
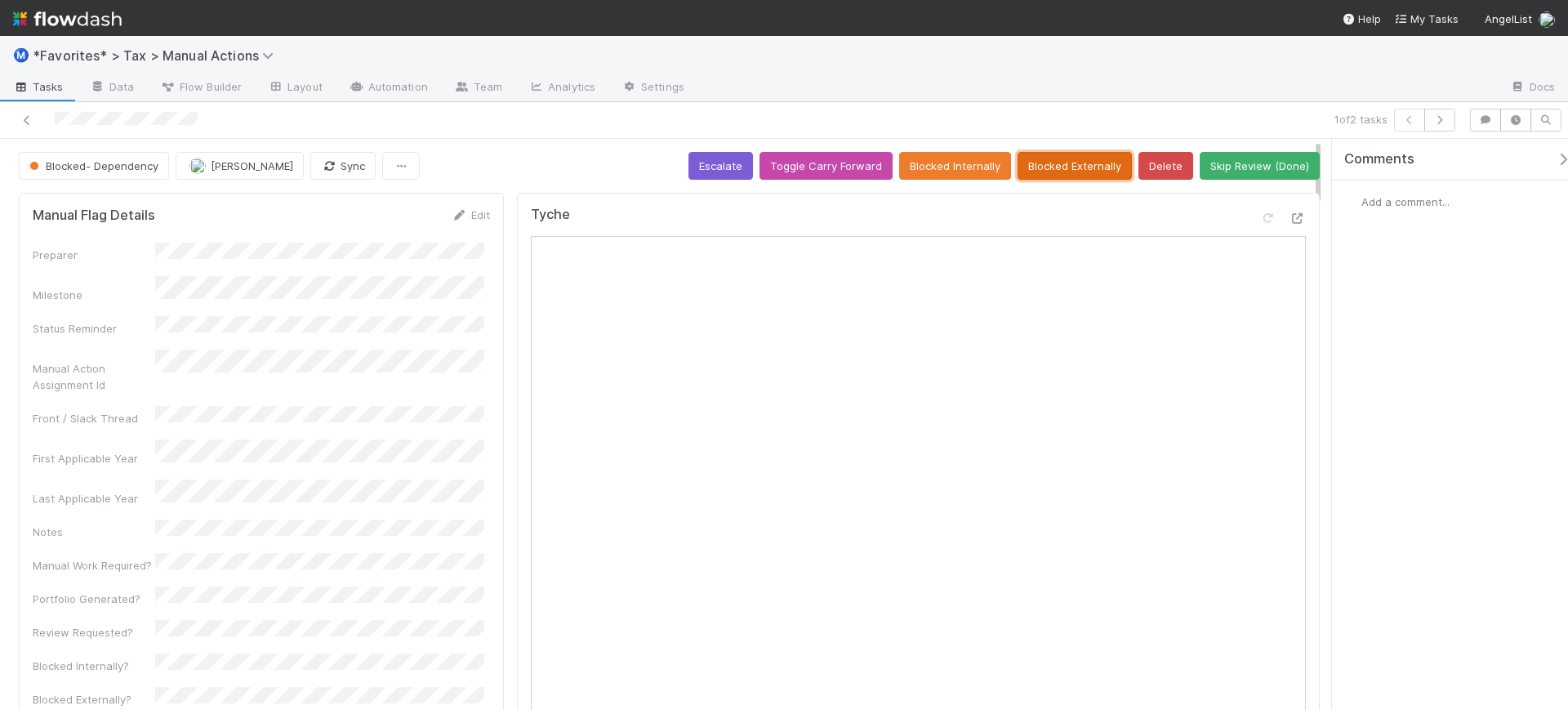
click at [1052, 165] on button "Blocked Externally" at bounding box center [1075, 165] width 115 height 28
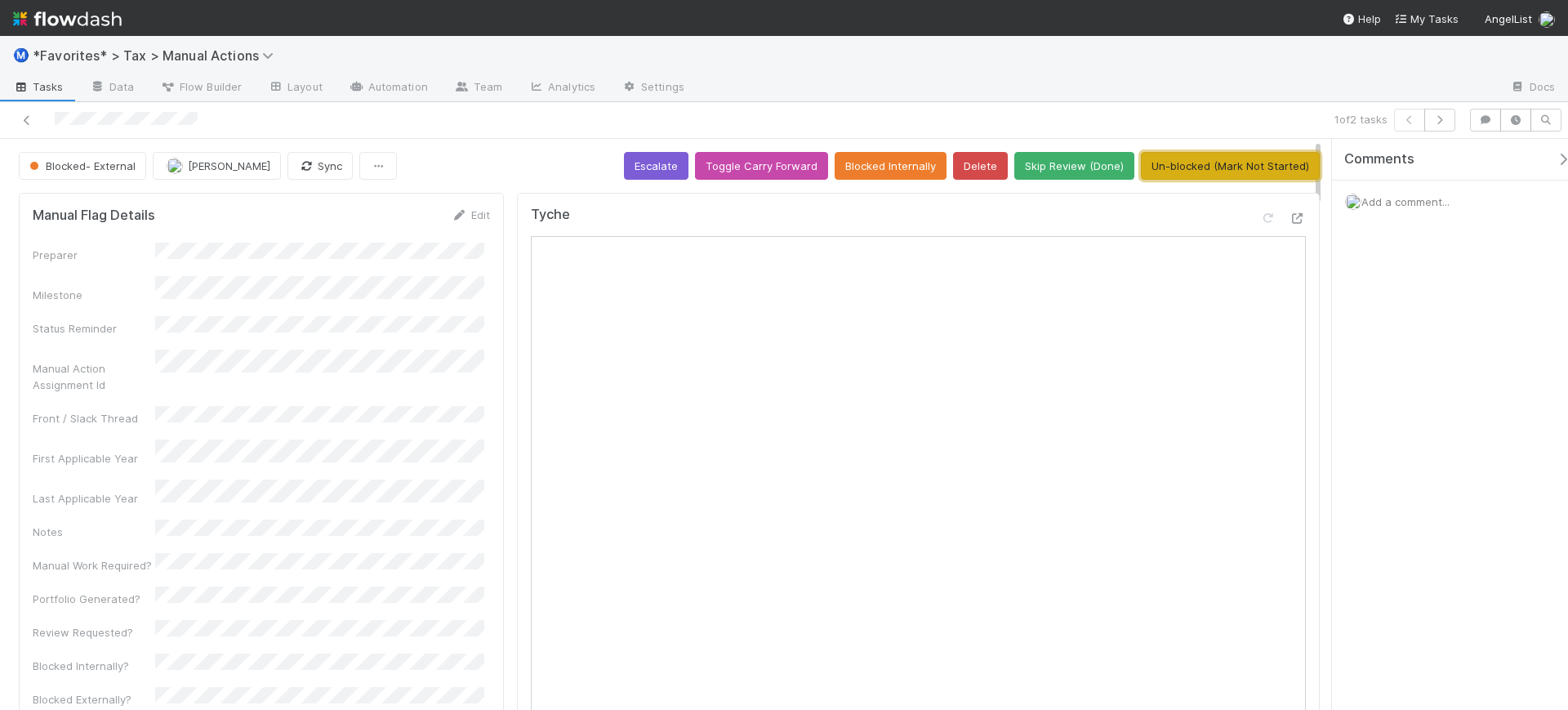
click at [1210, 162] on button "Un-blocked (Mark Not Started)" at bounding box center [1231, 165] width 179 height 28
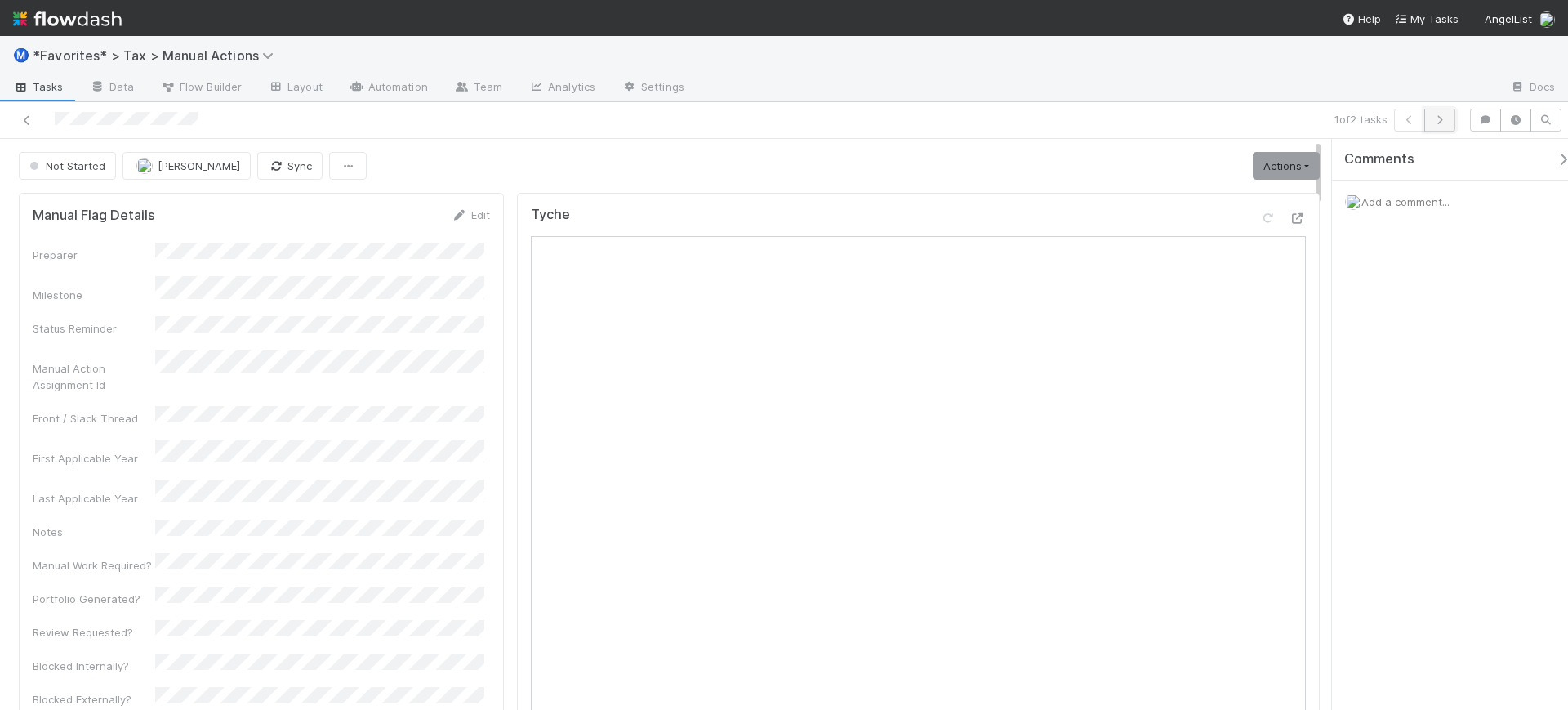
click at [1450, 122] on button "button" at bounding box center [1440, 120] width 31 height 23
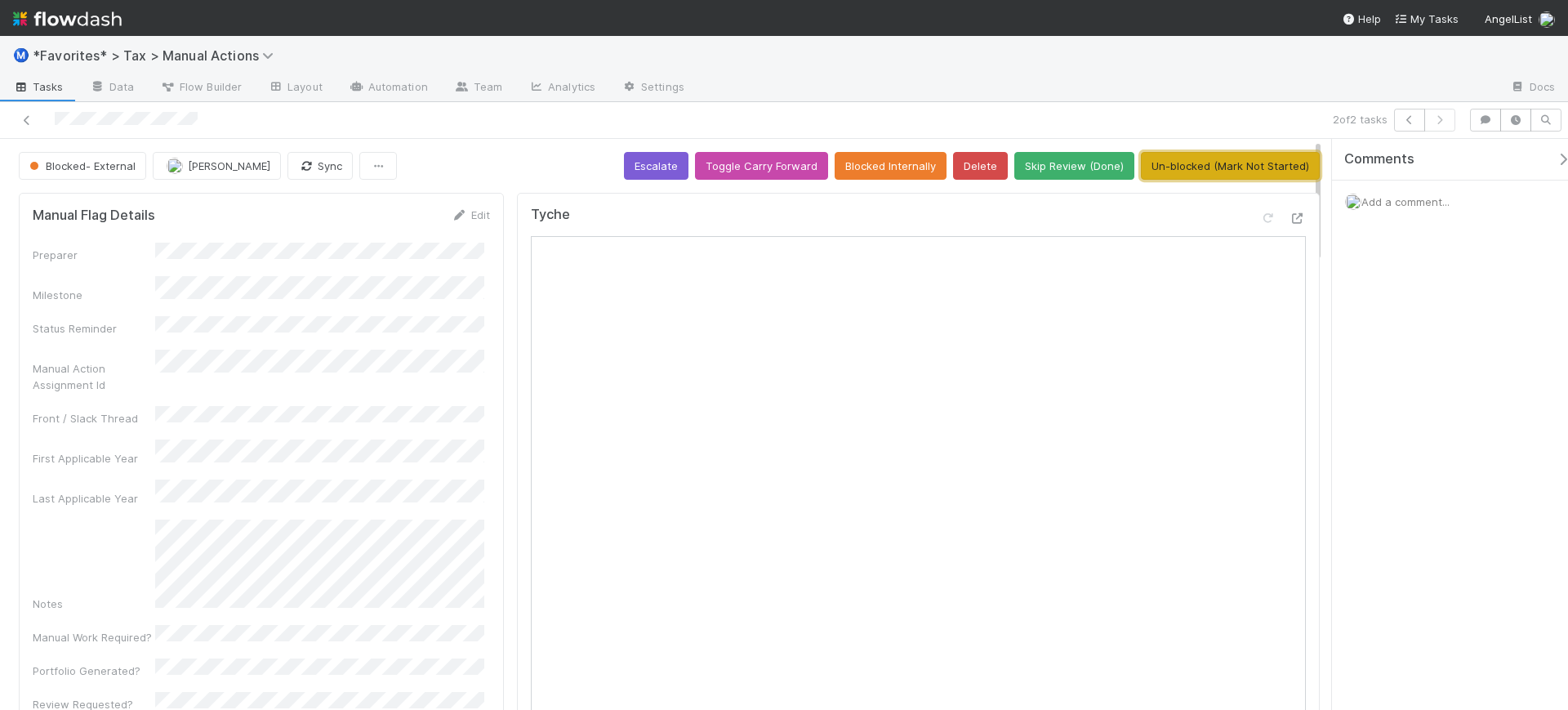
click at [1185, 166] on button "Un-blocked (Mark Not Started)" at bounding box center [1231, 165] width 179 height 28
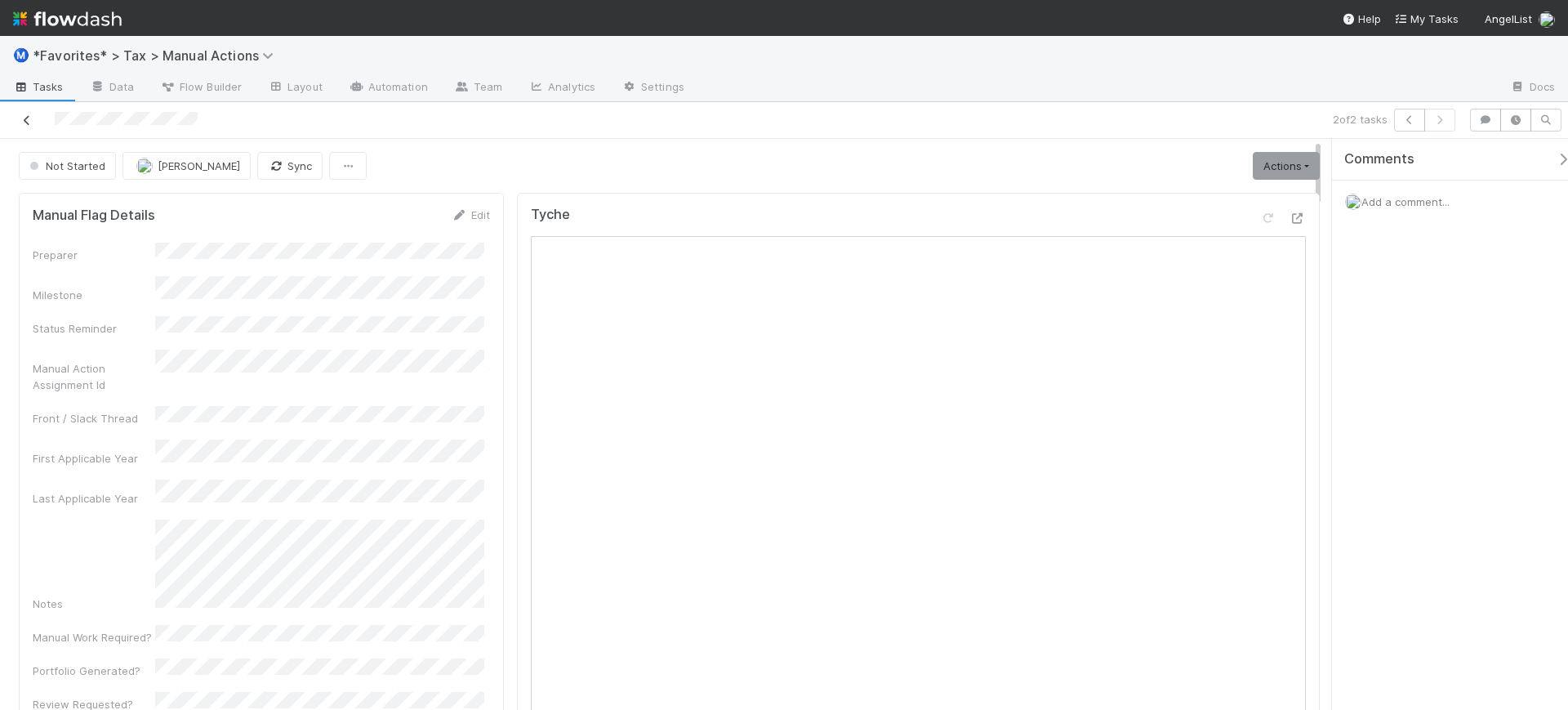
click at [29, 119] on icon at bounding box center [27, 121] width 17 height 11
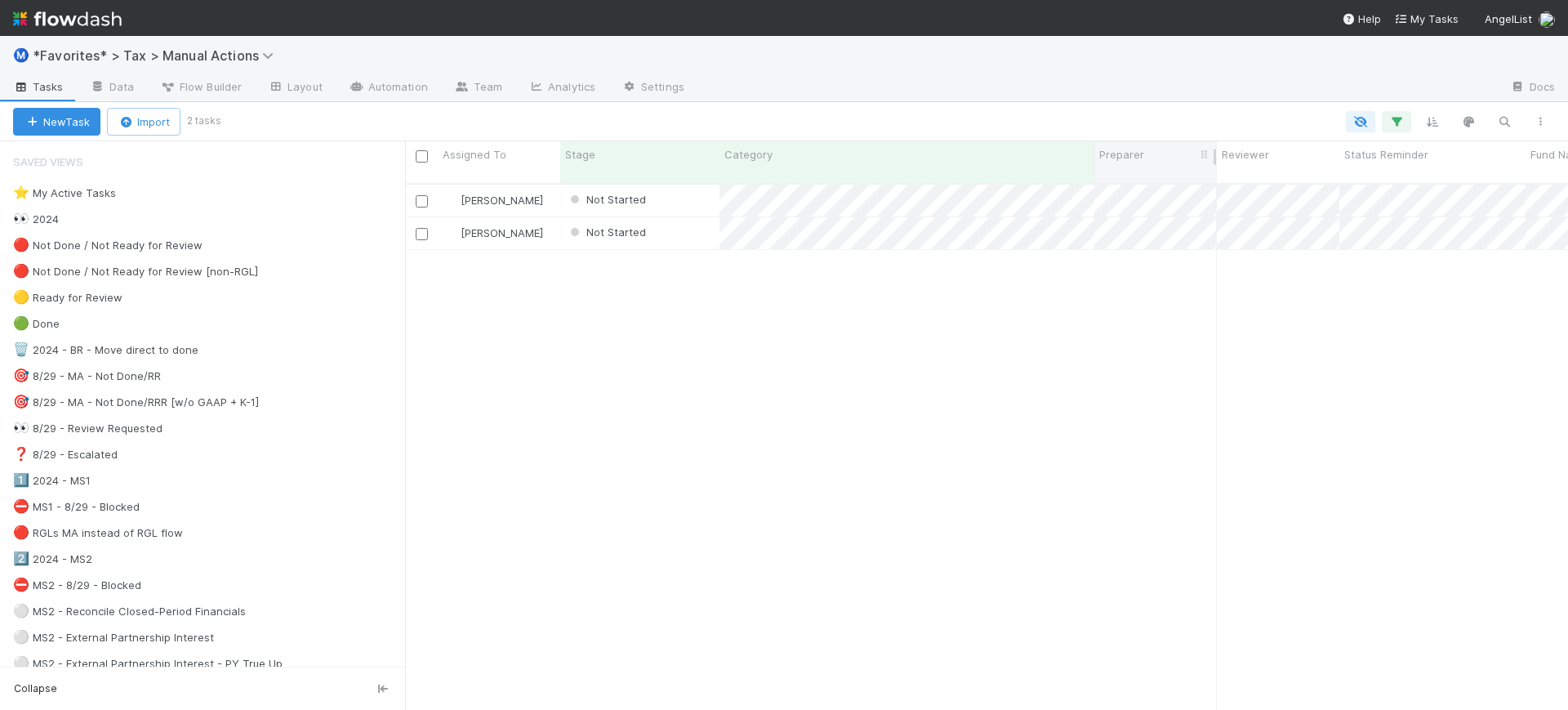
scroll to position [524, 1148]
click at [882, 437] on div "Enrique Hernandez Not Started 8/12/25, 9:52:48 AM 8/19/25, 8:34:02 PM 0 0 0 1 0…" at bounding box center [986, 454] width 1163 height 539
click at [466, 193] on span "Enrique Hernandez" at bounding box center [501, 200] width 83 height 13
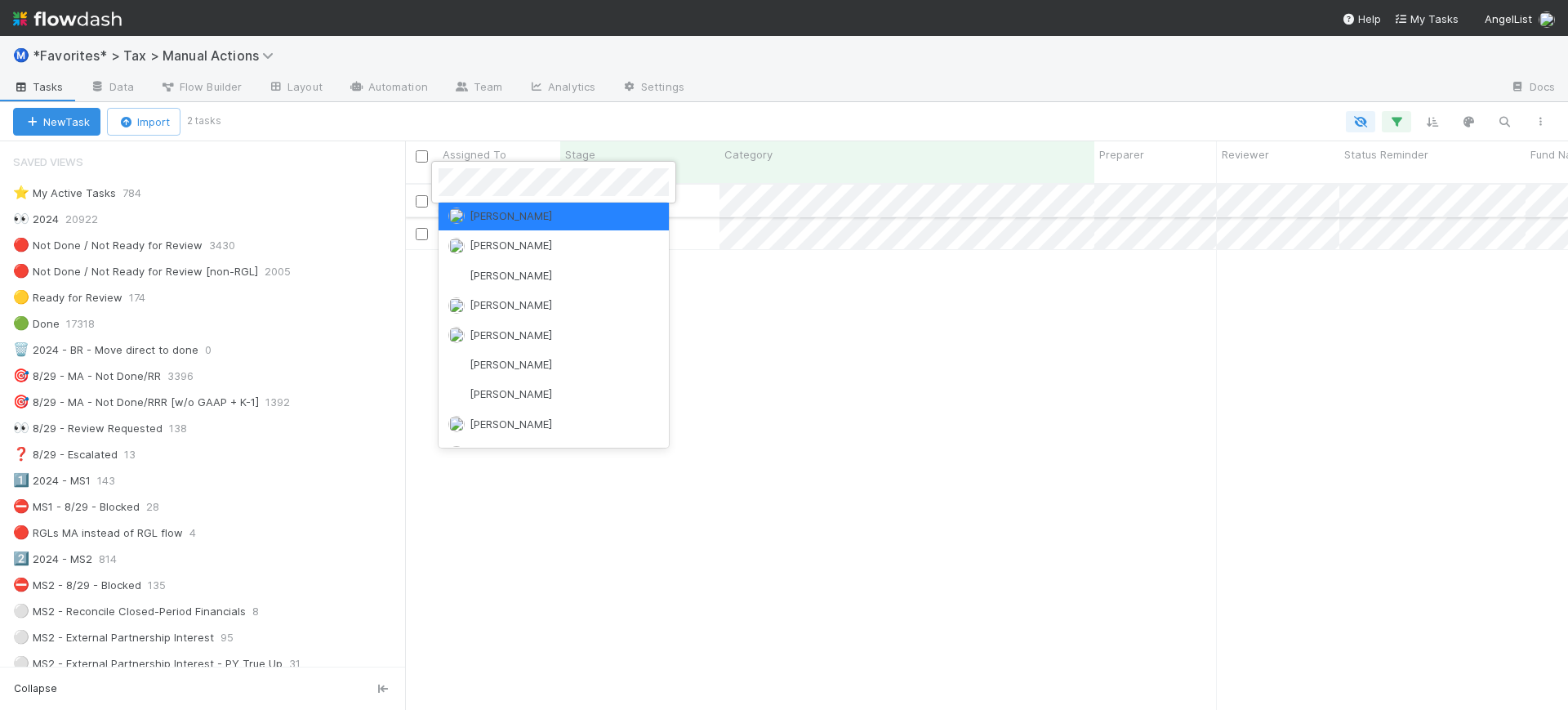
scroll to position [0, 0]
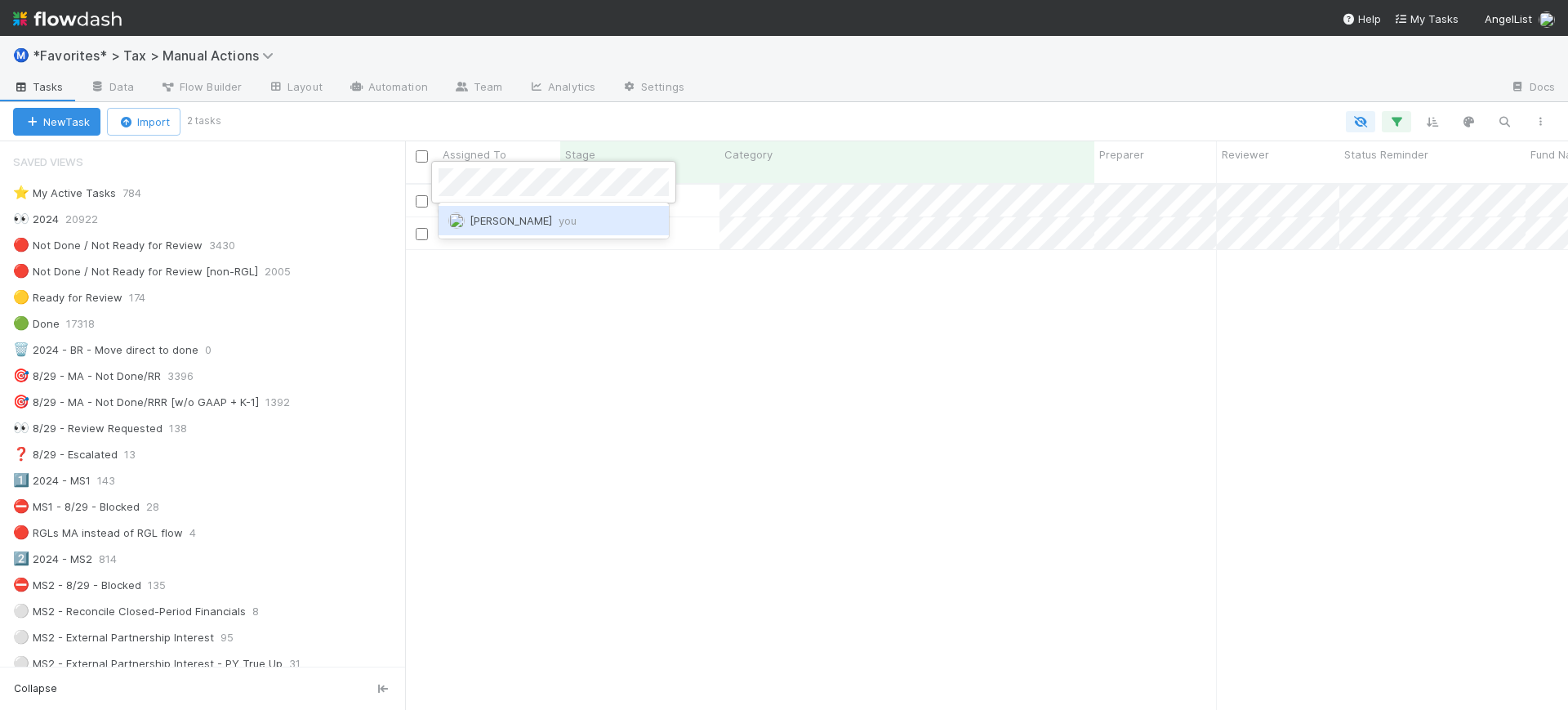
click at [499, 206] on div "Helen Vo you" at bounding box center [553, 220] width 230 height 29
click at [710, 399] on div "Helen Vo Not Started 8/12/25, 9:52:48 AM 8/19/25, 8:38:29 PM 0 0 0 1 0 Helen Vo…" at bounding box center [986, 454] width 1163 height 539
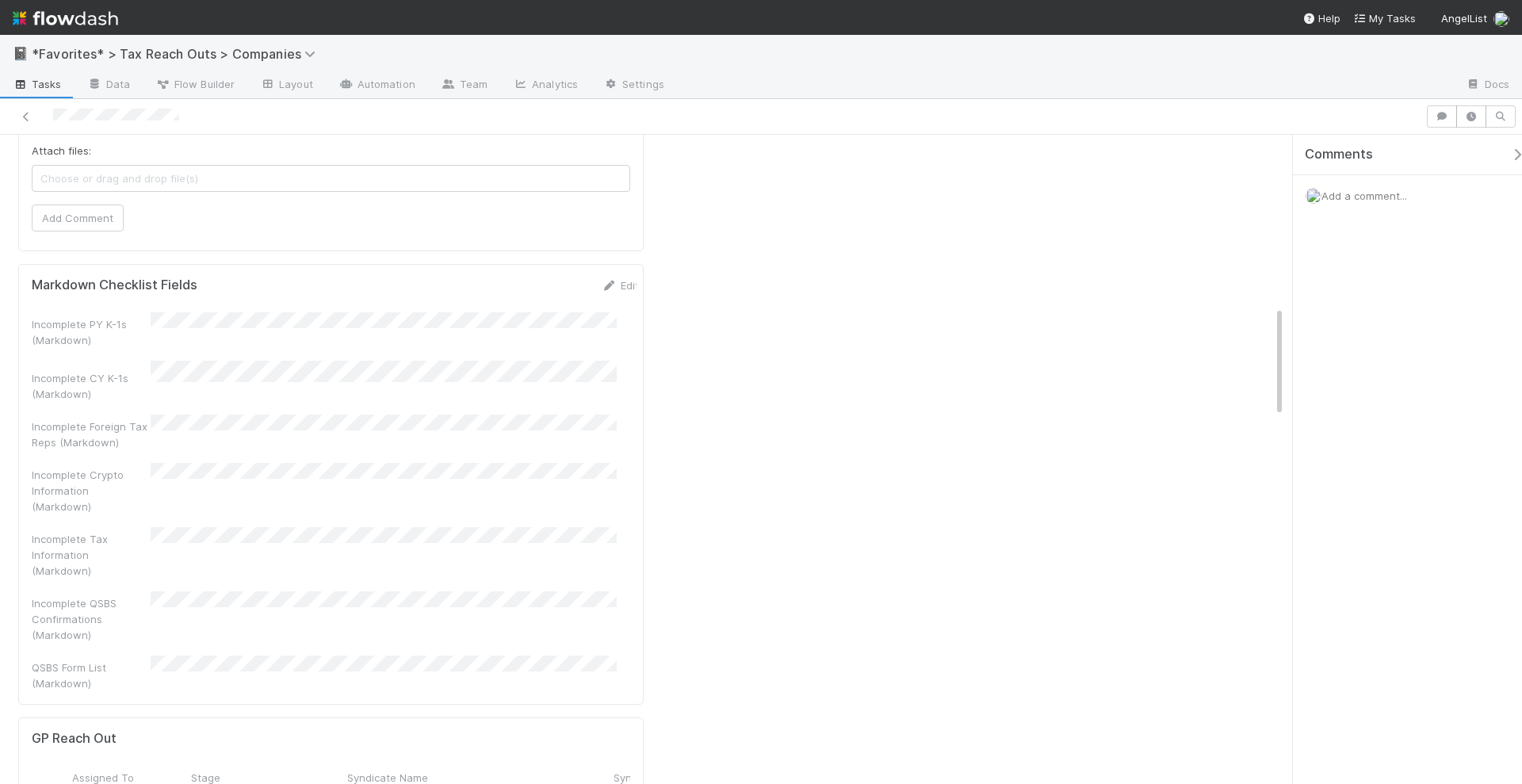
scroll to position [994, 0]
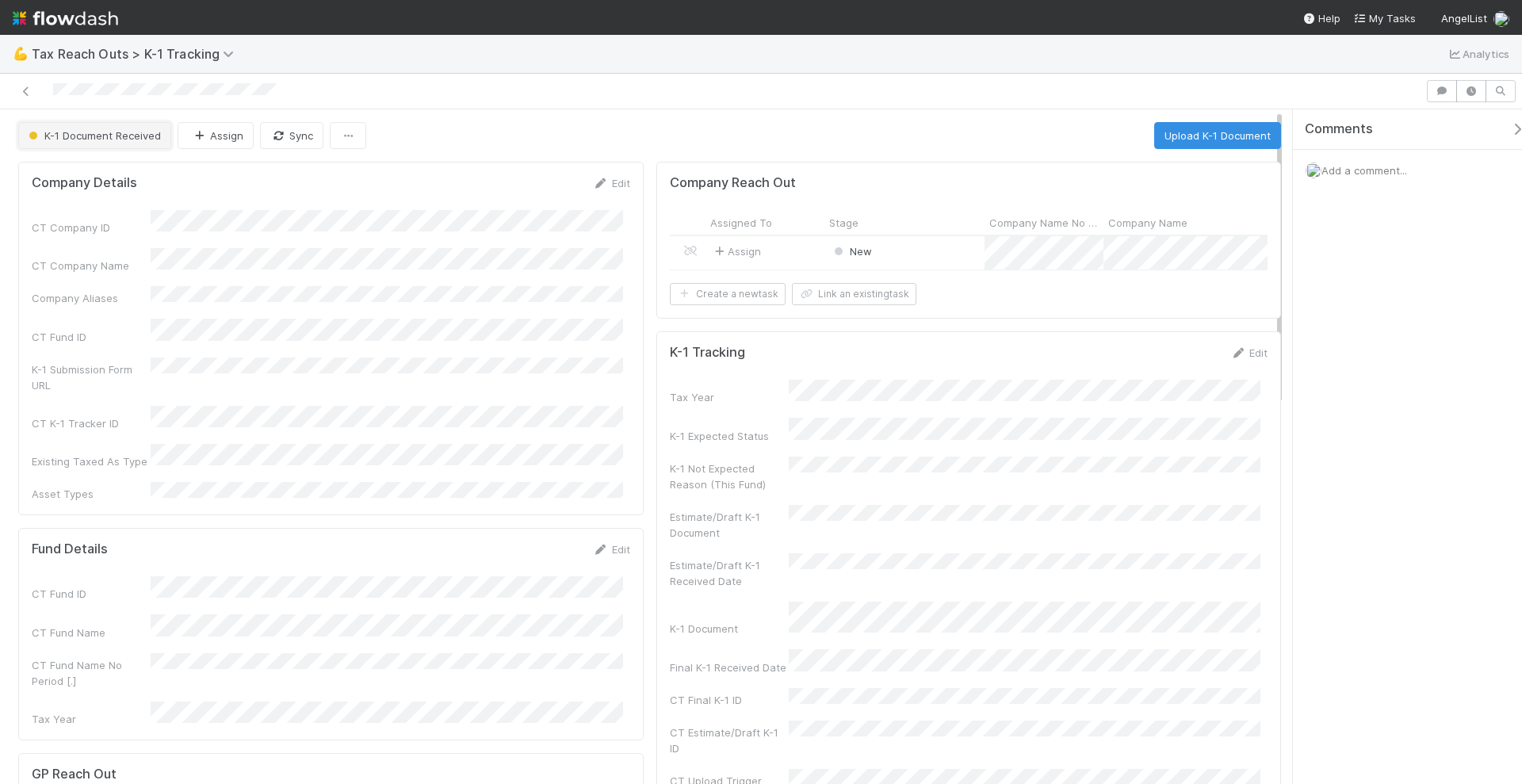
click at [115, 136] on span "K-1 Document Received" at bounding box center [93, 136] width 136 height 13
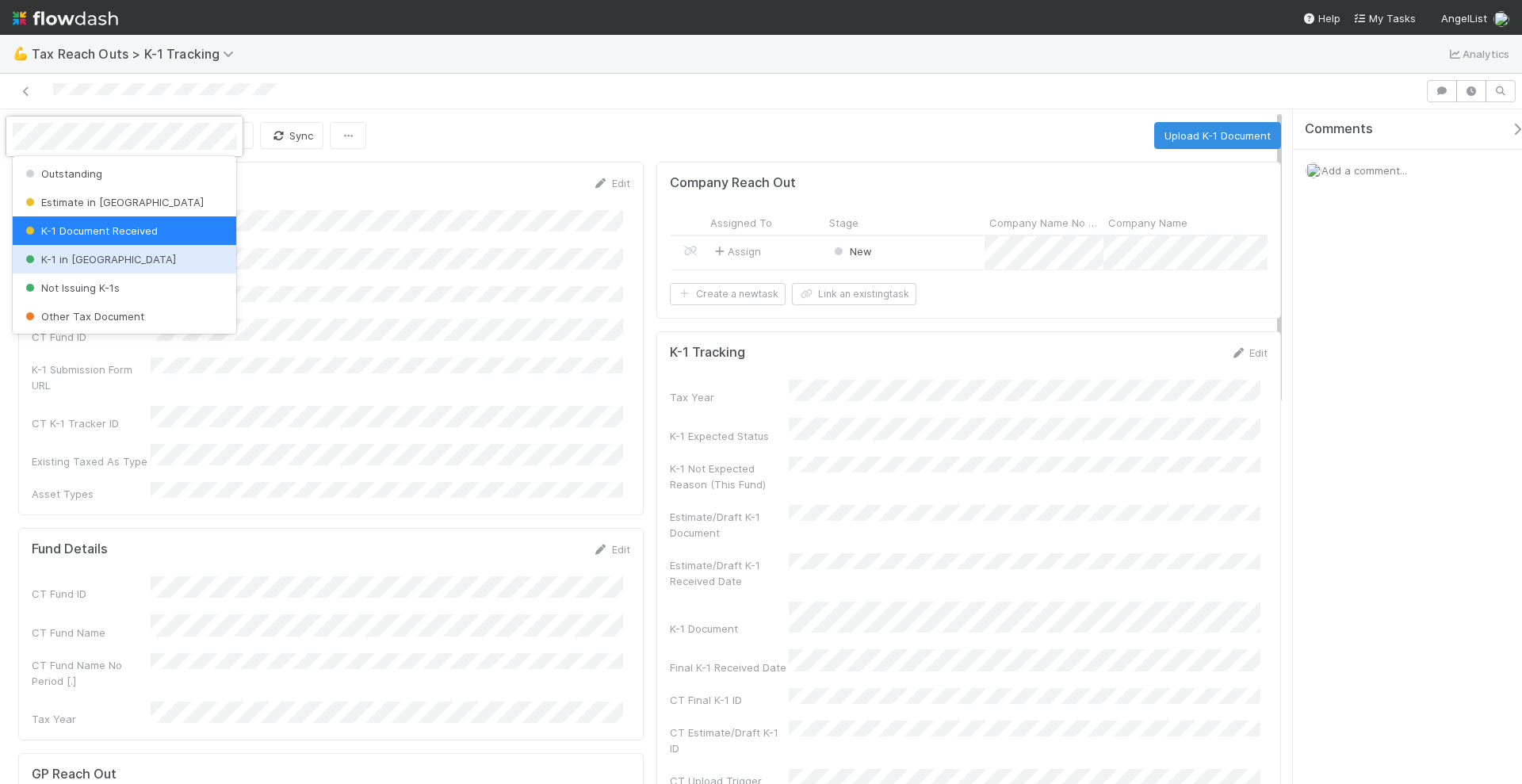
click at [124, 262] on div "K-1 in [GEOGRAPHIC_DATA]" at bounding box center [125, 258] width 224 height 28
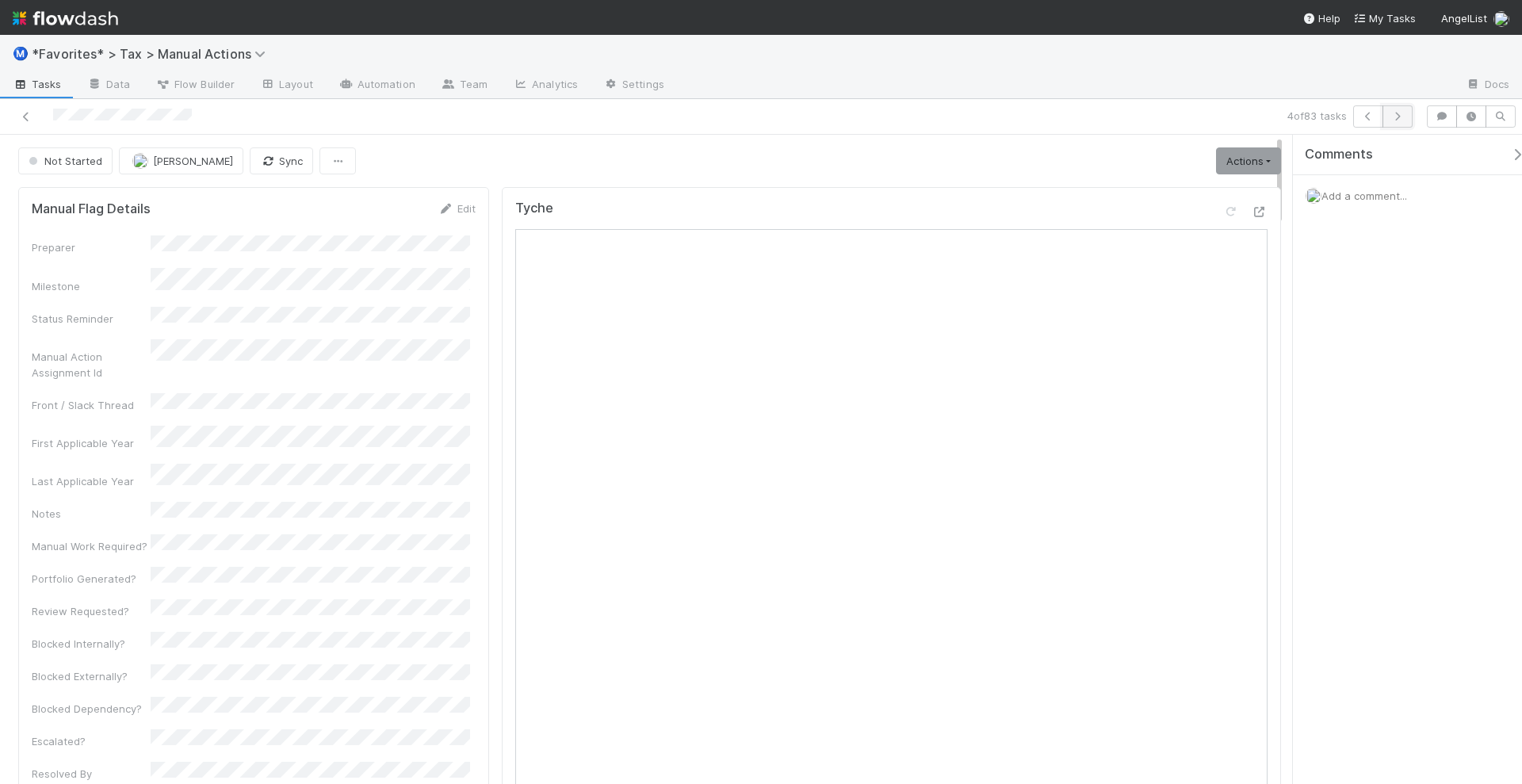
click at [1406, 114] on icon "button" at bounding box center [1398, 117] width 16 height 10
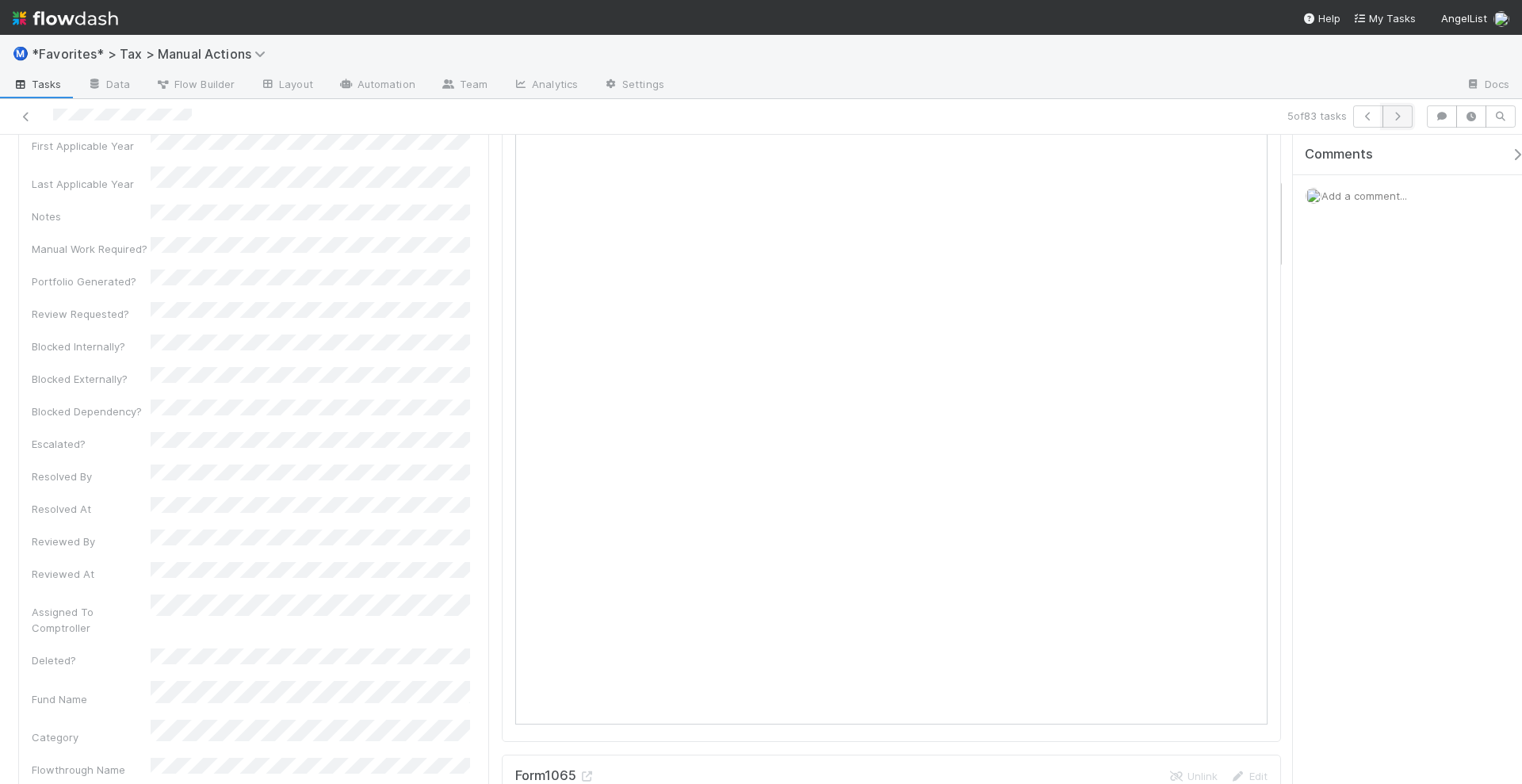
click at [1408, 117] on button "button" at bounding box center [1398, 116] width 30 height 22
click at [24, 115] on icon at bounding box center [26, 117] width 16 height 11
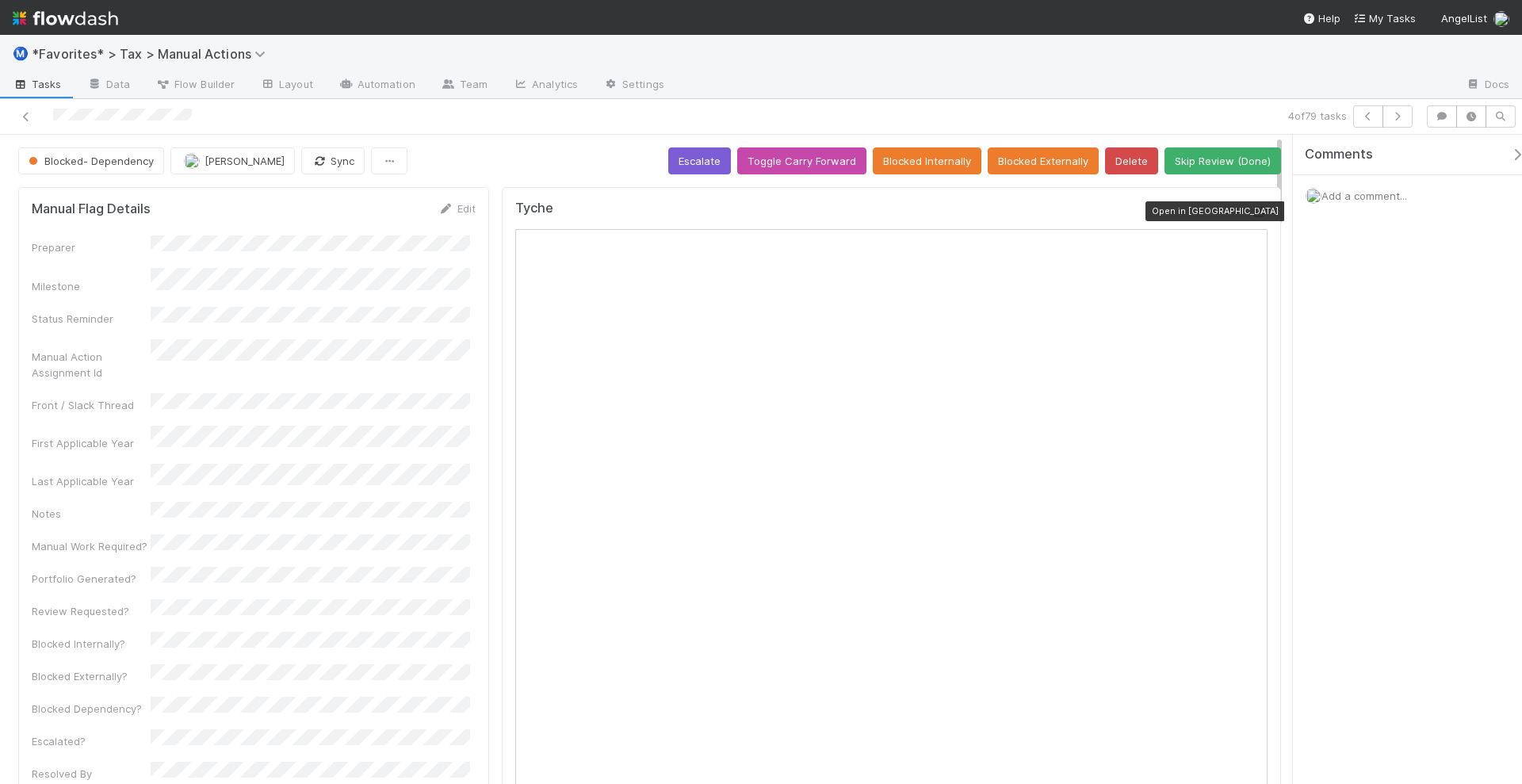
click at [1252, 207] on icon at bounding box center [1260, 212] width 16 height 11
click at [1408, 117] on button "button" at bounding box center [1398, 116] width 30 height 22
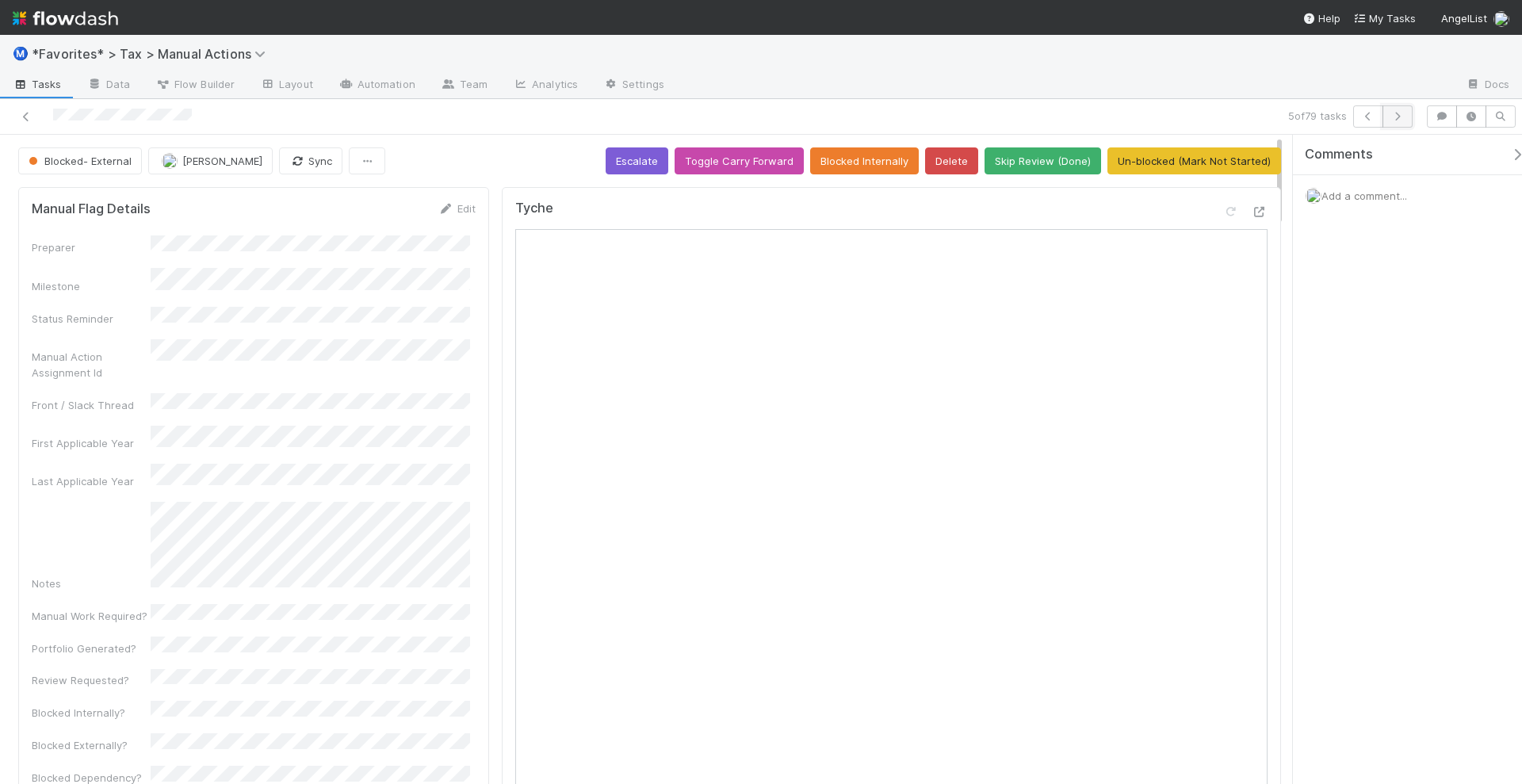
click at [1396, 115] on icon "button" at bounding box center [1398, 117] width 16 height 10
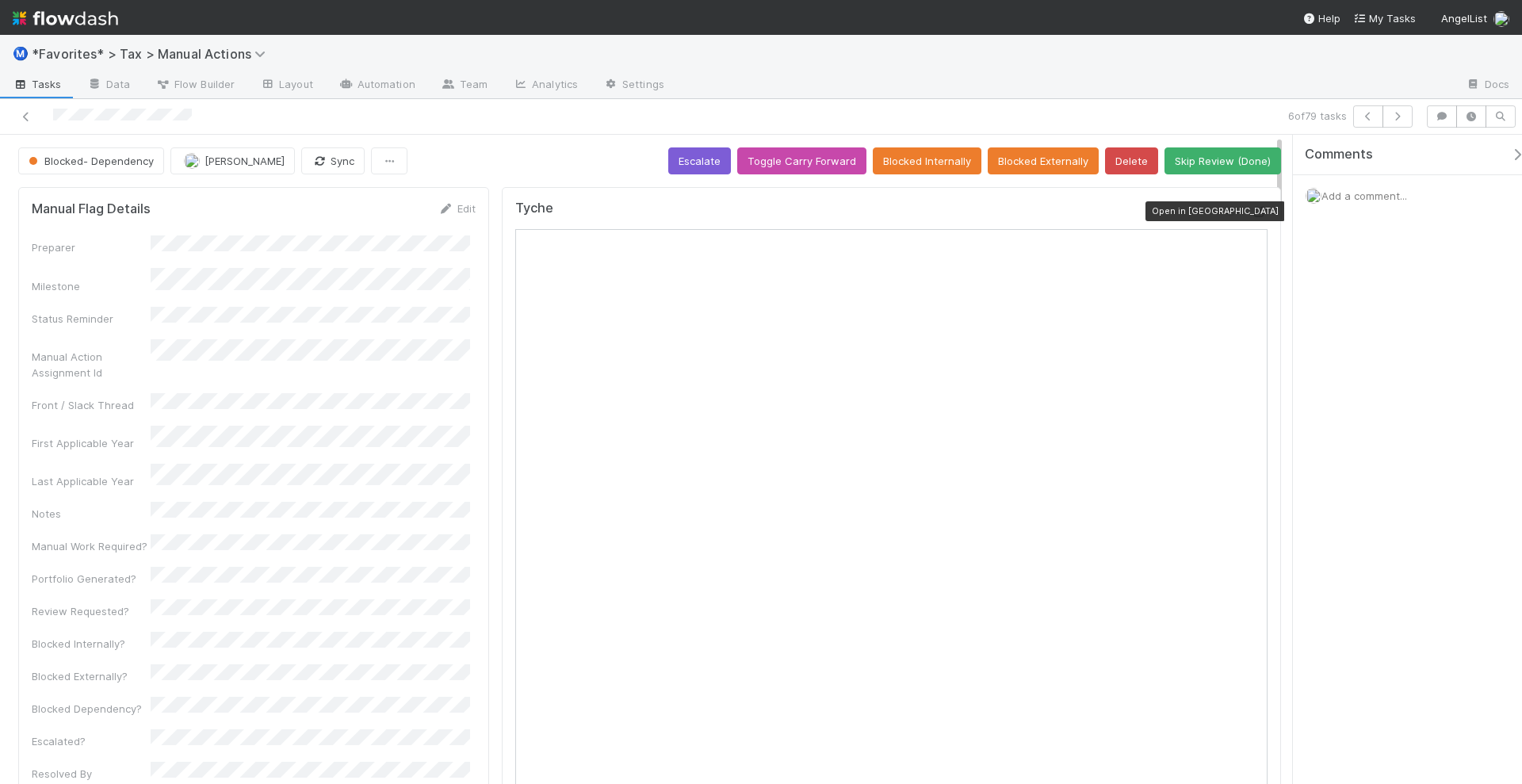
click at [1252, 209] on icon at bounding box center [1260, 212] width 16 height 11
click at [1032, 154] on button "Blocked Externally" at bounding box center [1043, 160] width 111 height 27
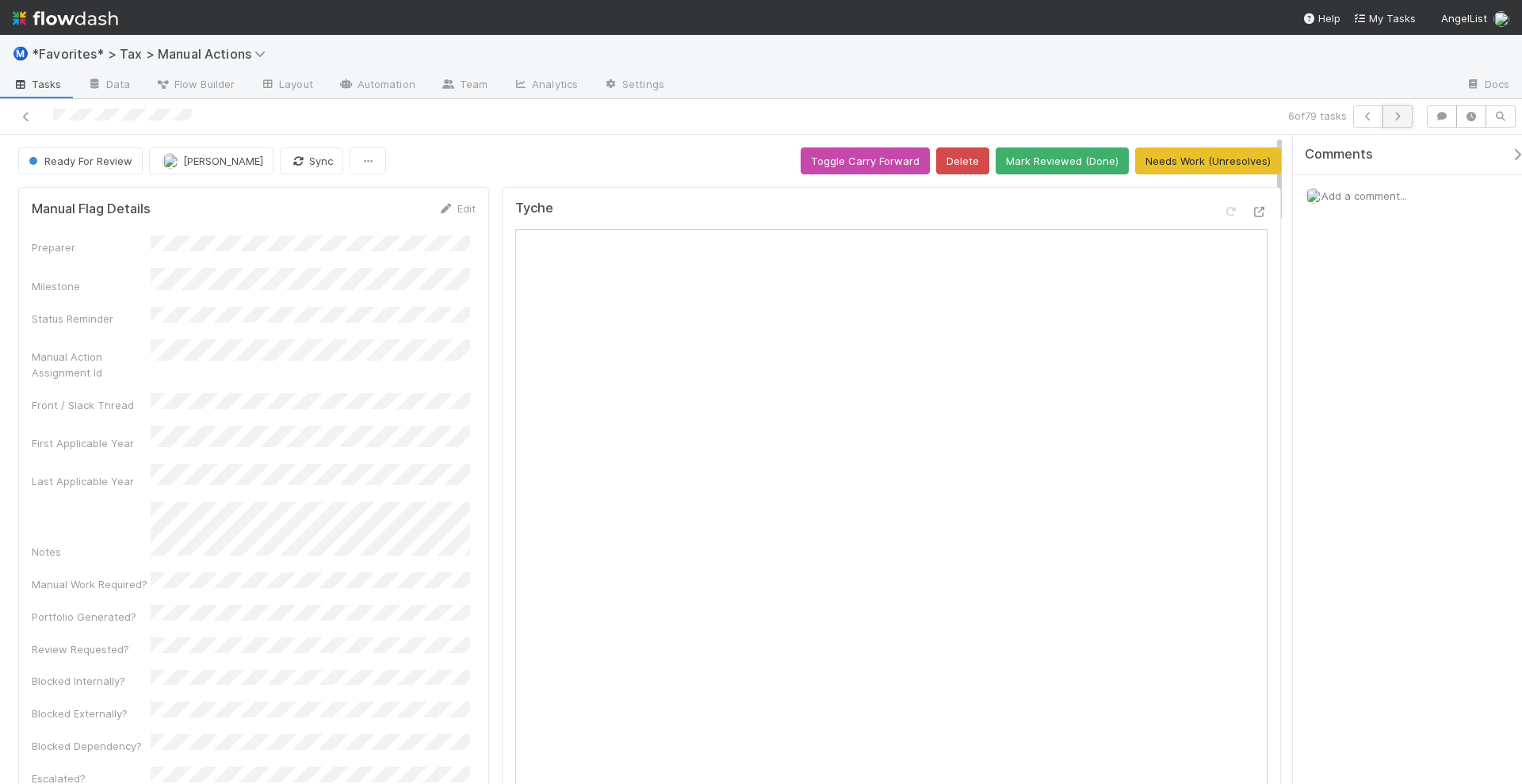
click at [1402, 114] on icon "button" at bounding box center [1398, 117] width 16 height 10
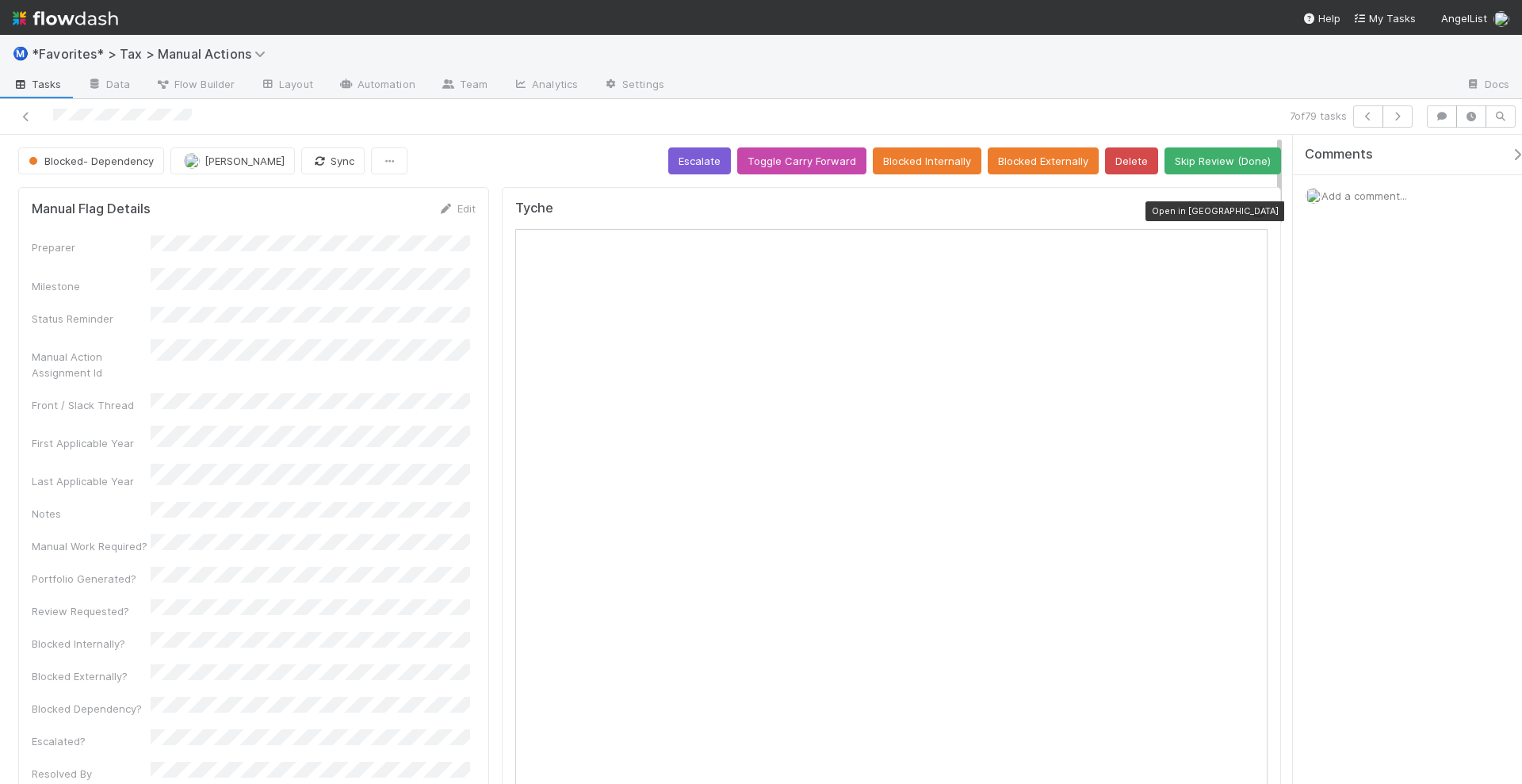
click at [1252, 212] on icon at bounding box center [1260, 212] width 16 height 11
click at [1362, 189] on span "Add a comment..." at bounding box center [1364, 196] width 85 height 13
click at [1365, 453] on div "Attach files: Choose or drag and drop file(s) Add Comment" at bounding box center [1415, 335] width 219 height 262
click at [1368, 448] on button "Add Comment" at bounding box center [1364, 440] width 92 height 27
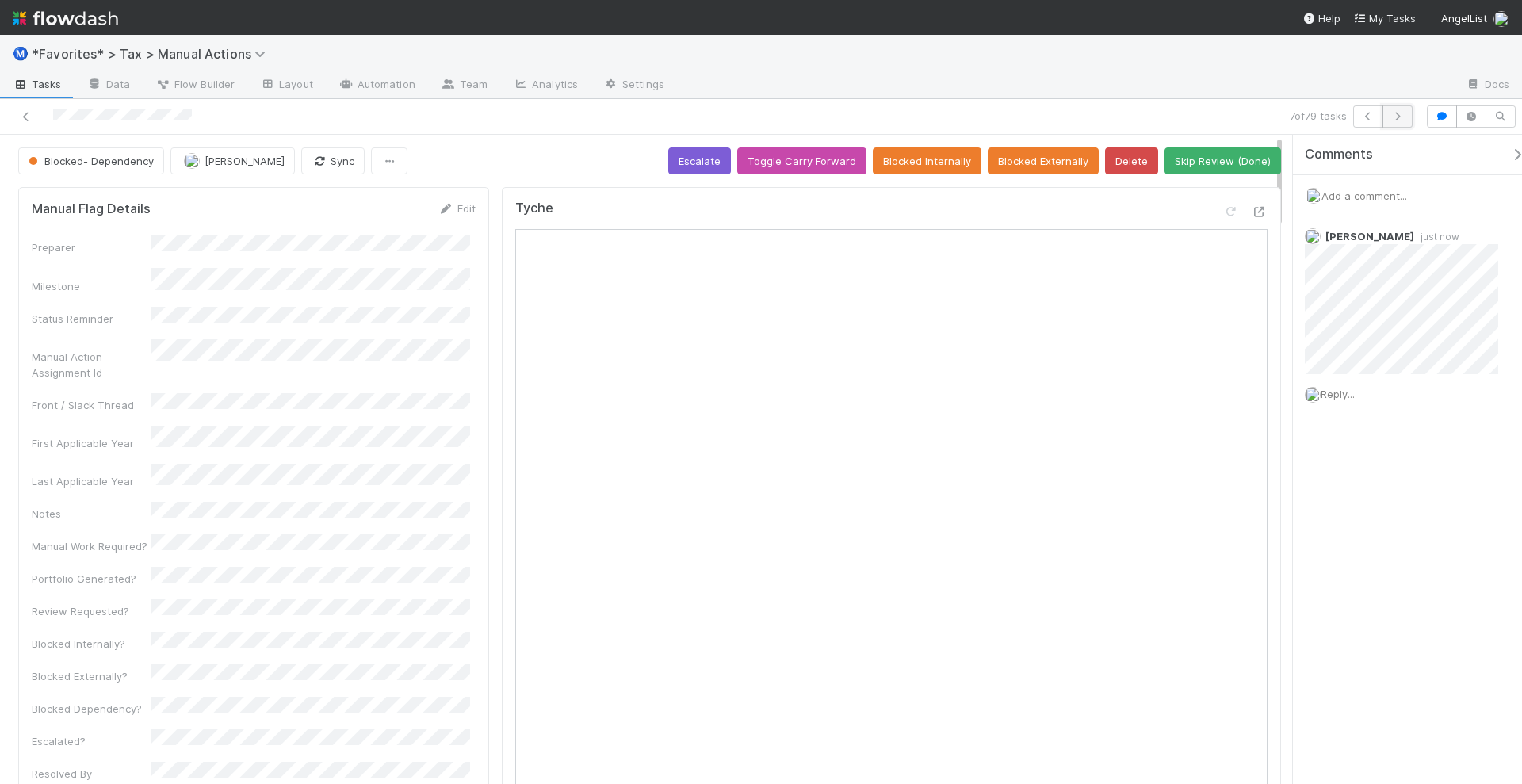
click at [1406, 119] on icon "button" at bounding box center [1398, 117] width 16 height 10
click at [1252, 207] on icon at bounding box center [1260, 212] width 16 height 11
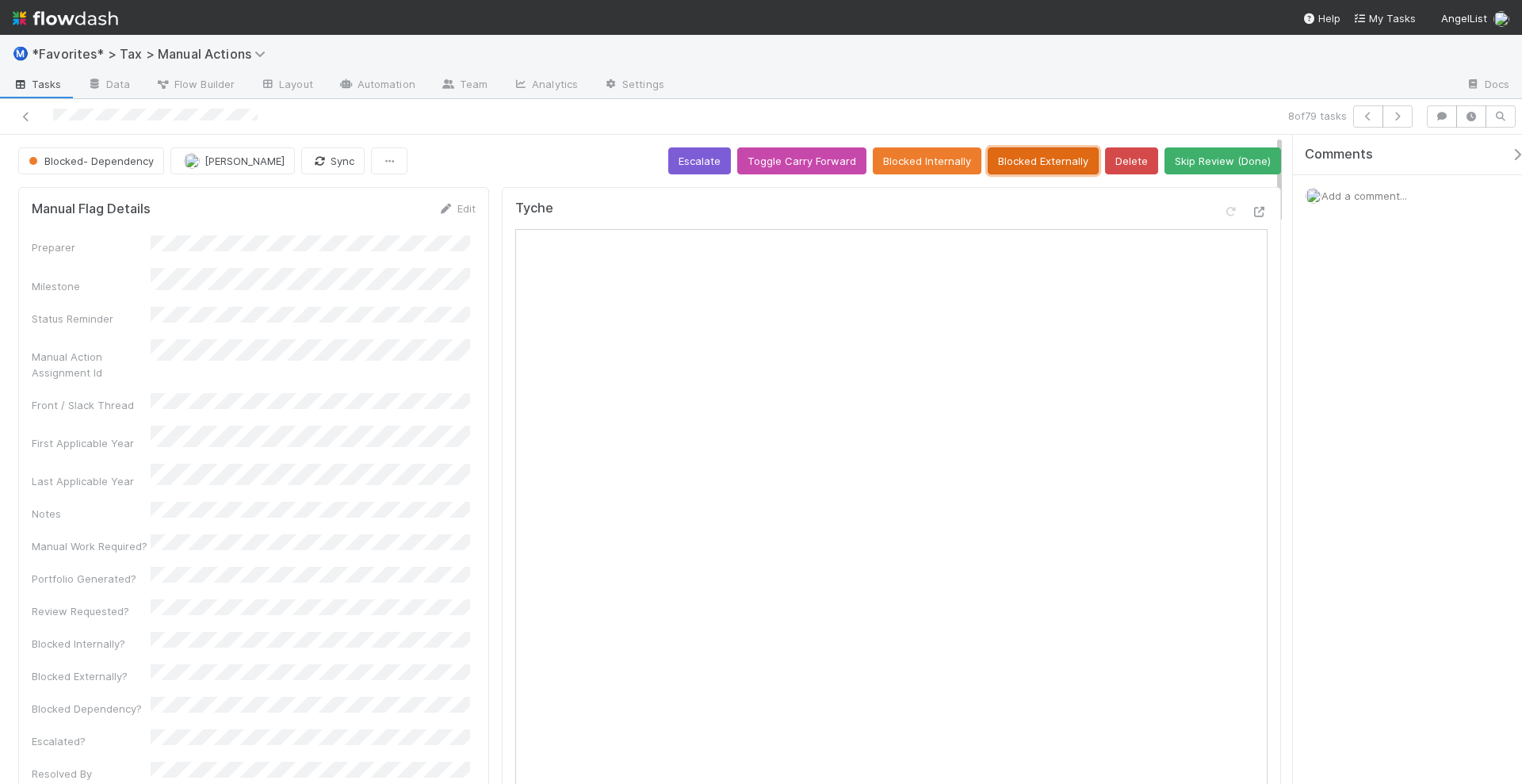
click at [1018, 162] on button "Blocked Externally" at bounding box center [1043, 160] width 111 height 27
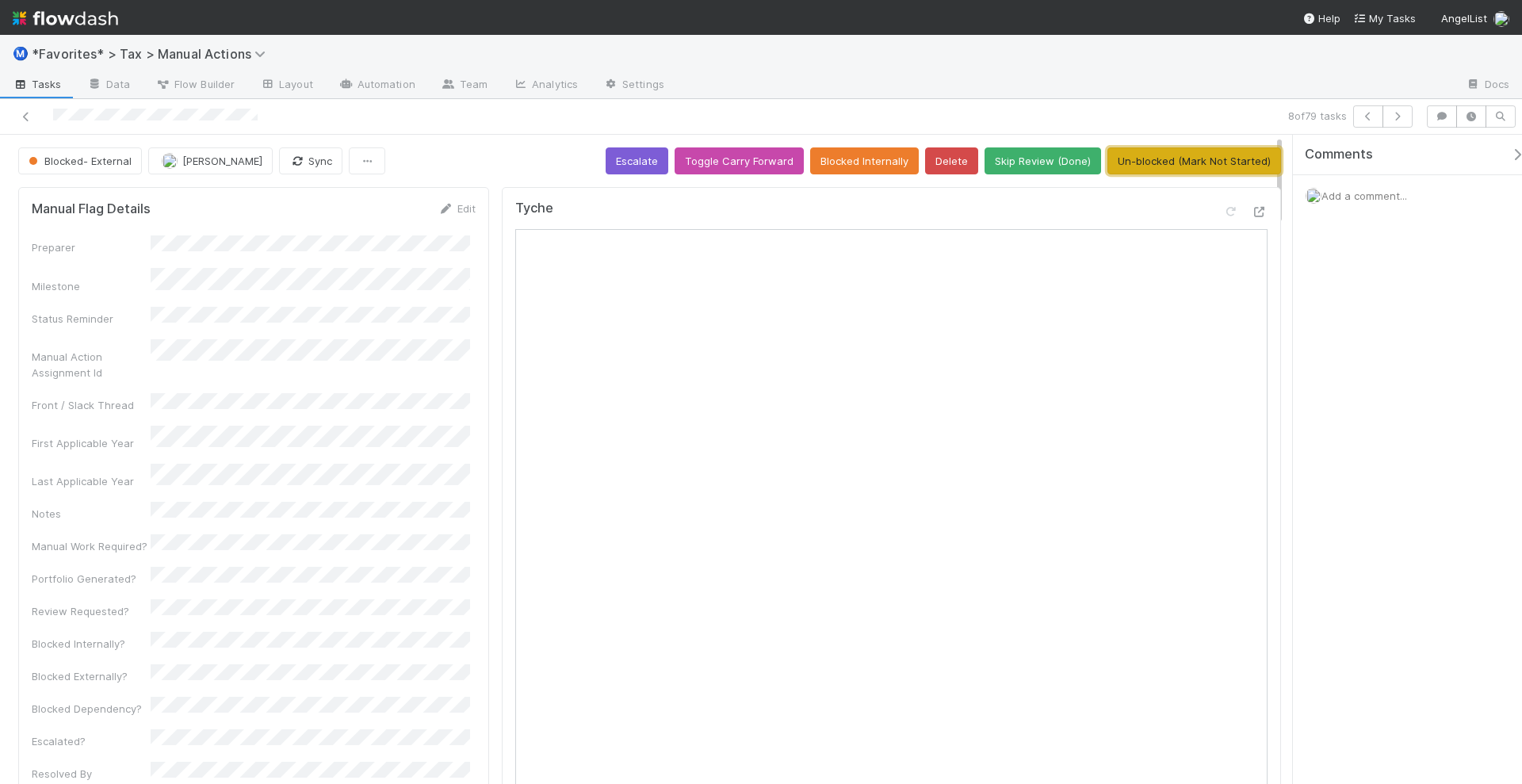
click at [1216, 157] on button "Un-blocked (Mark Not Started)" at bounding box center [1195, 160] width 174 height 27
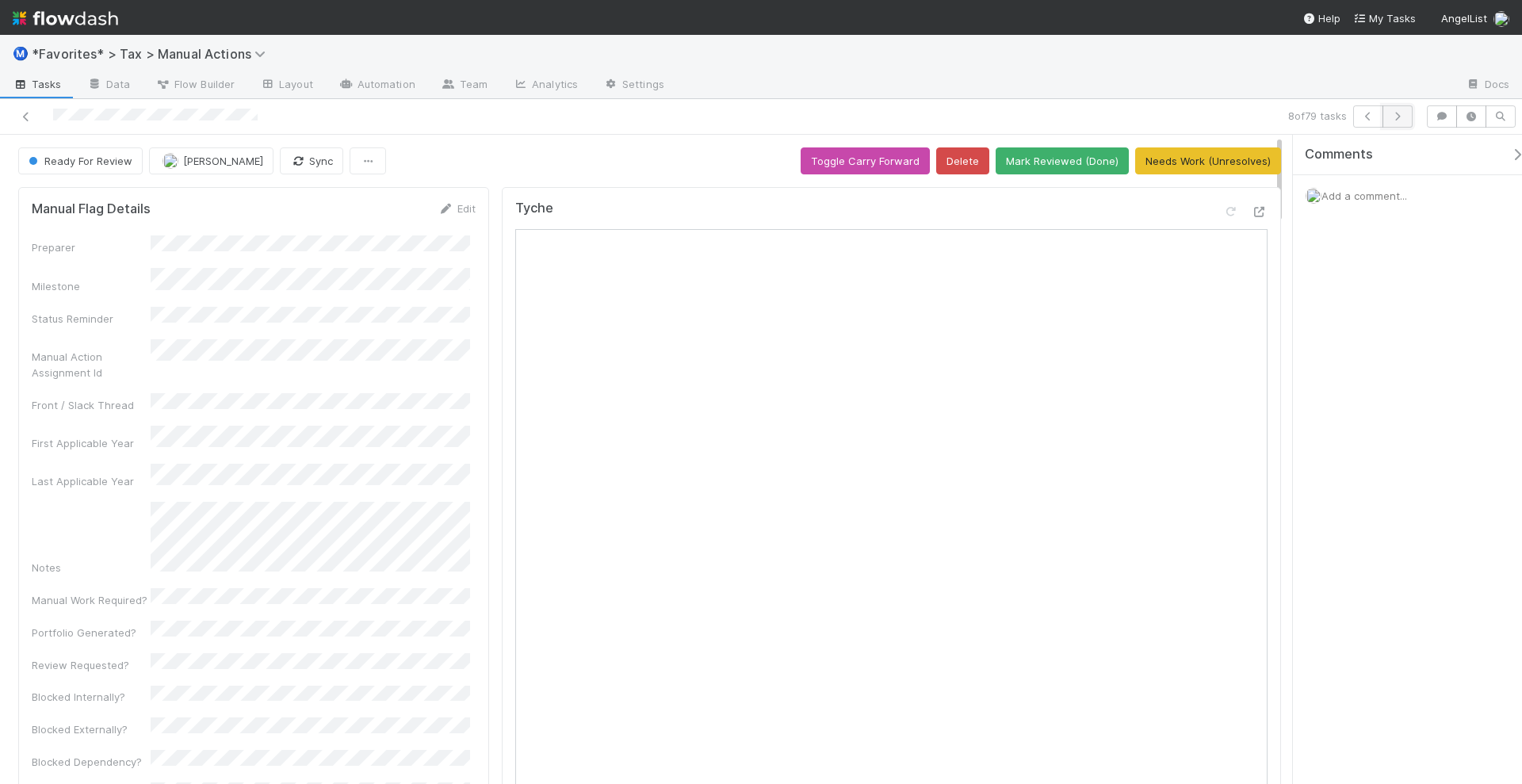
click at [1403, 118] on icon "button" at bounding box center [1398, 117] width 16 height 10
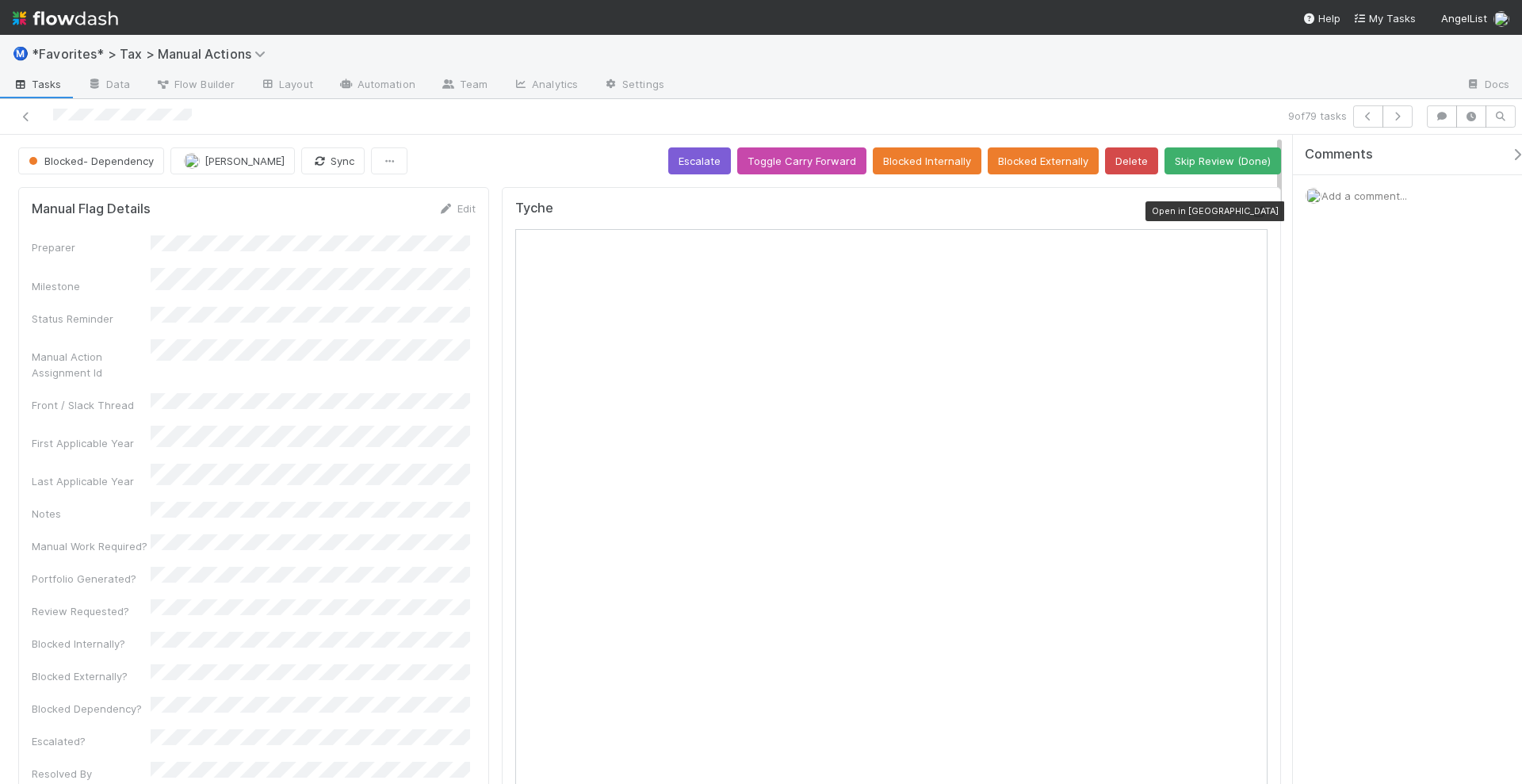
click at [1252, 211] on icon at bounding box center [1260, 212] width 16 height 11
click at [1027, 157] on button "Blocked Externally" at bounding box center [1043, 160] width 111 height 27
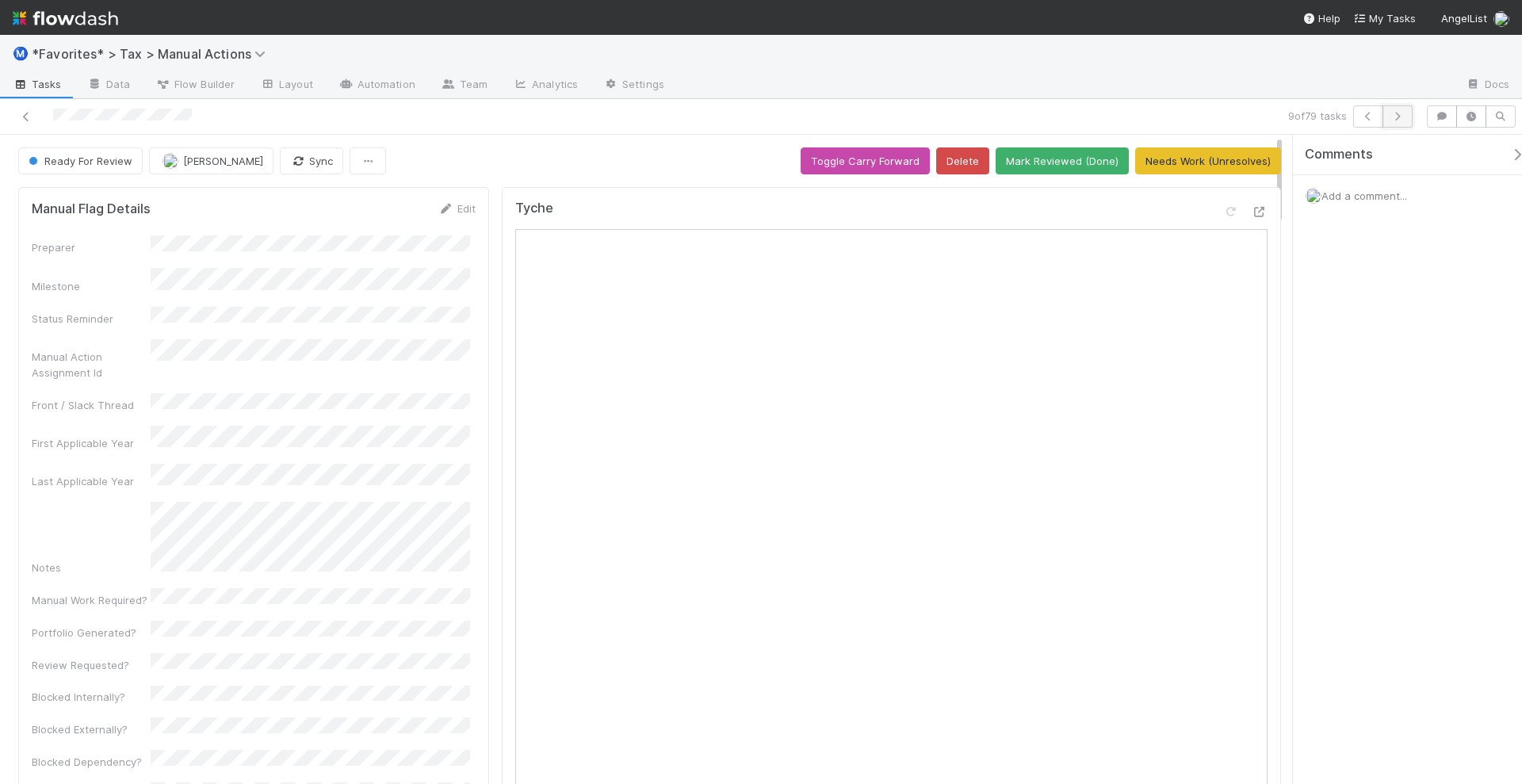
click at [1401, 115] on icon "button" at bounding box center [1398, 117] width 16 height 10
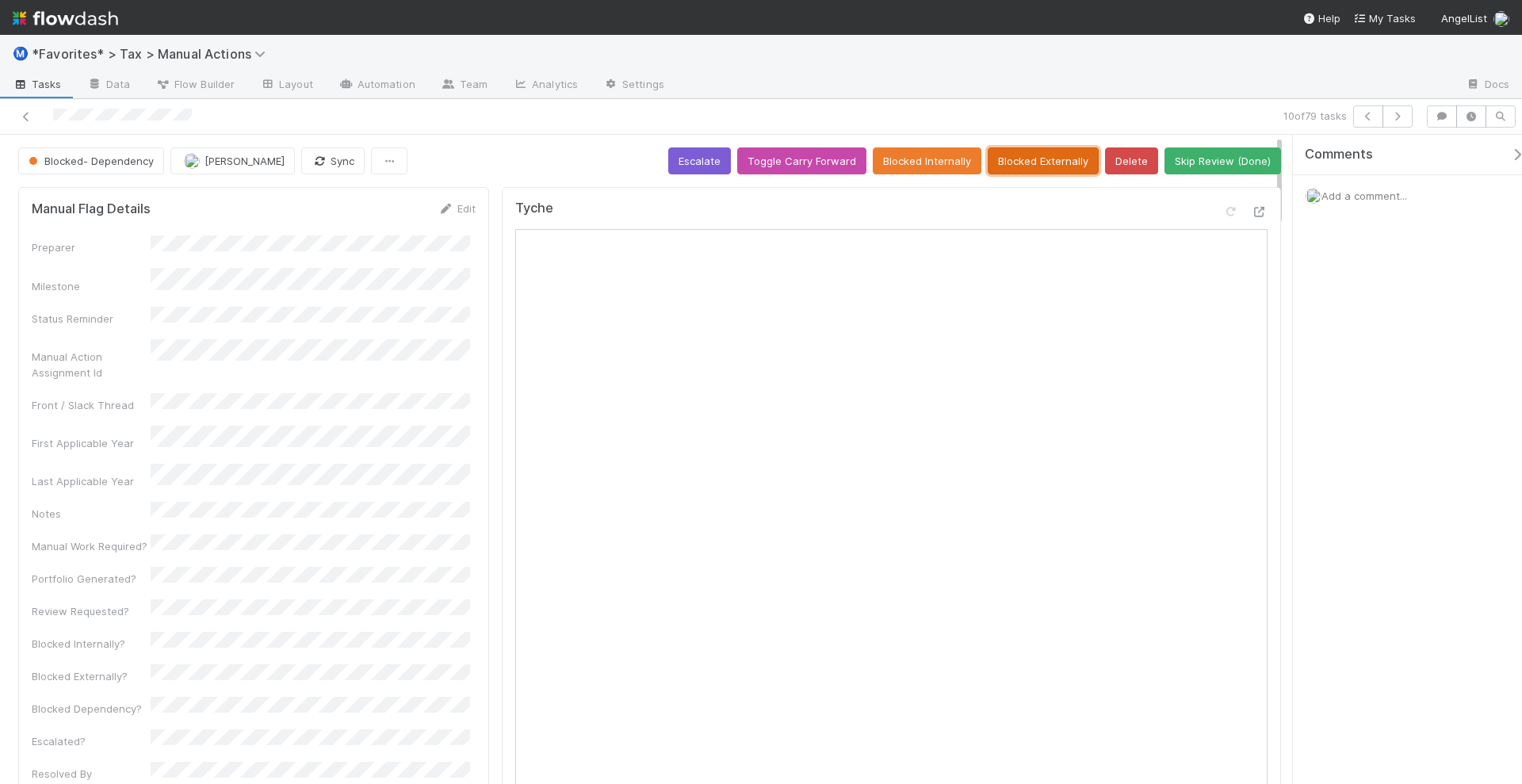
click at [1042, 165] on button "Blocked Externally" at bounding box center [1043, 160] width 111 height 27
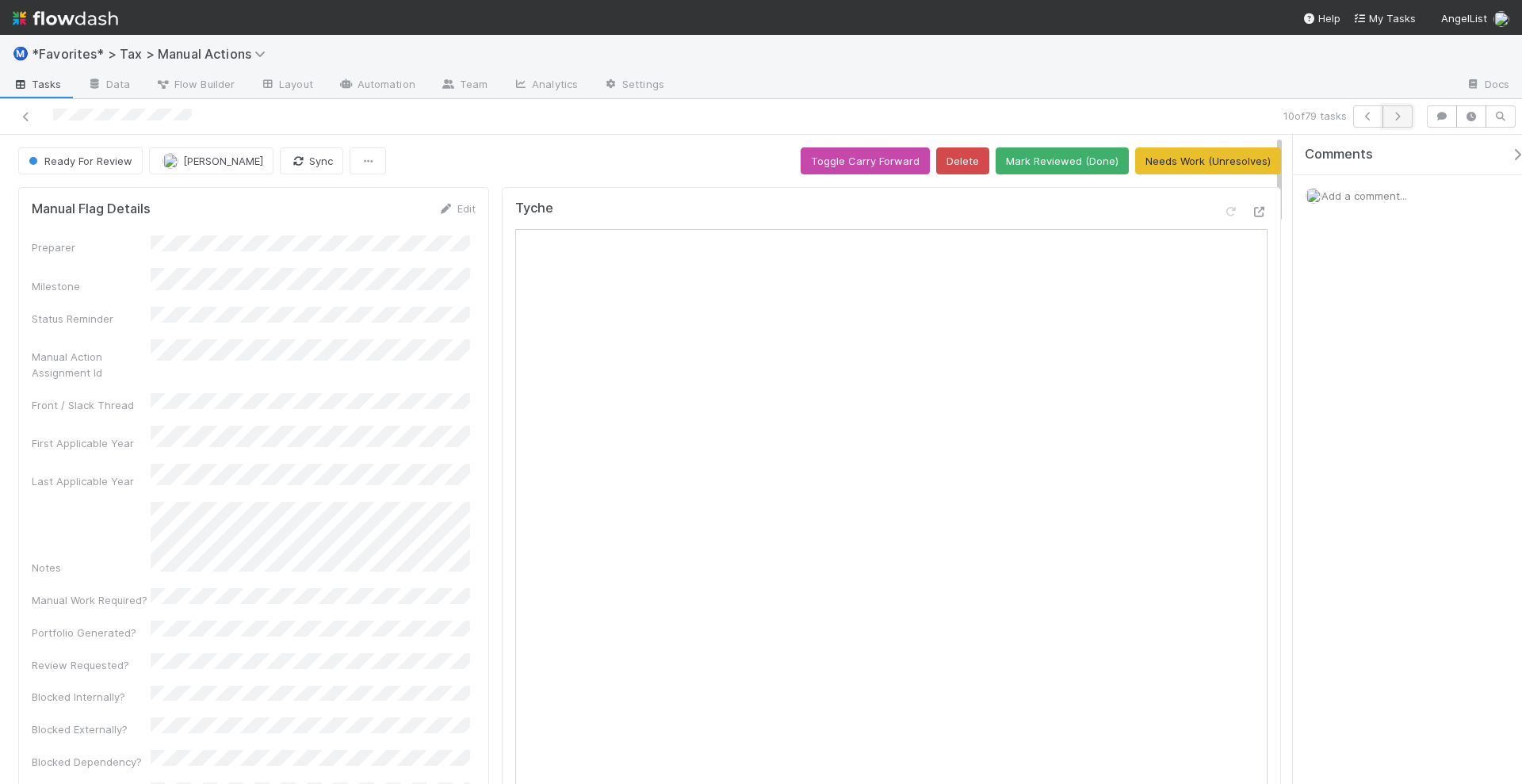
click at [1402, 114] on icon "button" at bounding box center [1398, 117] width 16 height 10
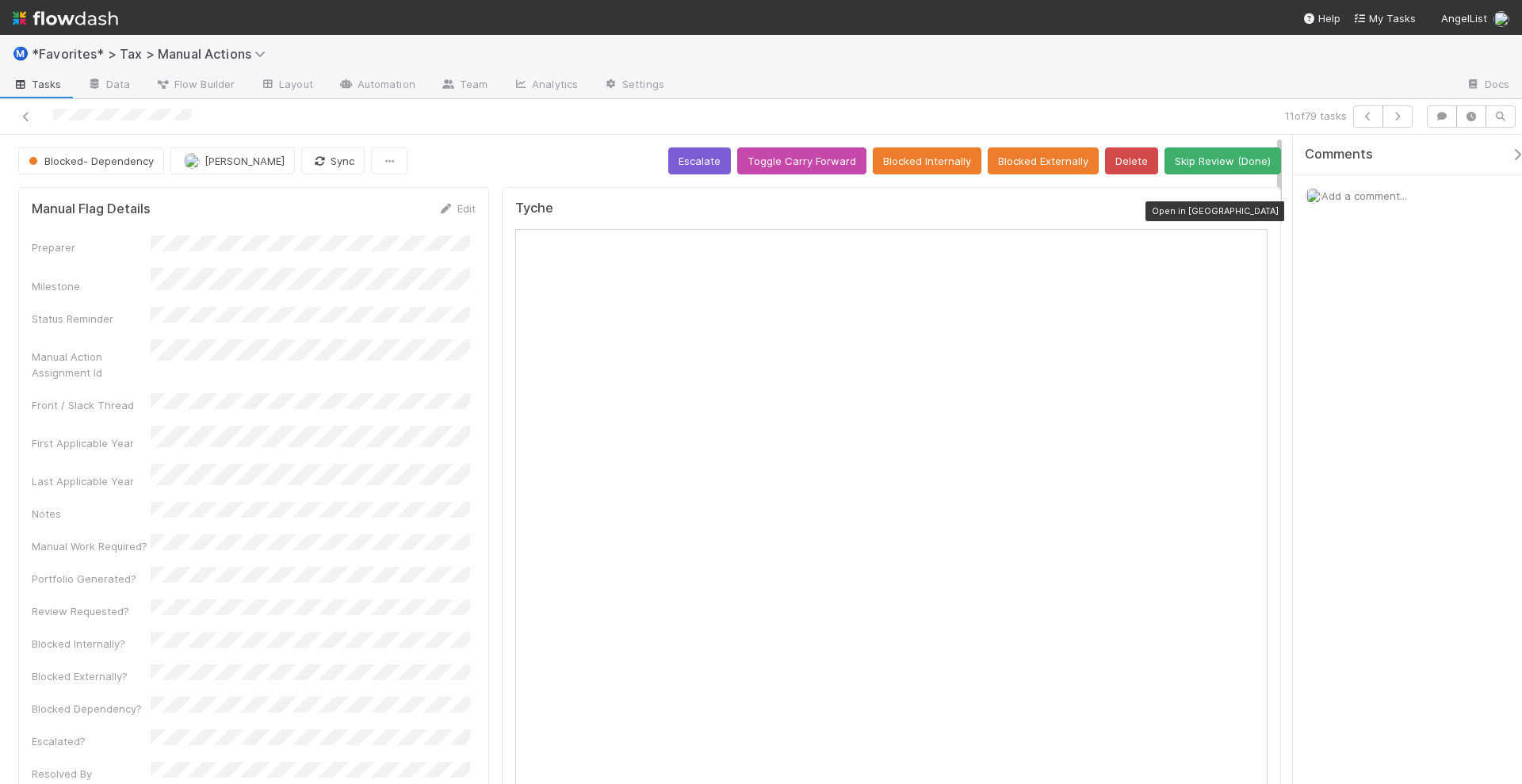
click at [1252, 211] on icon at bounding box center [1260, 212] width 16 height 11
click at [1029, 163] on button "Blocked Externally" at bounding box center [1043, 160] width 111 height 27
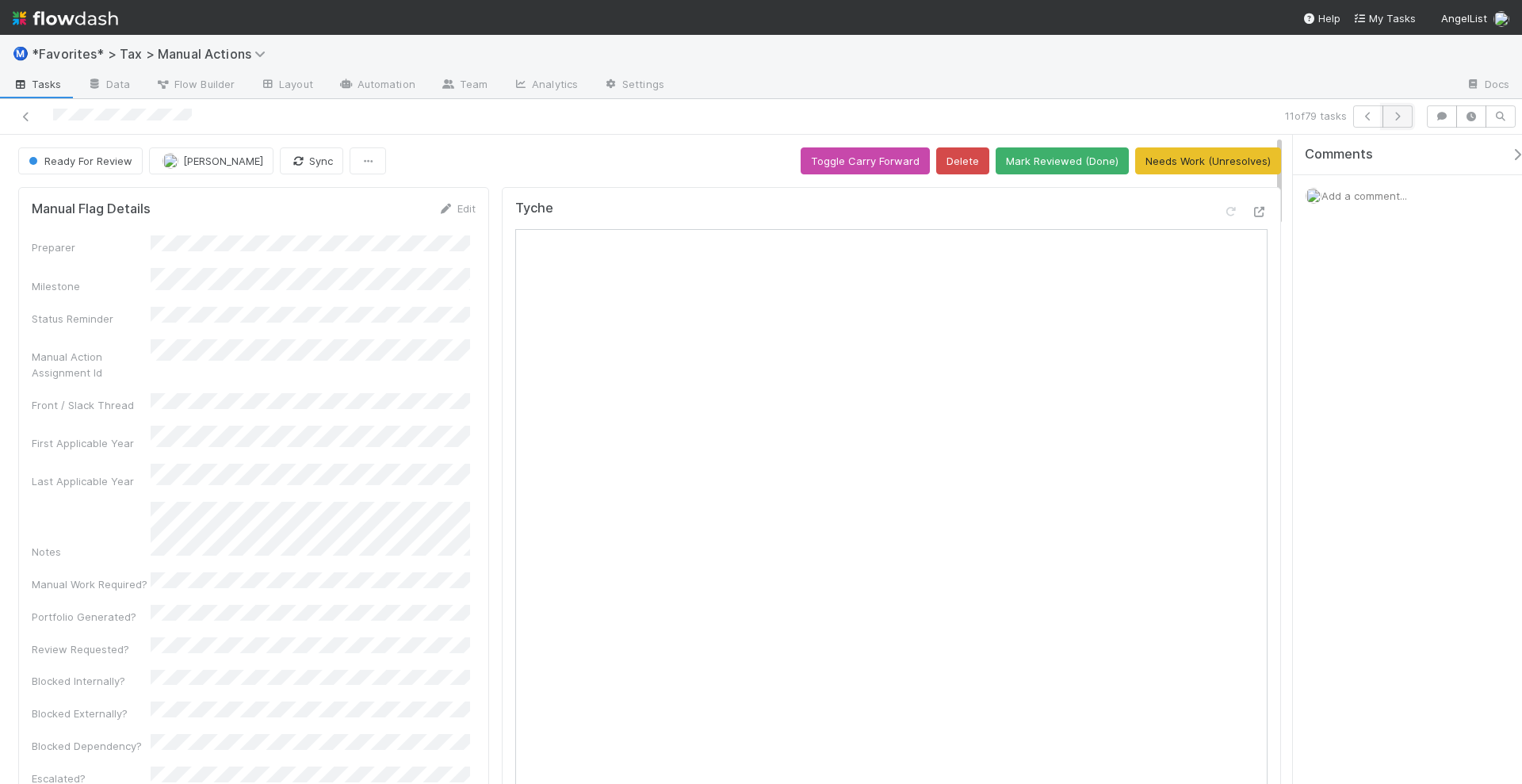
click at [1405, 116] on icon "button" at bounding box center [1398, 117] width 16 height 10
click at [1406, 114] on icon "button" at bounding box center [1398, 117] width 16 height 10
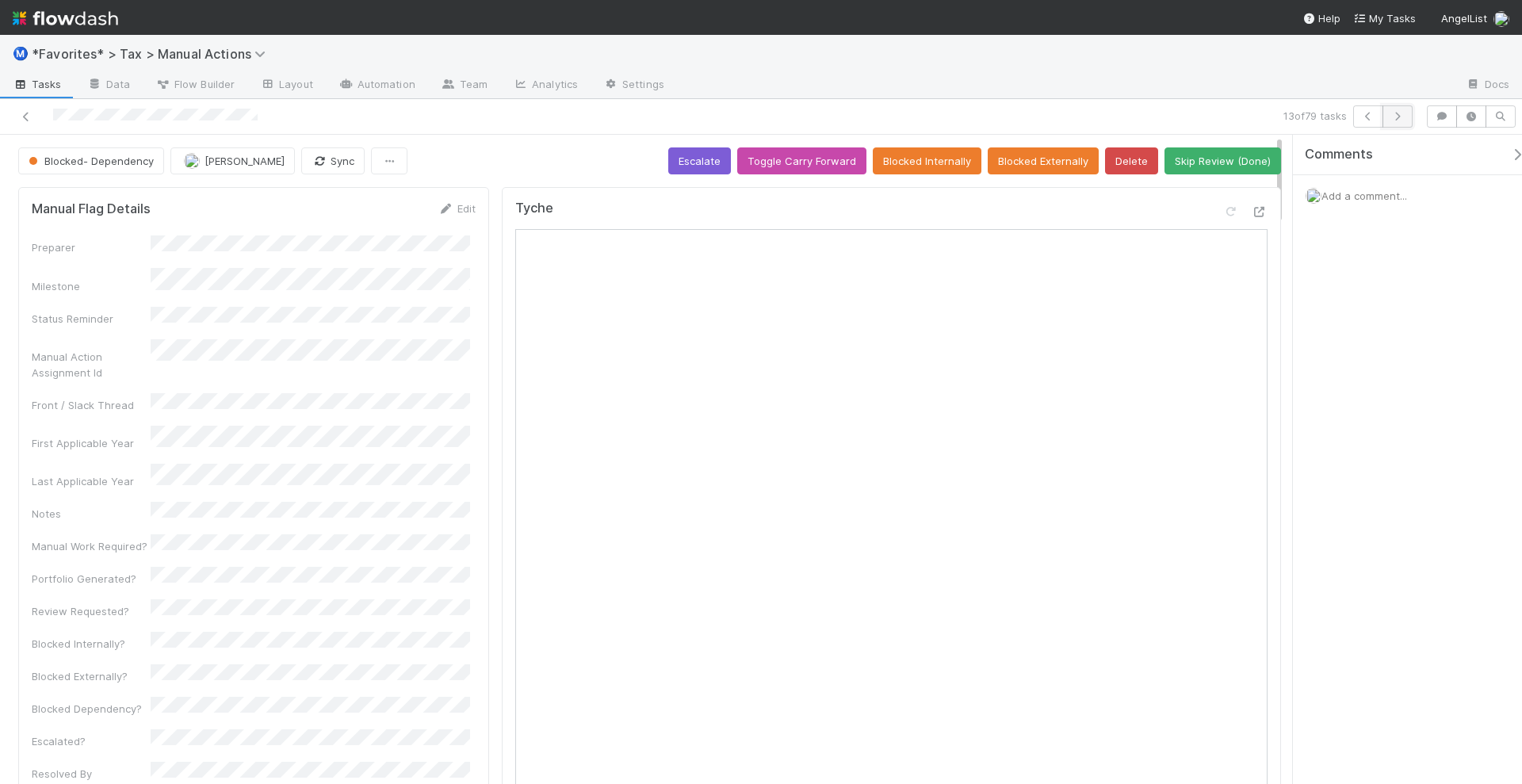
click at [1403, 120] on button "button" at bounding box center [1398, 116] width 30 height 22
click at [1252, 209] on icon at bounding box center [1260, 212] width 16 height 11
click at [1042, 156] on button "Blocked Externally" at bounding box center [1043, 160] width 111 height 27
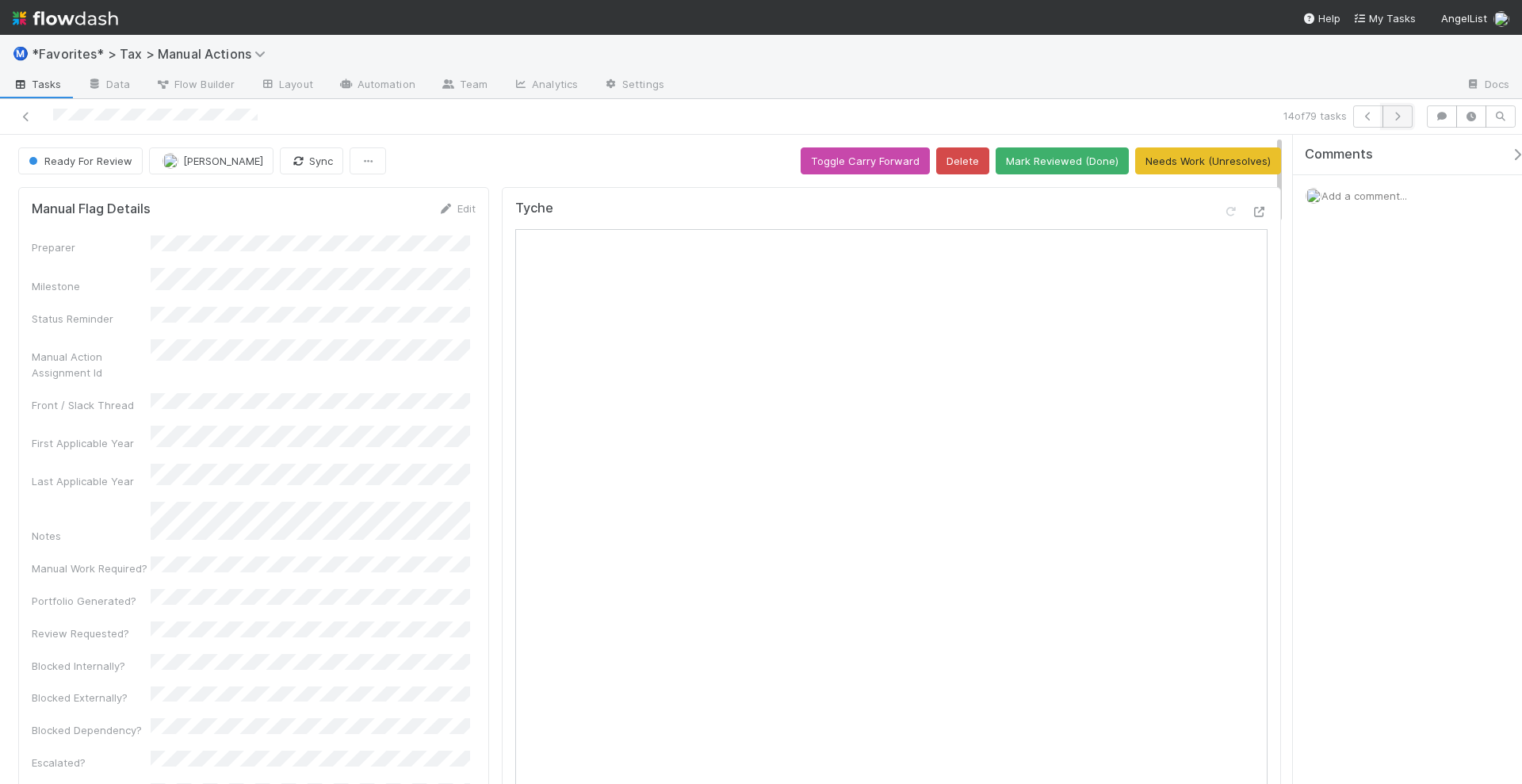
click at [1406, 116] on icon "button" at bounding box center [1398, 117] width 16 height 10
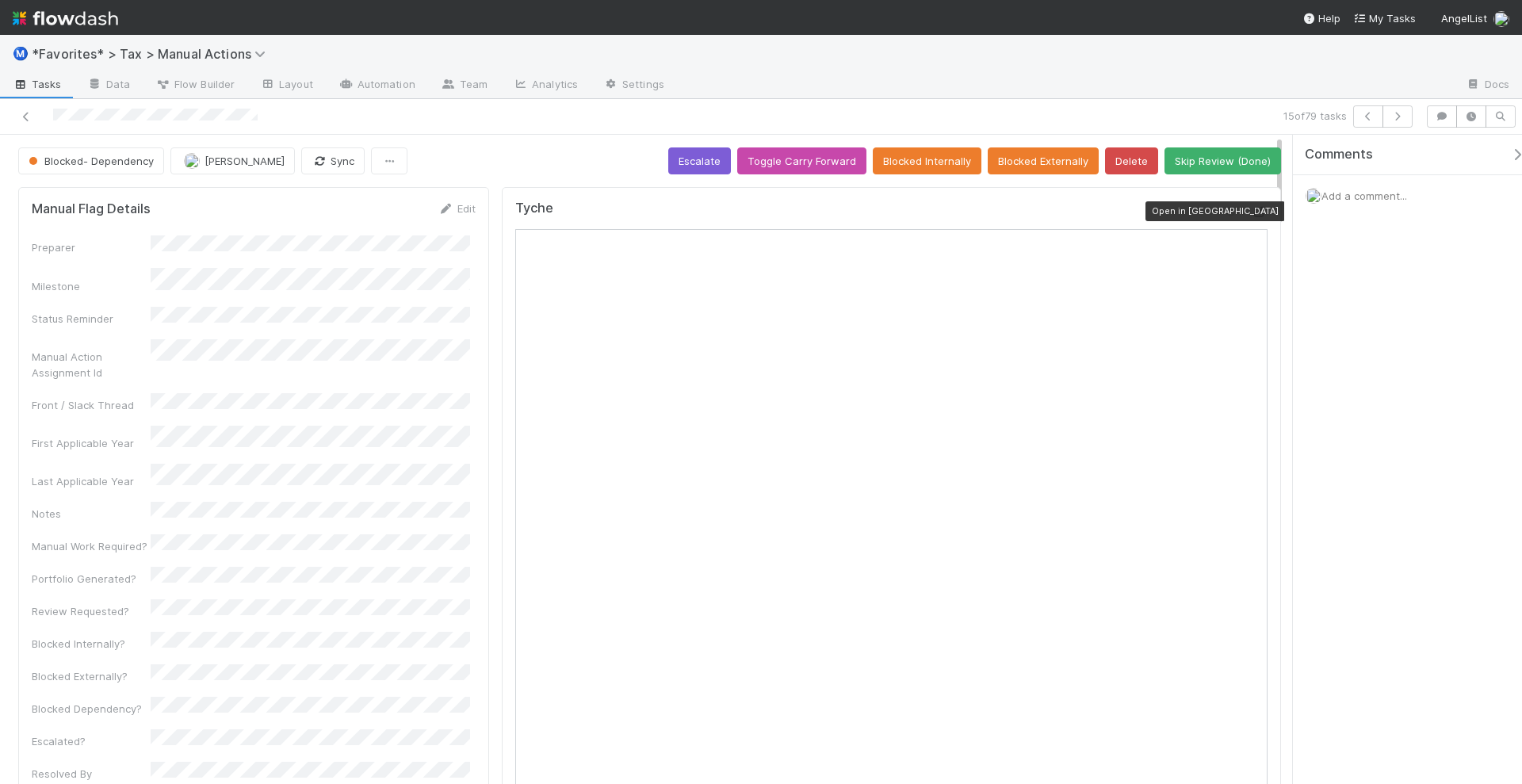
click at [1252, 207] on icon at bounding box center [1260, 212] width 16 height 11
click at [1046, 154] on button "Blocked Externally" at bounding box center [1043, 160] width 111 height 27
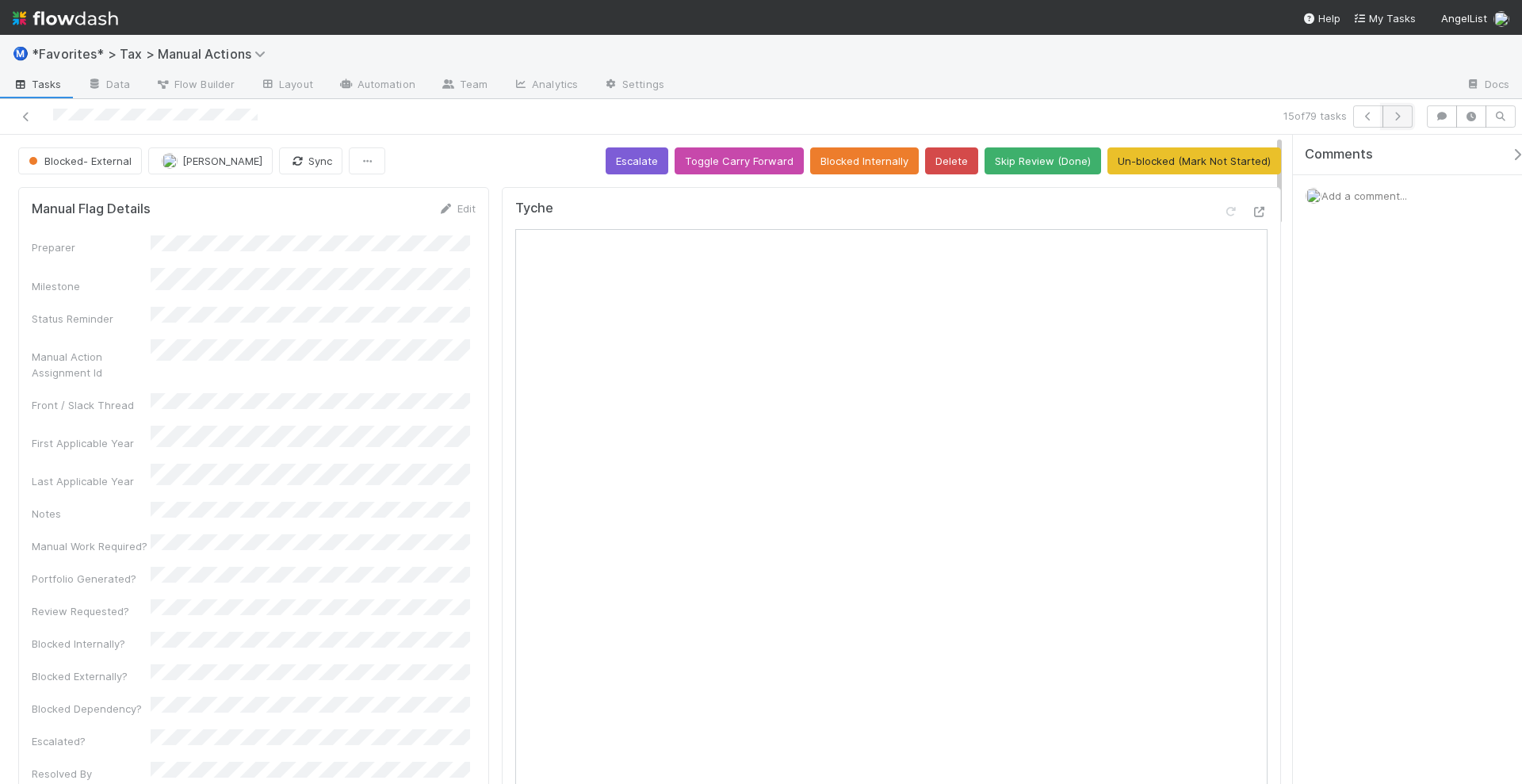
click at [1405, 112] on icon "button" at bounding box center [1398, 117] width 16 height 10
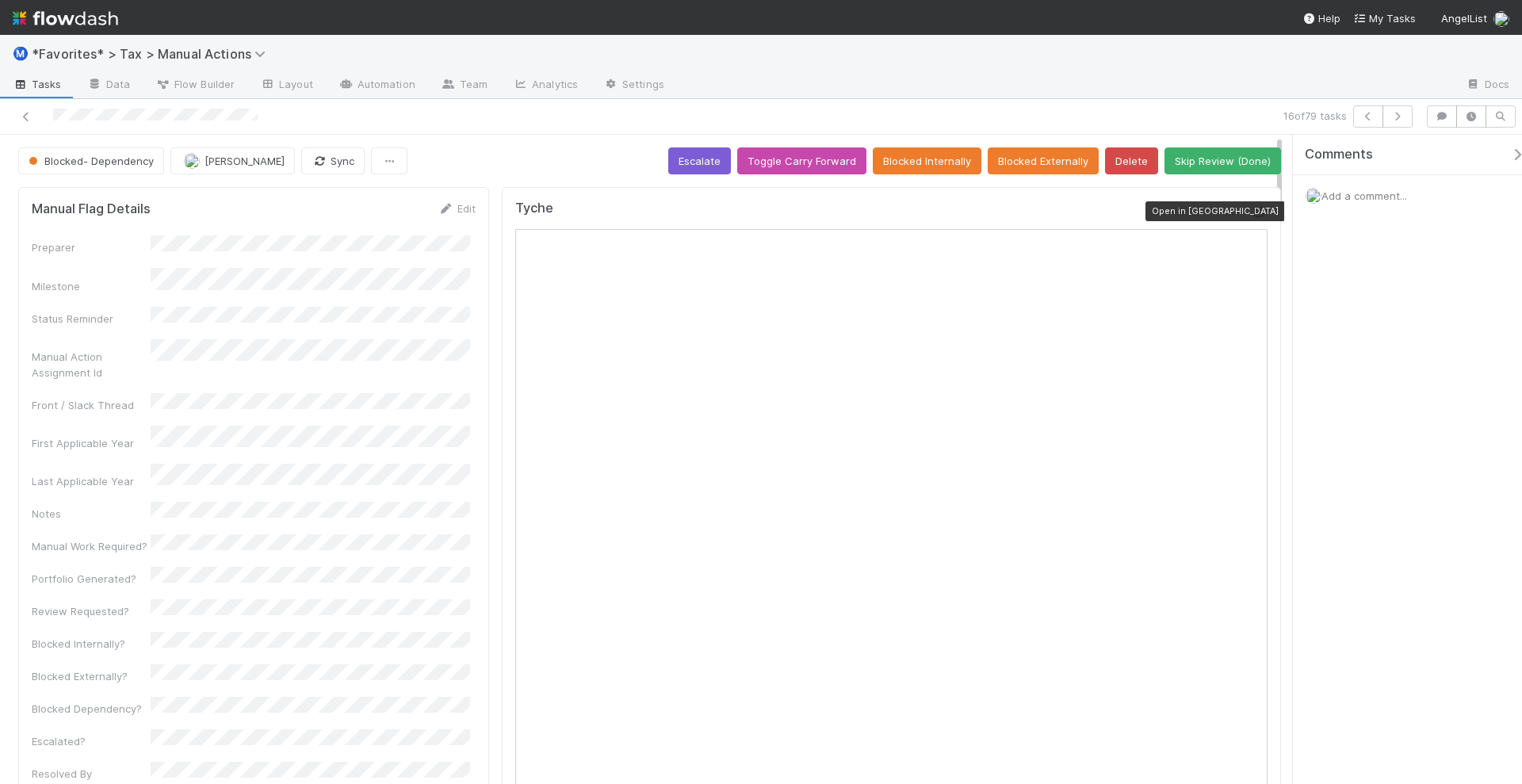
click at [1252, 210] on icon at bounding box center [1260, 212] width 16 height 11
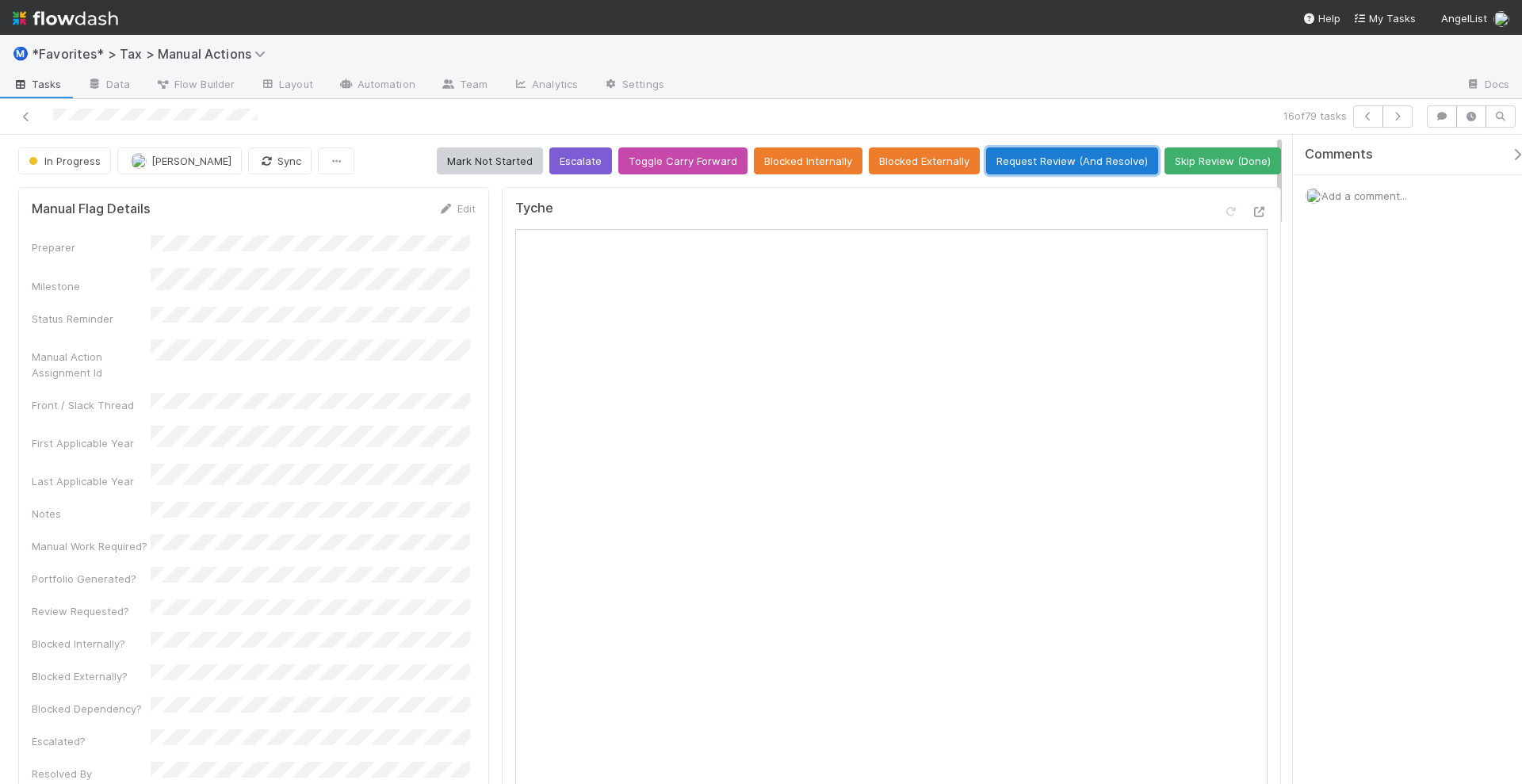
click at [1037, 166] on button "Request Review (And Resolve)" at bounding box center [1073, 160] width 172 height 27
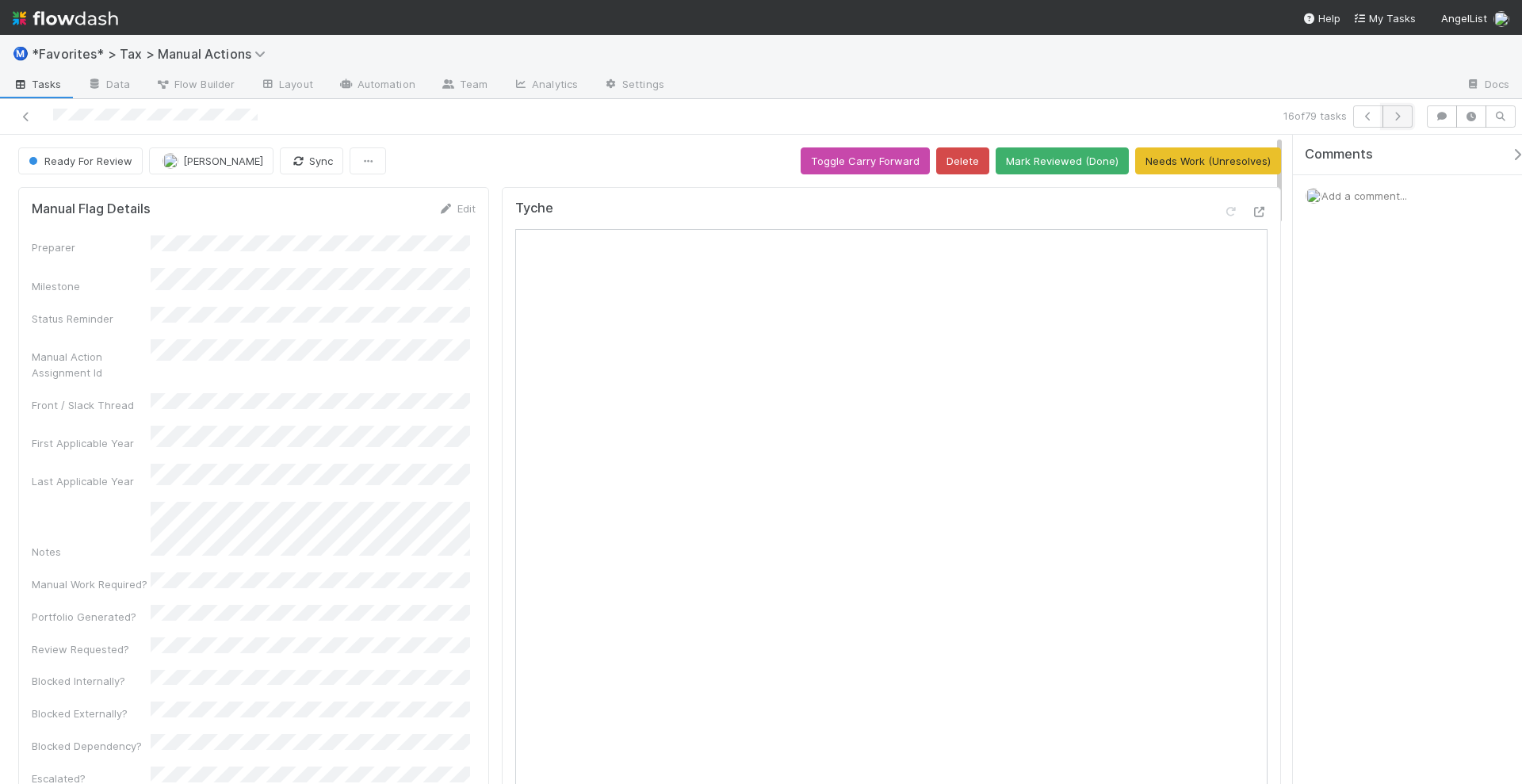
click at [1398, 117] on icon "button" at bounding box center [1398, 117] width 16 height 10
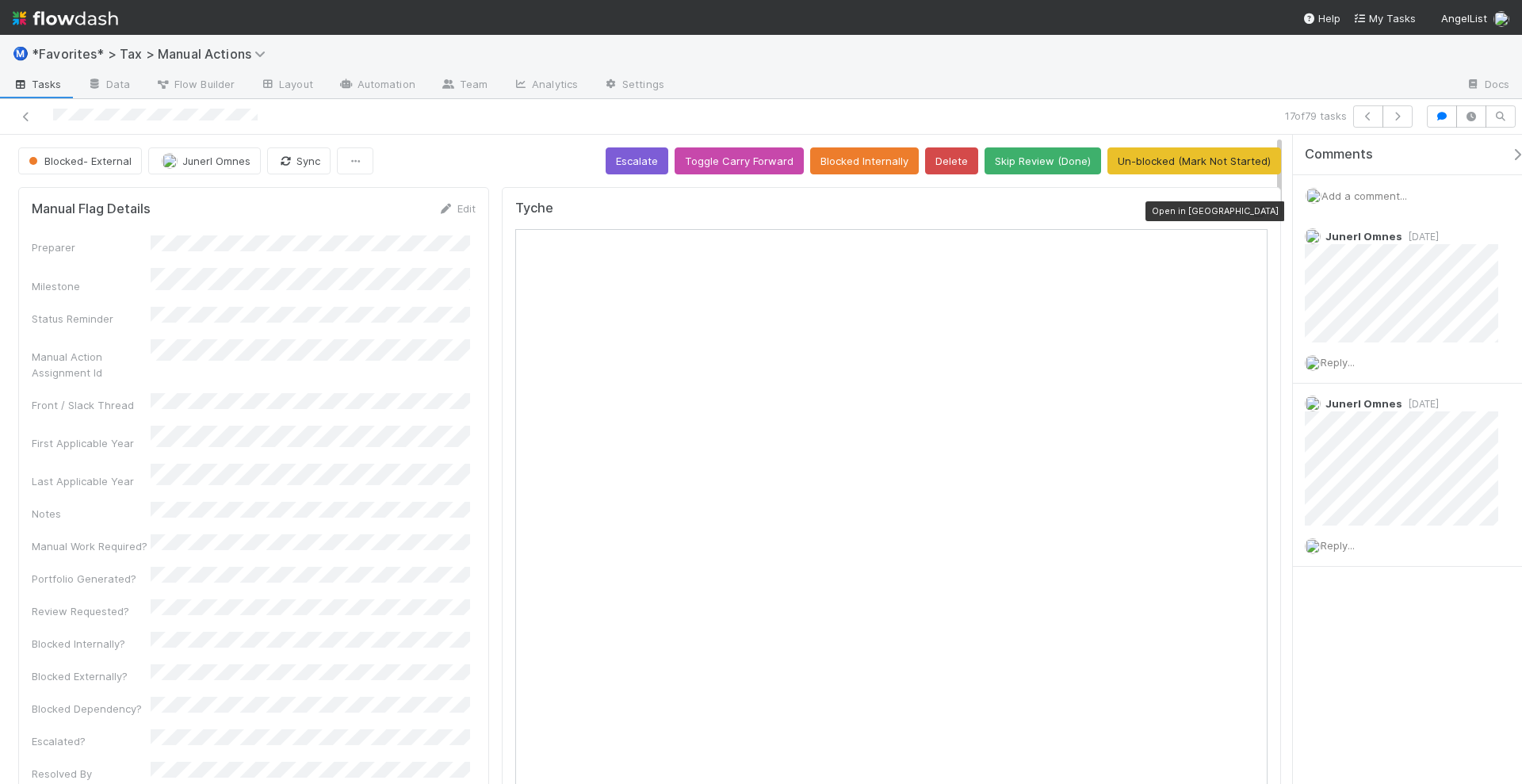
click at [1253, 205] on div "Tyche Open in New Tab" at bounding box center [891, 613] width 779 height 852
click at [1252, 209] on icon at bounding box center [1260, 212] width 16 height 11
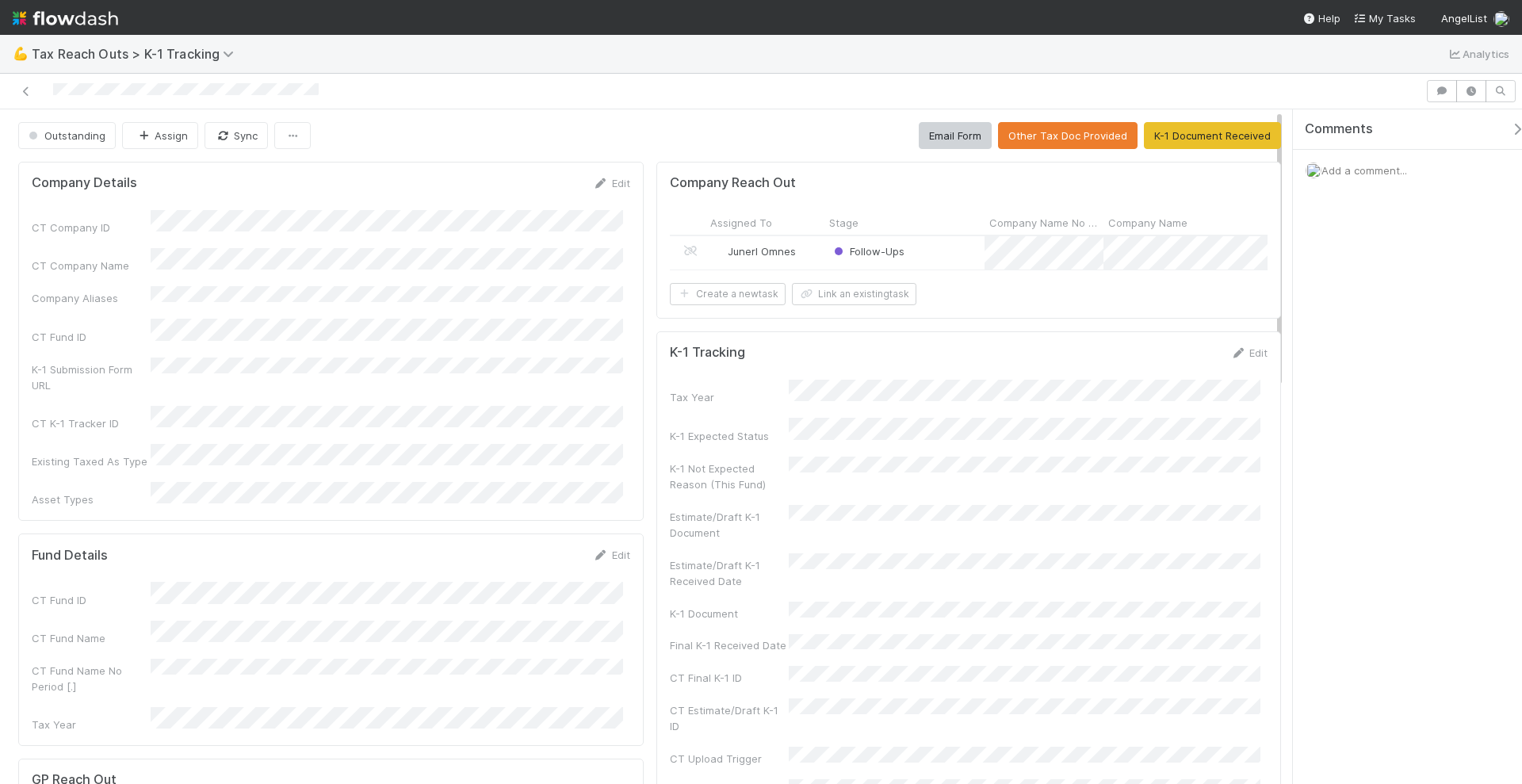
click at [956, 258] on div "Follow-Ups" at bounding box center [904, 253] width 160 height 33
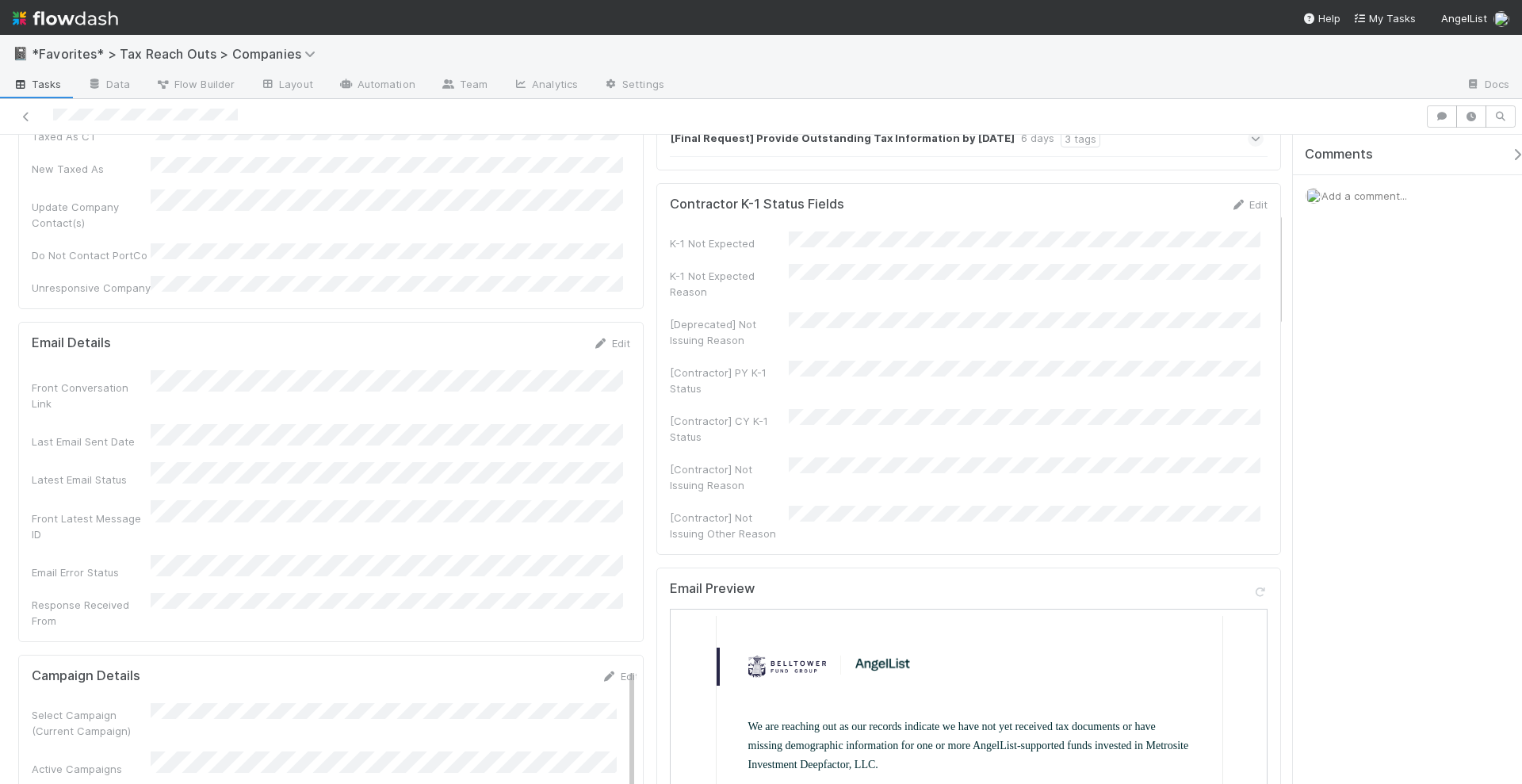
scroll to position [496, 0]
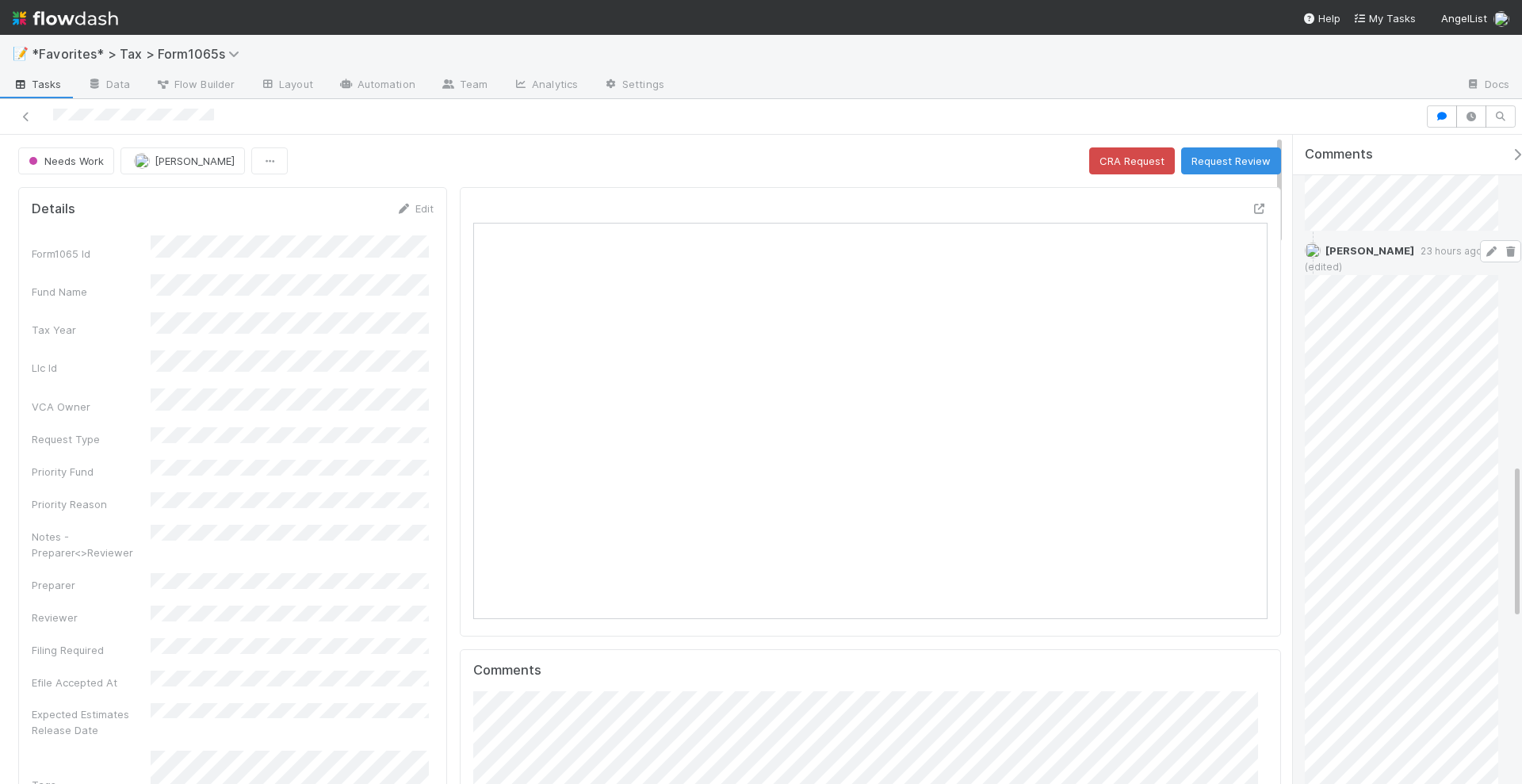
scroll to position [1074, 0]
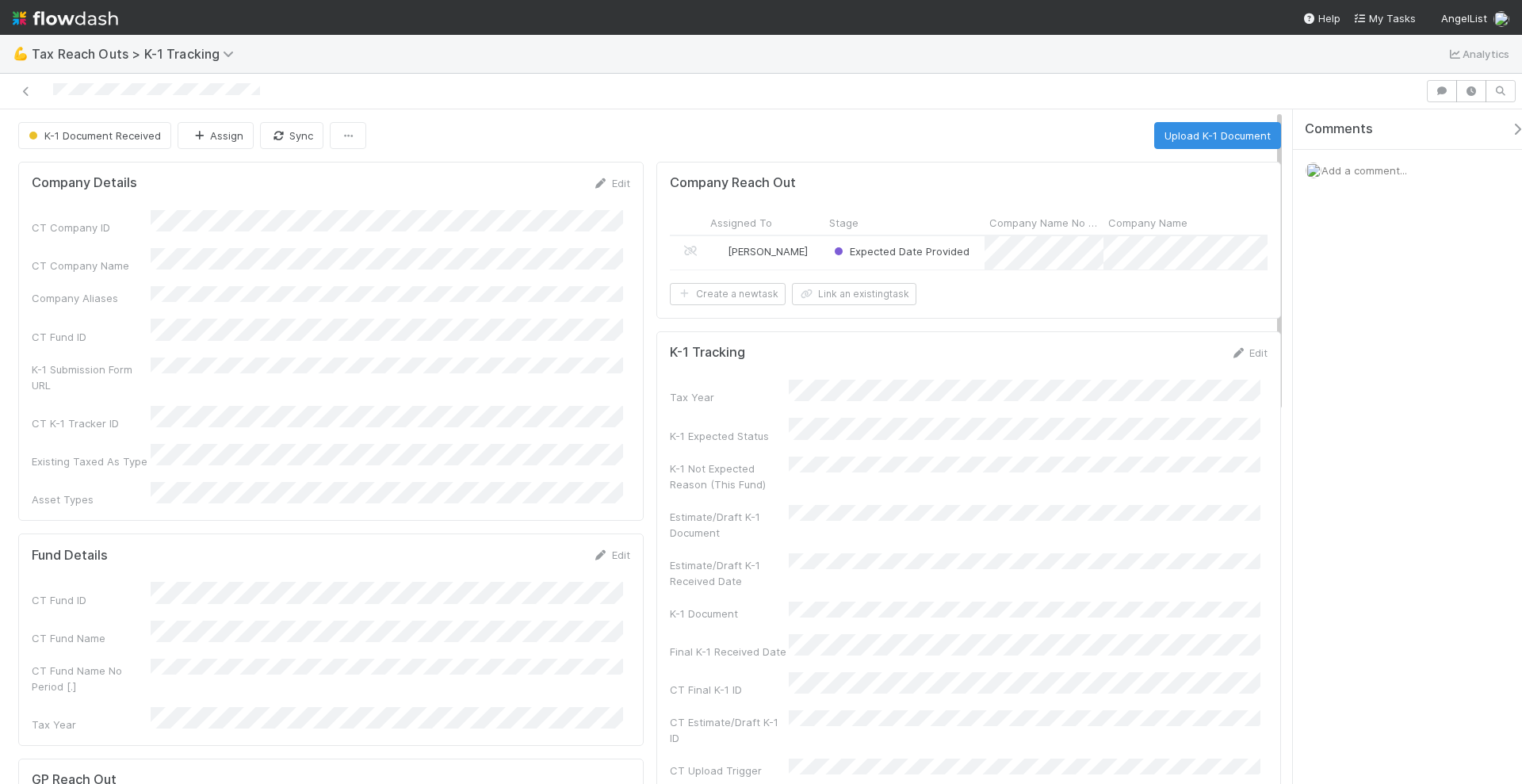
click at [969, 254] on div "Expected Date Provided" at bounding box center [904, 253] width 160 height 33
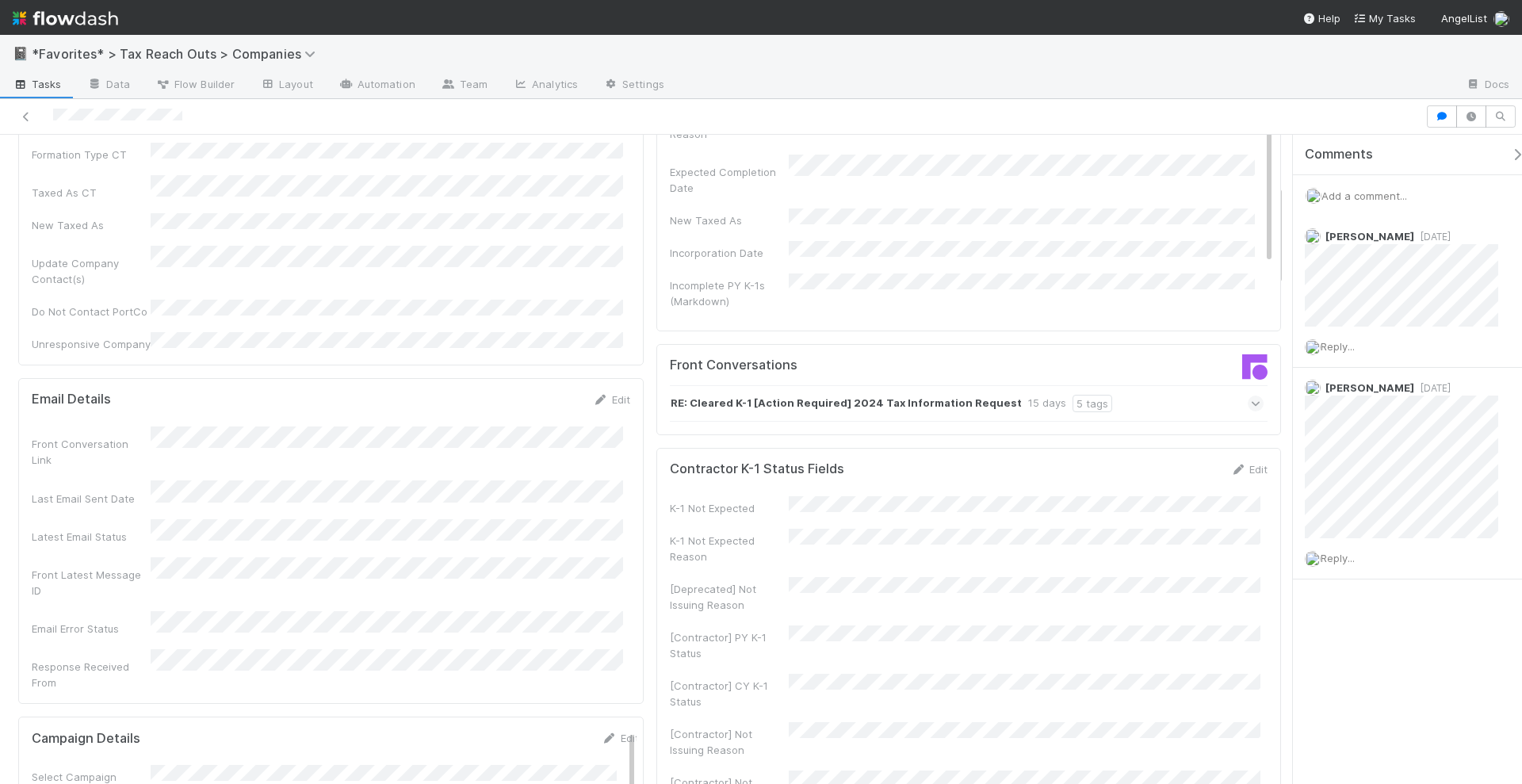
scroll to position [297, 0]
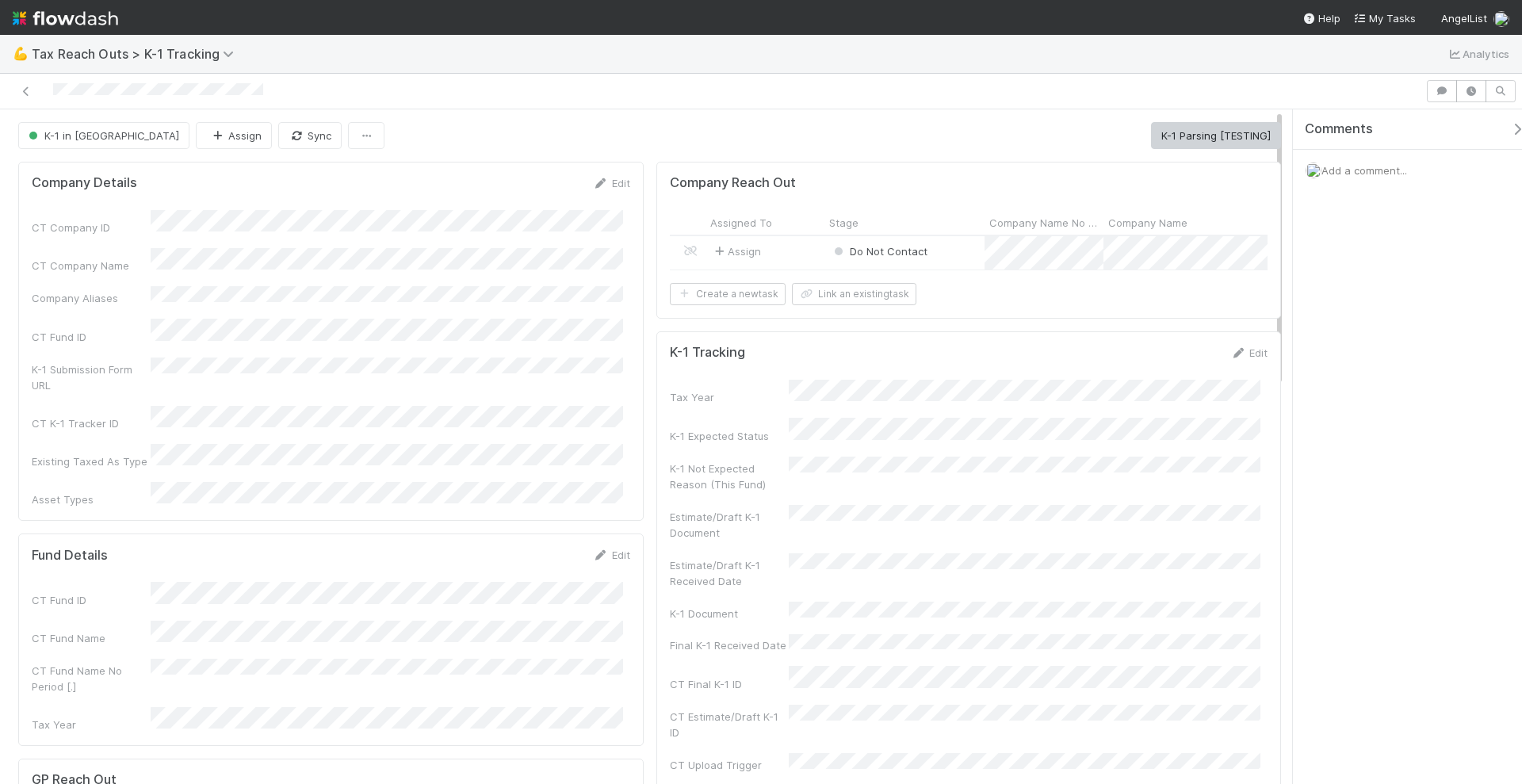
click at [791, 250] on div "Assign" at bounding box center [765, 253] width 119 height 33
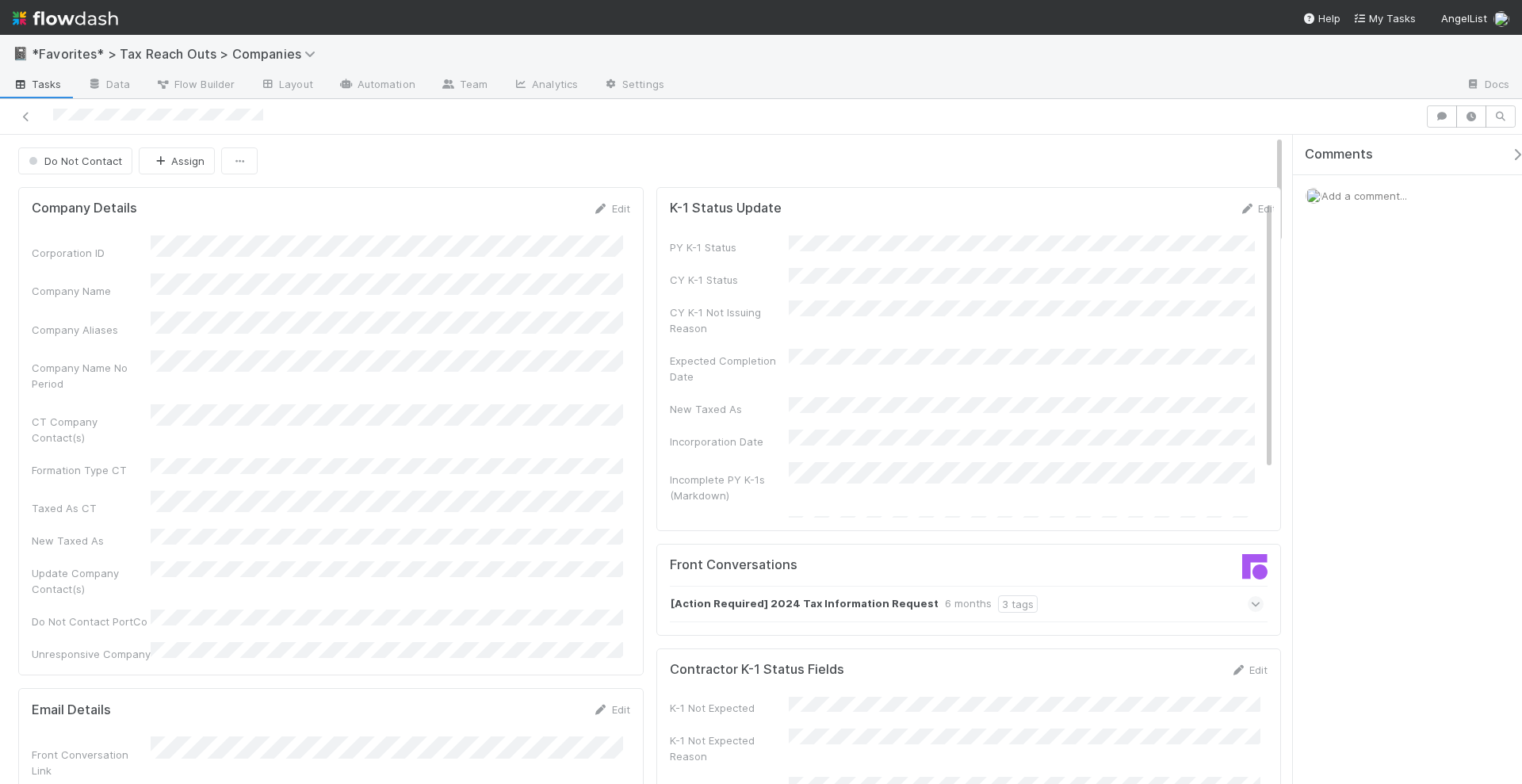
click at [235, 287] on div "Company Name" at bounding box center [331, 286] width 599 height 25
copy div
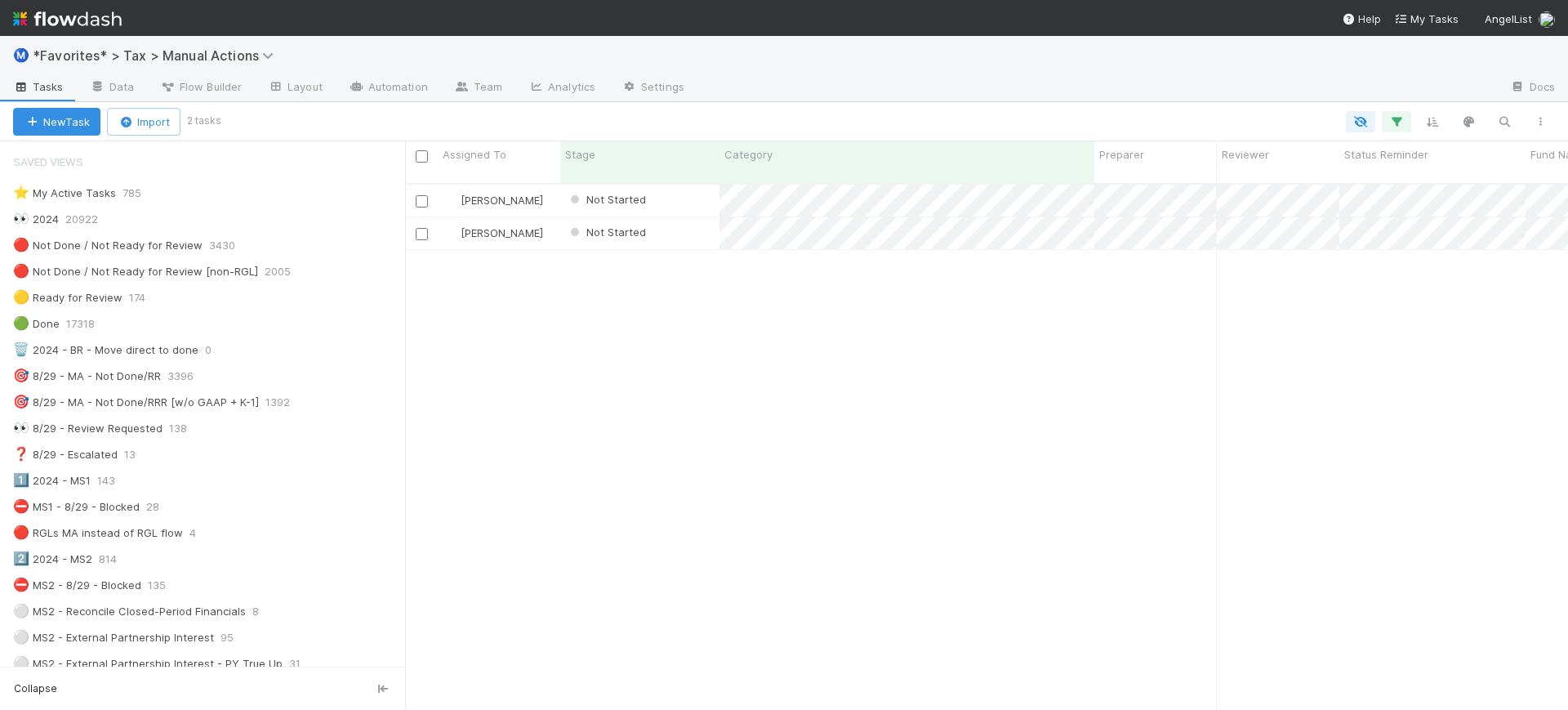
scroll to position [524, 1148]
